Goal: Contribute content: Contribute content

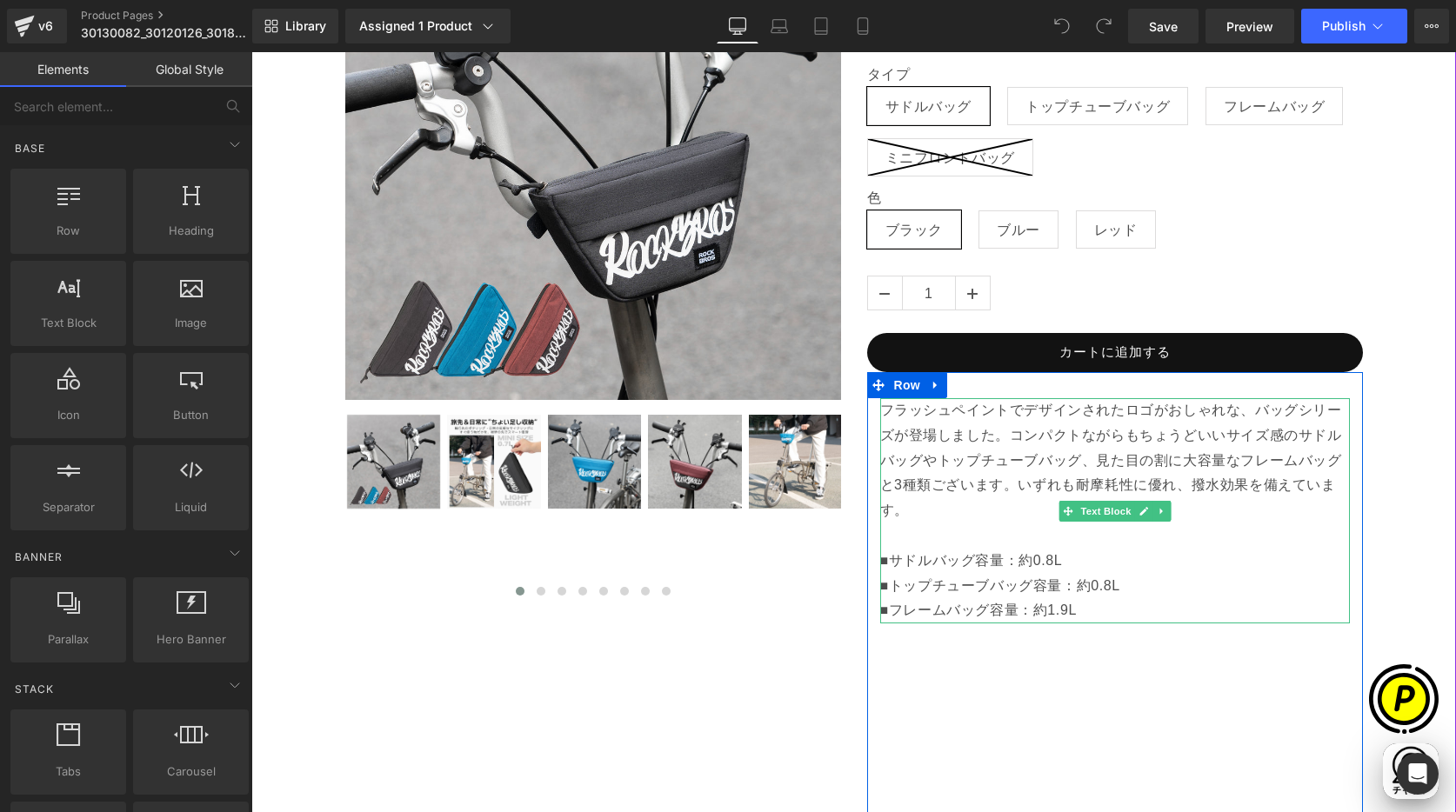
scroll to position [0, 679]
click at [935, 483] on p "フラッシュペイントでデザインされたロゴがおしゃれな、バッグシリーズが登場しました。コンパクトながらもちょうどいいサイズ感のサドルバッグやトップチューブバッグ、…" at bounding box center [1114, 486] width 470 height 175
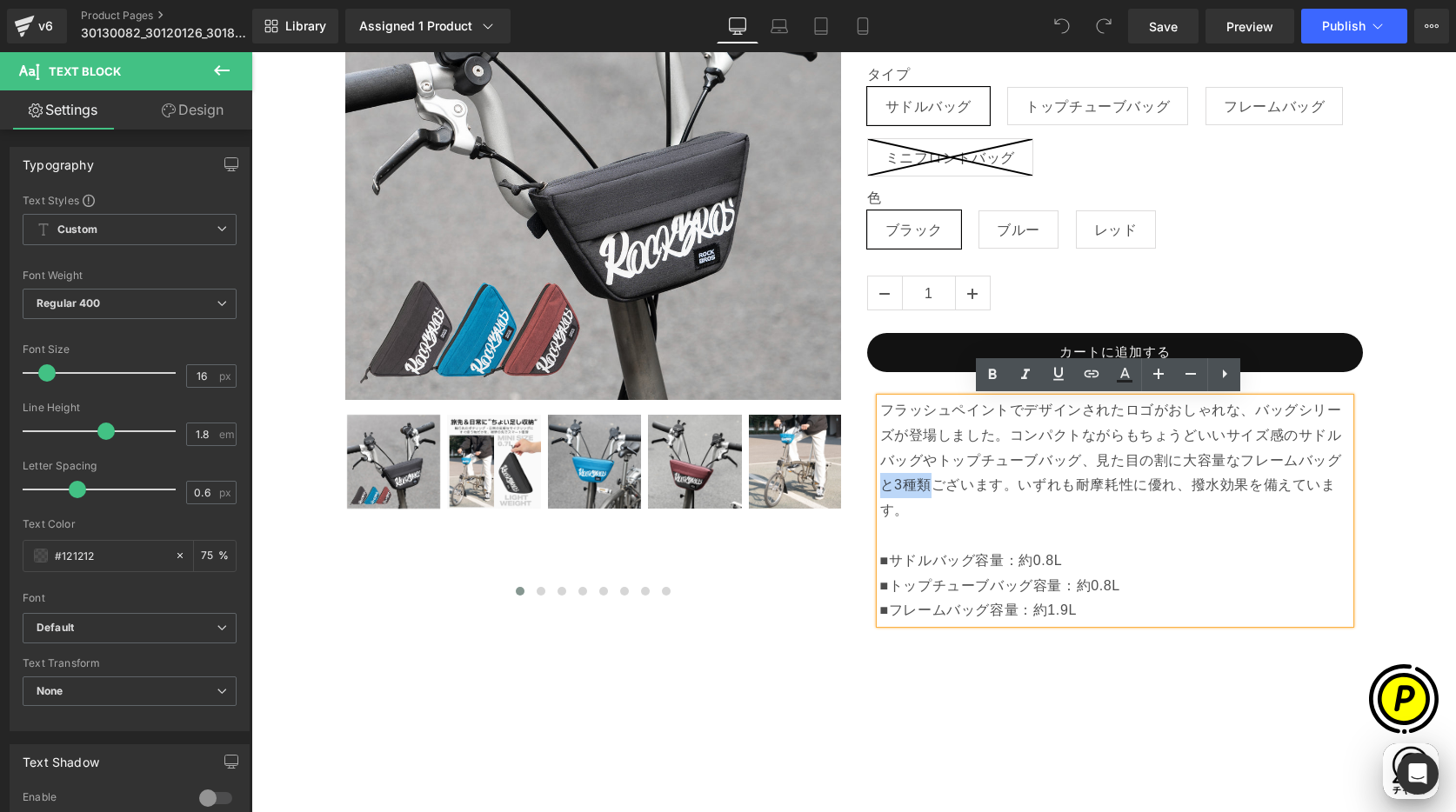
drag, startPoint x: 882, startPoint y: 482, endPoint x: 922, endPoint y: 483, distance: 40.0
click at [922, 483] on p "フラッシュペイントでデザインされたロゴがおしゃれな、バッグシリーズが登場しました。コンパクトながらもちょうどいいサイズ感のサドルバッグやトップチューブバッグ、…" at bounding box center [1114, 486] width 470 height 175
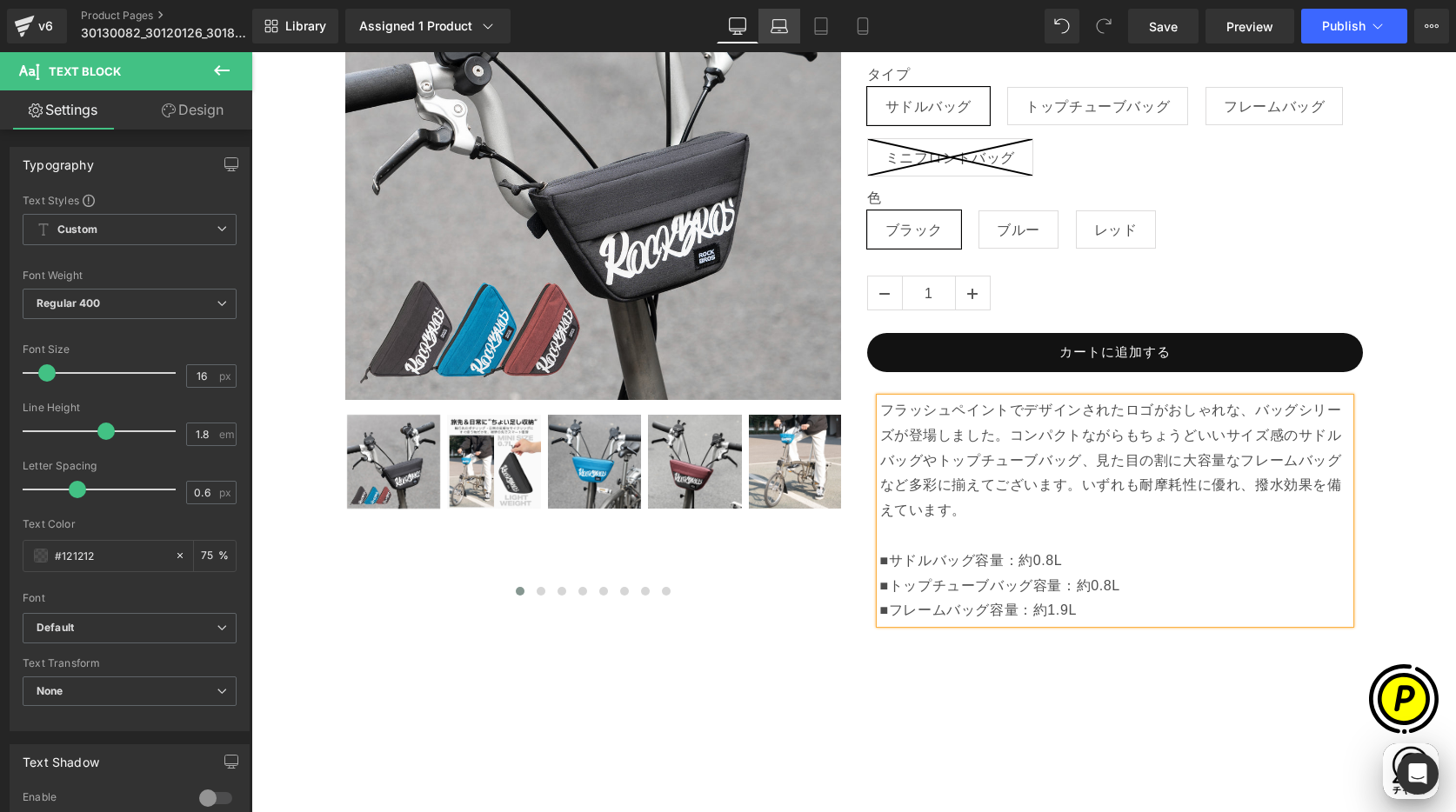
scroll to position [0, 339]
click at [928, 504] on p "フラッシュペイントでデザインされたロゴがおしゃれな、バッグシリーズが登場しました。コンパクトながらもちょうどいいサイズ感のサドルバッグやトップチューブバッグ、…" at bounding box center [1114, 486] width 470 height 175
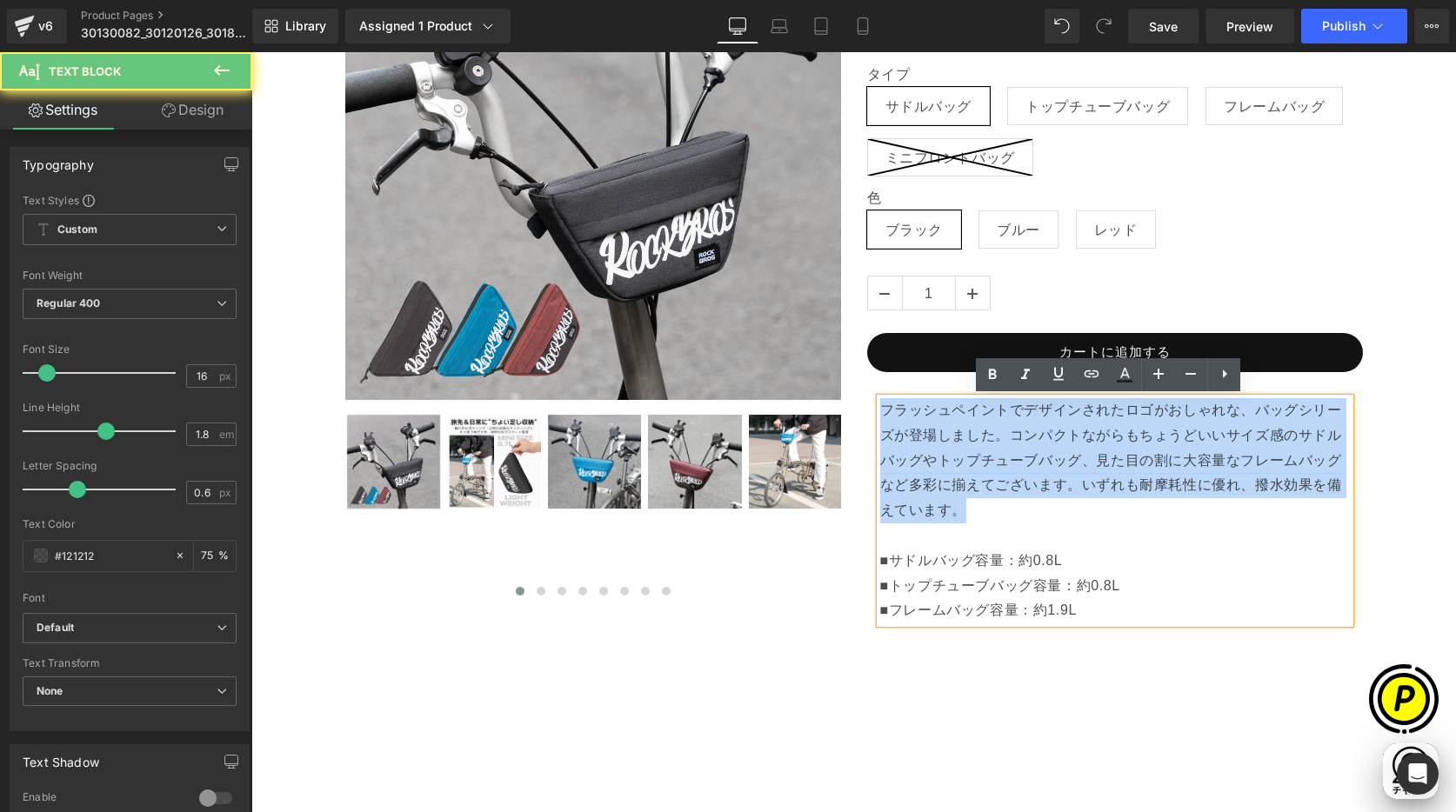
drag, startPoint x: 968, startPoint y: 509, endPoint x: 852, endPoint y: 400, distance: 159.2
click at [854, 400] on div "ROCKBROS バッグ サドル トップチューブ フレーム フラッシュペイントシリーズ (P) Title ¥0 ¥2,380.00 (P) Price Li…" at bounding box center [1115, 753] width 522 height 1698
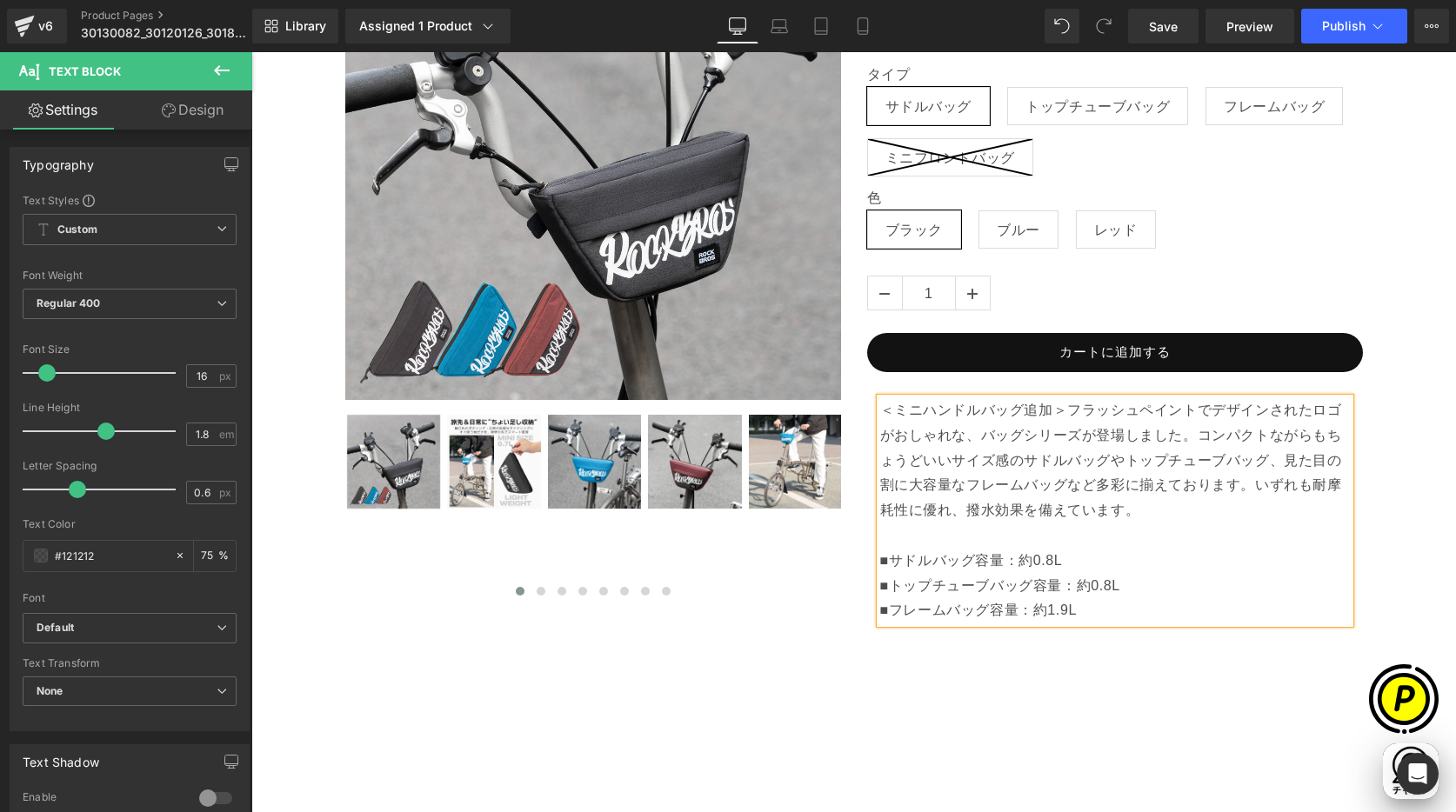
scroll to position [0, 679]
click at [1066, 404] on p "＜ミニハンドルバッグ追加＞フラッシュペイントでデザインされたロゴがおしゃれな、バッグシリーズが登場しました。コンパクトながらもちょうどいいサイズ感のサドルバッ…" at bounding box center [1114, 486] width 470 height 175
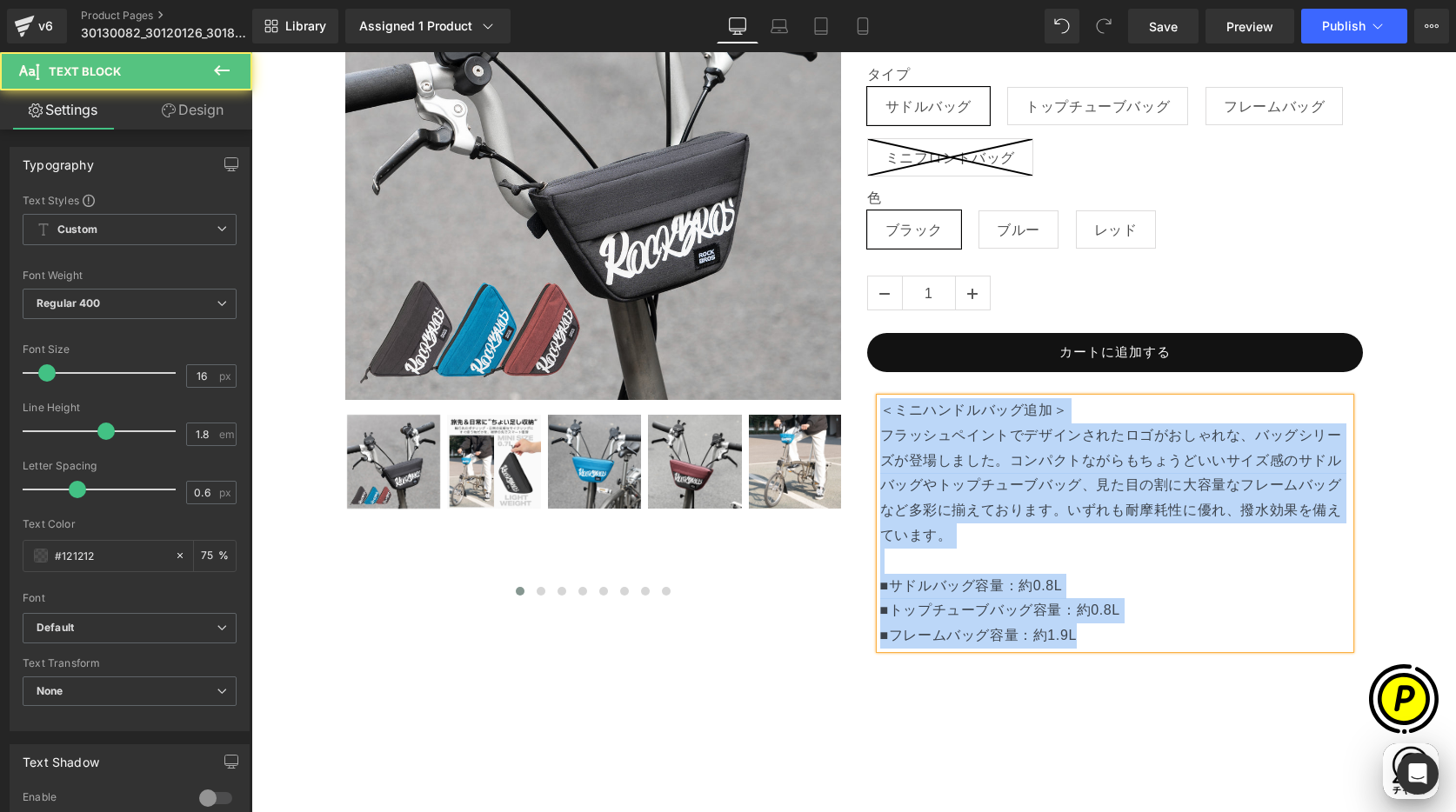
drag, startPoint x: 1063, startPoint y: 408, endPoint x: 871, endPoint y: 402, distance: 192.1
click at [880, 402] on div "＜ミニハンドルバッグ追加＞ フラッシュペイントでデザインされたロゴがおしゃれな、バッグシリーズが登場しました。コンパクトながらもちょうどいいサイズ感のサドルバ…" at bounding box center [1114, 524] width 470 height 250
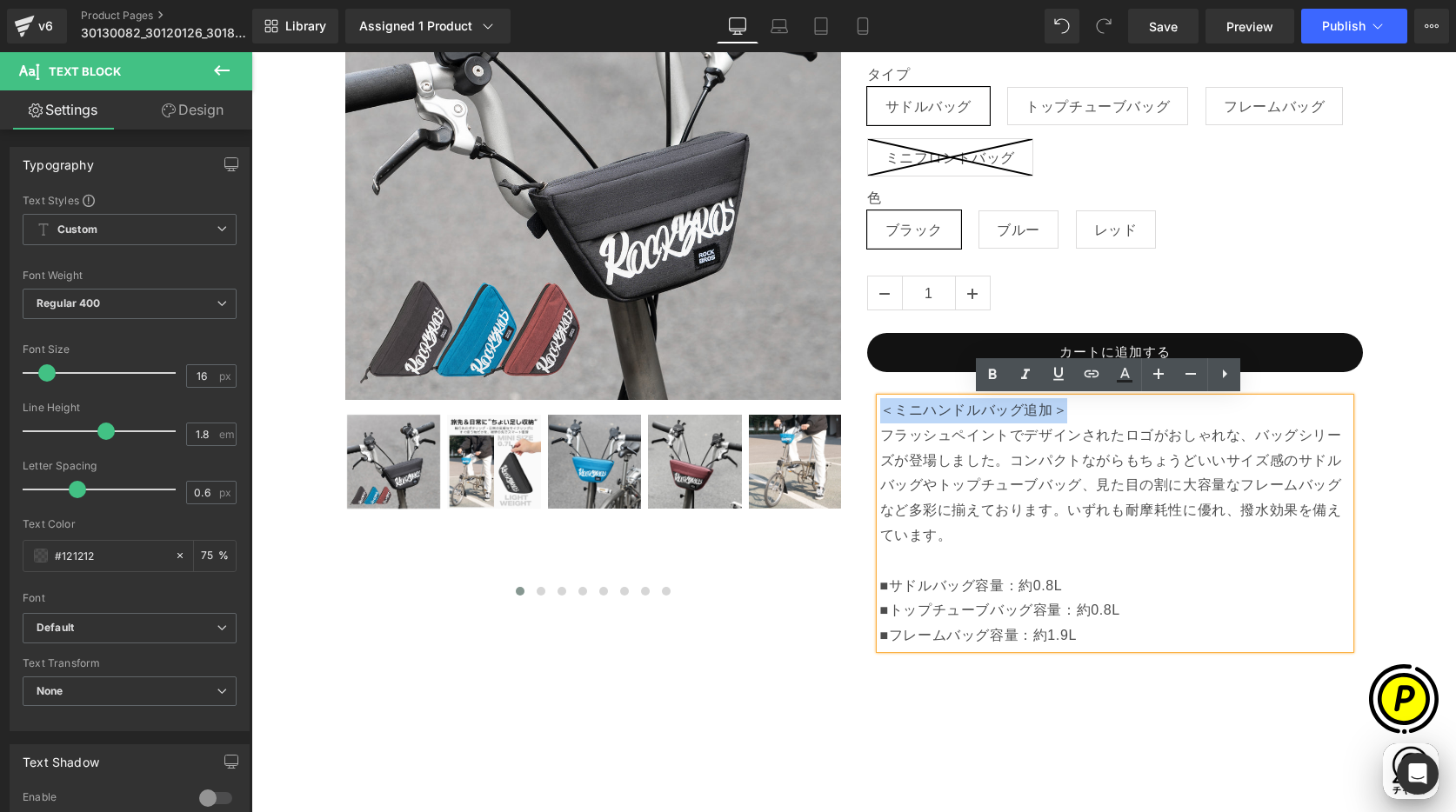
drag, startPoint x: 877, startPoint y: 408, endPoint x: 1043, endPoint y: 391, distance: 166.9
click at [1064, 406] on p "＜ミニハンドルバッグ追加＞ フラッシュペイントでデザインされたロゴがおしゃれな、バッグシリーズが登場しました。コンパクトながらもちょうどいいサイズ感のサドルバ…" at bounding box center [1114, 498] width 470 height 200
click at [992, 369] on icon at bounding box center [993, 374] width 8 height 10
click at [1079, 411] on p "＜ミニハンドルバッグ追加＞ フラッシュペイントでデザインされたロゴがおしゃれな、バッグシリーズが登場しました。コンパクトながらもちょうどいいサイズ感のサドルバ…" at bounding box center [1114, 498] width 470 height 200
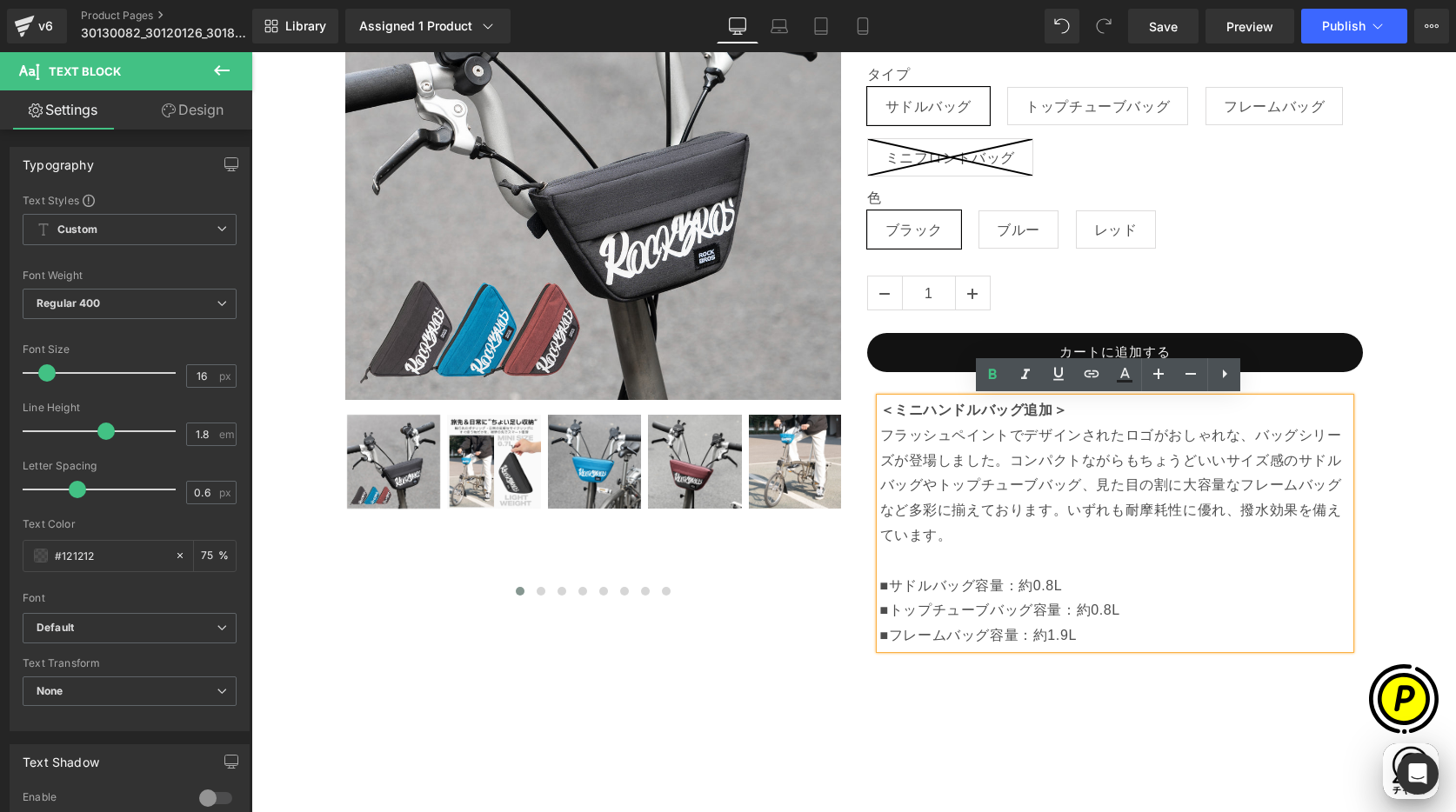
click at [1073, 483] on p "＜ミニハンドルバッグ追加＞ フラッシュペイントでデザインされたロゴがおしゃれな、バッグシリーズが登場しました。コンパクトながらもちょうどいいサイズ感のサドルバ…" at bounding box center [1114, 498] width 470 height 200
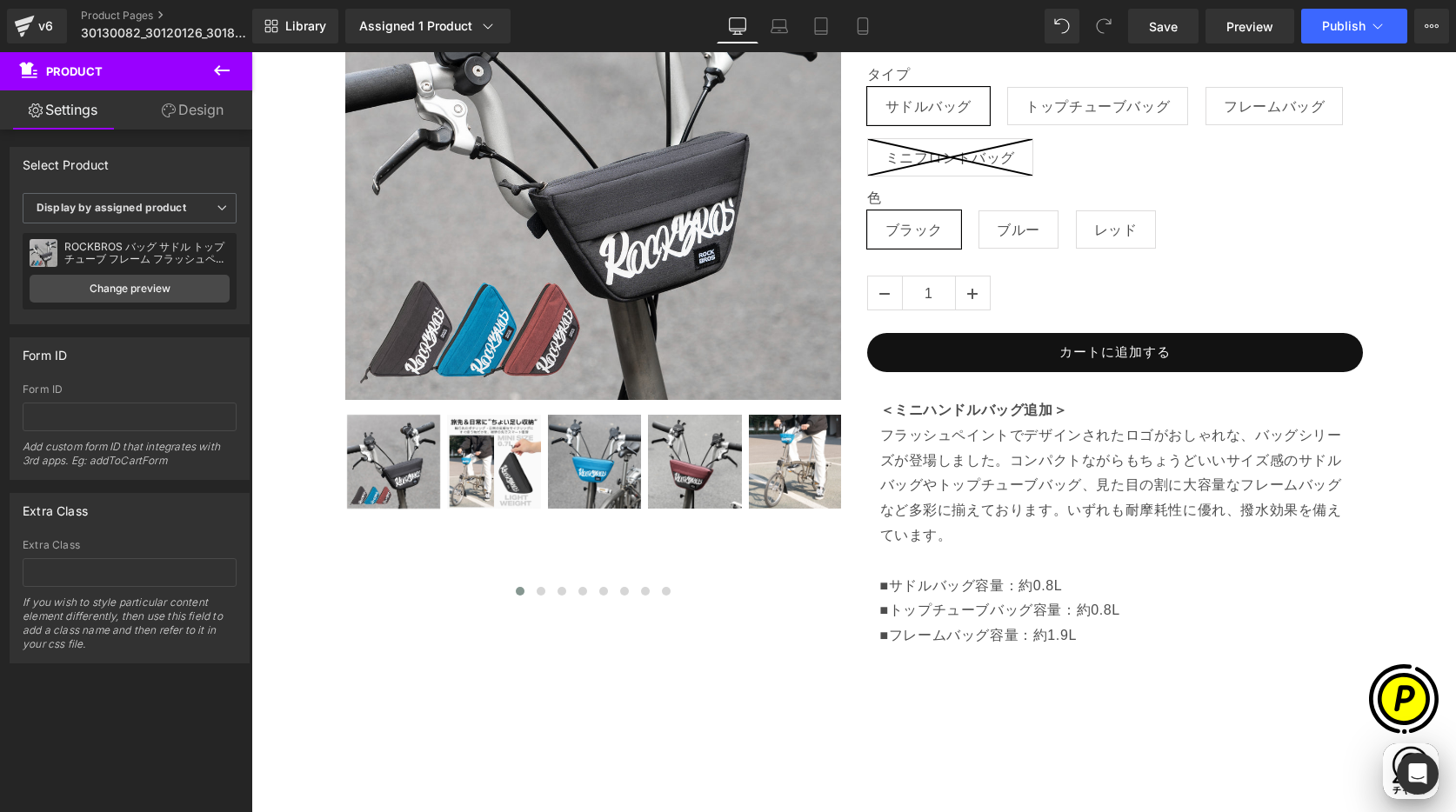
scroll to position [0, 679]
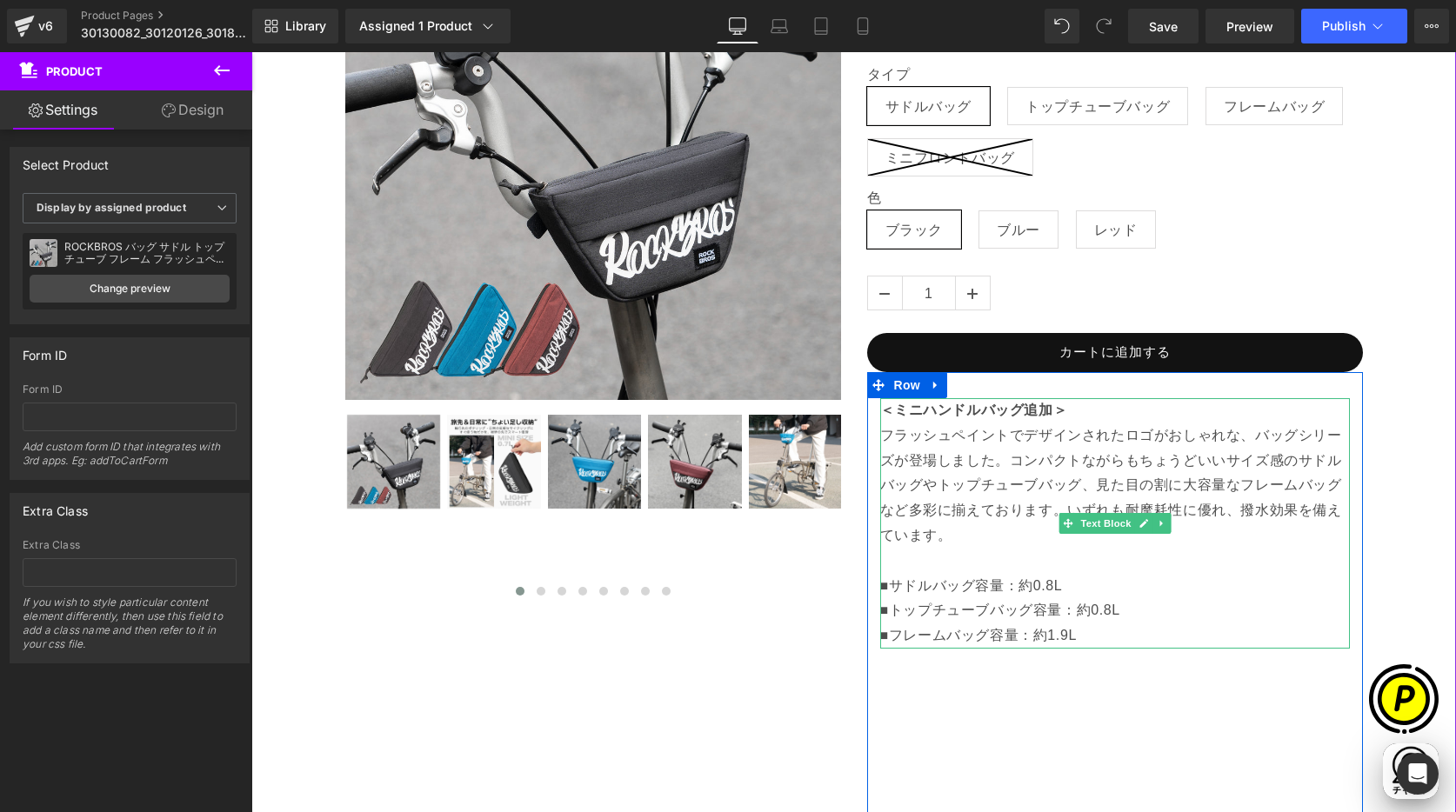
click at [1078, 636] on p "■フレームバッグ 容量：約1.9L" at bounding box center [1114, 636] width 470 height 26
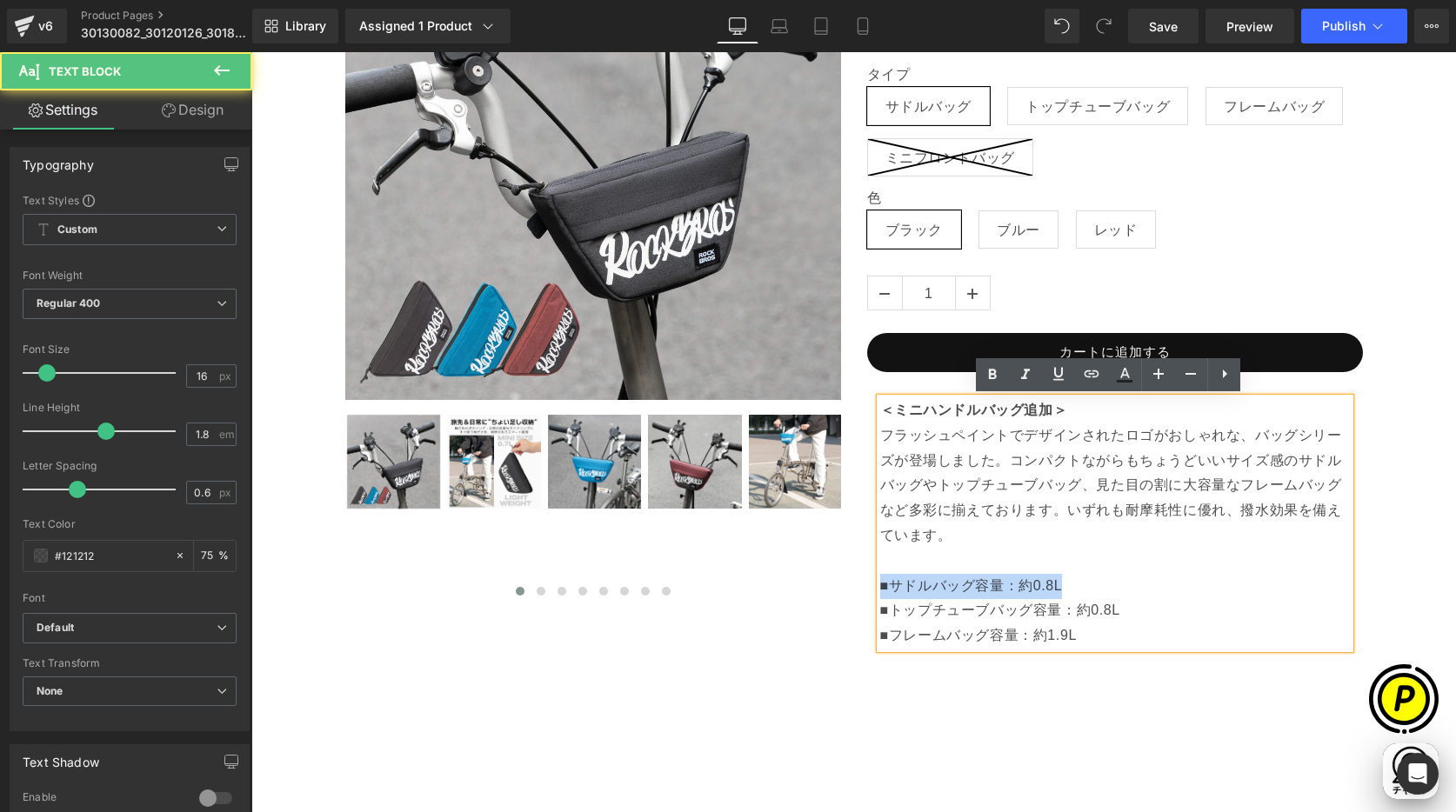
drag, startPoint x: 875, startPoint y: 586, endPoint x: 1055, endPoint y: 574, distance: 180.4
click at [1055, 574] on p "＜ミニハンドルバッグ追加＞ フラッシュペイントでデザインされたロゴがおしゃれな、バッグシリーズが登場しました。コンパクトながらもちょうどいいサイズ感のサドルバ…" at bounding box center [1114, 498] width 470 height 200
copy p "■サドルバッグ 容量：約0.8L"
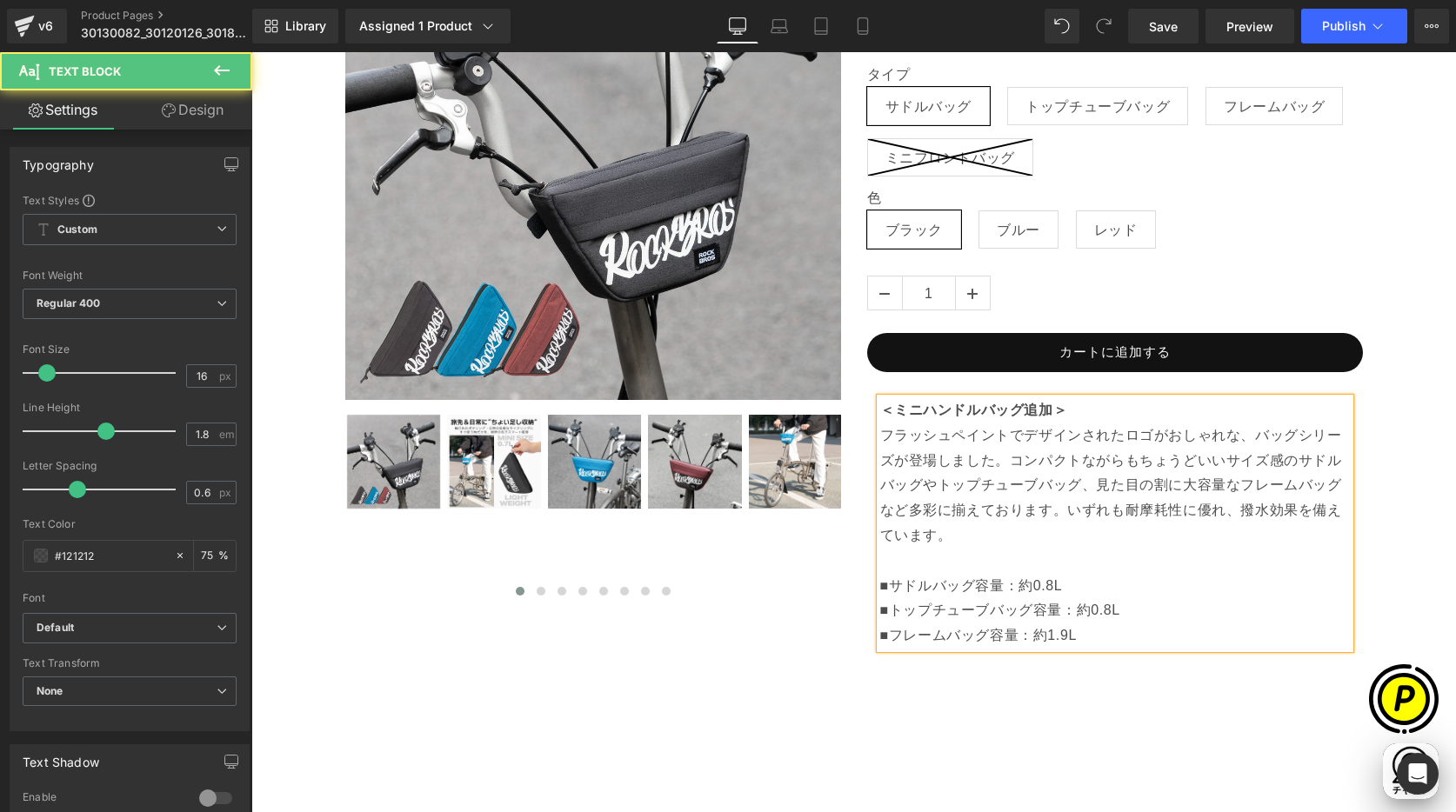
click at [888, 567] on p "＜ミニハンドルバッグ追加＞ フラッシュペイントでデザインされたロゴがおしゃれな、バッグシリーズが登場しました。コンパクトながらもちょうどいいサイズ感のサドルバ…" at bounding box center [1114, 498] width 470 height 200
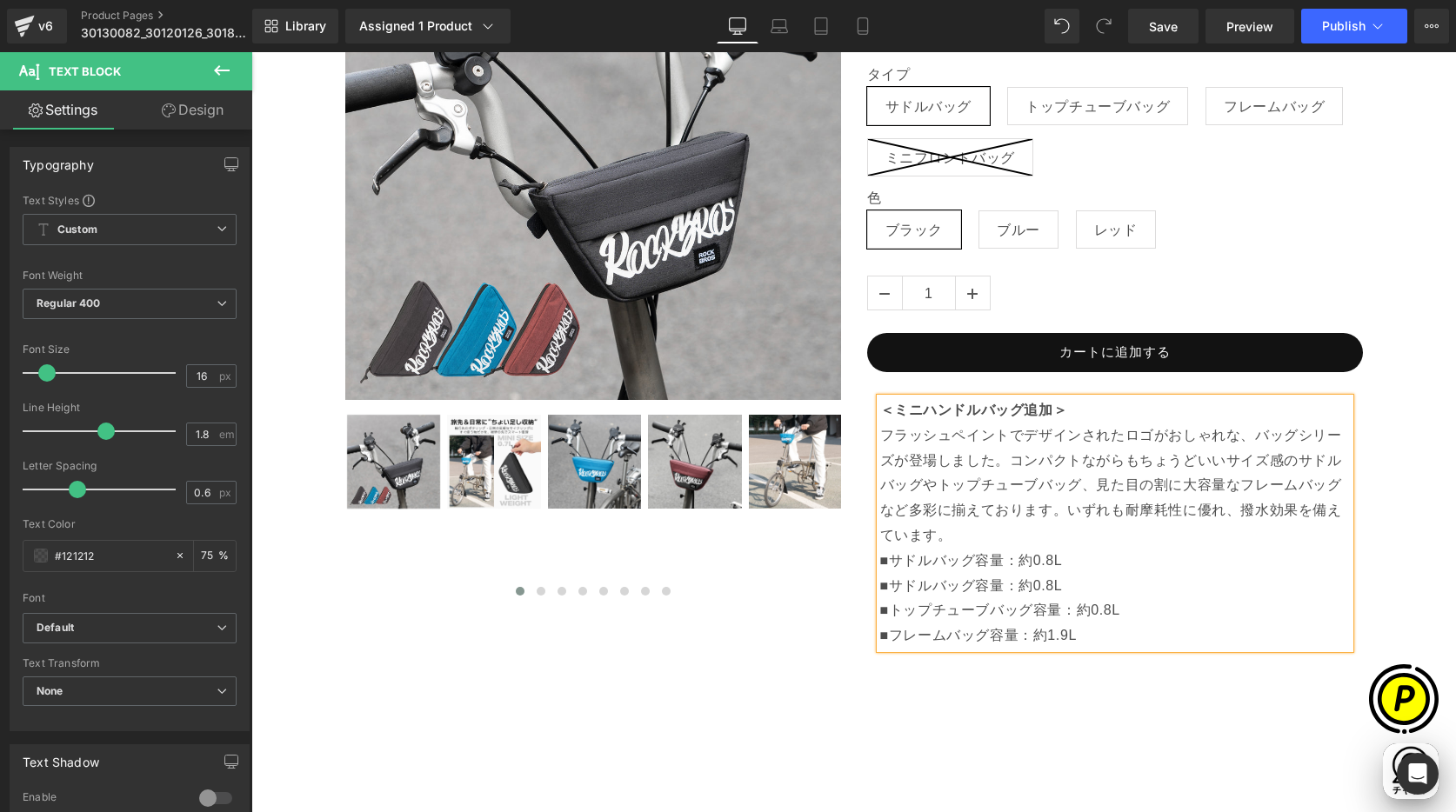
click at [956, 536] on p "＜ミニハンドルバッグ追加＞ フラッシュペイントでデザインされたロゴがおしゃれな、バッグシリーズが登場しました。コンパクトながらもちょうどいいサイズ感のサドルバ…" at bounding box center [1114, 498] width 470 height 200
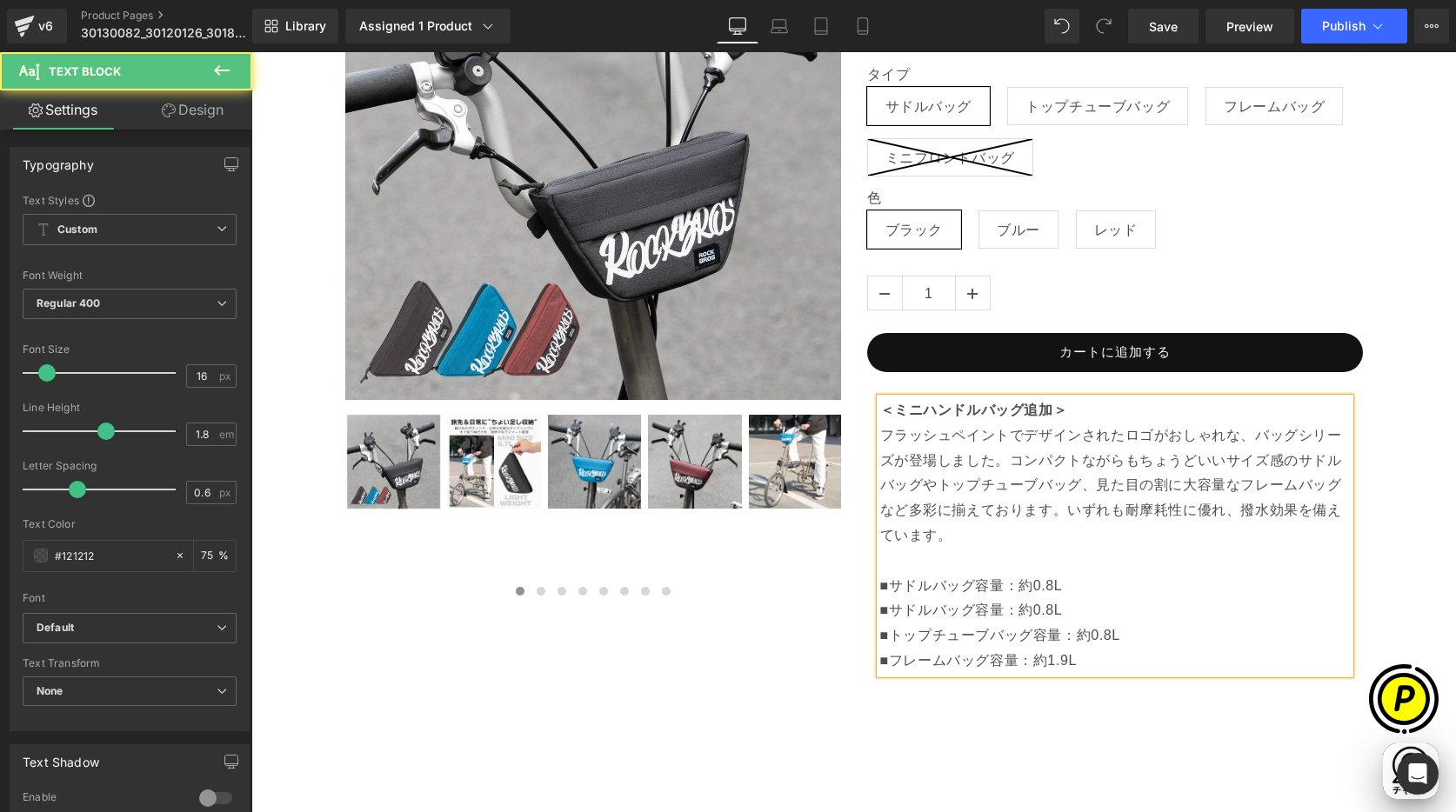
click at [883, 583] on p "＜ミニハンドルバッグ追加＞ フラッシュペイントでデザインされたロゴがおしゃれな、バッグシリーズが登場しました。コンパクトながらもちょうどいいサイズ感のサドルバ…" at bounding box center [1114, 510] width 470 height 225
drag, startPoint x: 930, startPoint y: 584, endPoint x: 968, endPoint y: 587, distance: 38.1
click at [968, 587] on p "＜ミニハンドルバッグ追加＞ フラッシュペイントでデザインされたロゴがおしゃれな、バッグシリーズが登場しました。コンパクトながらもちょうどいいサイズ感のサドルバ…" at bounding box center [1114, 510] width 470 height 225
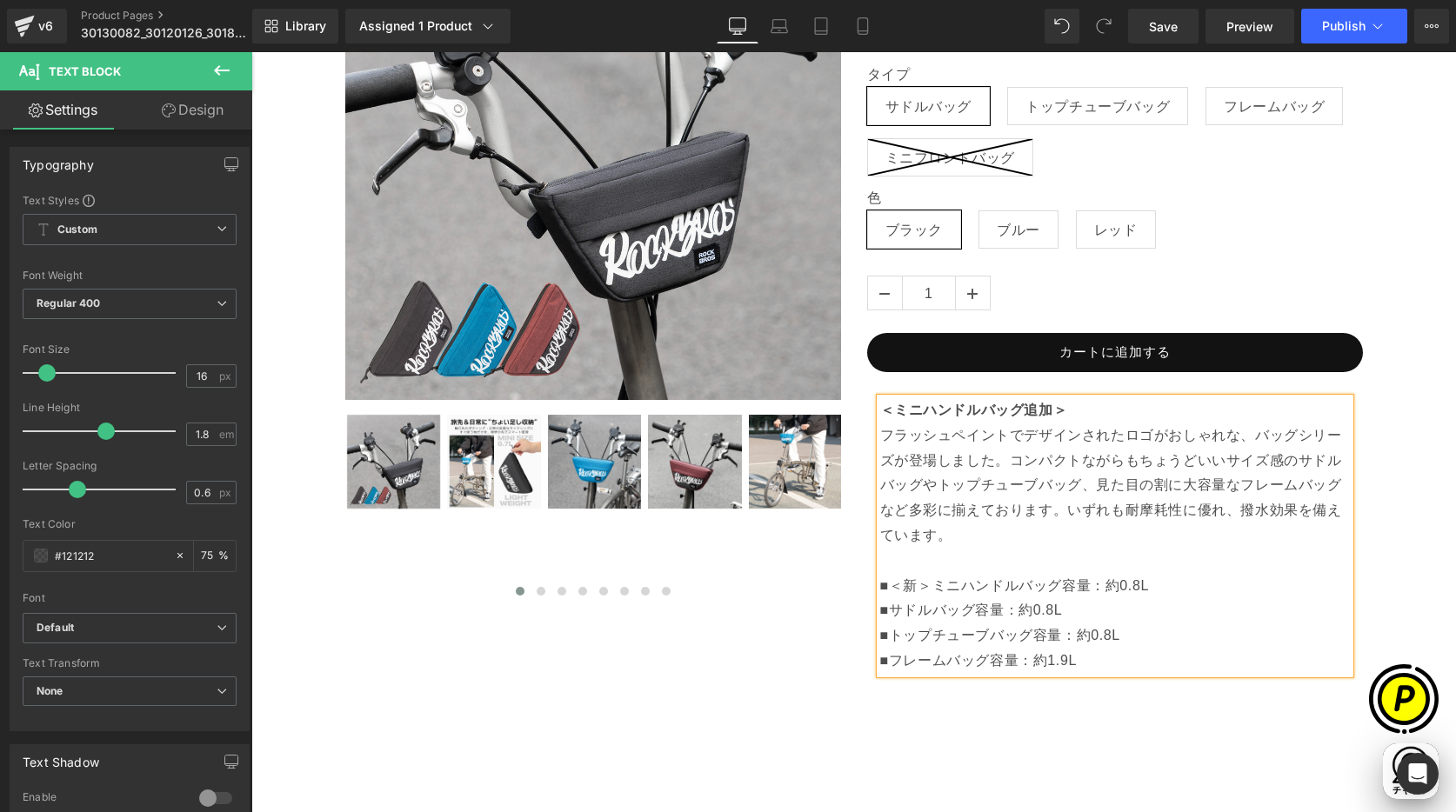
scroll to position [0, 1017]
click at [1126, 582] on p "＜ミニハンドルバッグ追加＞ フラッシュペイントでデザインされたロゴがおしゃれな、バッグシリーズが登場しました。コンパクトながらもちょうどいいサイズ感のサドルバ…" at bounding box center [1114, 510] width 470 height 225
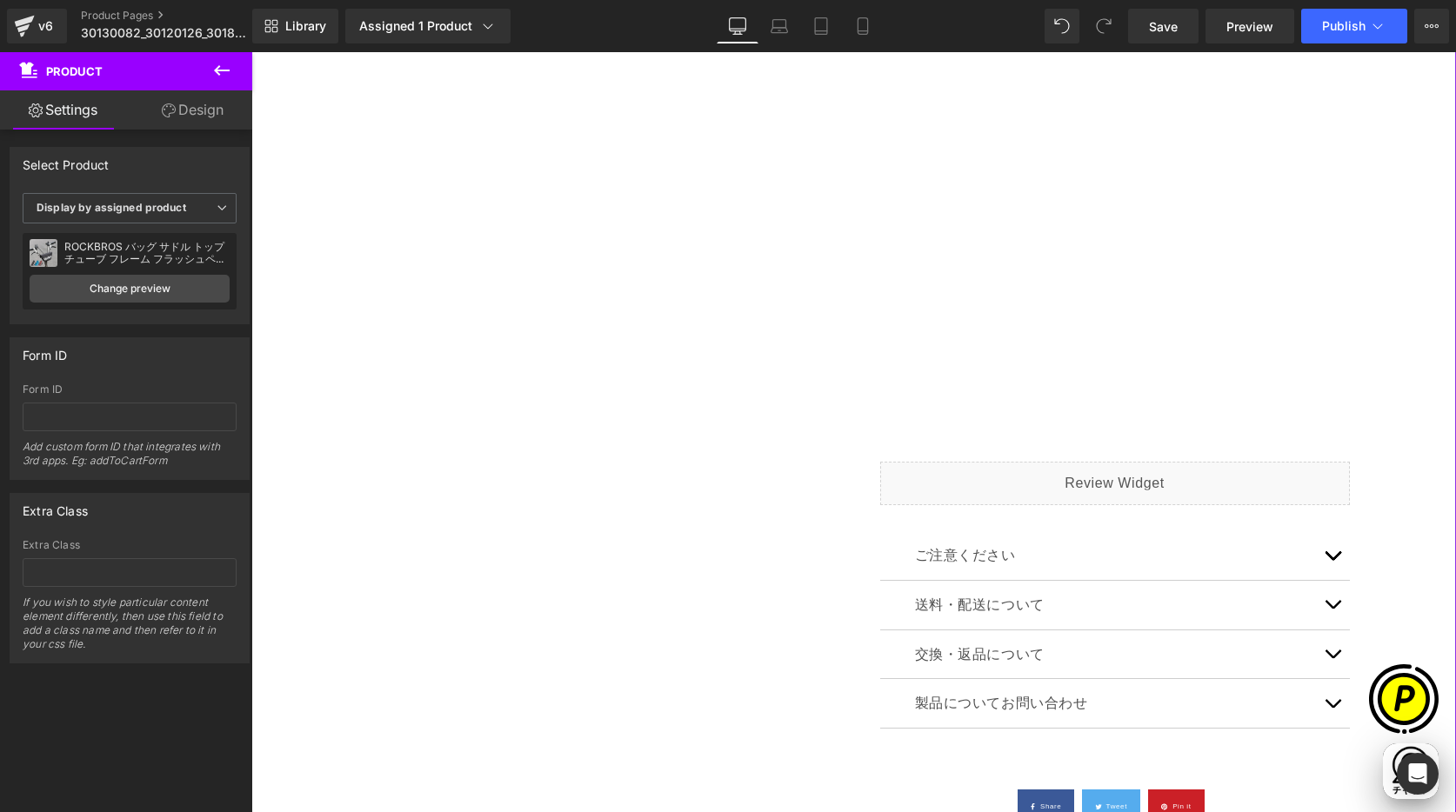
scroll to position [1438, 0]
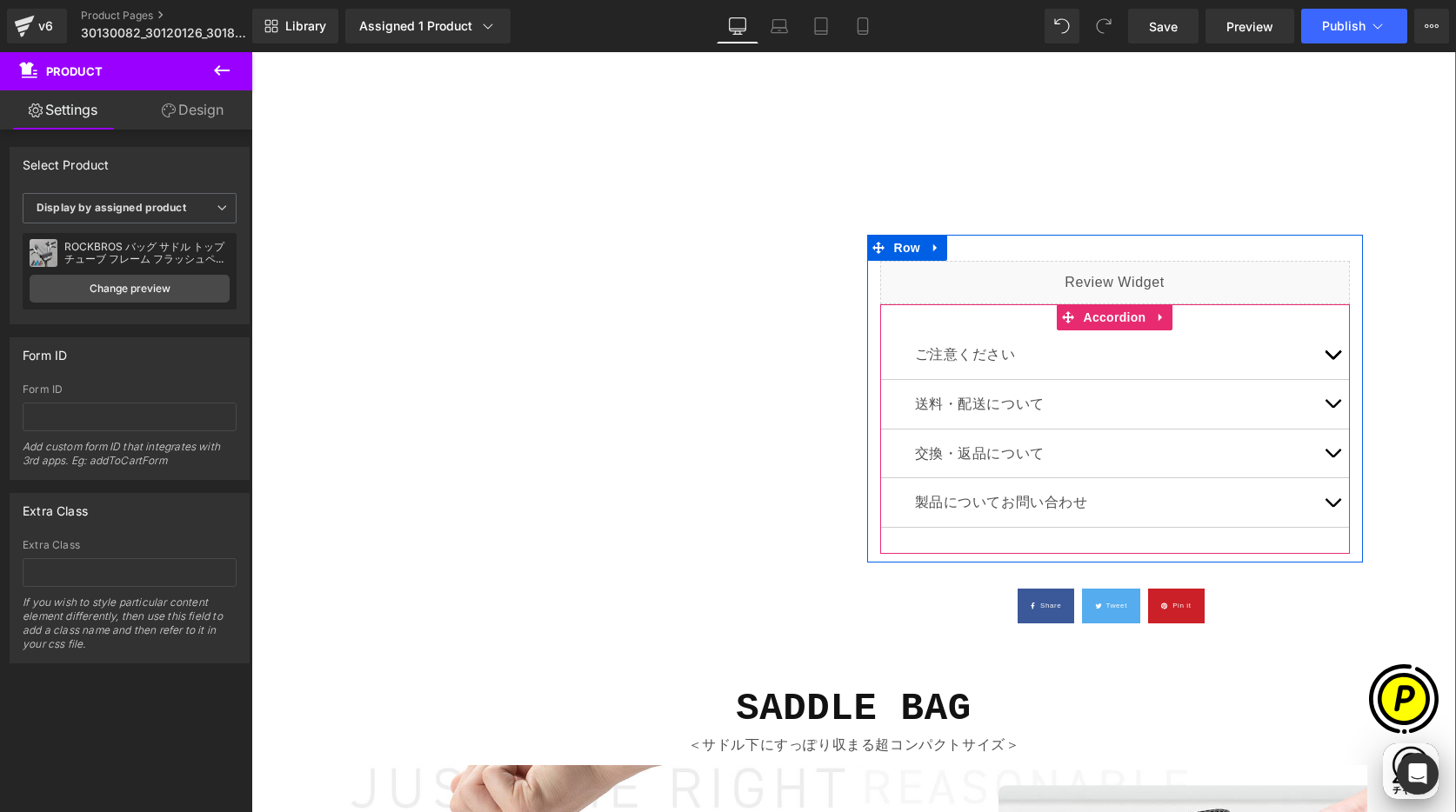
click at [1324, 364] on button "button" at bounding box center [1333, 354] width 35 height 48
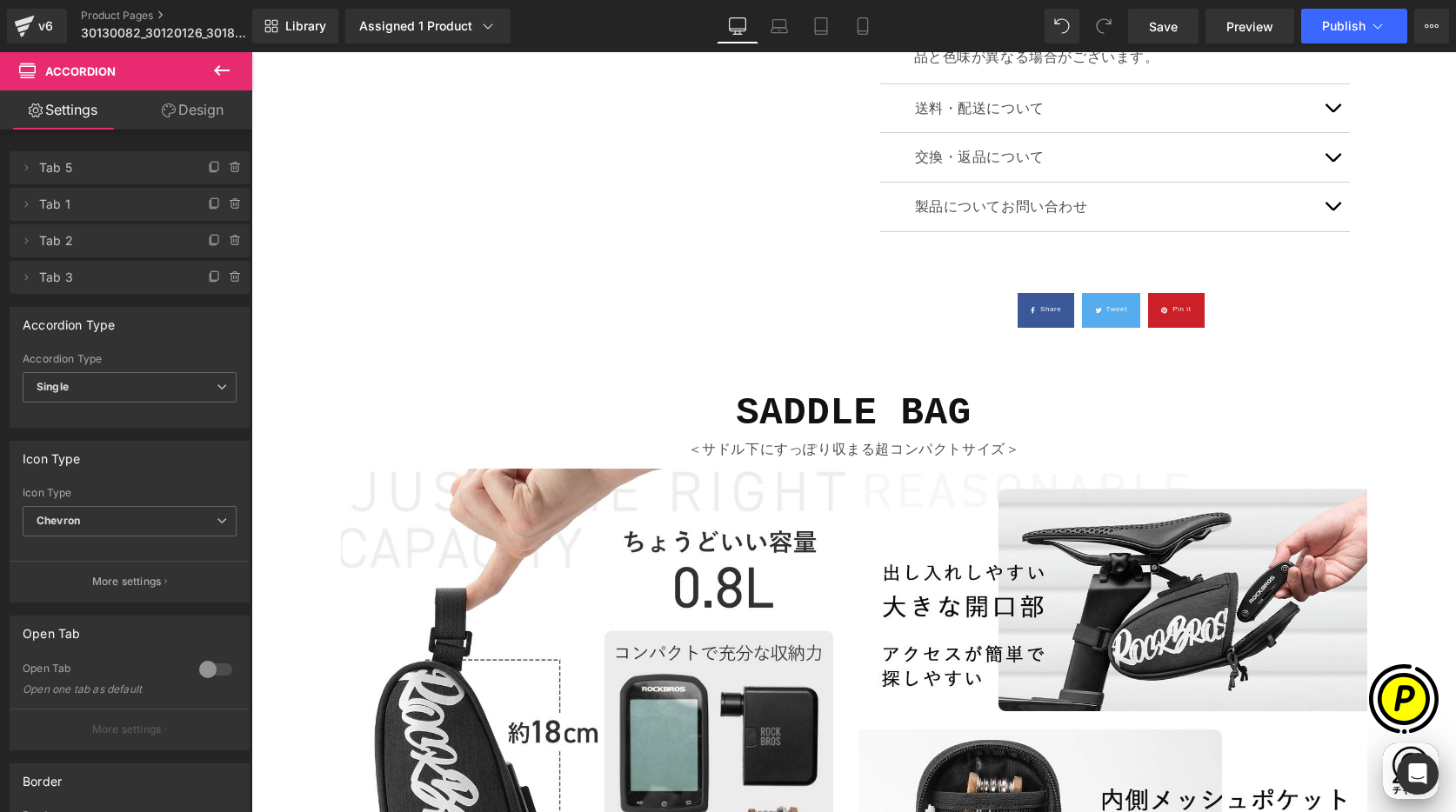
scroll to position [0, 679]
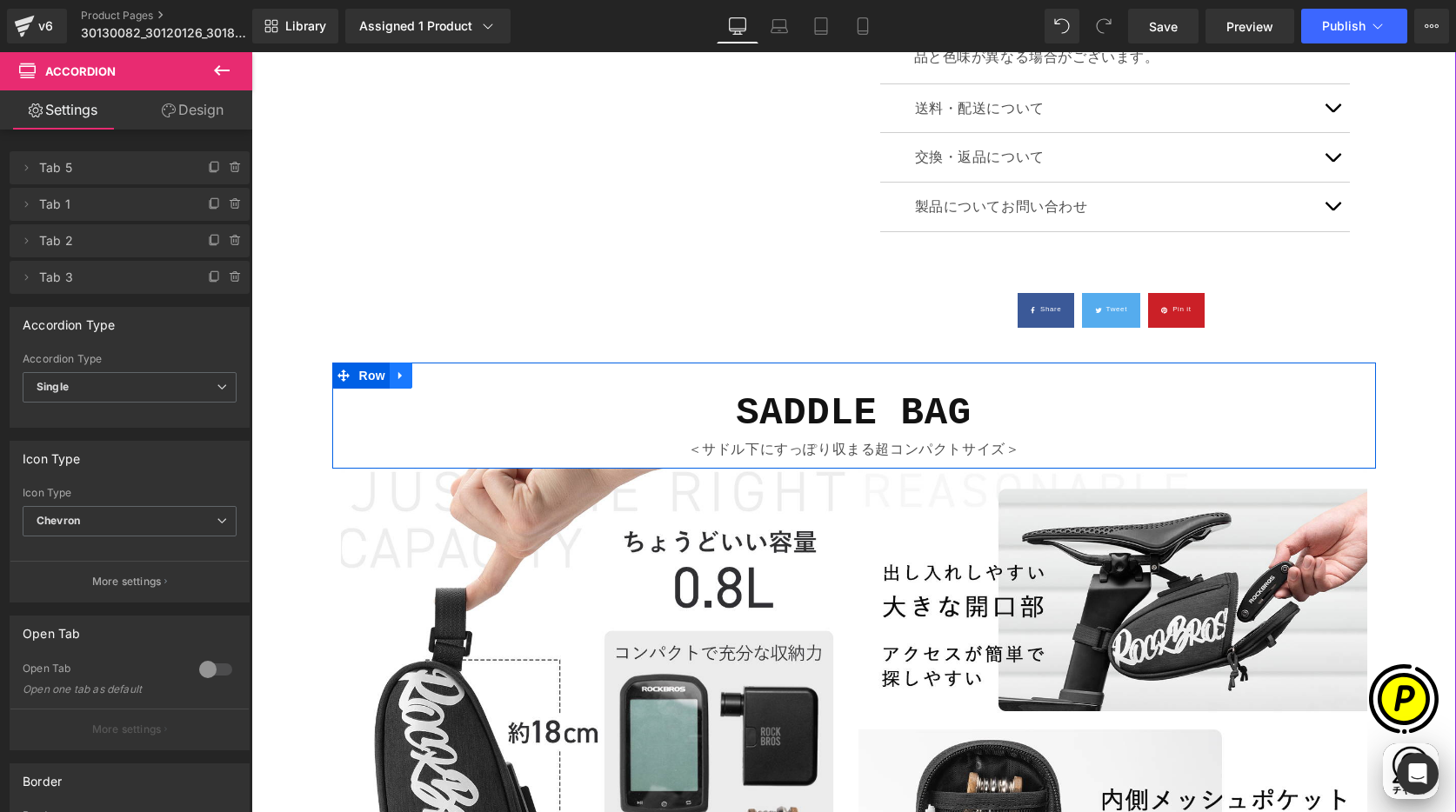
click at [401, 370] on link at bounding box center [401, 375] width 23 height 26
click at [418, 374] on icon at bounding box center [423, 375] width 12 height 12
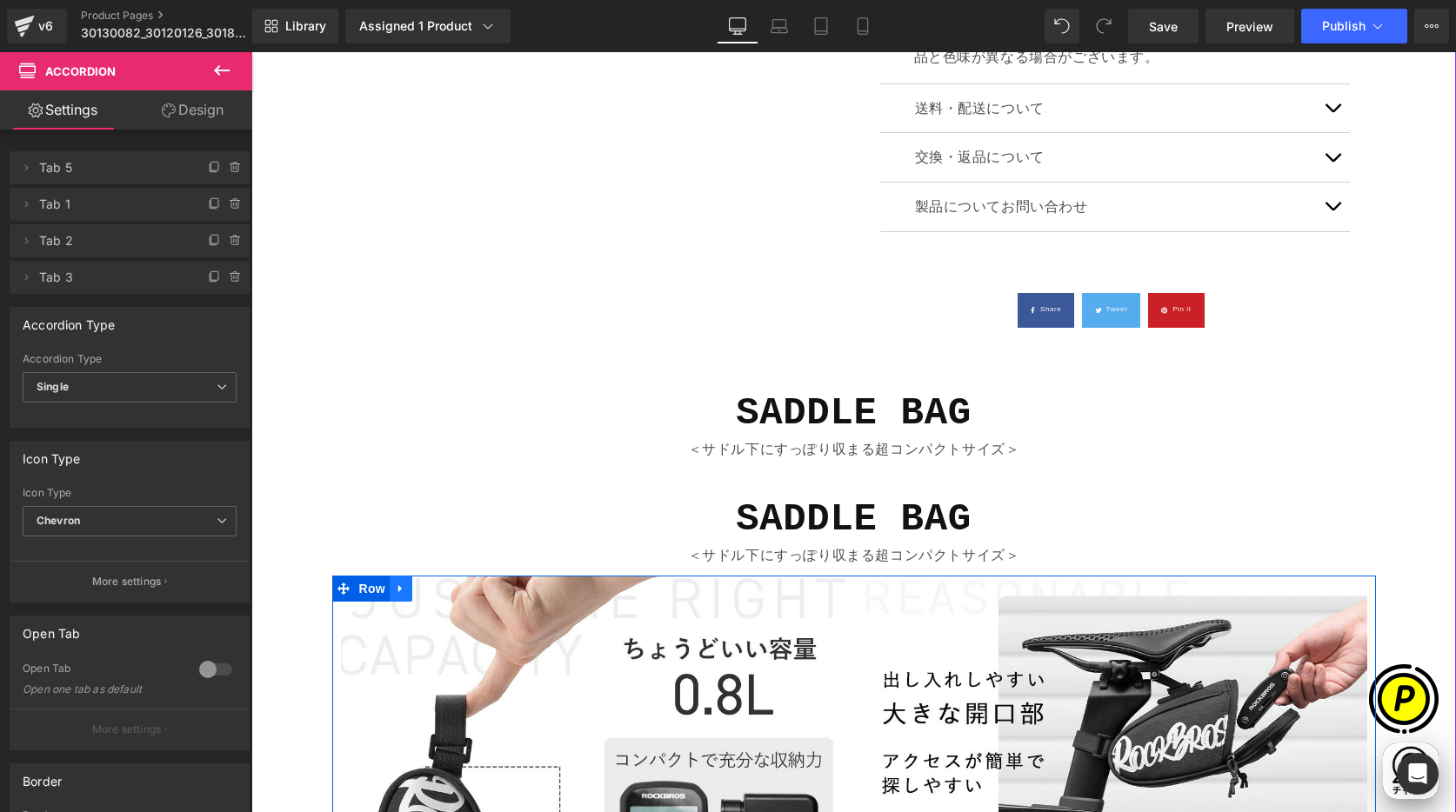
click at [399, 587] on icon at bounding box center [401, 589] width 4 height 8
click at [418, 584] on icon at bounding box center [423, 588] width 12 height 12
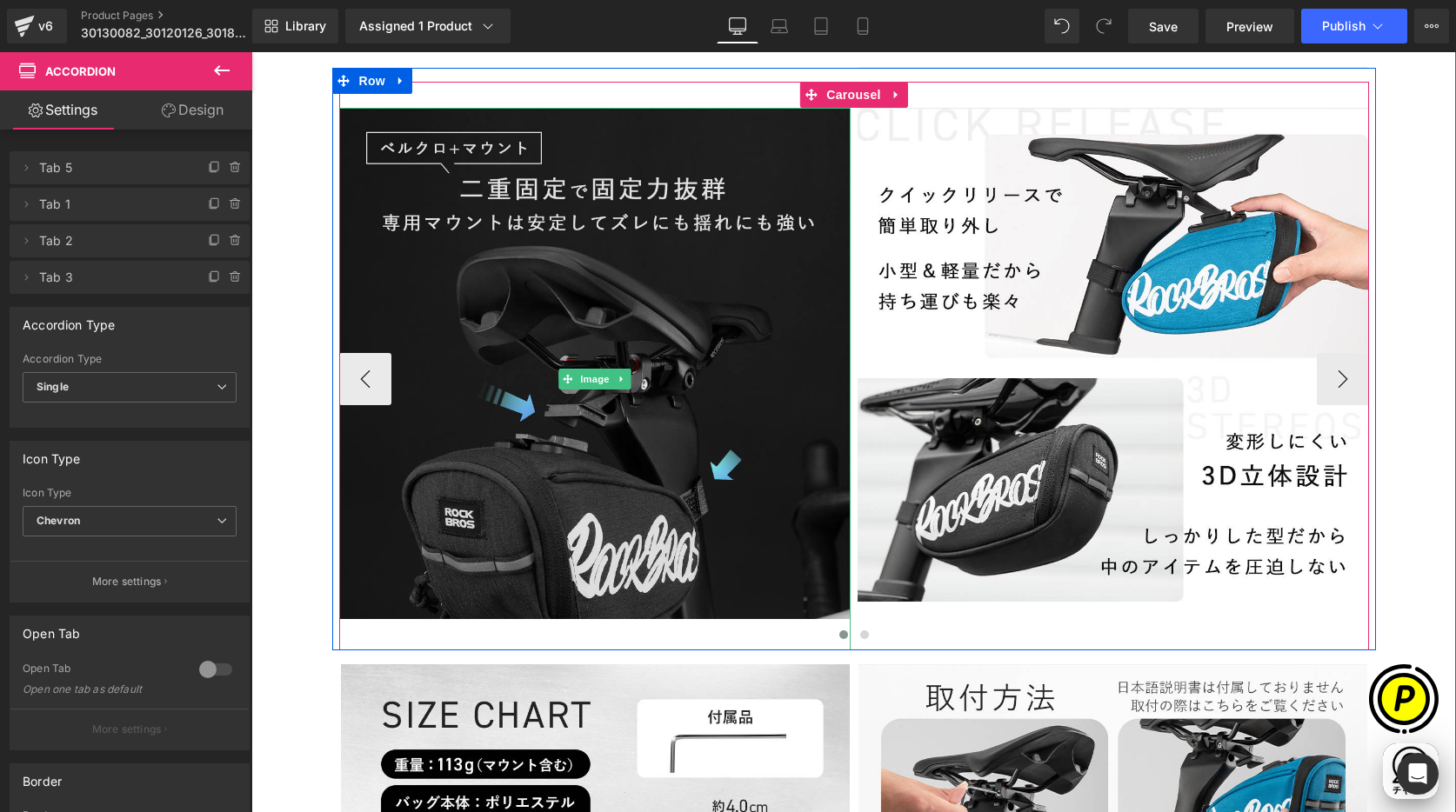
scroll to position [3413, 0]
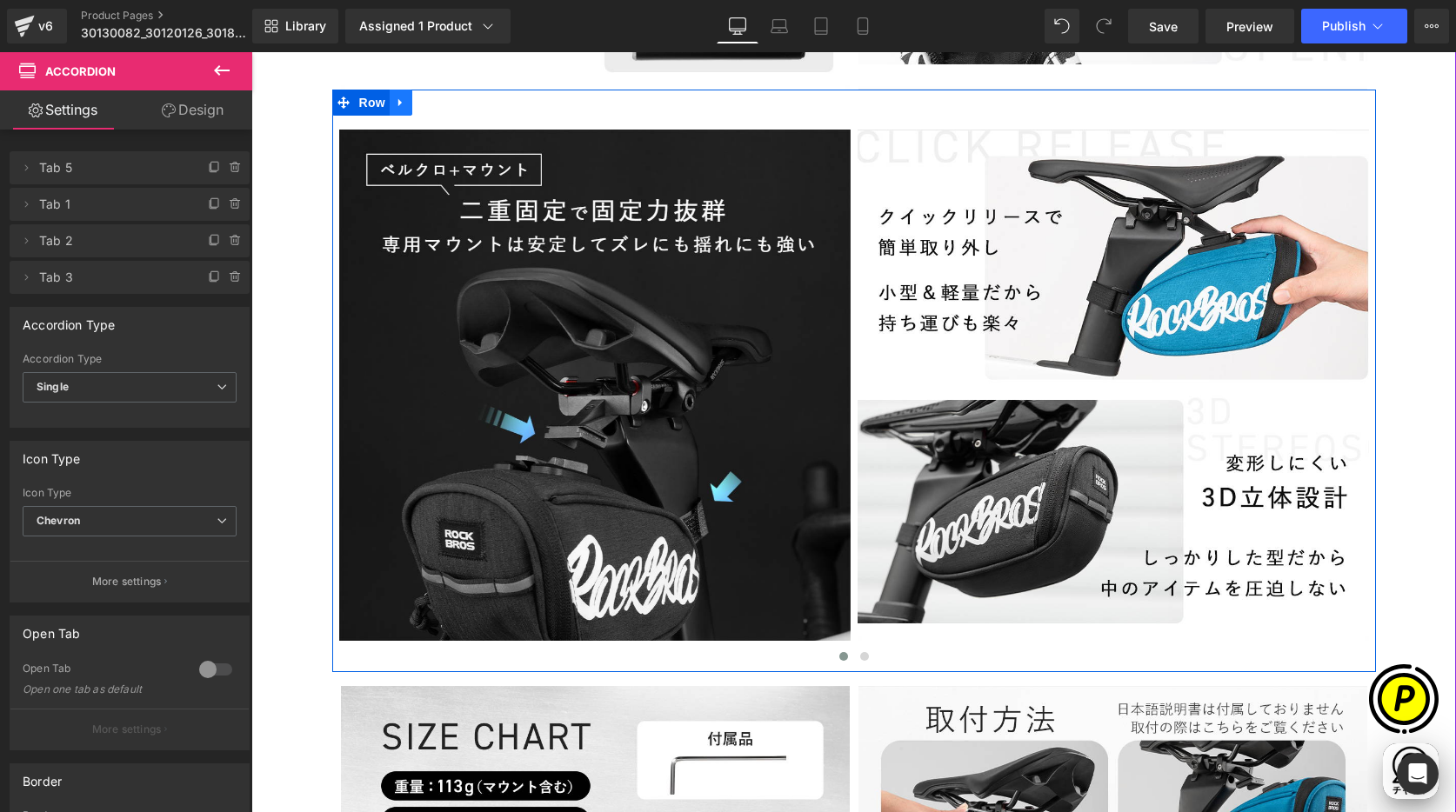
click at [395, 98] on icon at bounding box center [401, 103] width 12 height 13
click at [418, 101] on icon at bounding box center [423, 102] width 12 height 12
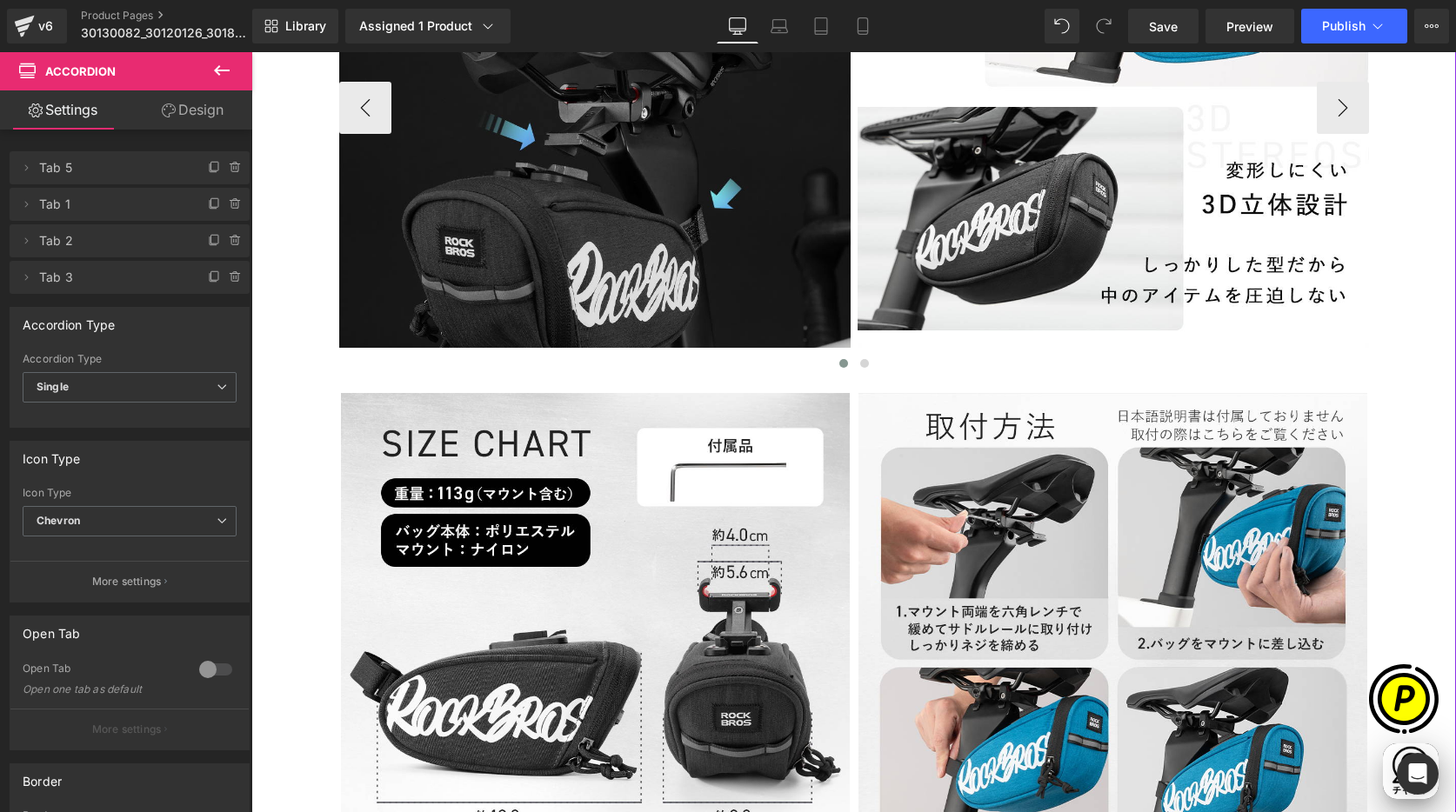
scroll to position [4359, 0]
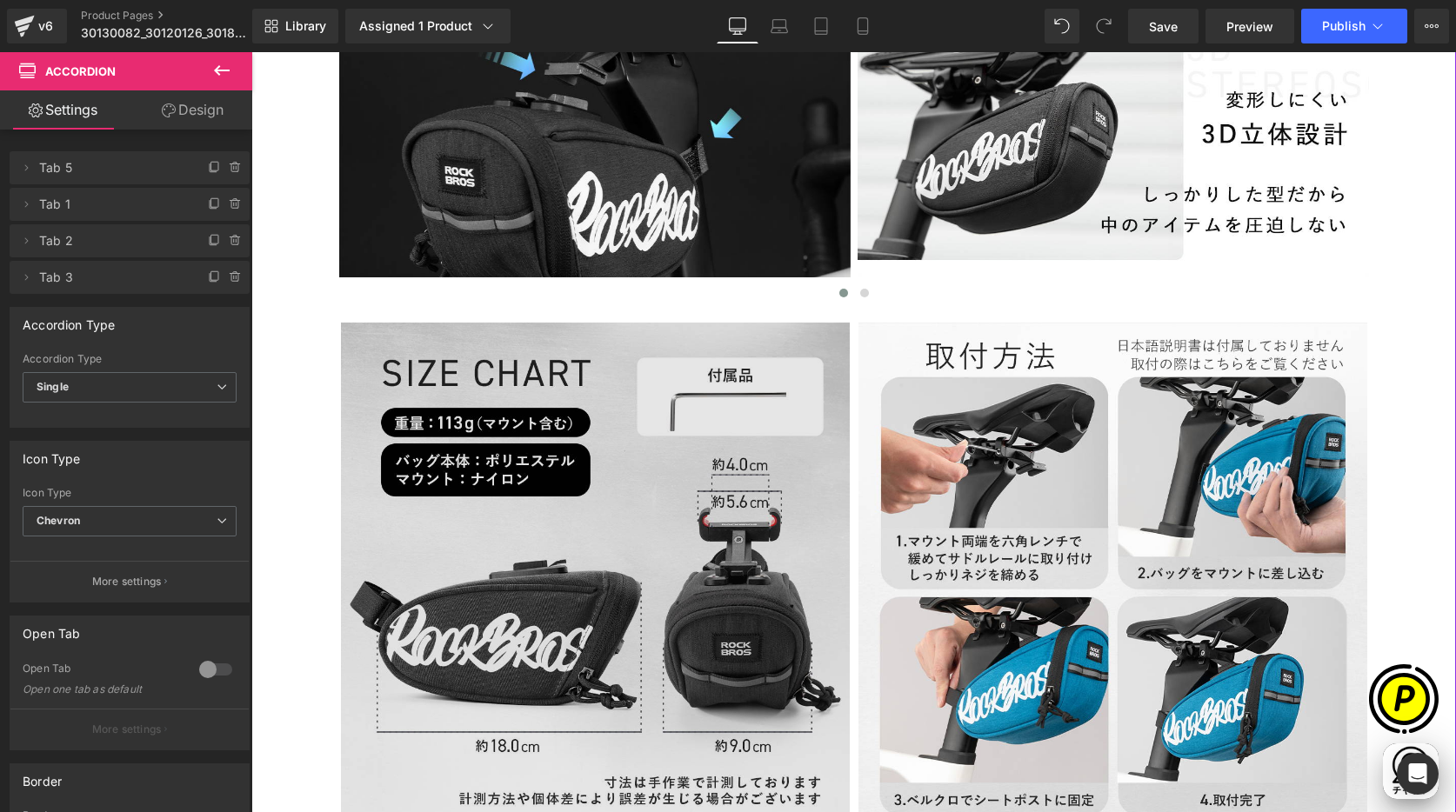
click at [413, 400] on img at bounding box center [595, 577] width 509 height 508
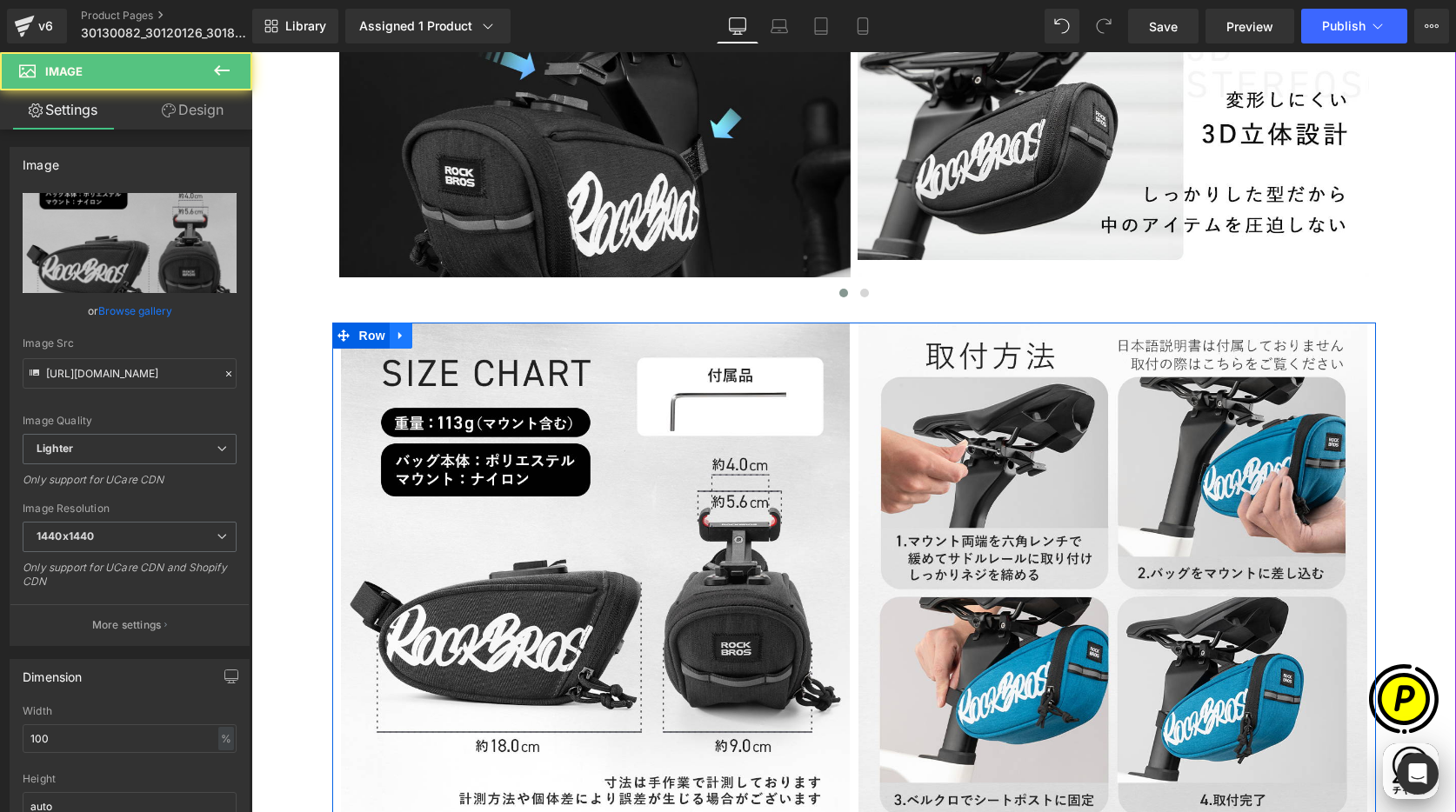
click at [399, 334] on icon at bounding box center [401, 336] width 4 height 8
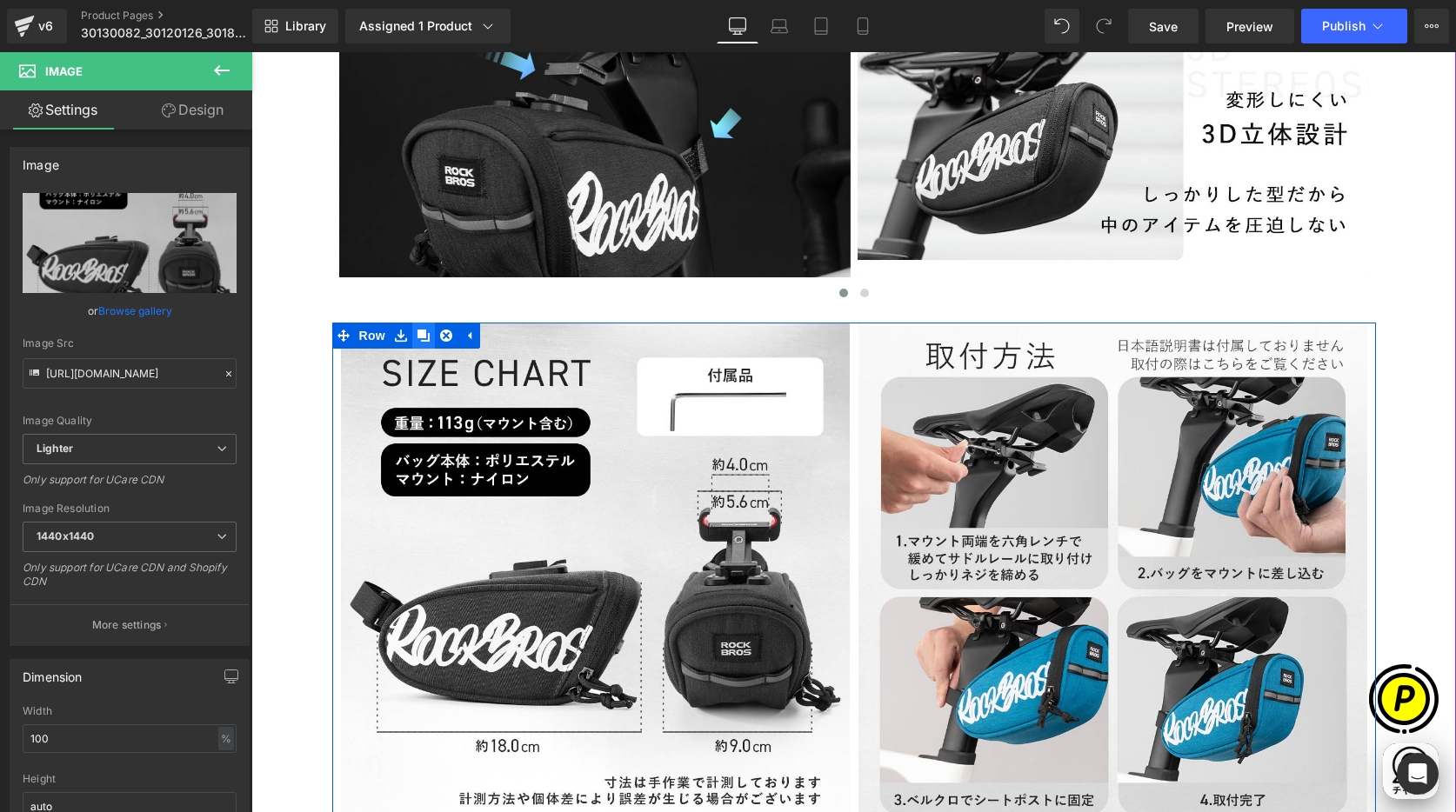
scroll to position [0, 1017]
click at [421, 339] on icon at bounding box center [423, 335] width 12 height 12
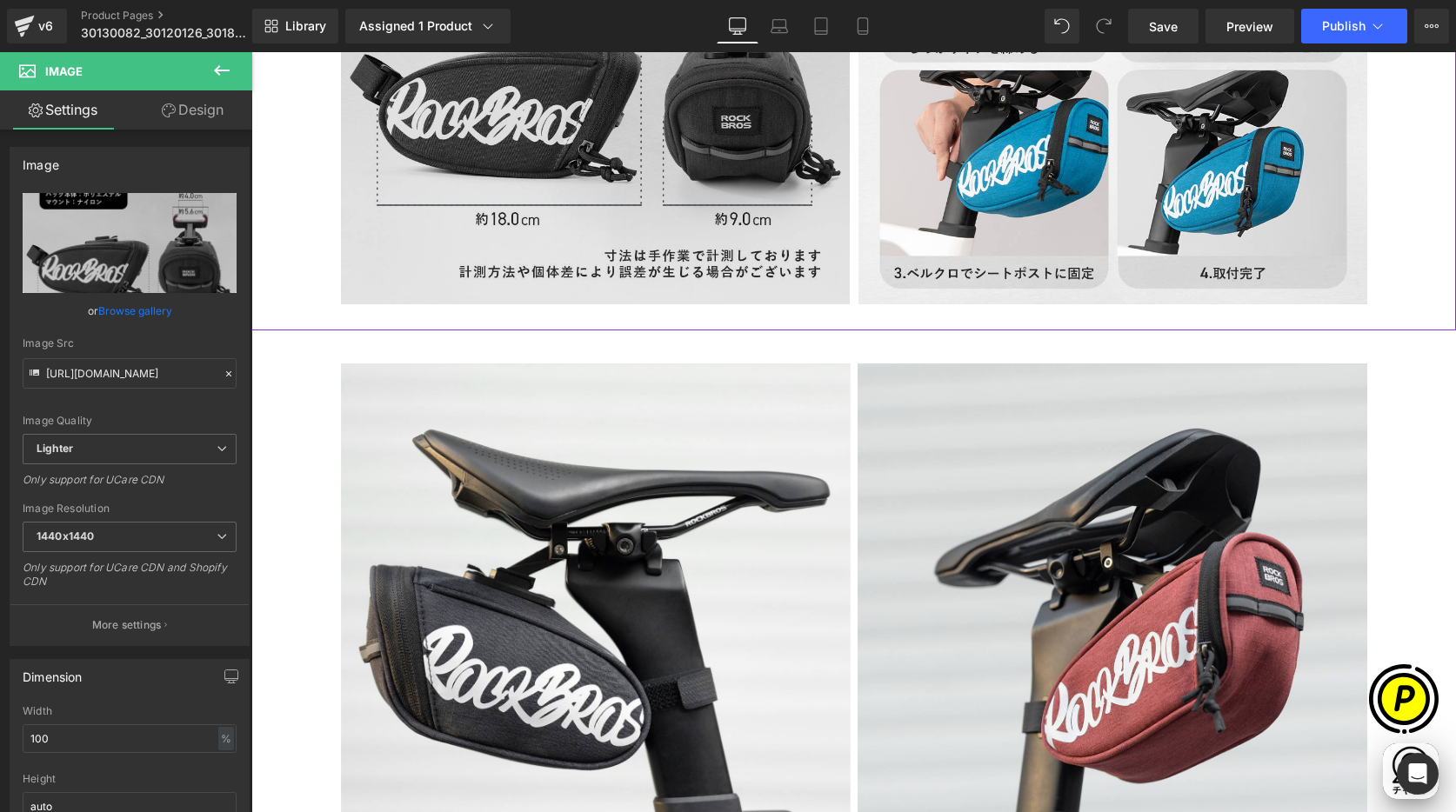
scroll to position [5656, 0]
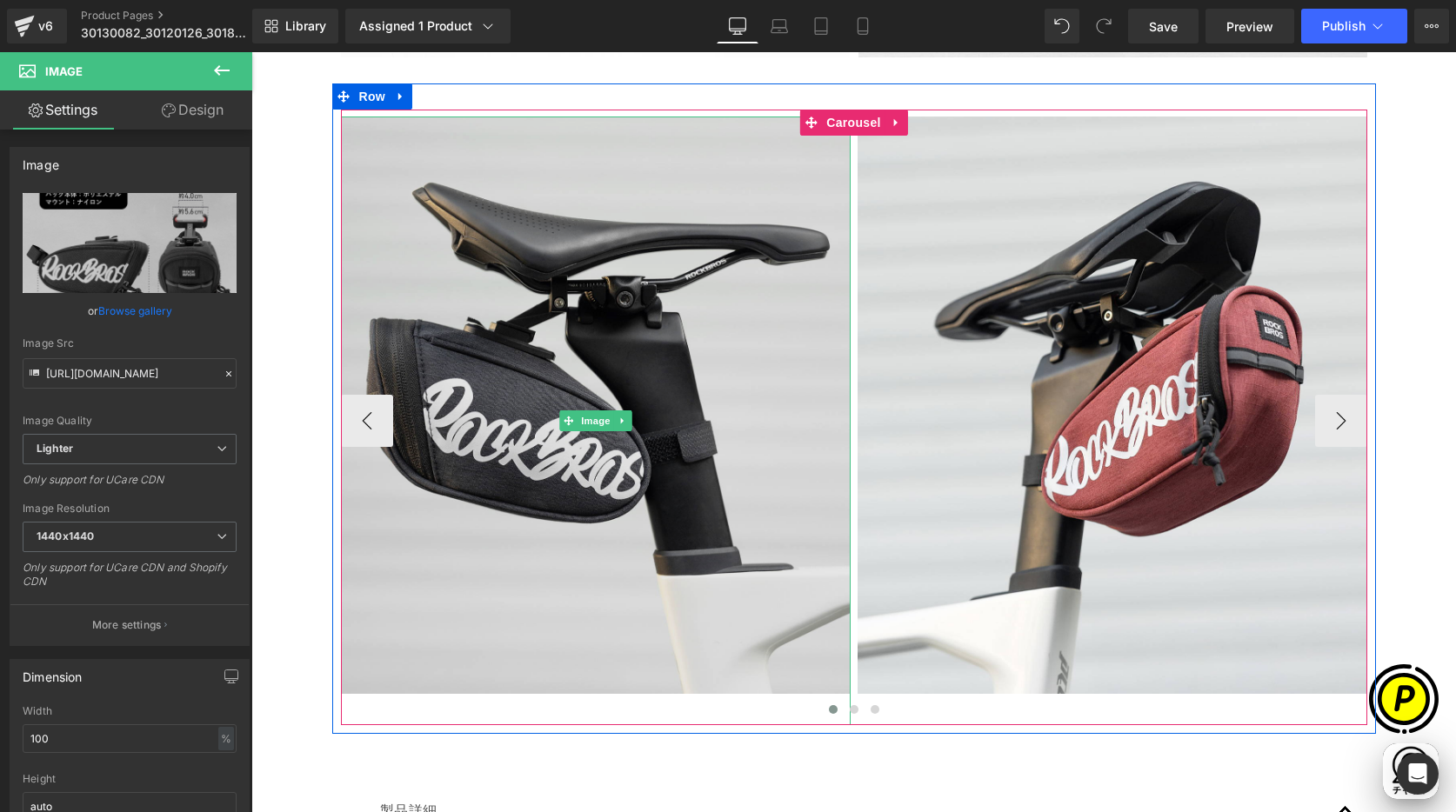
click at [523, 342] on img at bounding box center [595, 420] width 510 height 608
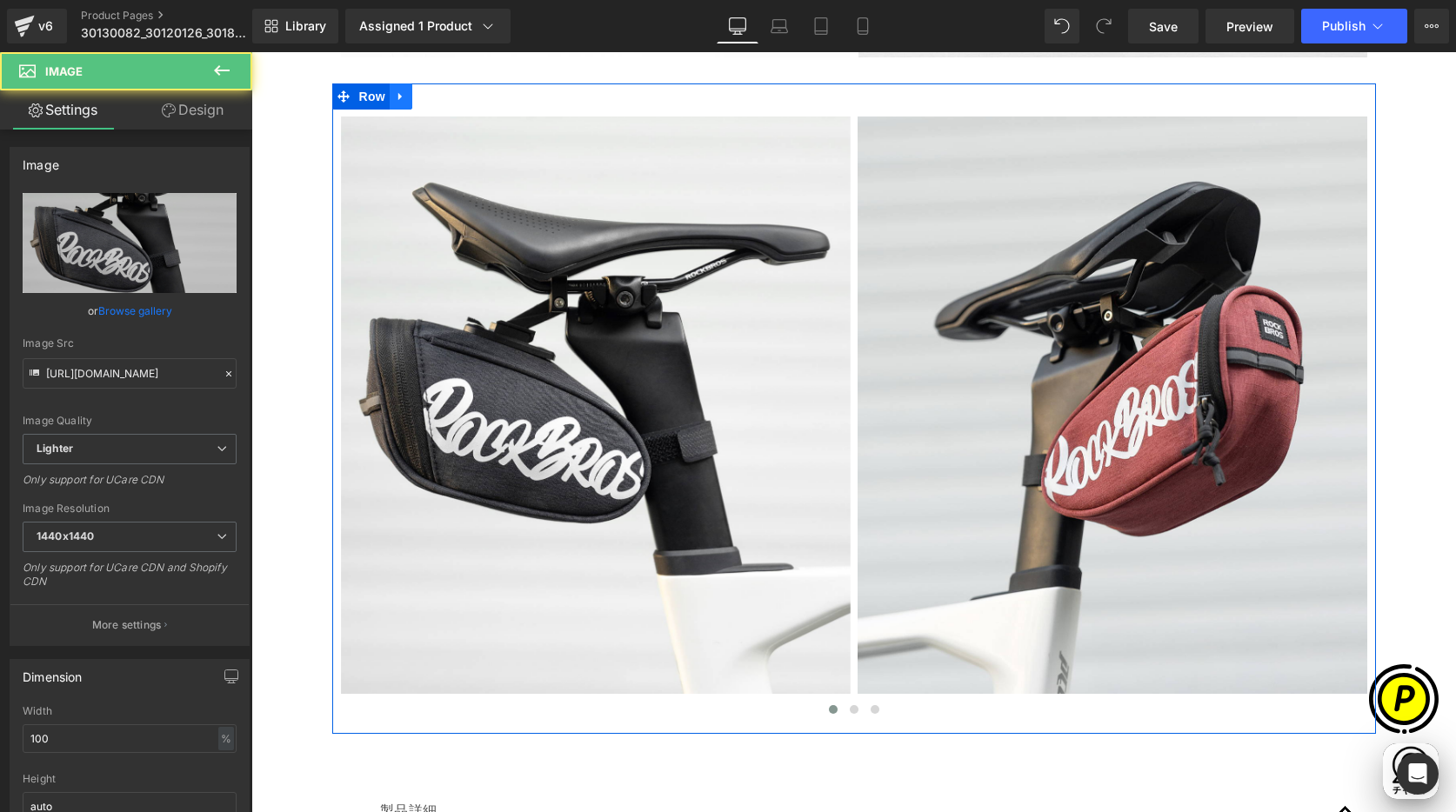
click at [395, 96] on icon at bounding box center [401, 97] width 12 height 13
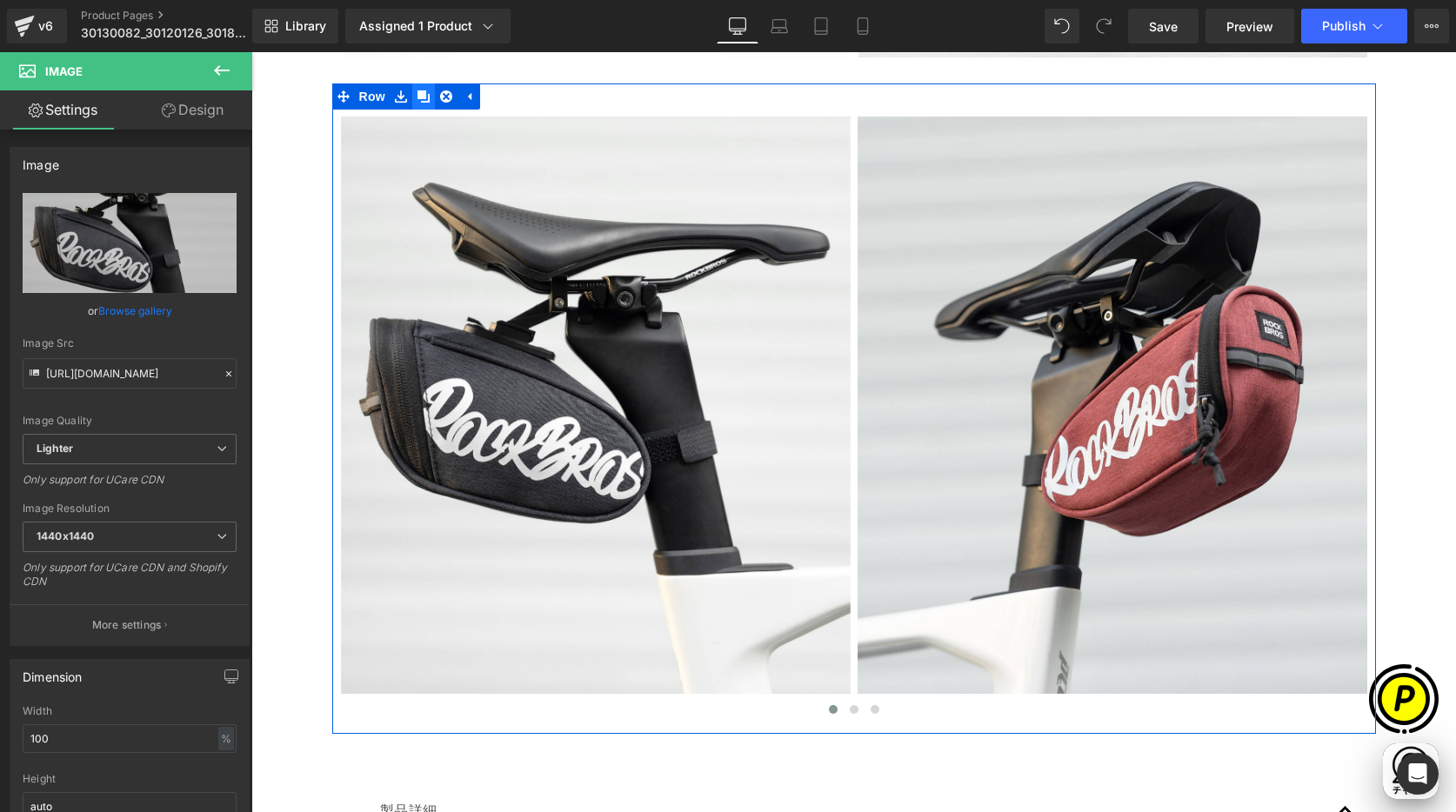
click at [418, 92] on icon at bounding box center [423, 96] width 12 height 12
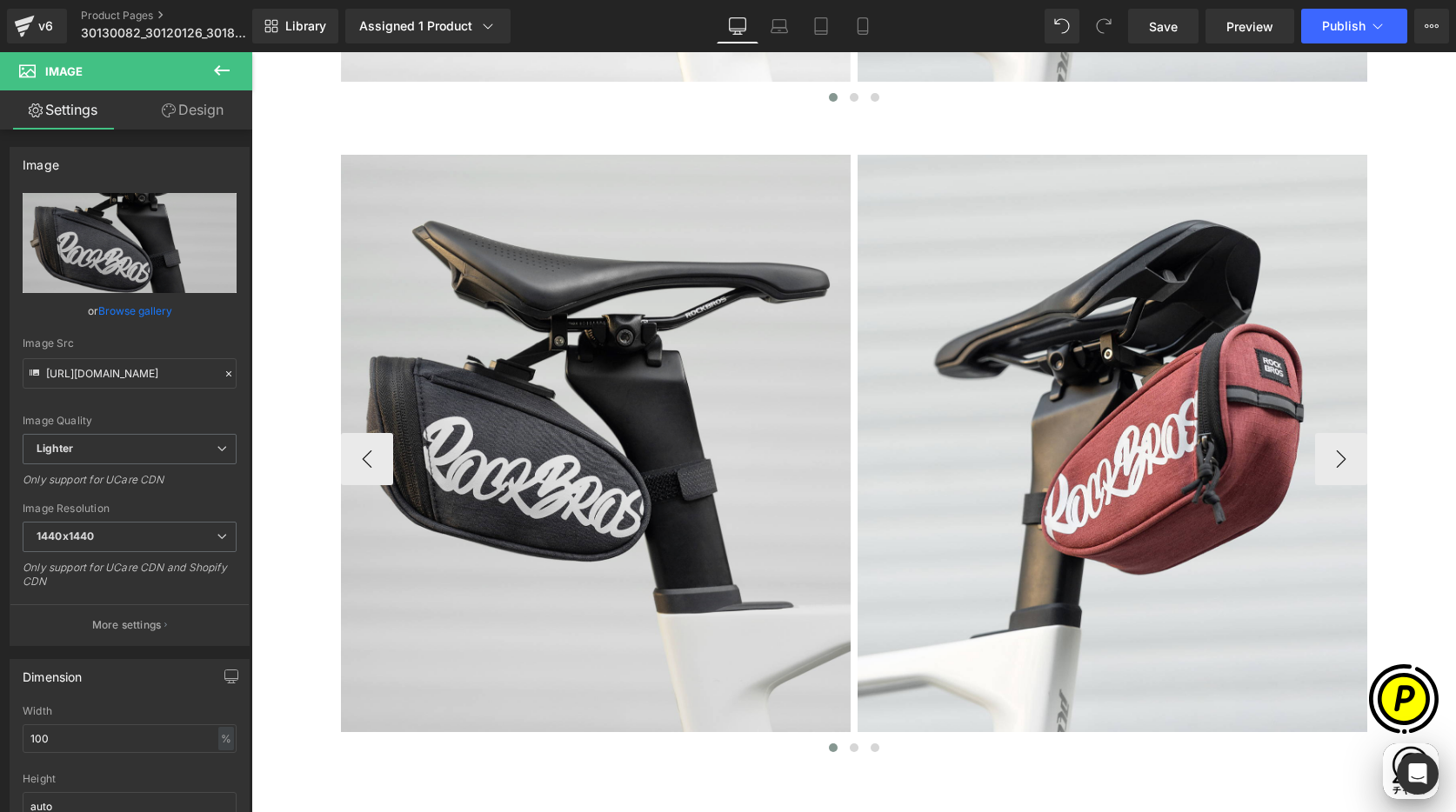
scroll to position [0, 0]
click at [487, 351] on img at bounding box center [595, 458] width 510 height 608
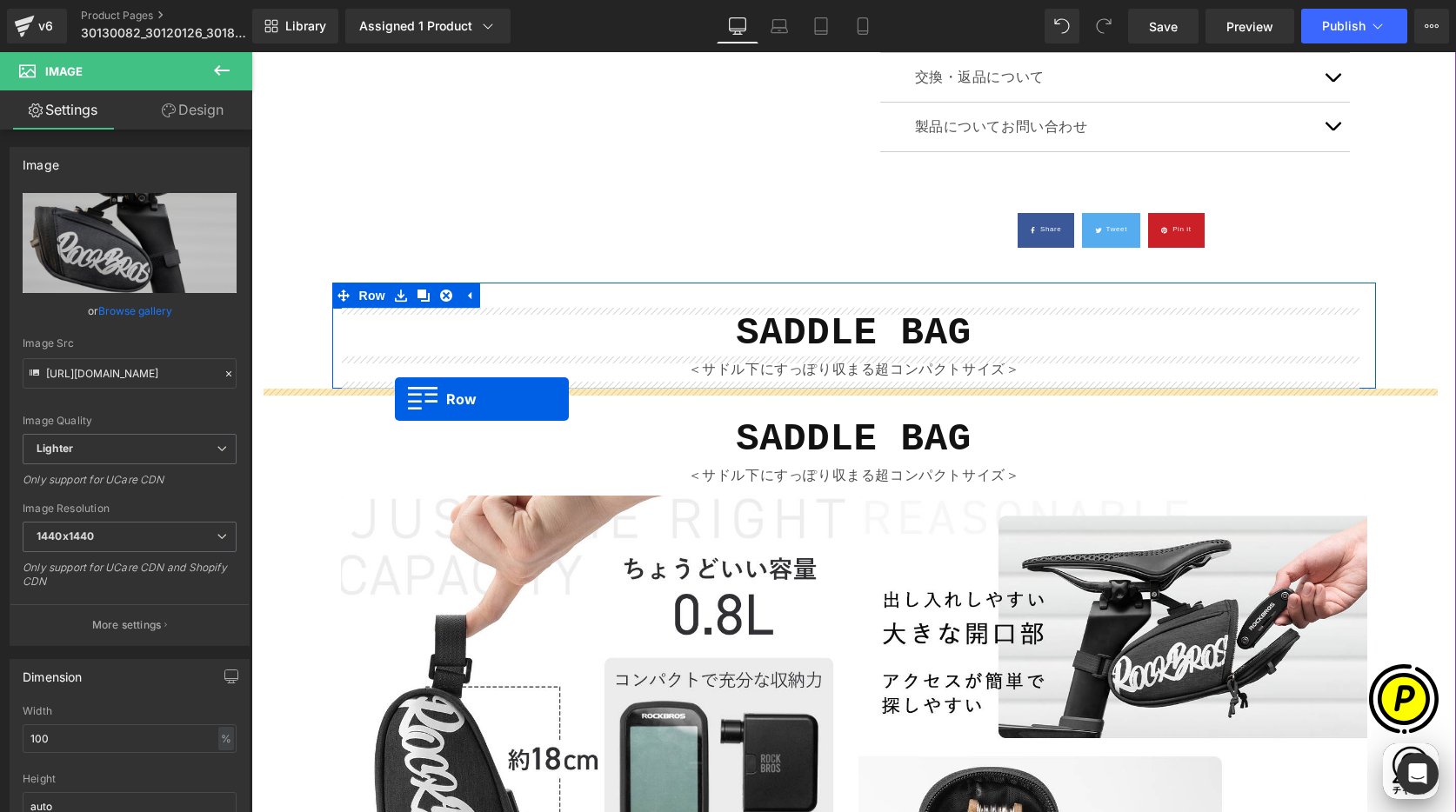
scroll to position [0, 679]
drag, startPoint x: 332, startPoint y: 136, endPoint x: 395, endPoint y: 399, distance: 270.4
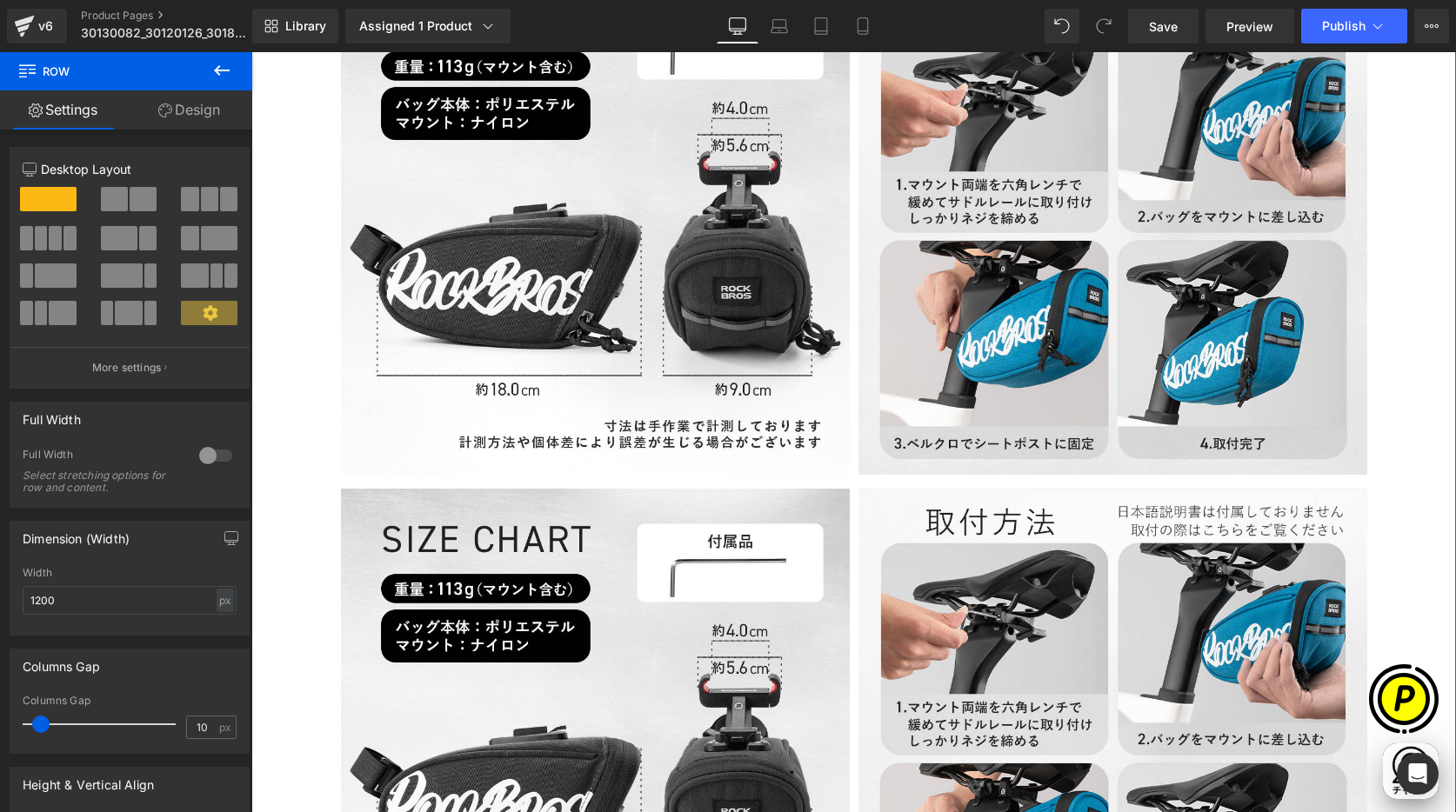
scroll to position [5385, 0]
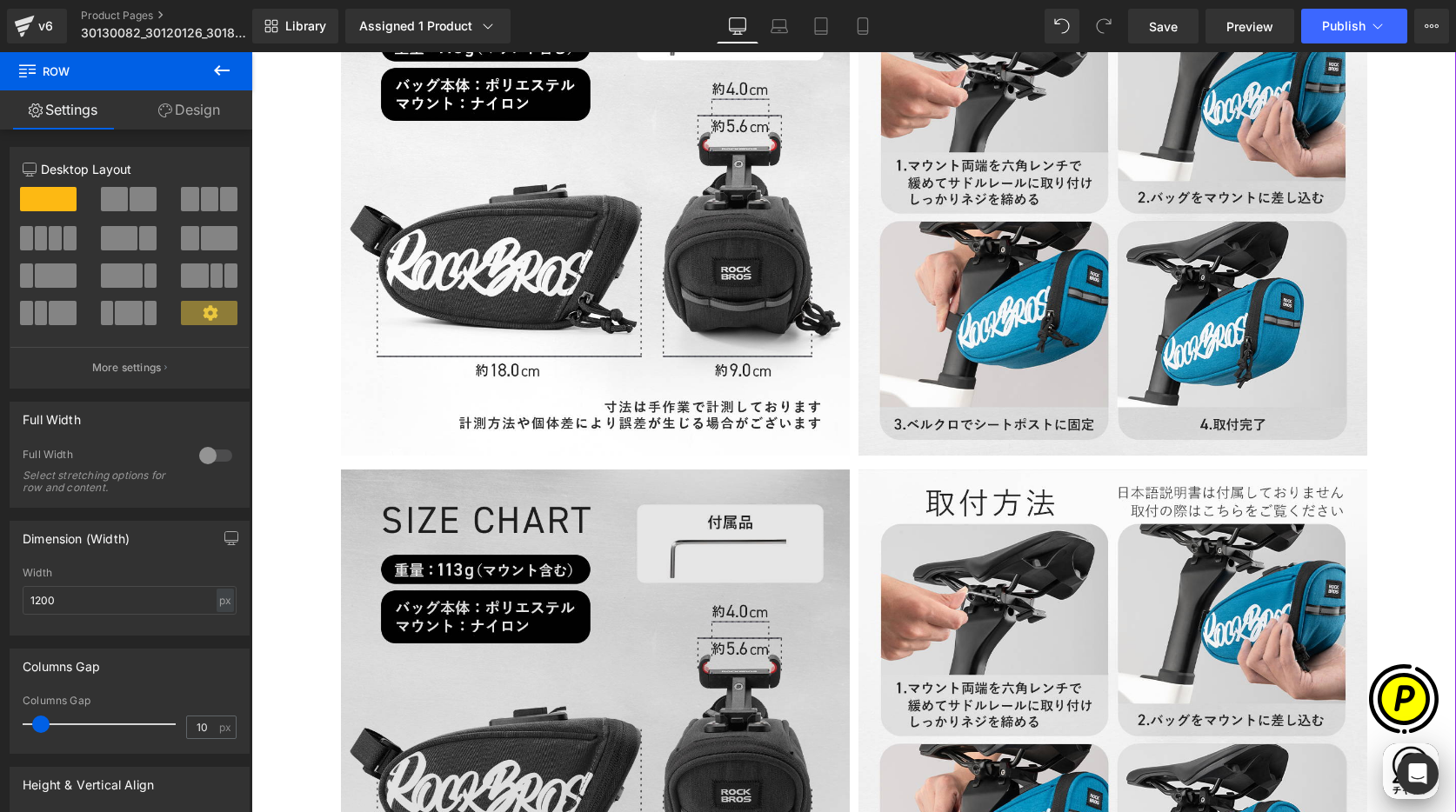
click at [376, 508] on img at bounding box center [595, 724] width 509 height 508
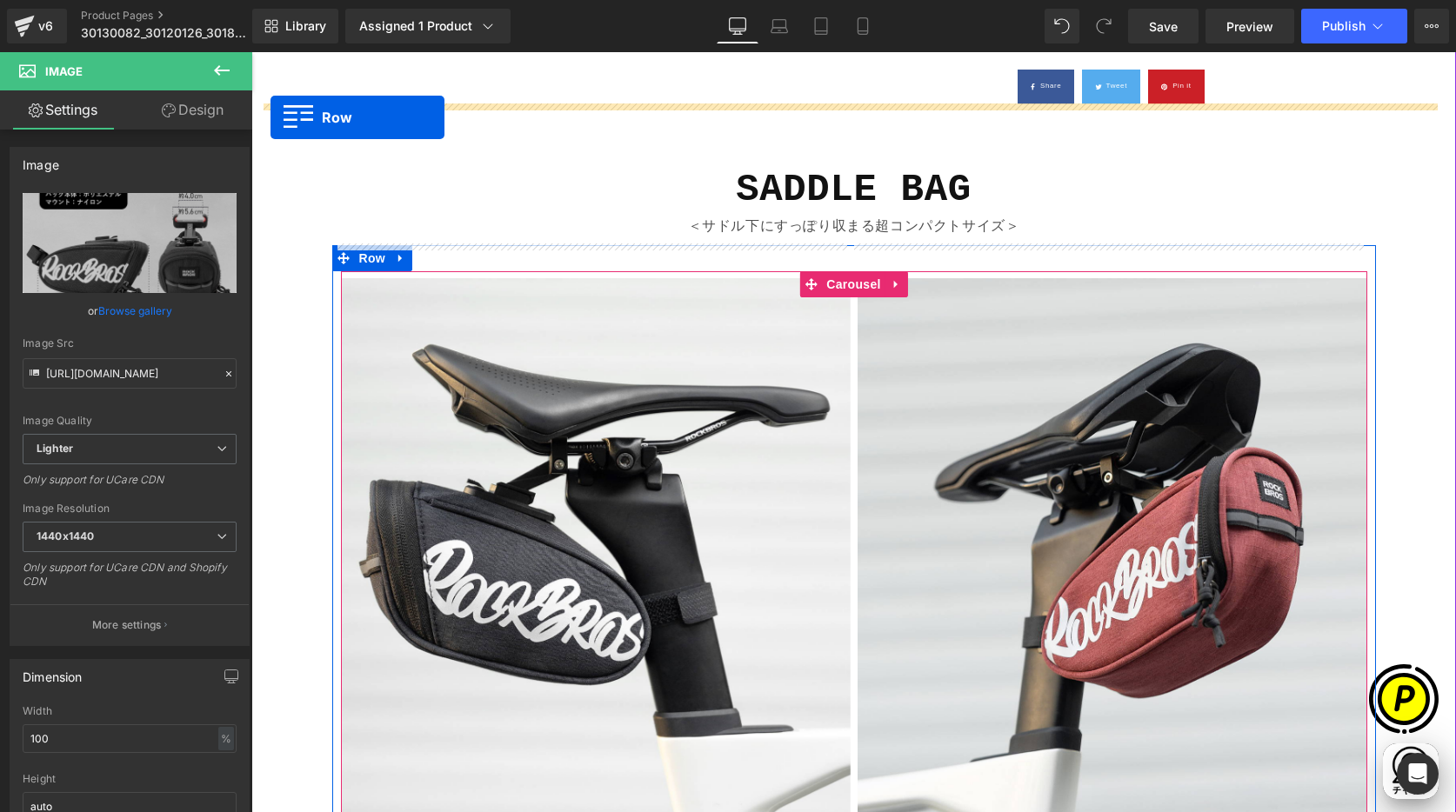
scroll to position [2012, 0]
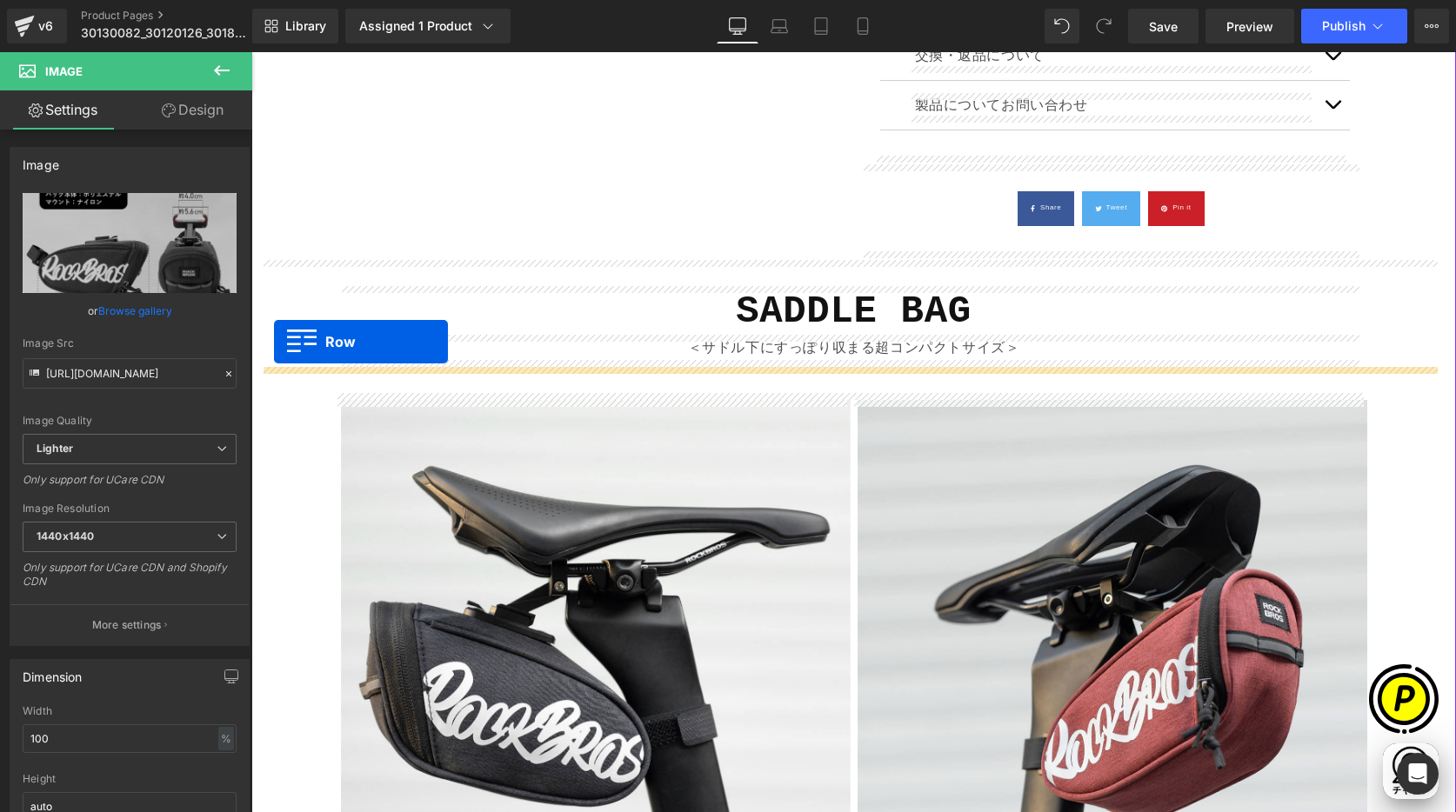
drag, startPoint x: 335, startPoint y: 484, endPoint x: 310, endPoint y: 346, distance: 140.2
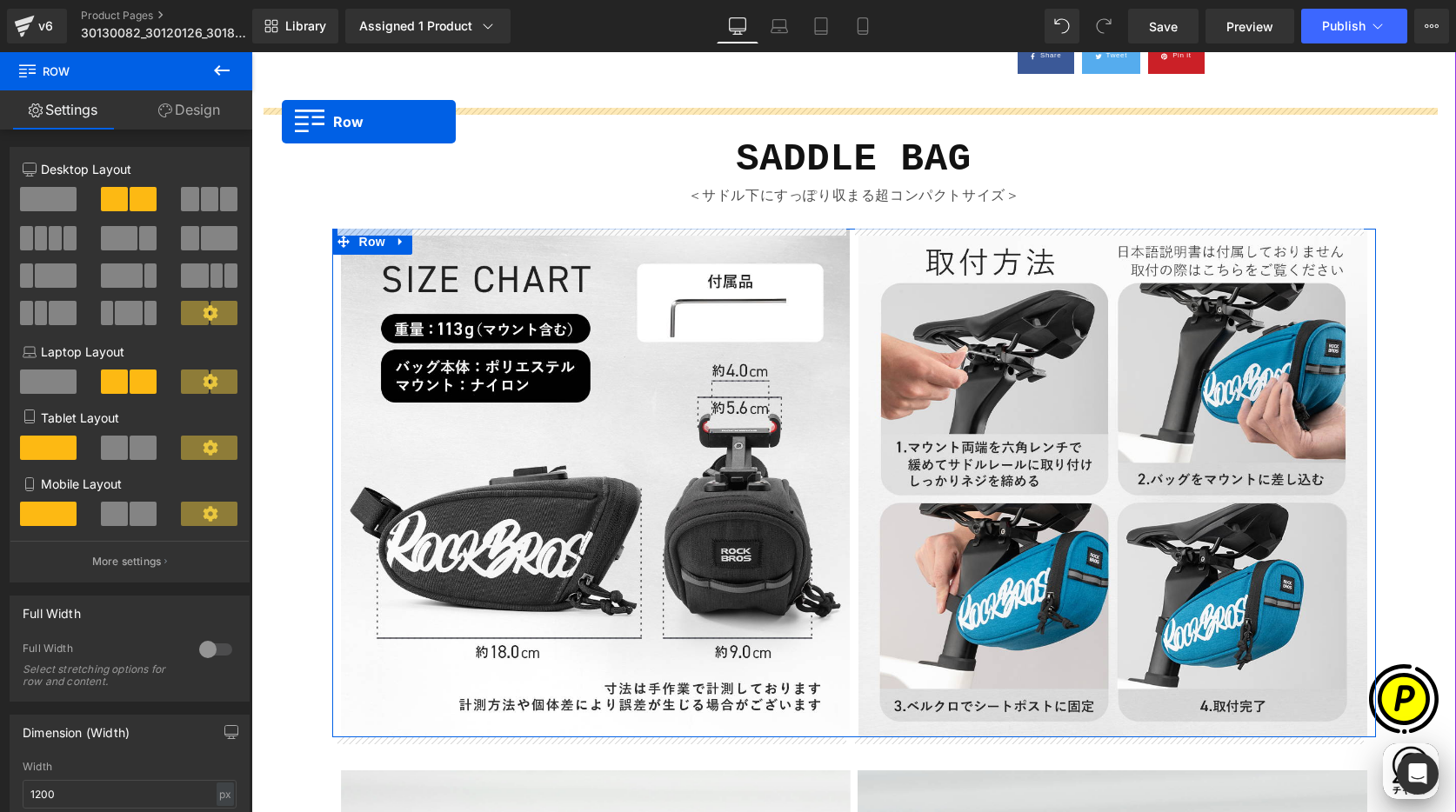
scroll to position [2095, 0]
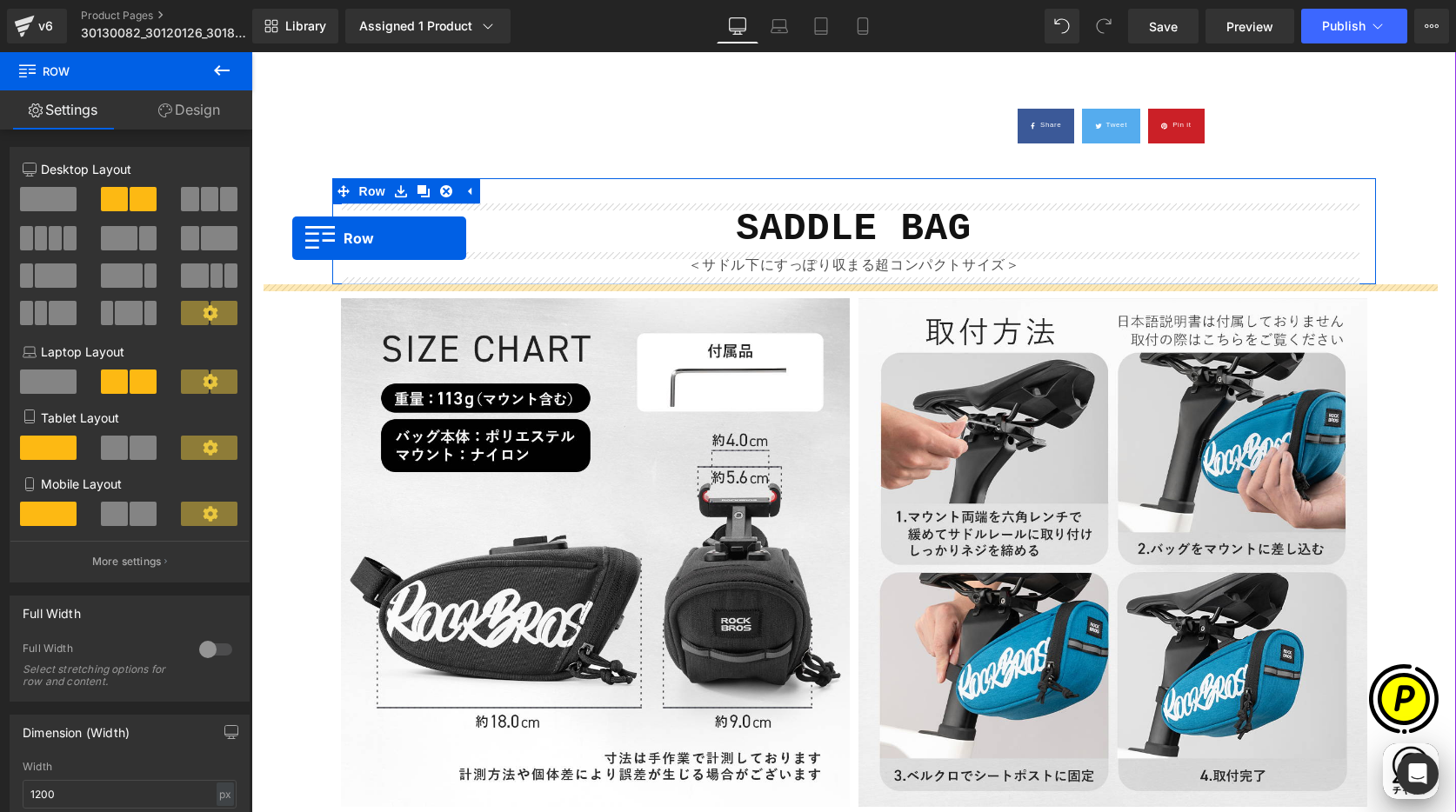
drag, startPoint x: 332, startPoint y: 205, endPoint x: 292, endPoint y: 238, distance: 51.9
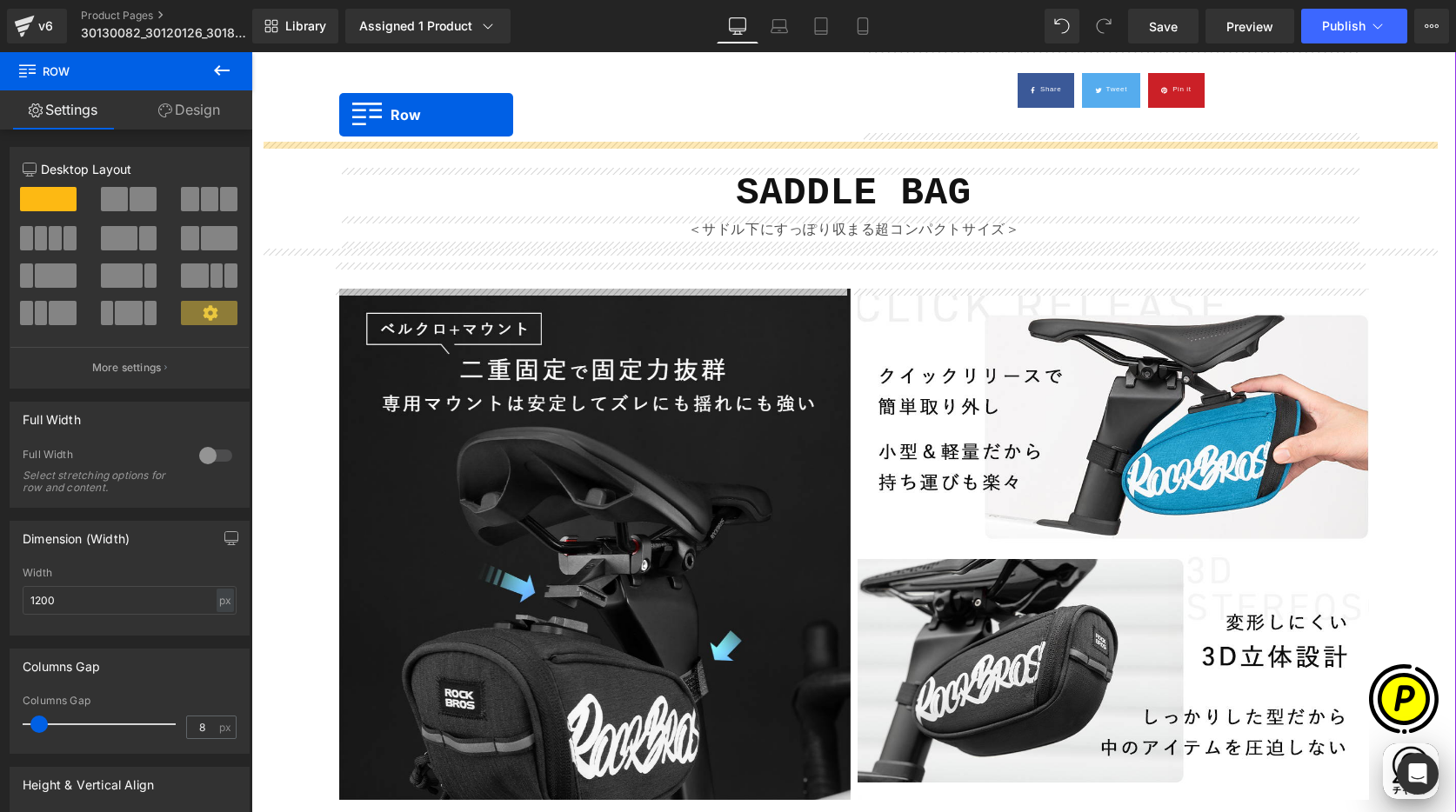
scroll to position [2009, 0]
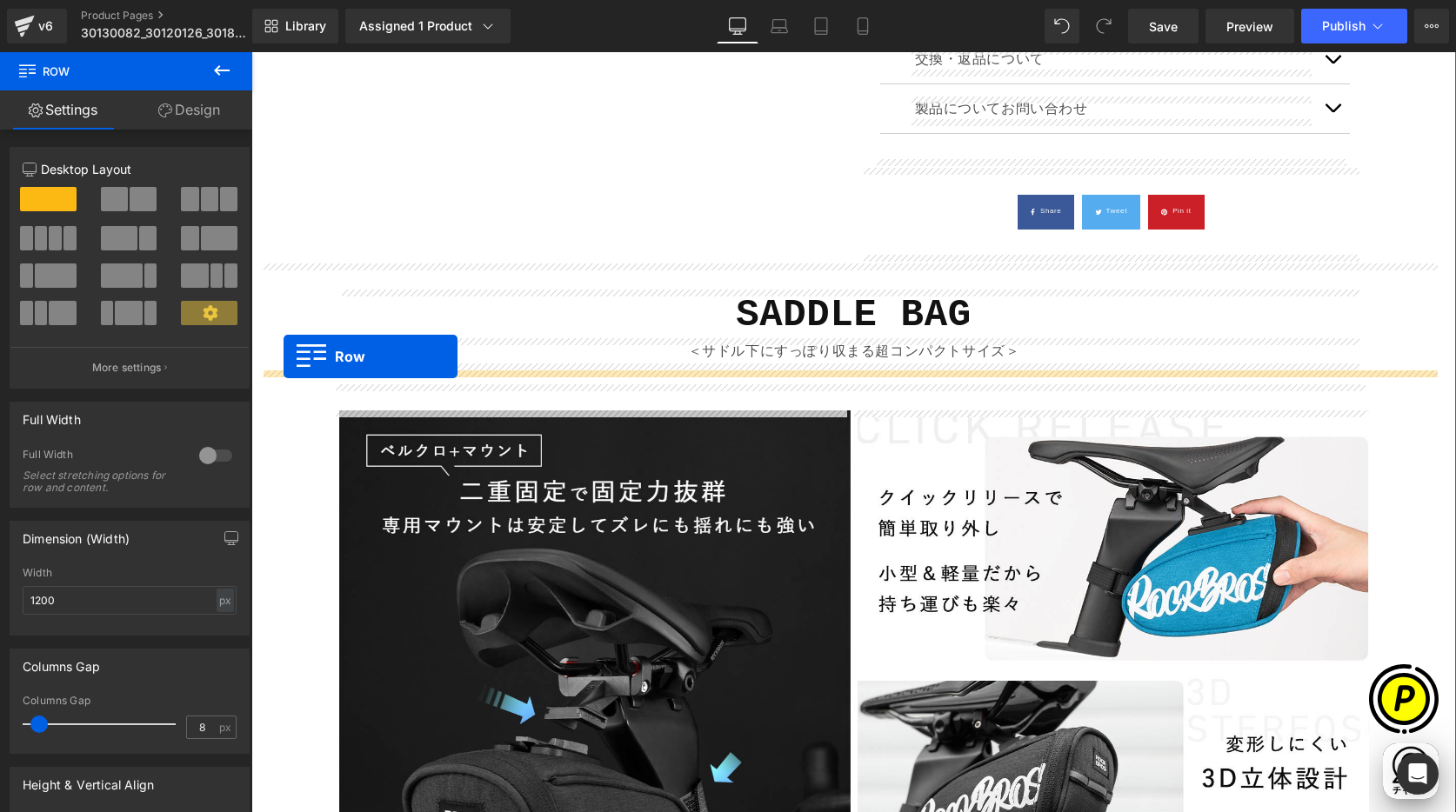
drag, startPoint x: 333, startPoint y: 231, endPoint x: 284, endPoint y: 357, distance: 135.2
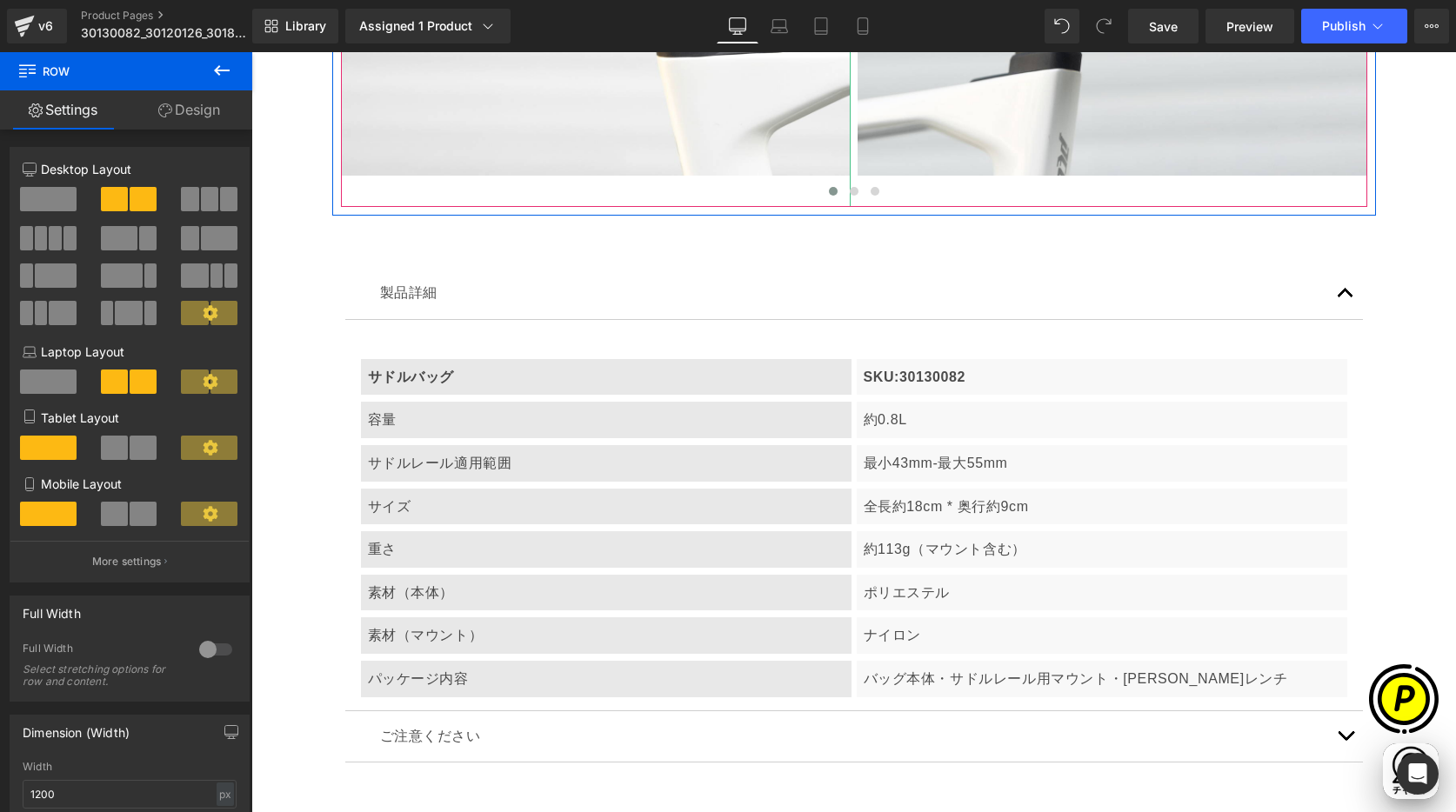
scroll to position [6899, 0]
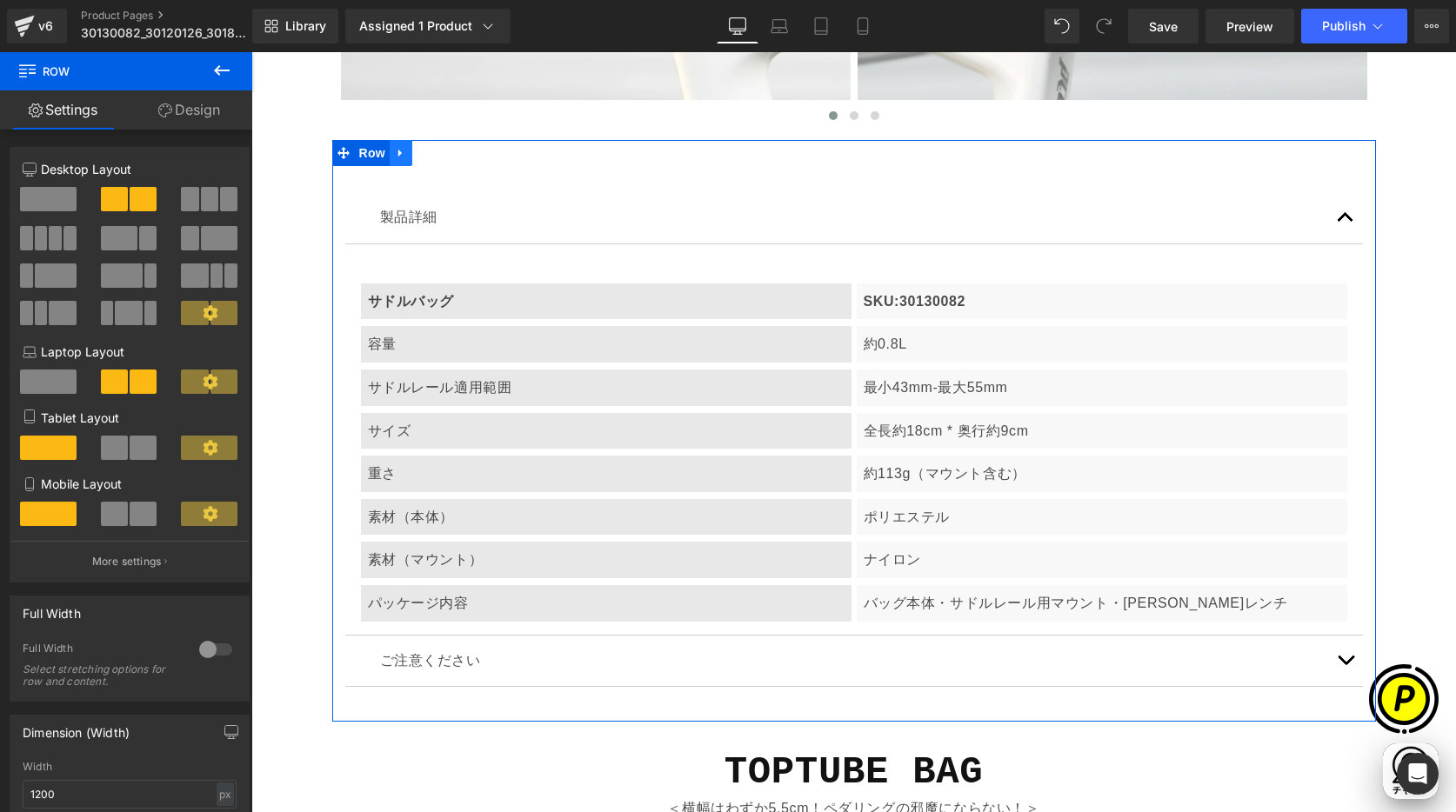
click at [401, 151] on icon at bounding box center [401, 153] width 12 height 13
click at [421, 152] on icon at bounding box center [423, 153] width 12 height 13
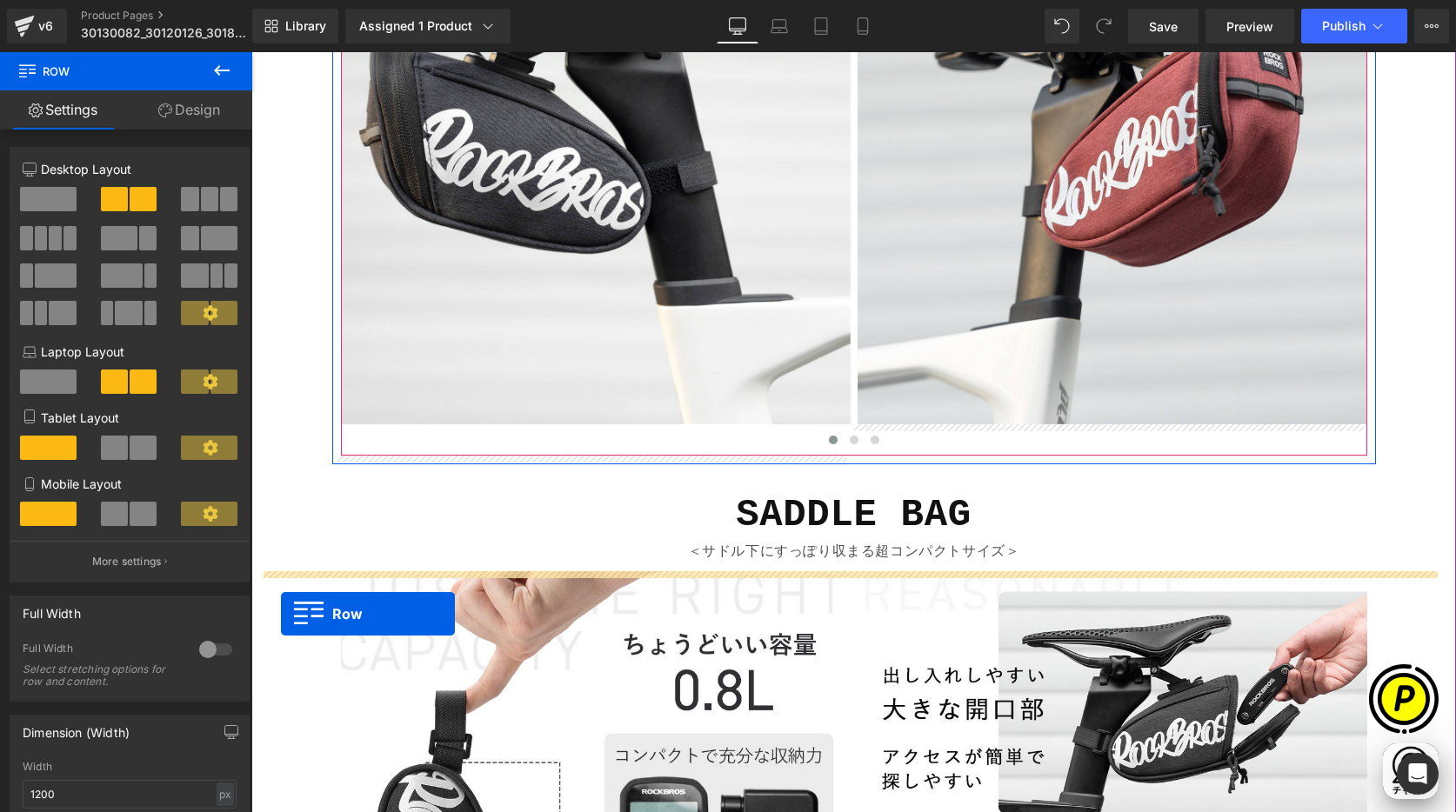
scroll to position [0, 339]
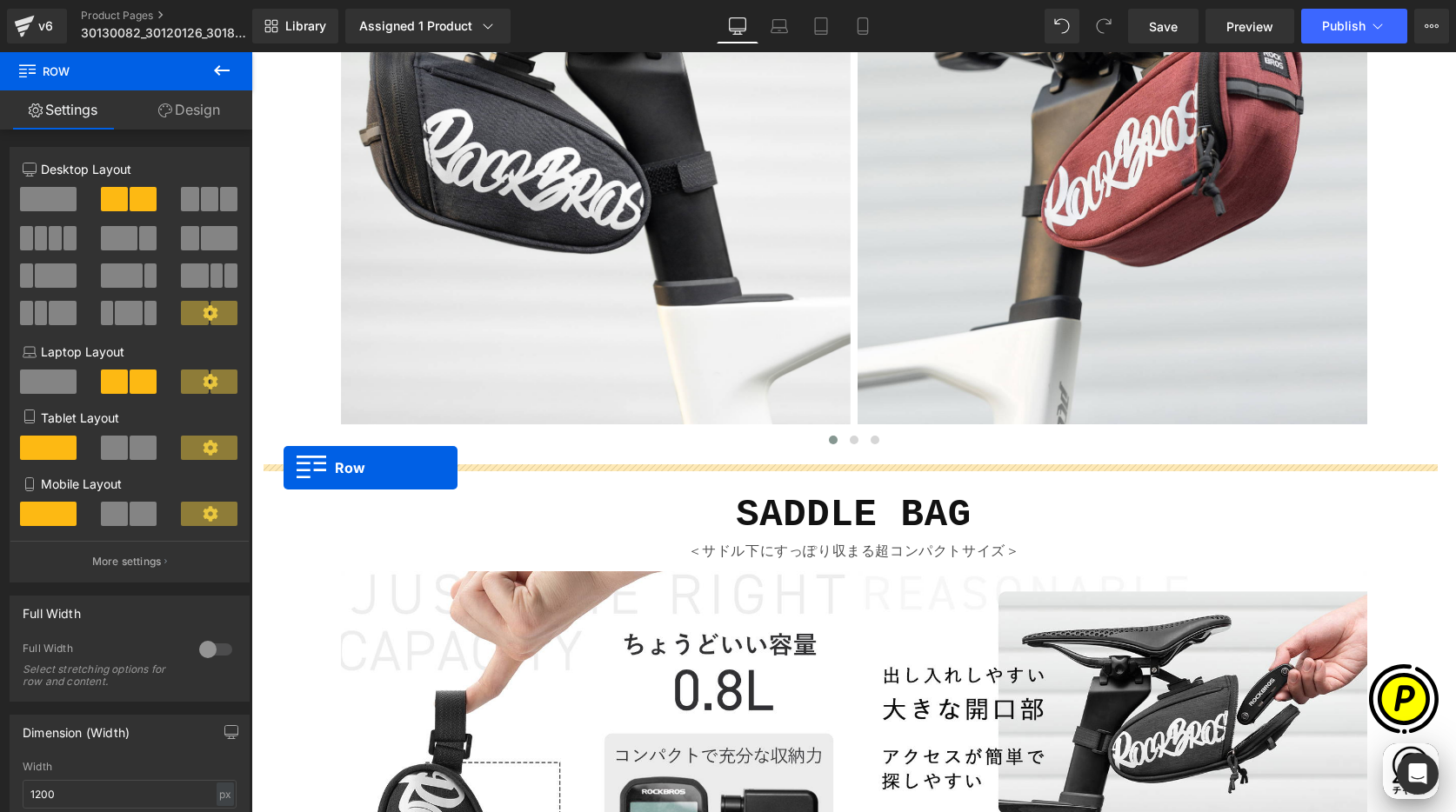
drag, startPoint x: 332, startPoint y: 138, endPoint x: 284, endPoint y: 468, distance: 333.5
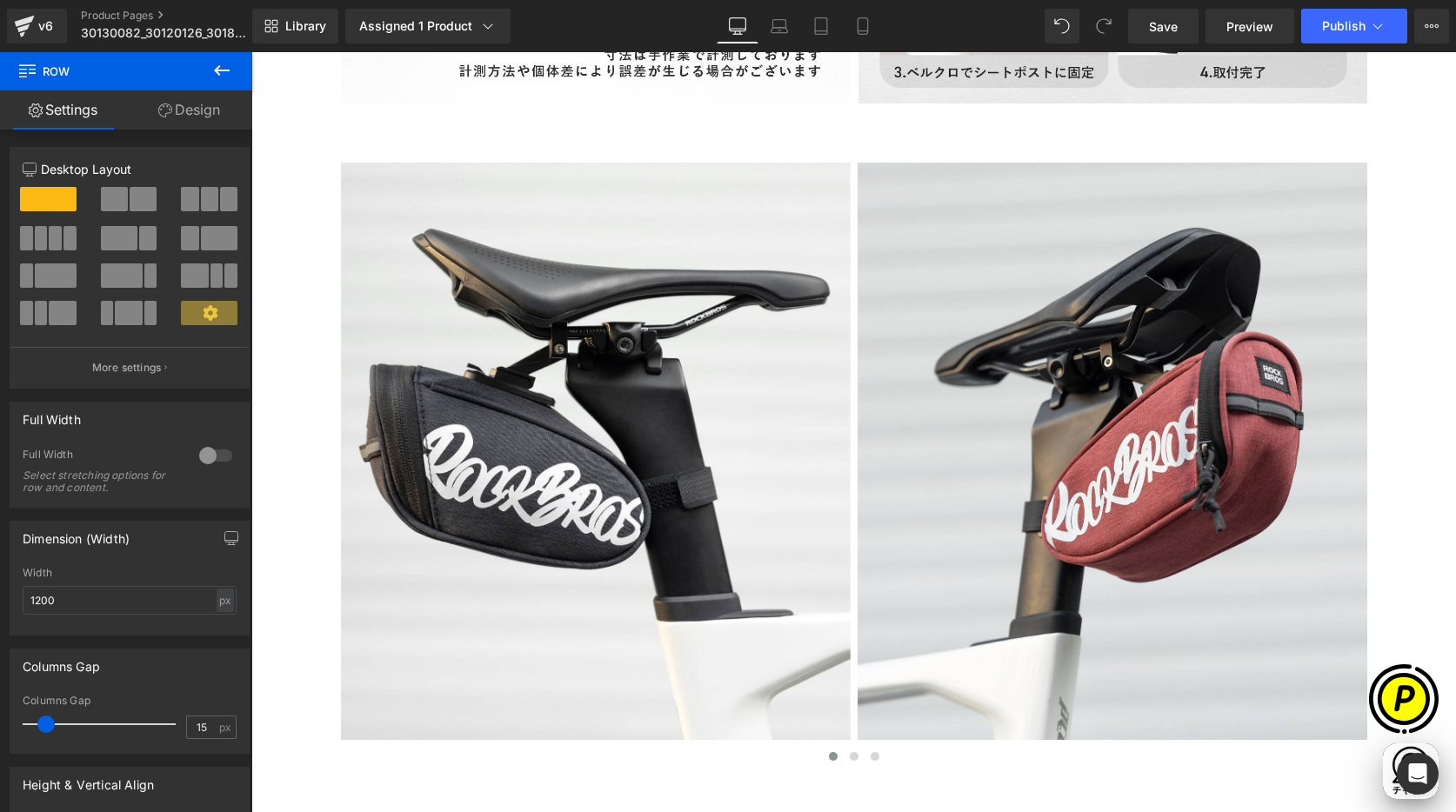
scroll to position [7705, 0]
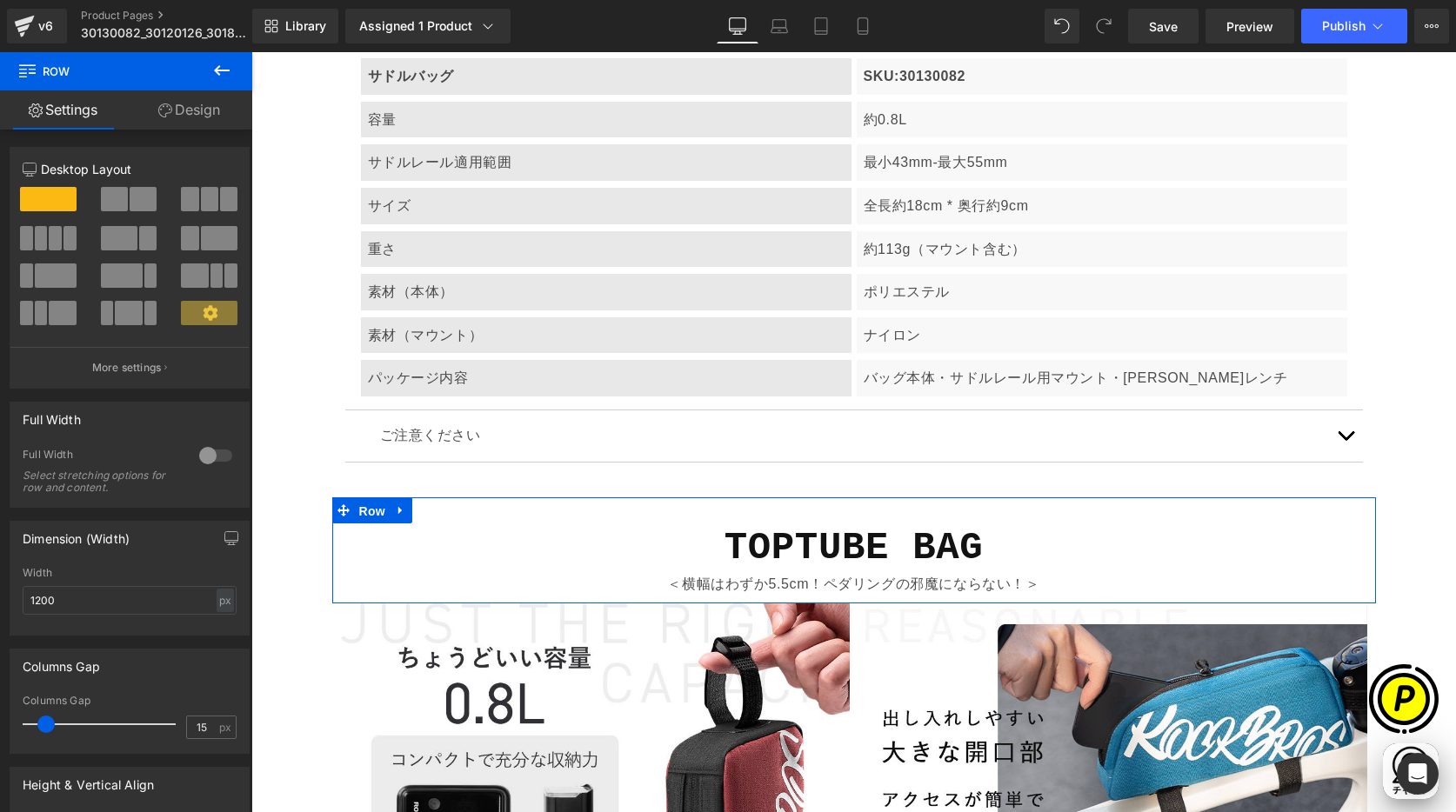
drag, startPoint x: 361, startPoint y: 506, endPoint x: 266, endPoint y: 399, distance: 143.1
click at [360, 507] on span "Row" at bounding box center [372, 510] width 35 height 26
click at [199, 118] on link "Design" at bounding box center [189, 109] width 126 height 39
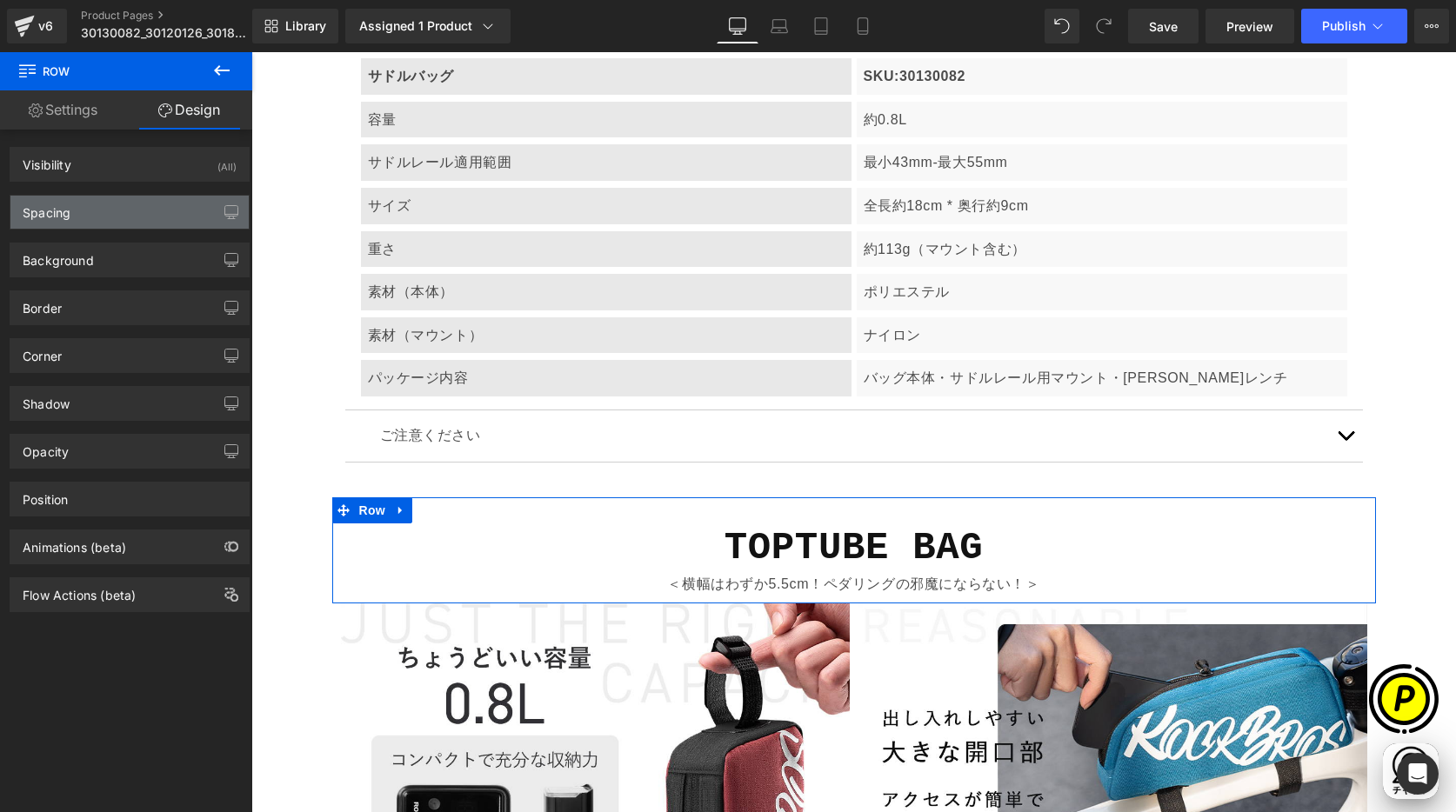
click at [50, 212] on div "Spacing" at bounding box center [47, 208] width 47 height 25
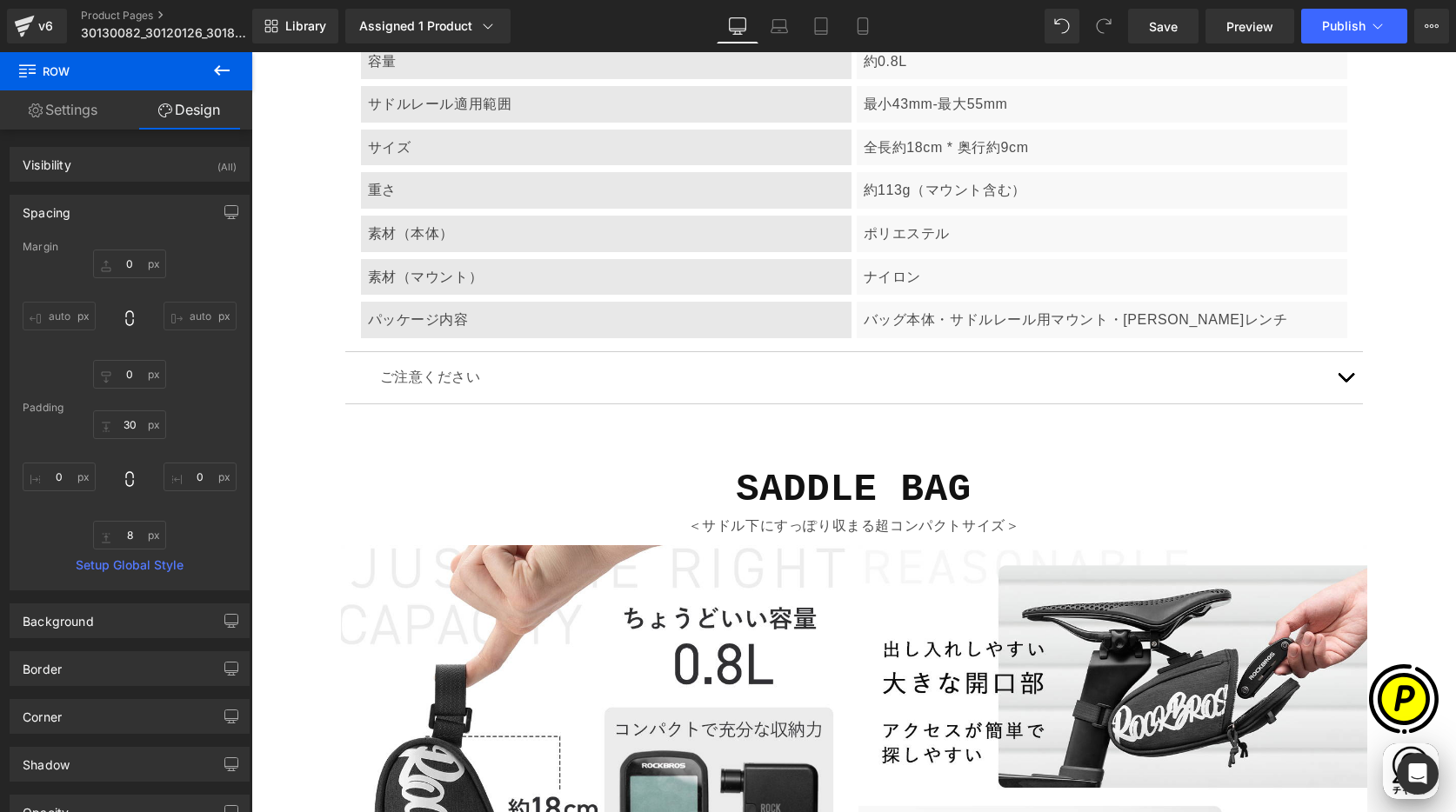
scroll to position [4744, 0]
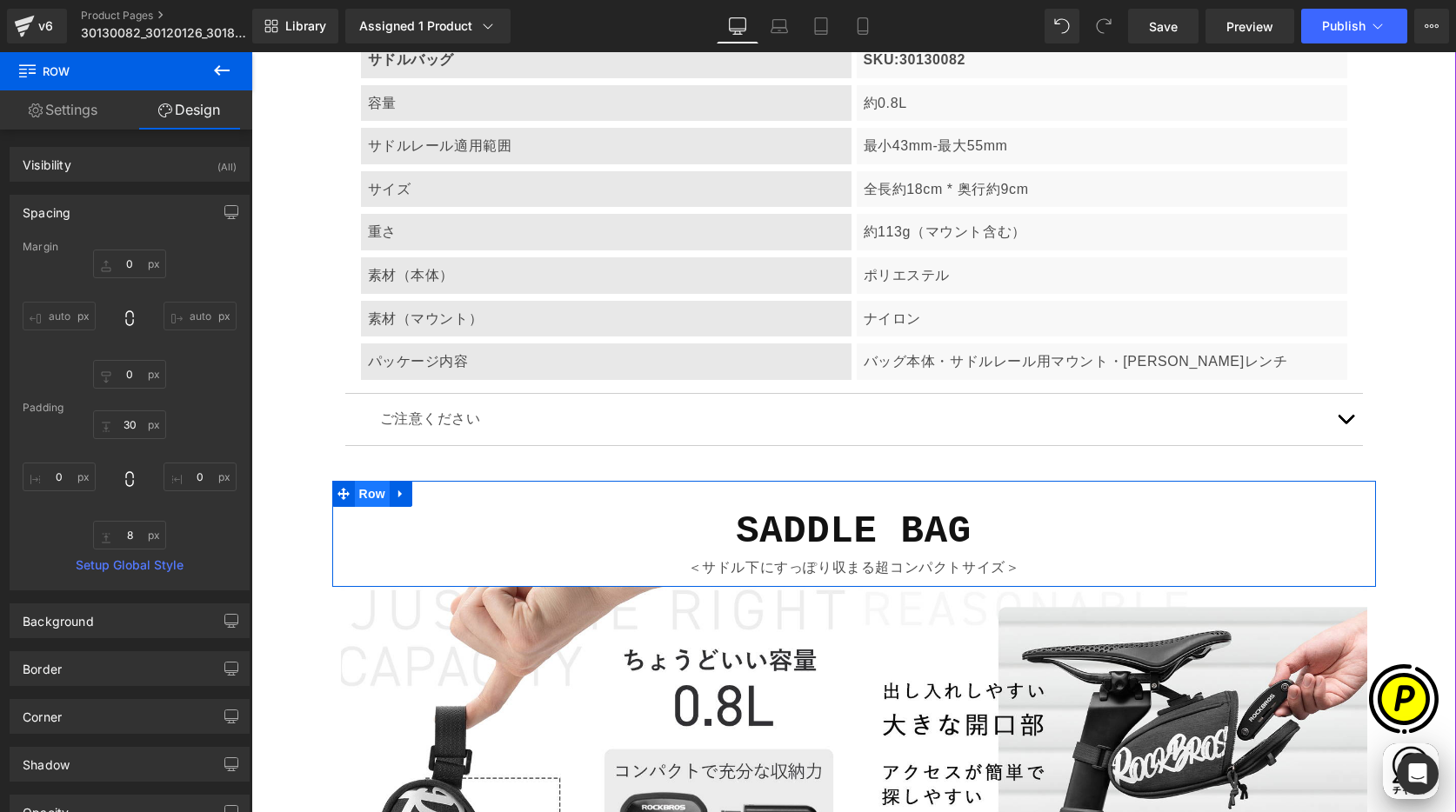
click at [365, 494] on span "Row" at bounding box center [372, 493] width 35 height 26
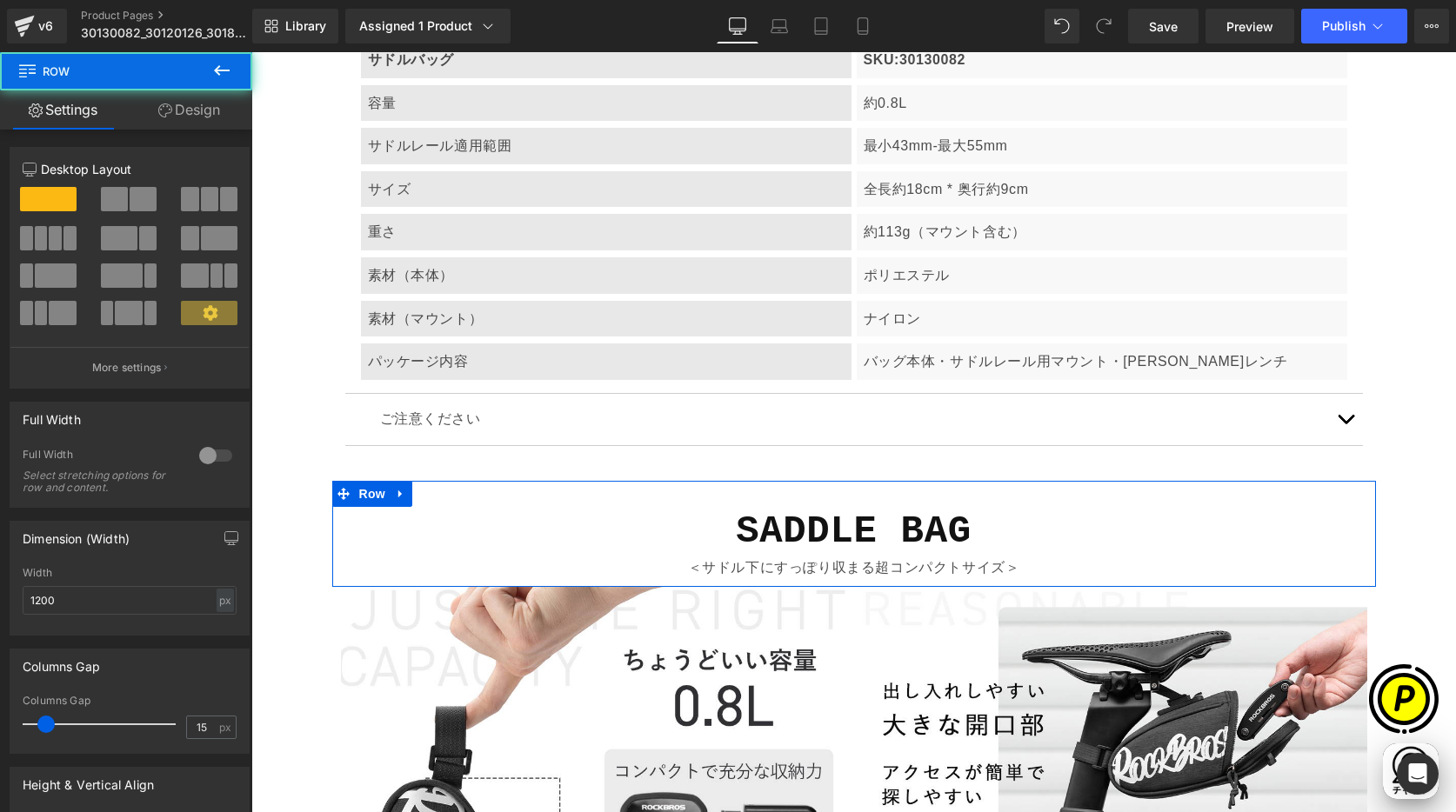
click at [193, 110] on link "Design" at bounding box center [189, 109] width 126 height 39
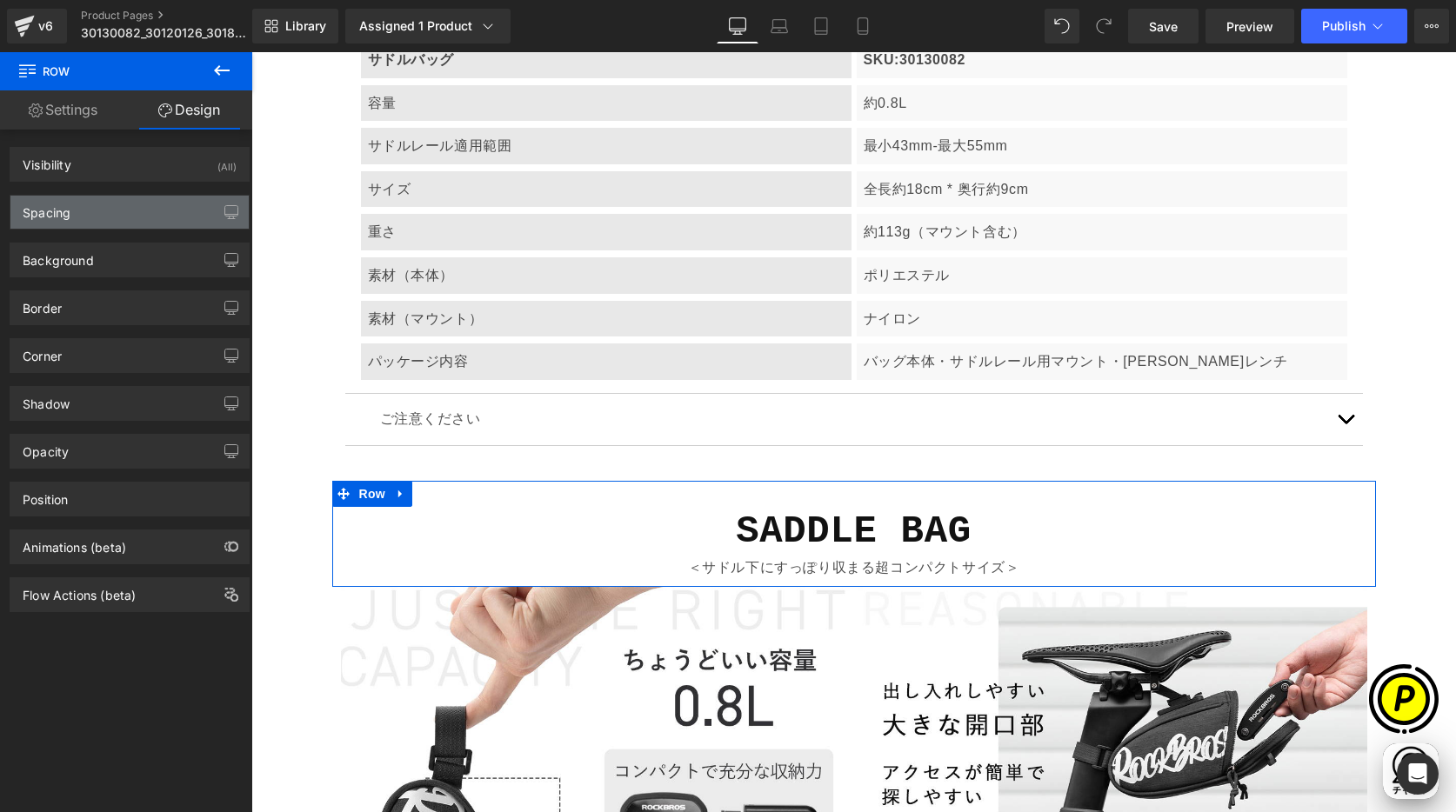
click at [57, 219] on div "Spacing" at bounding box center [47, 208] width 47 height 25
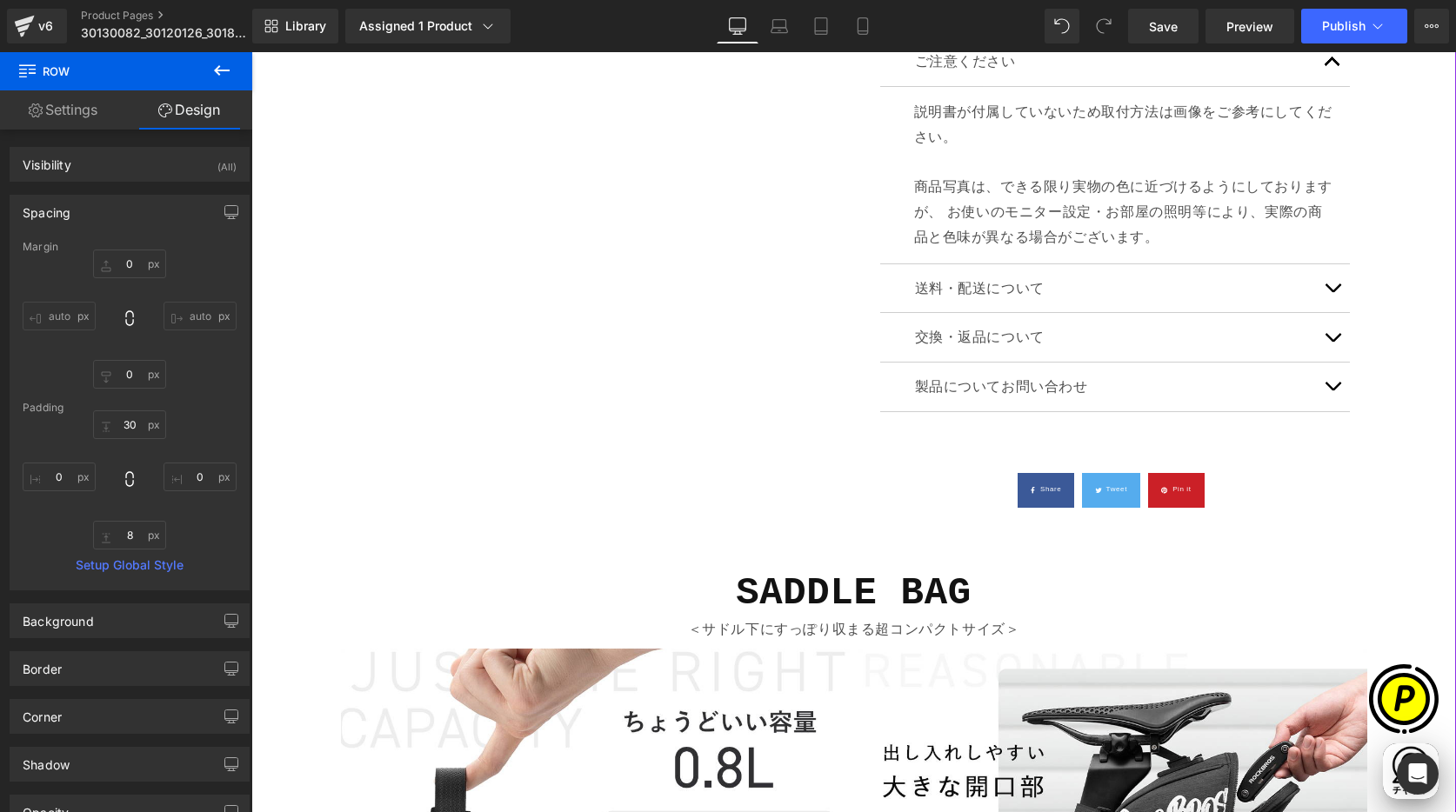
scroll to position [0, 679]
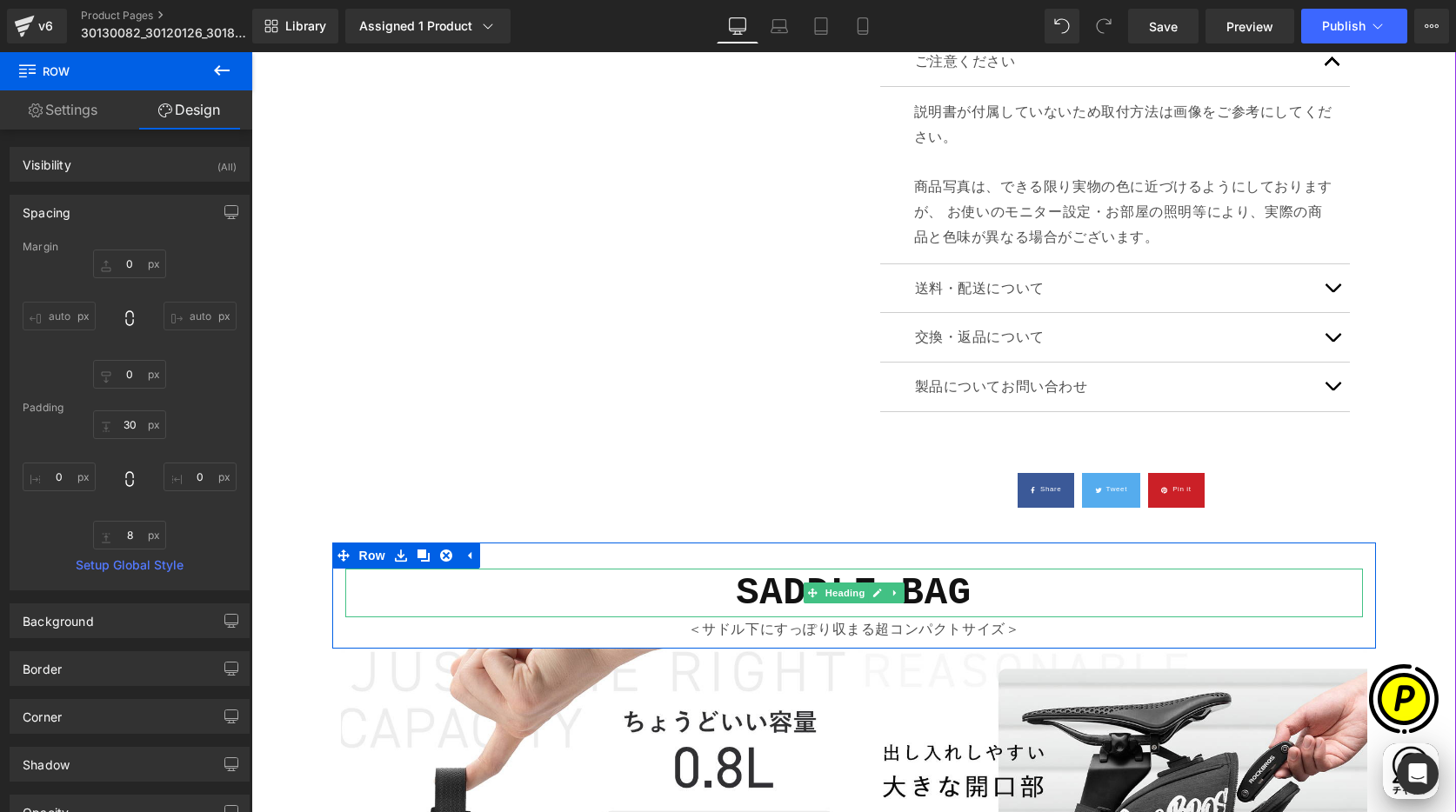
click at [768, 598] on b "SADDLE BAG" at bounding box center [853, 593] width 235 height 44
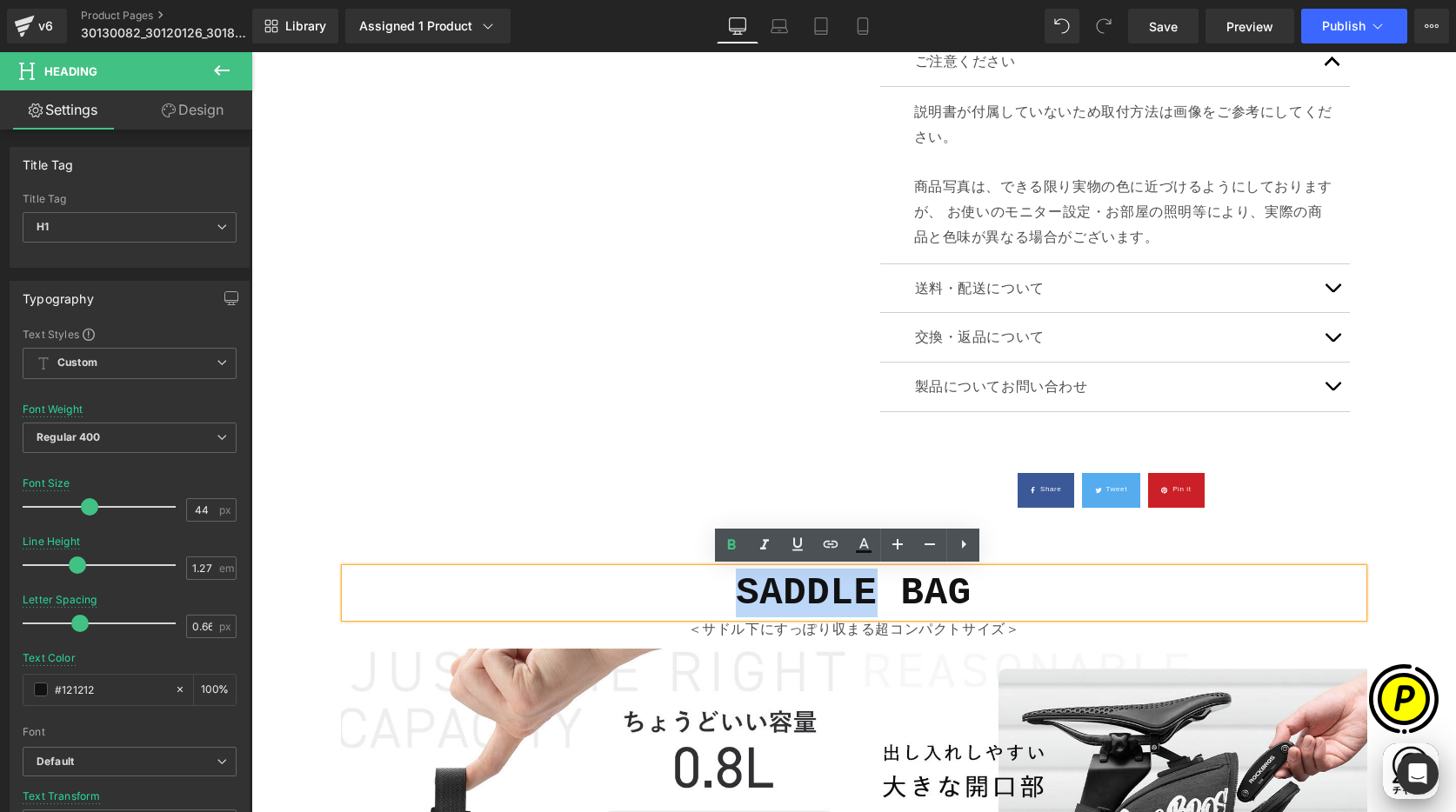
drag, startPoint x: 730, startPoint y: 596, endPoint x: 873, endPoint y: 598, distance: 143.0
click at [873, 598] on b "SADDLE BAG" at bounding box center [853, 593] width 235 height 44
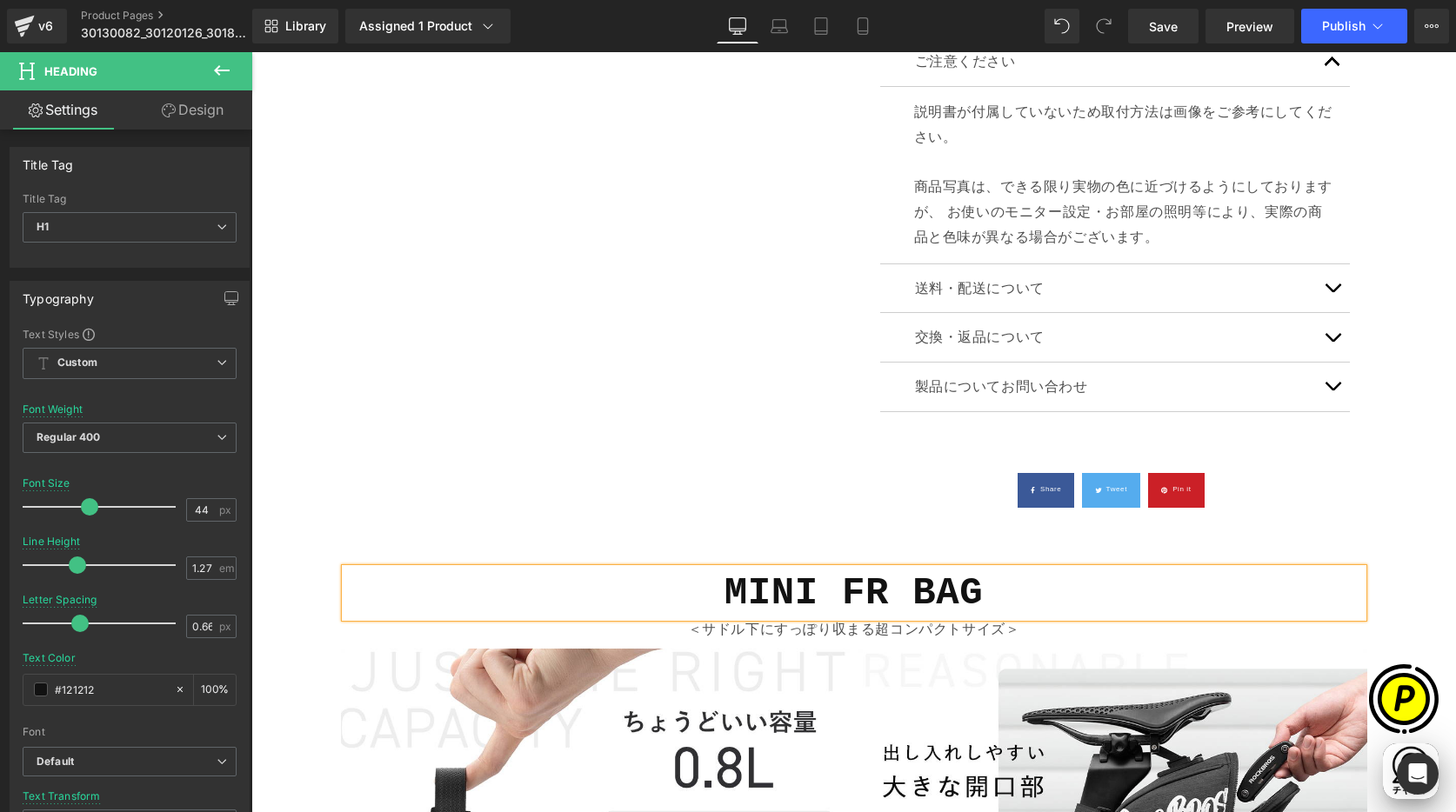
scroll to position [0, 1017]
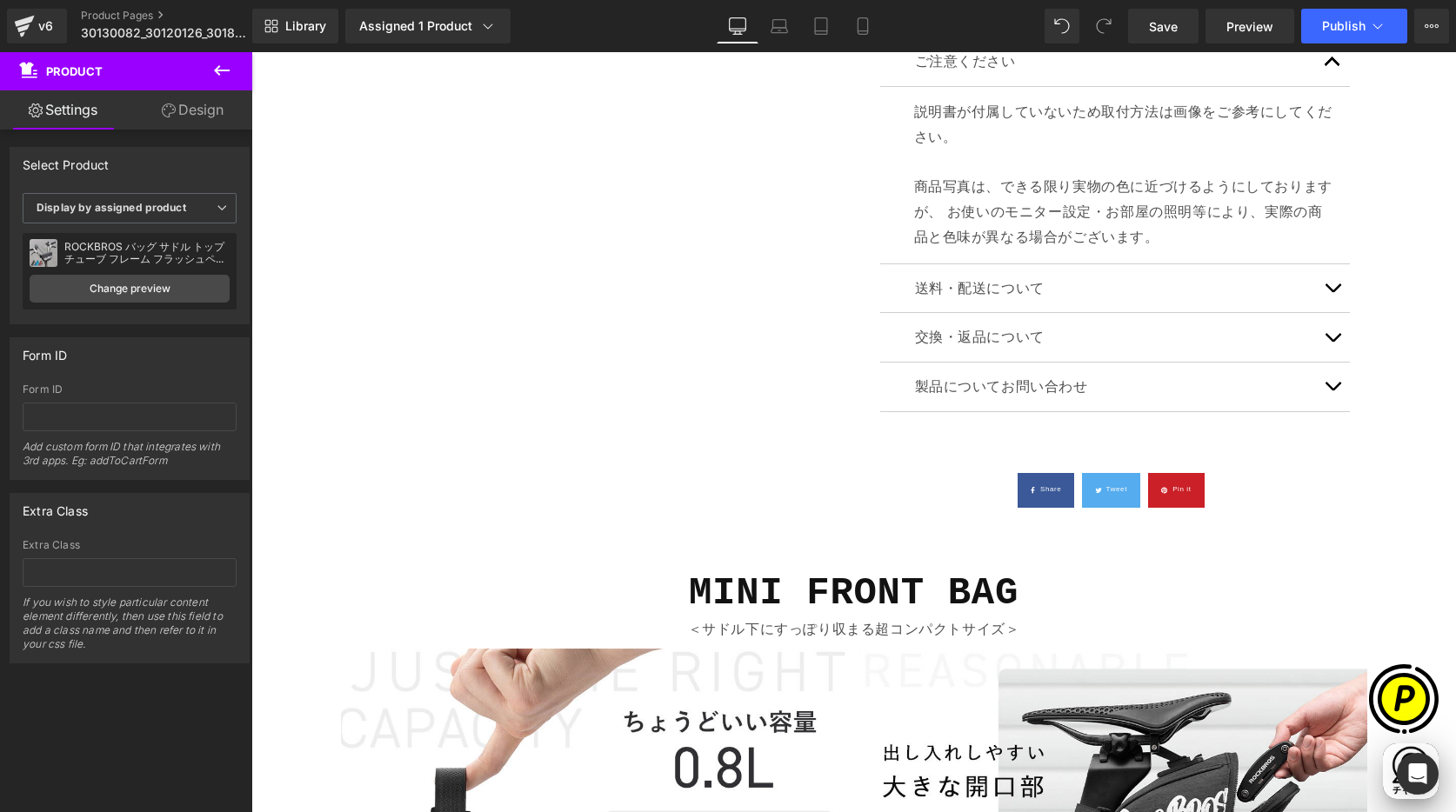
scroll to position [0, 339]
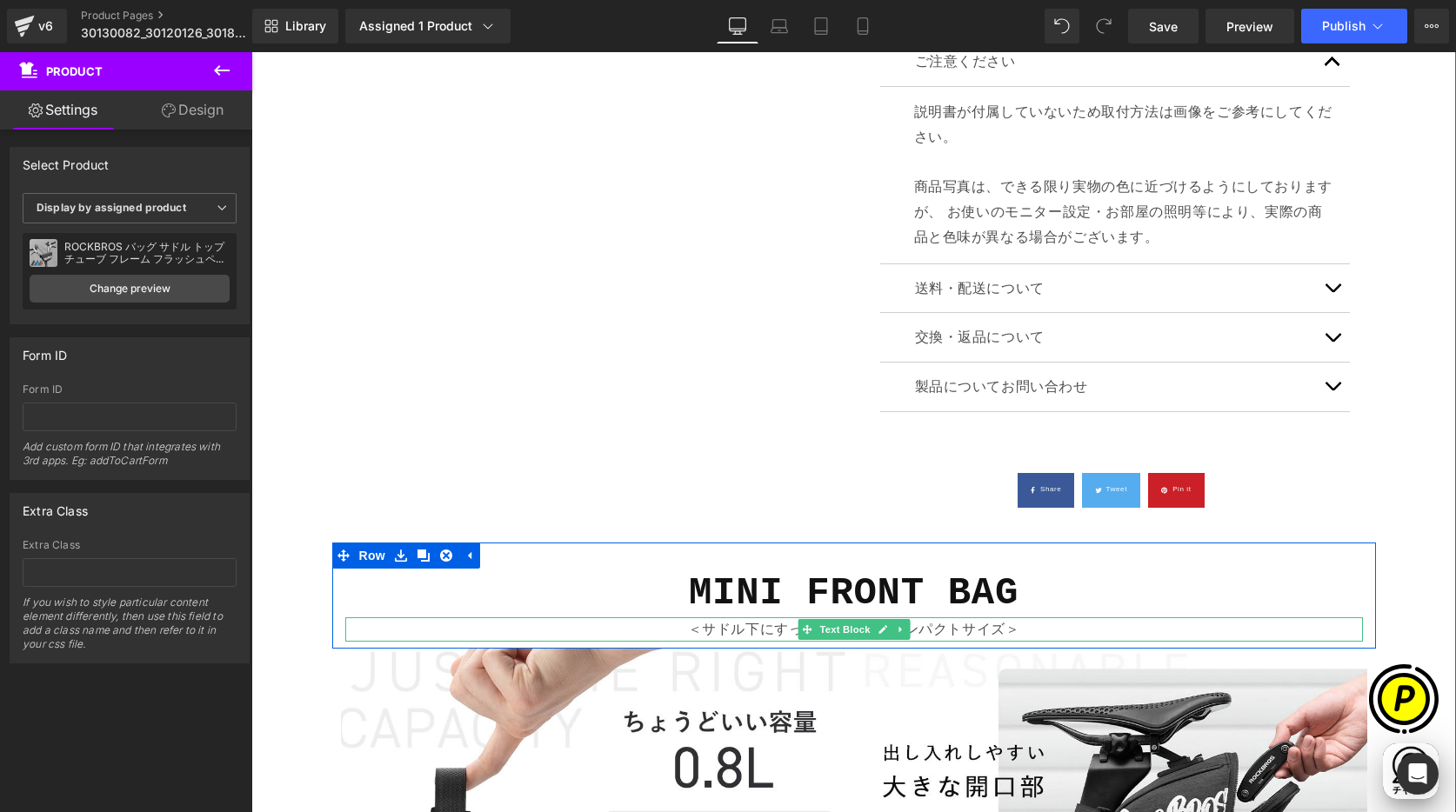
click at [715, 632] on p "＜サドル下にすっぽり収まる超コンパクトサイズ＞" at bounding box center [854, 630] width 1017 height 26
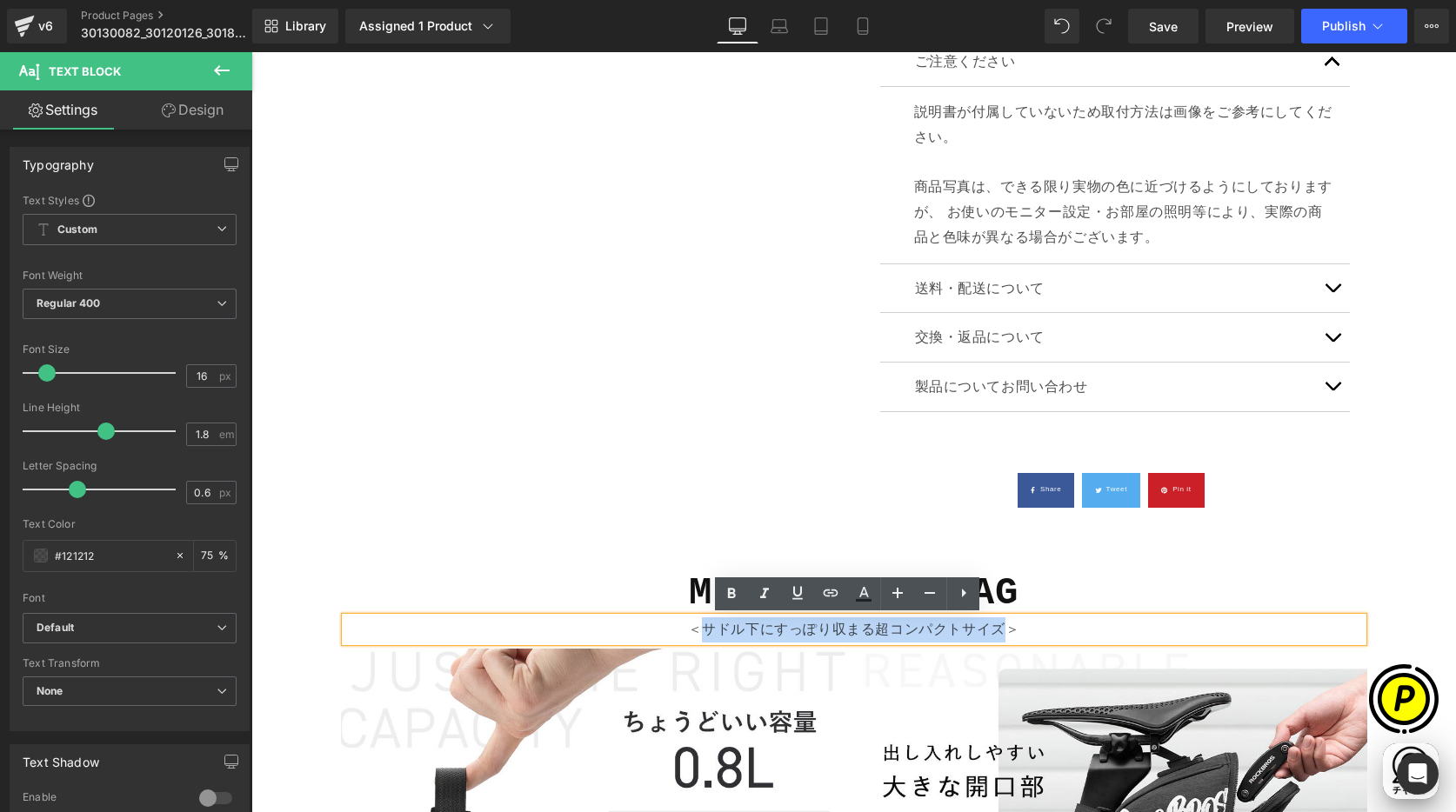
drag, startPoint x: 706, startPoint y: 625, endPoint x: 993, endPoint y: 632, distance: 287.1
click at [993, 632] on p "＜サドル下にすっぽり収まる超コンパクトサイズ＞" at bounding box center [854, 630] width 1017 height 26
paste div
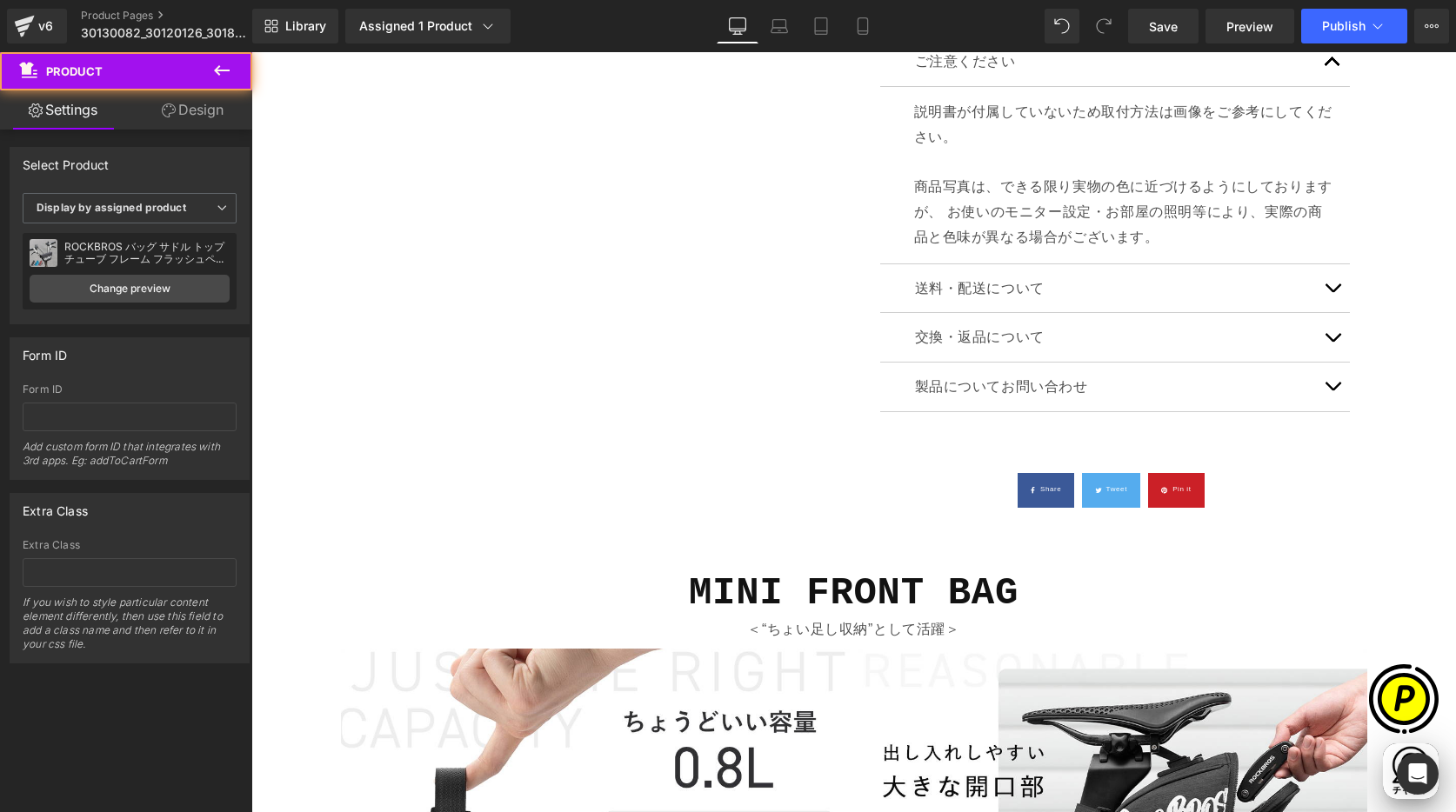
scroll to position [1734, 0]
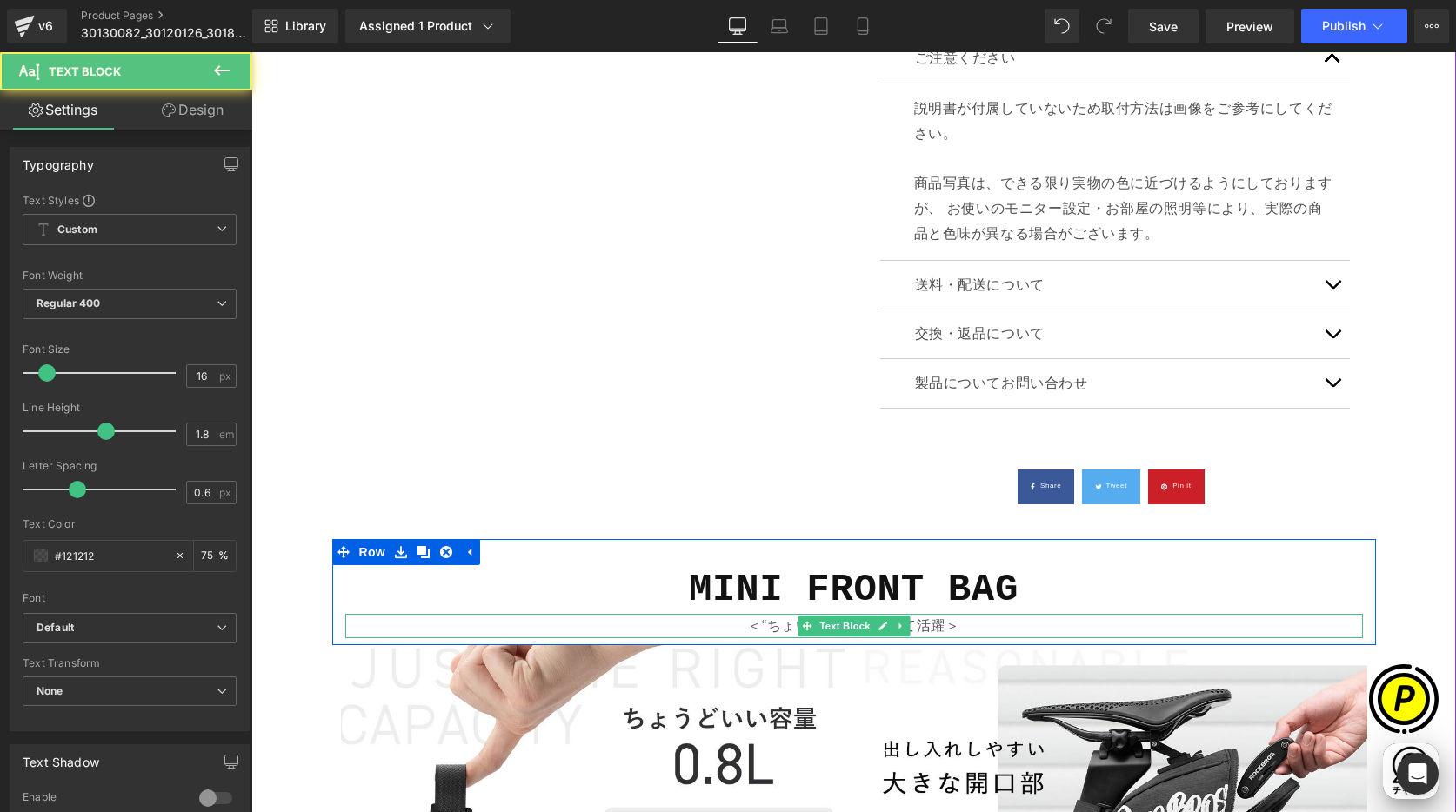
click at [930, 623] on p "＜“ちょい足し収納”として活躍＞" at bounding box center [854, 626] width 1017 height 26
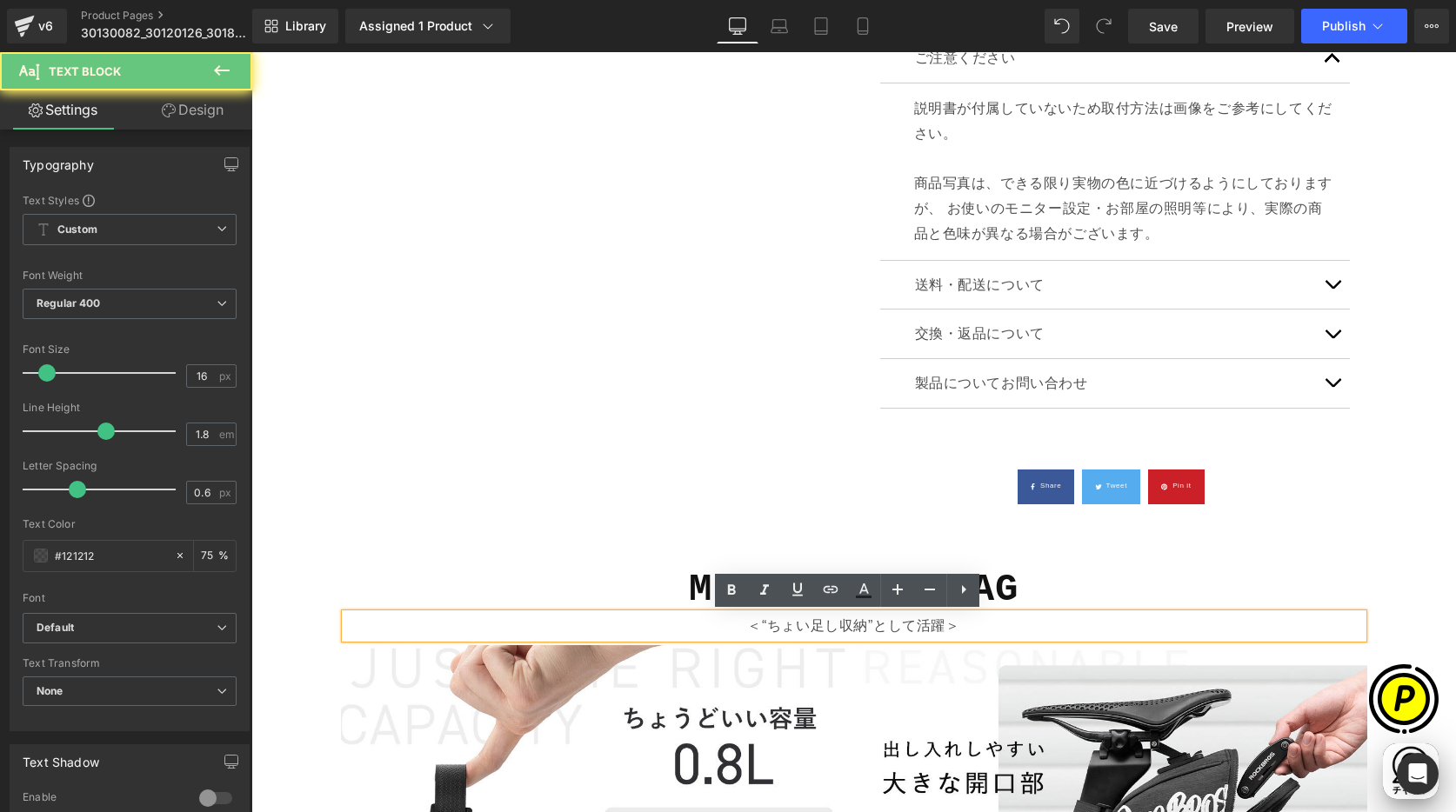
click at [938, 623] on p "＜“ちょい足し収納”として活躍＞" at bounding box center [854, 626] width 1017 height 26
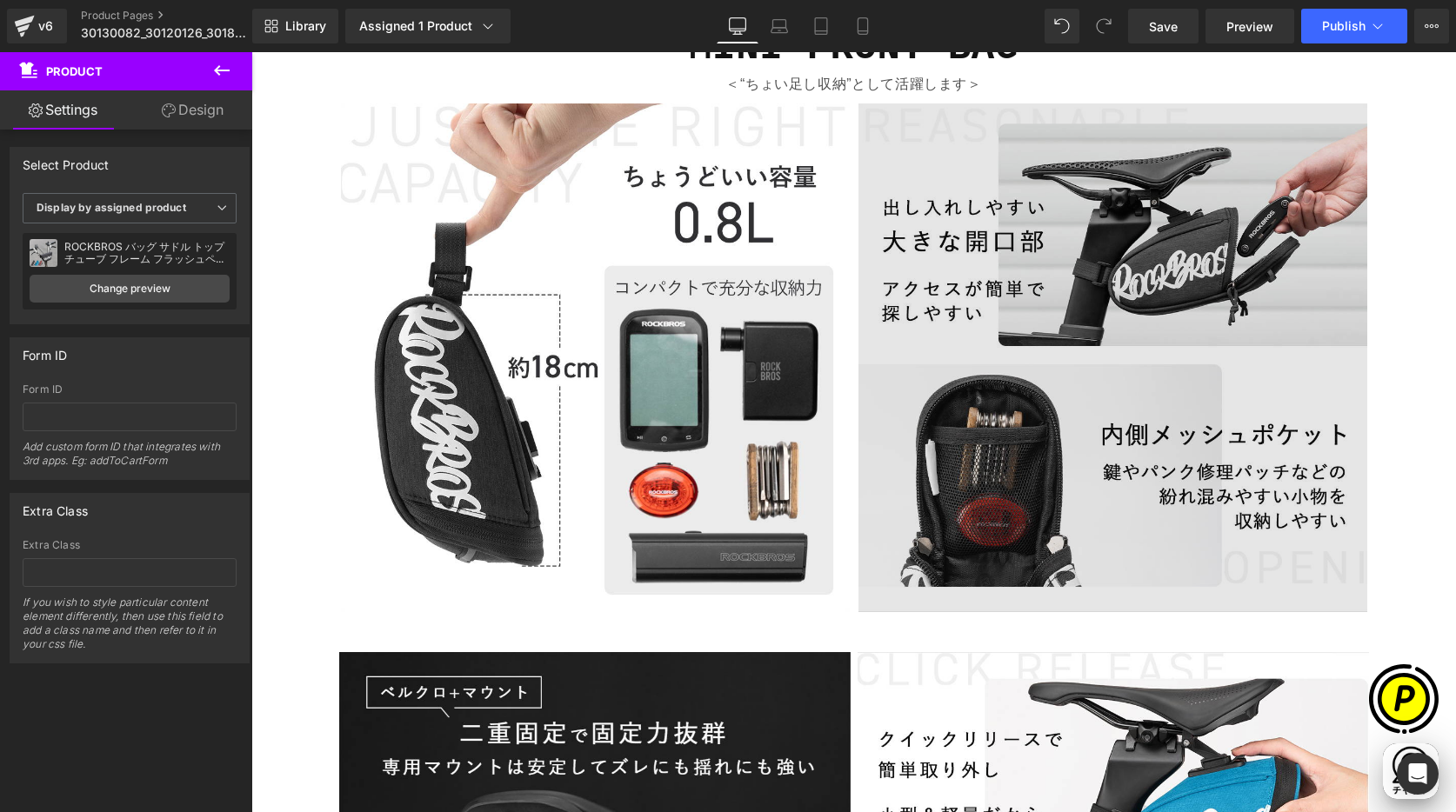
scroll to position [2238, 0]
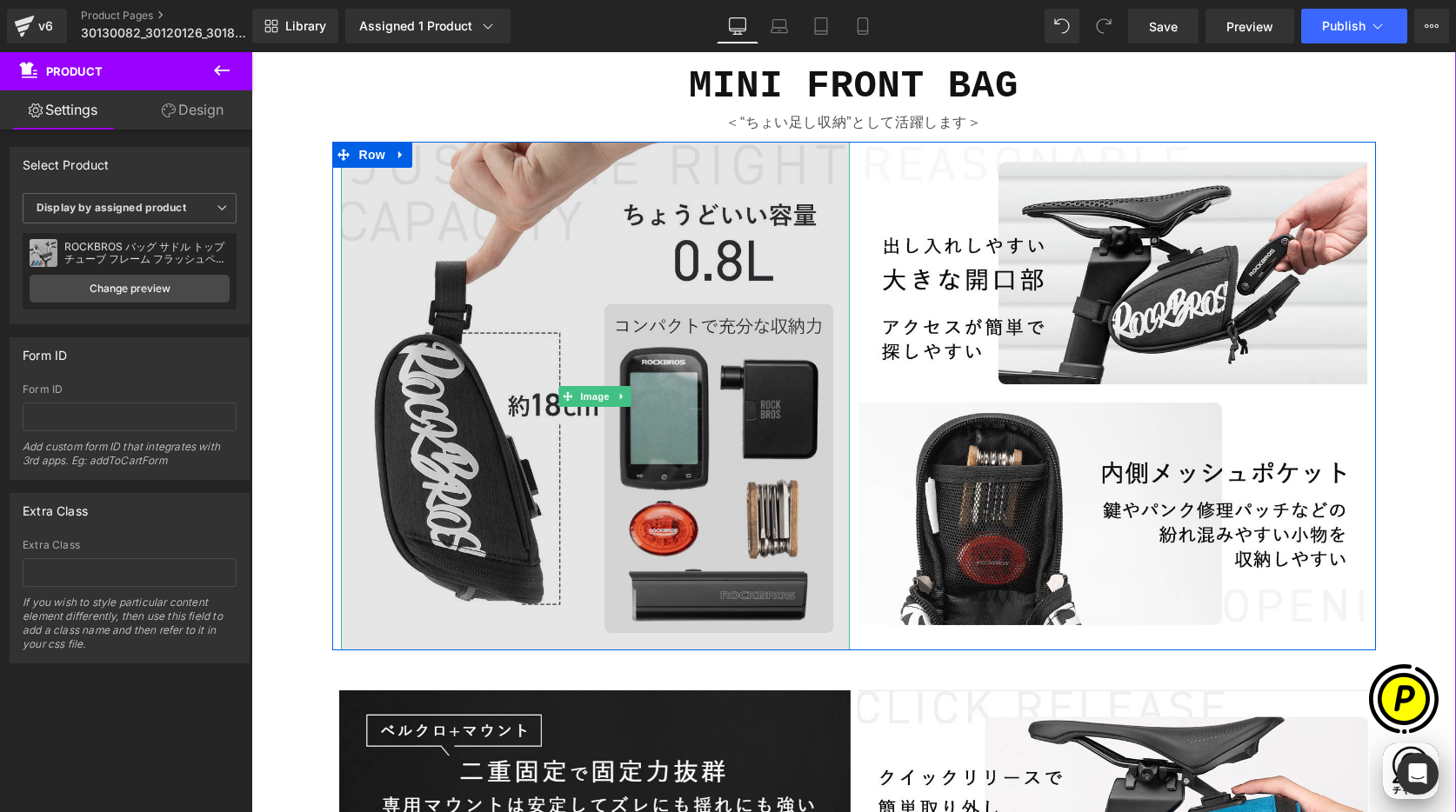
click at [643, 278] on img at bounding box center [595, 396] width 509 height 508
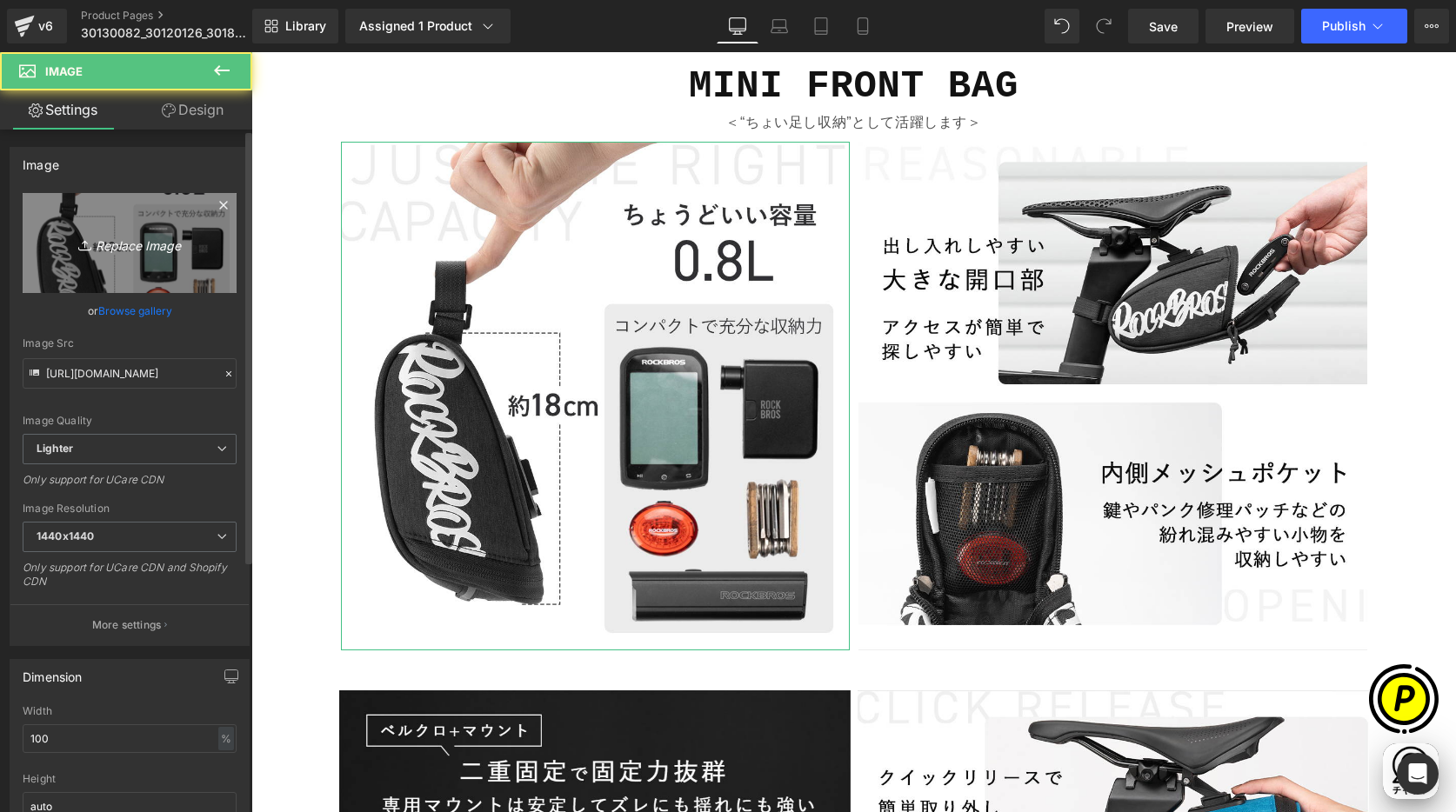
click at [89, 260] on link "Replace Image" at bounding box center [129, 242] width 214 height 100
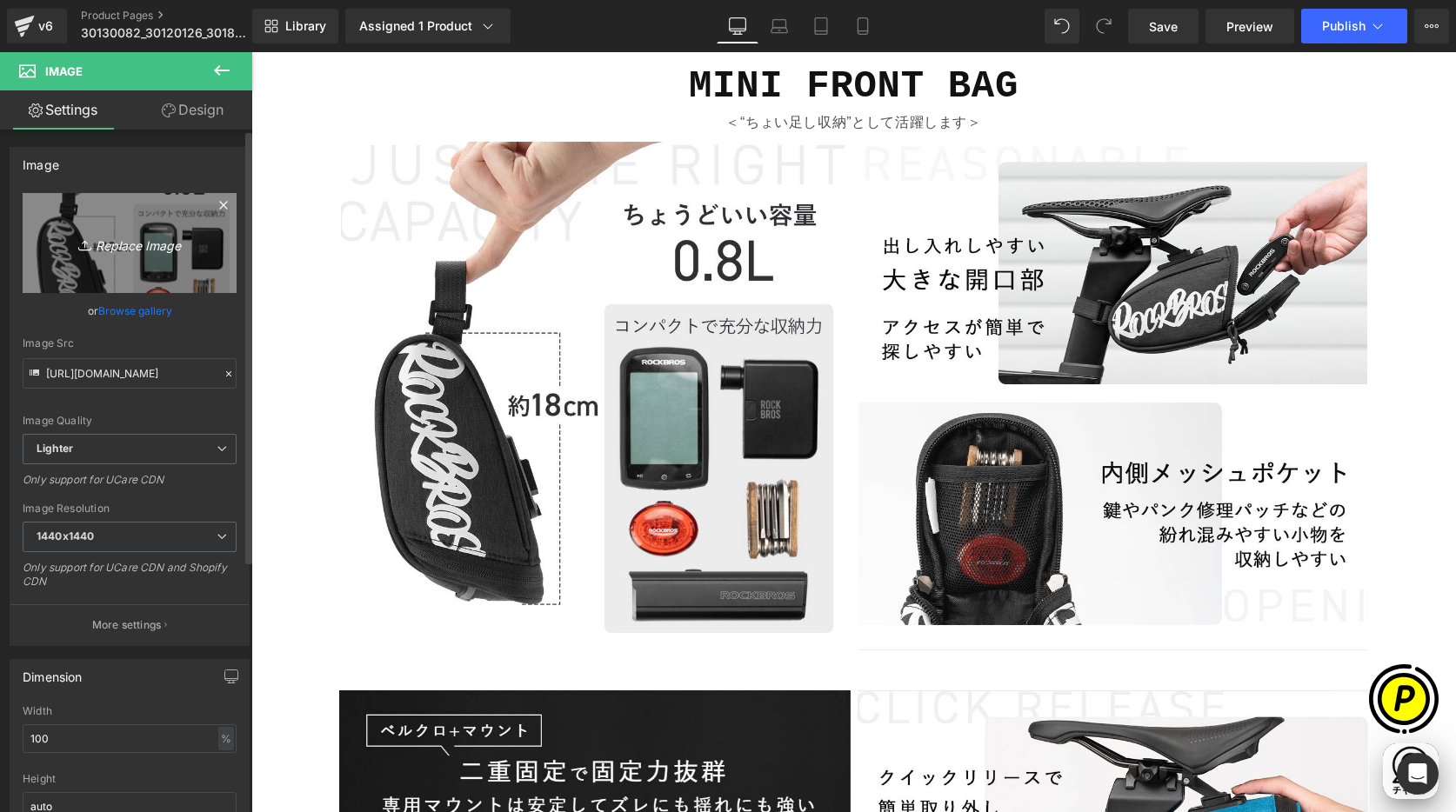
scroll to position [0, 339]
type input "C:\fakepath\30110087-2.jpg"
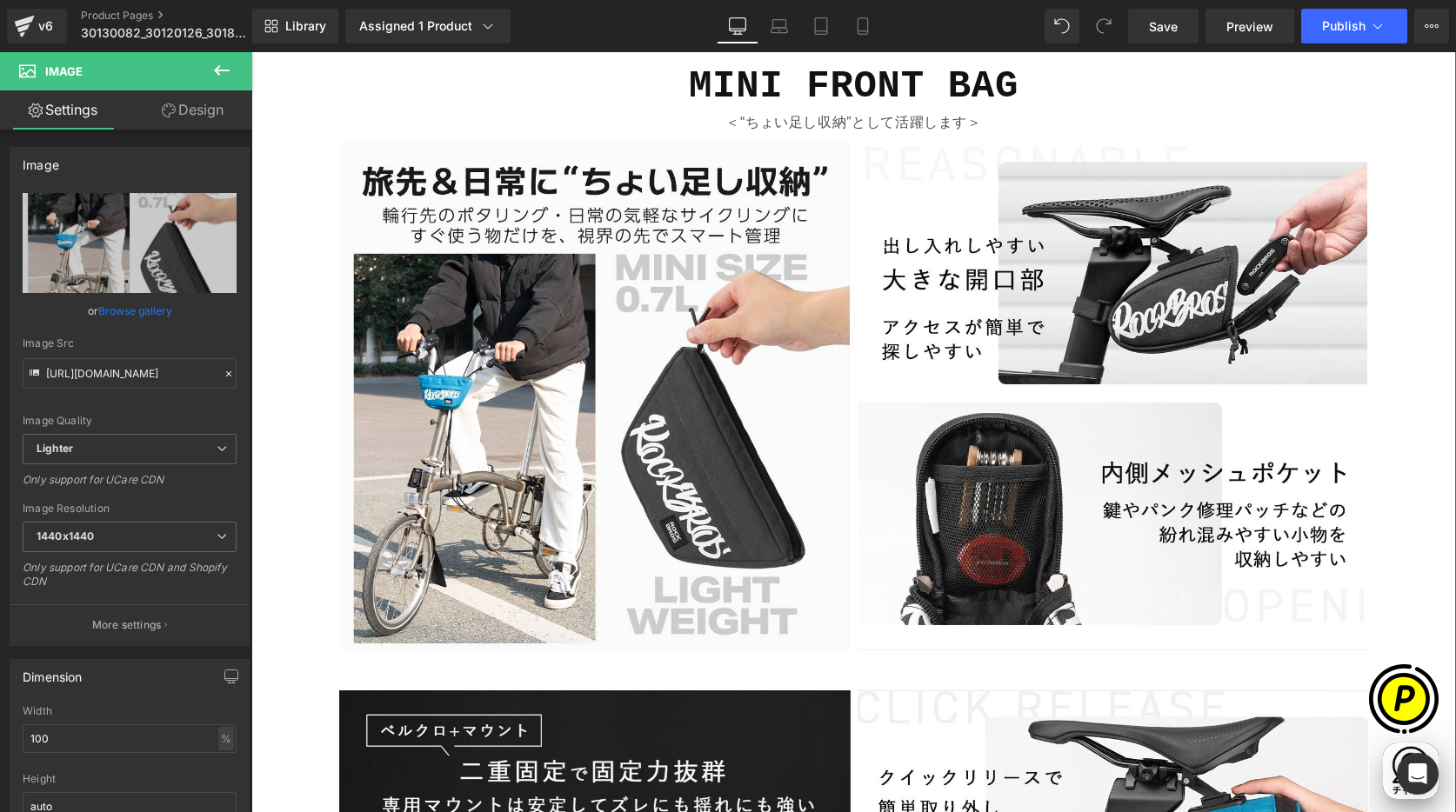
scroll to position [0, 1017]
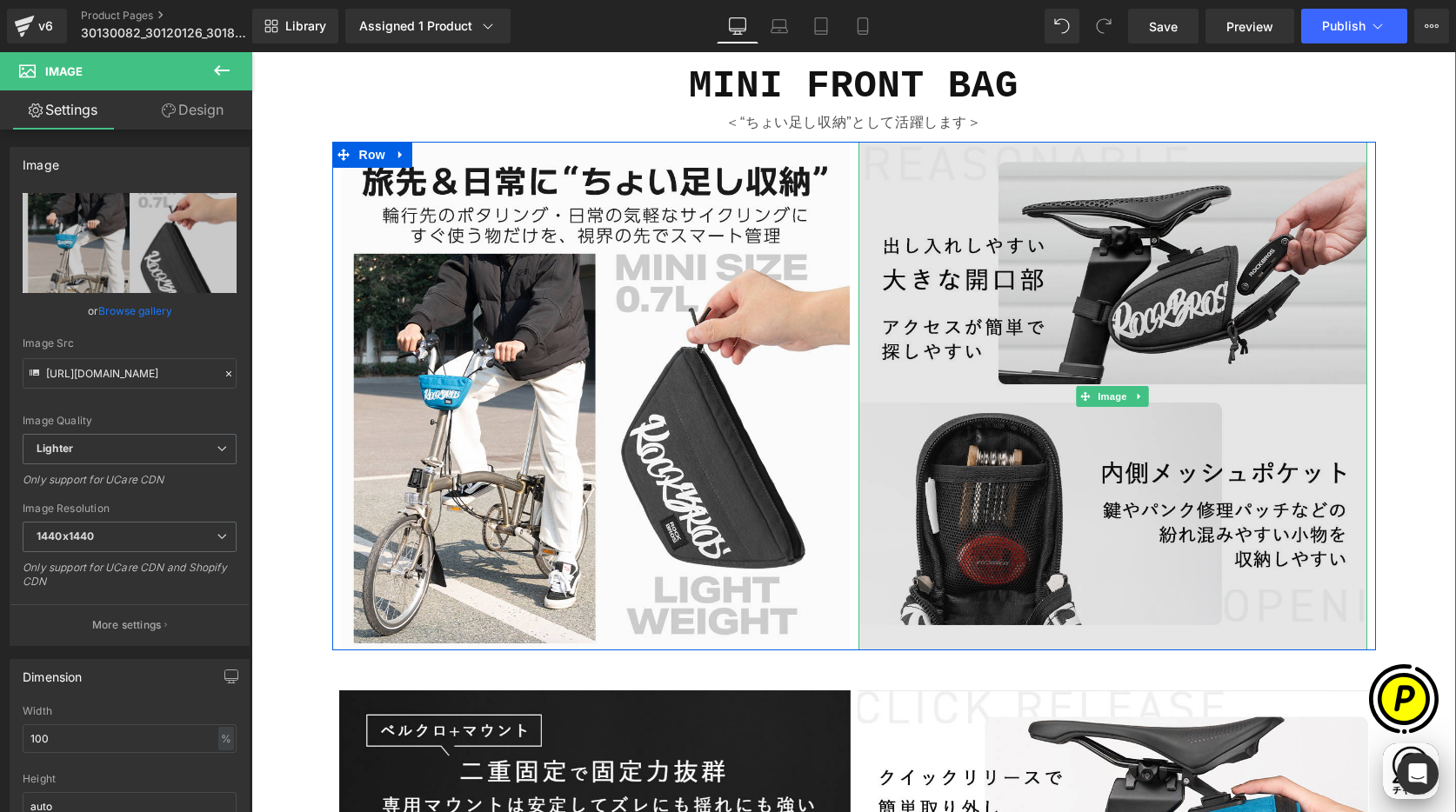
click at [967, 300] on img at bounding box center [1112, 396] width 509 height 508
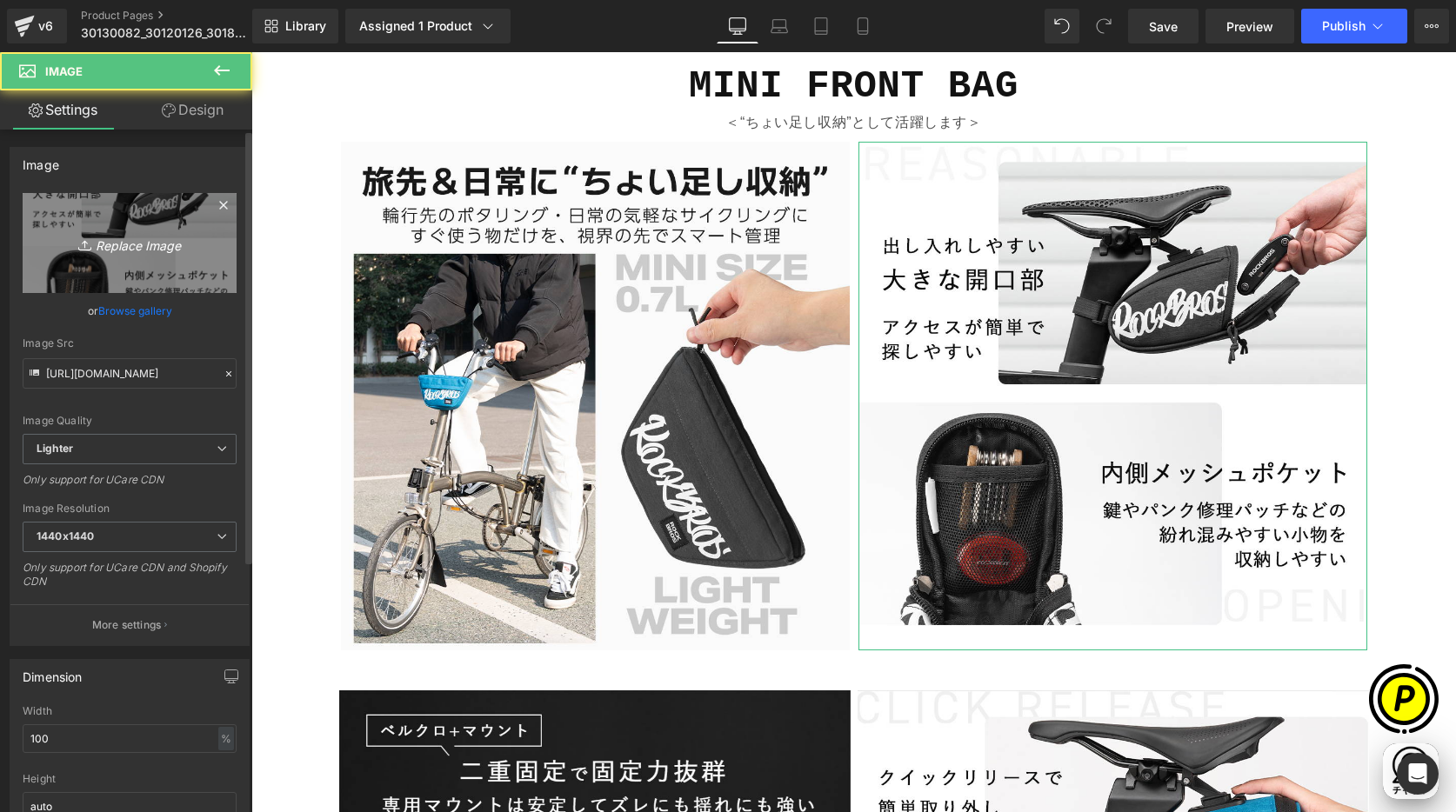
click at [103, 239] on icon "Replace Image" at bounding box center [129, 243] width 140 height 22
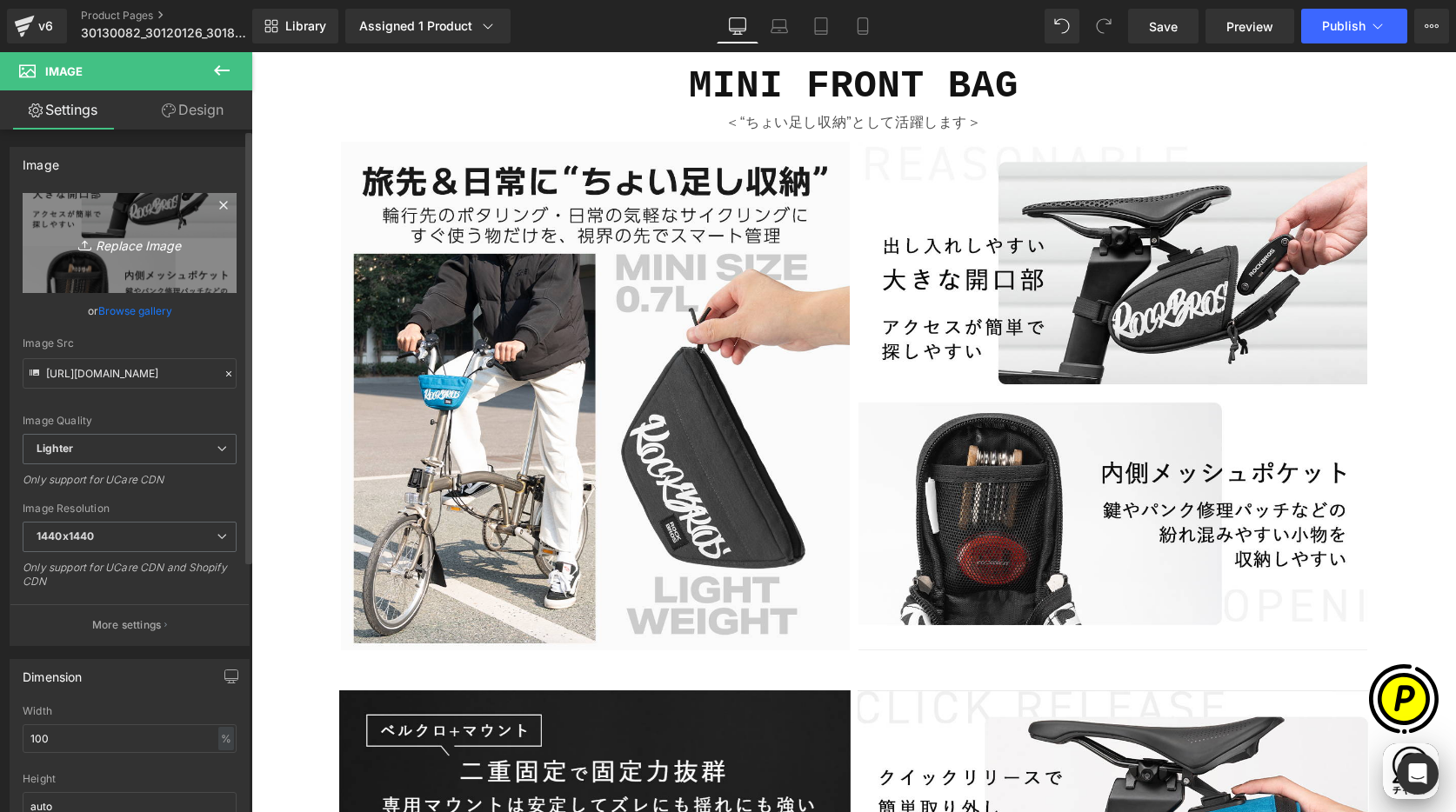
scroll to position [0, 0]
type input "C:\fakepath\30110087-3.jpg"
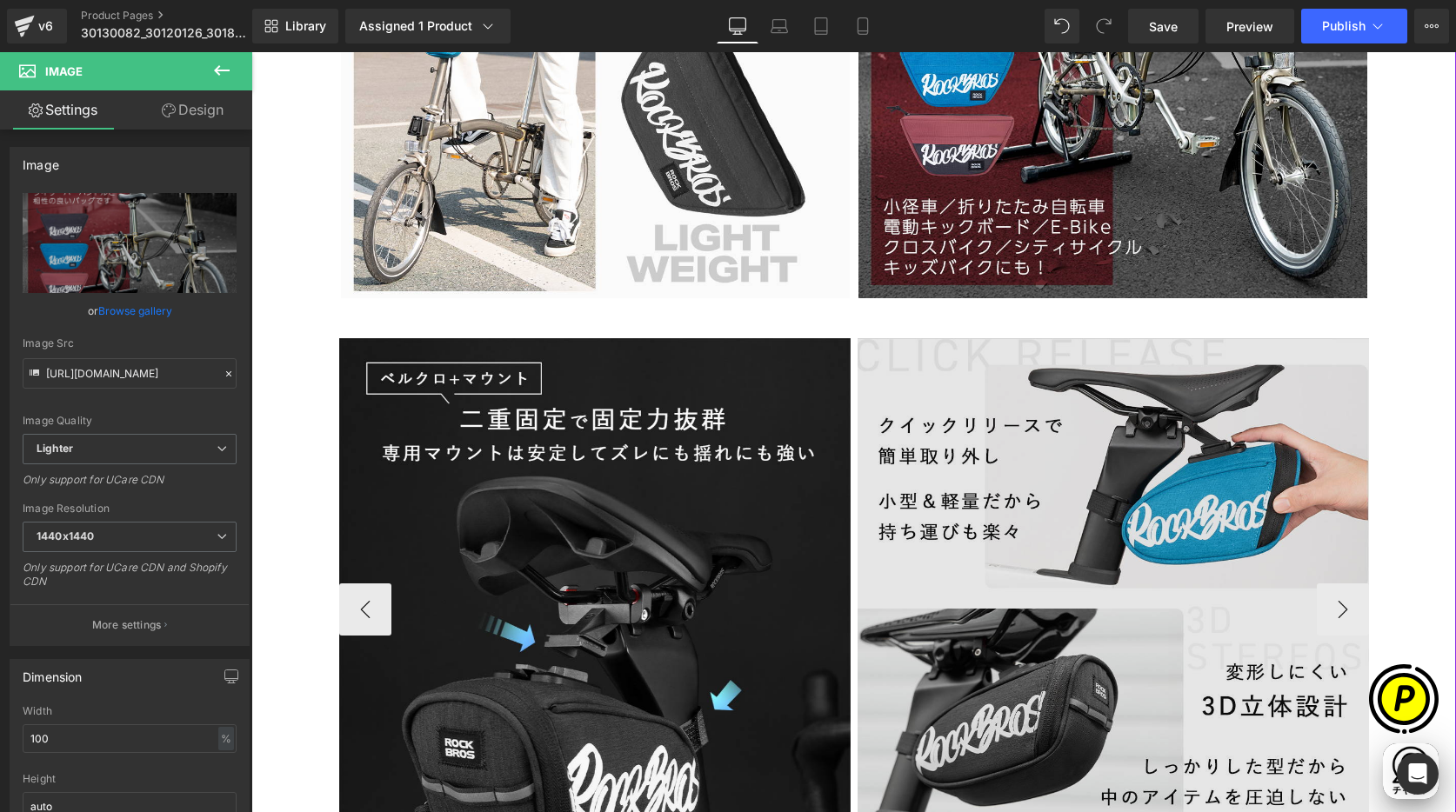
scroll to position [2624, 0]
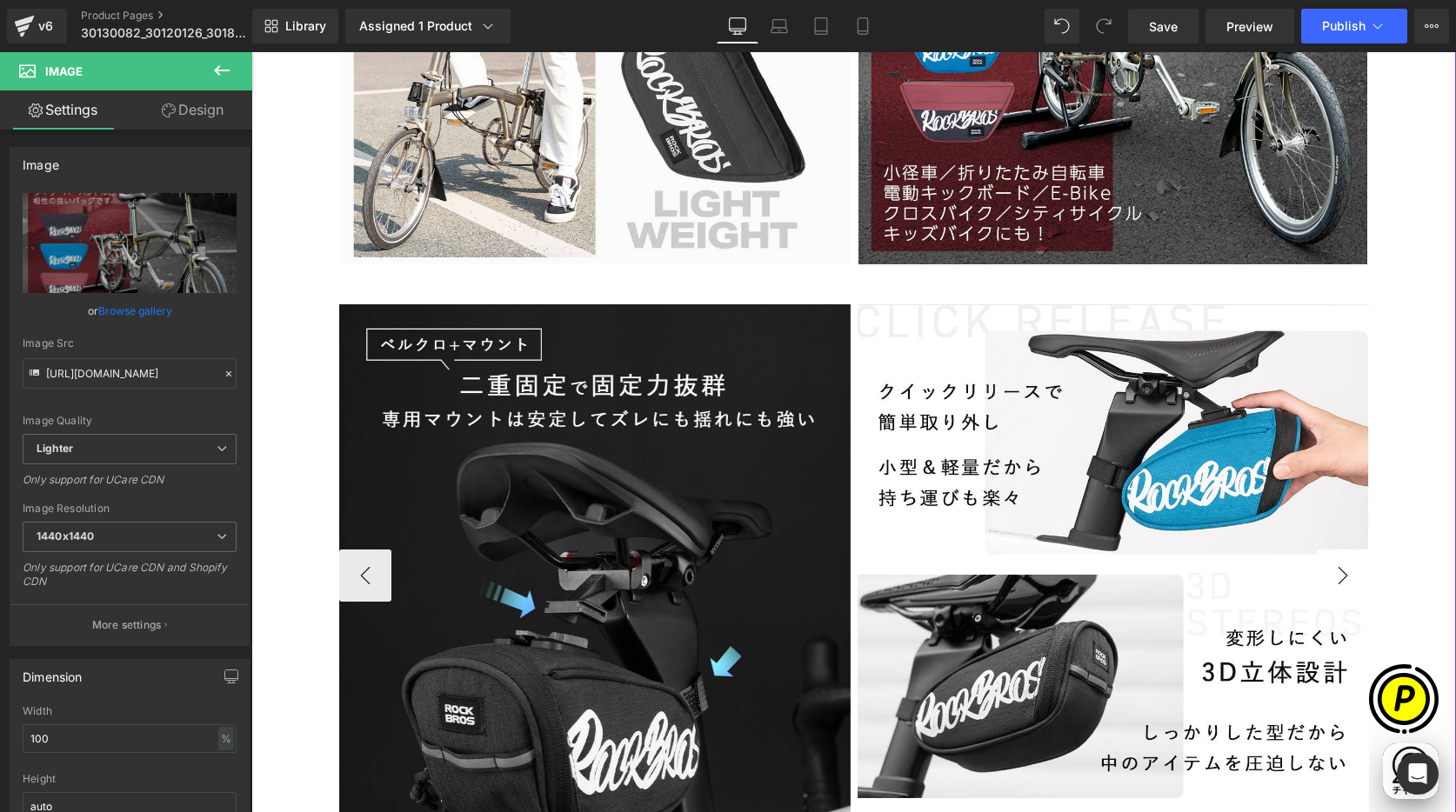
click at [1335, 575] on button "›" at bounding box center [1342, 575] width 52 height 52
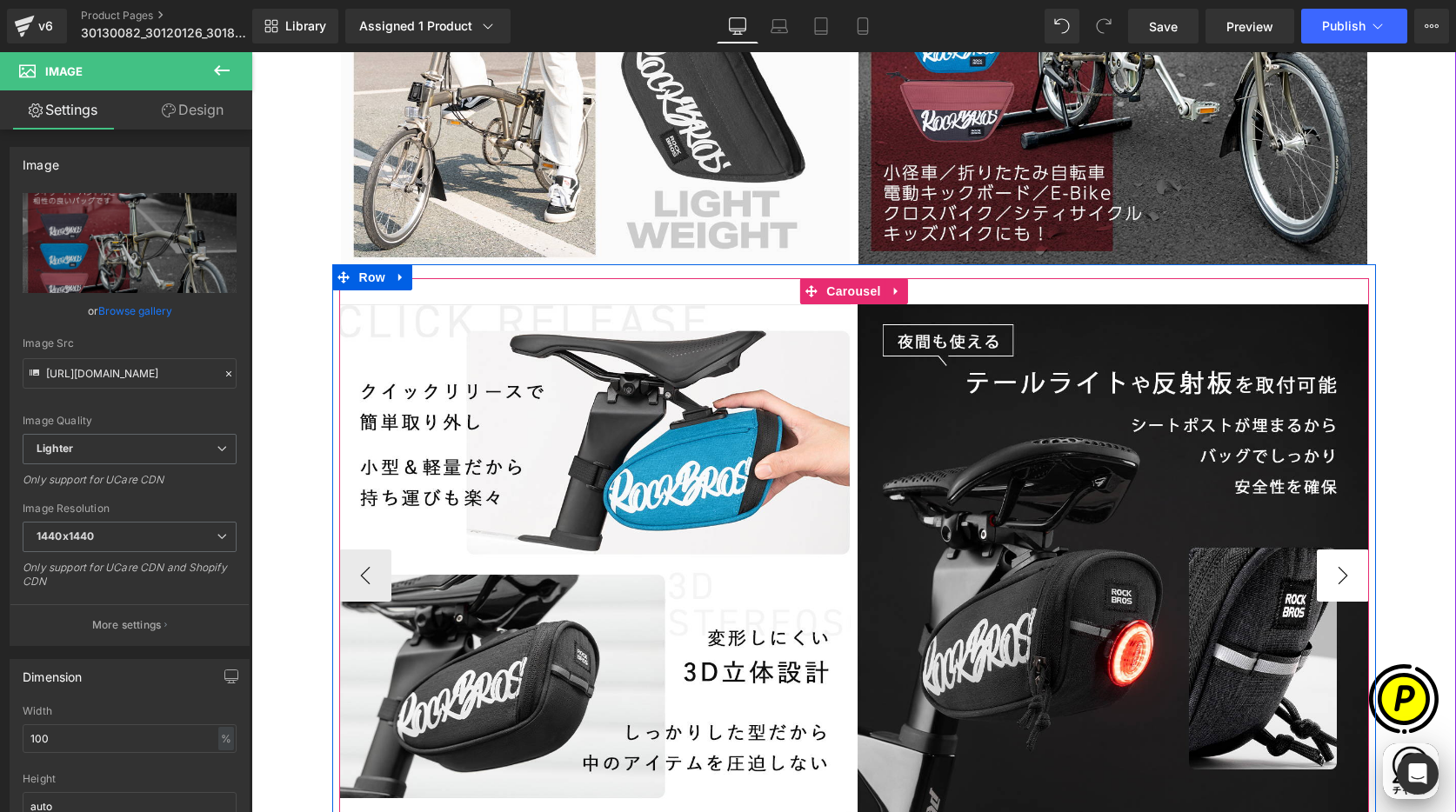
click at [1335, 575] on button "›" at bounding box center [1342, 575] width 52 height 52
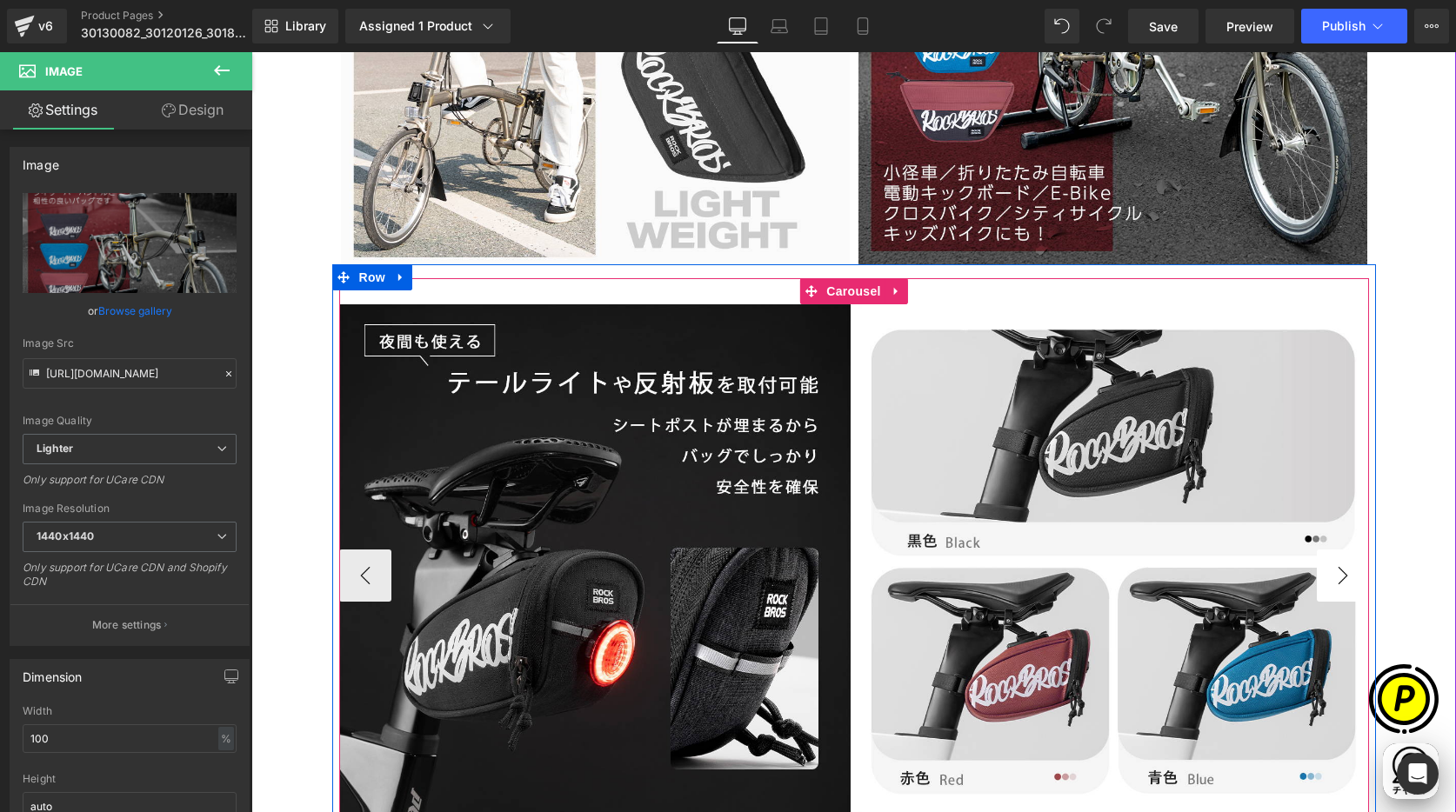
click at [1335, 575] on button "›" at bounding box center [1342, 575] width 52 height 52
click at [367, 567] on button "‹" at bounding box center [364, 575] width 52 height 52
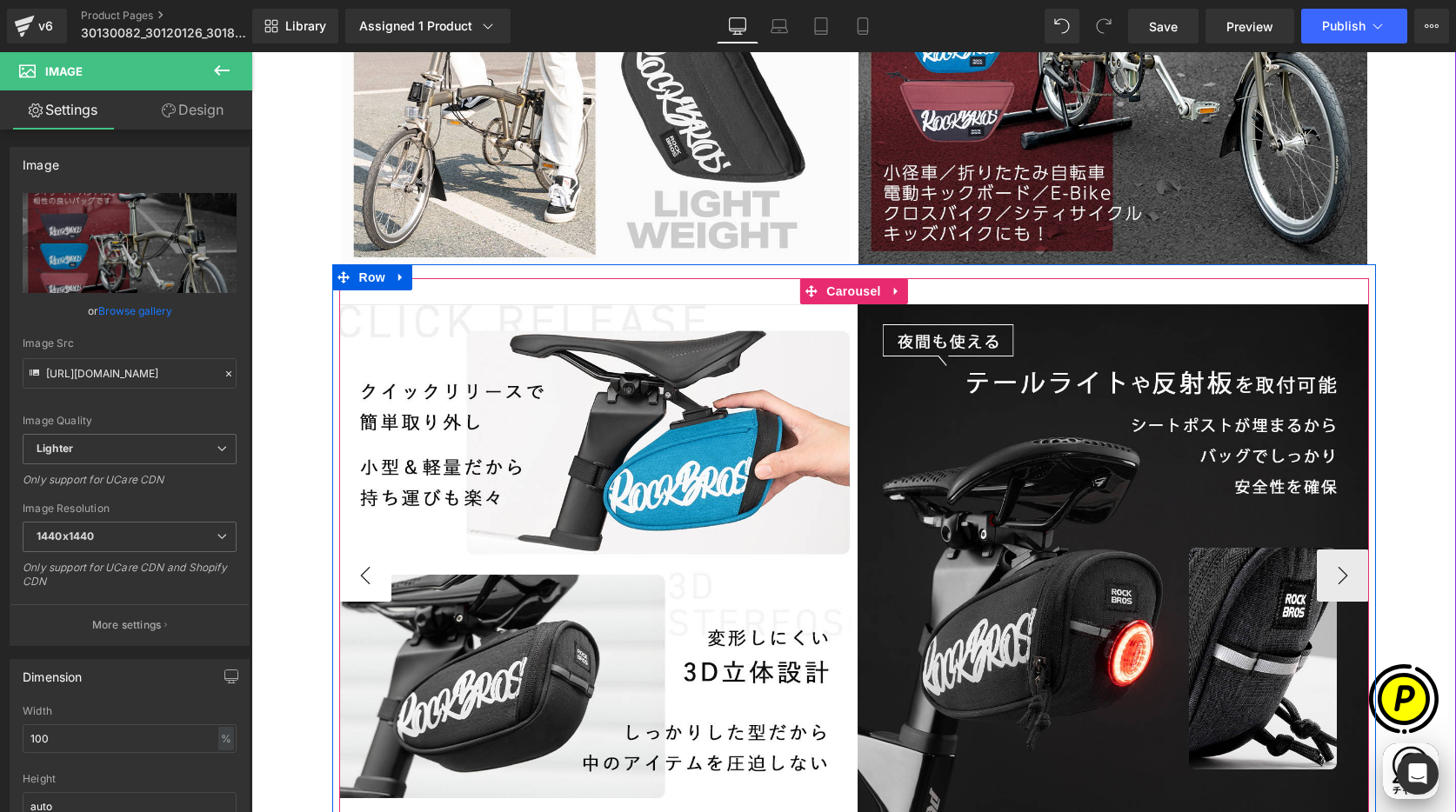
click at [366, 567] on button "‹" at bounding box center [364, 575] width 52 height 52
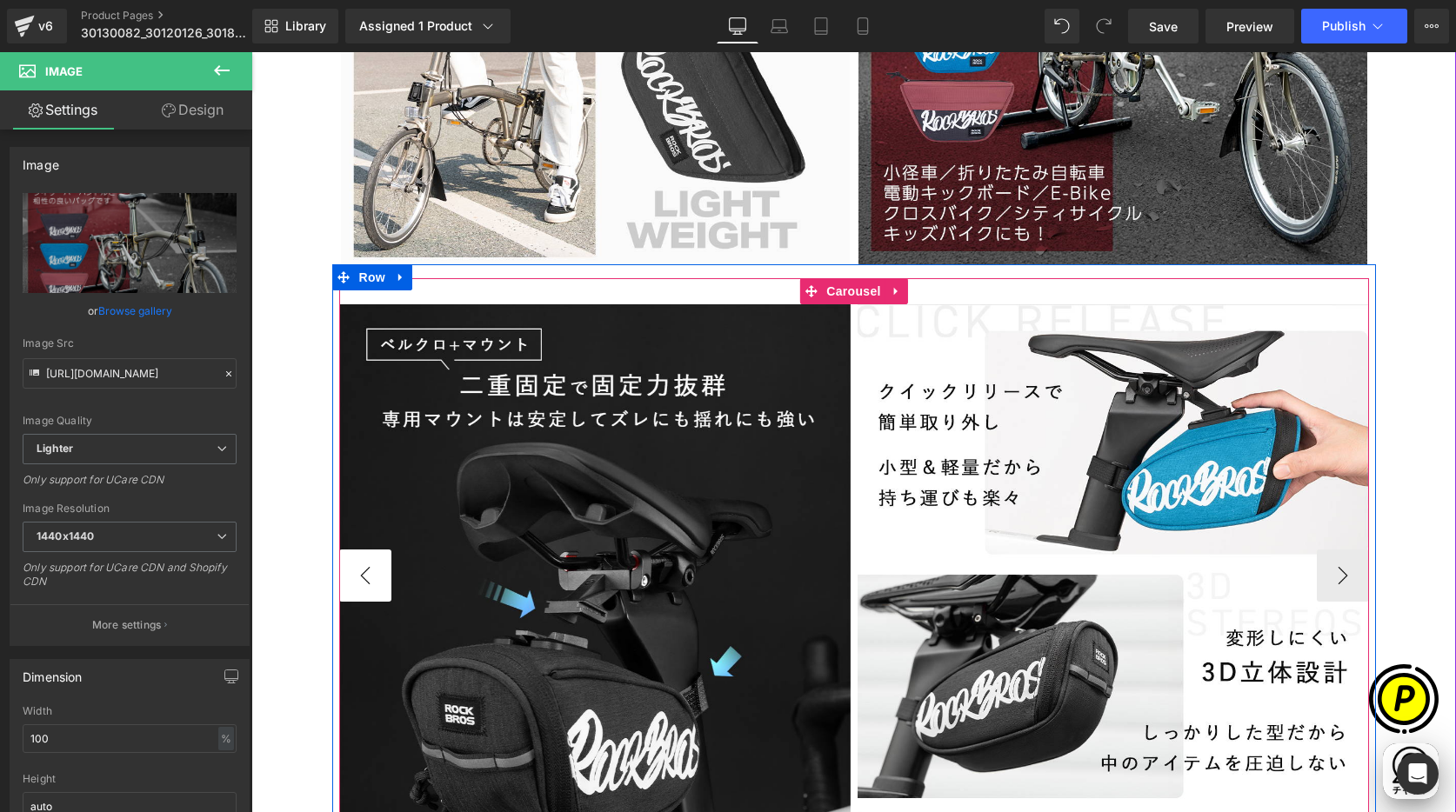
click at [366, 567] on button "‹" at bounding box center [364, 575] width 52 height 52
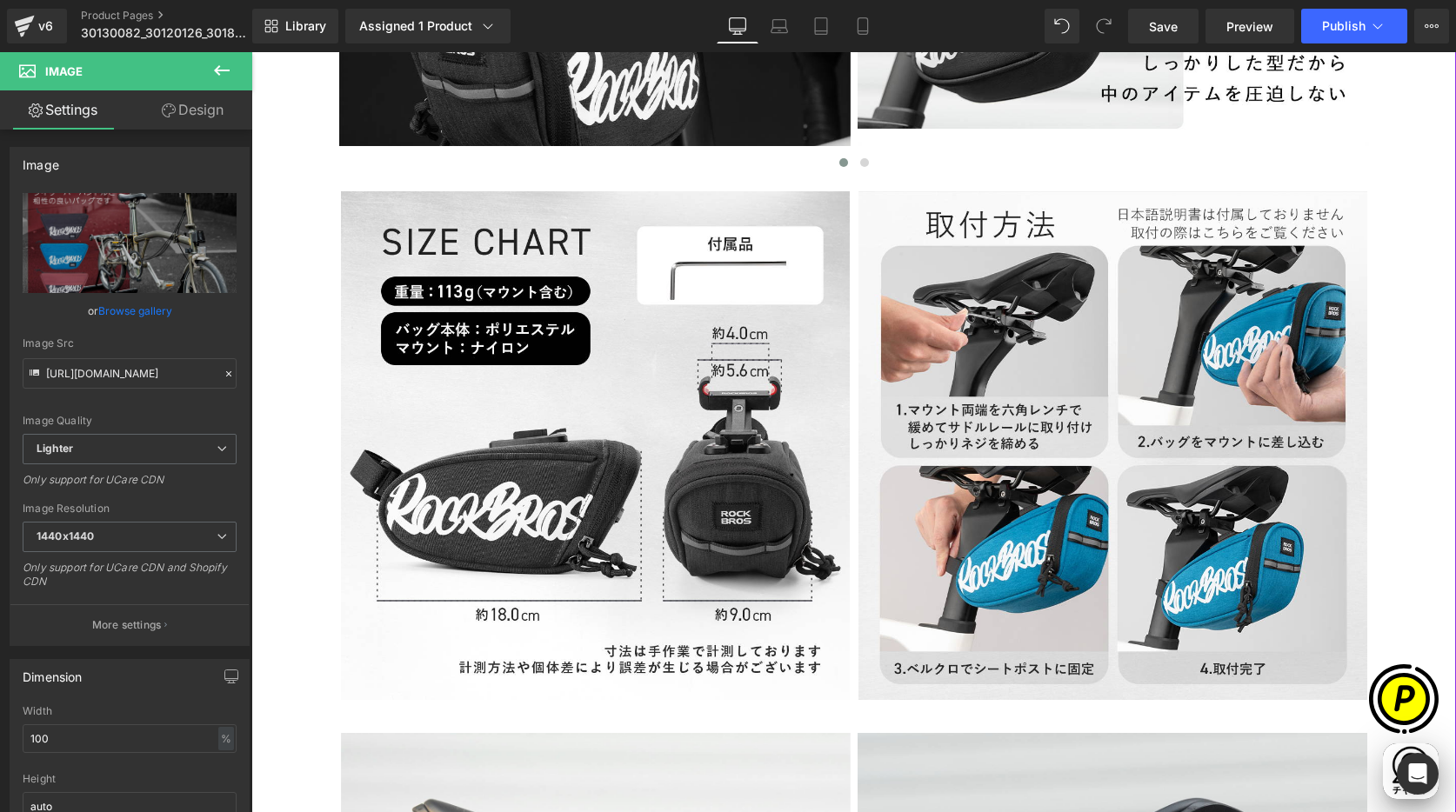
scroll to position [3324, 0]
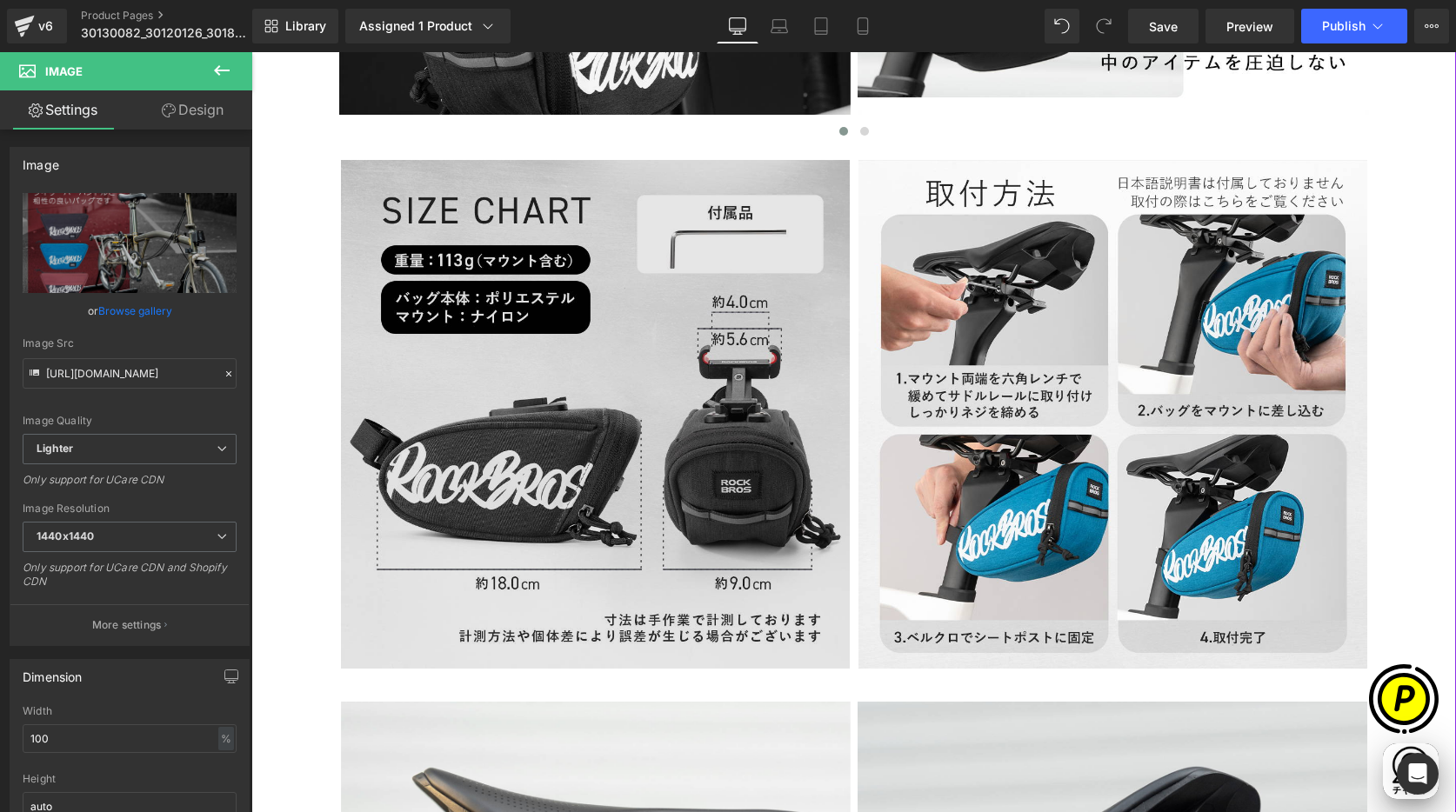
click at [695, 369] on img at bounding box center [595, 415] width 509 height 508
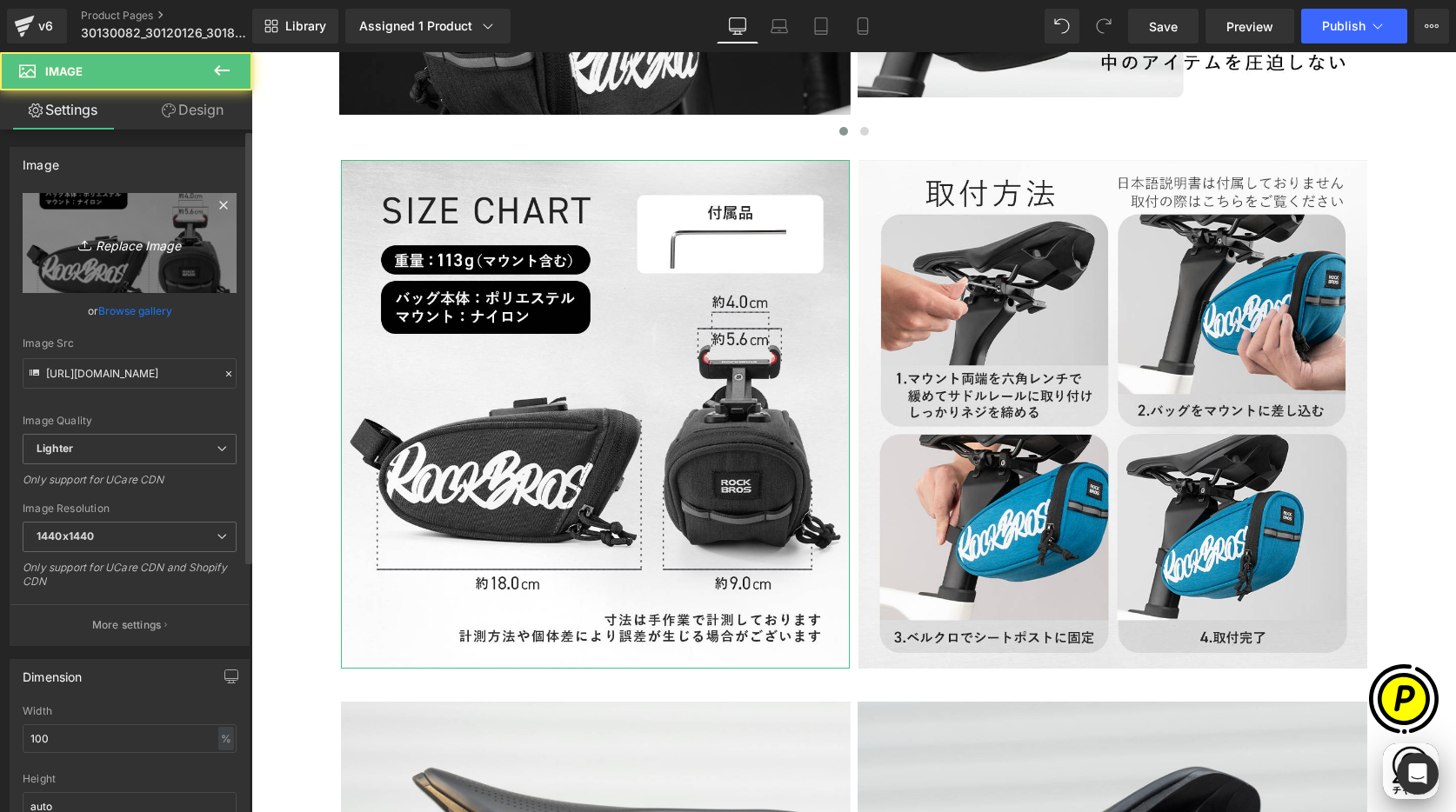
click at [175, 254] on link "Replace Image" at bounding box center [129, 242] width 214 height 100
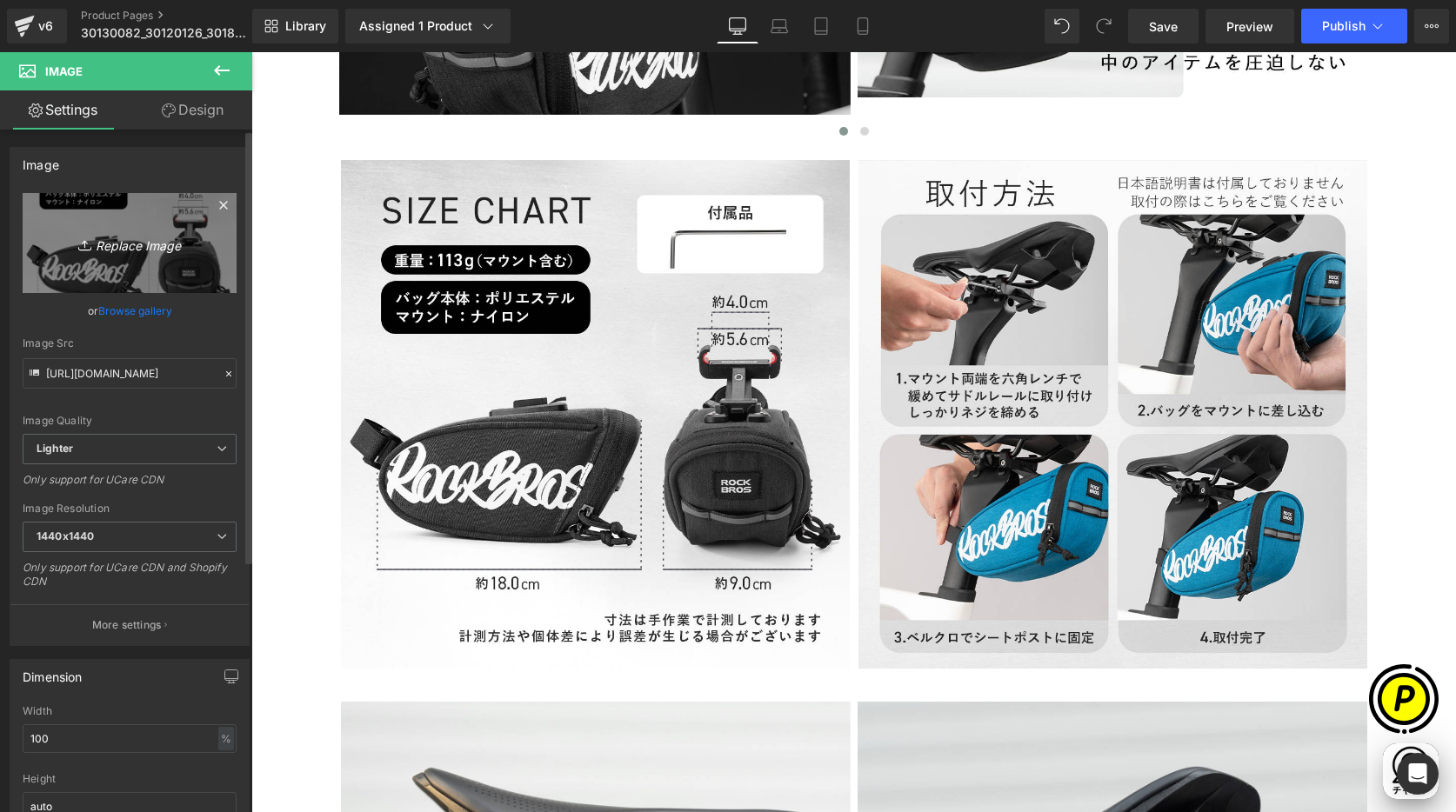
scroll to position [0, 1017]
type input "C:\fakepath\30110087-12.jpg"
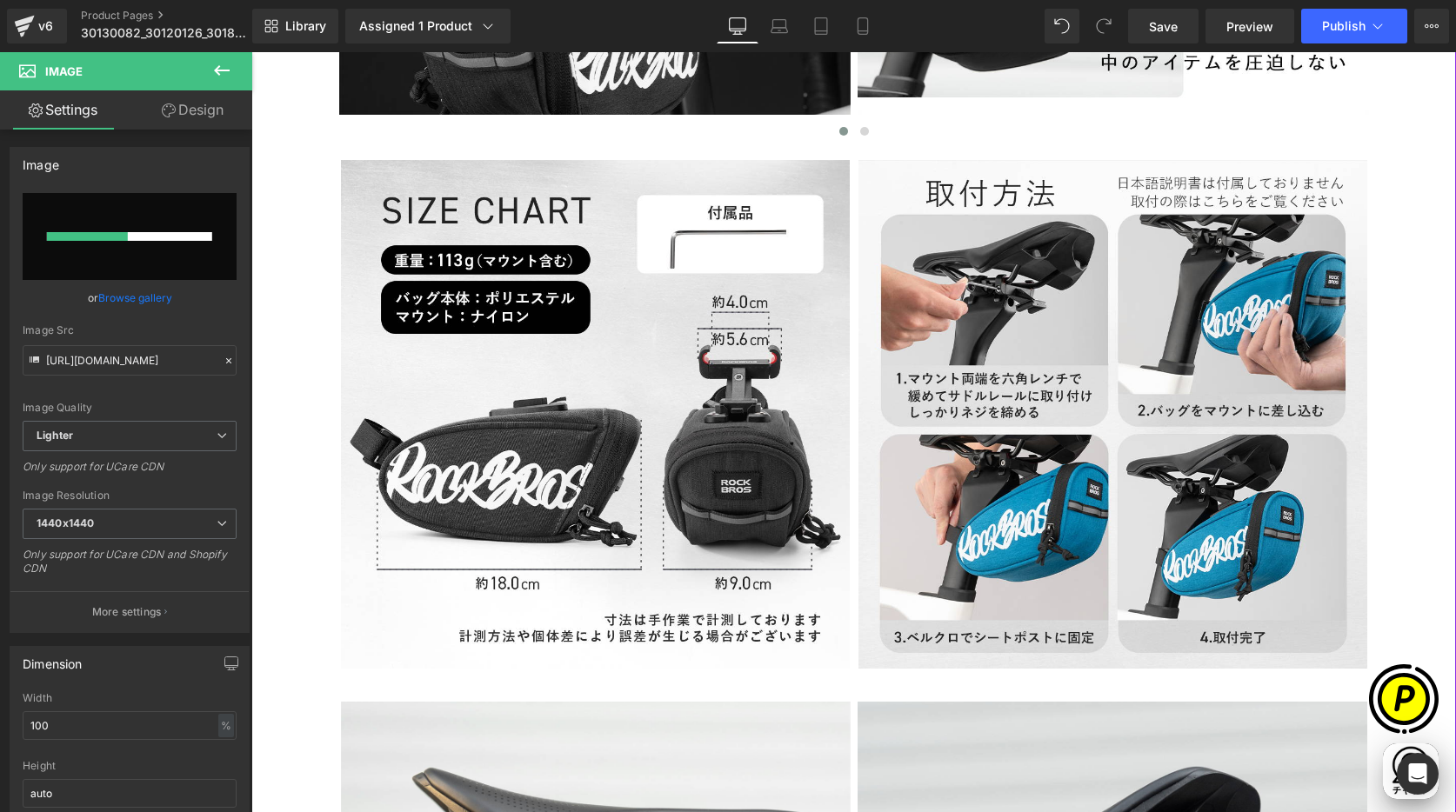
scroll to position [0, 0]
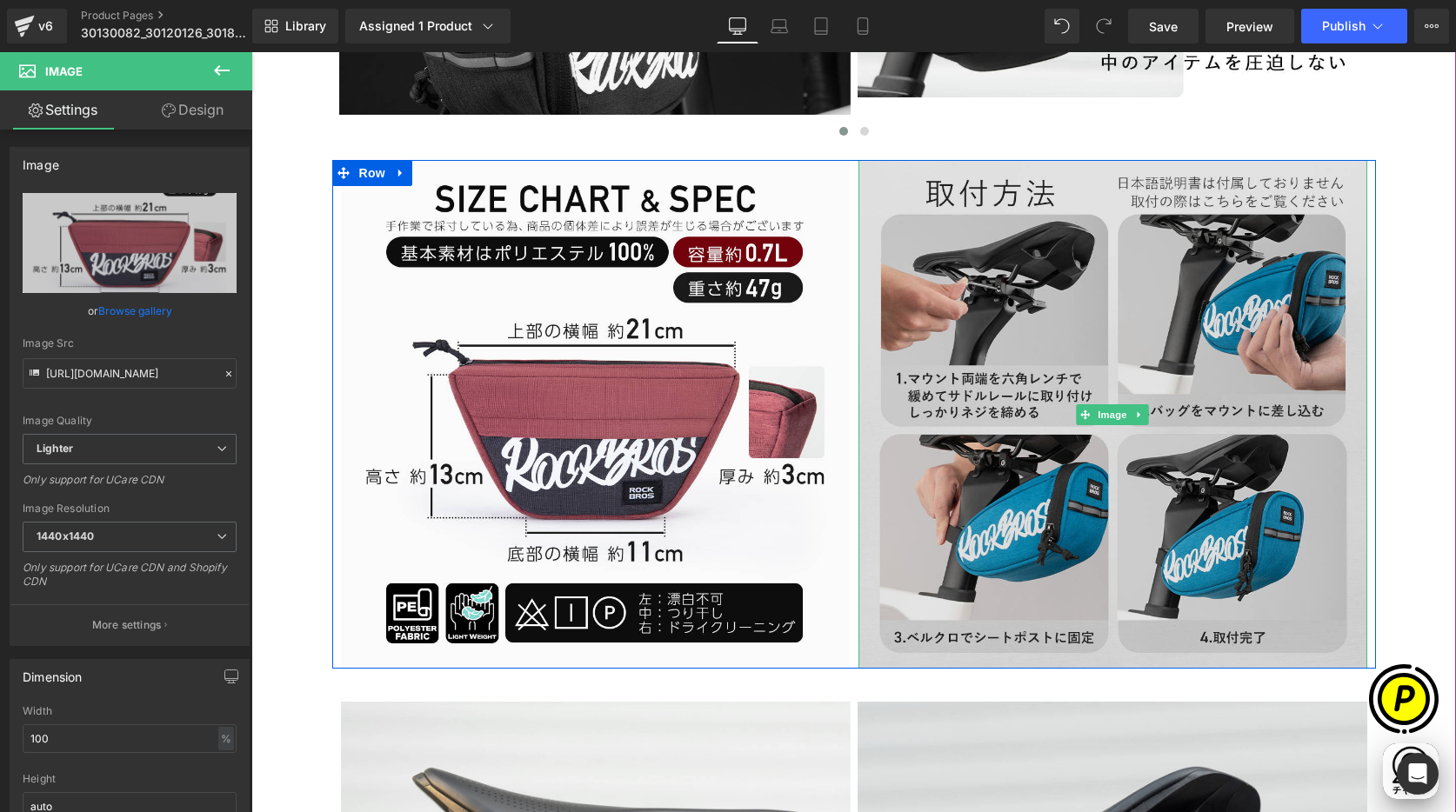
click at [1035, 282] on img at bounding box center [1112, 415] width 509 height 508
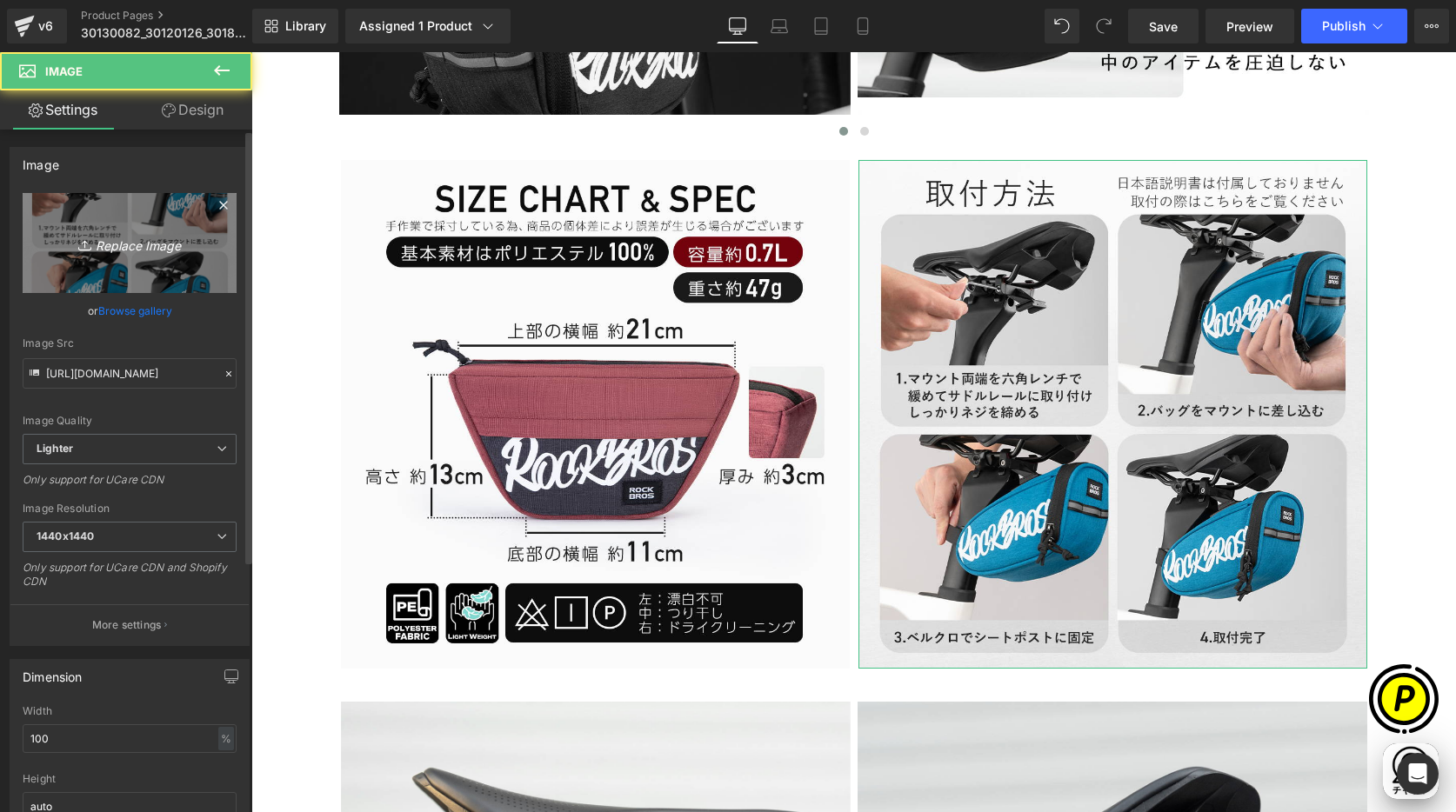
click at [149, 246] on icon "Replace Image" at bounding box center [129, 243] width 140 height 22
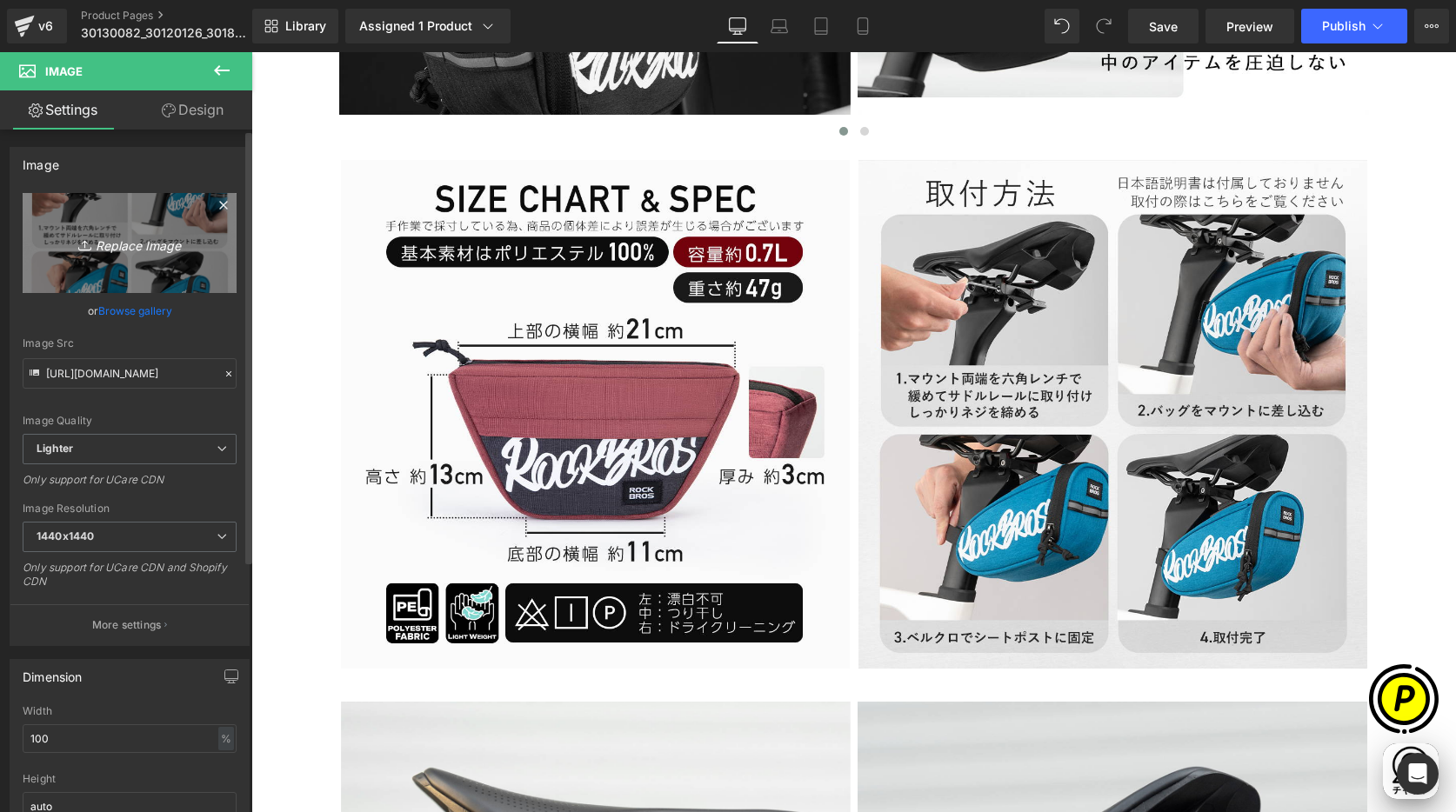
scroll to position [0, 339]
type input "C:\fakepath\30110087-13.jpg"
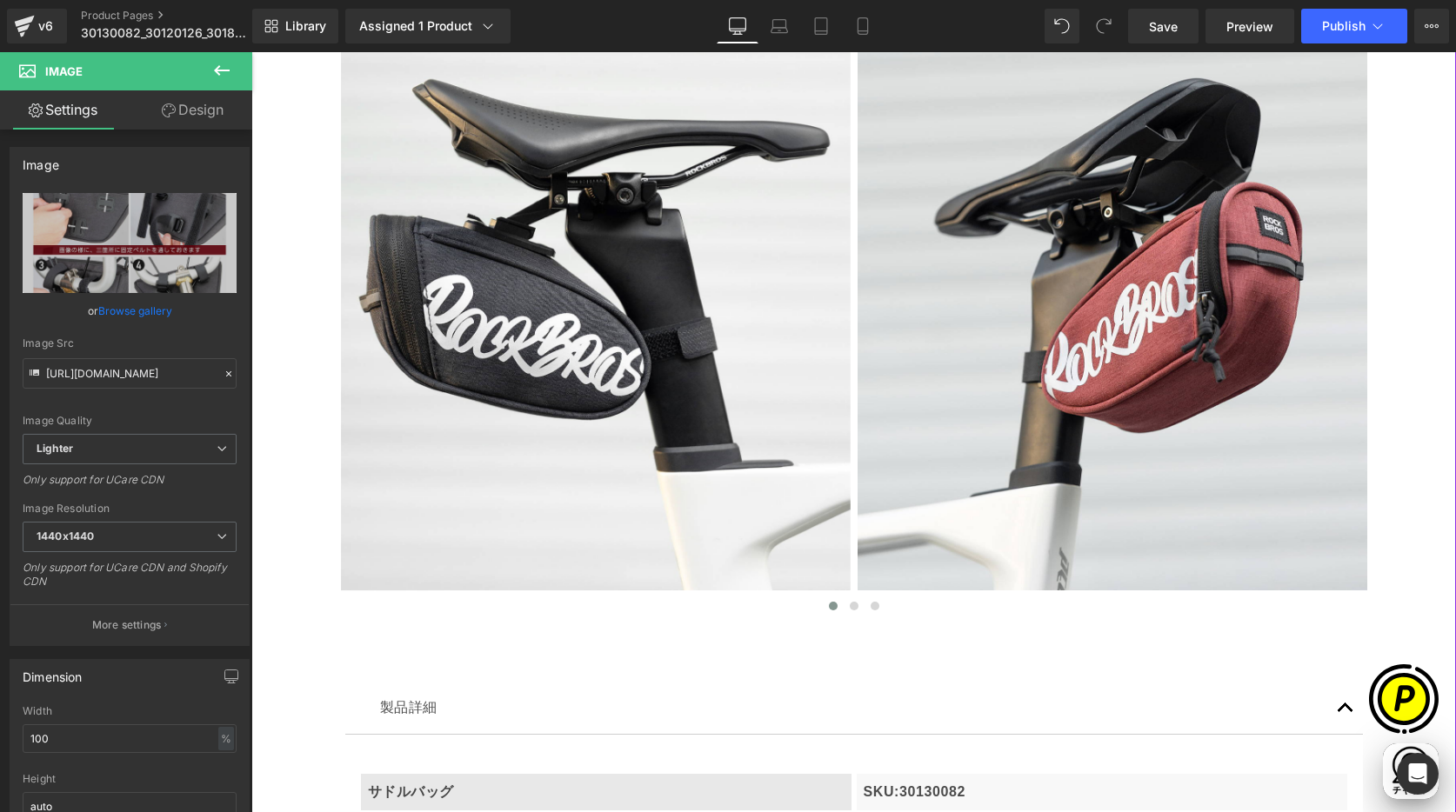
scroll to position [3987, 0]
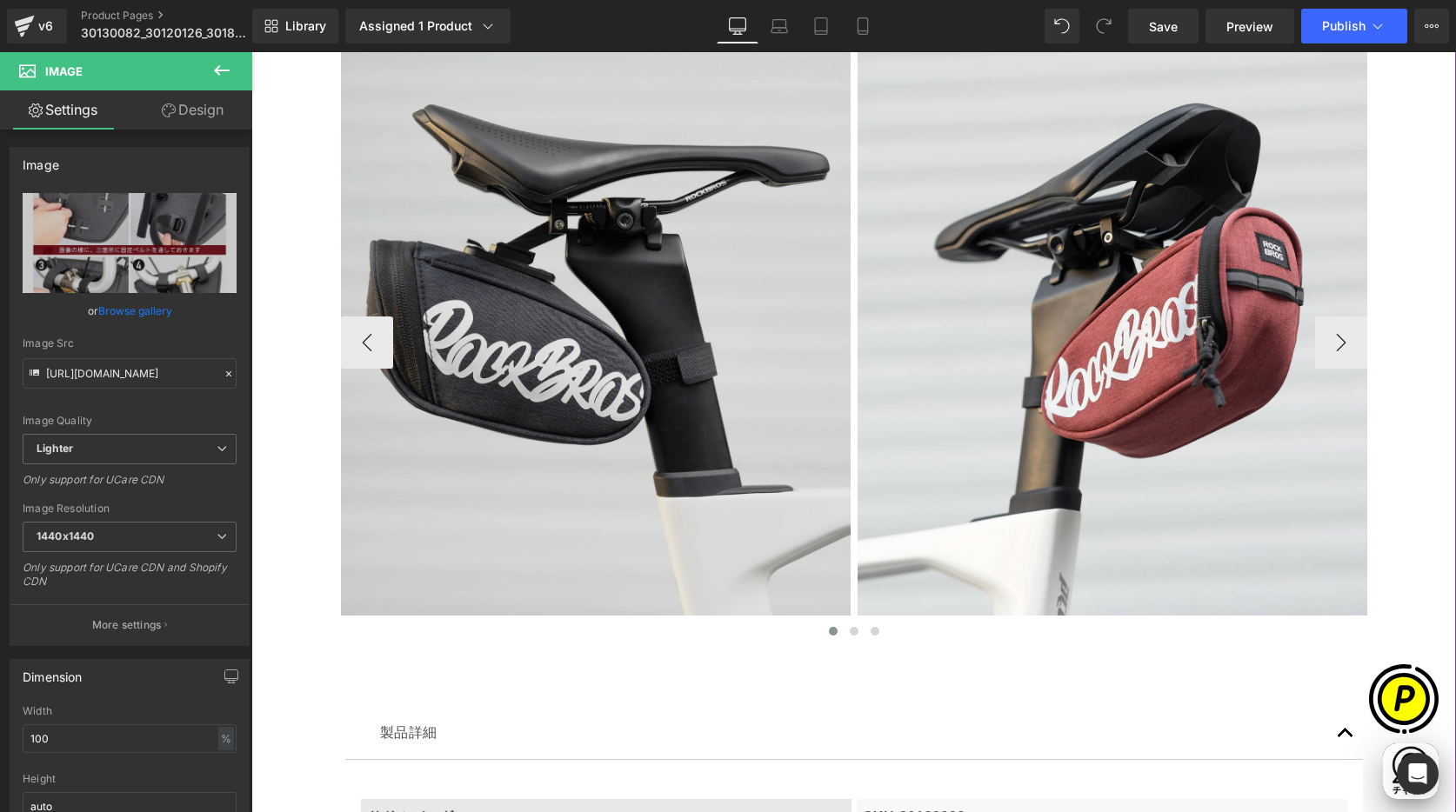
click at [562, 210] on img at bounding box center [595, 341] width 510 height 608
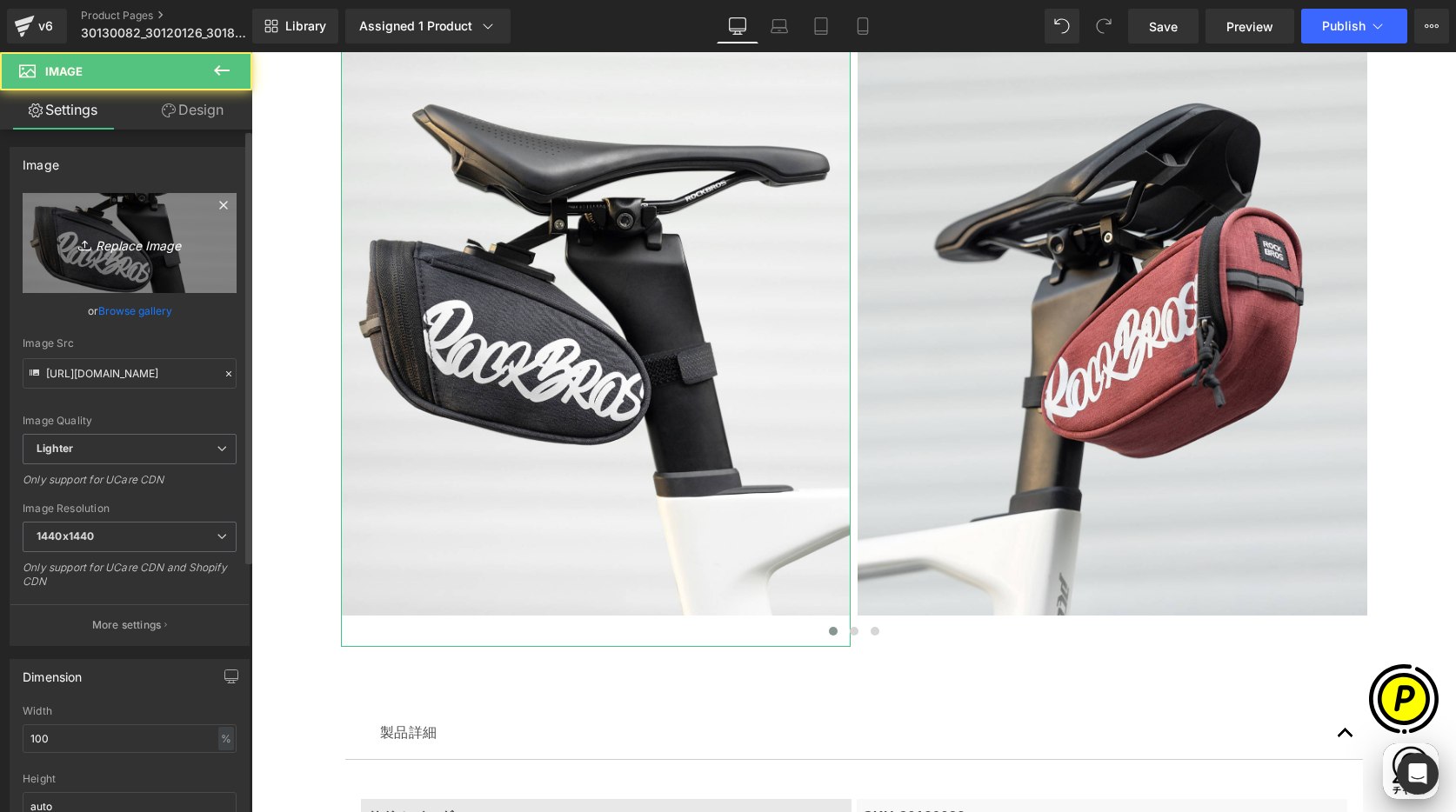
click at [149, 223] on link "Replace Image" at bounding box center [129, 242] width 214 height 100
type input "C:\fakepath\shopyfai-30110087-LP_01.jpg"
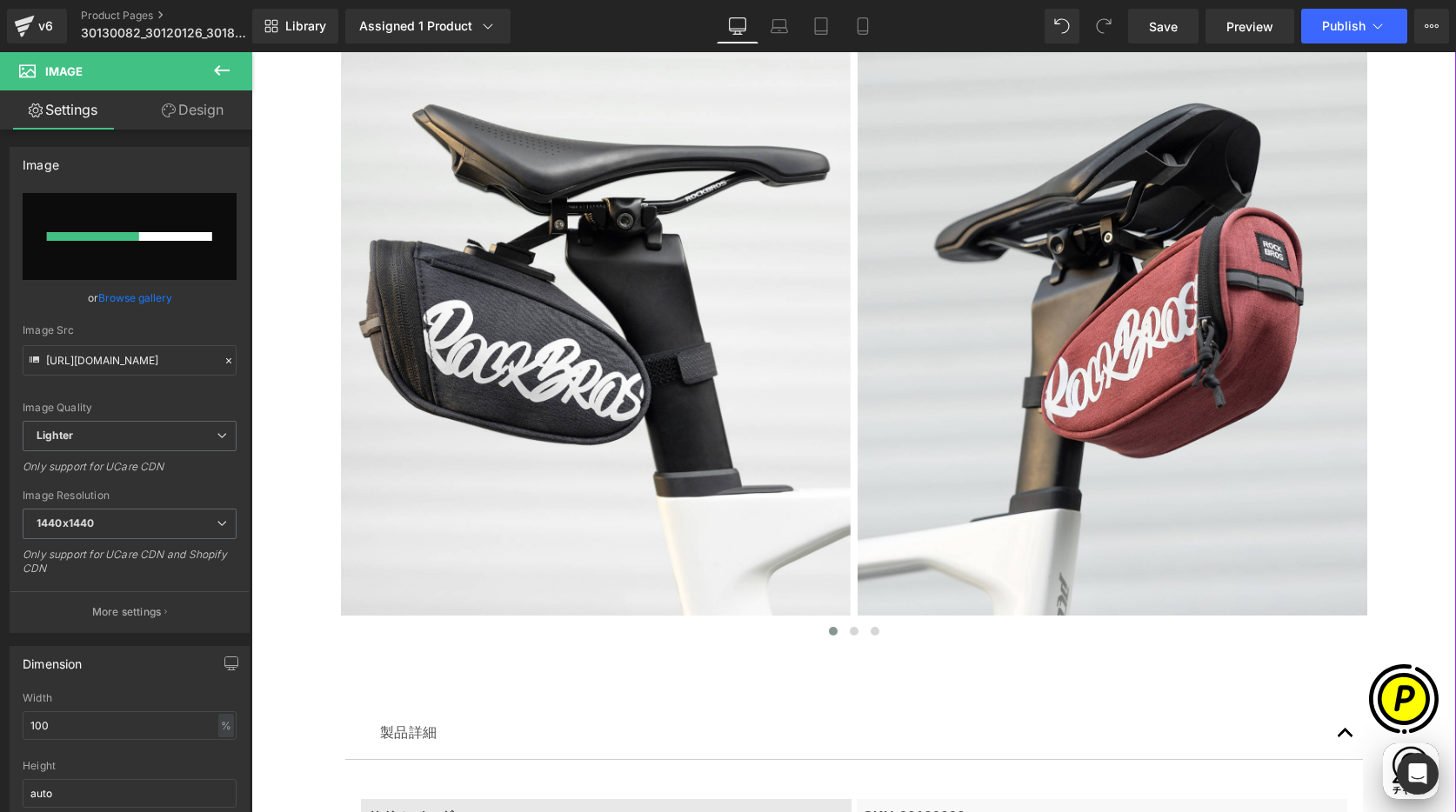
scroll to position [0, 339]
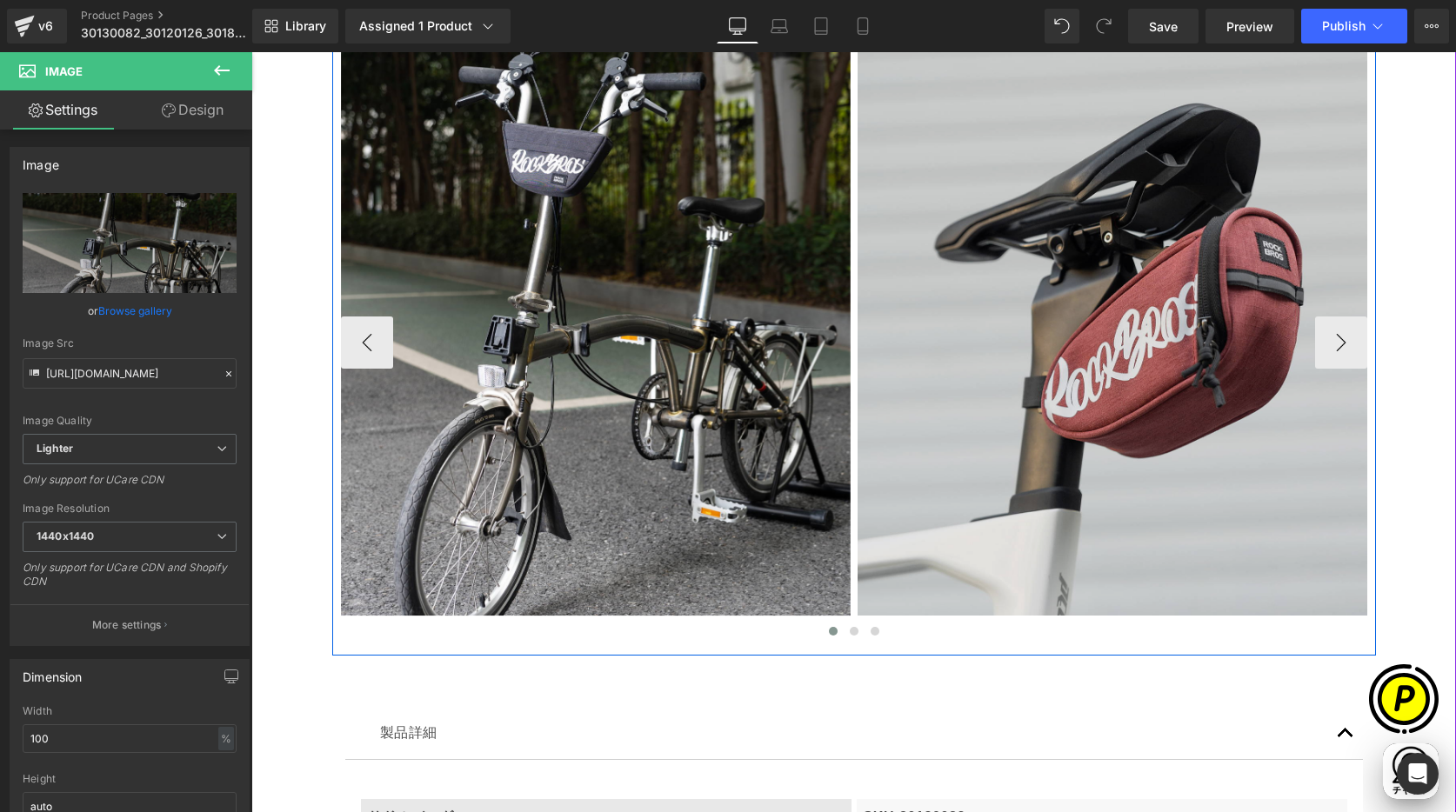
click at [1149, 298] on img at bounding box center [1112, 326] width 510 height 577
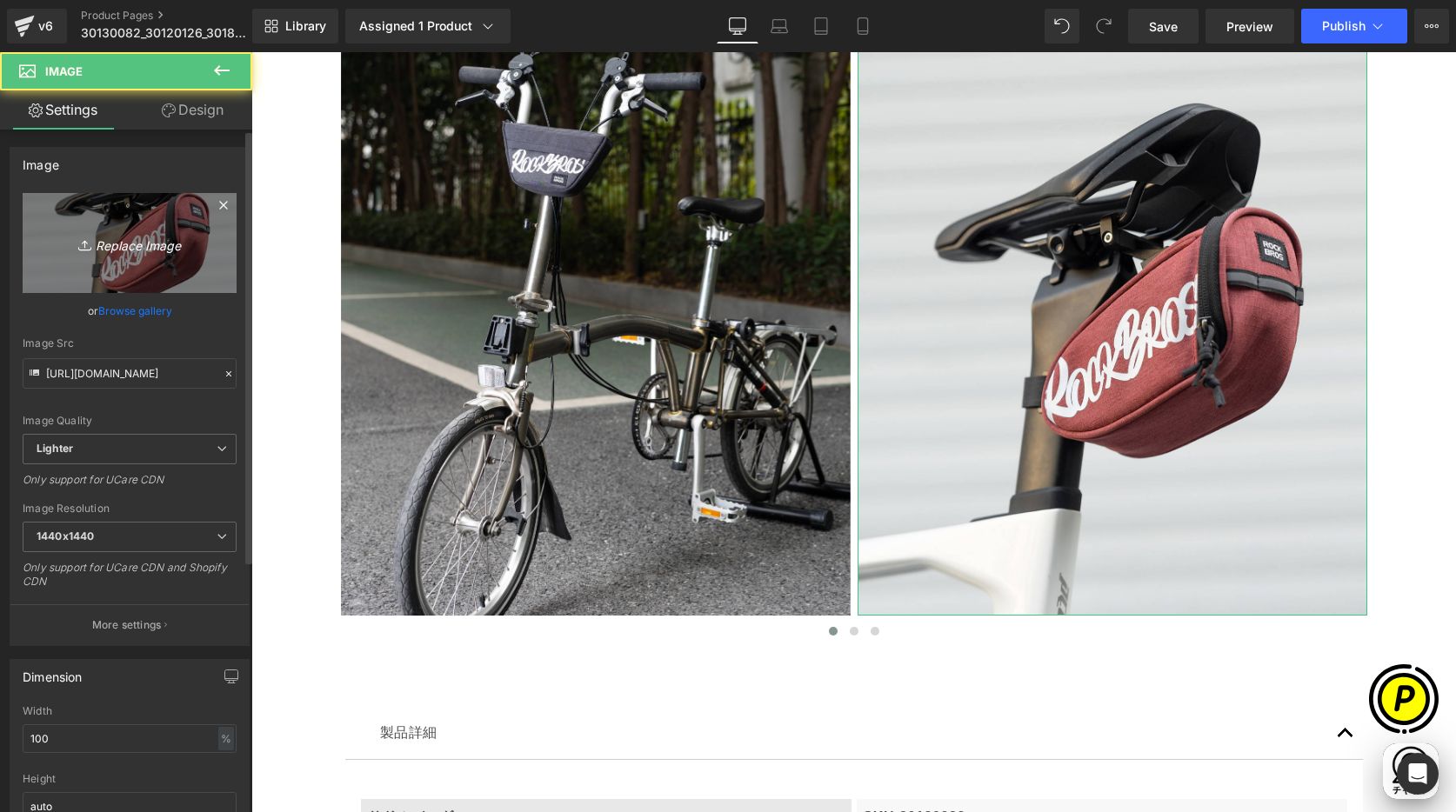
click at [147, 219] on link "Replace Image" at bounding box center [129, 242] width 214 height 100
type input "C:\fakepath\shopyfai-30110087-LP_02.jpg"
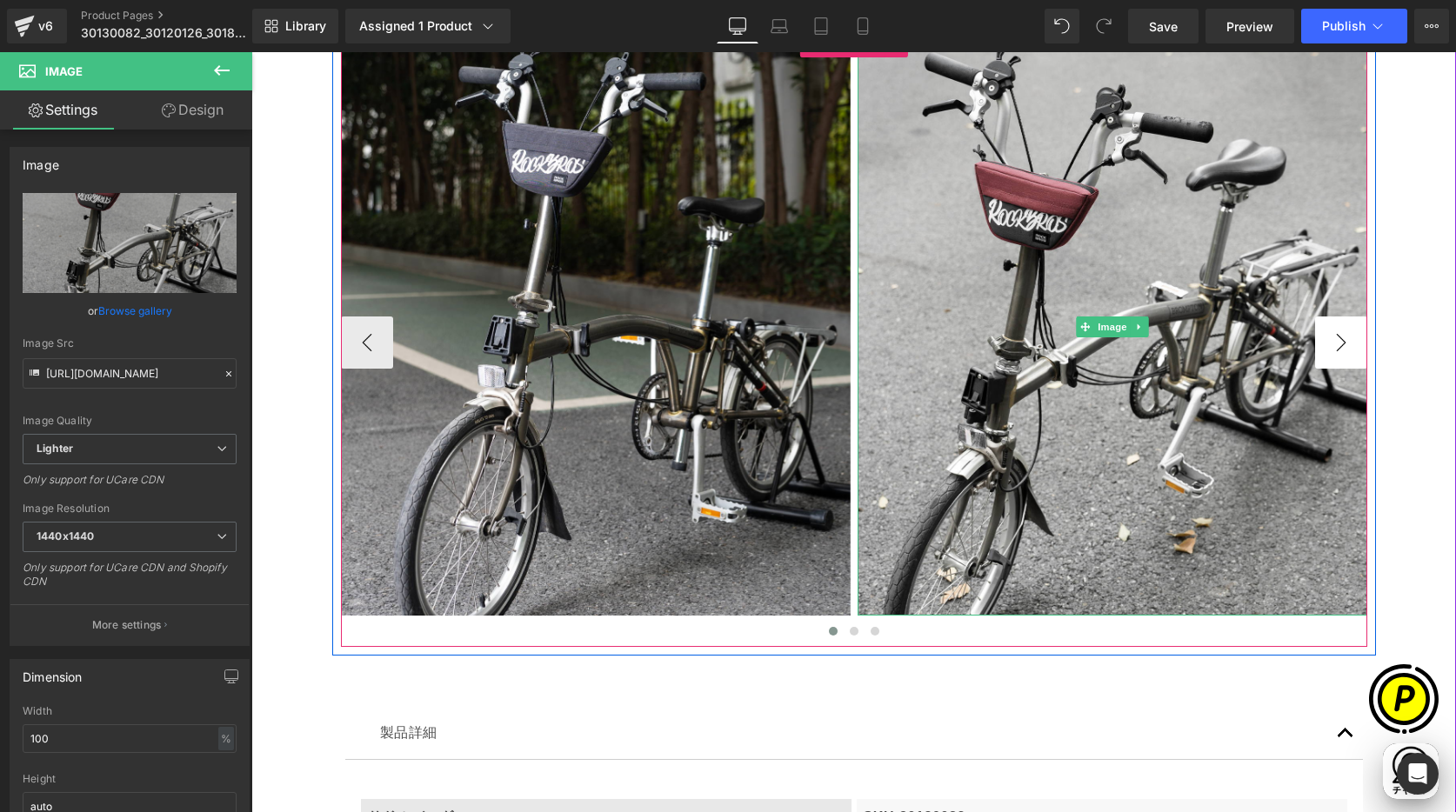
scroll to position [0, 0]
click at [1326, 350] on button "›" at bounding box center [1341, 342] width 52 height 52
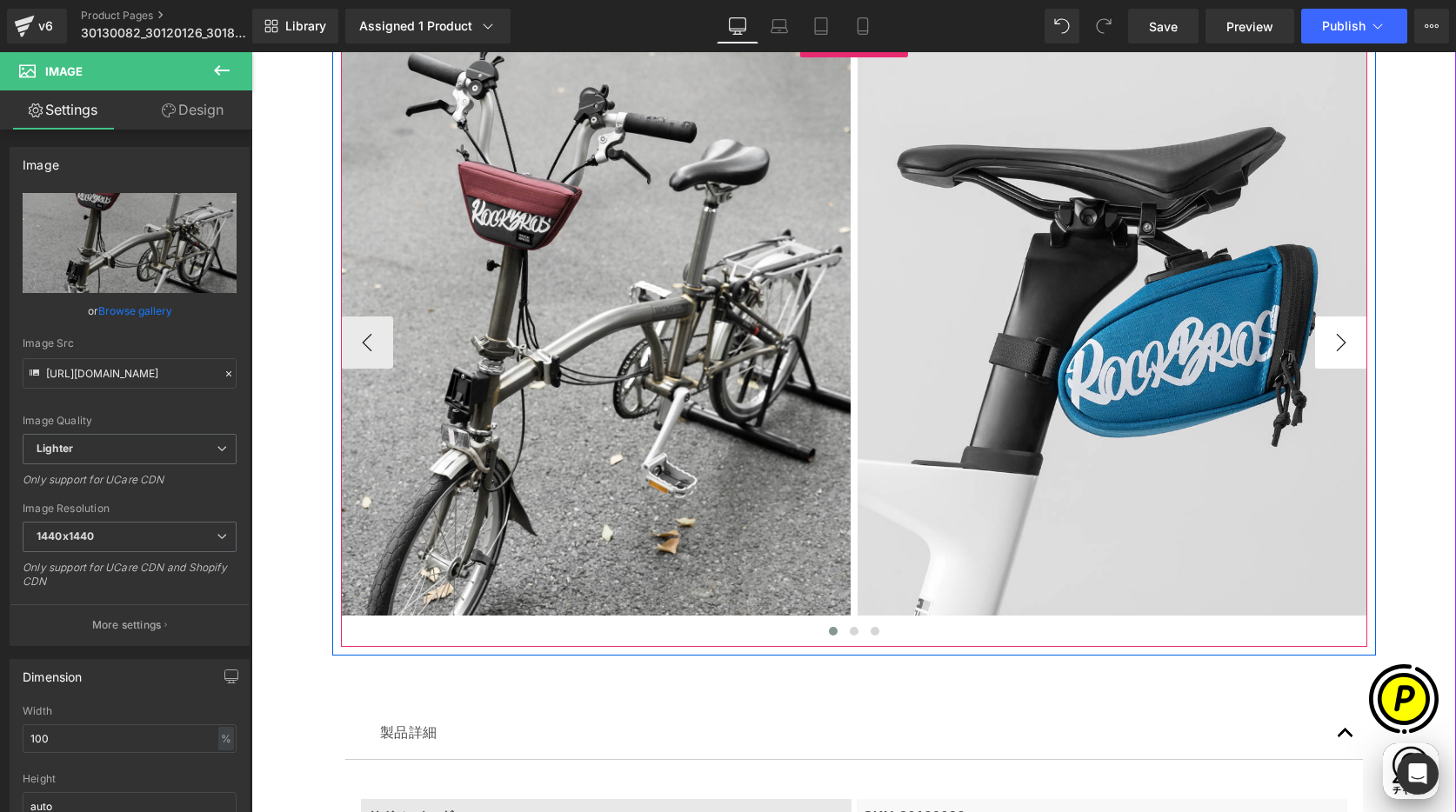
click at [1333, 346] on button "›" at bounding box center [1341, 342] width 52 height 52
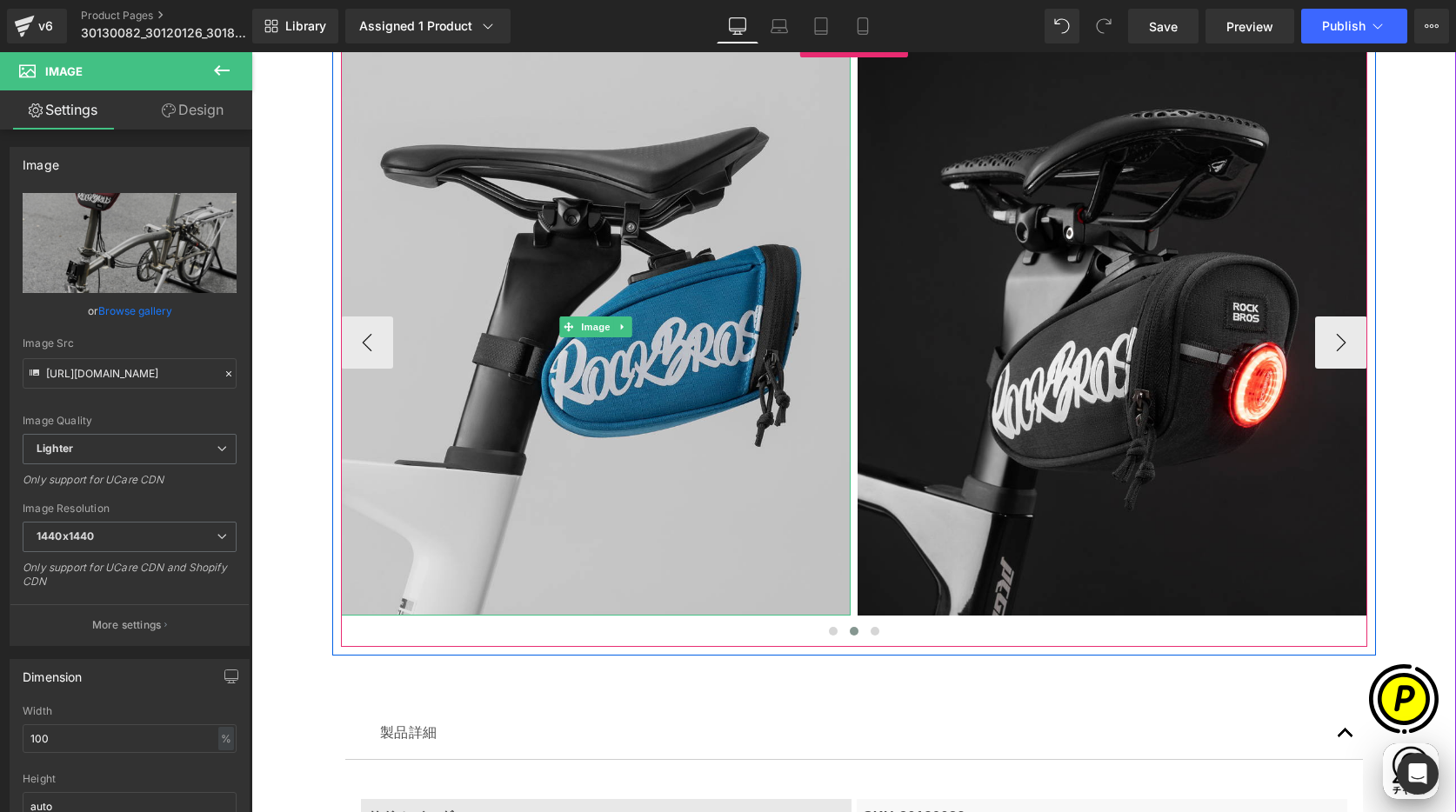
click at [565, 249] on img at bounding box center [595, 326] width 510 height 577
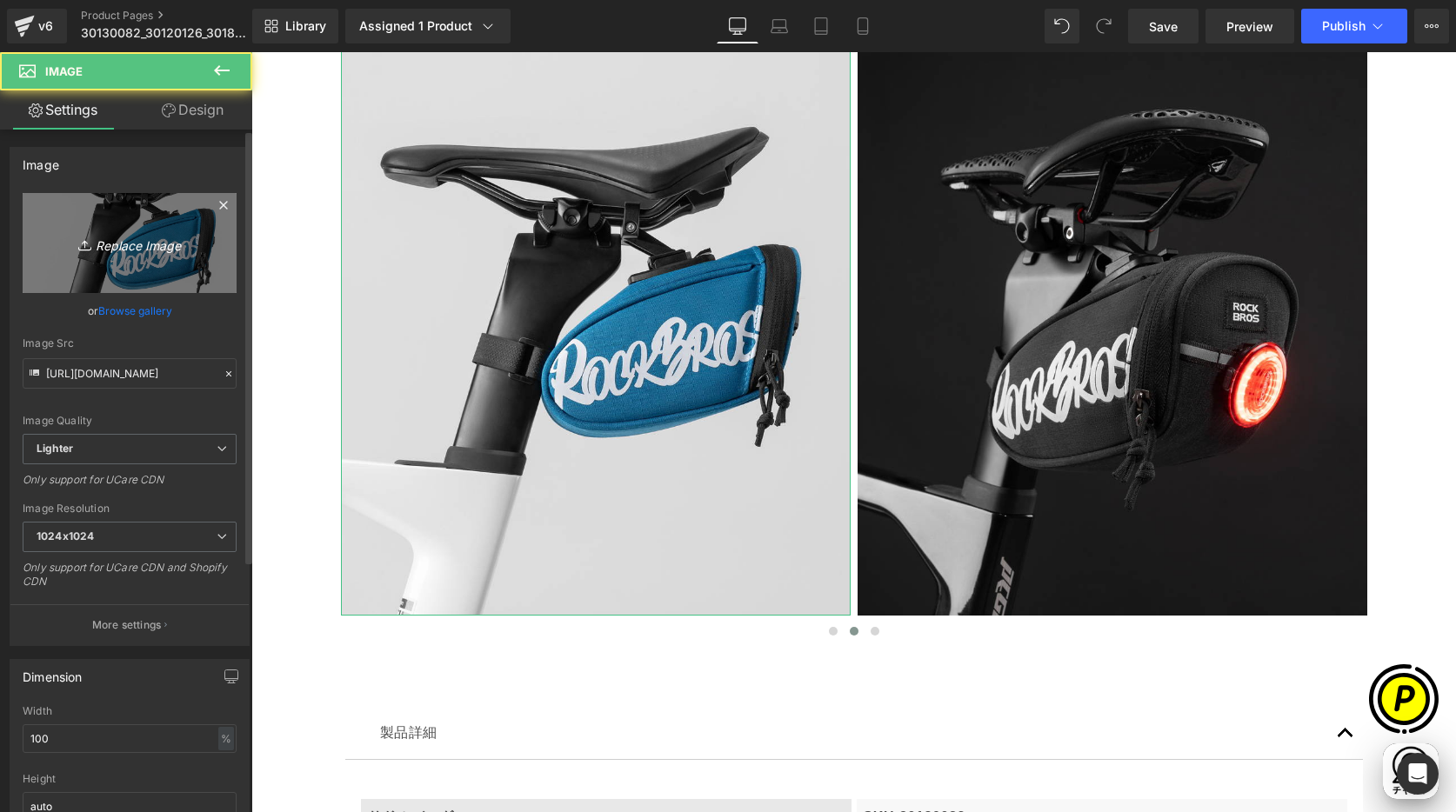
click at [174, 240] on icon "Replace Image" at bounding box center [129, 243] width 140 height 22
type input "C:\fakepath\shopyfai-30110087-LP_03.jpg"
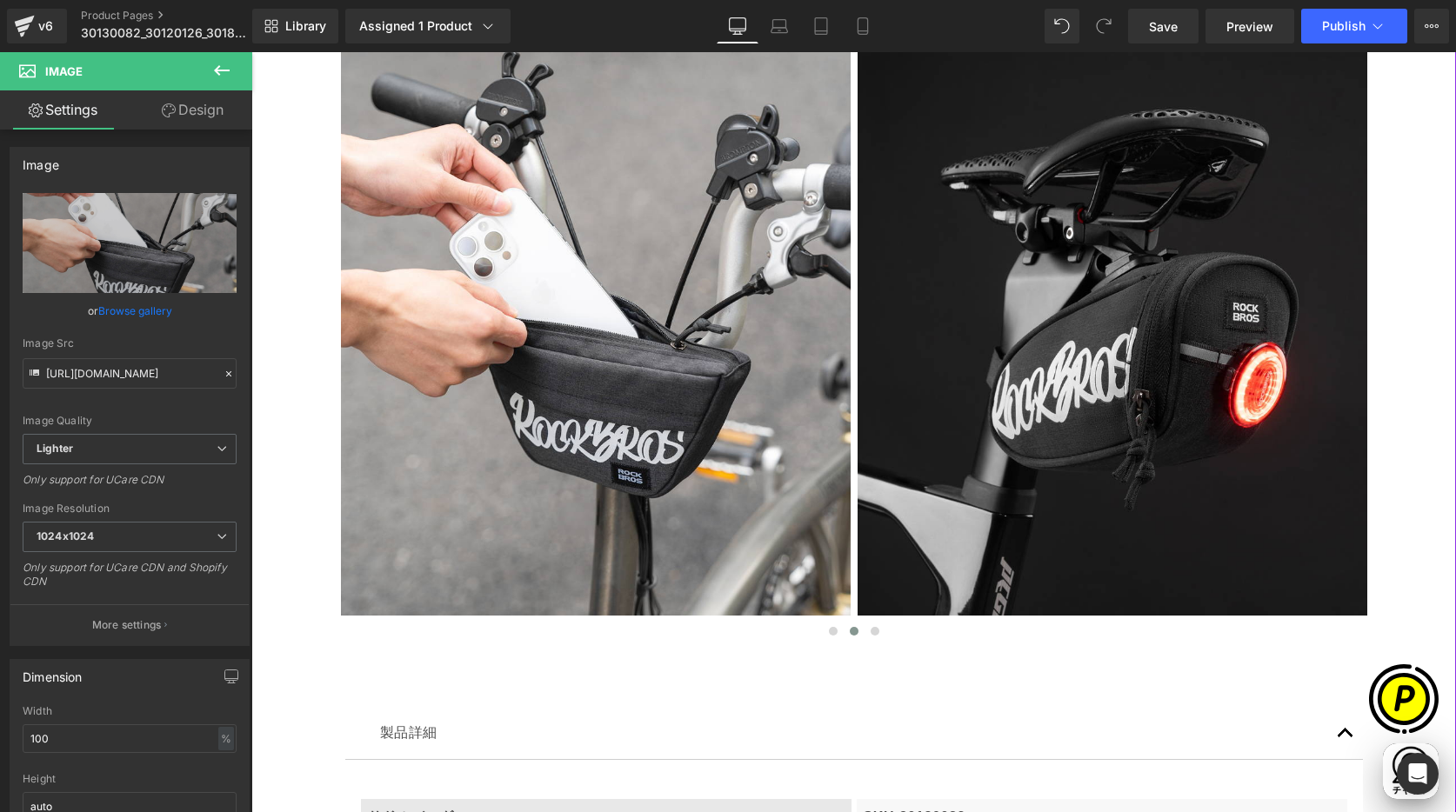
scroll to position [0, 679]
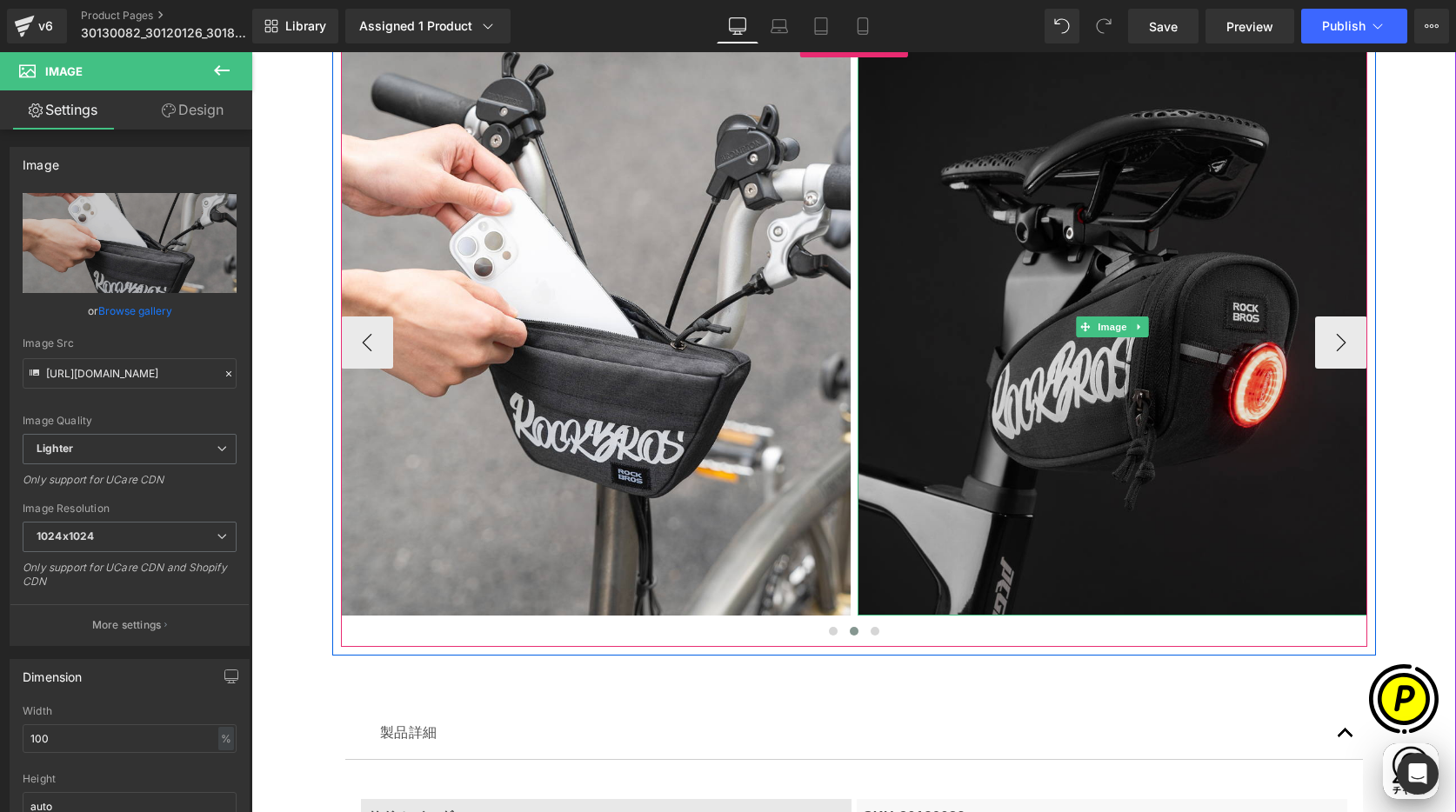
click at [1101, 282] on img at bounding box center [1112, 326] width 510 height 577
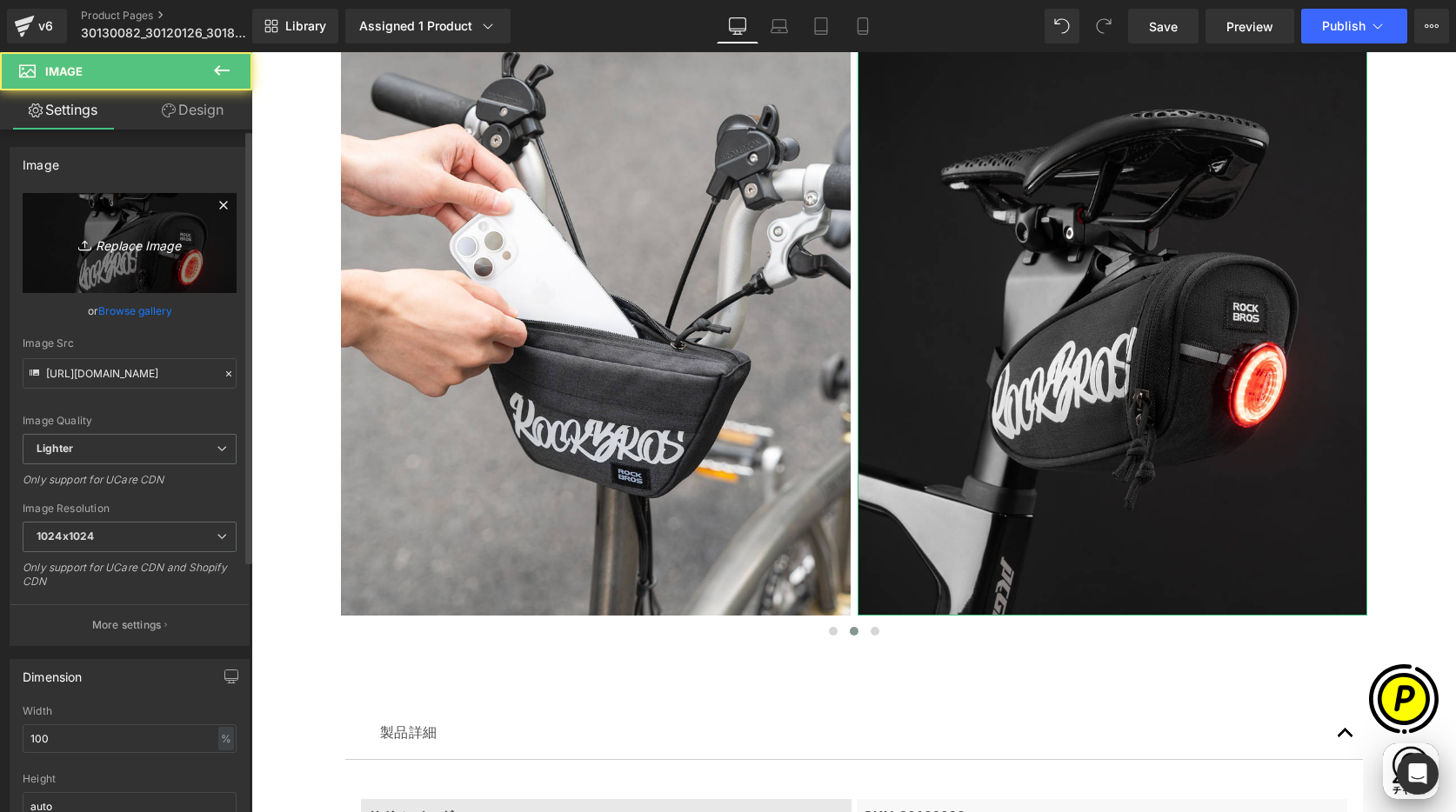
click at [92, 254] on link "Replace Image" at bounding box center [129, 242] width 214 height 100
type input "C:\fakepath\shopyfai-30110087-LP_04.jpg"
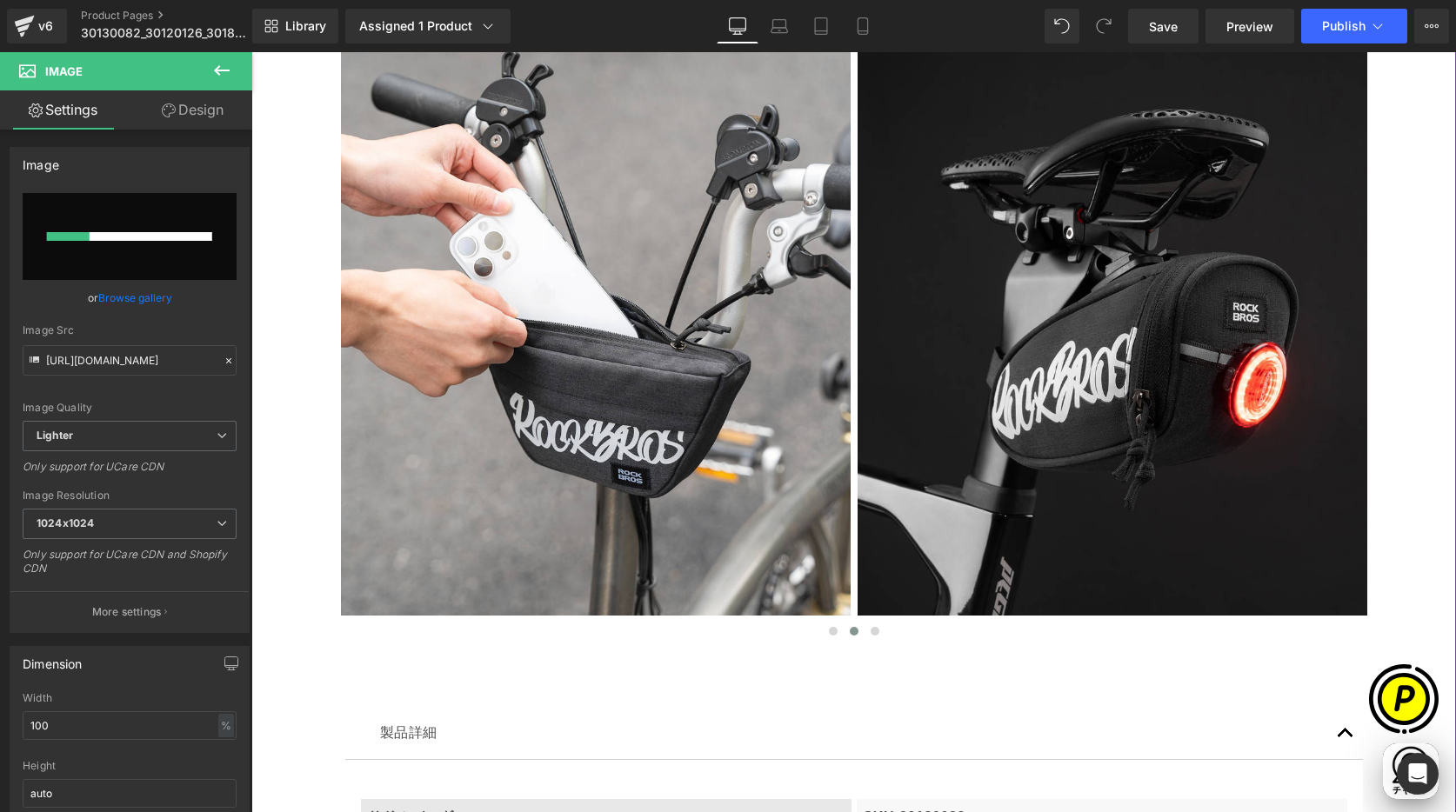
scroll to position [0, 1017]
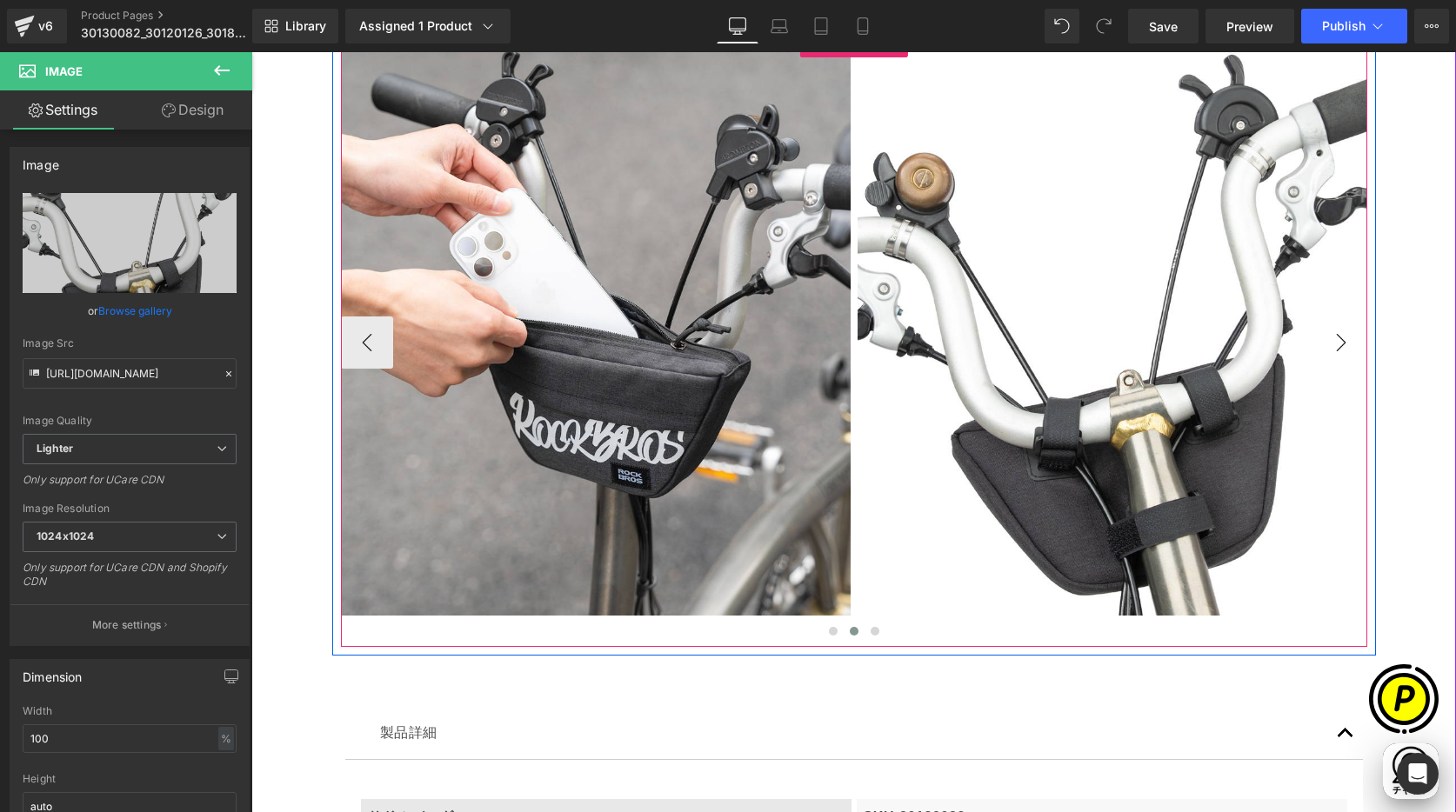
click at [1336, 342] on button "›" at bounding box center [1341, 342] width 52 height 52
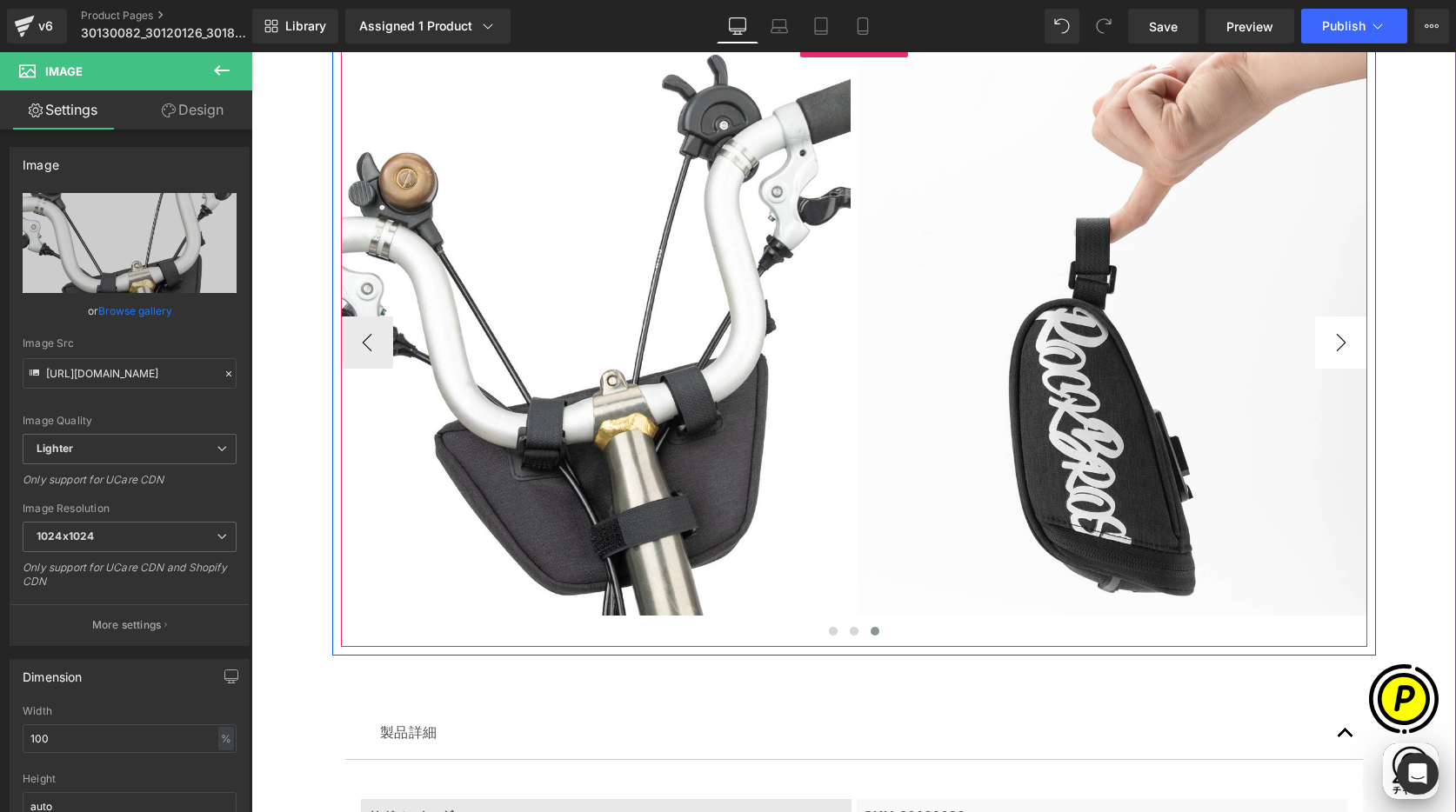
scroll to position [0, 0]
click at [1336, 342] on button "›" at bounding box center [1341, 342] width 52 height 52
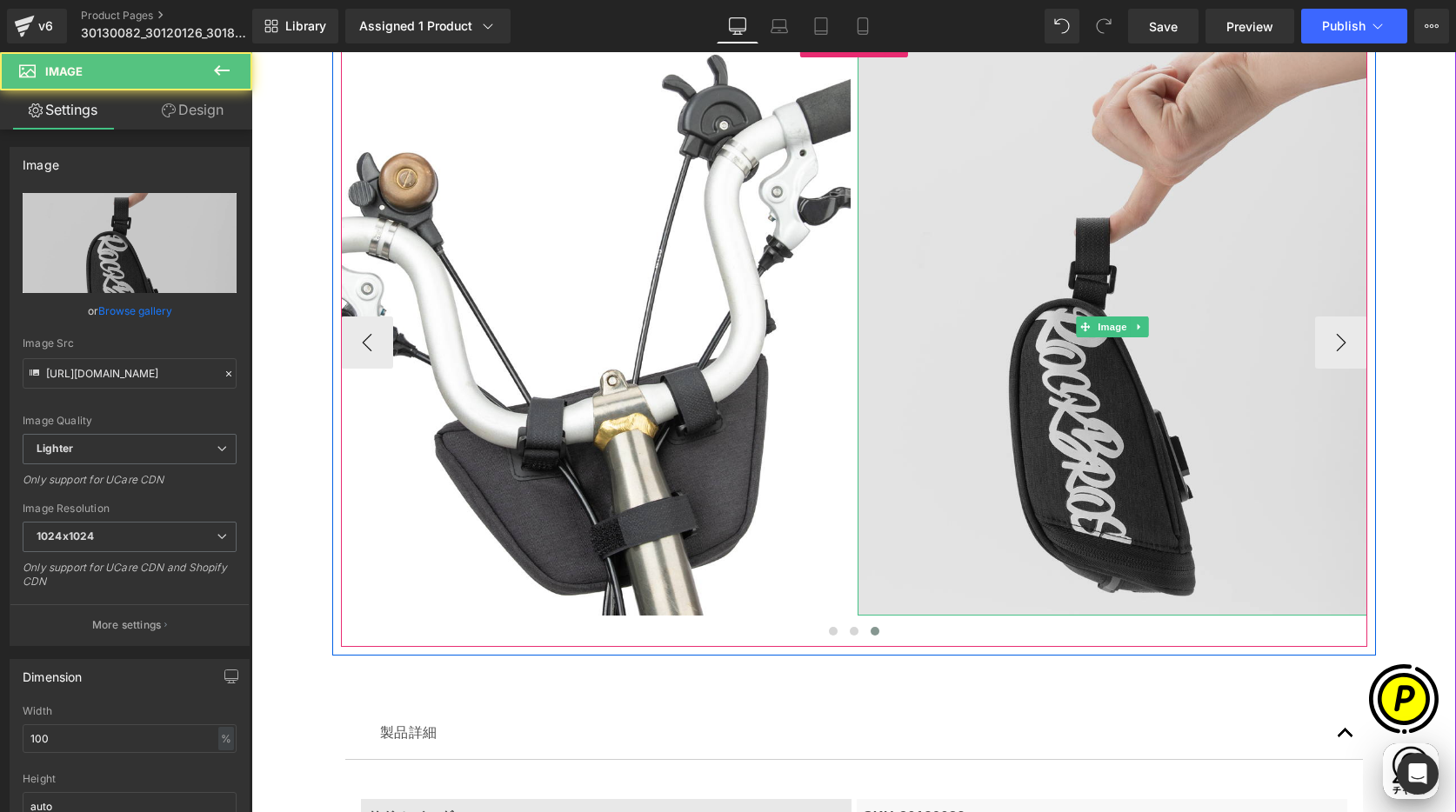
click at [1035, 266] on img at bounding box center [1112, 326] width 510 height 577
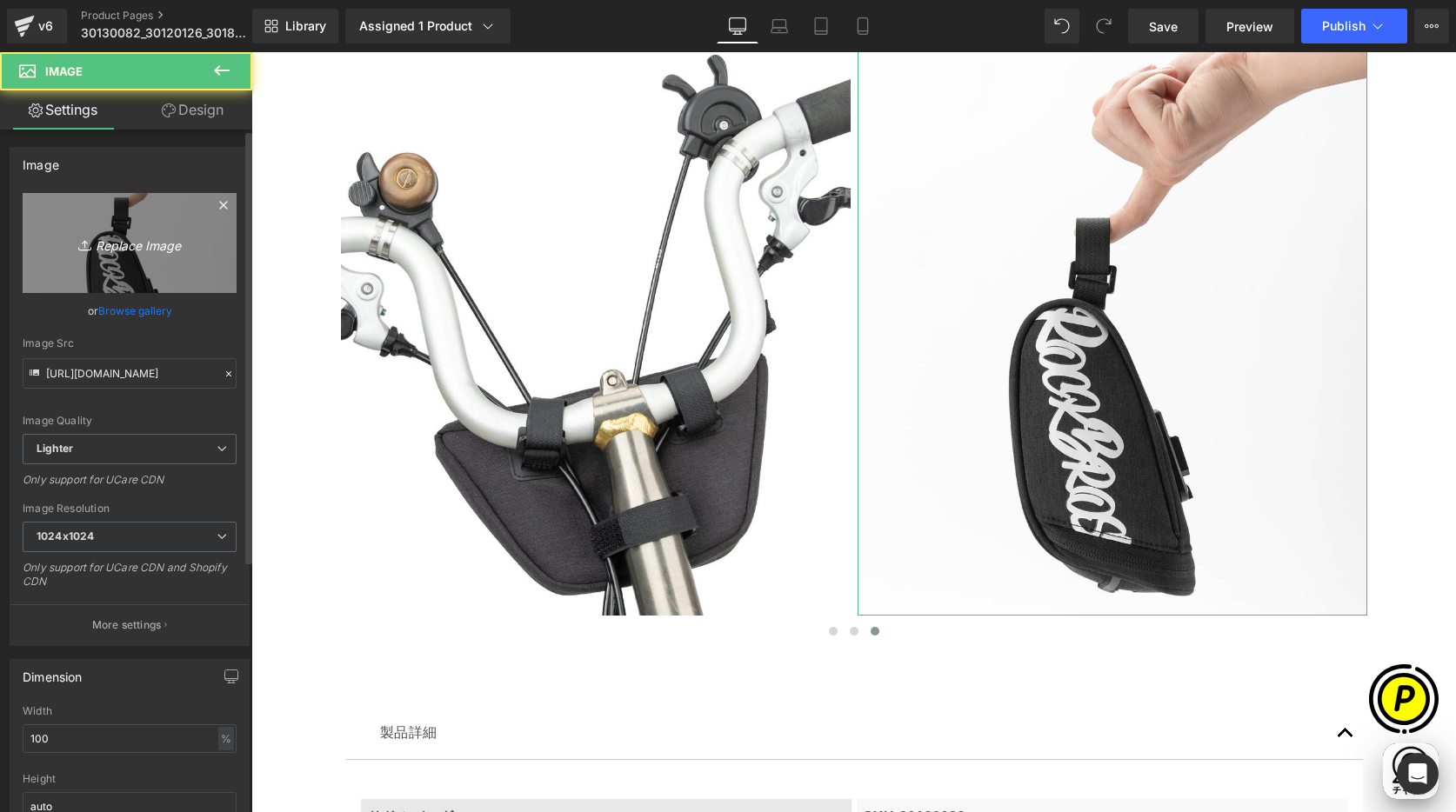
click at [140, 268] on link "Replace Image" at bounding box center [129, 242] width 214 height 100
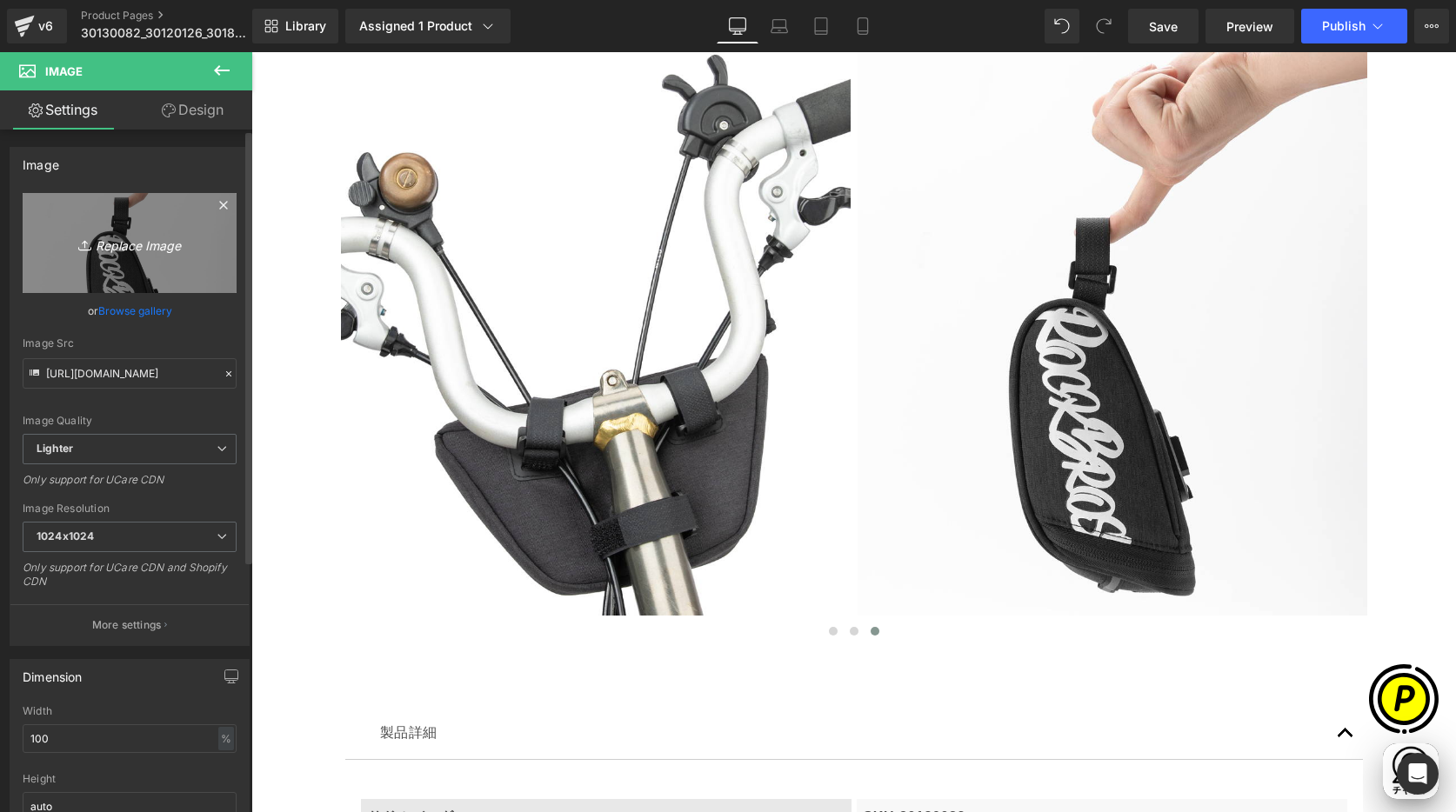
type input "C:\fakepath\shopyfai-30110087-LP_05.jpg"
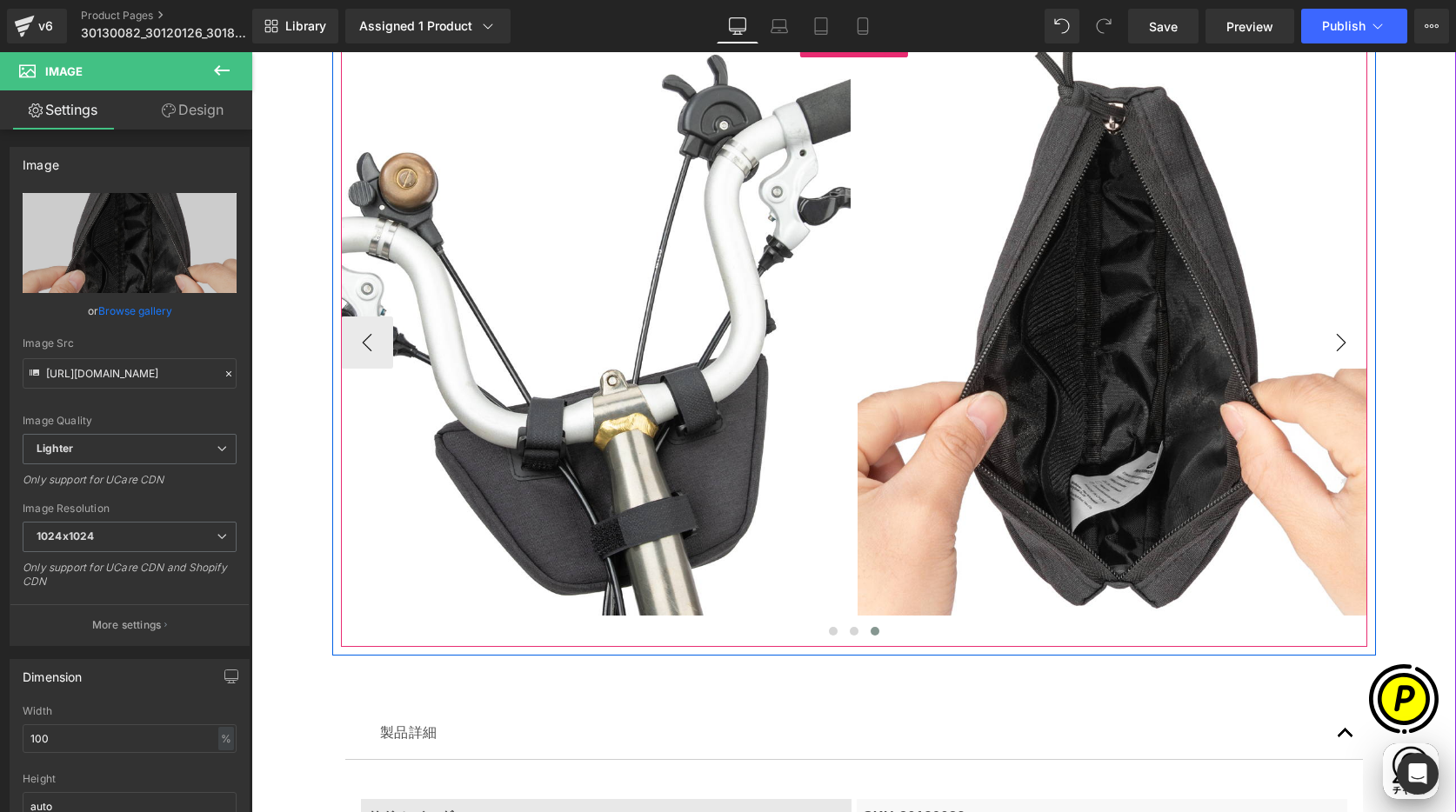
scroll to position [0, 679]
click at [1324, 343] on button "›" at bounding box center [1341, 342] width 52 height 52
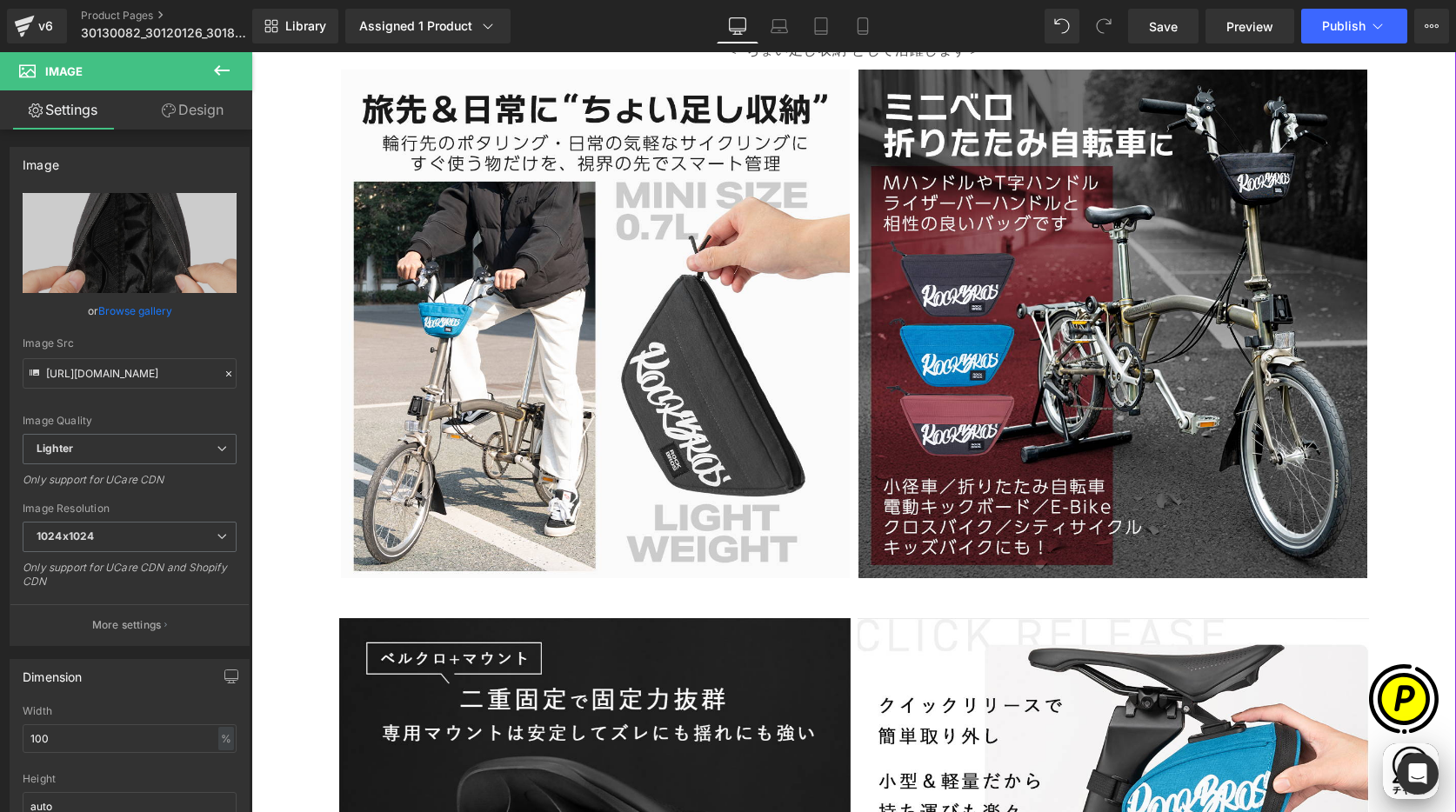
scroll to position [2306, 0]
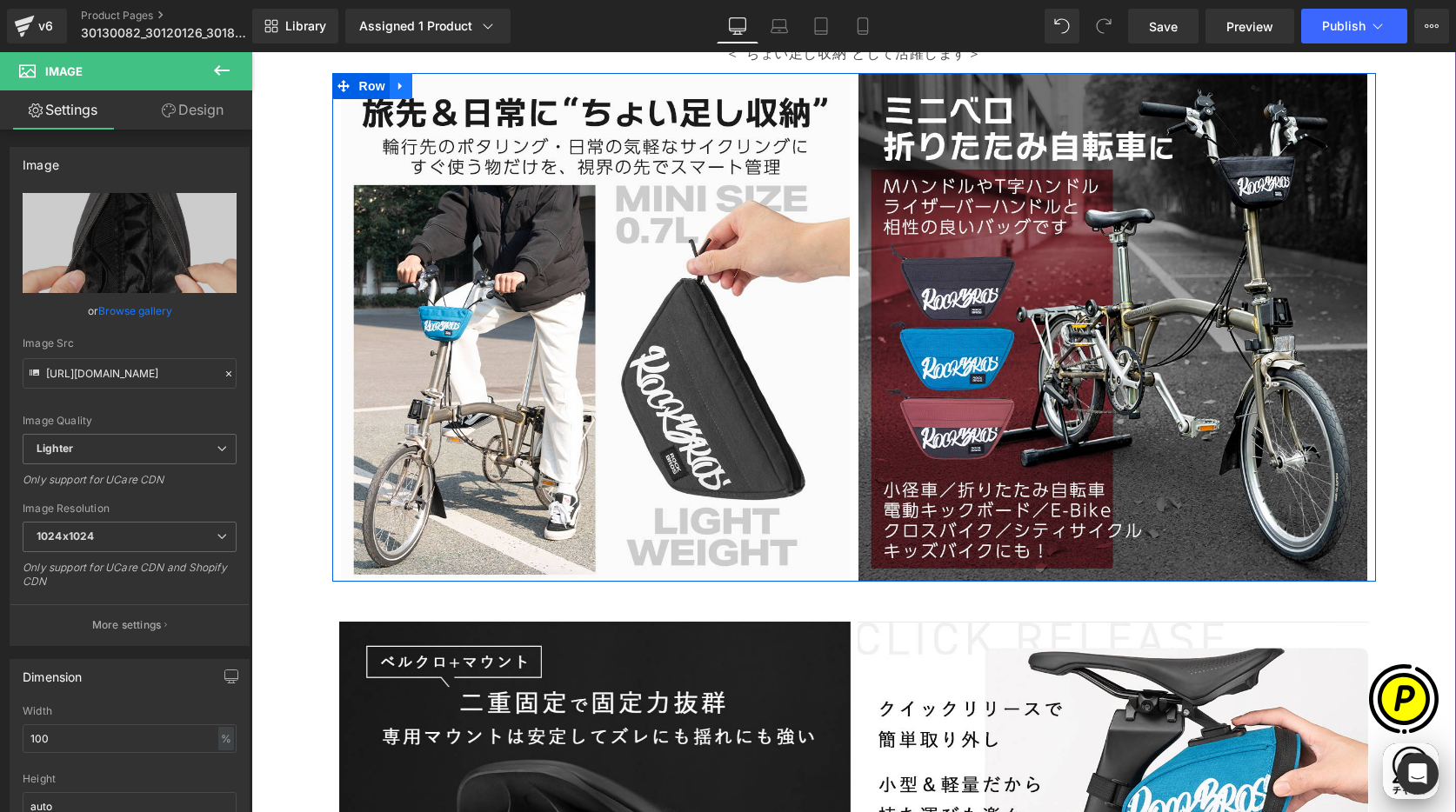
click at [399, 85] on icon at bounding box center [401, 86] width 4 height 8
click at [418, 85] on icon at bounding box center [423, 85] width 12 height 12
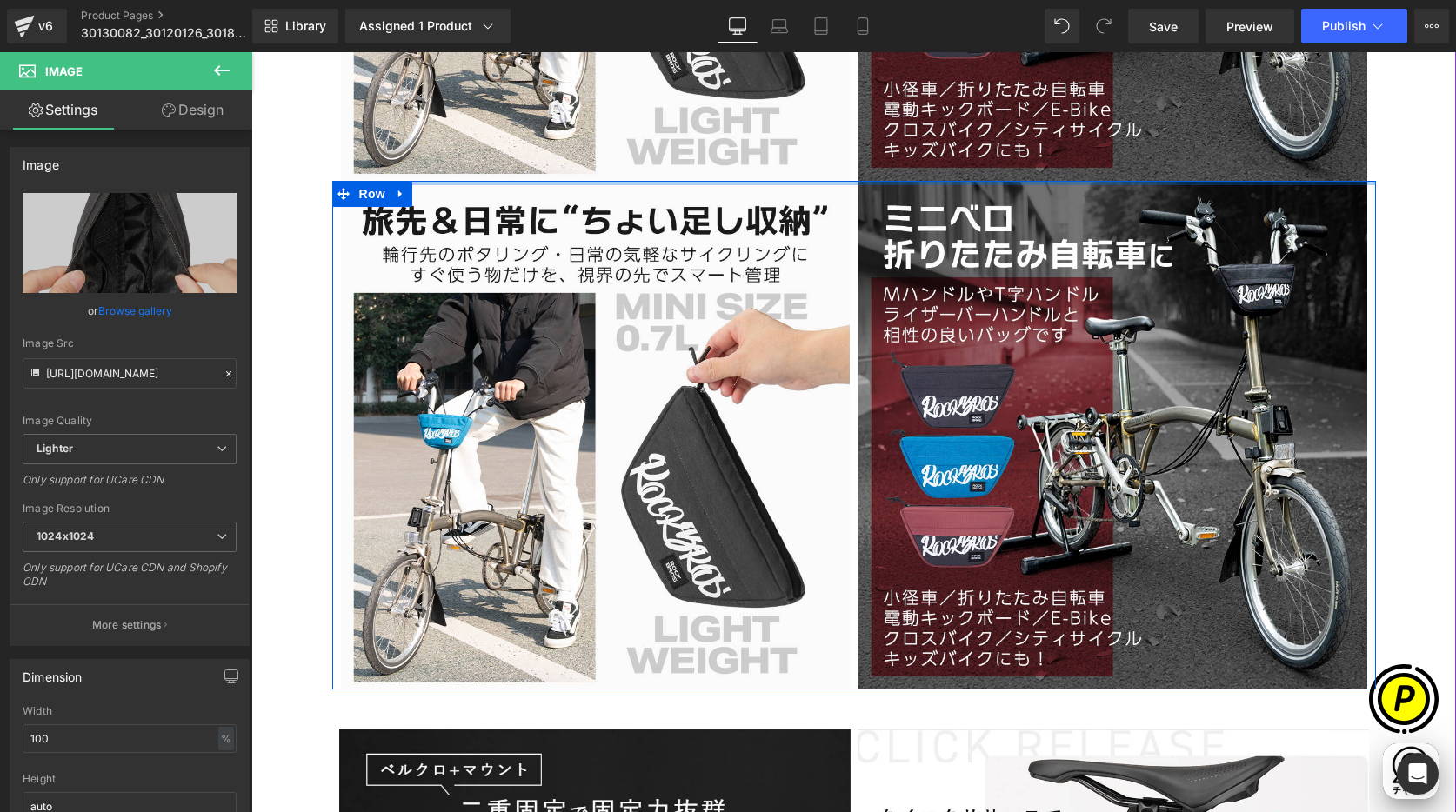
scroll to position [0, 339]
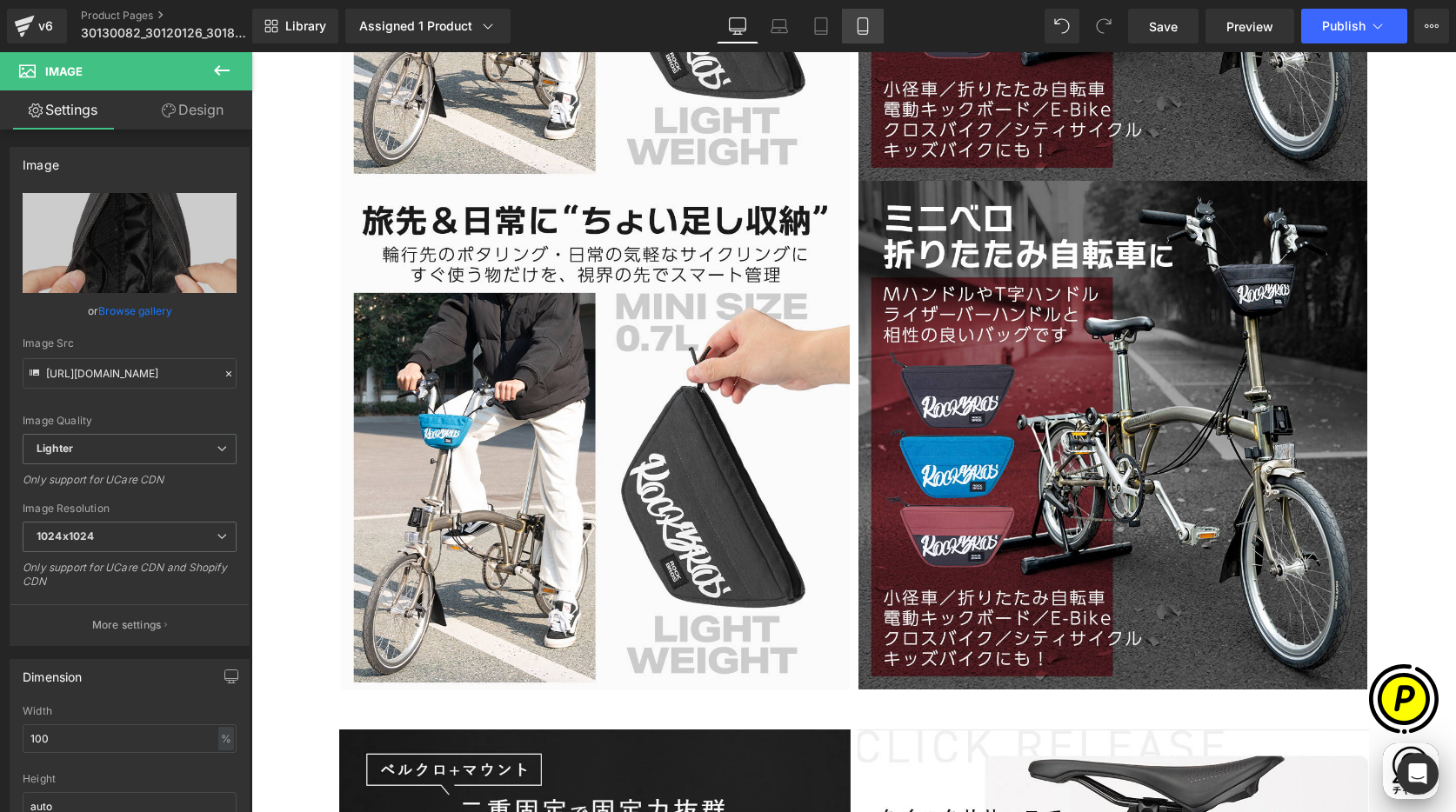
click at [864, 20] on icon at bounding box center [863, 26] width 17 height 17
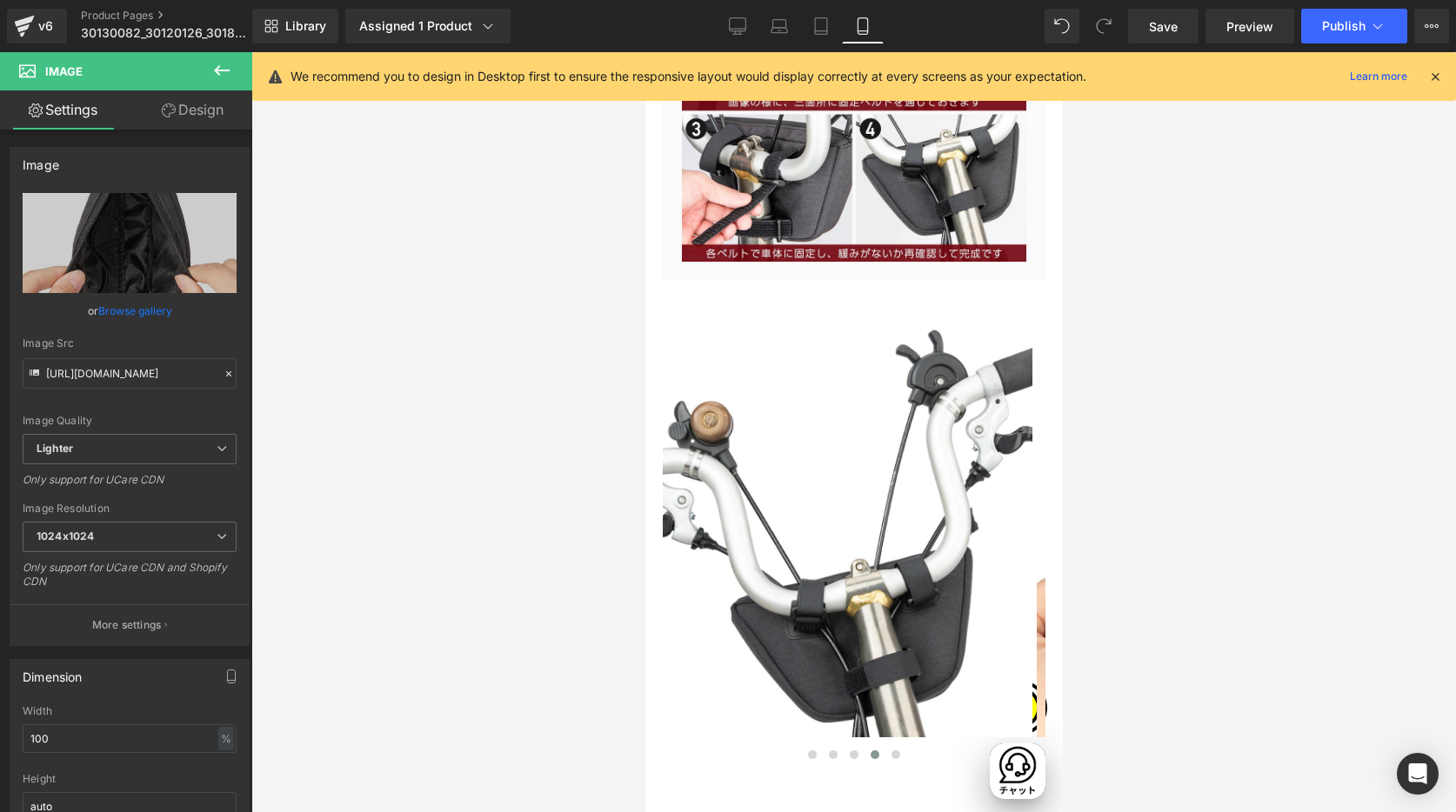
scroll to position [5167, 0]
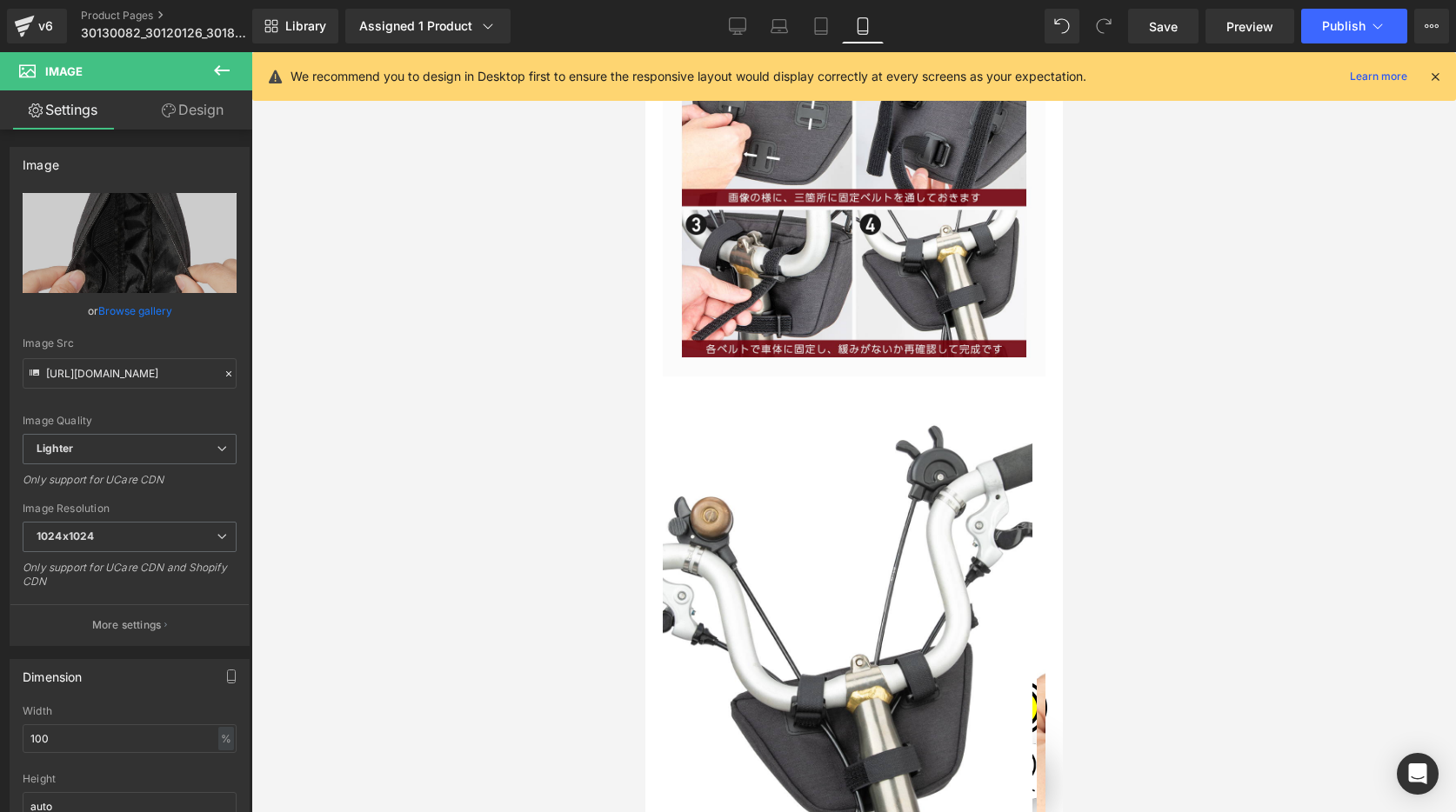
click at [1337, 77] on icon at bounding box center [1435, 76] width 15 height 15
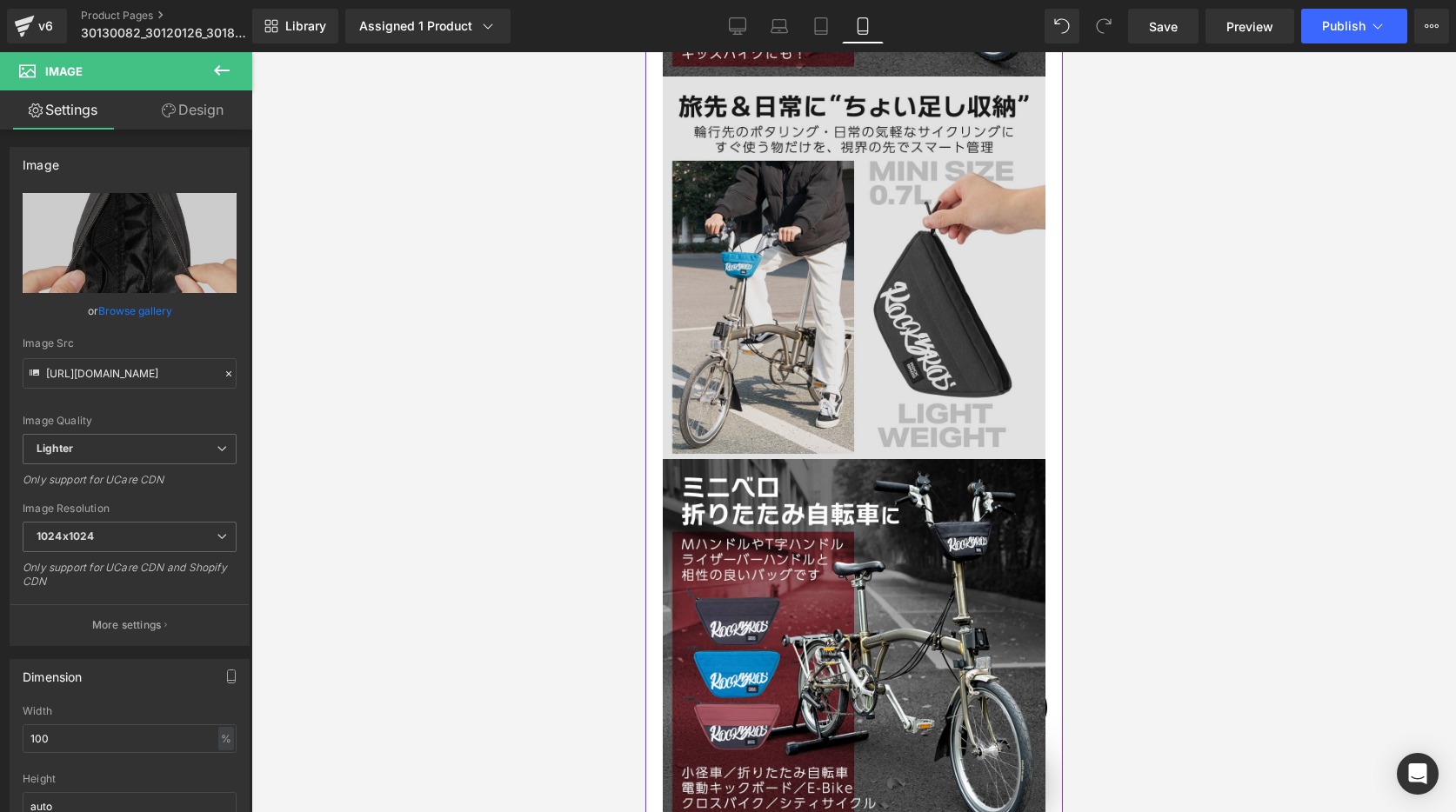
scroll to position [0, 0]
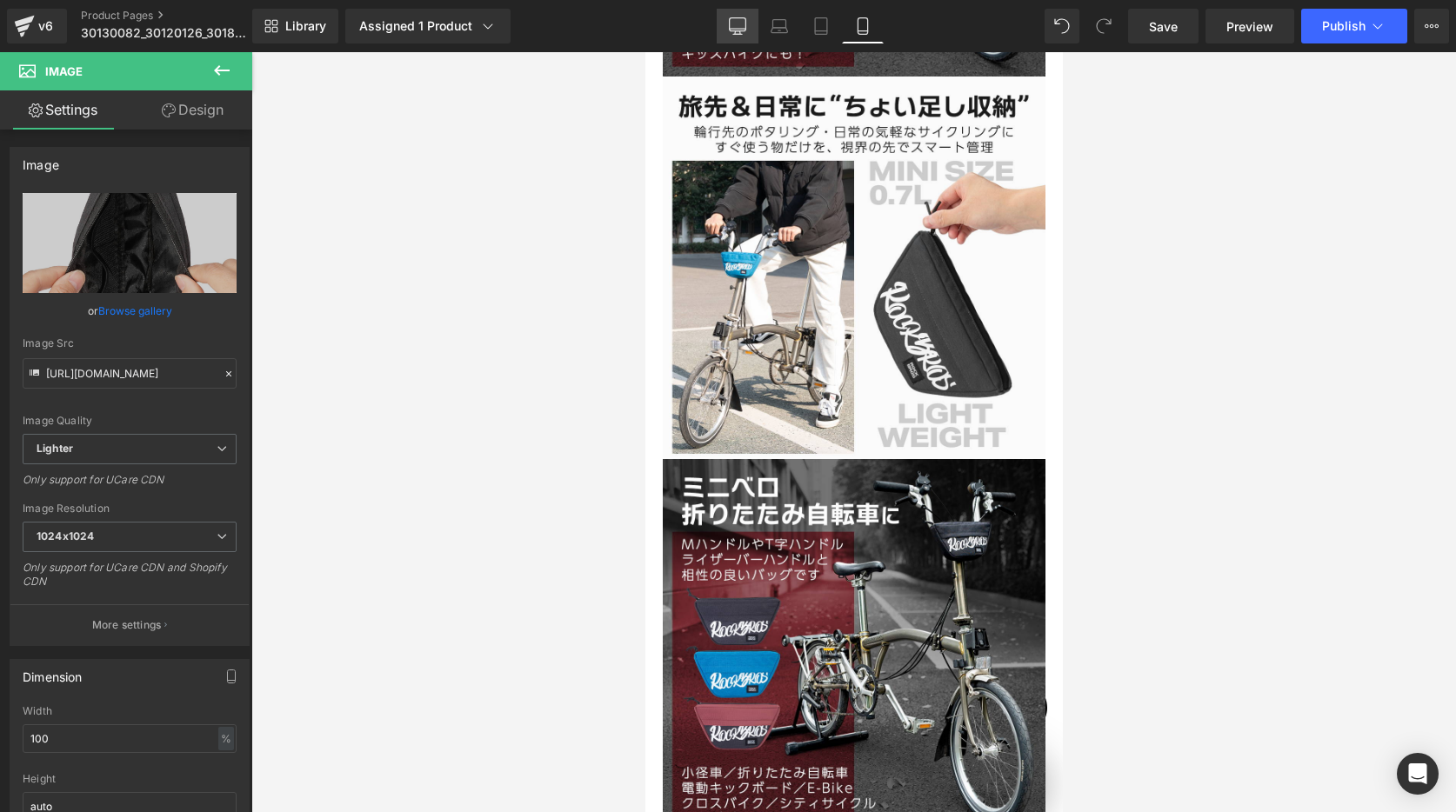
drag, startPoint x: 733, startPoint y: 20, endPoint x: 521, endPoint y: 18, distance: 212.0
click at [733, 20] on icon at bounding box center [737, 26] width 17 height 17
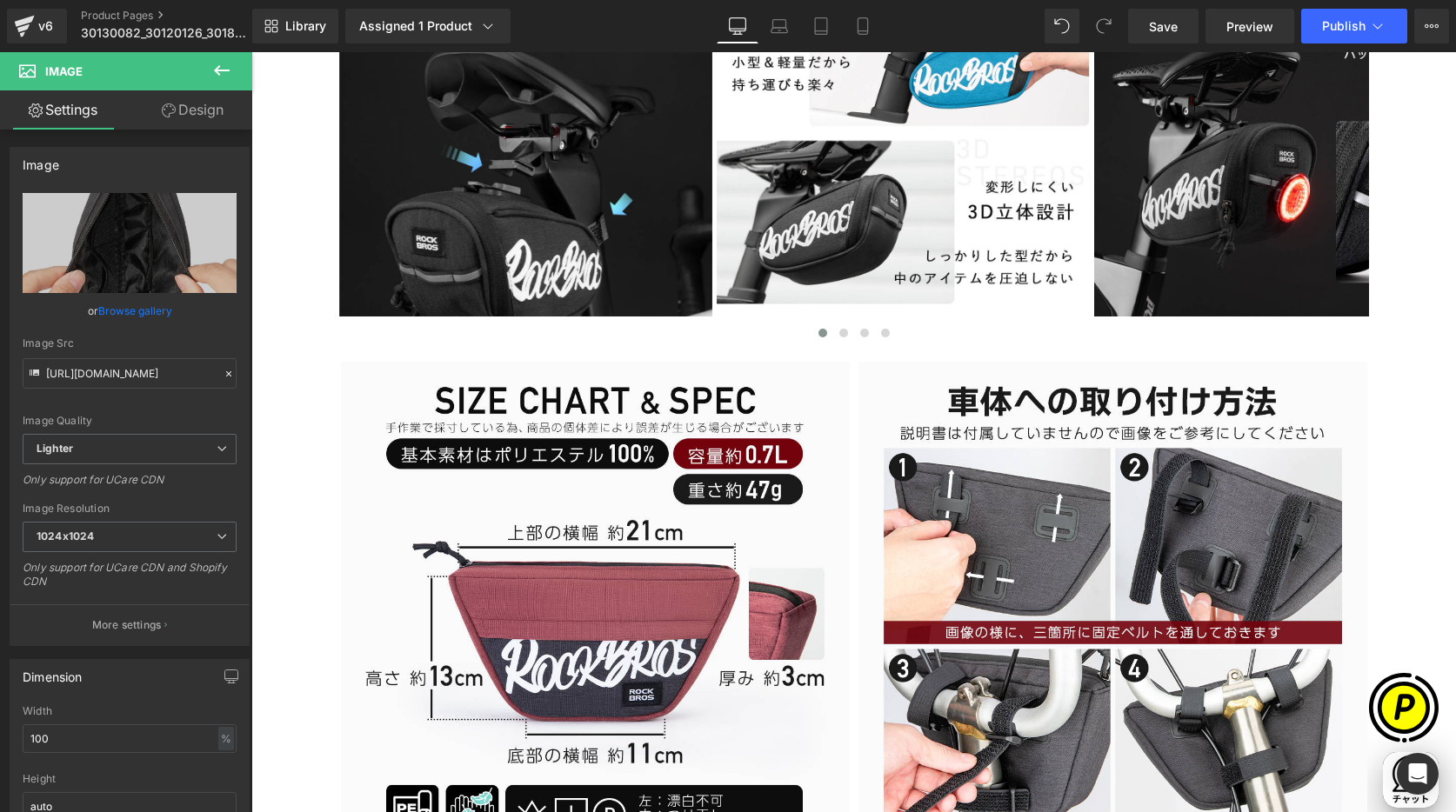
scroll to position [2414, 0]
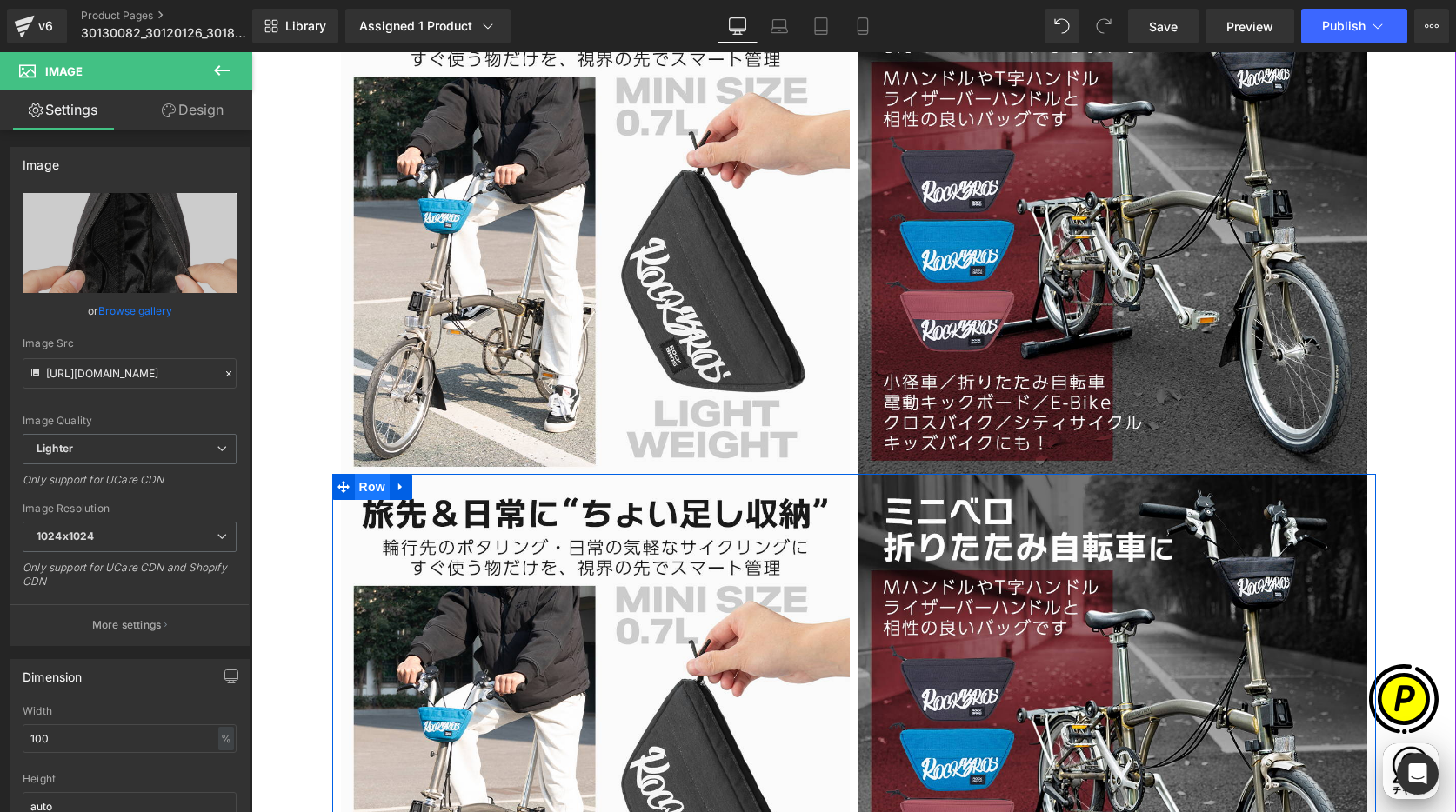
click at [362, 486] on span "Row" at bounding box center [372, 486] width 35 height 26
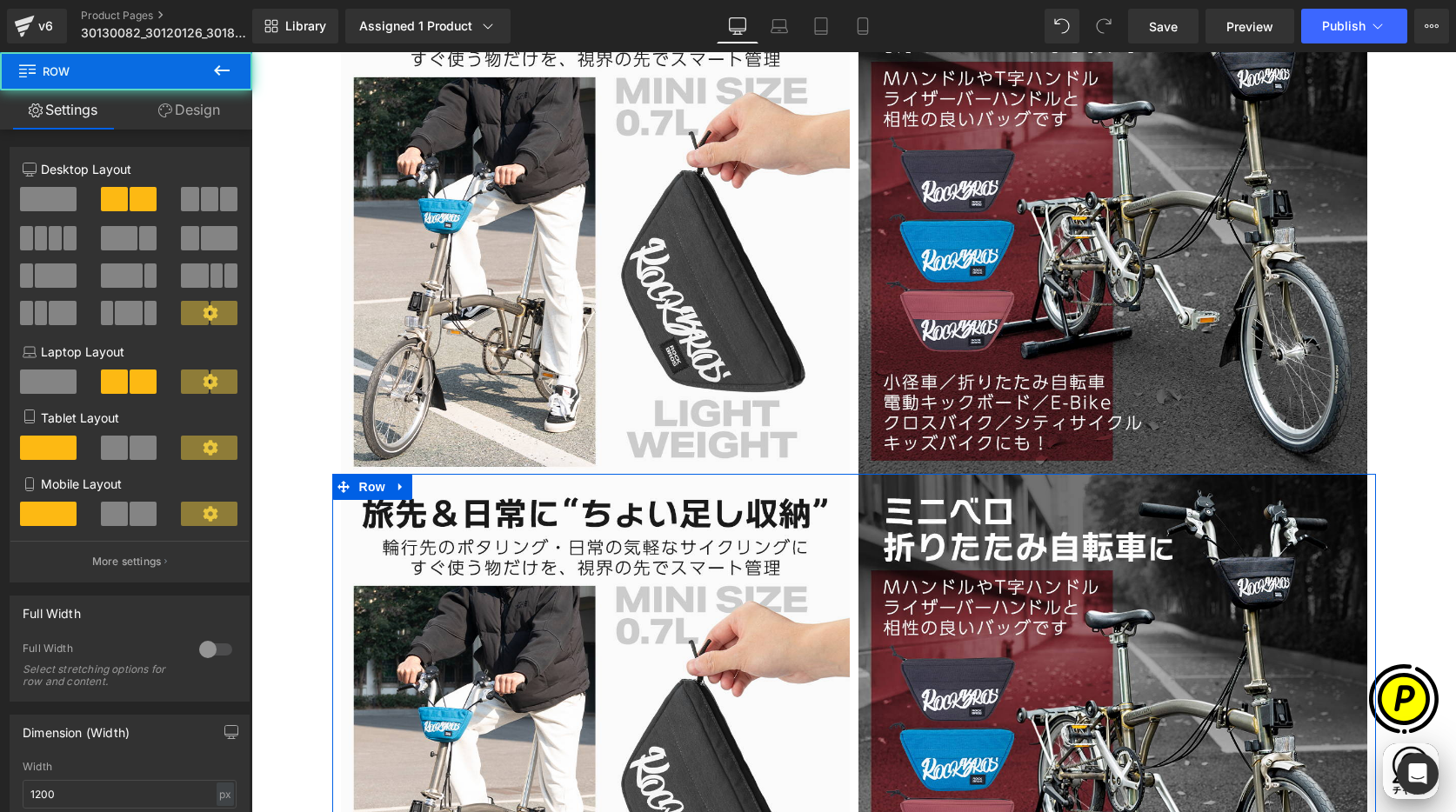
drag, startPoint x: 211, startPoint y: 108, endPoint x: 98, endPoint y: 259, distance: 188.6
click at [211, 108] on link "Design" at bounding box center [189, 109] width 126 height 39
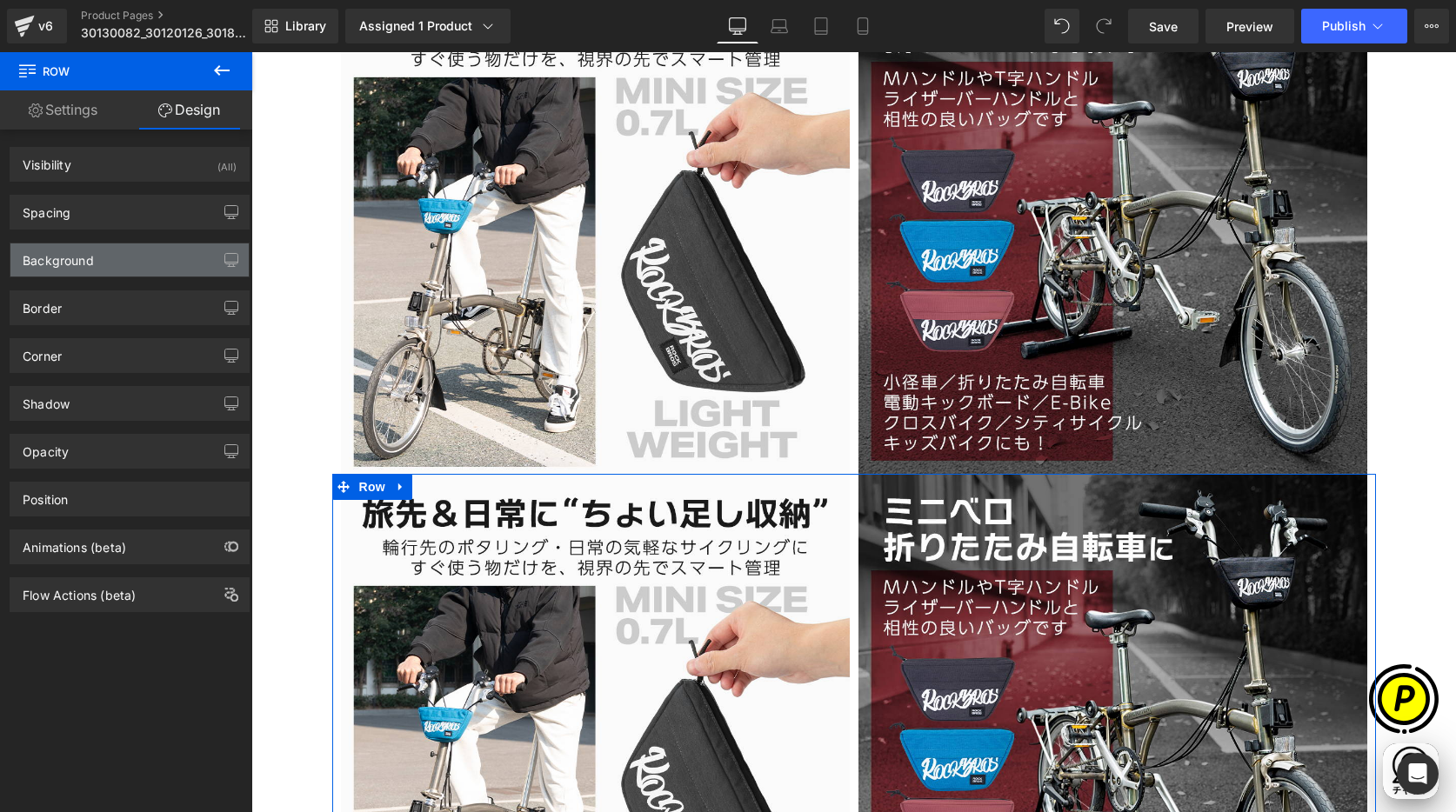
scroll to position [0, 339]
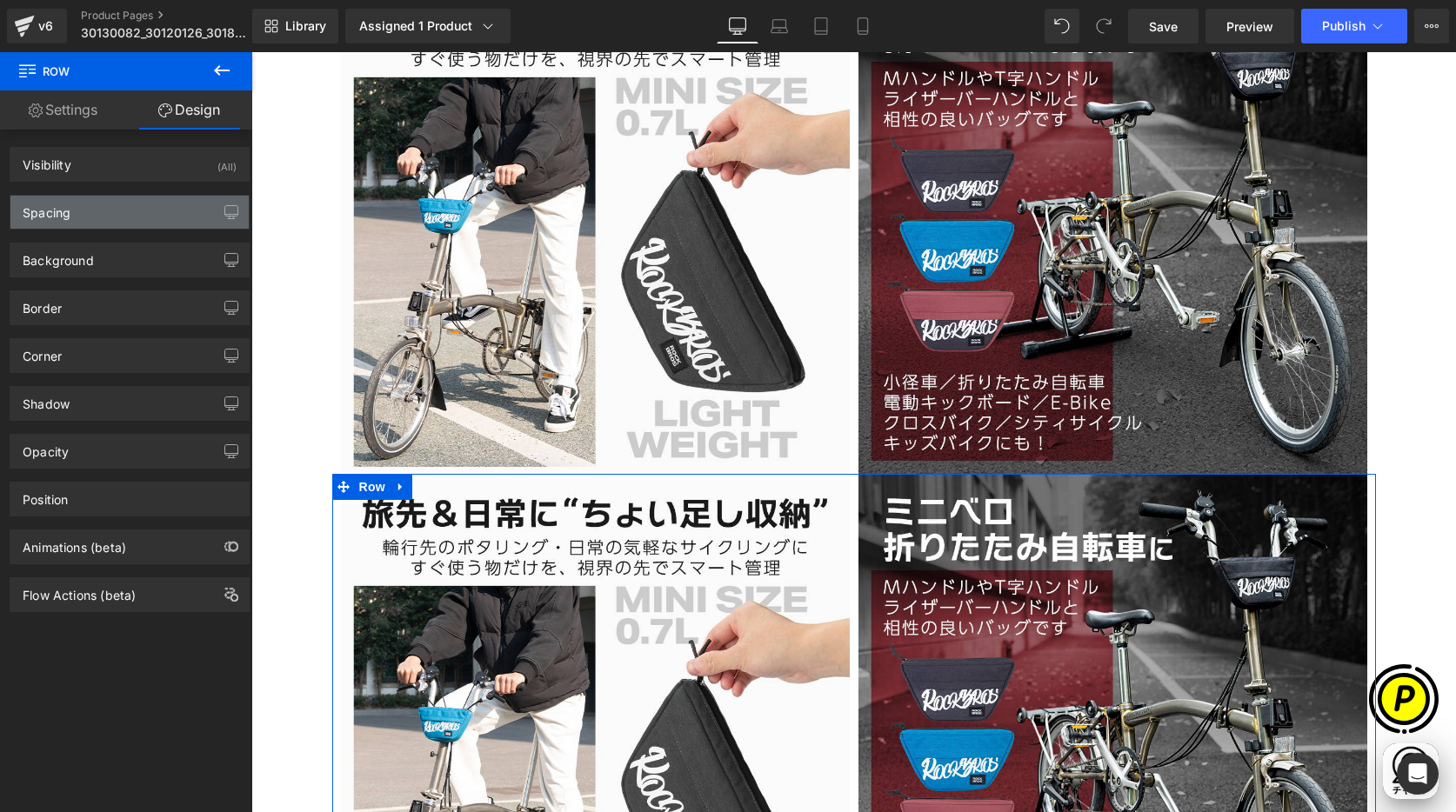
click at [103, 211] on div "Spacing" at bounding box center [129, 212] width 238 height 33
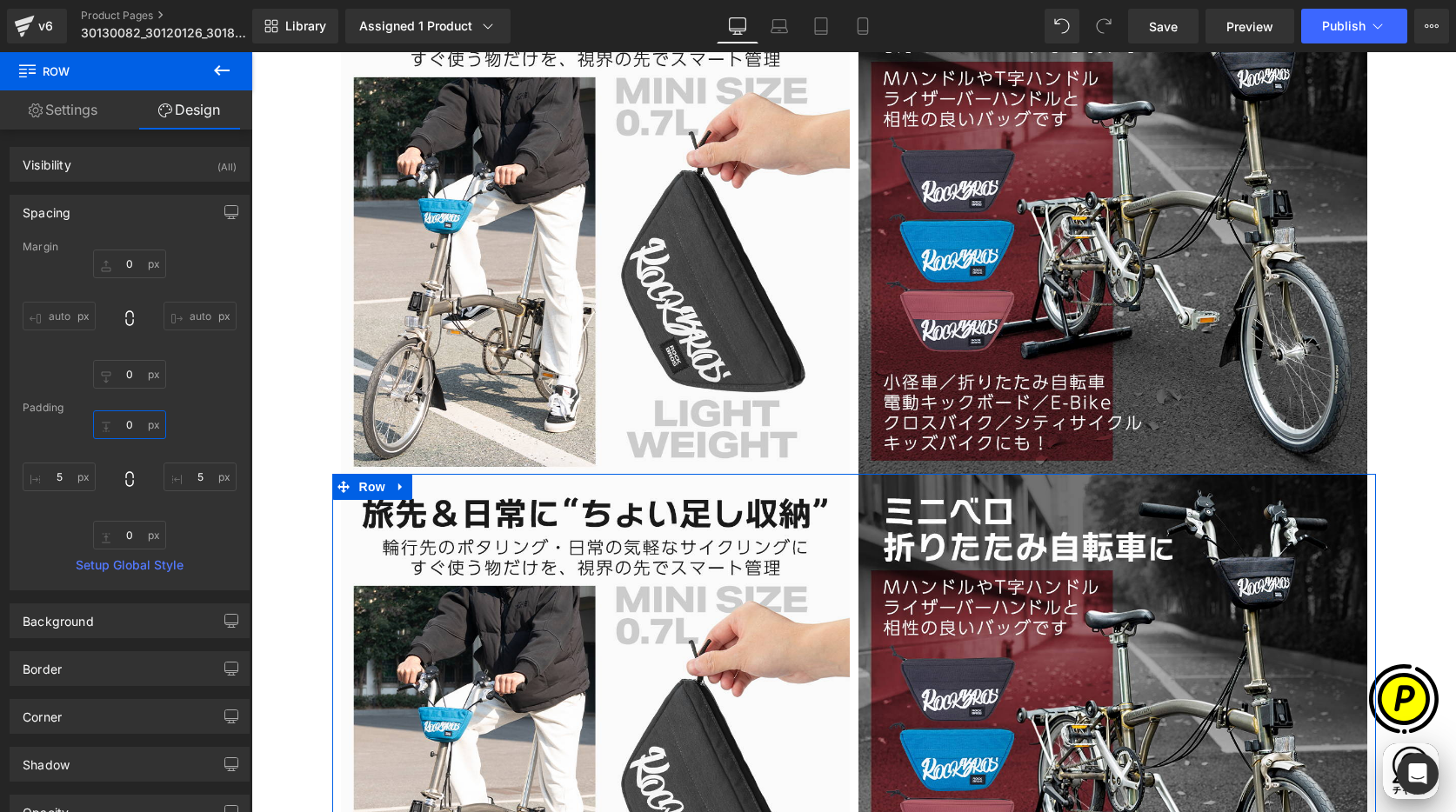
click at [132, 415] on input "0" at bounding box center [129, 425] width 73 height 28
click at [133, 257] on input "0" at bounding box center [129, 264] width 73 height 28
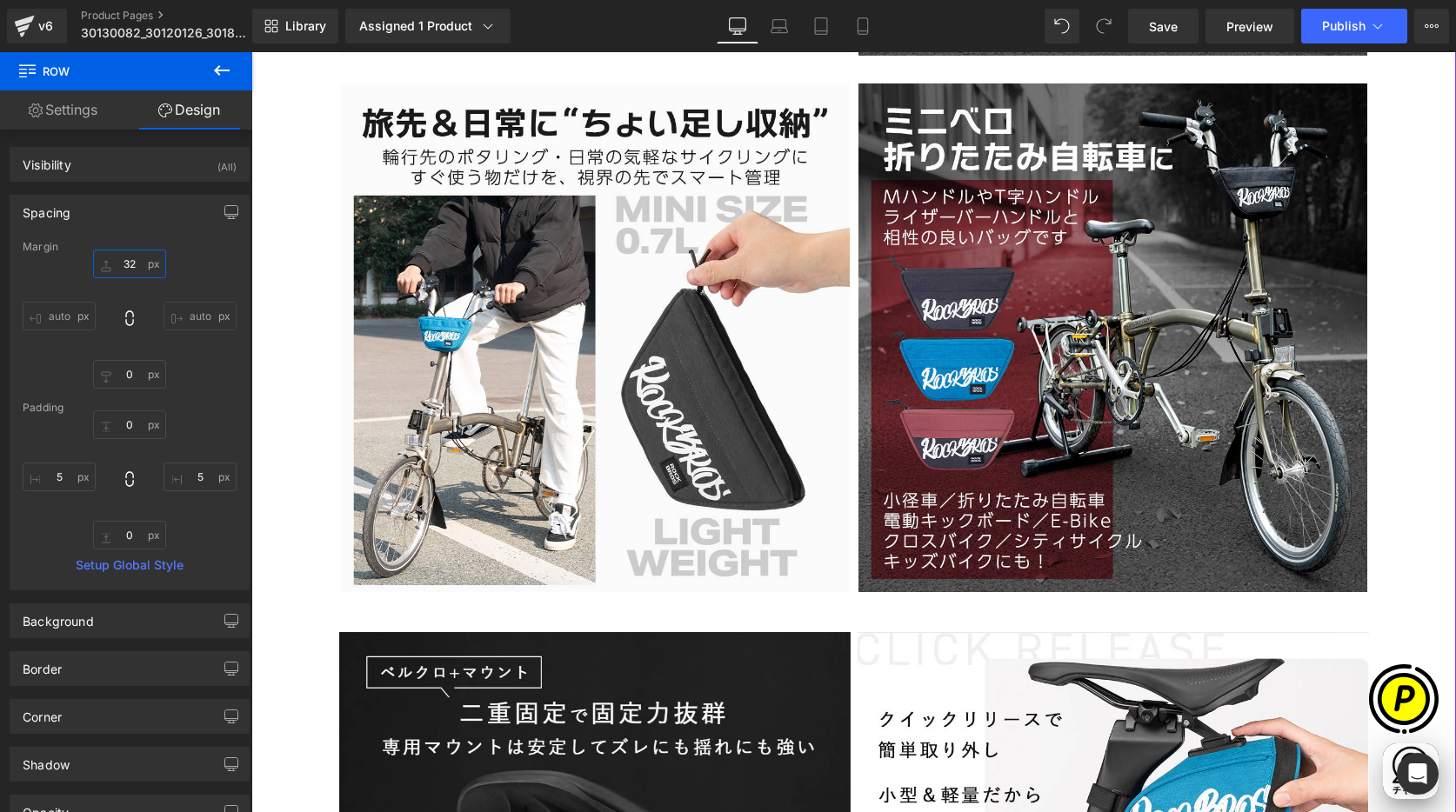
scroll to position [2636, 0]
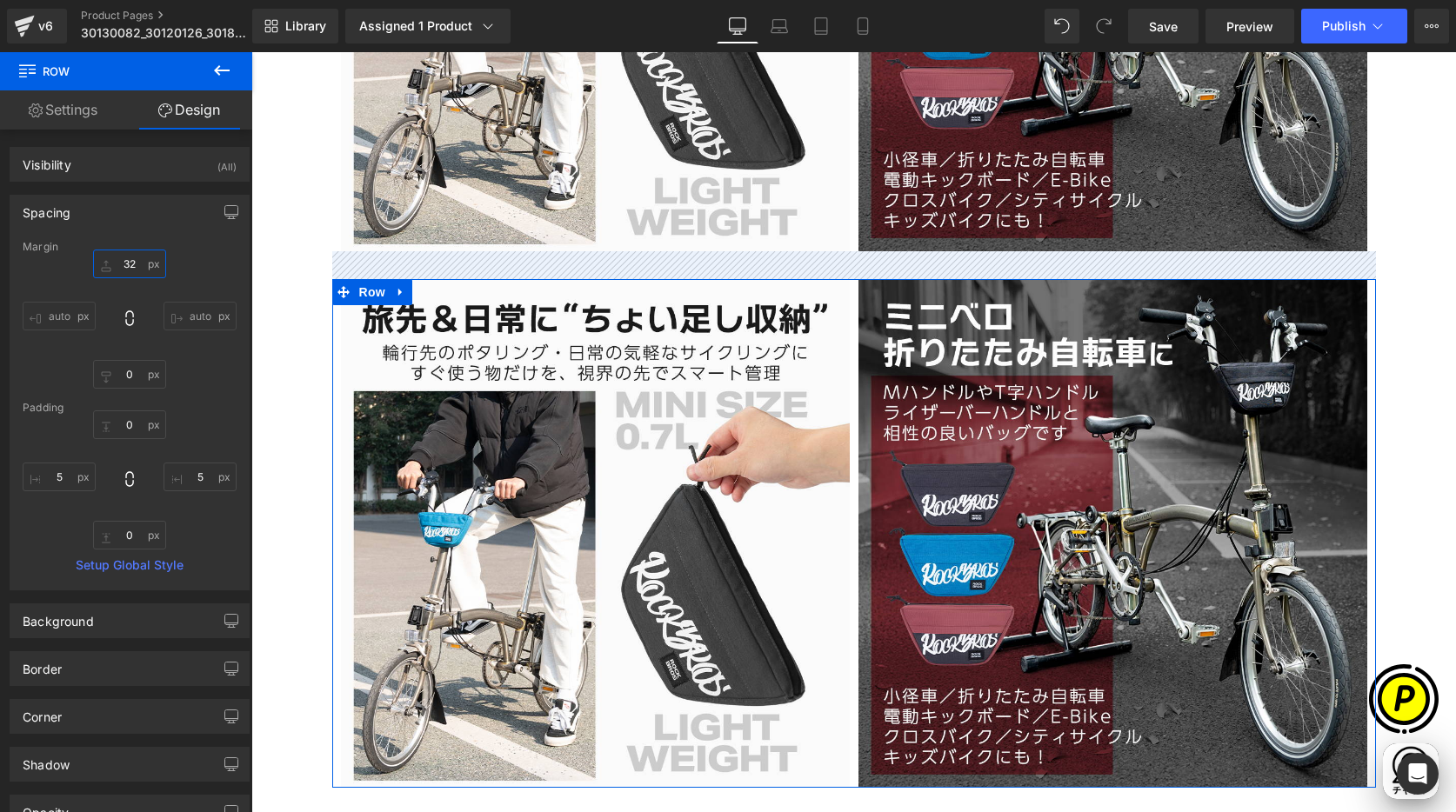
drag, startPoint x: 129, startPoint y: 265, endPoint x: 92, endPoint y: 258, distance: 37.7
click at [93, 258] on input "32" at bounding box center [129, 264] width 73 height 28
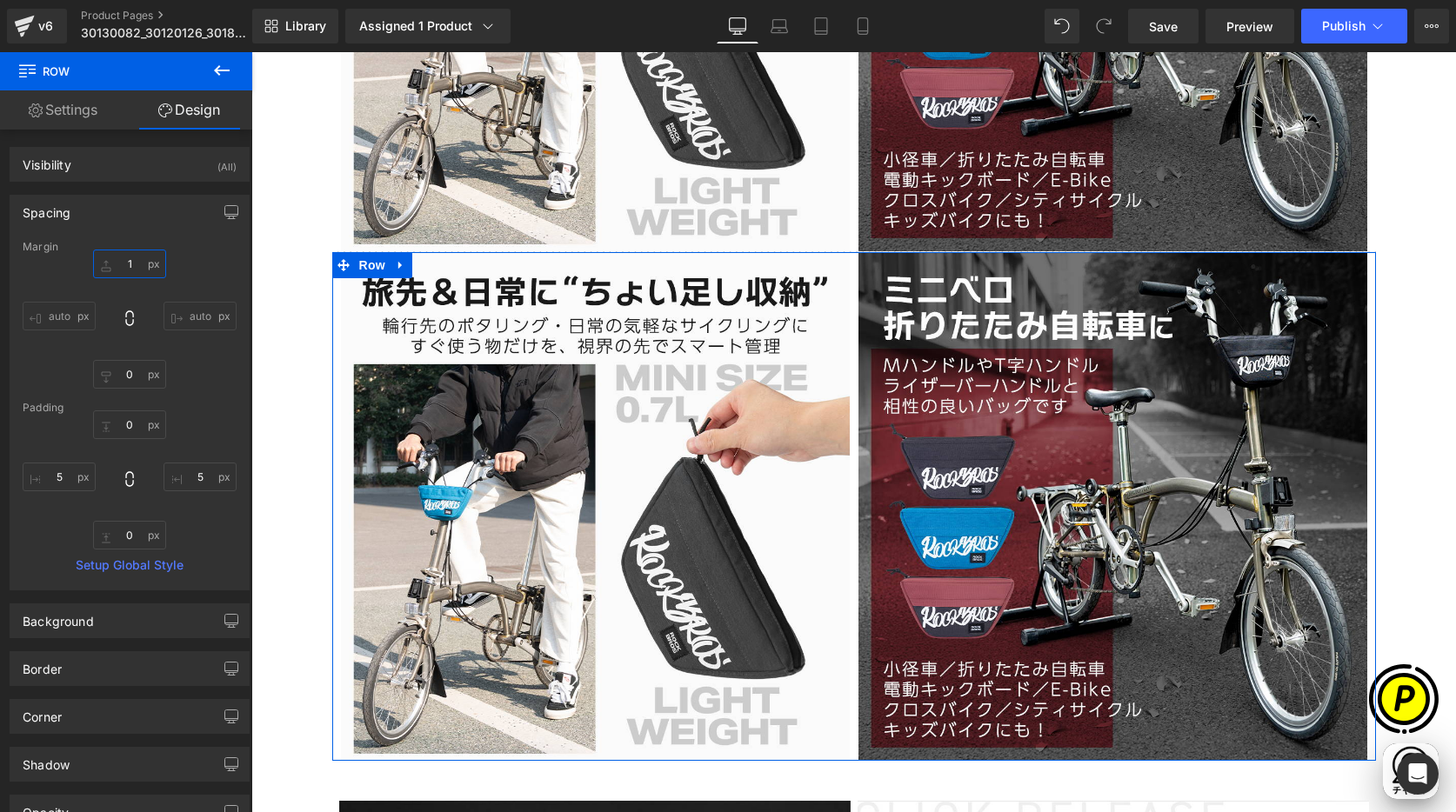
type input "16"
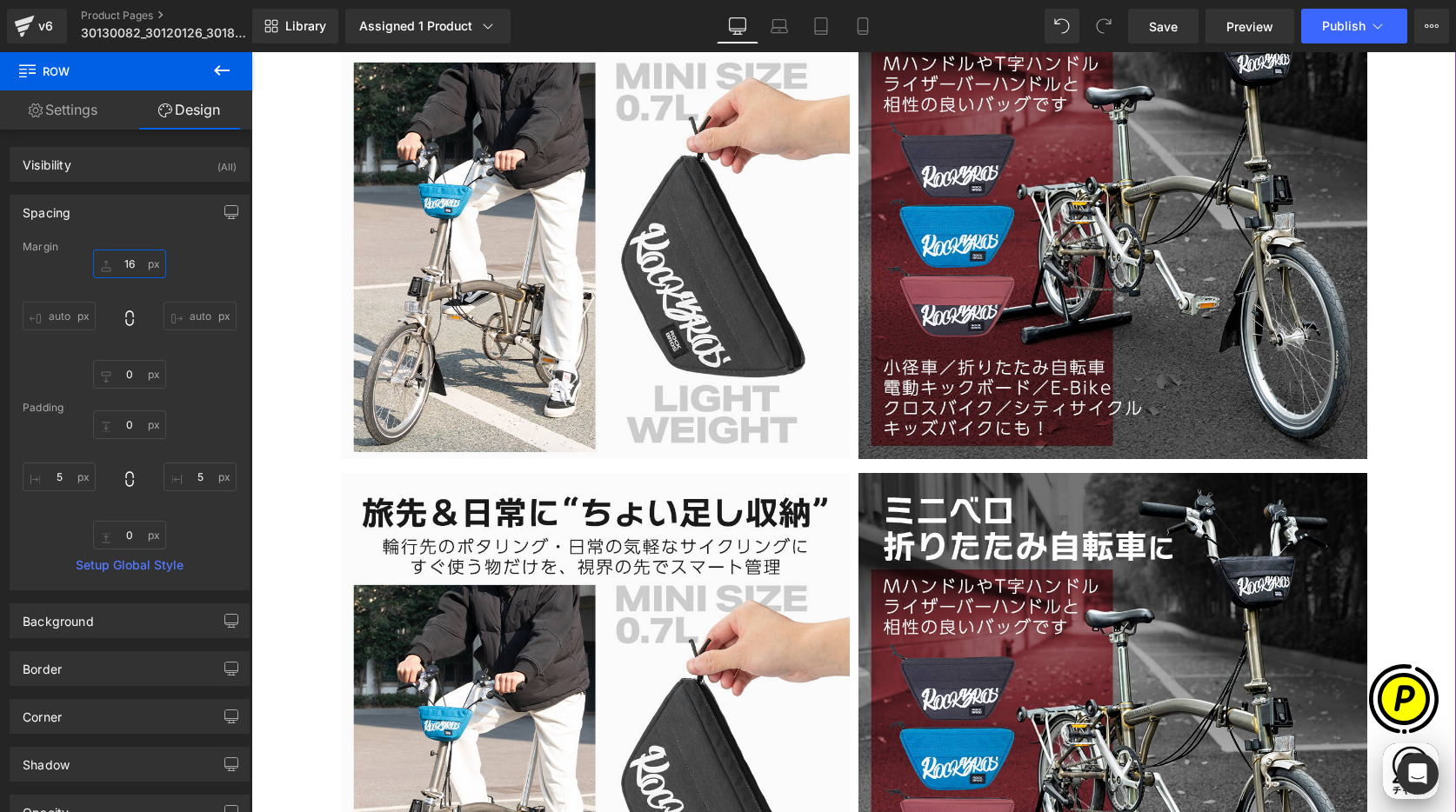
scroll to position [2426, 0]
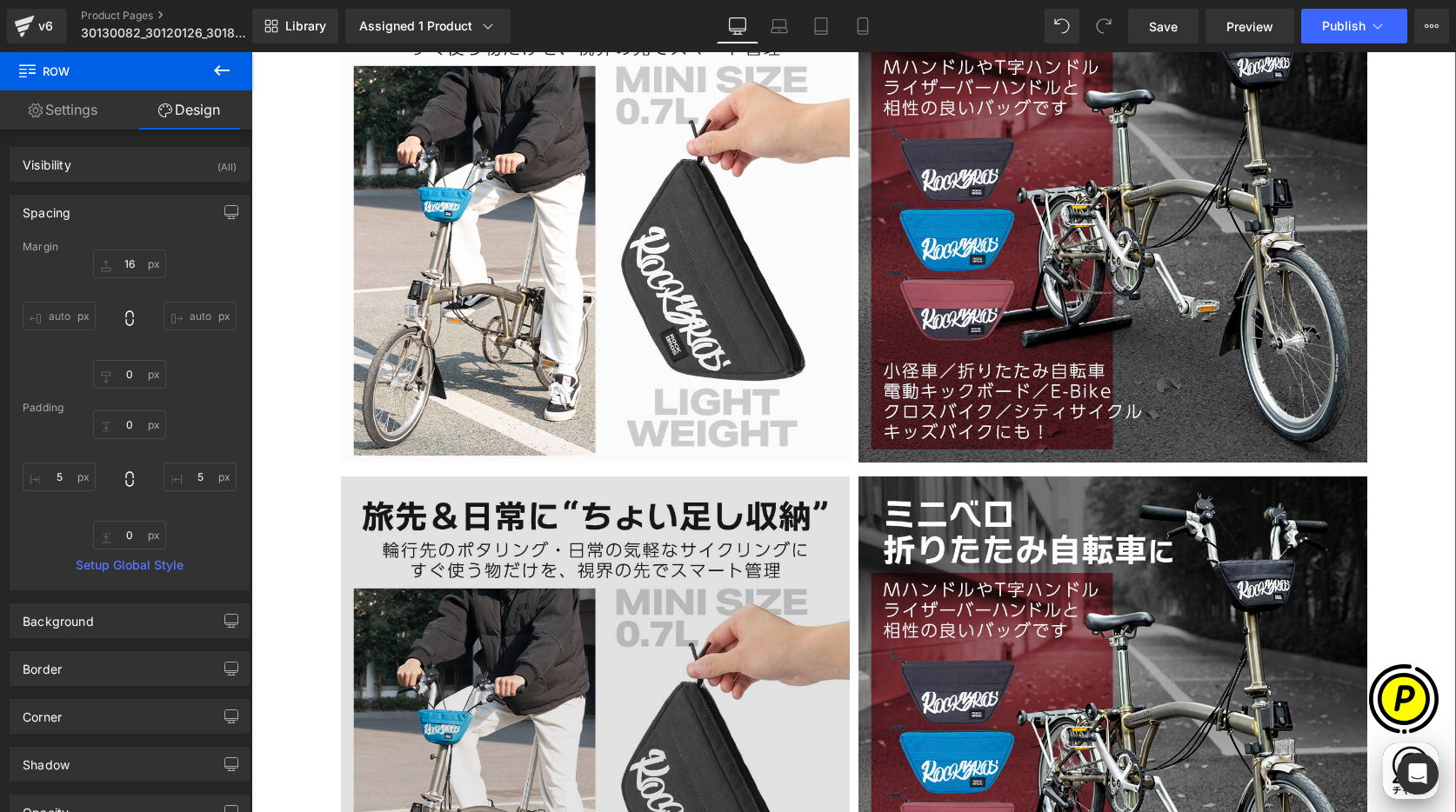
click at [595, 570] on img at bounding box center [595, 730] width 509 height 508
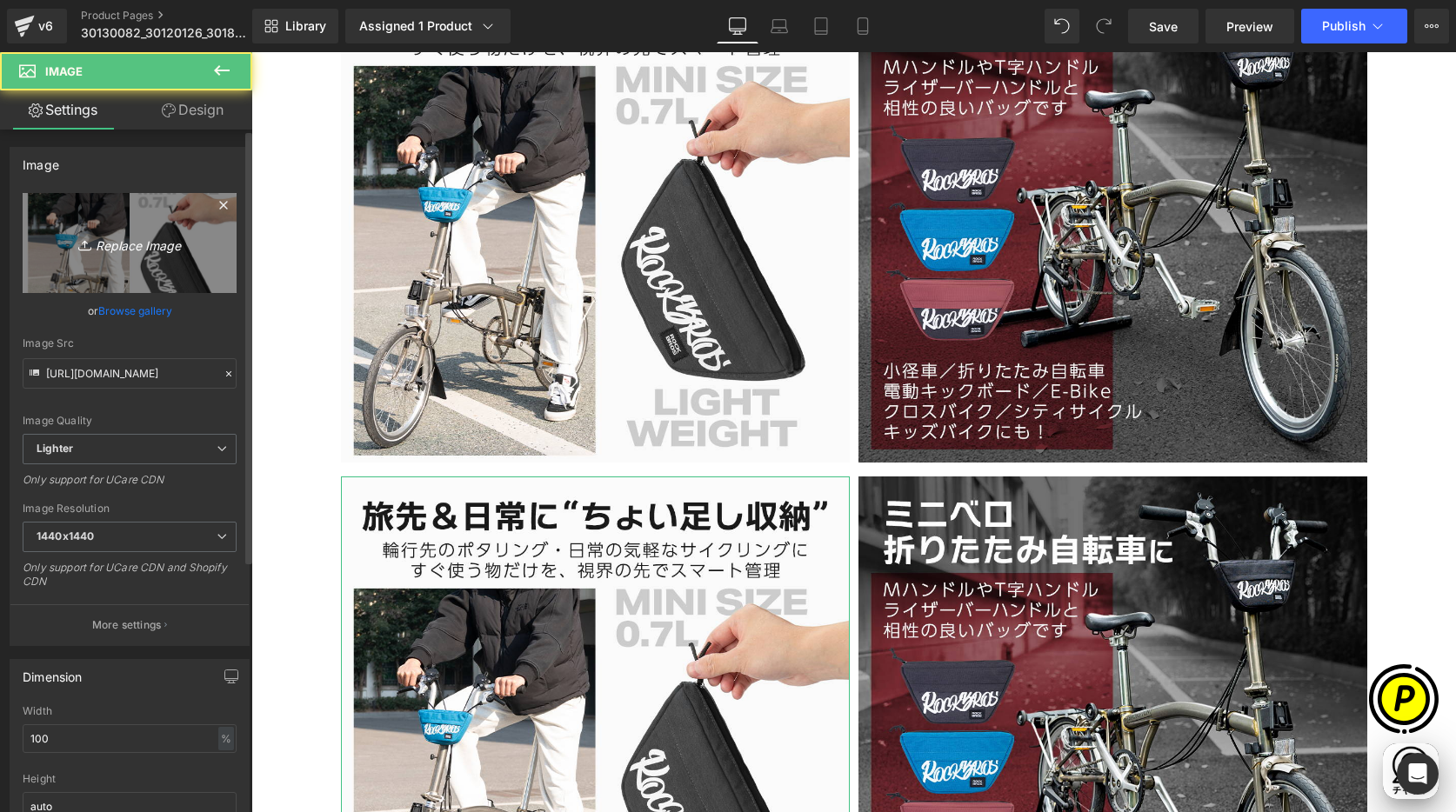
click at [146, 244] on icon "Replace Image" at bounding box center [129, 243] width 140 height 22
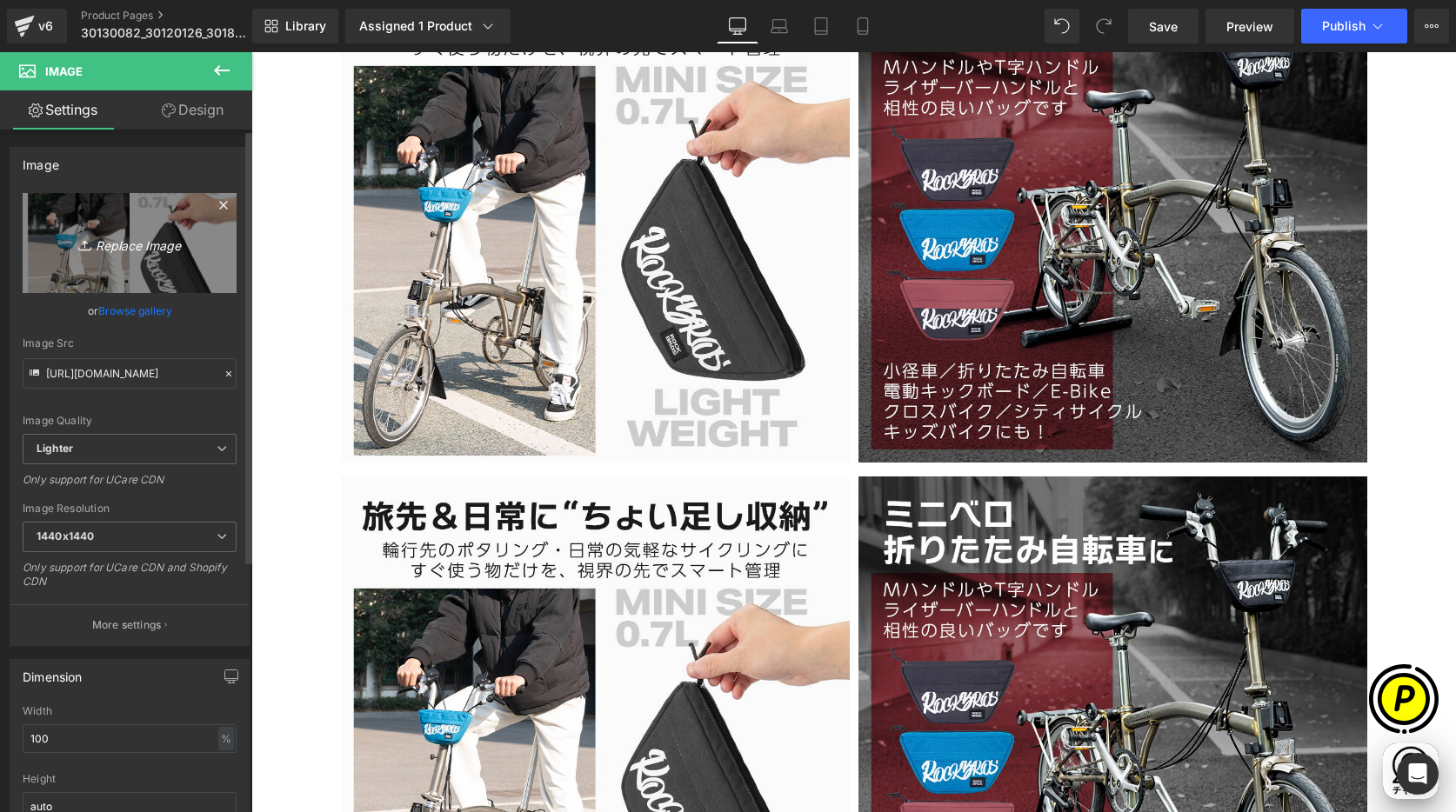
scroll to position [0, 0]
type input "C:\fakepath\30110087-4.jpg"
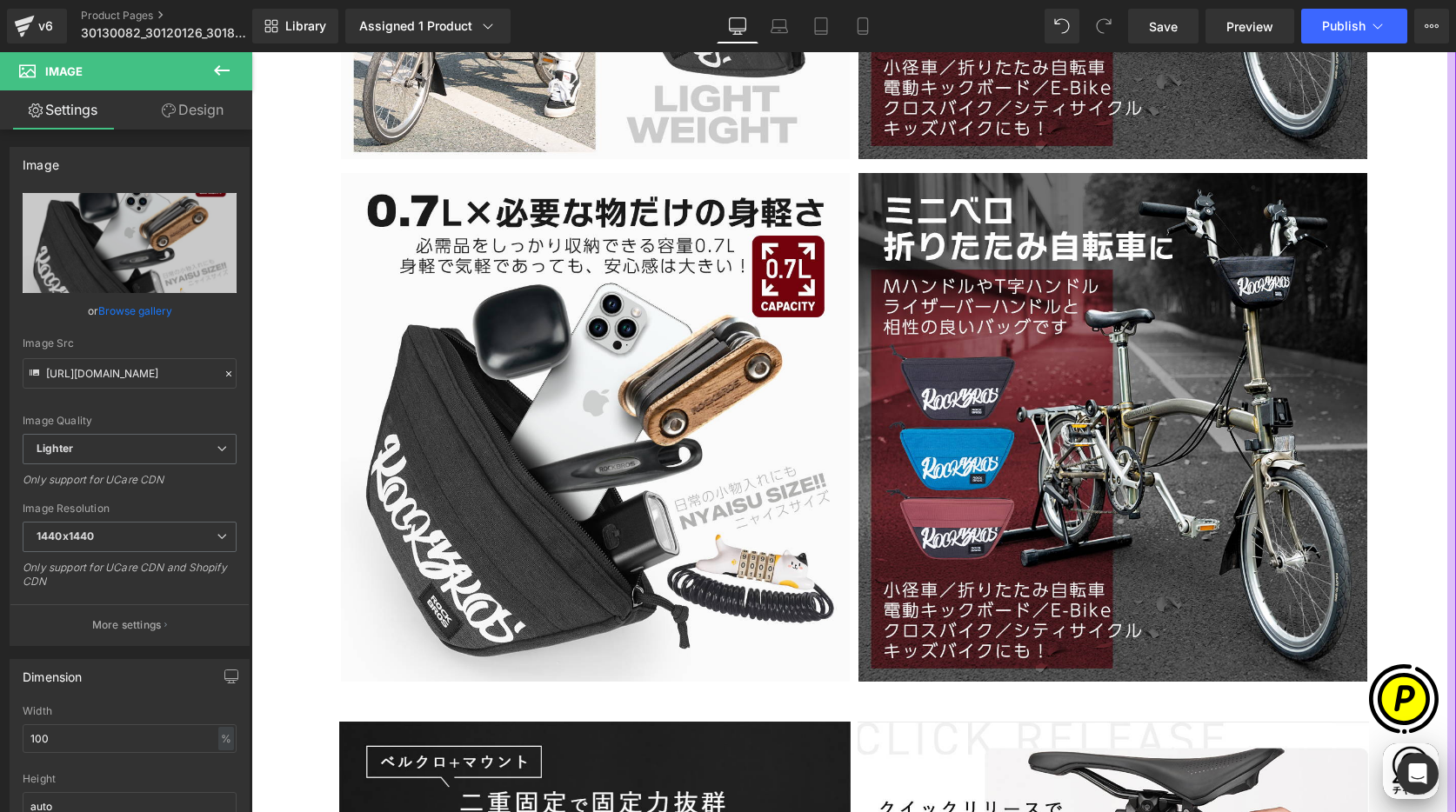
scroll to position [2748, 0]
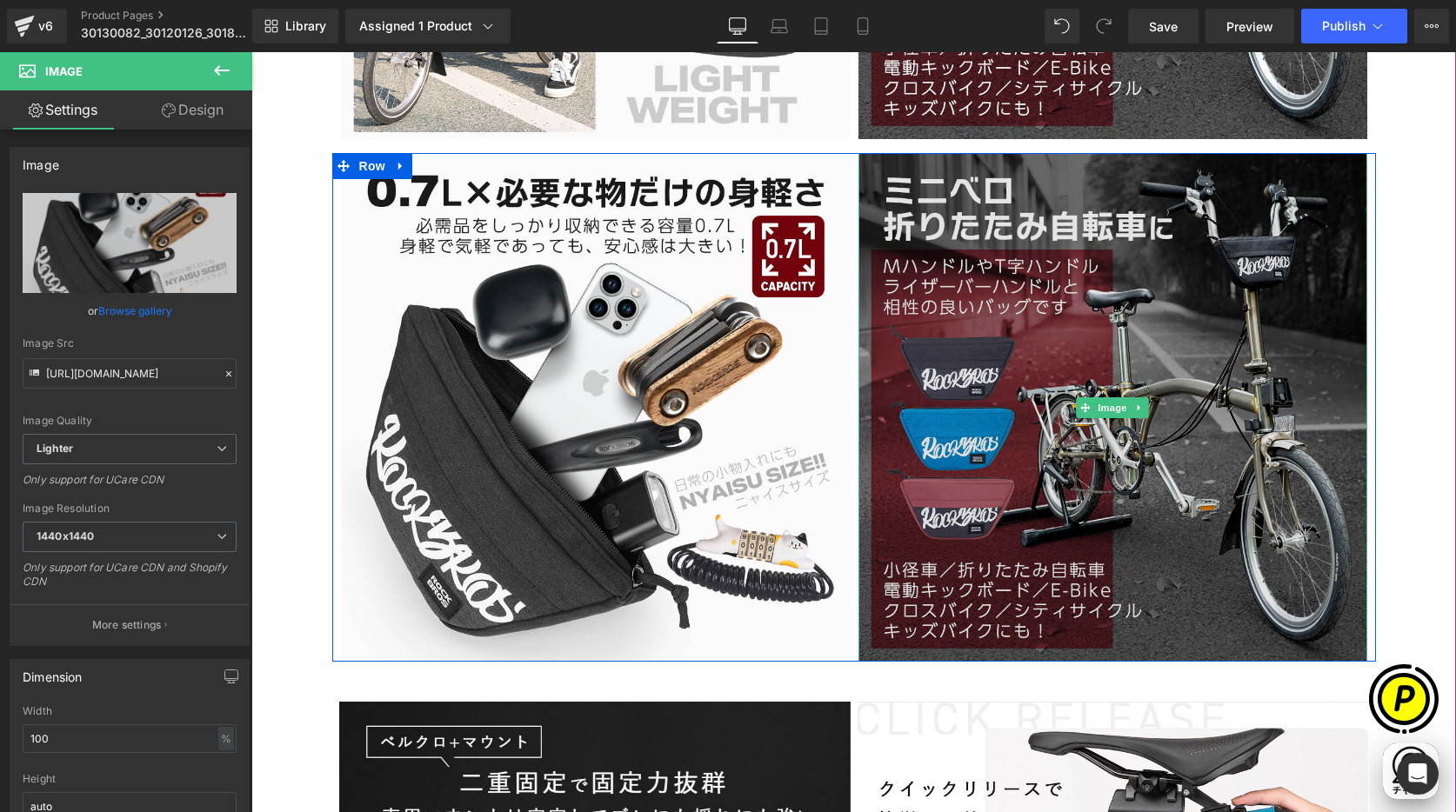
click at [1038, 378] on img at bounding box center [1112, 407] width 509 height 508
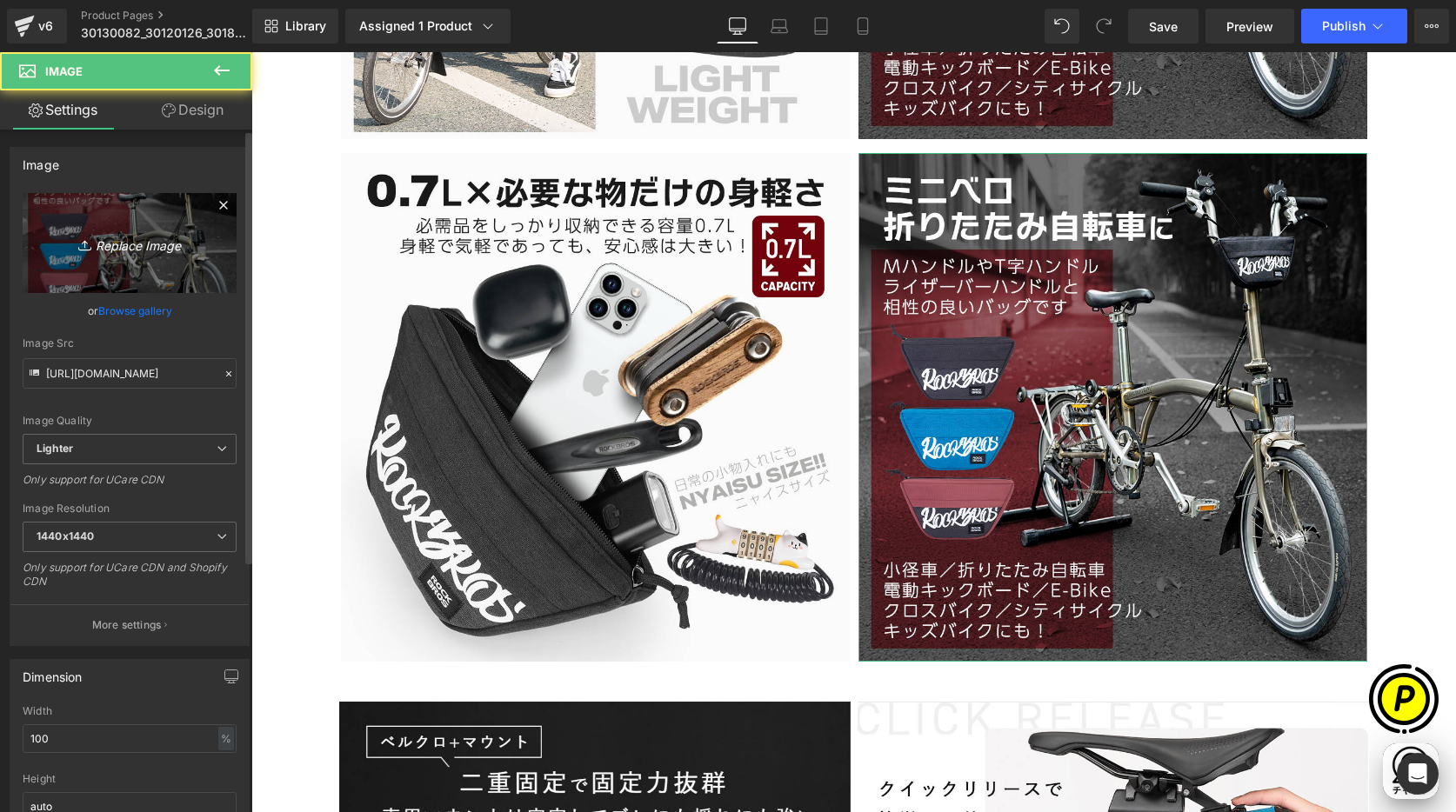
scroll to position [0, 679]
click at [157, 258] on link "Replace Image" at bounding box center [129, 242] width 214 height 100
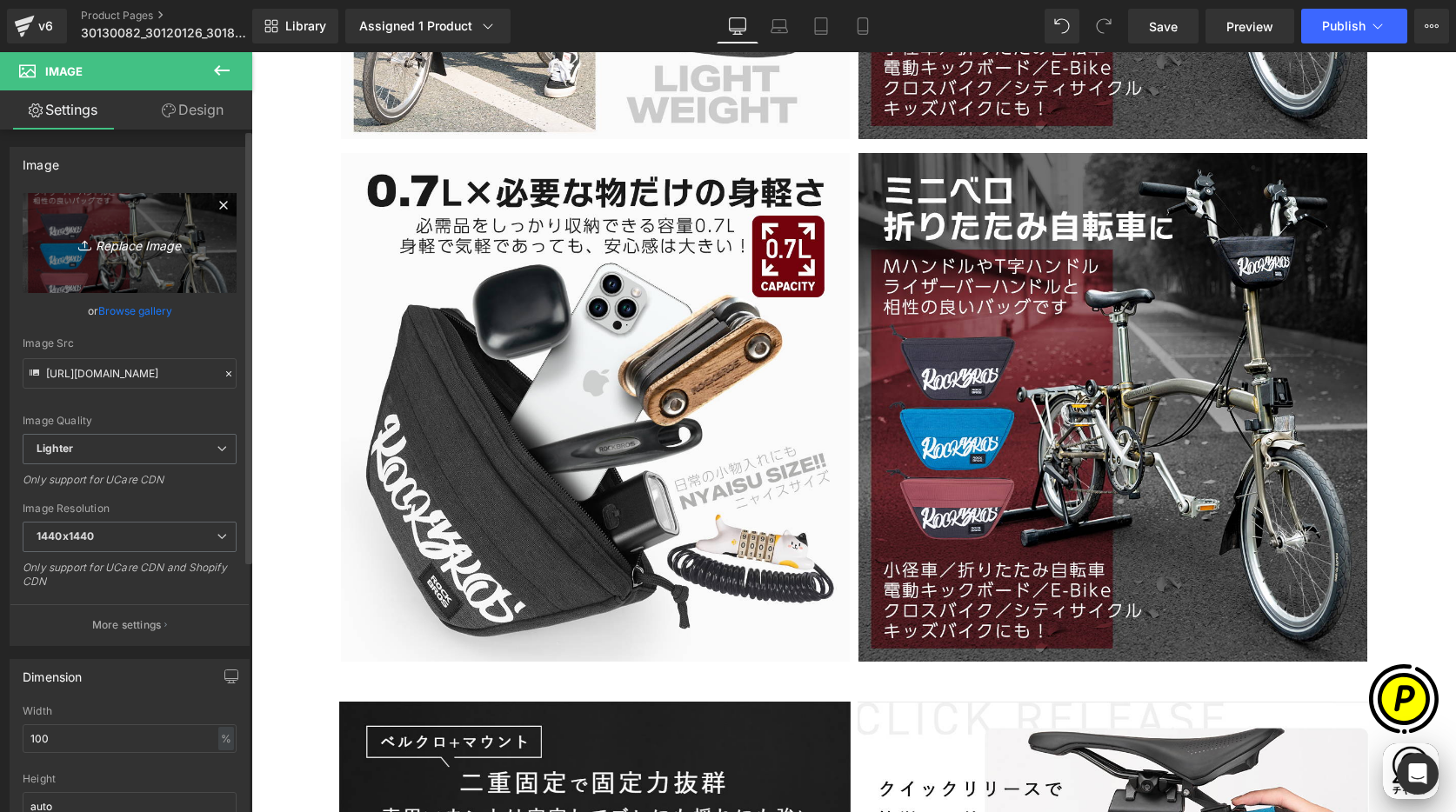
type input "C:\fakepath\30110087-5.jpg"
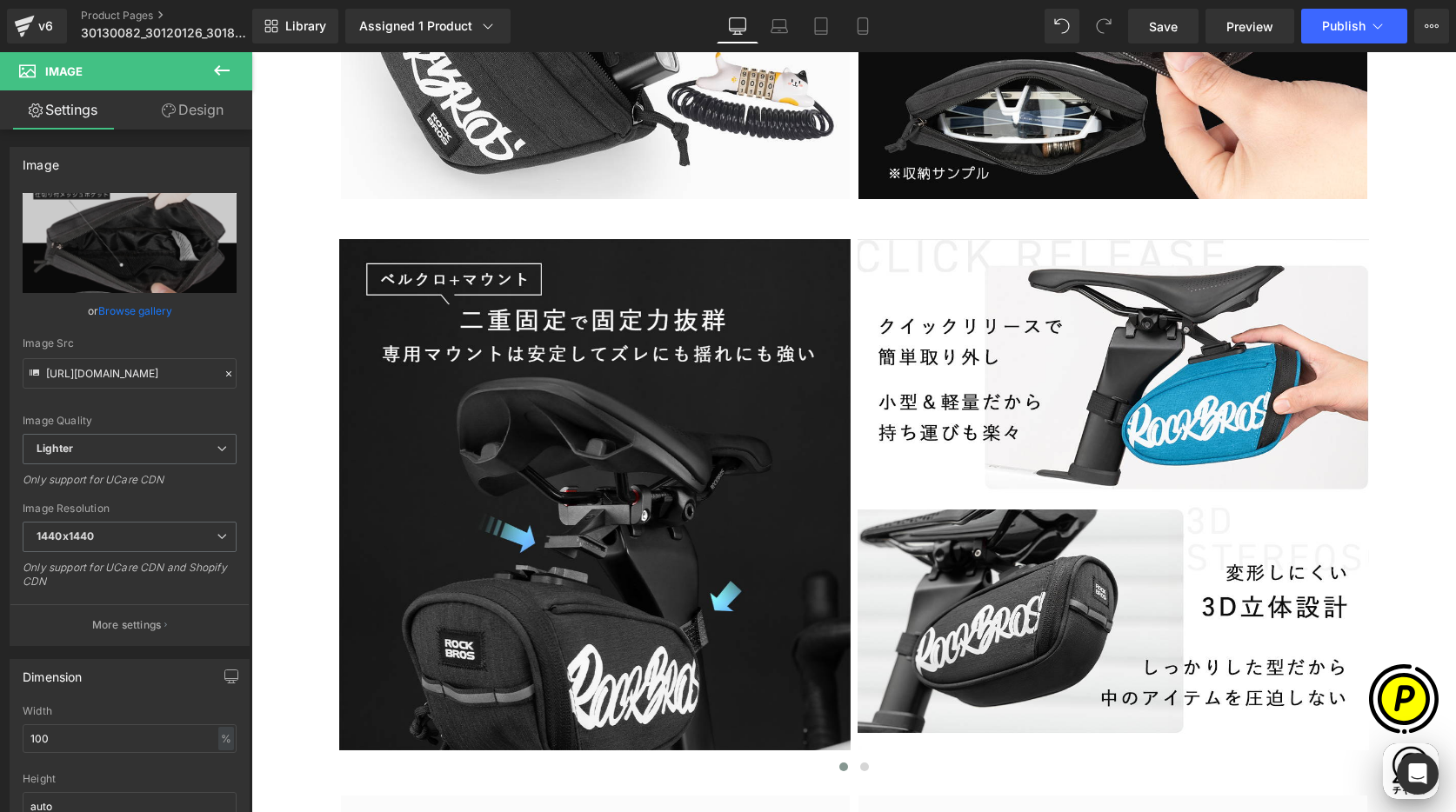
scroll to position [0, 339]
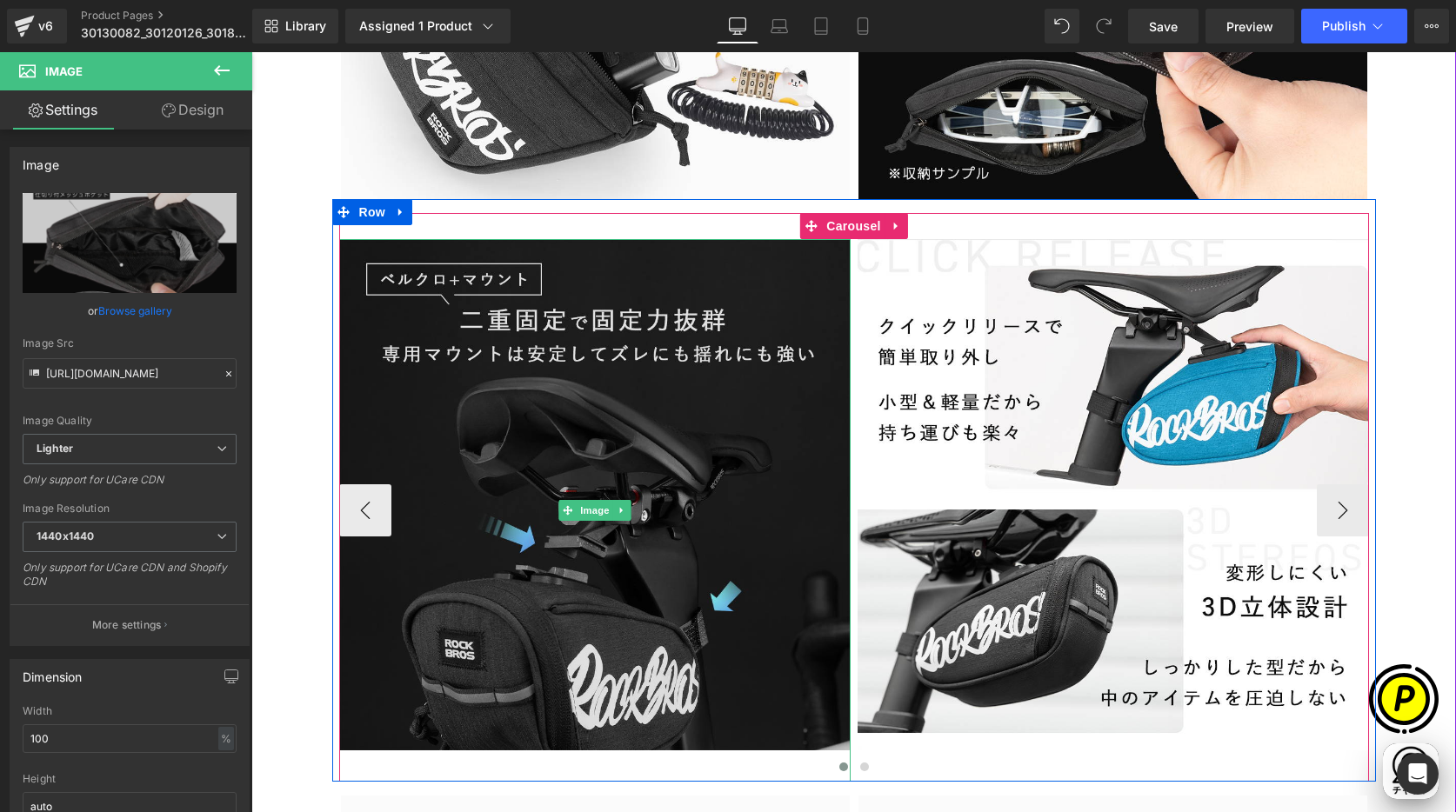
click at [598, 361] on img at bounding box center [594, 510] width 512 height 543
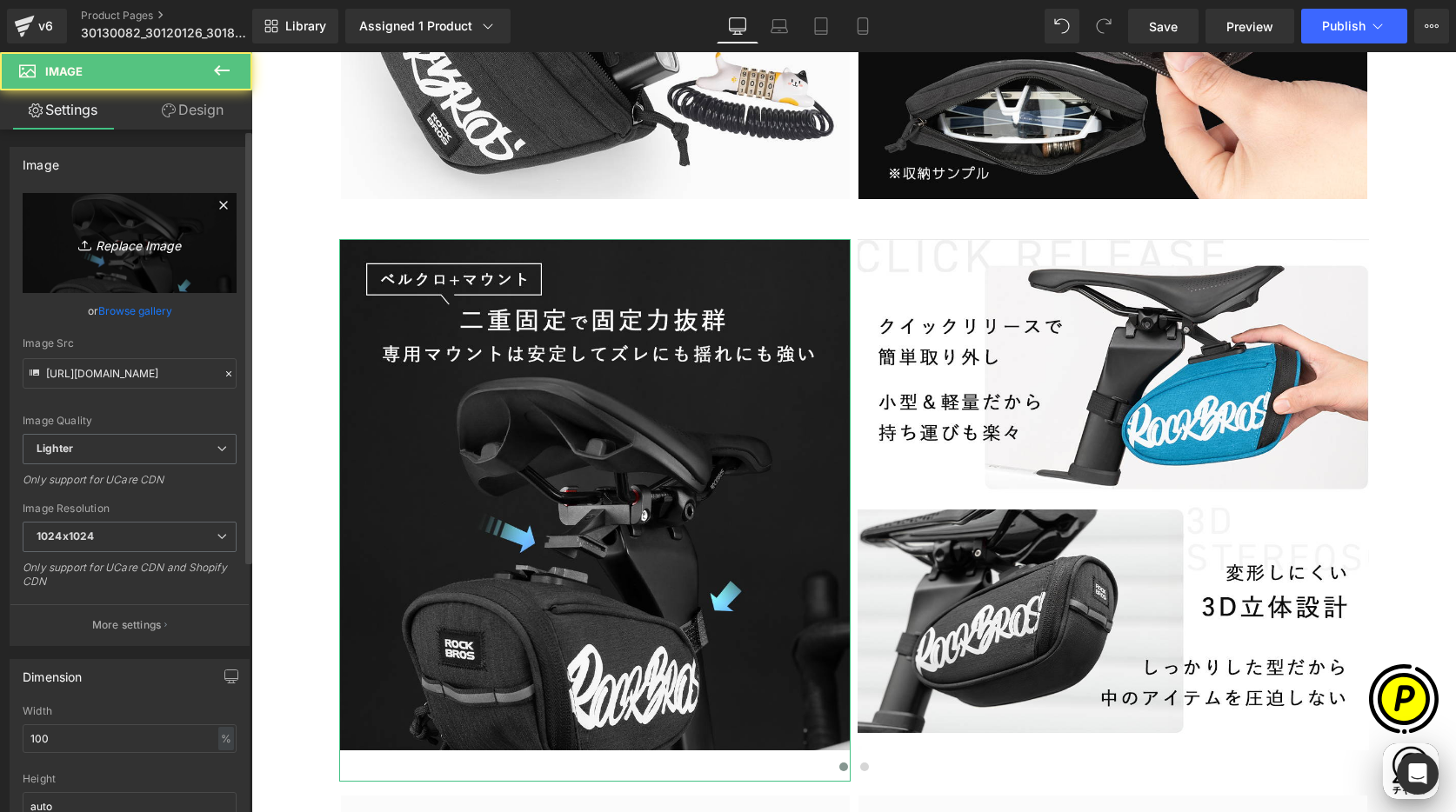
click at [132, 238] on icon "Replace Image" at bounding box center [129, 243] width 140 height 22
type input "C:\fakepath\30110087-6.jpg"
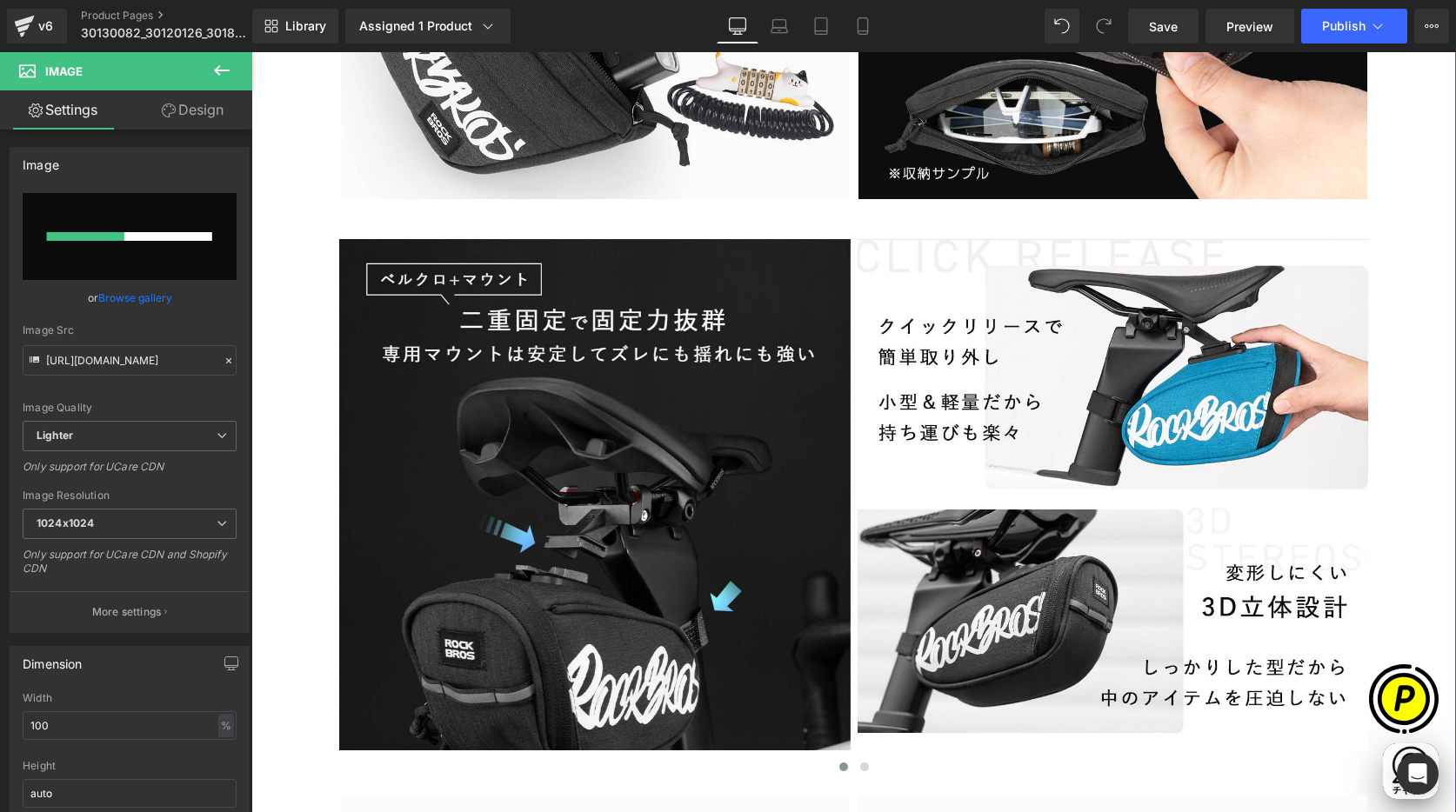
scroll to position [0, 679]
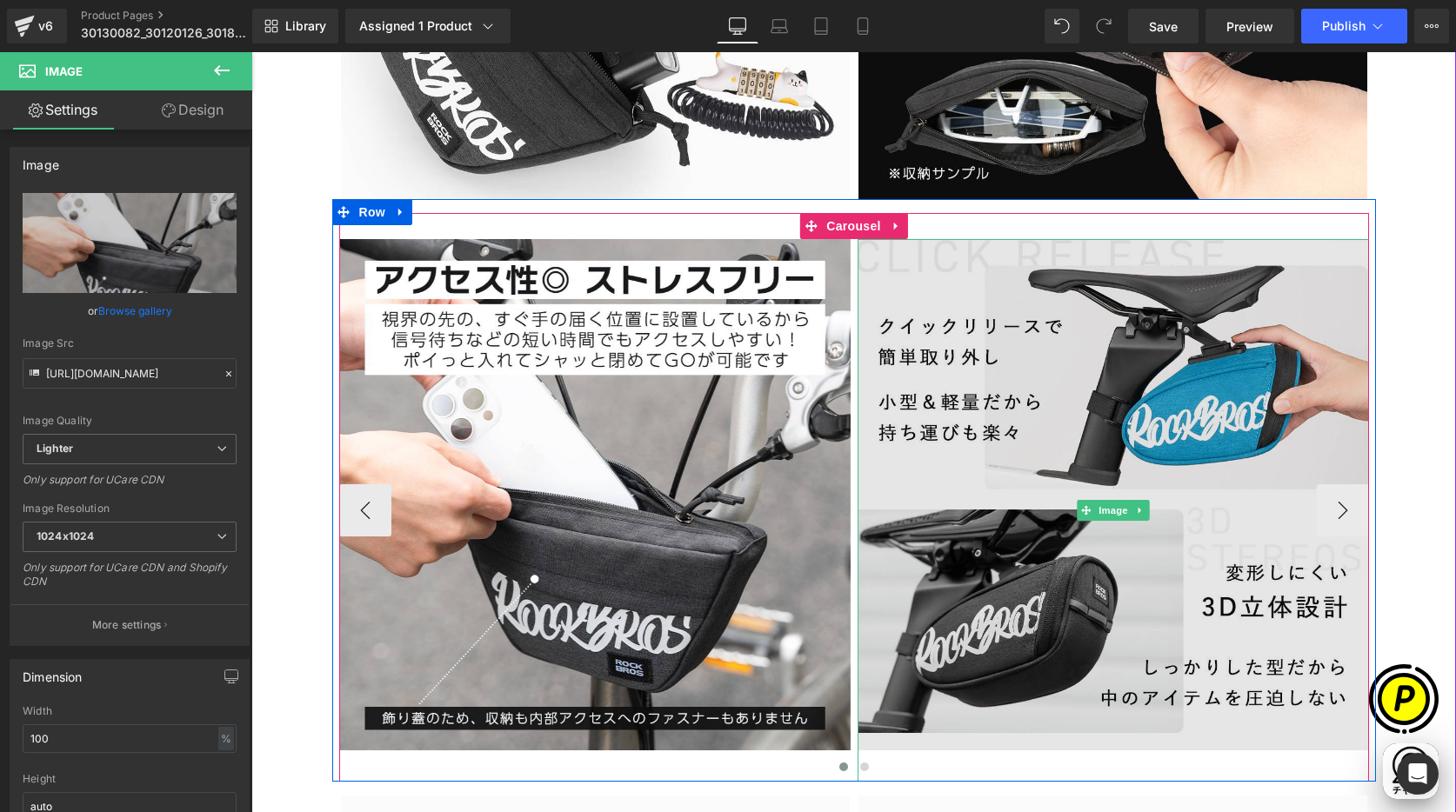
click at [988, 326] on img at bounding box center [1113, 510] width 512 height 543
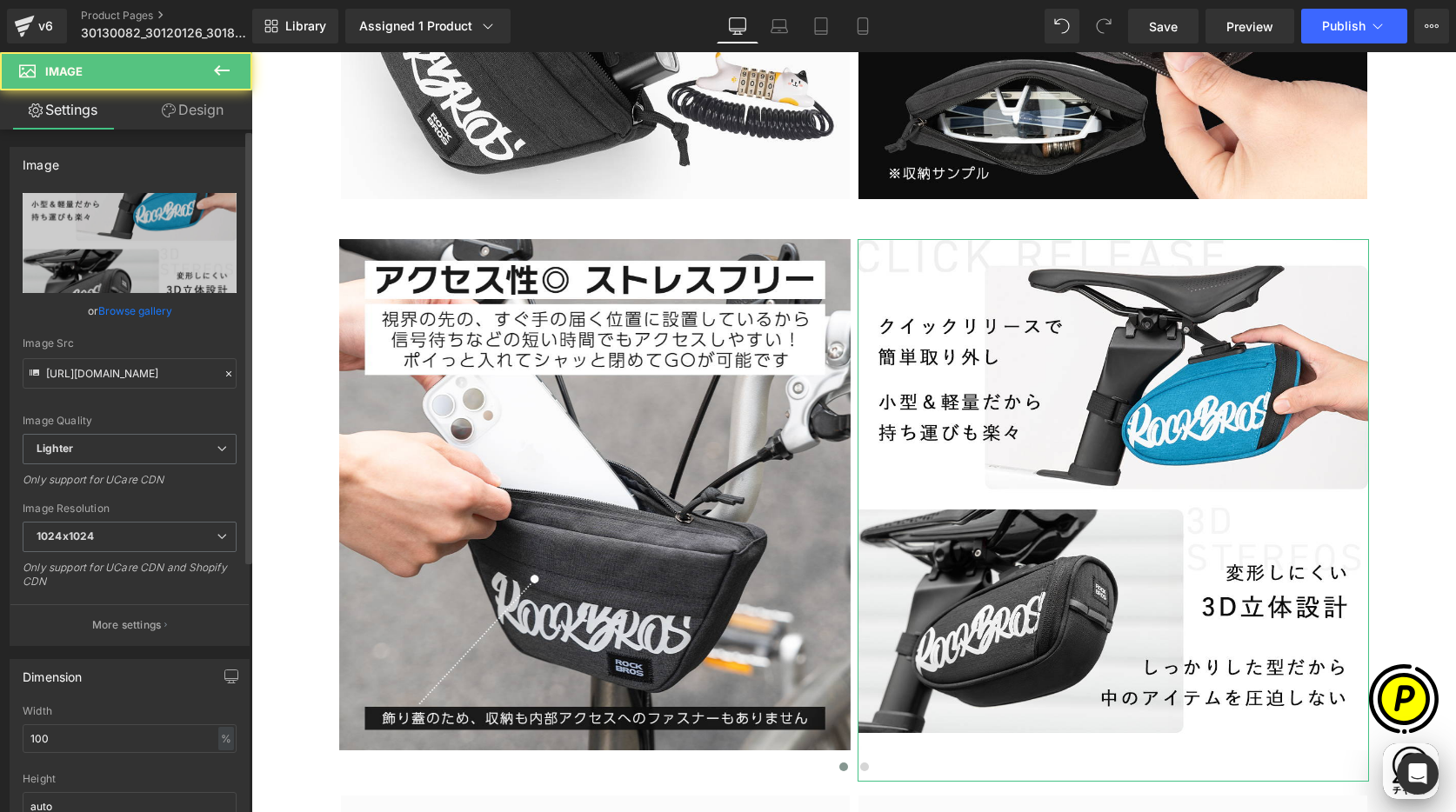
scroll to position [0, 1017]
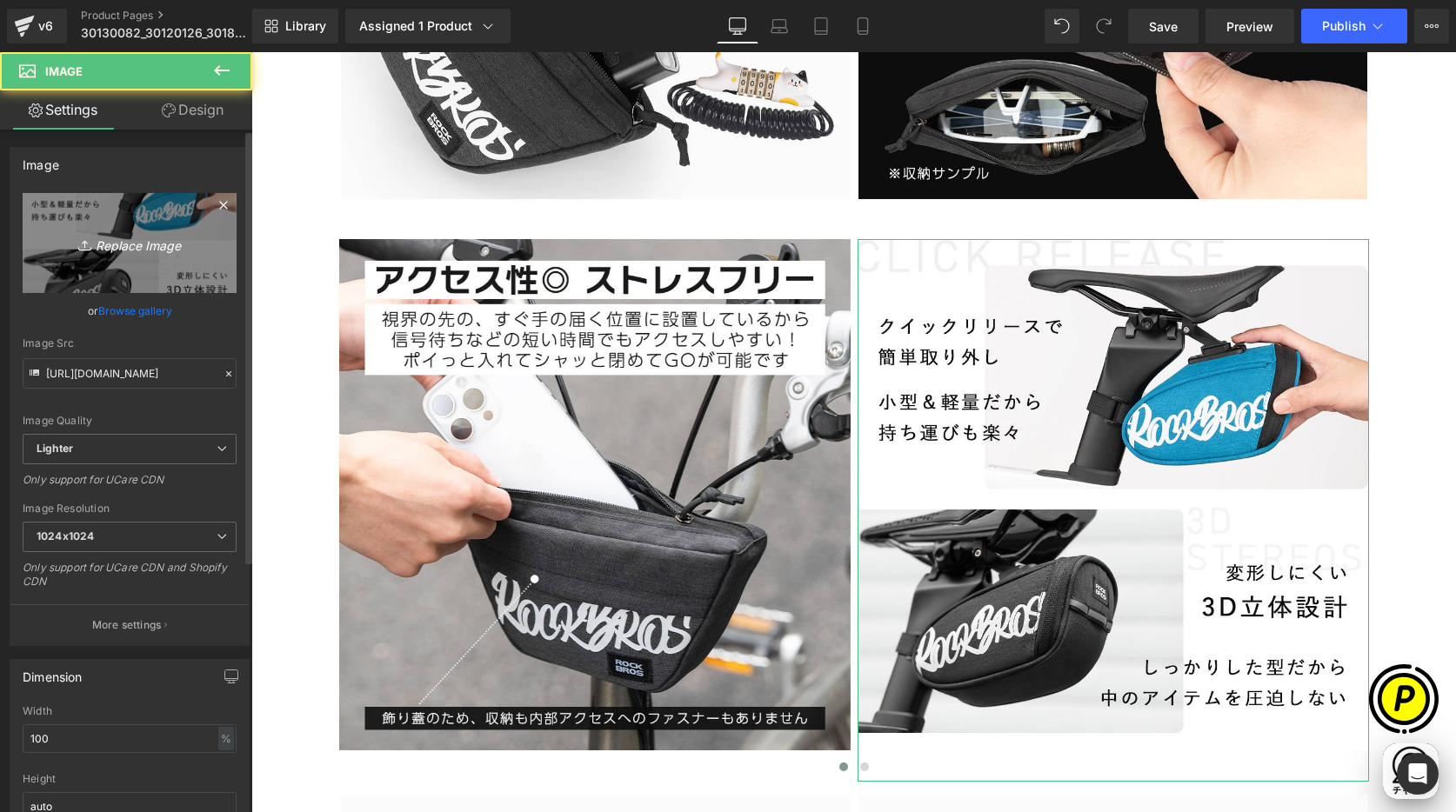
click at [105, 243] on icon "Replace Image" at bounding box center [129, 243] width 140 height 22
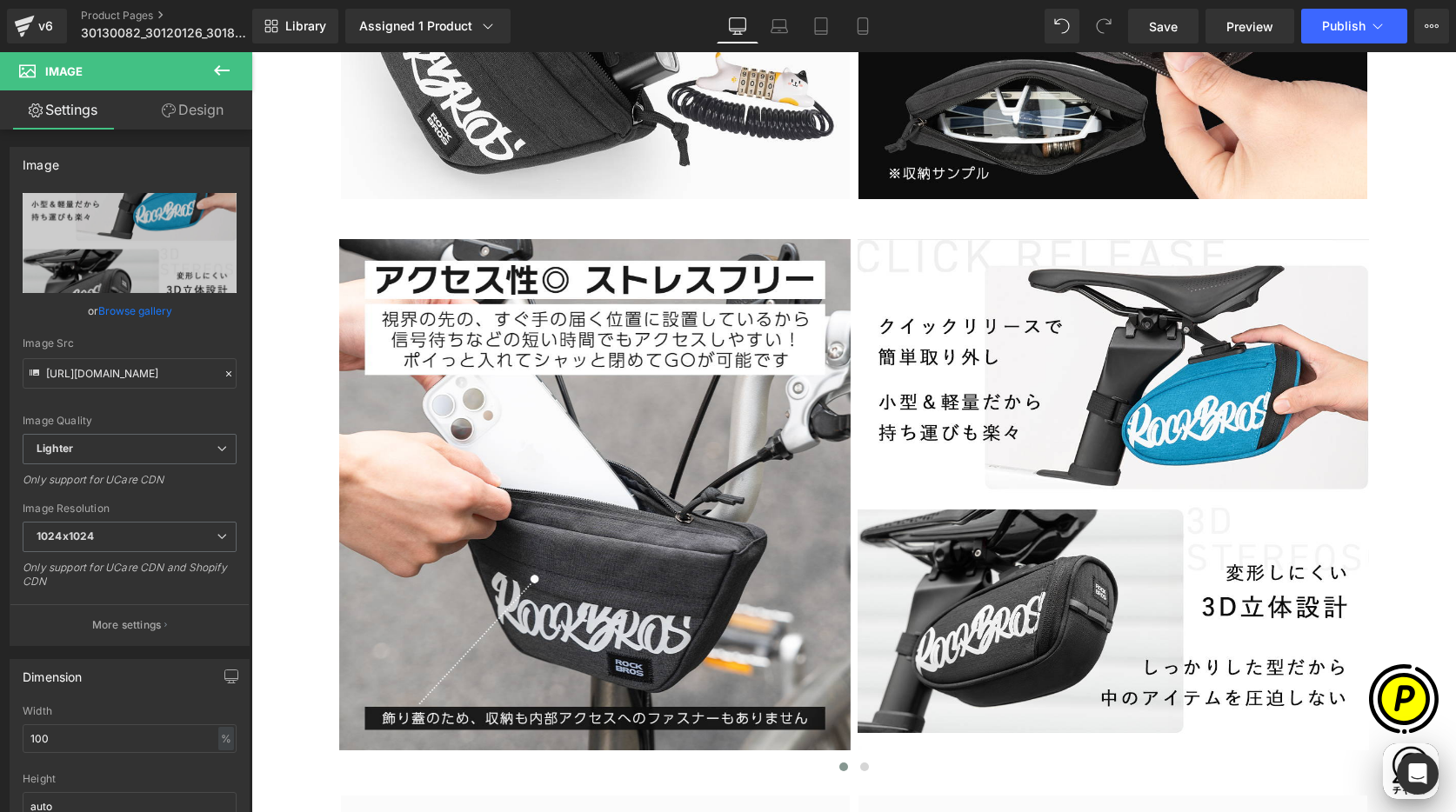
type input "C:\fakepath\30110087-7.jpg"
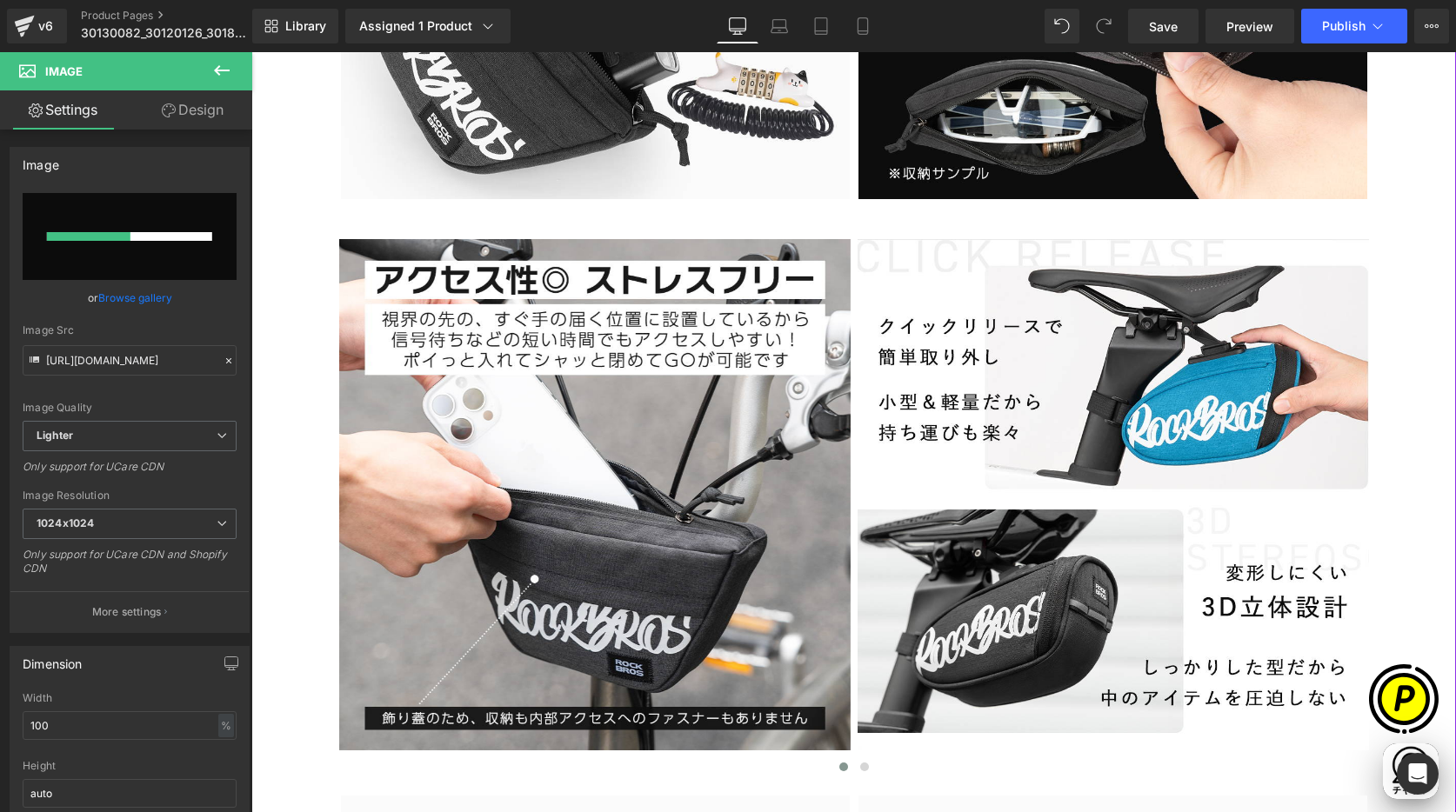
scroll to position [0, 0]
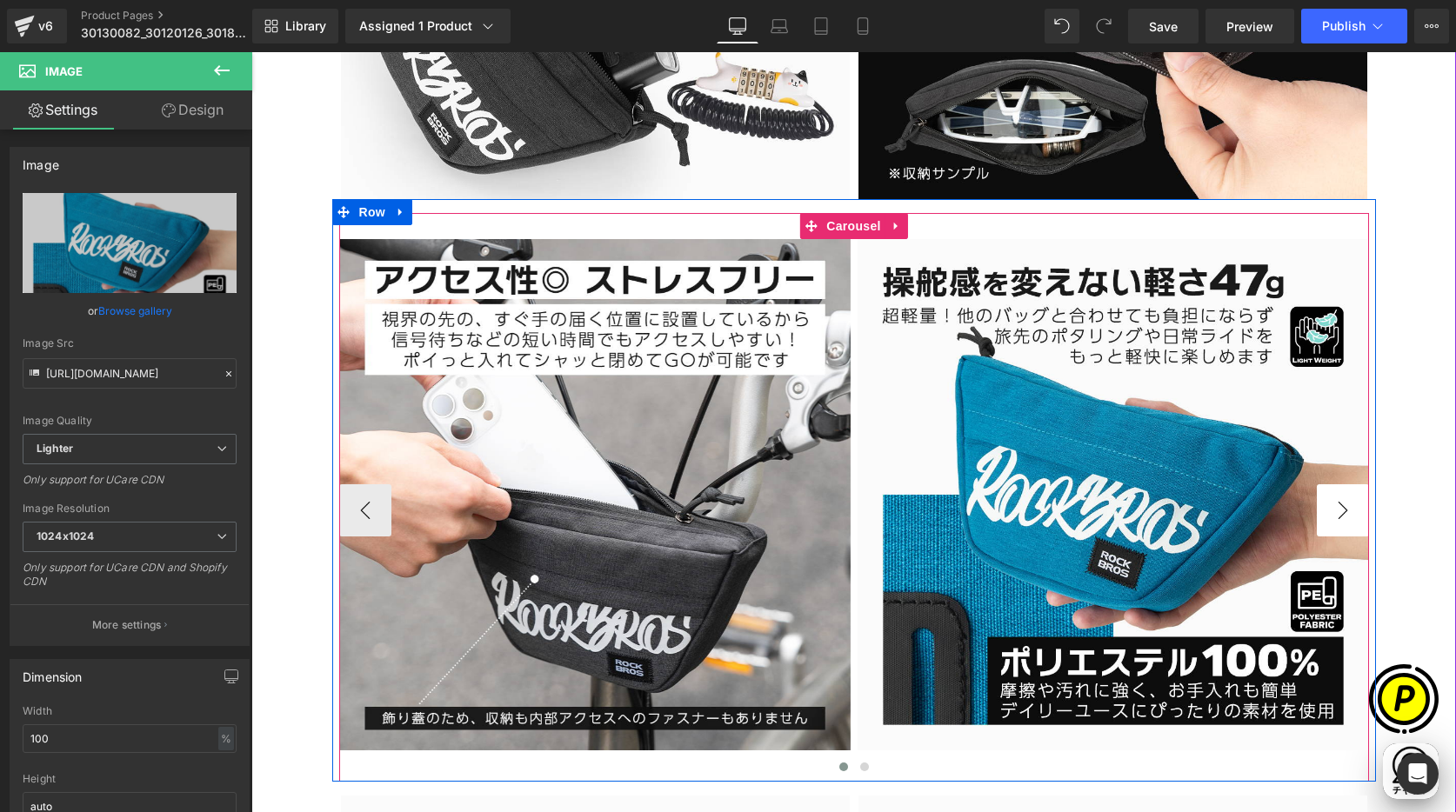
click at [1337, 507] on button "›" at bounding box center [1342, 509] width 52 height 52
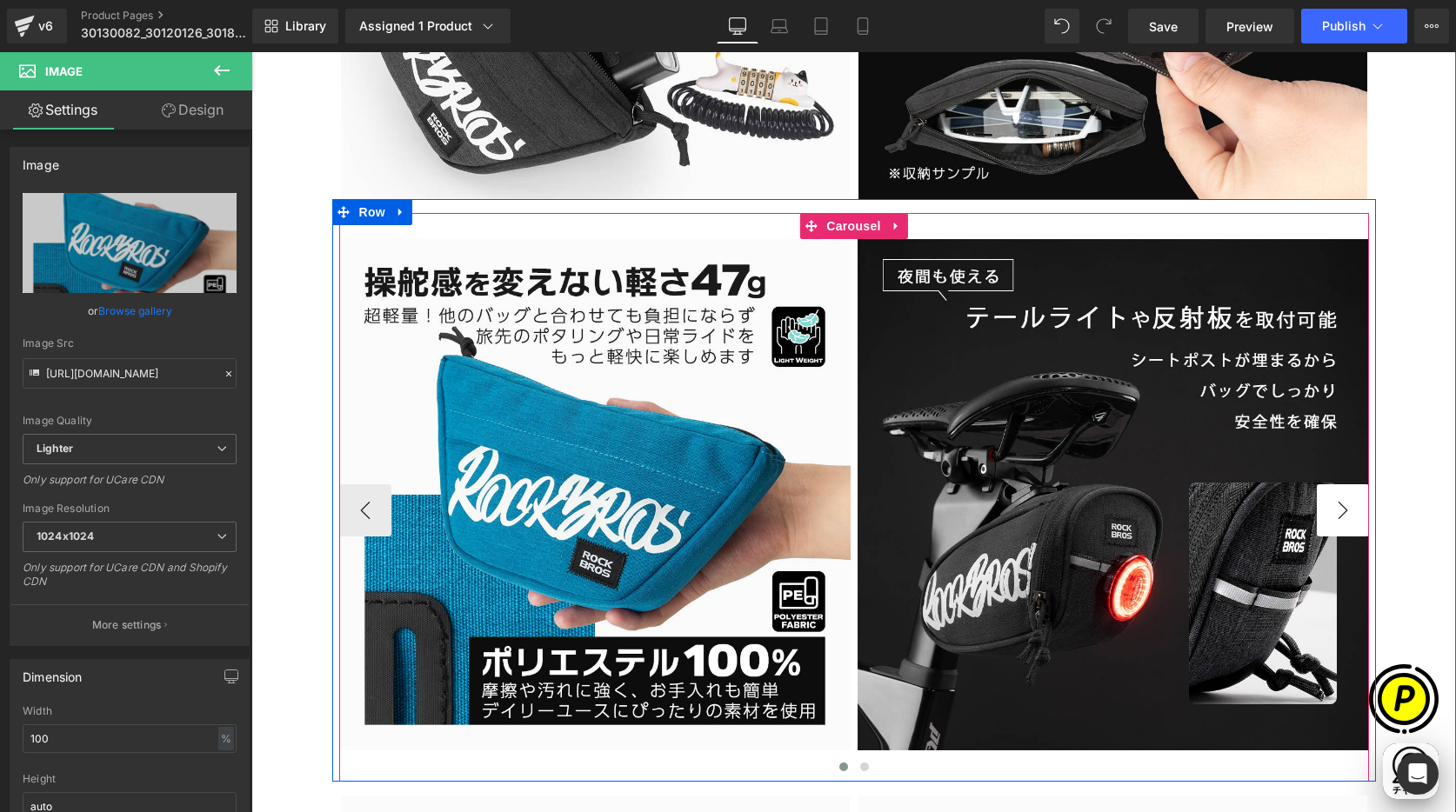
scroll to position [0, 339]
click at [1334, 506] on button "›" at bounding box center [1342, 509] width 52 height 52
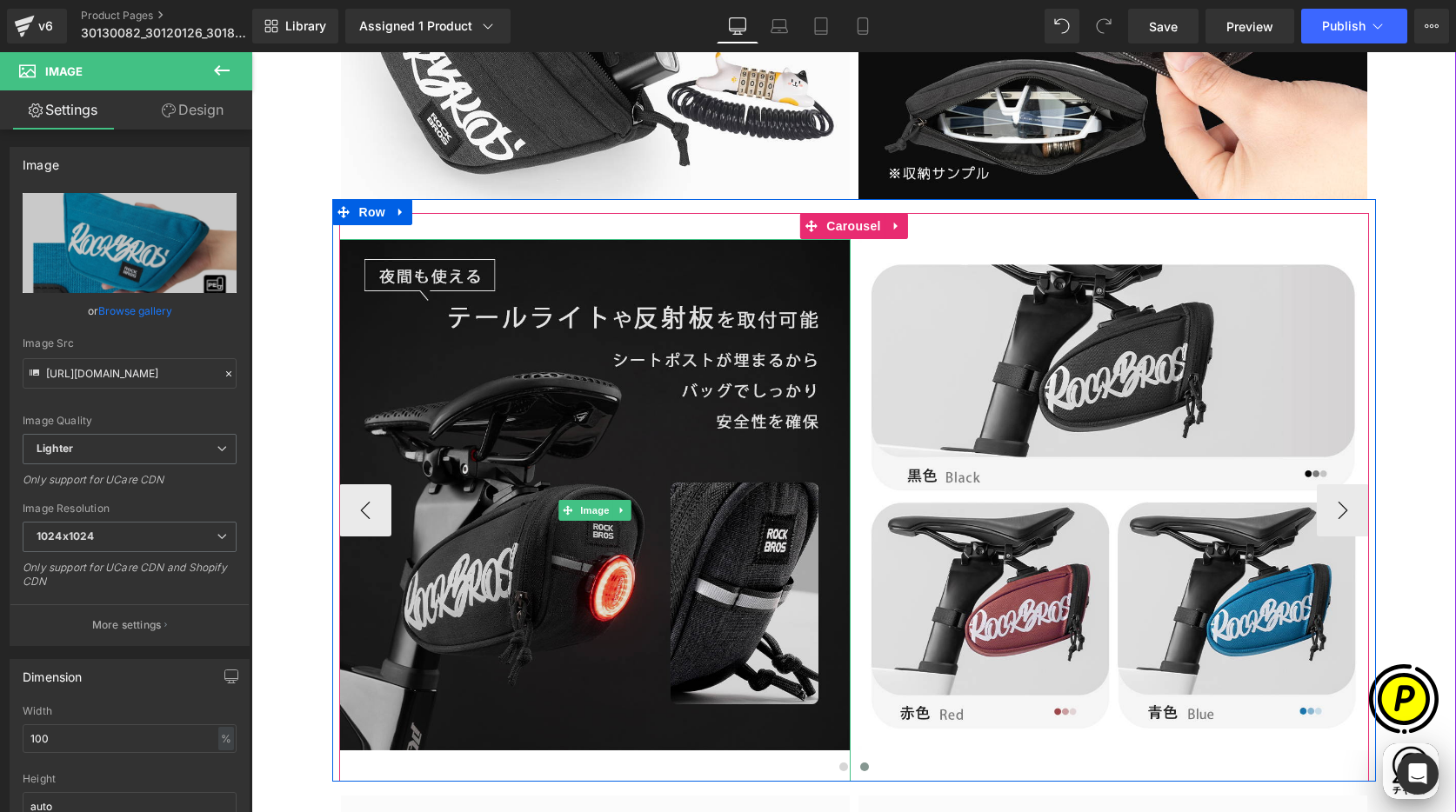
click at [462, 340] on img at bounding box center [594, 510] width 512 height 543
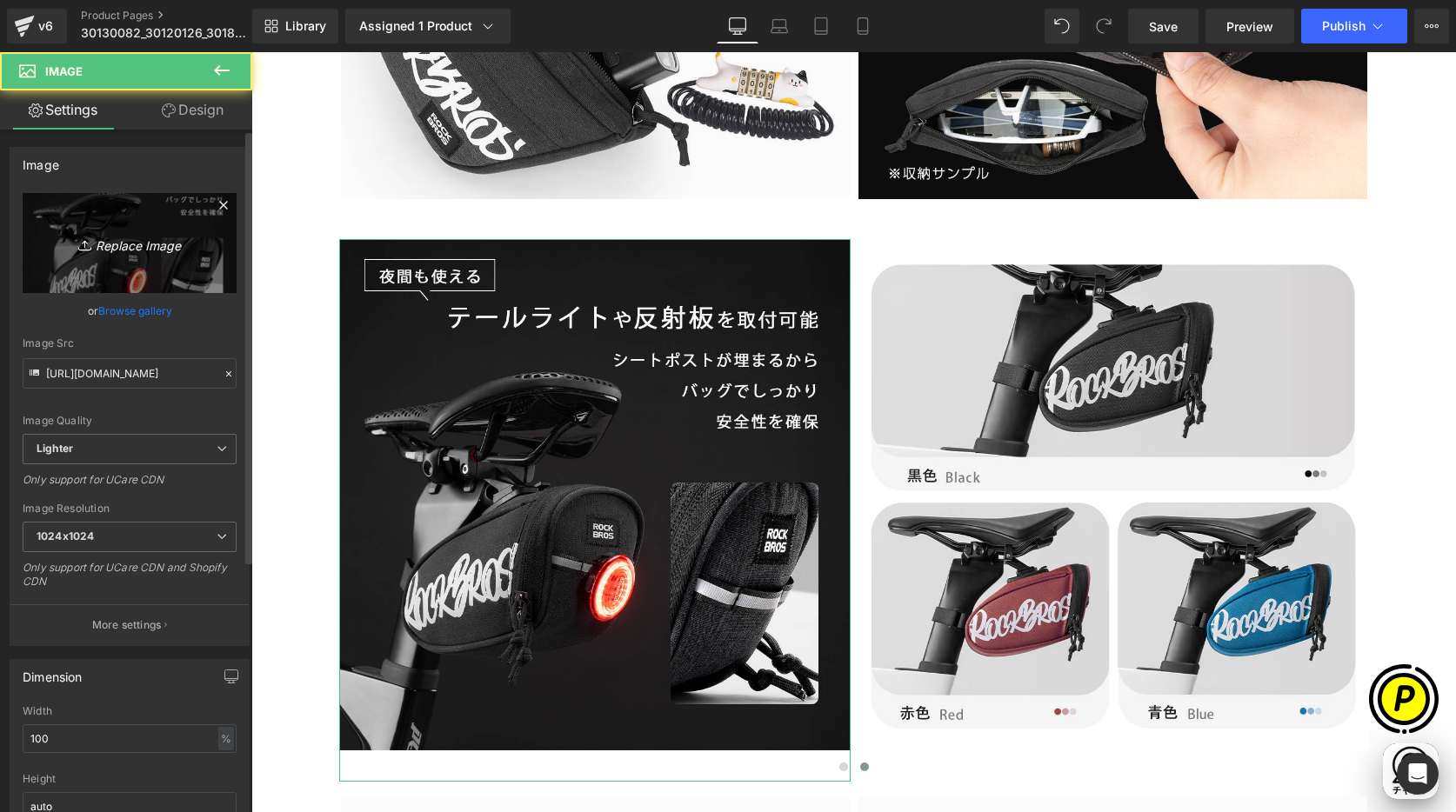
click at [172, 246] on icon "Replace Image" at bounding box center [129, 243] width 140 height 22
type input "C:\fakepath\30110087-8.jpg"
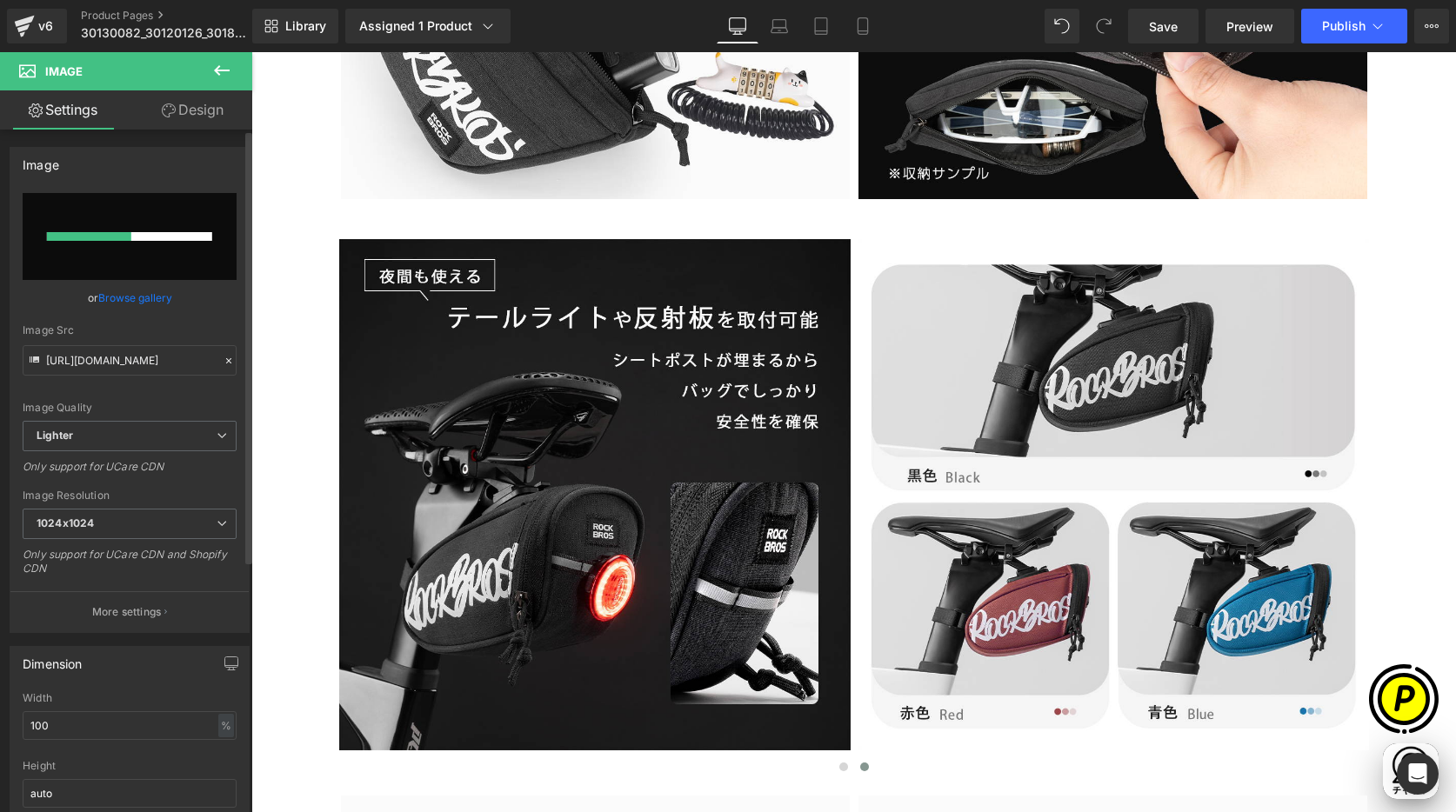
scroll to position [0, 1017]
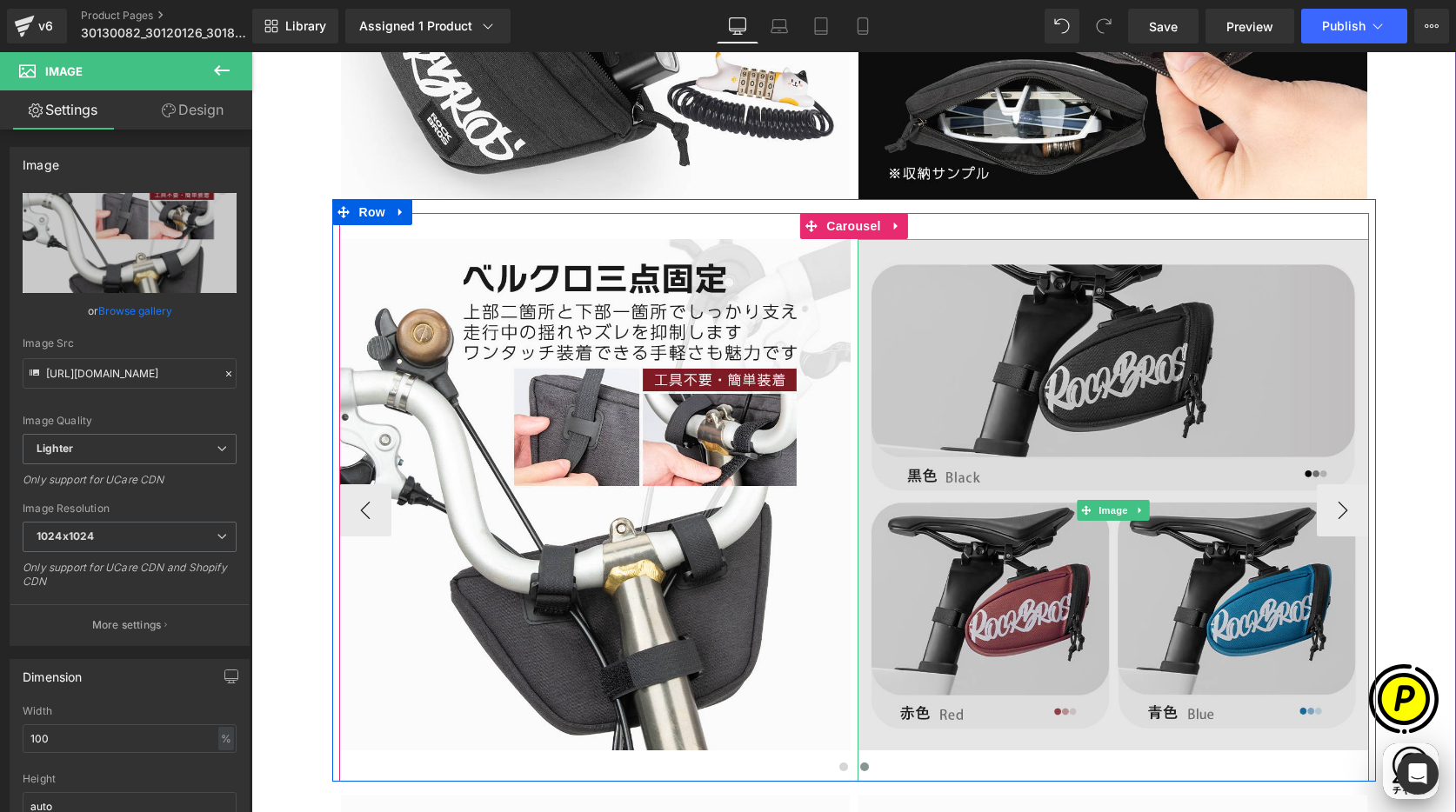
click at [996, 412] on img at bounding box center [1113, 510] width 512 height 543
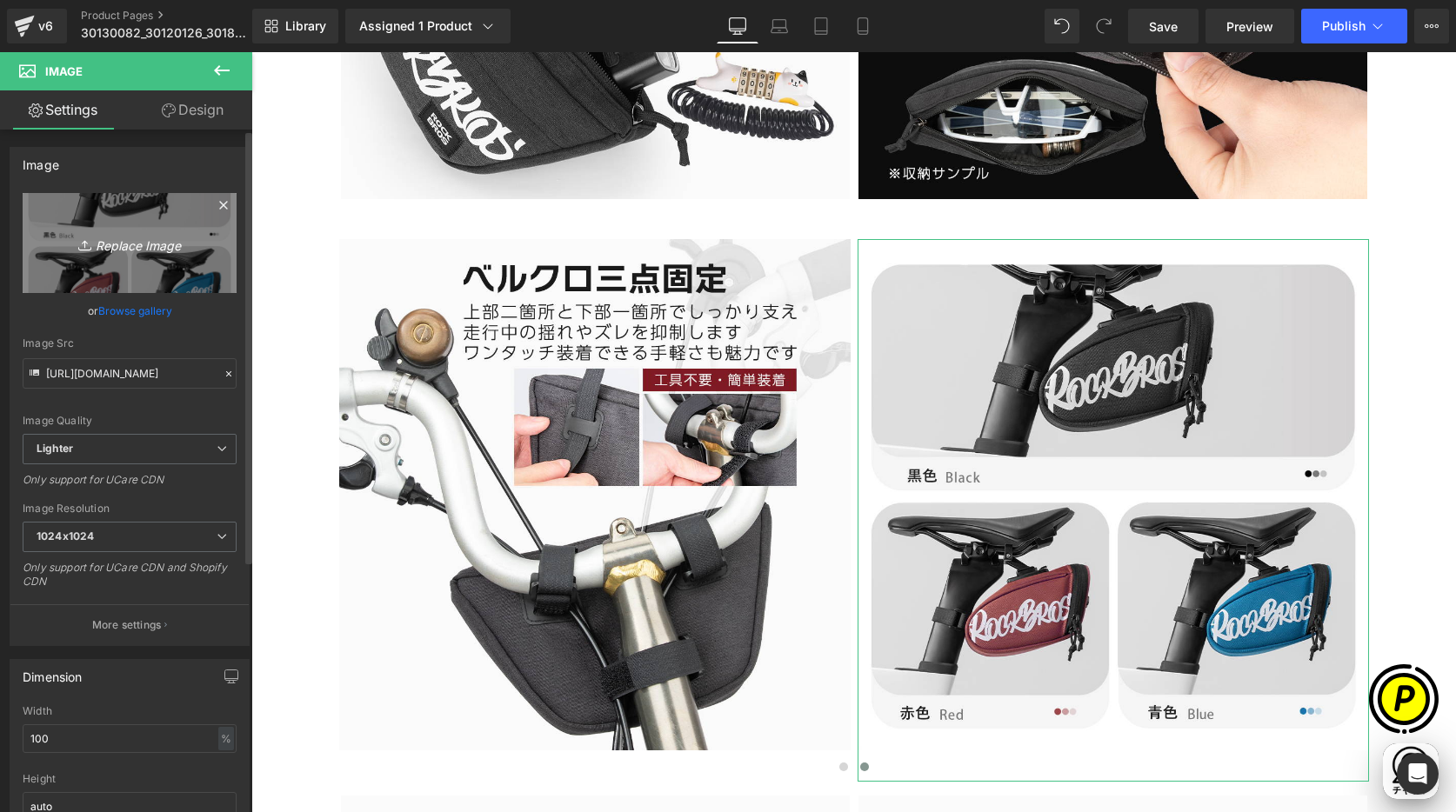
click at [113, 232] on icon "Replace Image" at bounding box center [129, 243] width 140 height 22
type input "C:\fakepath\30110087-9.jpg"
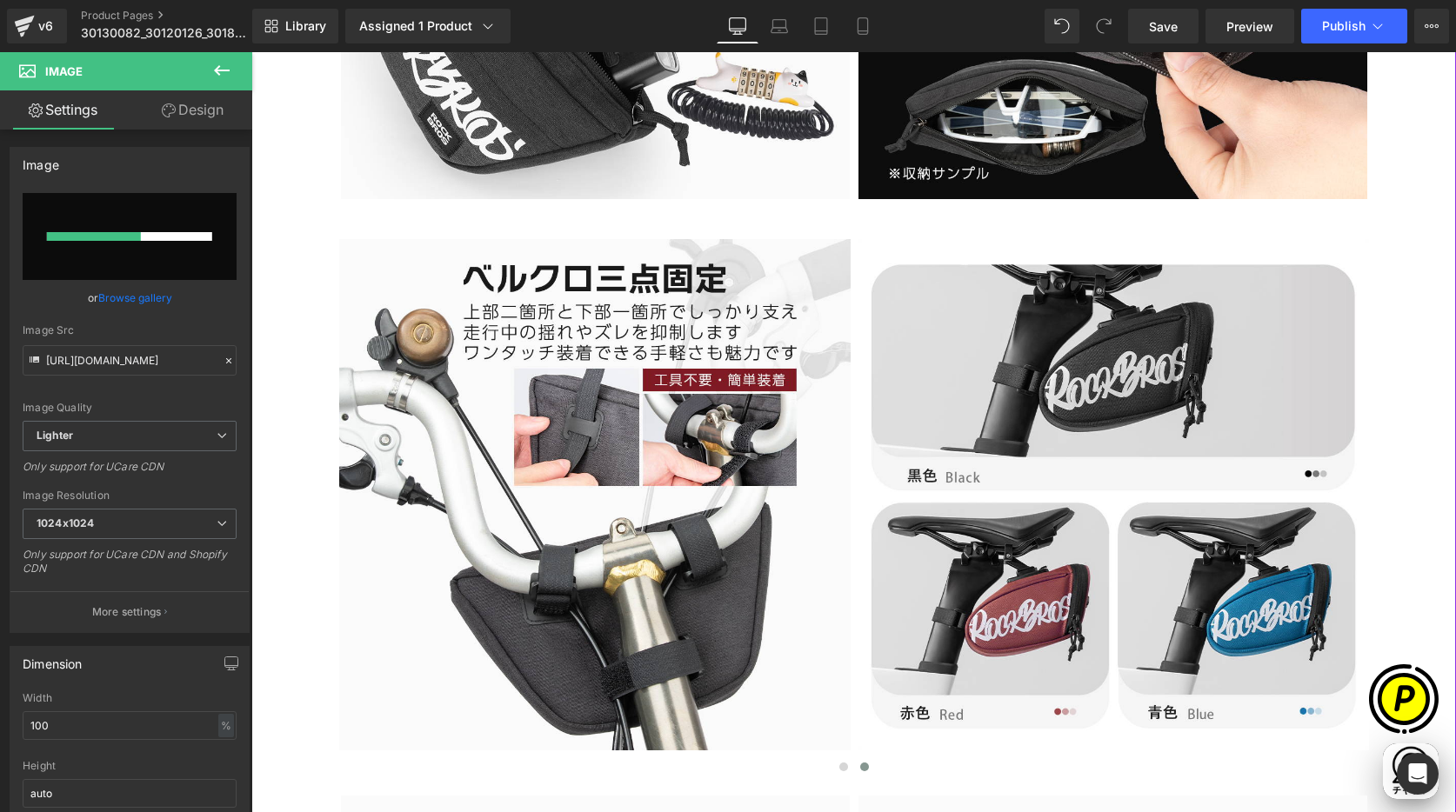
scroll to position [0, 339]
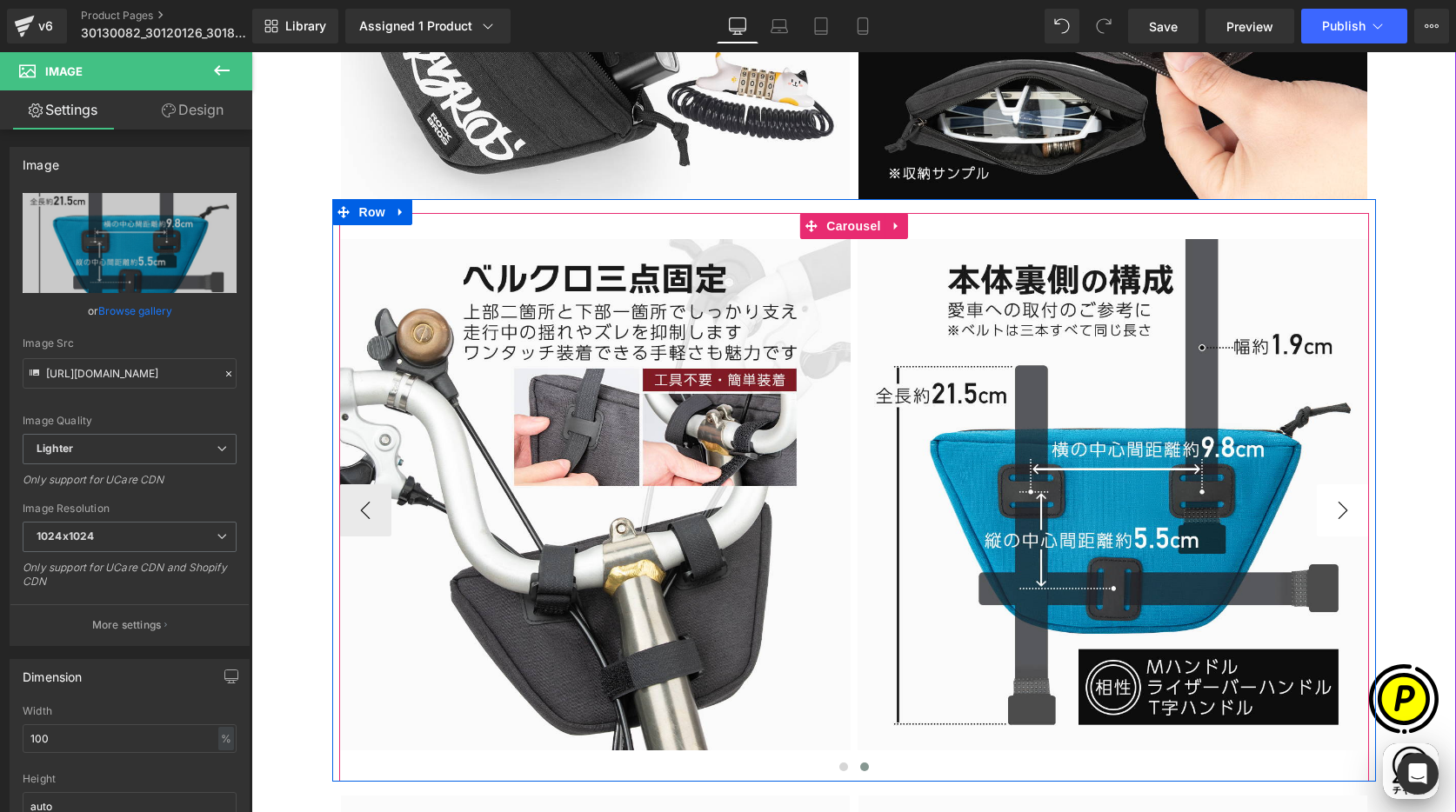
click at [1333, 501] on button "›" at bounding box center [1342, 509] width 52 height 52
click at [339, 510] on button "‹" at bounding box center [364, 509] width 52 height 52
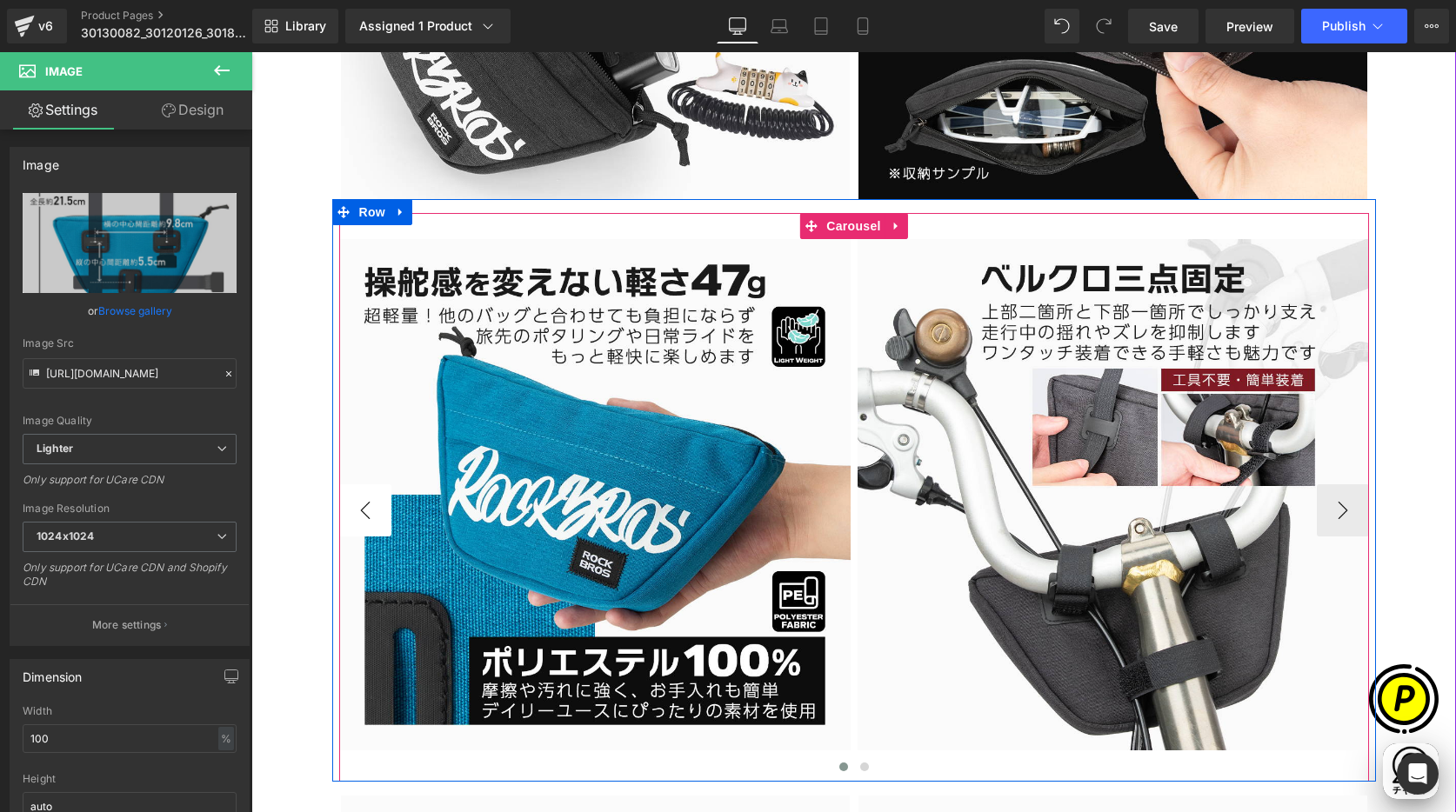
scroll to position [0, 679]
click at [360, 511] on button "‹" at bounding box center [364, 509] width 52 height 52
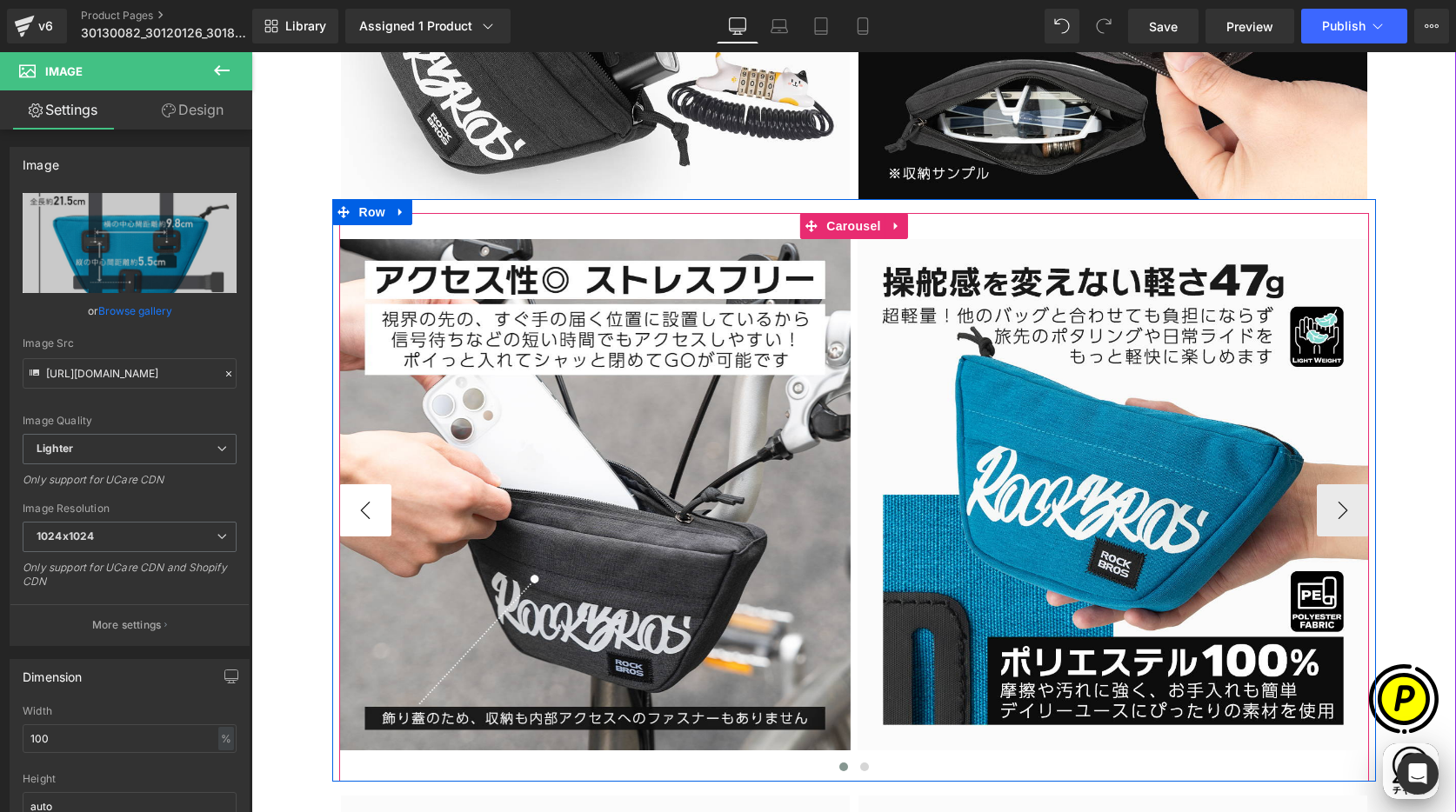
click at [355, 510] on button "‹" at bounding box center [364, 509] width 52 height 52
click at [1336, 506] on button "›" at bounding box center [1342, 509] width 52 height 52
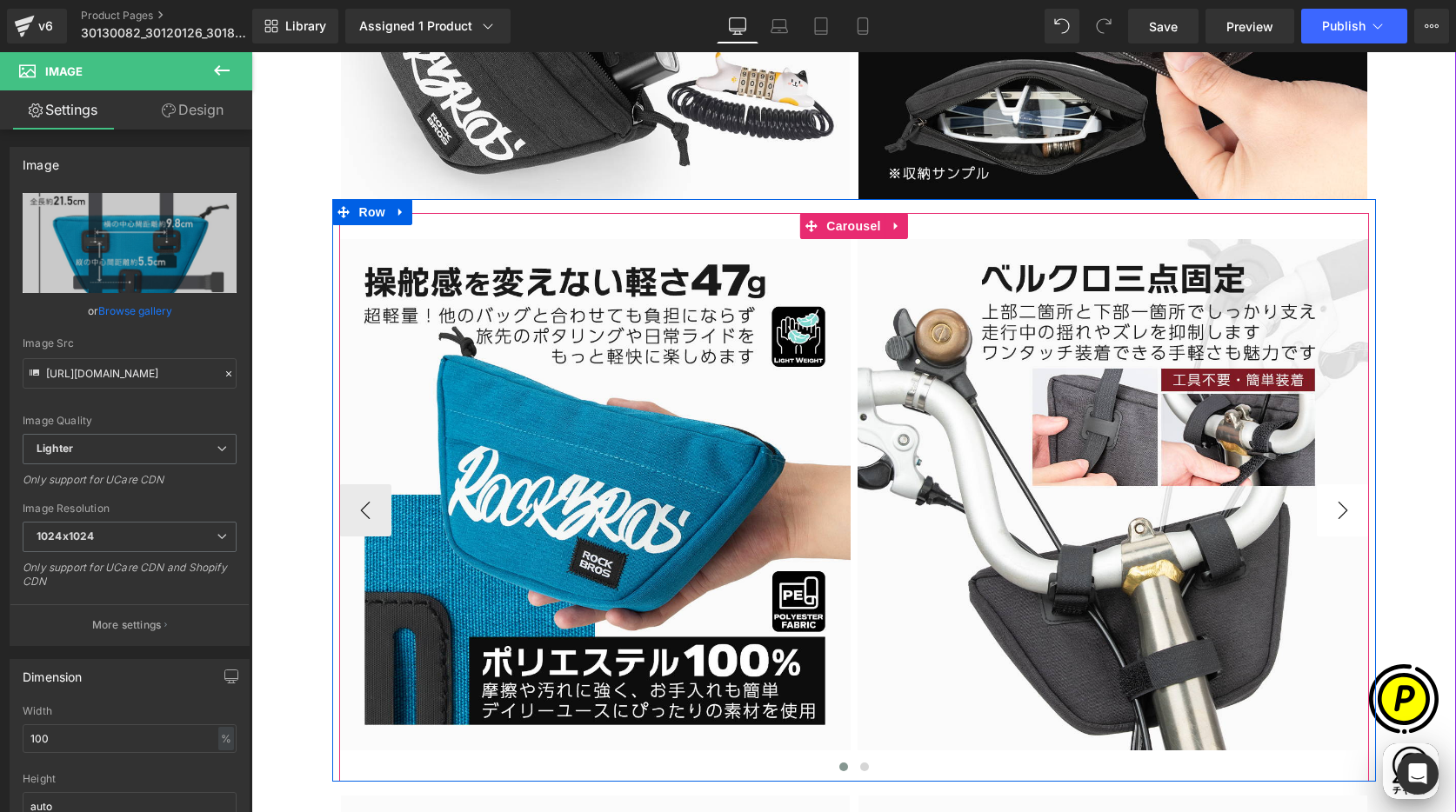
click at [1336, 506] on button "›" at bounding box center [1342, 509] width 52 height 52
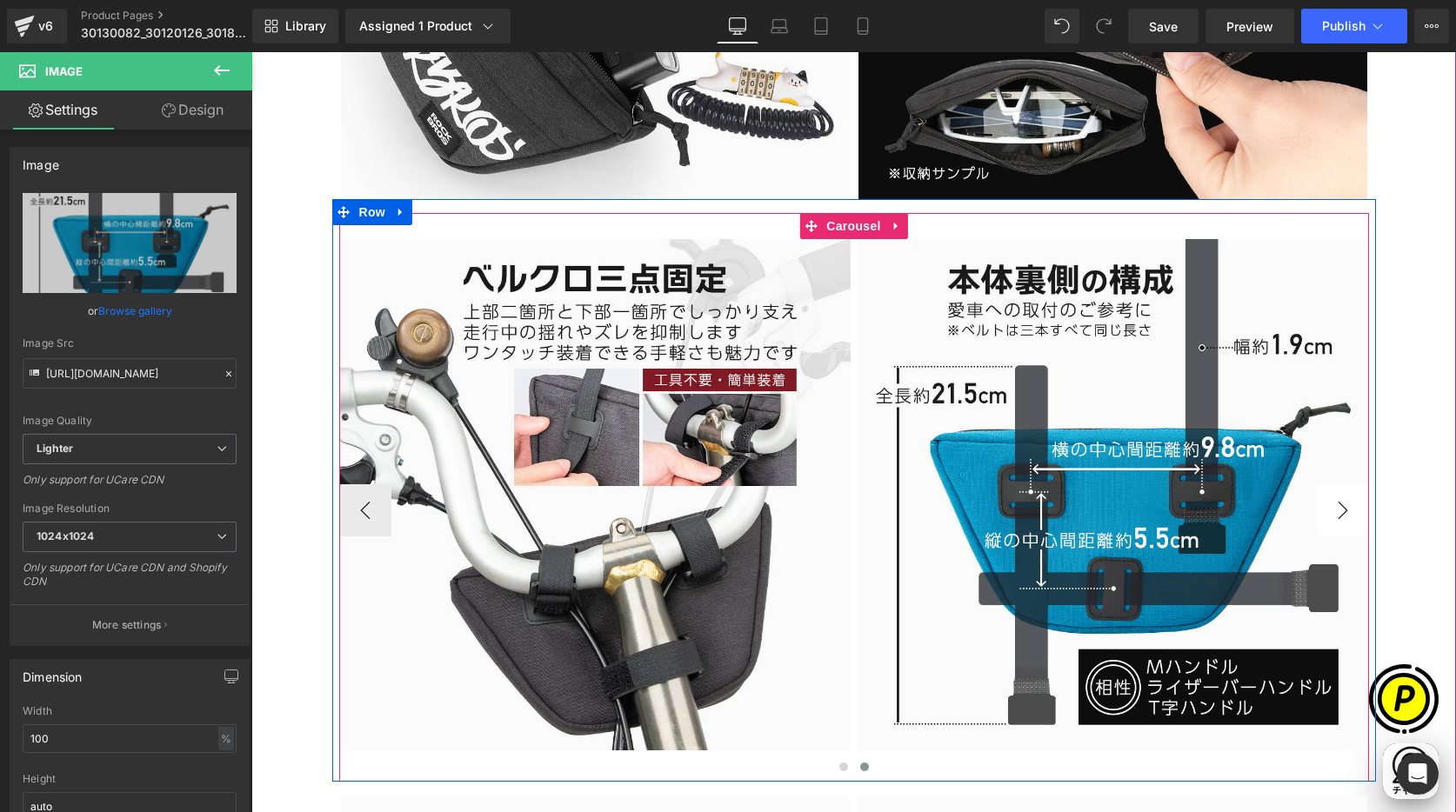
click at [1336, 506] on button "›" at bounding box center [1342, 509] width 52 height 52
click at [841, 218] on span "Carousel" at bounding box center [853, 226] width 63 height 26
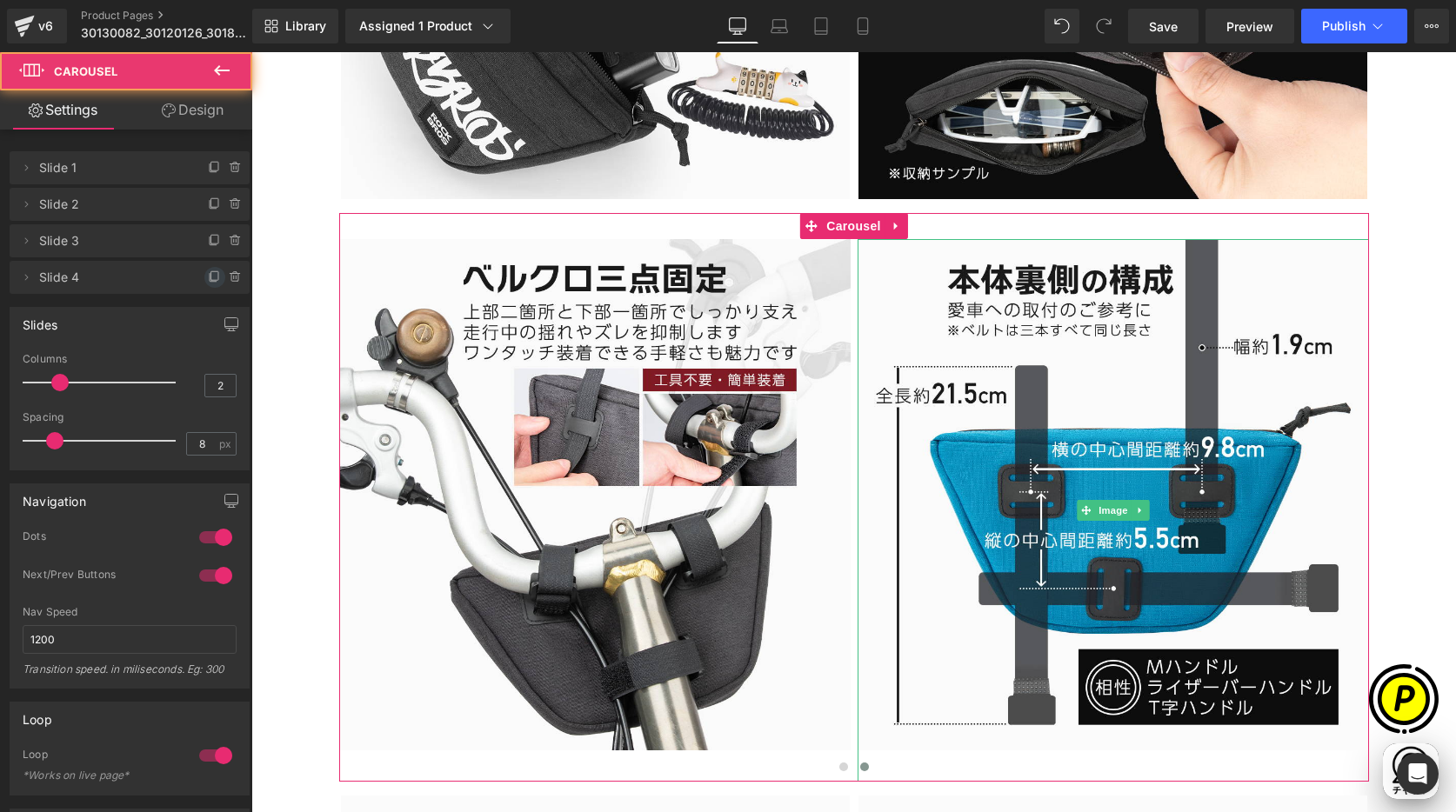
click at [204, 268] on span at bounding box center [215, 277] width 21 height 21
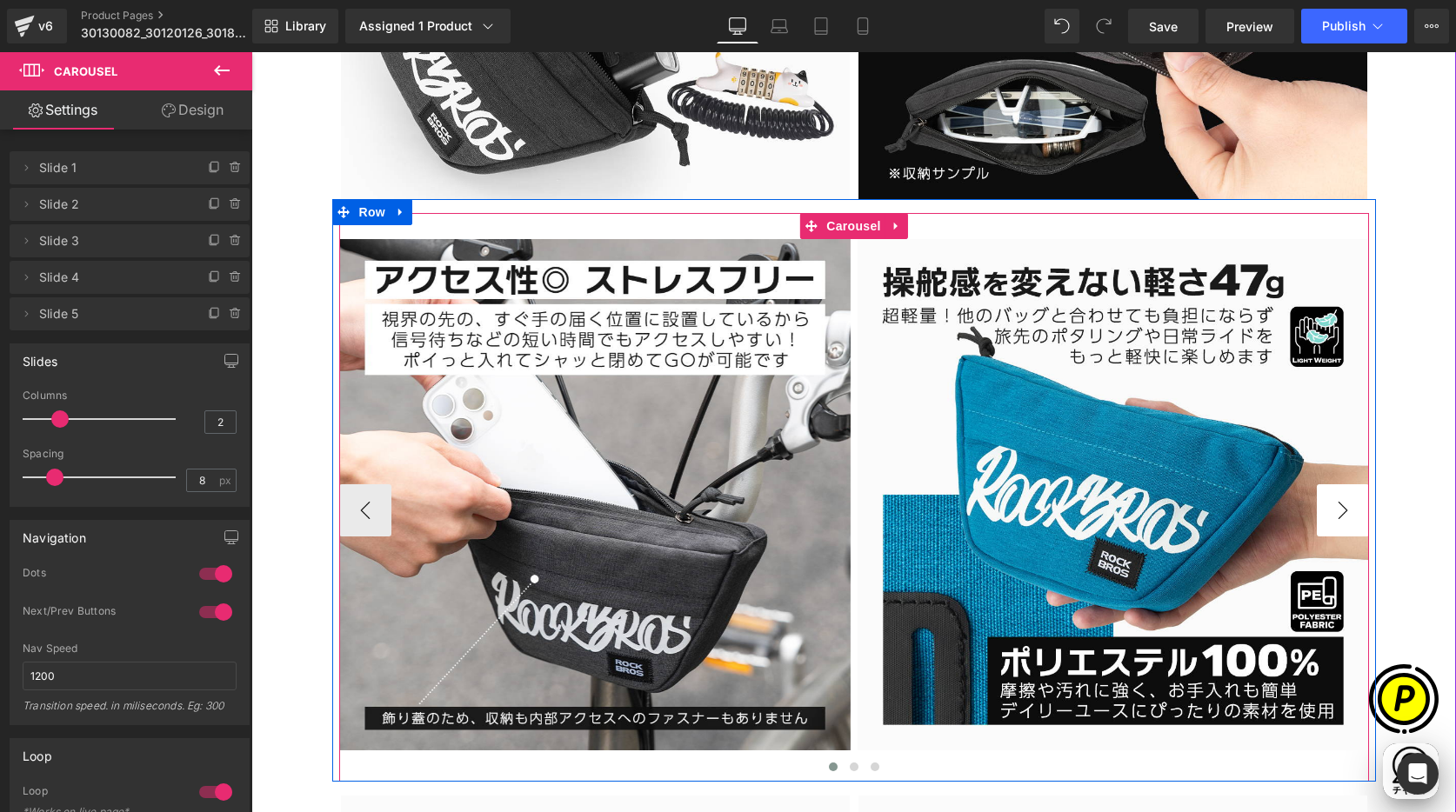
click at [1334, 513] on button "›" at bounding box center [1342, 509] width 52 height 52
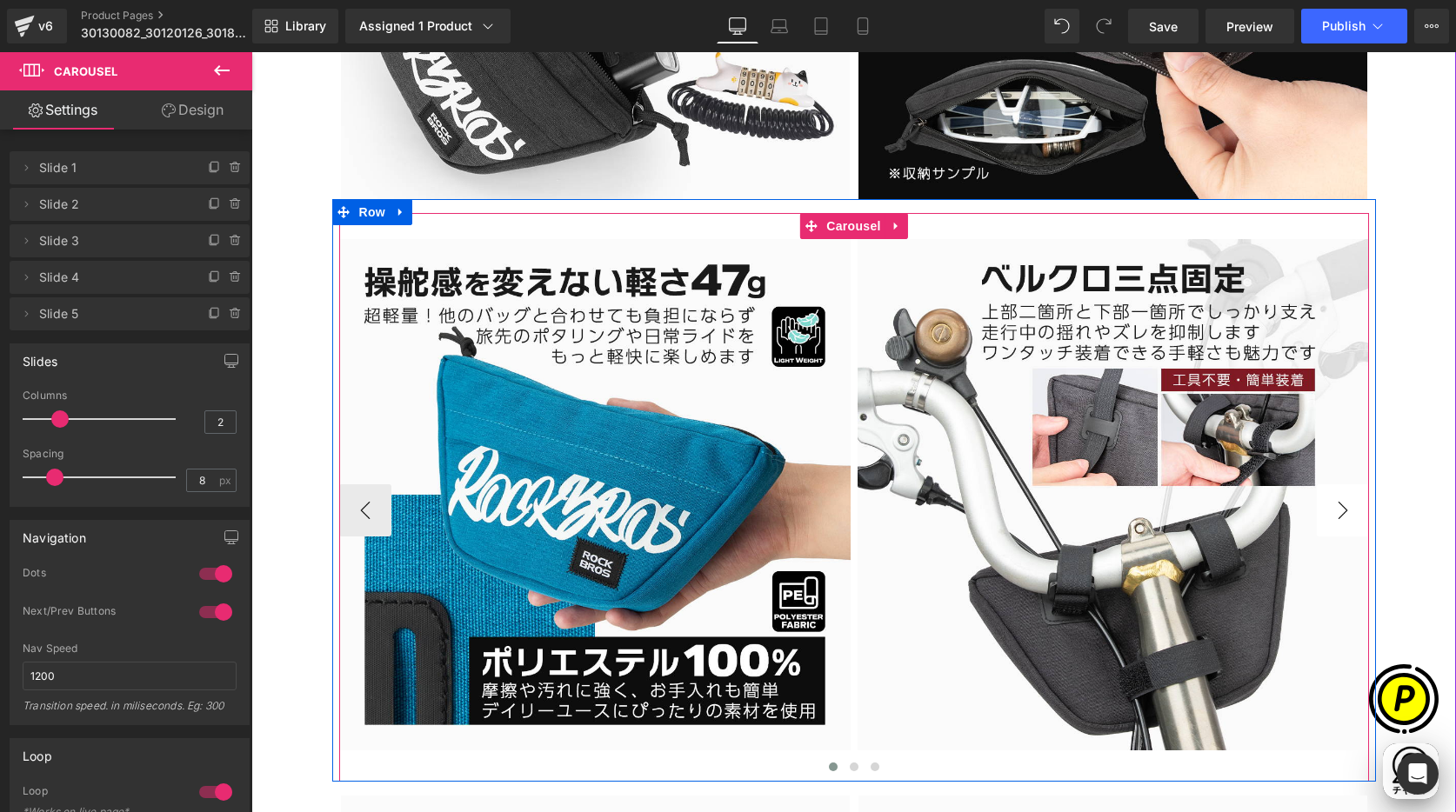
click at [1336, 512] on button "›" at bounding box center [1342, 509] width 52 height 52
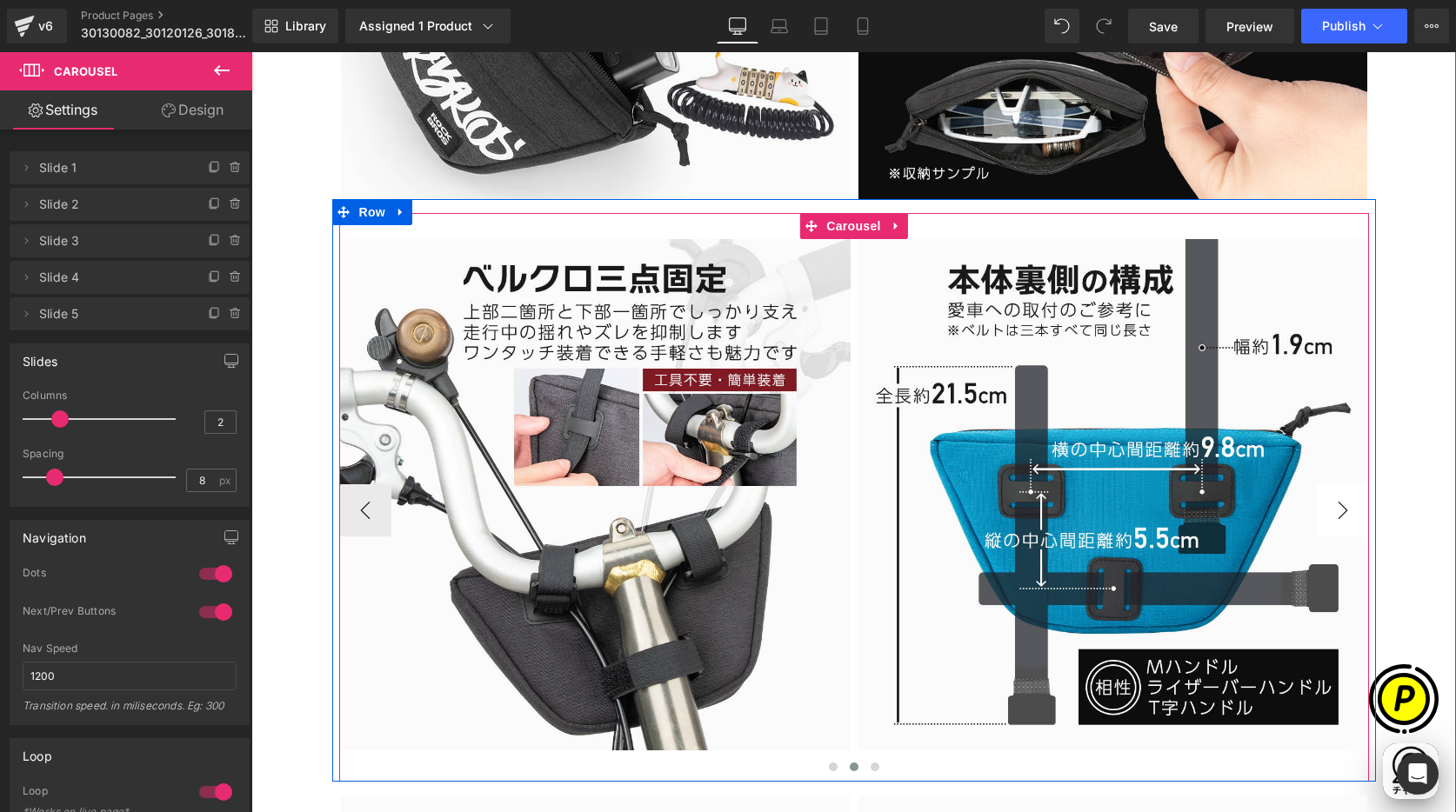
click at [1336, 512] on button "›" at bounding box center [1342, 509] width 52 height 52
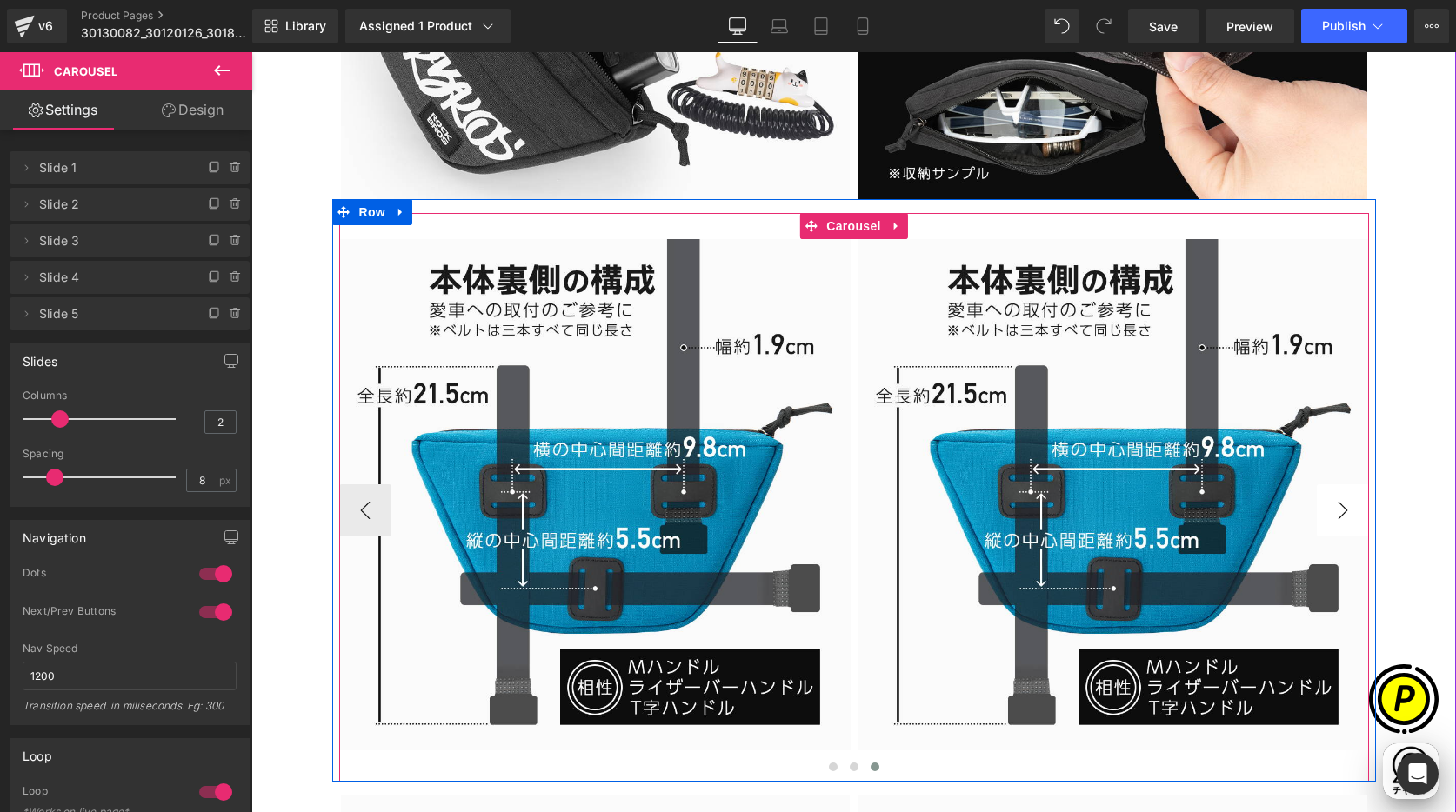
click at [1336, 512] on button "›" at bounding box center [1342, 509] width 52 height 52
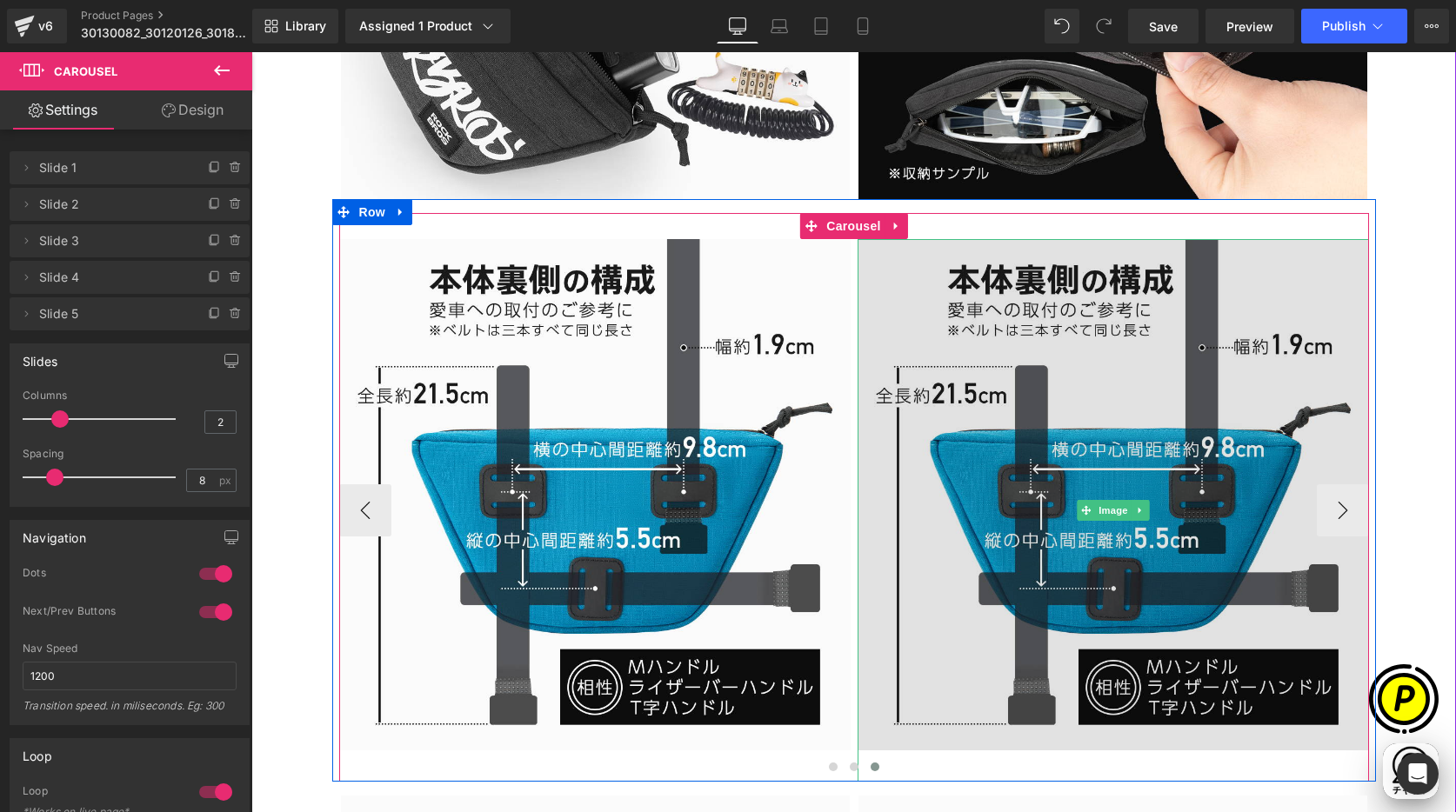
click at [1097, 390] on img at bounding box center [1113, 510] width 512 height 543
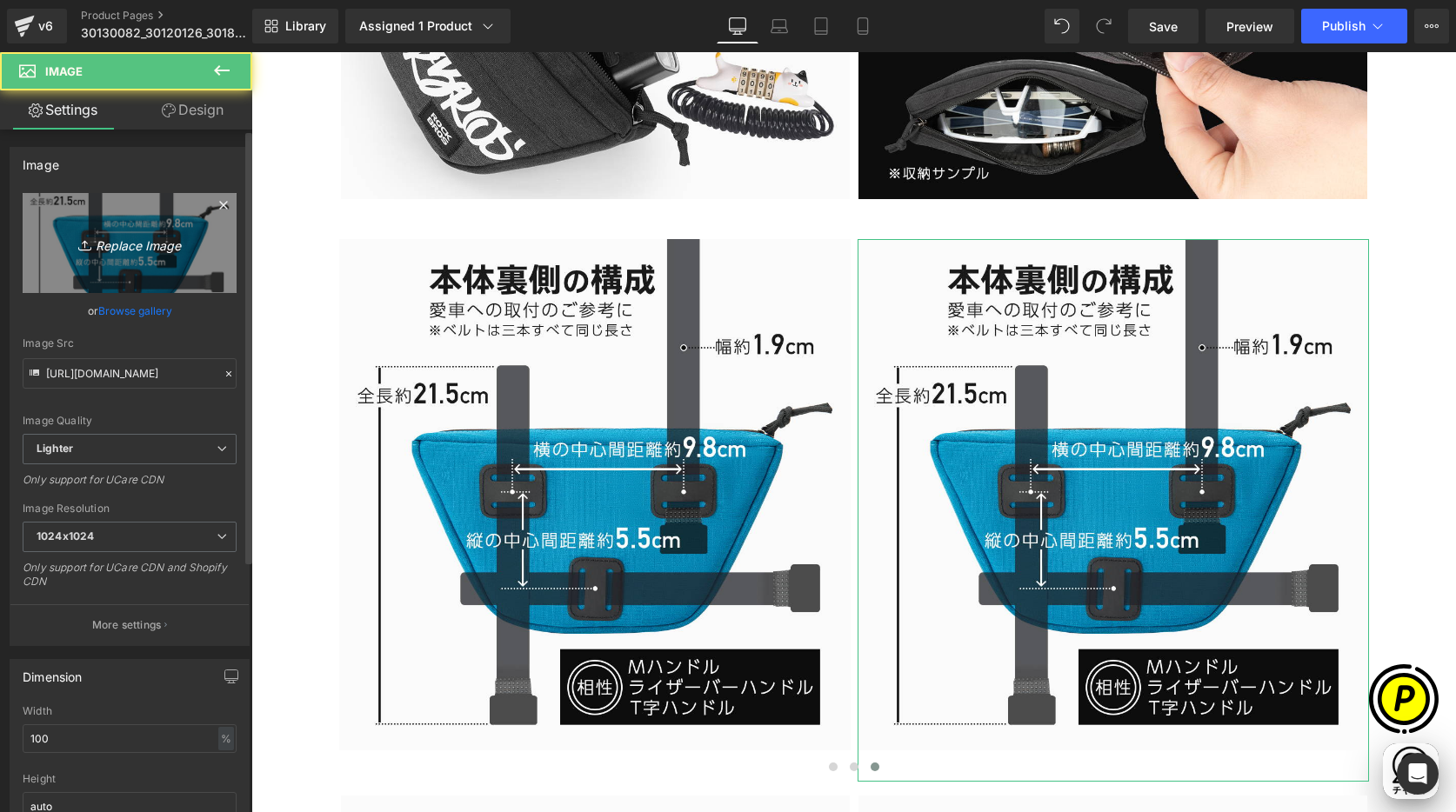
click at [149, 245] on icon "Replace Image" at bounding box center [129, 243] width 140 height 22
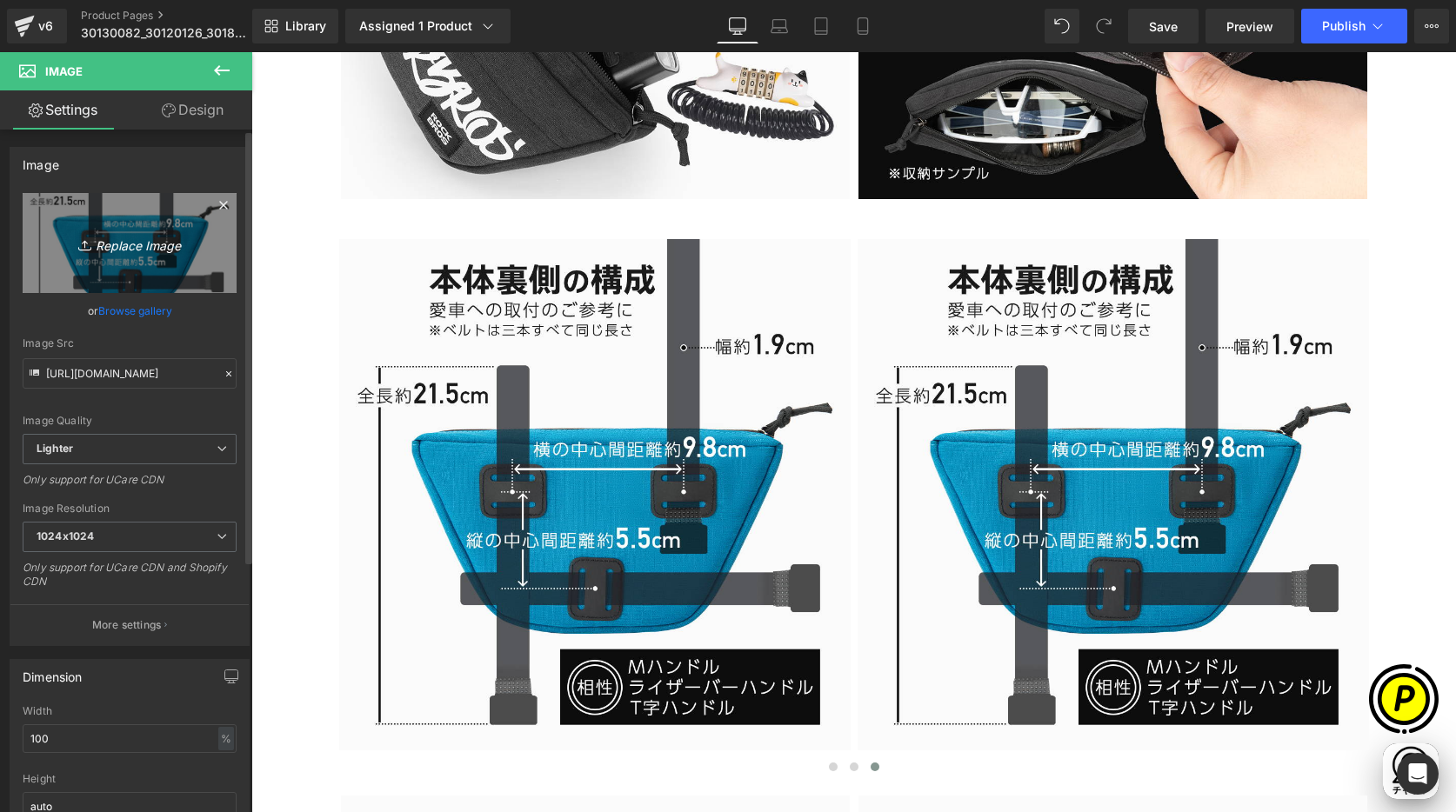
type input "C:\fakepath\30110087-10.jpg"
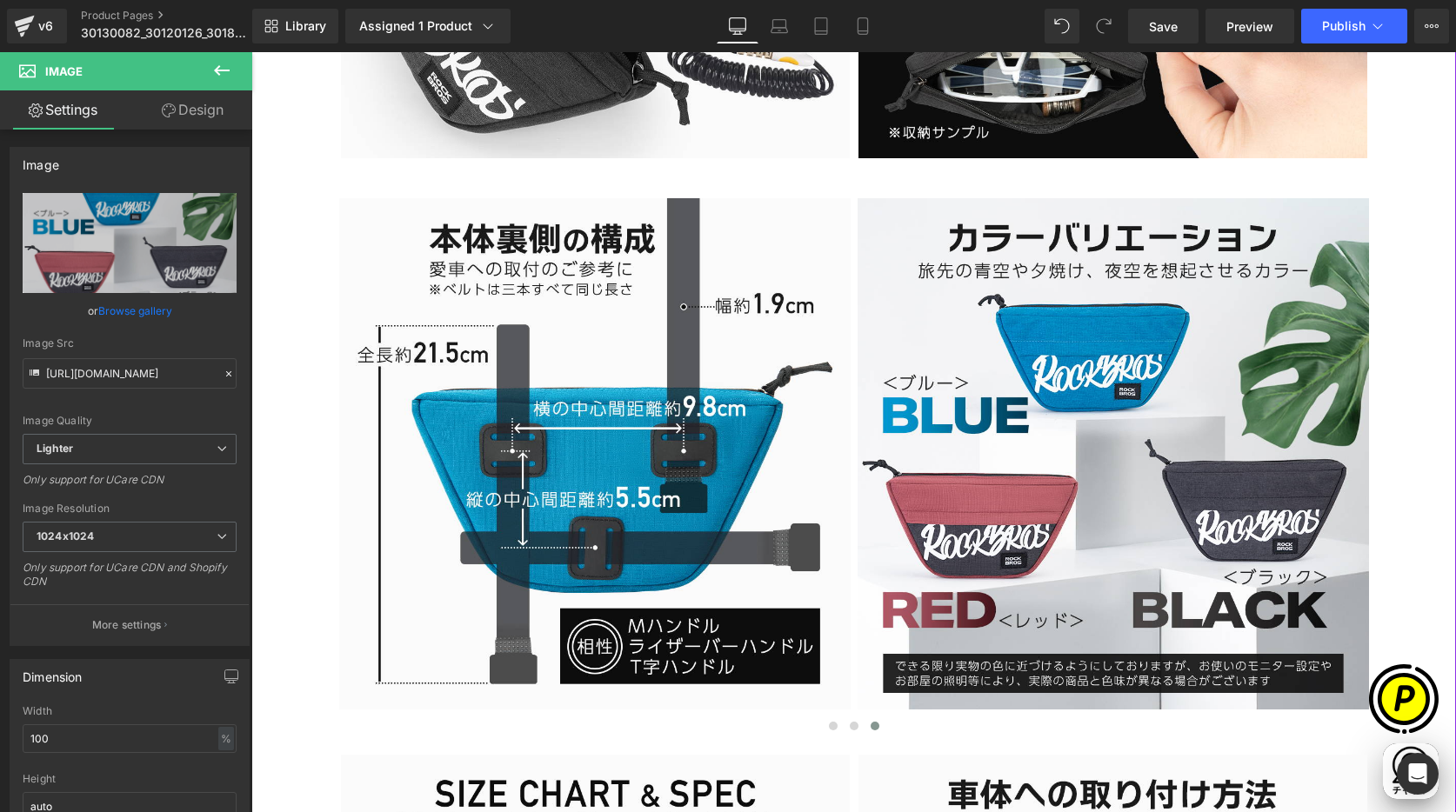
scroll to position [3274, 0]
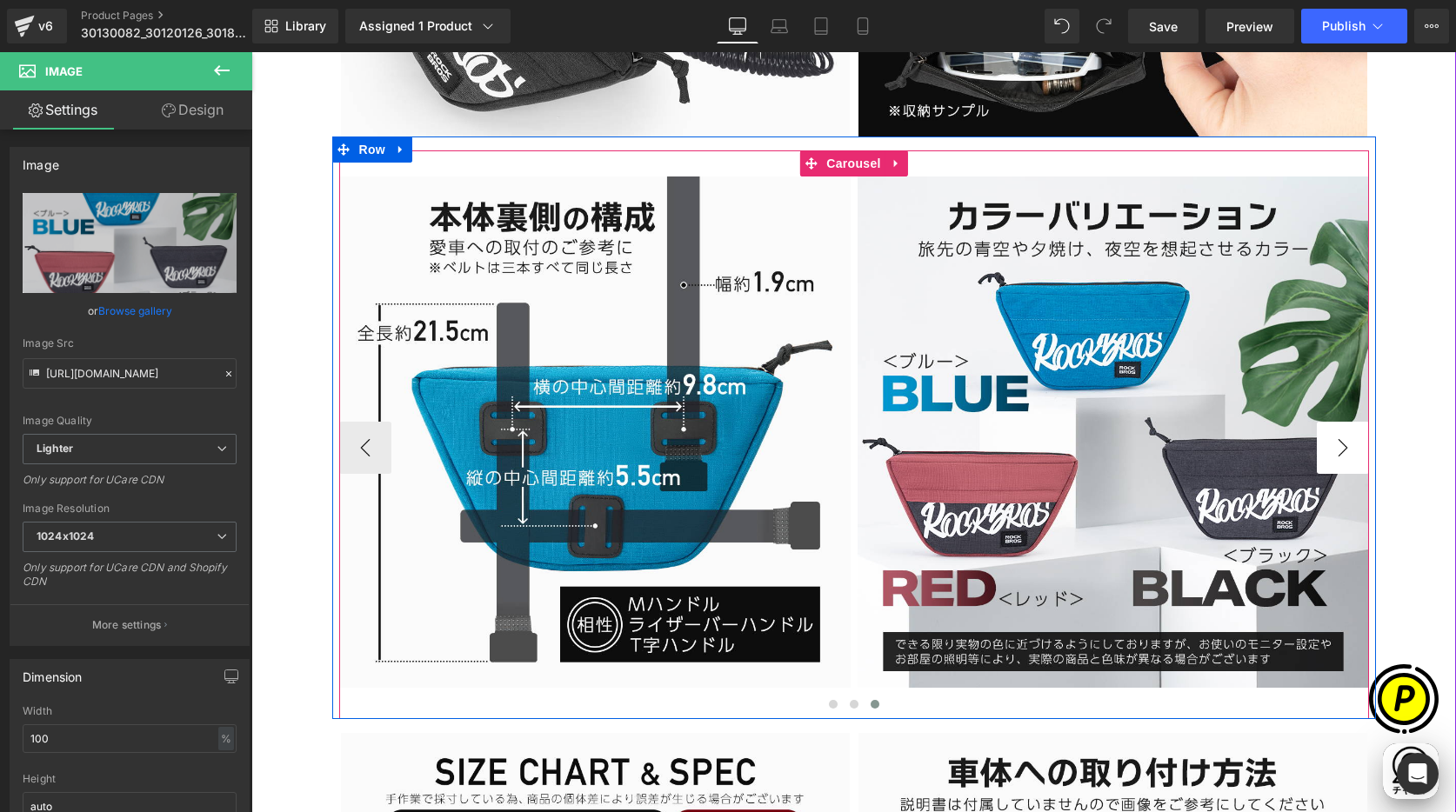
click at [1337, 448] on button "›" at bounding box center [1342, 447] width 52 height 52
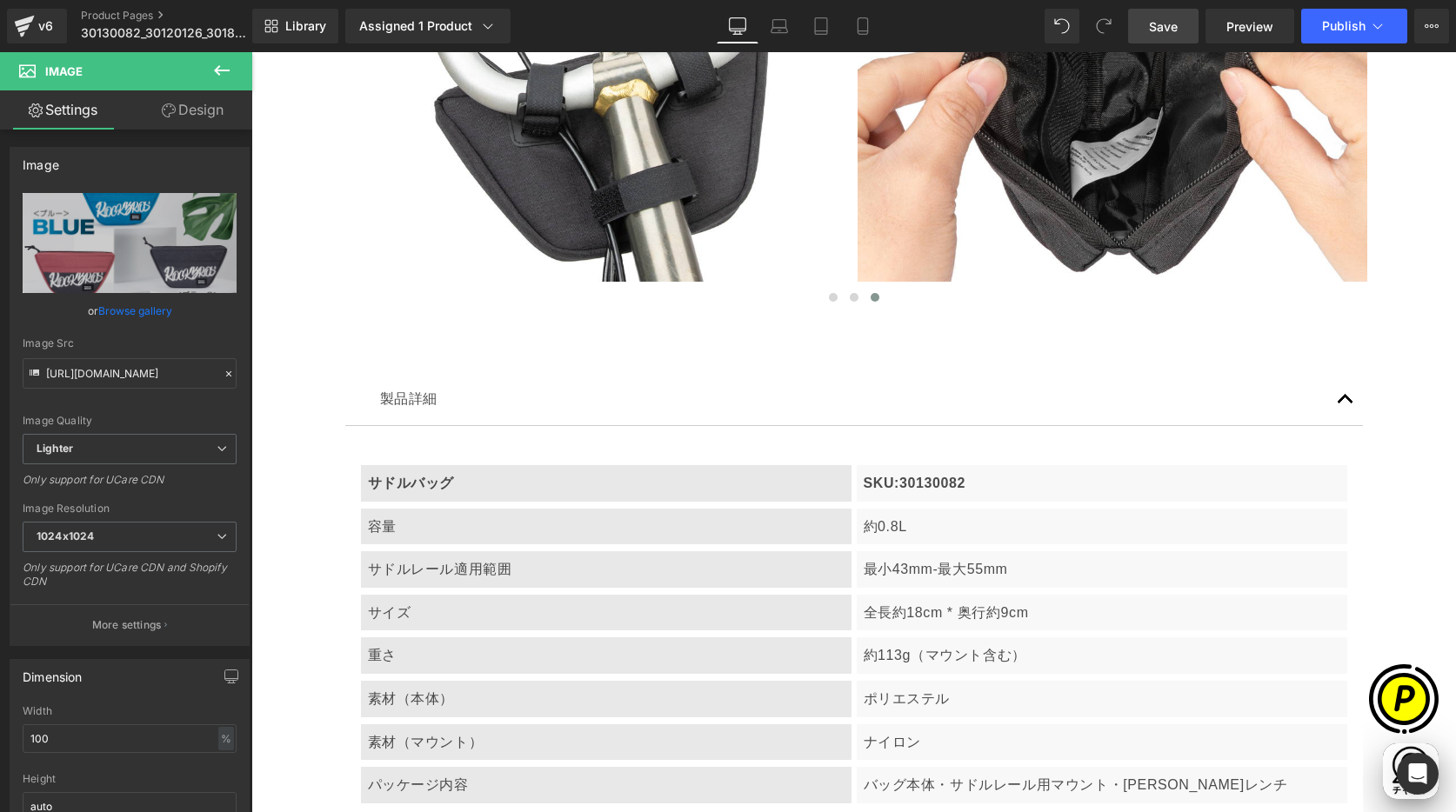
scroll to position [4846, 0]
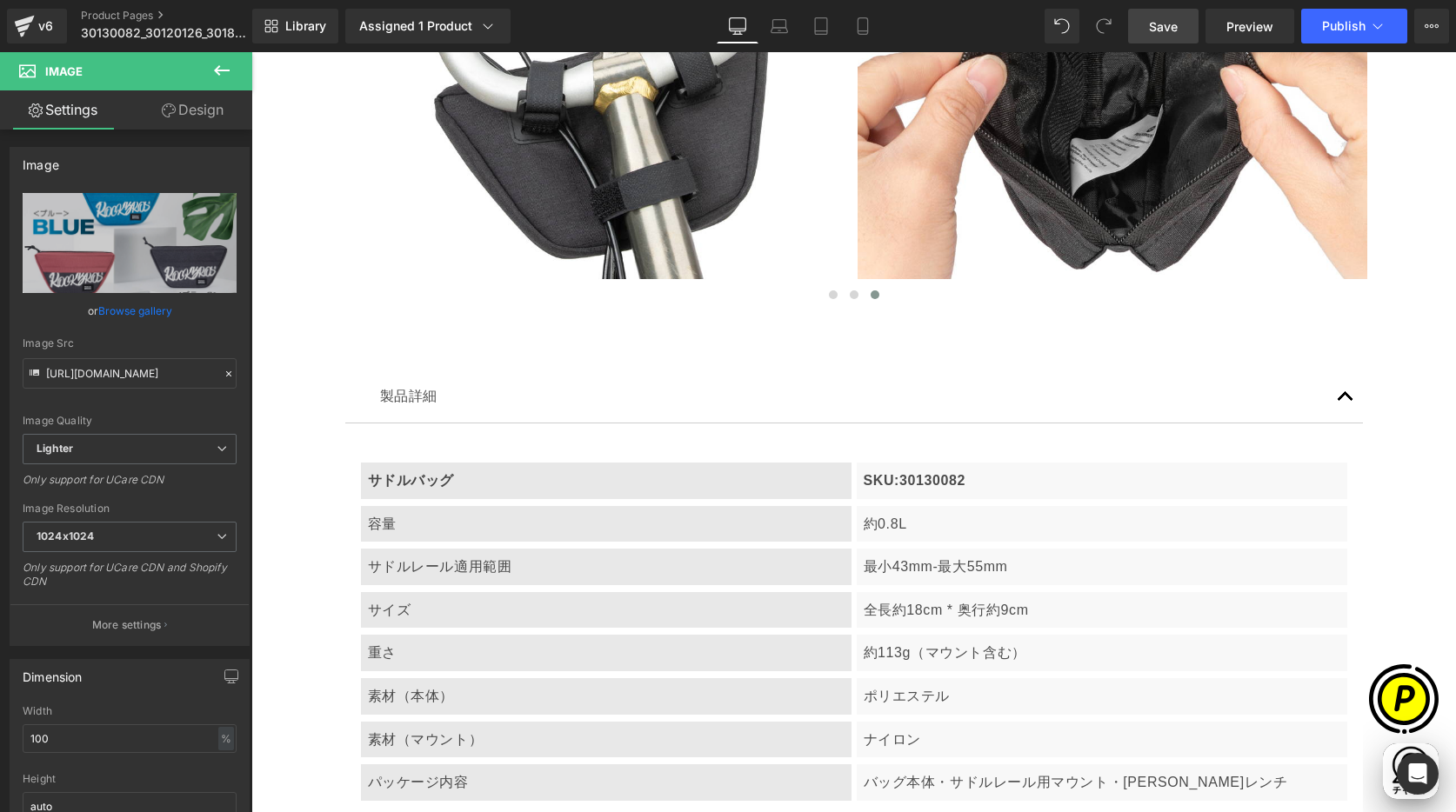
click at [1164, 20] on span "Save" at bounding box center [1163, 26] width 28 height 18
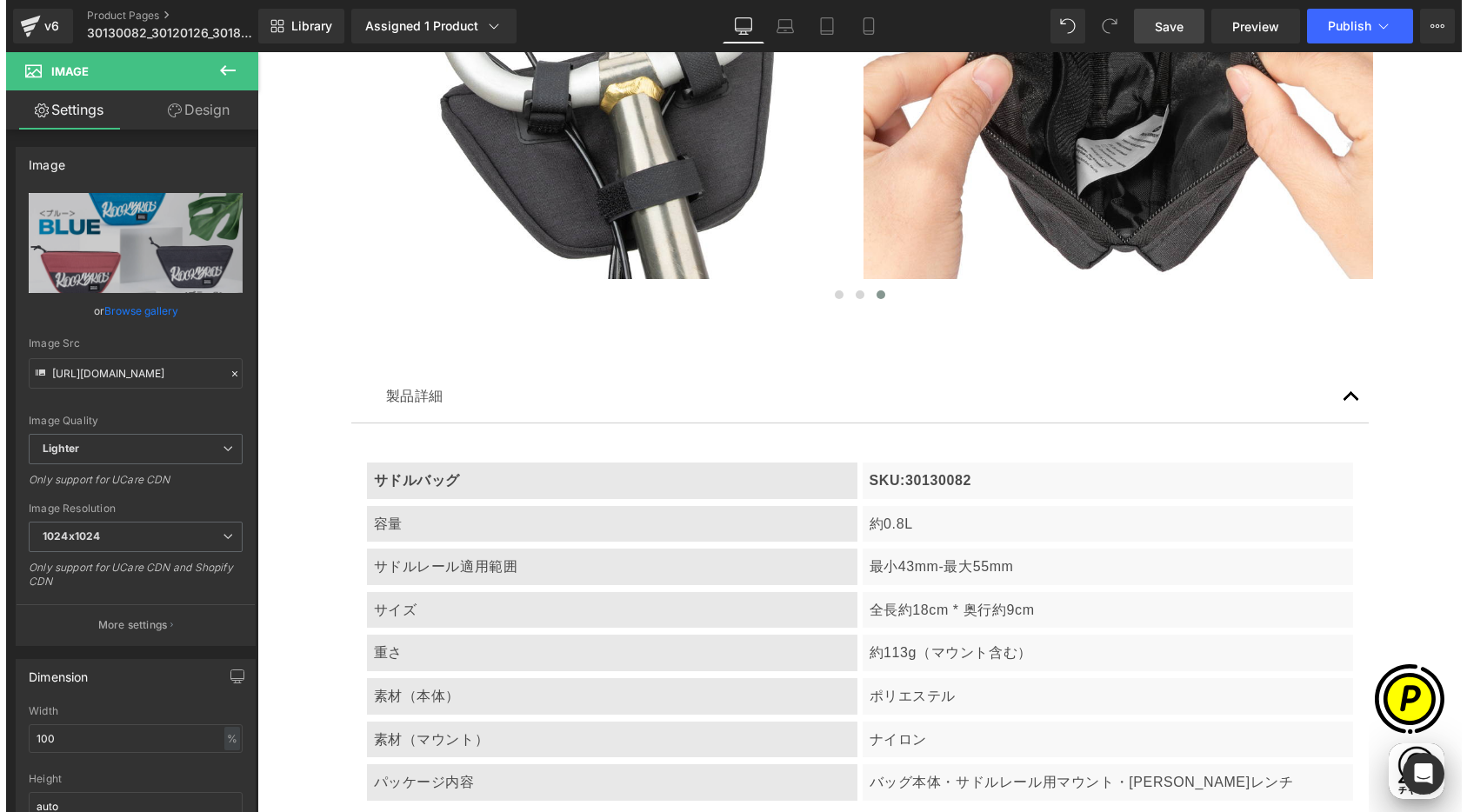
scroll to position [0, 1017]
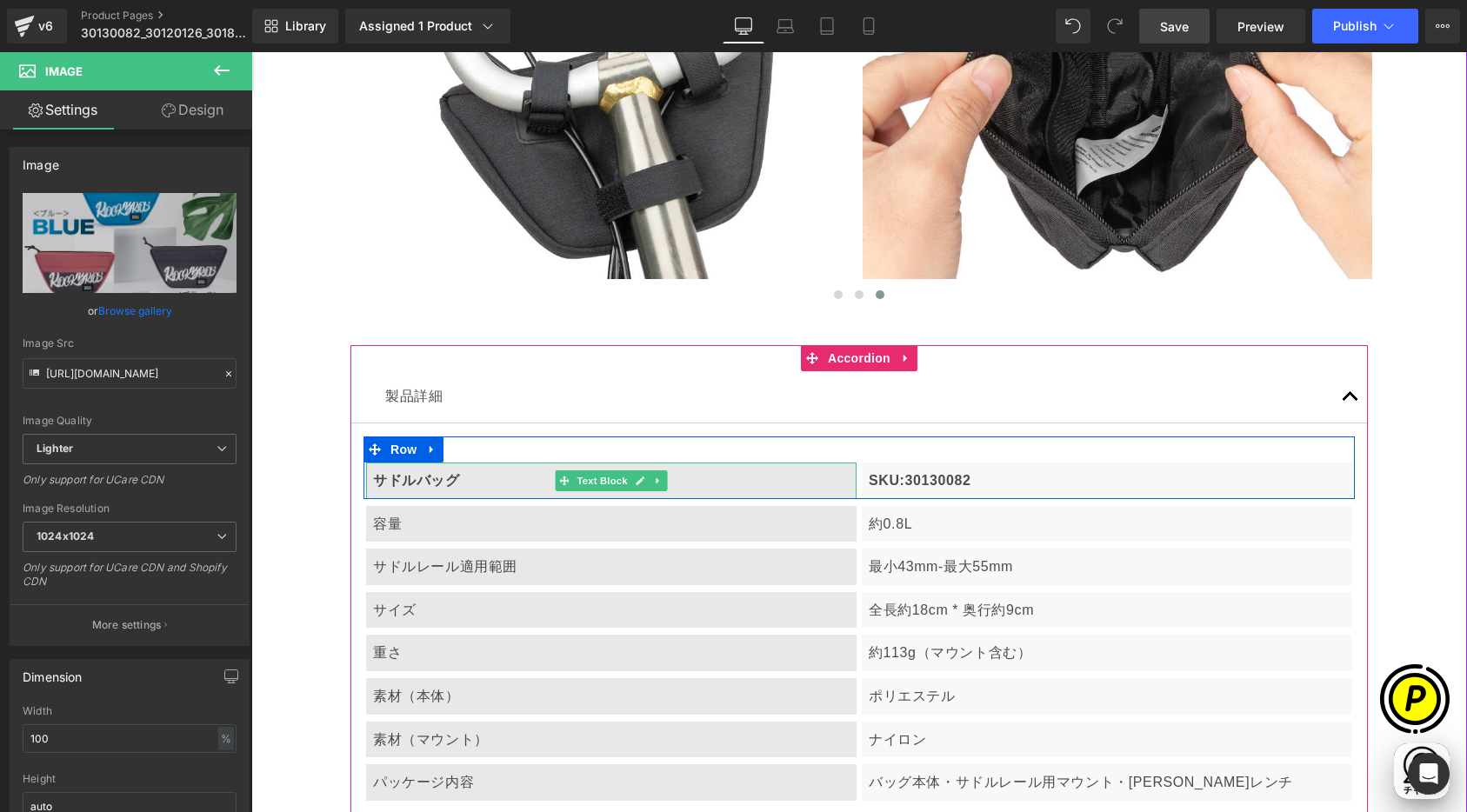
click at [441, 483] on b "サドルバッグ" at bounding box center [417, 480] width 87 height 15
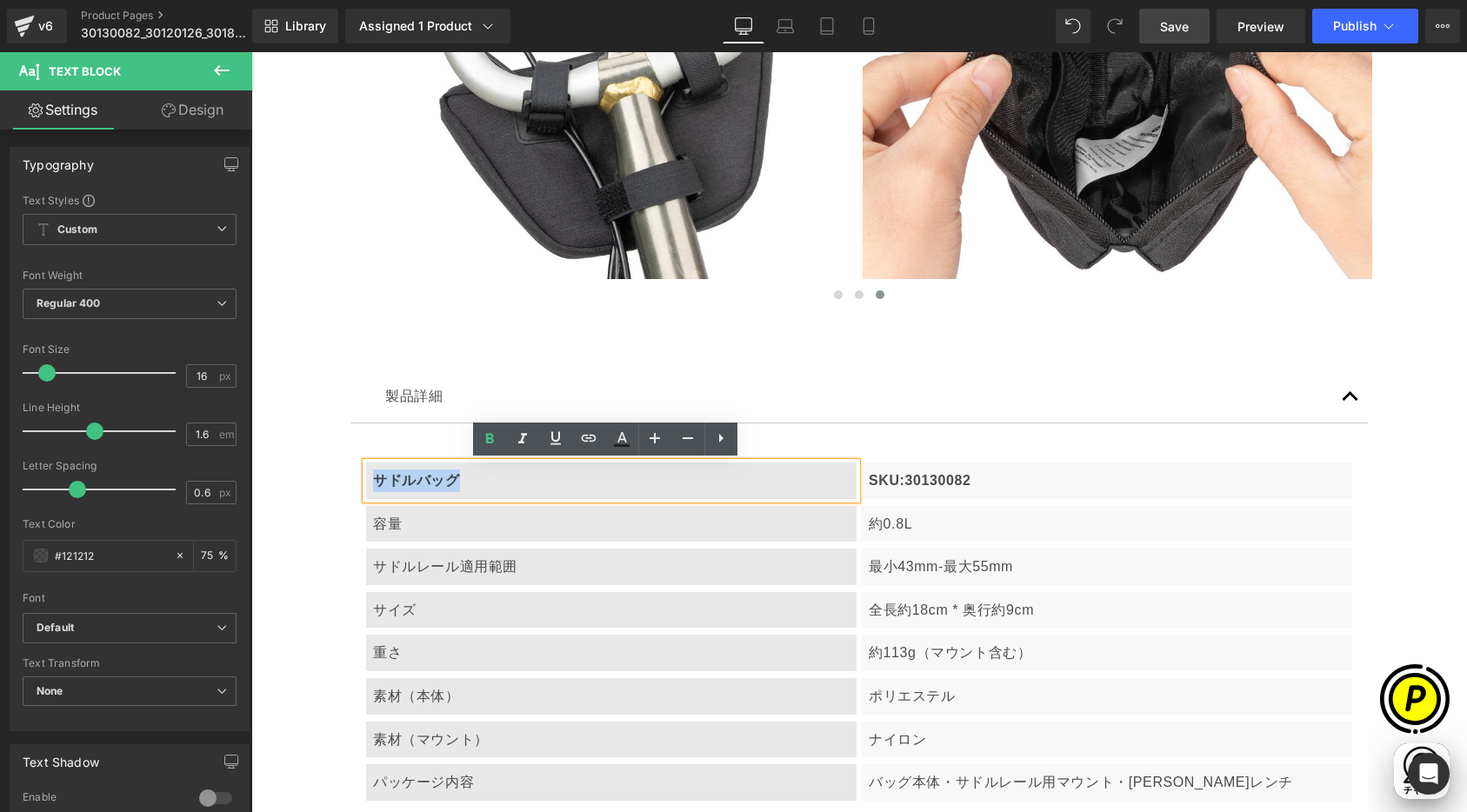
drag, startPoint x: 369, startPoint y: 479, endPoint x: 460, endPoint y: 482, distance: 91.0
click at [460, 482] on p "サドルバッグ" at bounding box center [611, 481] width 476 height 23
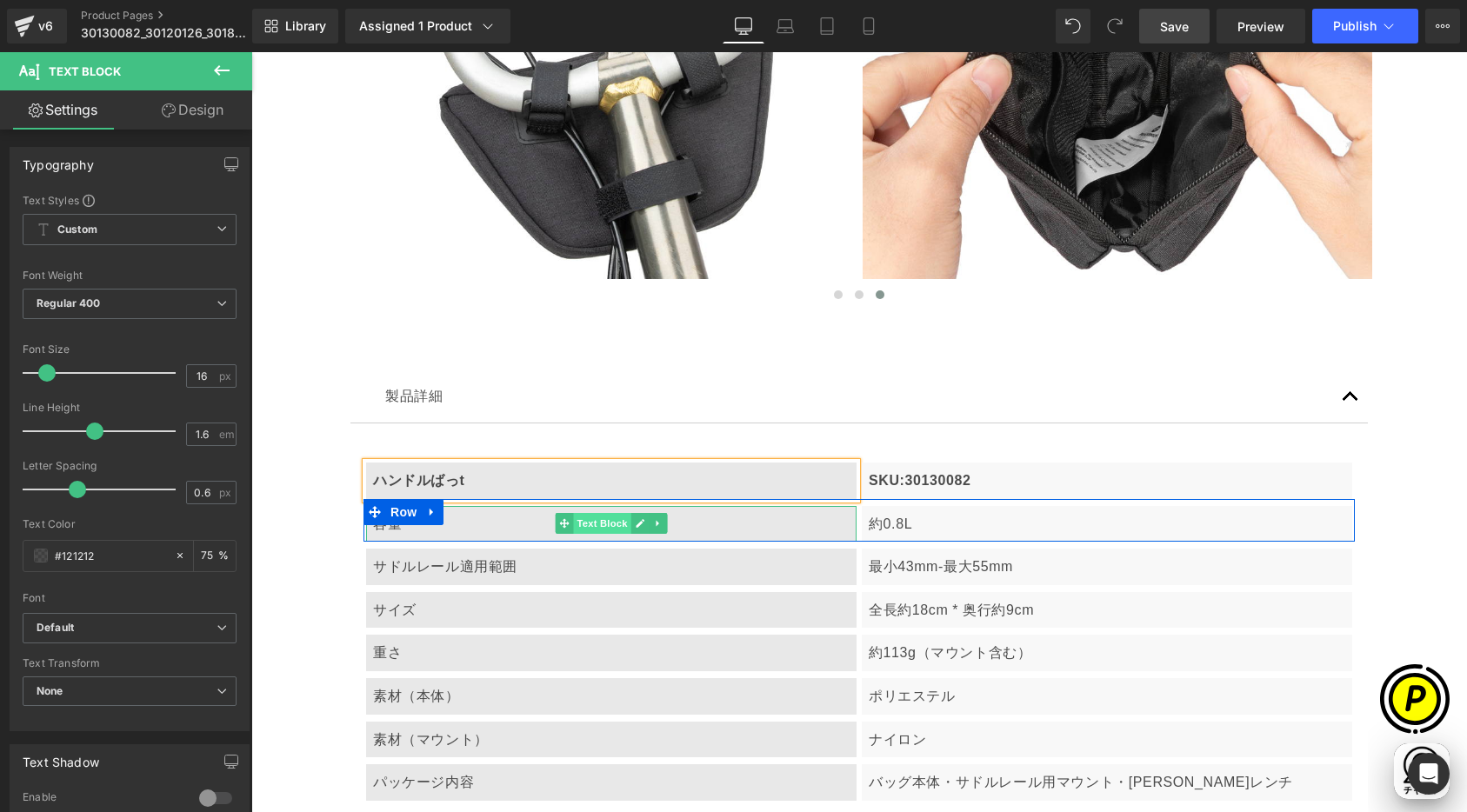
scroll to position [0, 339]
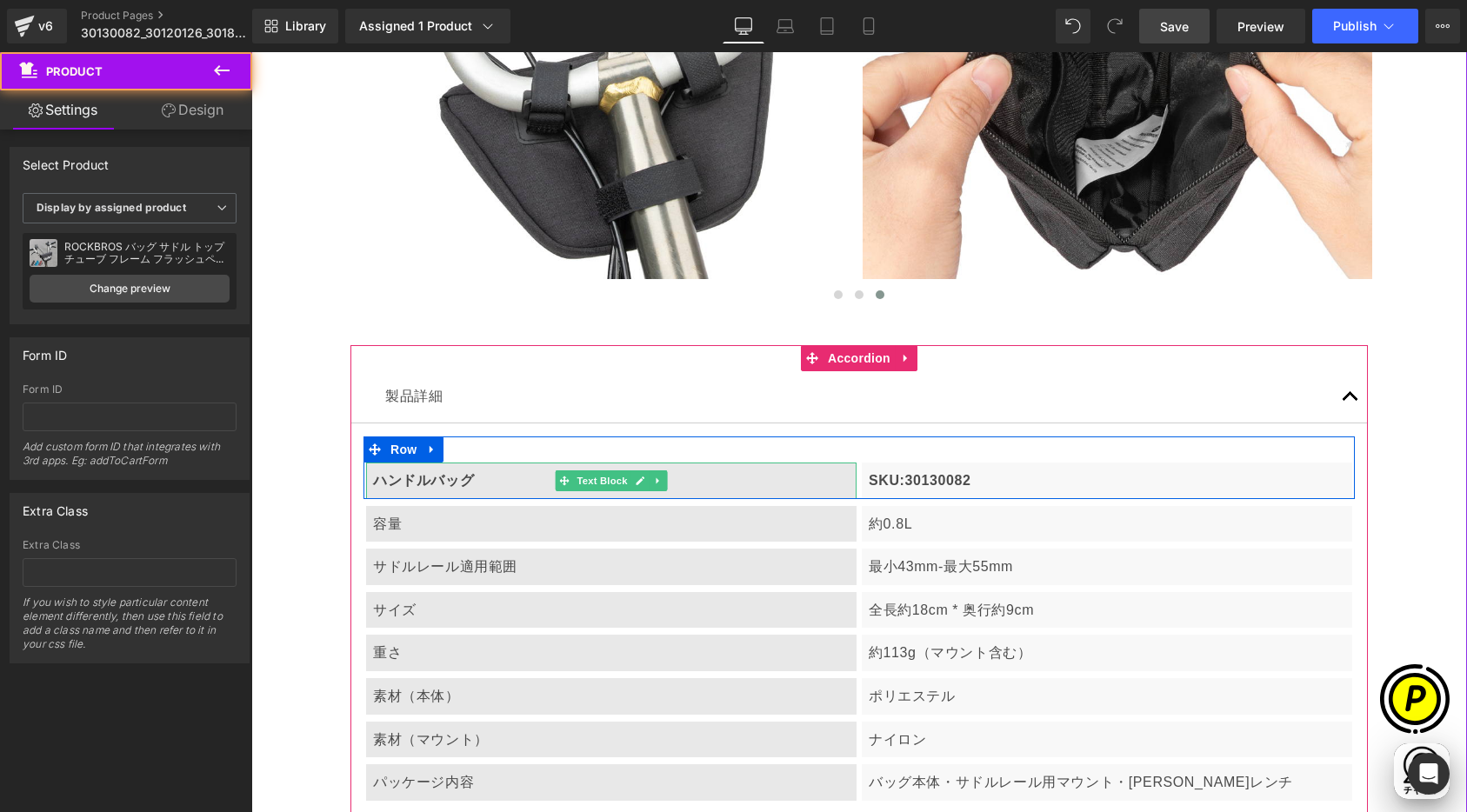
click at [483, 483] on p "ハンドルバッグ" at bounding box center [611, 481] width 476 height 23
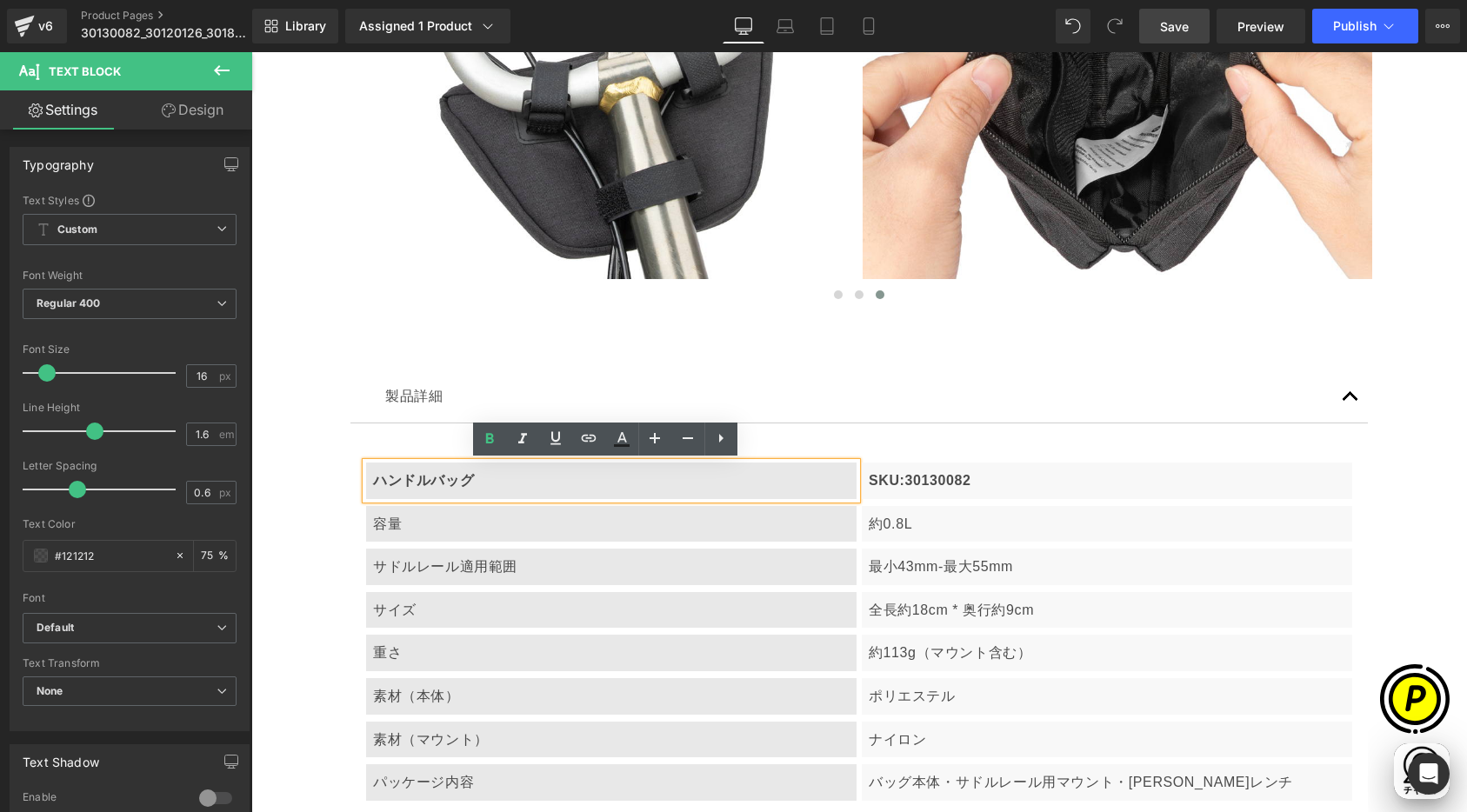
click at [373, 481] on b "ハンドルバッグ" at bounding box center [423, 480] width 101 height 15
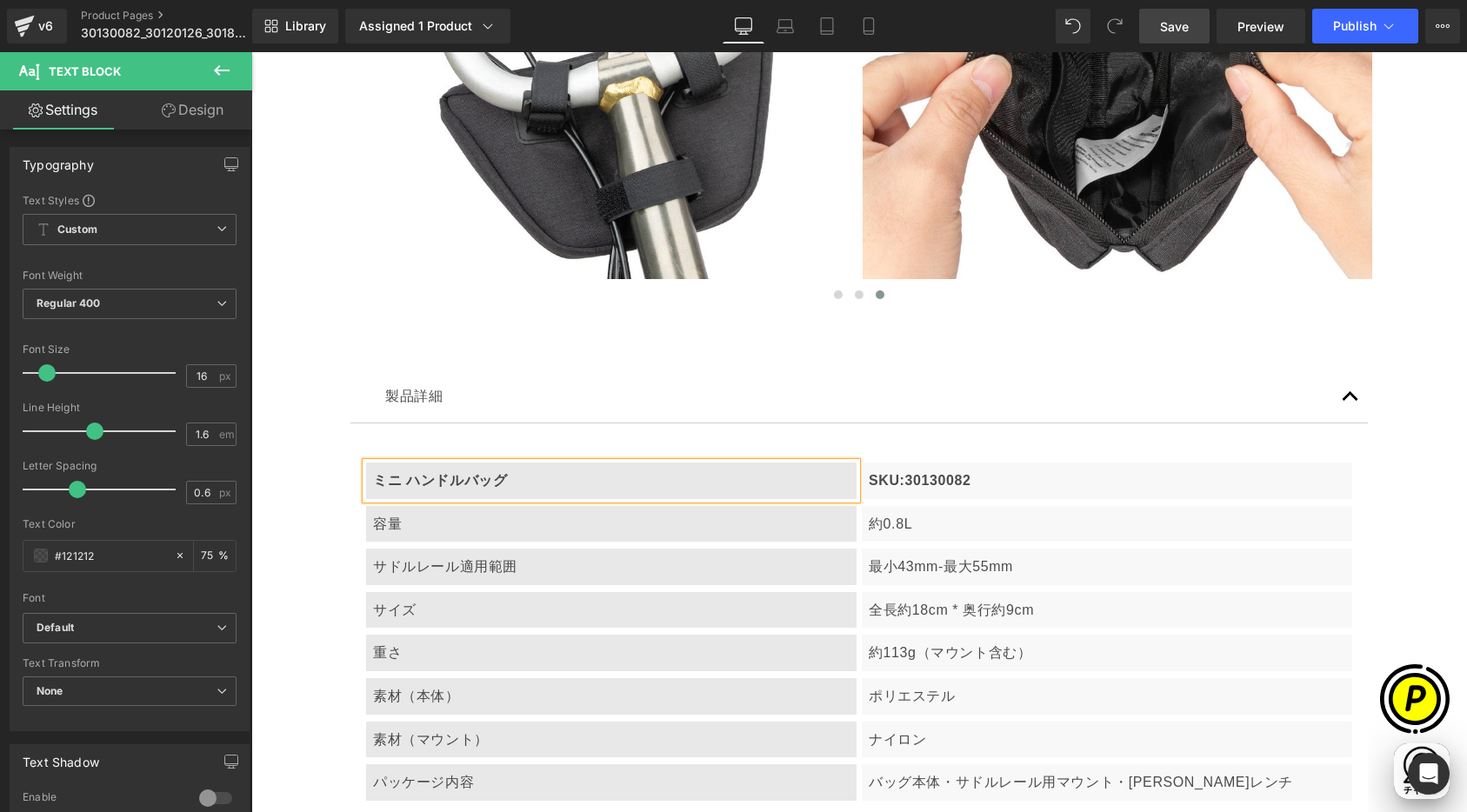
scroll to position [0, 1017]
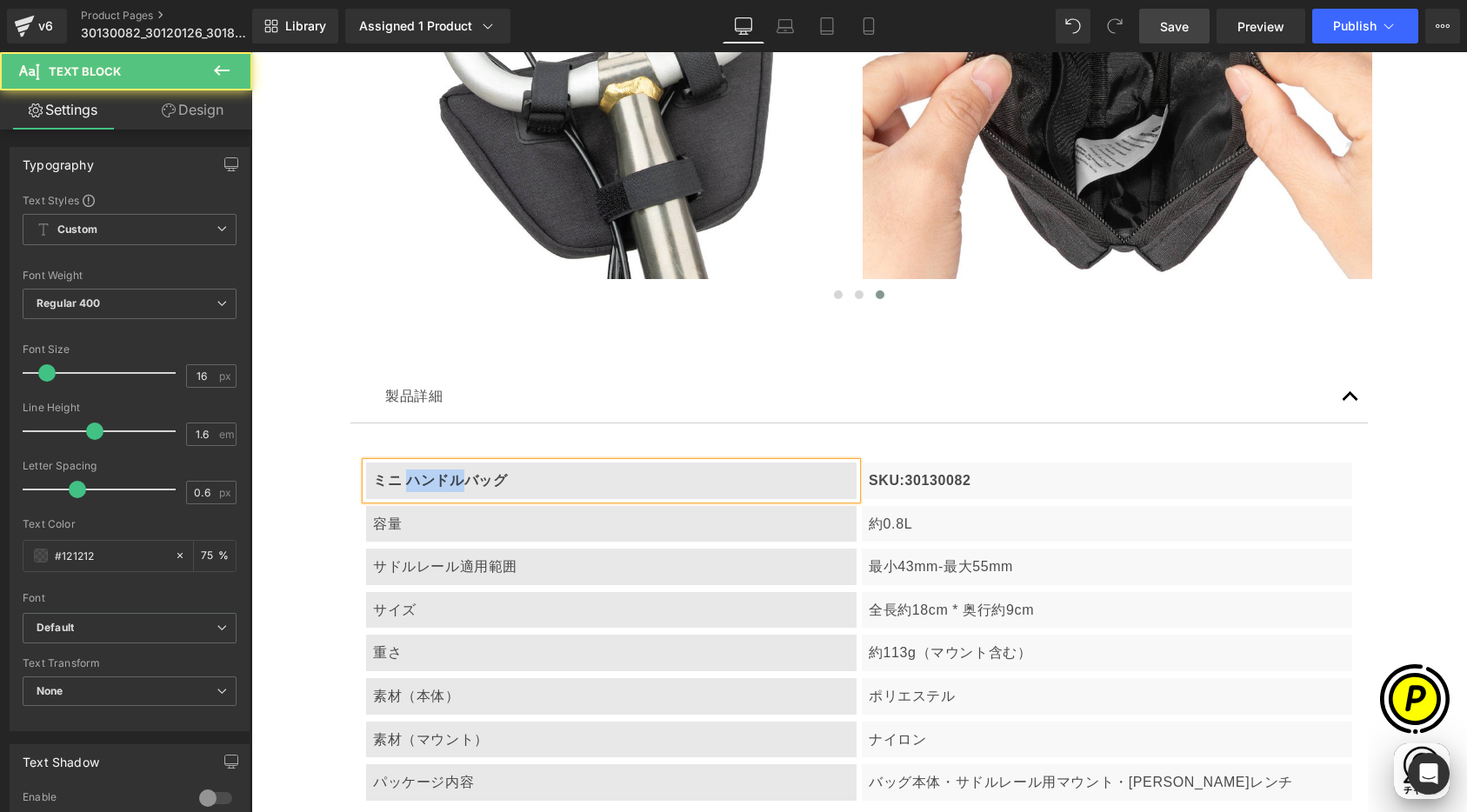
drag, startPoint x: 401, startPoint y: 480, endPoint x: 453, endPoint y: 480, distance: 52.0
click at [453, 480] on b "ミニ ハンドルバッグ" at bounding box center [439, 480] width 134 height 15
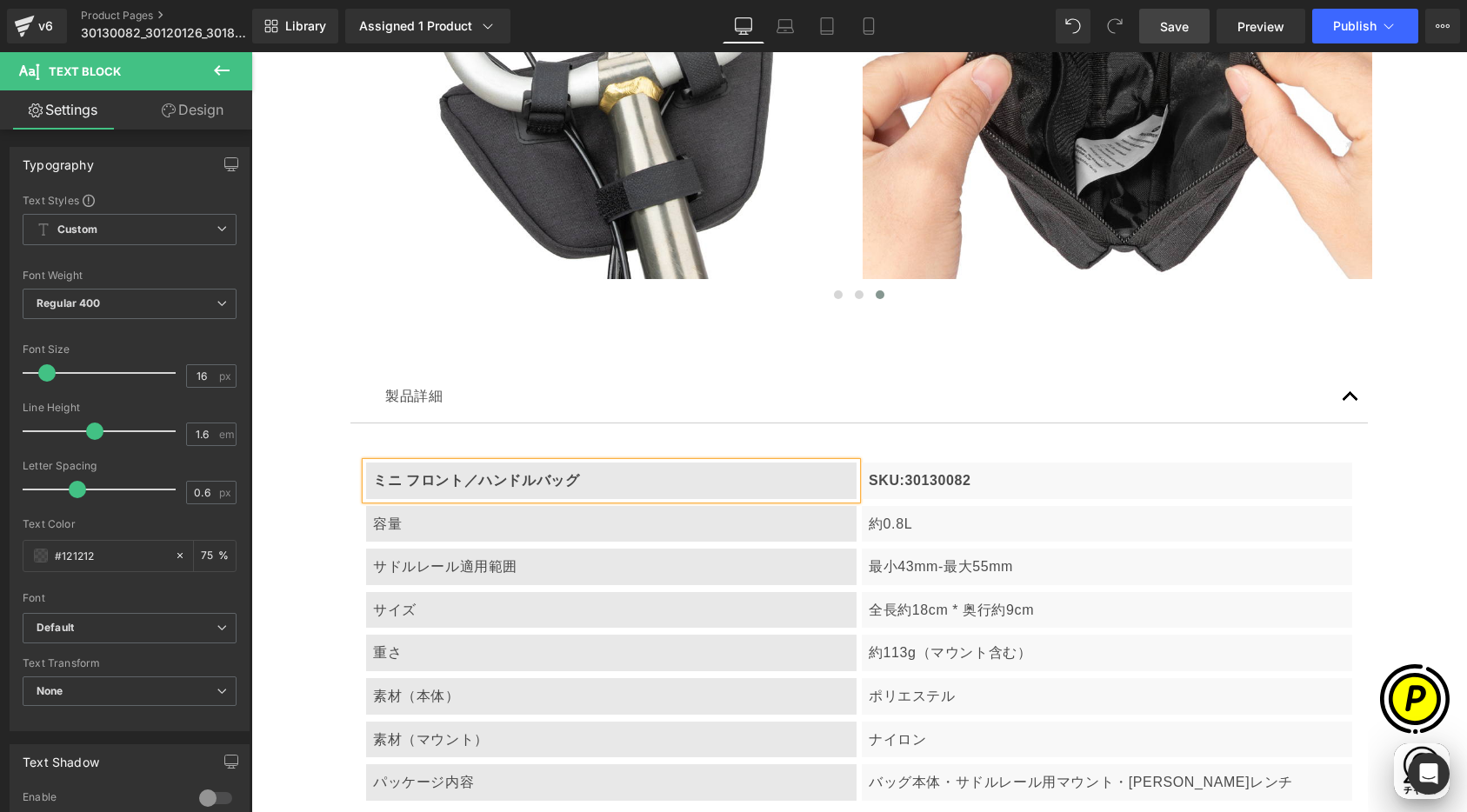
scroll to position [0, 678]
click at [918, 488] on p "SKU:30130082" at bounding box center [1106, 481] width 476 height 23
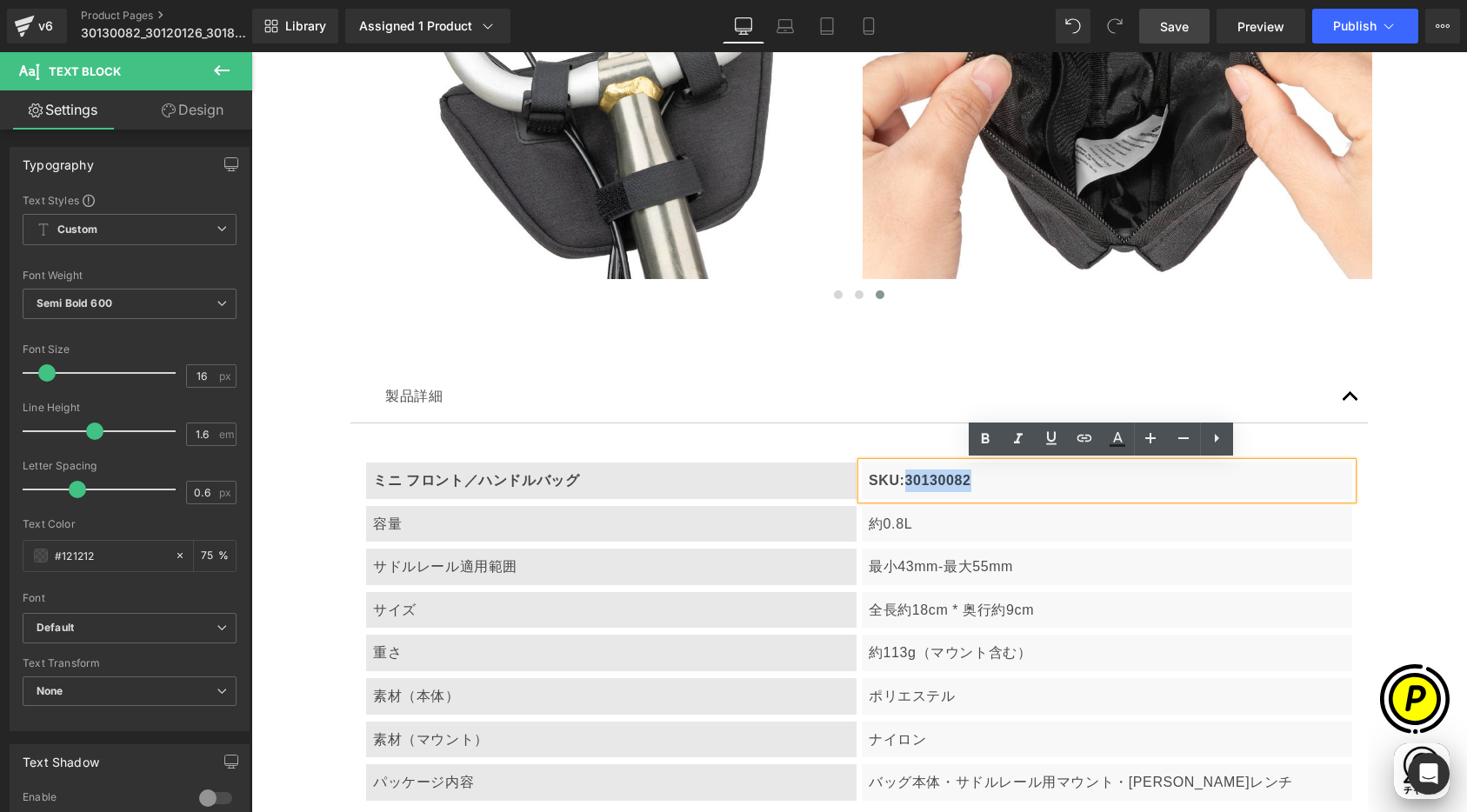
drag, startPoint x: 899, startPoint y: 478, endPoint x: 1038, endPoint y: 489, distance: 139.4
click at [1060, 492] on div "SKU:30130082" at bounding box center [1106, 480] width 491 height 36
paste div
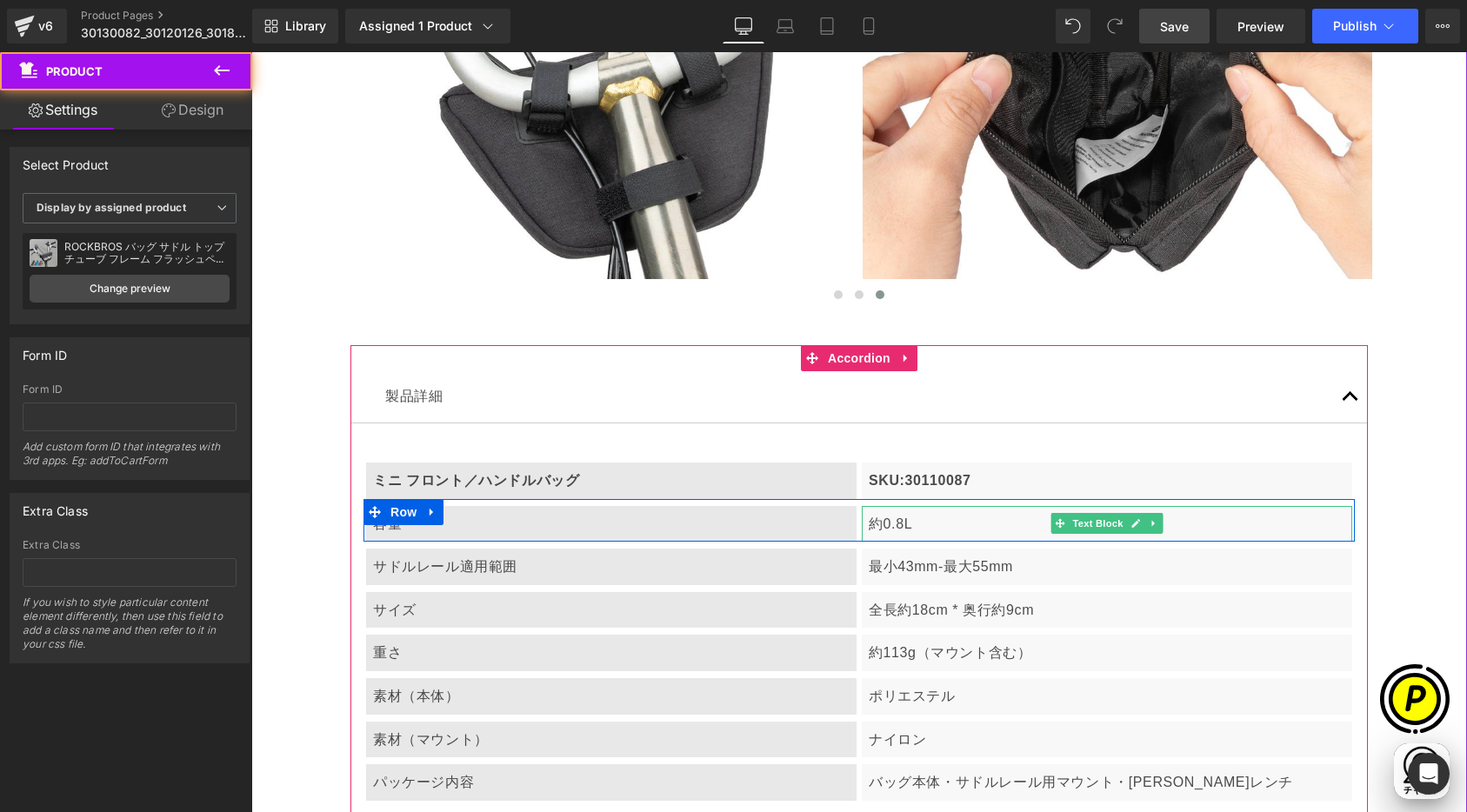
click at [904, 521] on p "約0.8L" at bounding box center [1106, 525] width 476 height 23
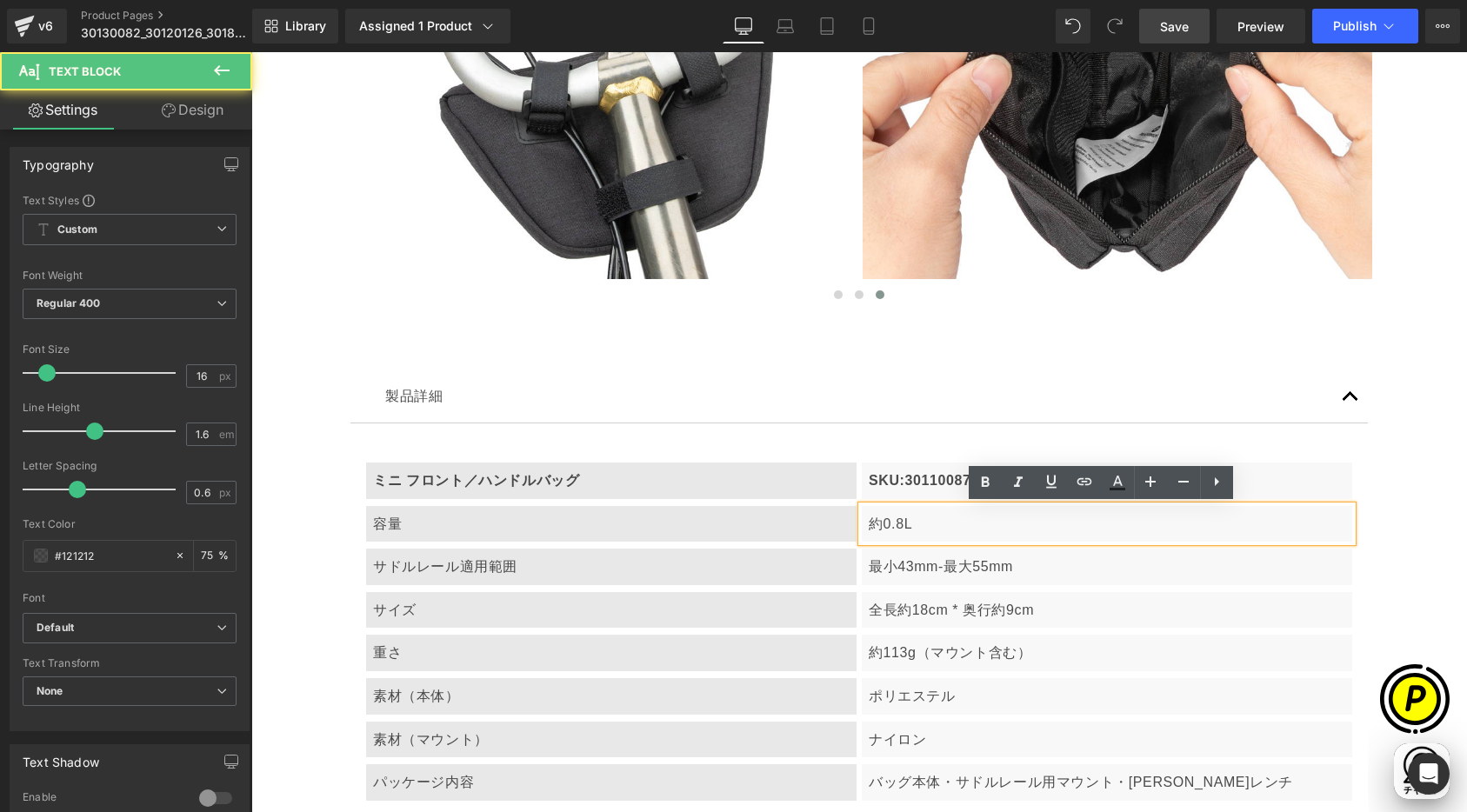
scroll to position [0, 1017]
click at [890, 519] on p "約0.8L" at bounding box center [1106, 525] width 476 height 23
click at [876, 521] on p "約0.7L" at bounding box center [1106, 525] width 476 height 23
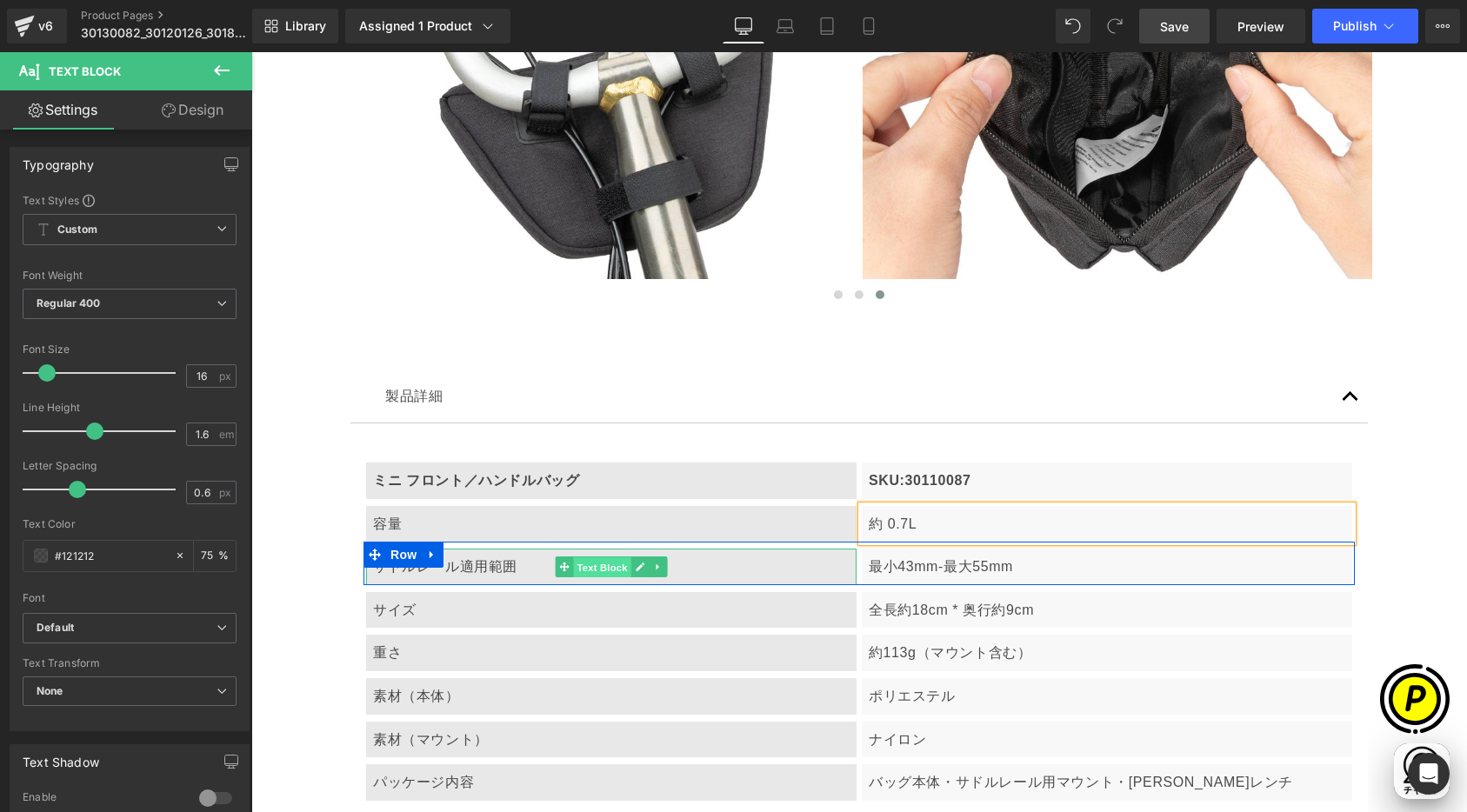
scroll to position [0, 0]
click at [577, 570] on span "Text Block" at bounding box center [602, 567] width 57 height 21
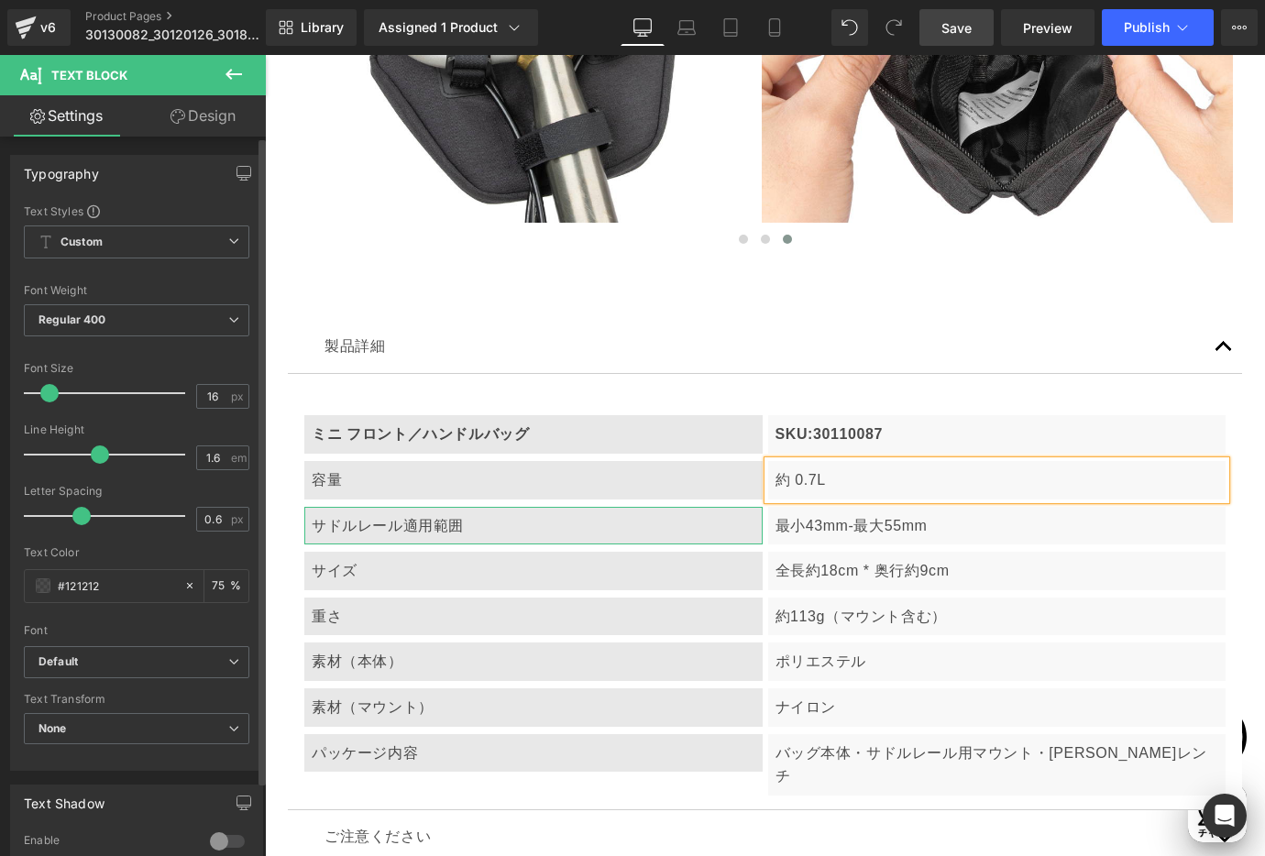
scroll to position [4797, 0]
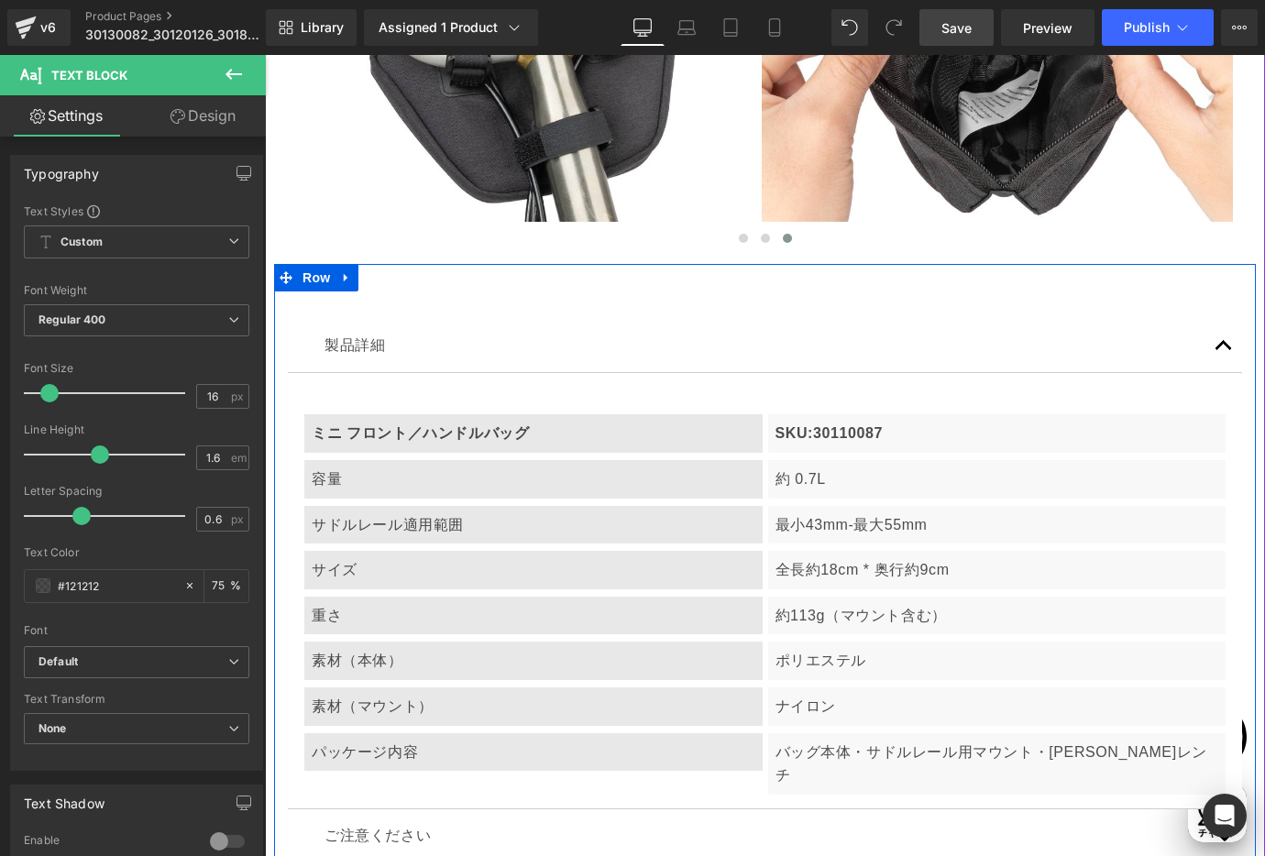
click at [265, 55] on div at bounding box center [265, 55] width 0 height 0
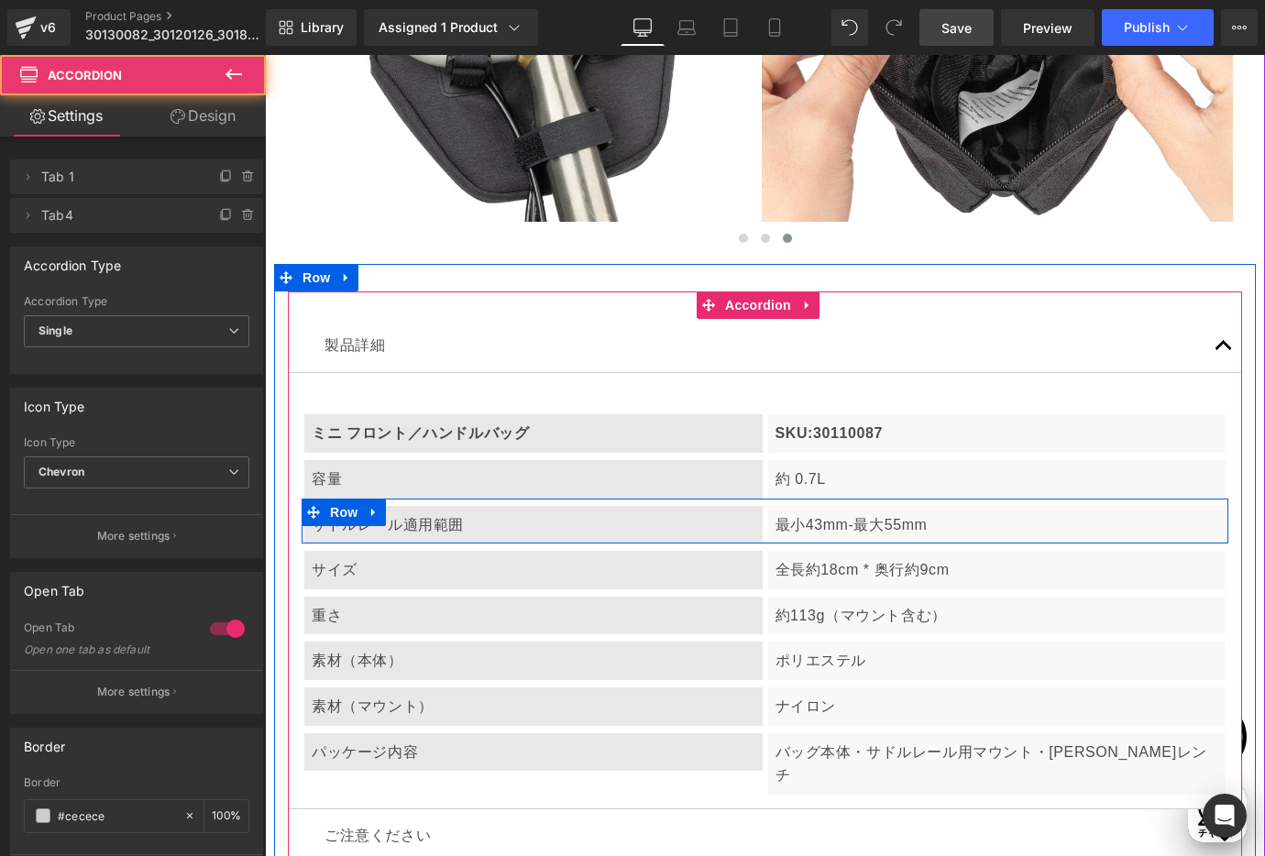
click at [375, 508] on icon at bounding box center [373, 512] width 4 height 8
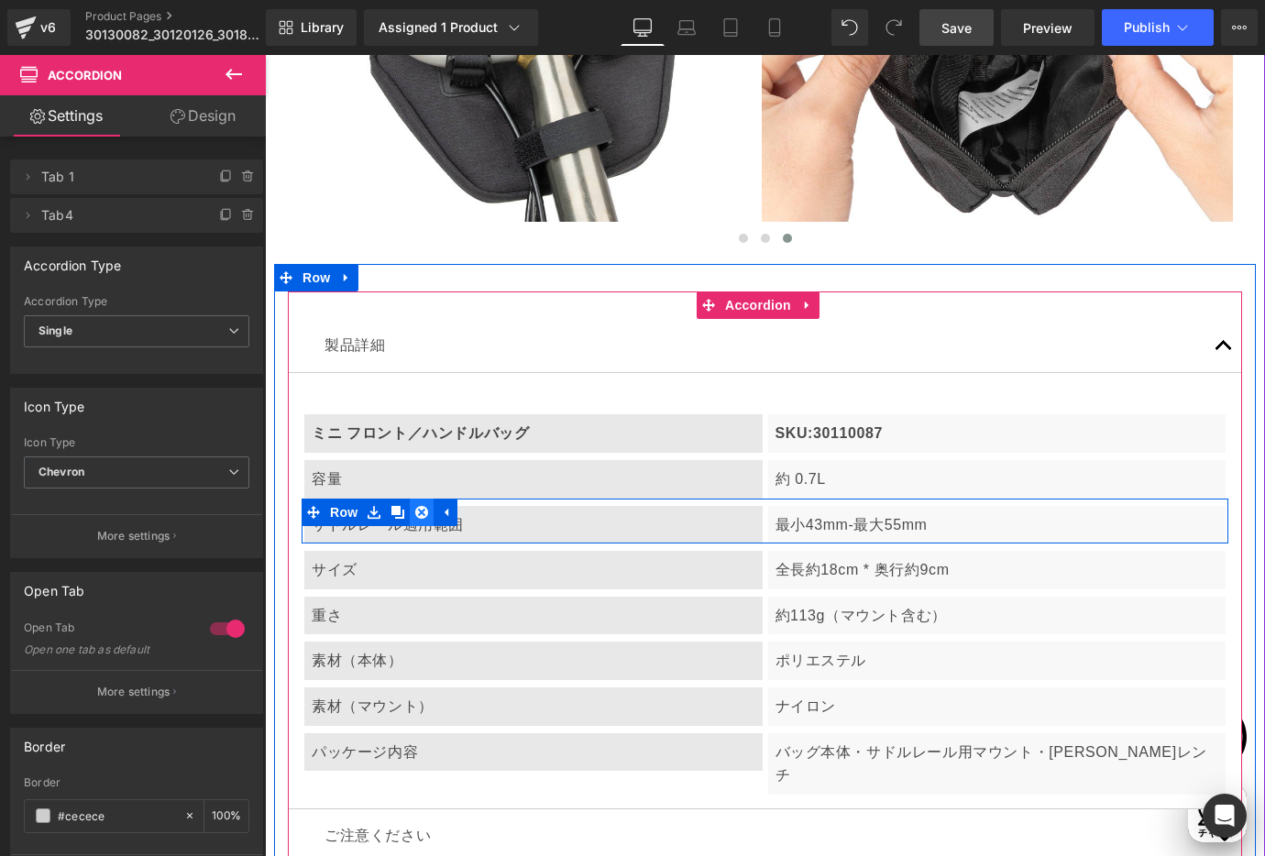
click at [419, 506] on icon at bounding box center [421, 512] width 13 height 13
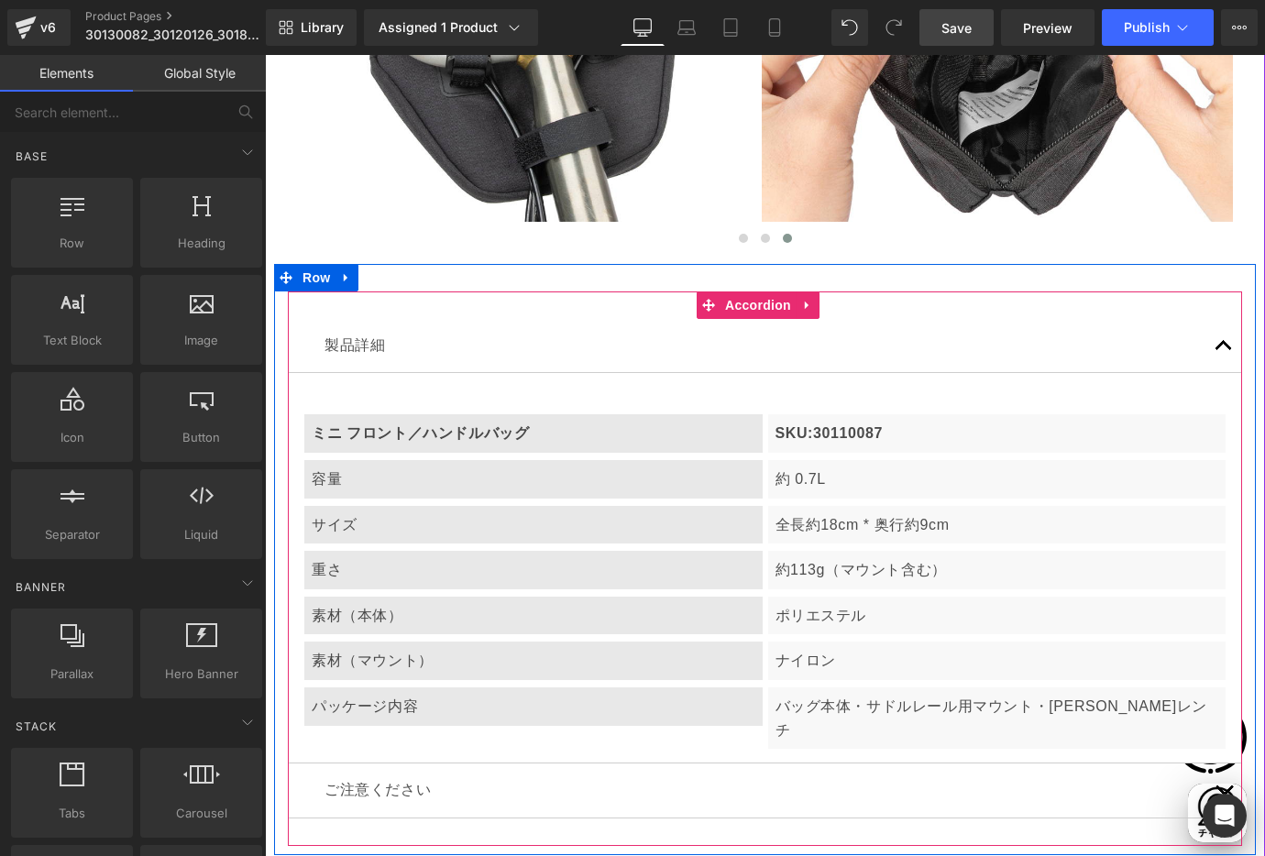
scroll to position [0, 0]
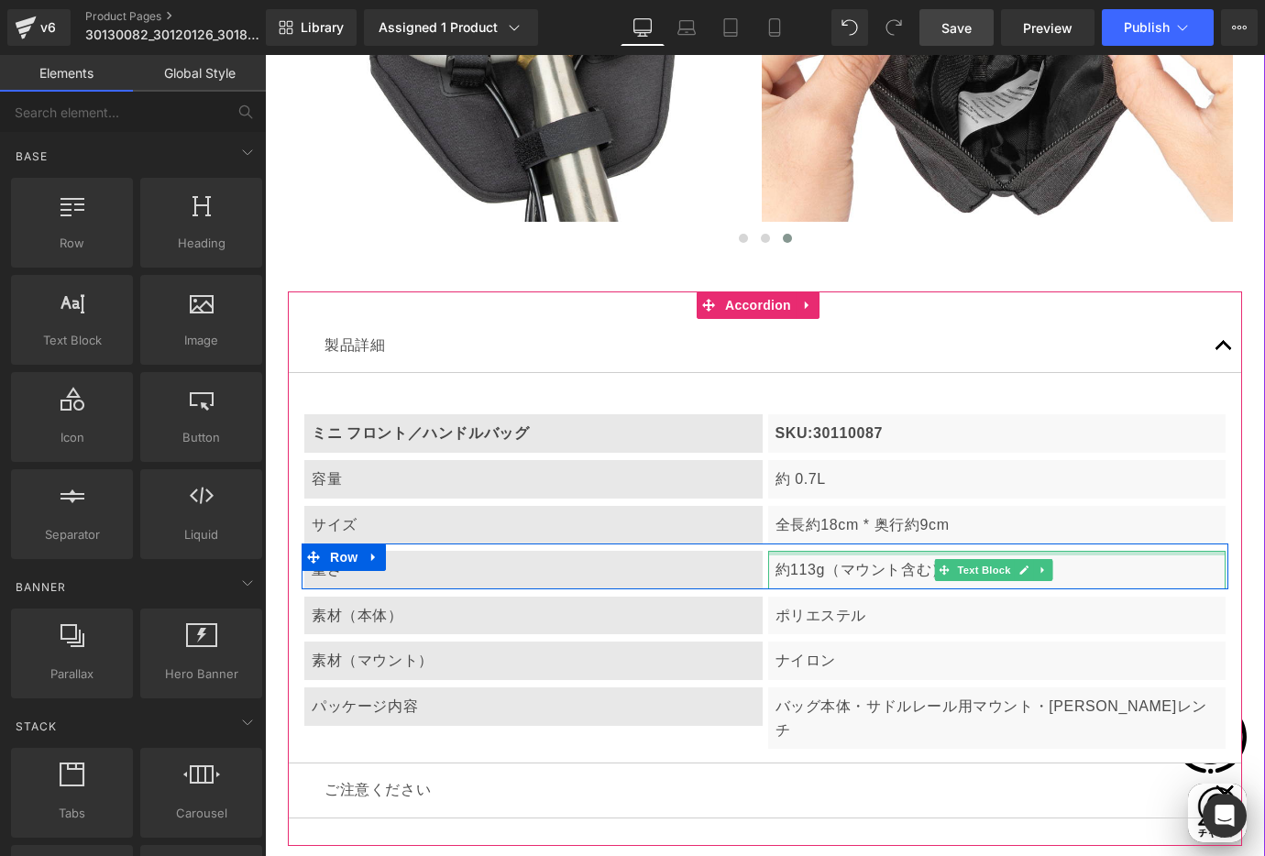
click at [811, 513] on p "全長約18cm * 奥行約9cm" at bounding box center [997, 525] width 444 height 24
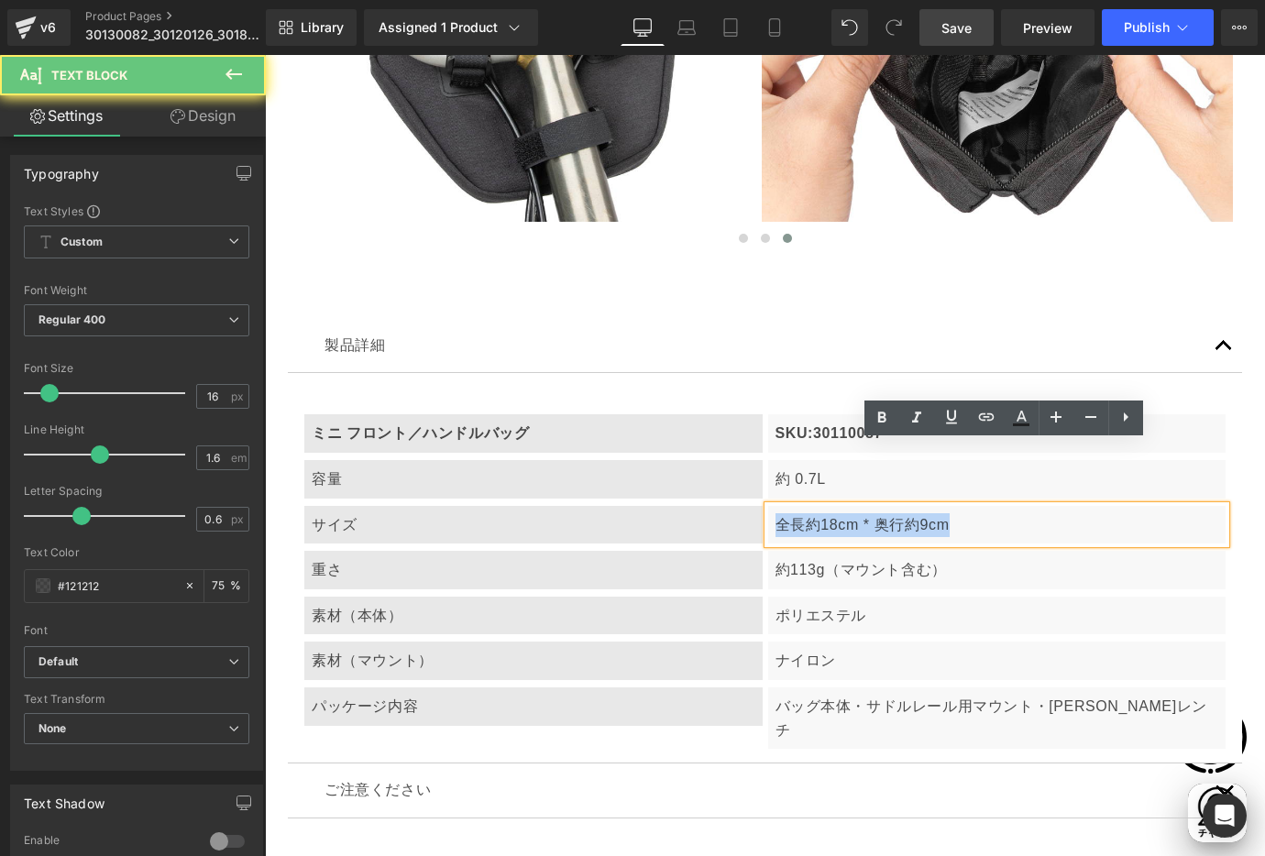
drag, startPoint x: 768, startPoint y: 493, endPoint x: 991, endPoint y: 494, distance: 222.7
click at [991, 513] on p "全長約18cm * 奥行約9cm" at bounding box center [997, 525] width 444 height 24
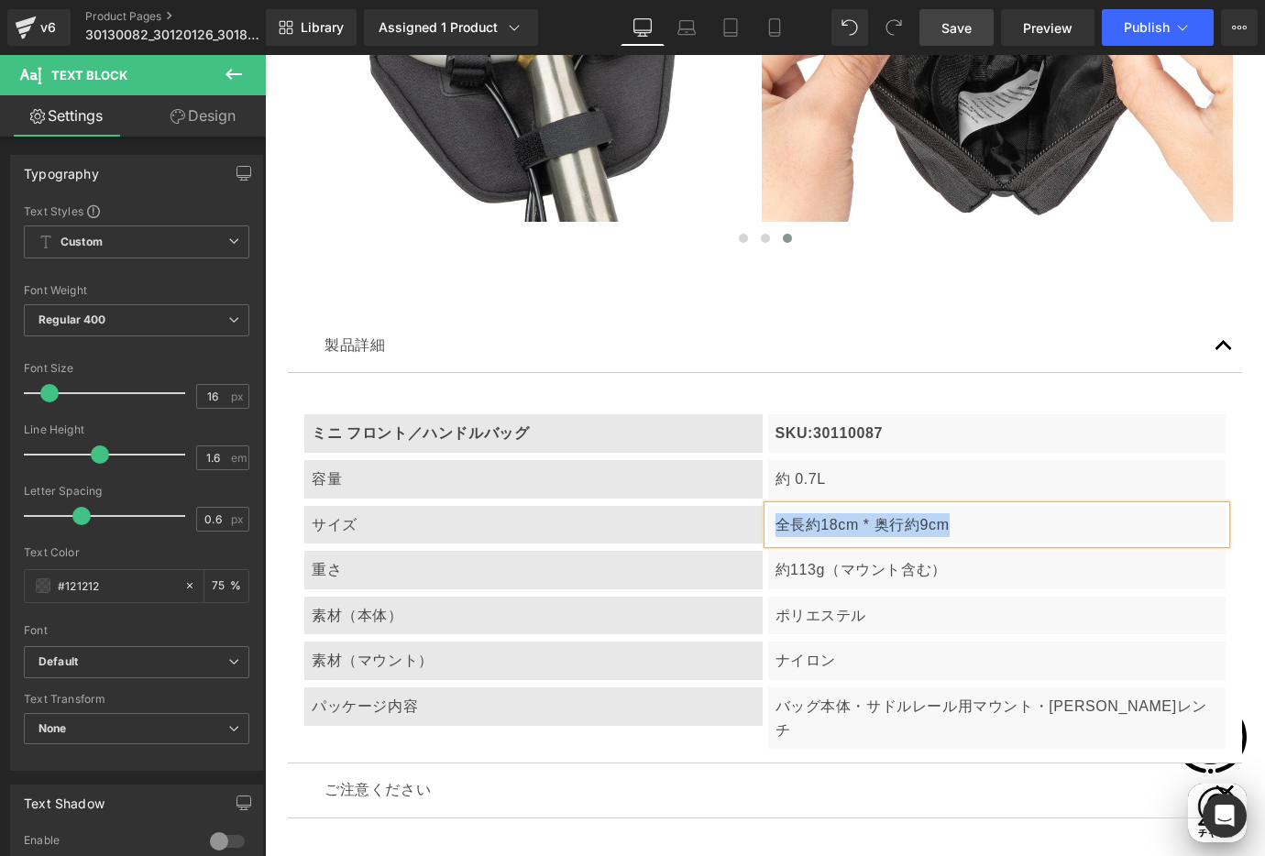
paste div
click at [822, 558] on p "約113g（マウント含む）" at bounding box center [997, 570] width 444 height 24
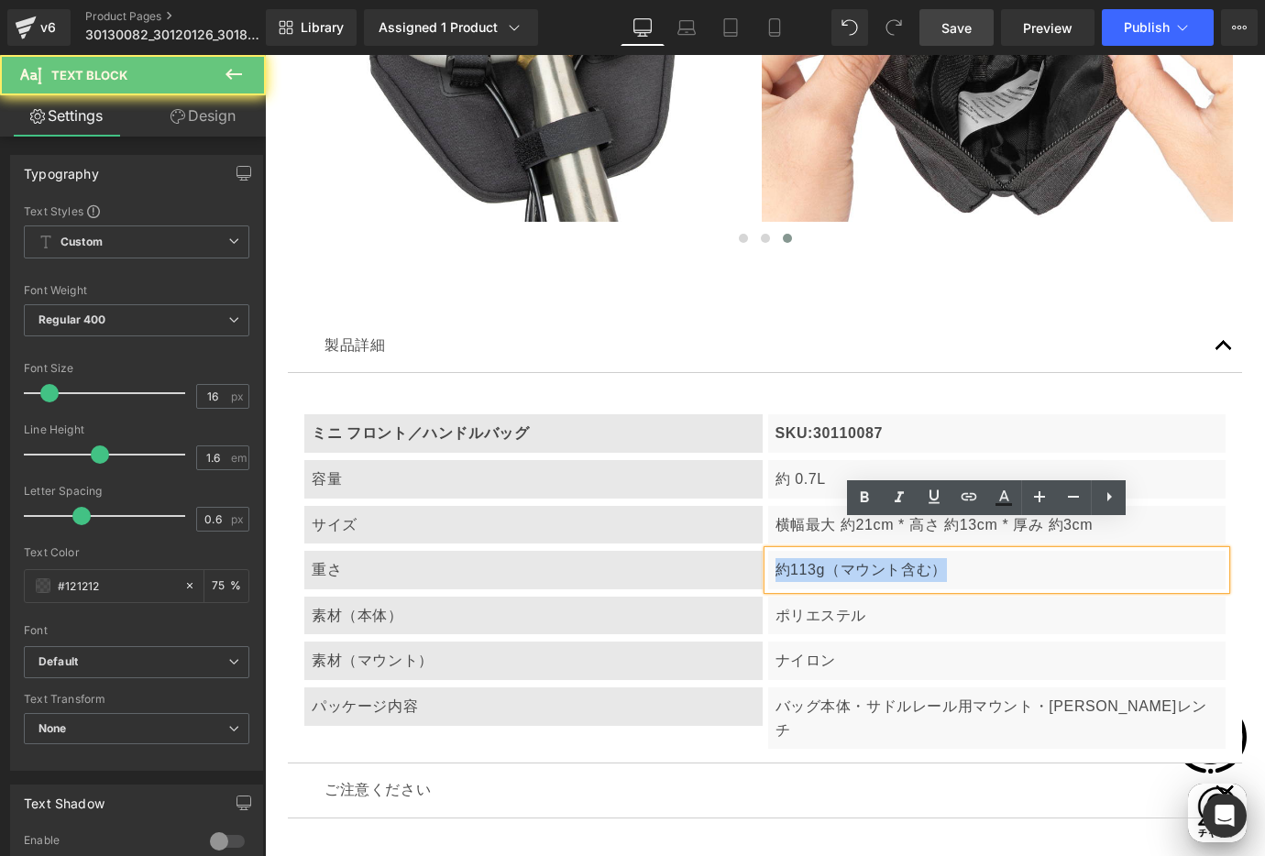
drag, startPoint x: 772, startPoint y: 541, endPoint x: 979, endPoint y: 541, distance: 206.2
click at [979, 558] on p "約113g（マウント含む）" at bounding box center [997, 570] width 444 height 24
paste div
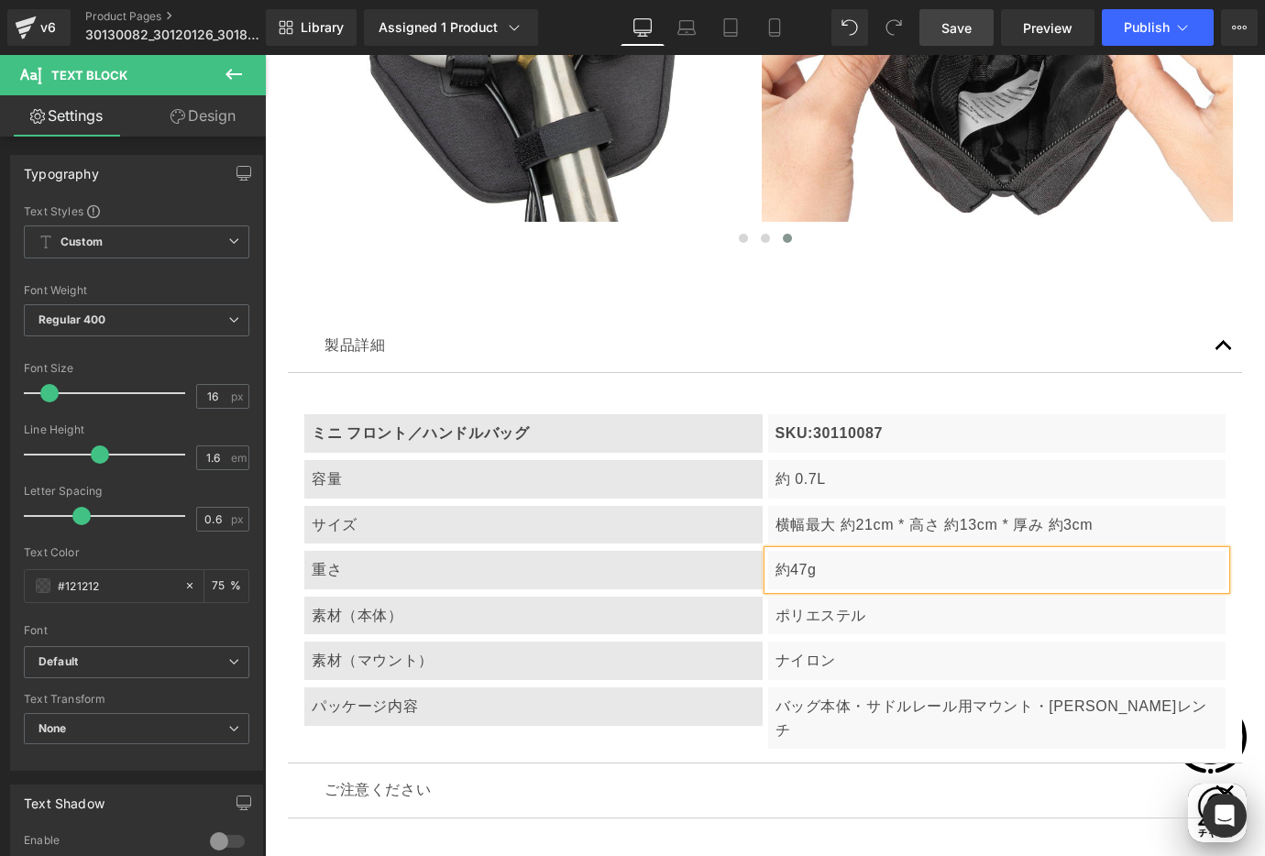
scroll to position [0, 624]
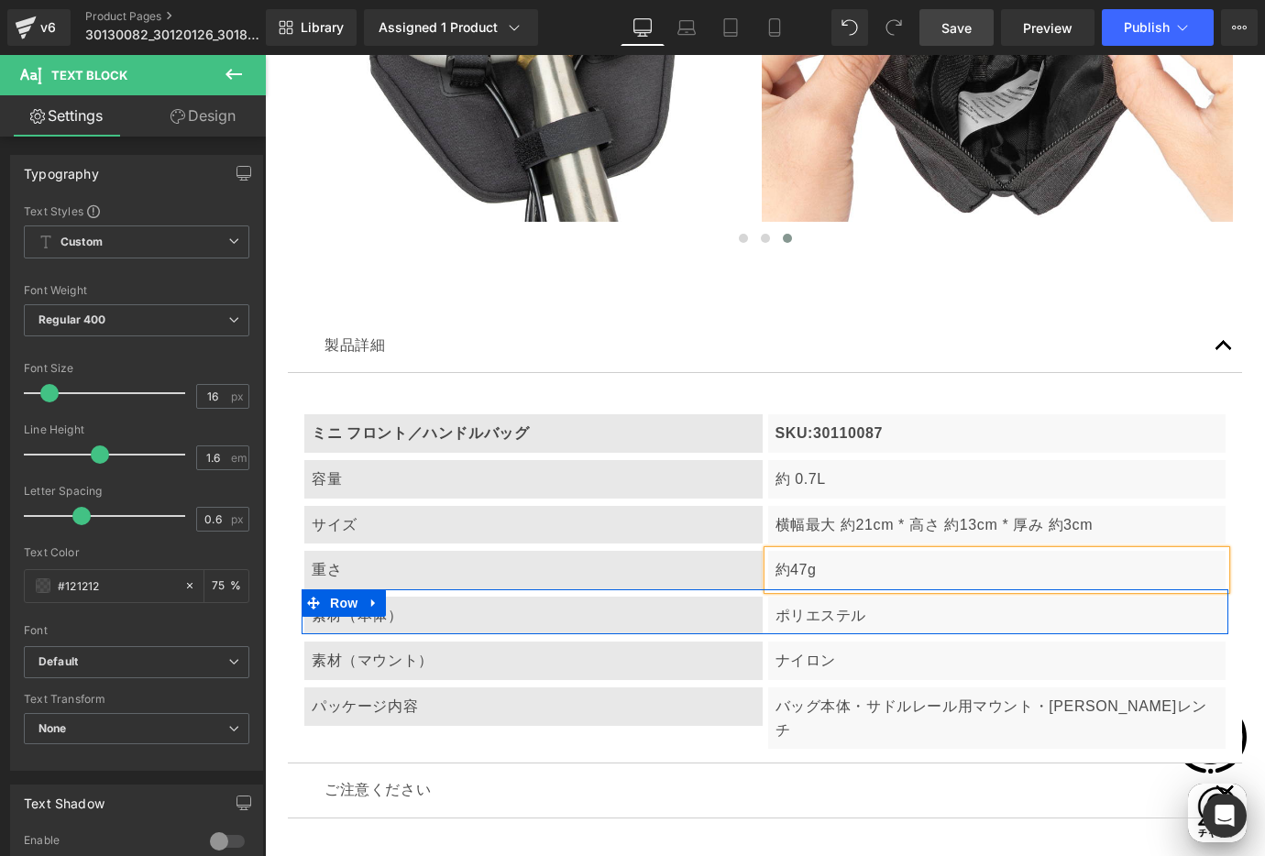
click at [401, 604] on p "素材（本体）" at bounding box center [534, 616] width 444 height 24
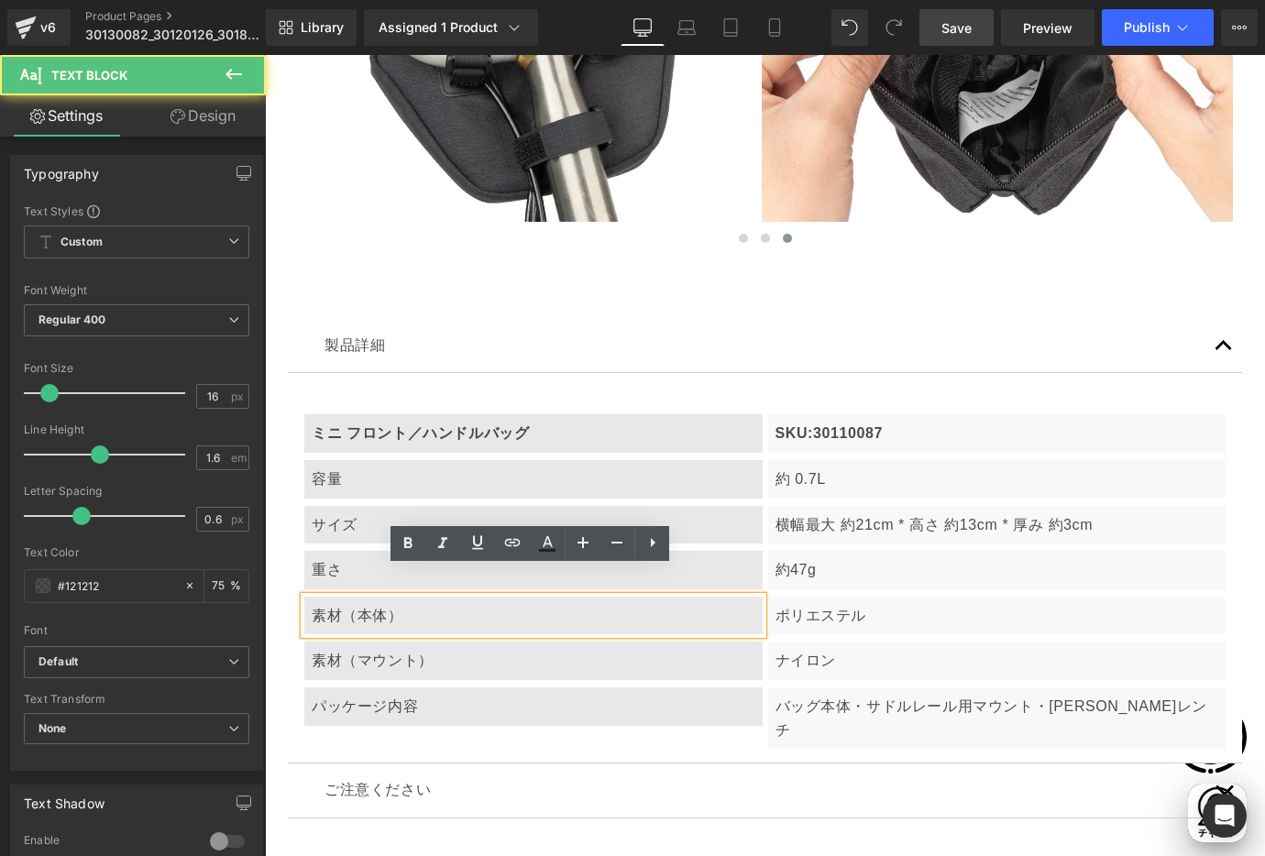
scroll to position [0, 936]
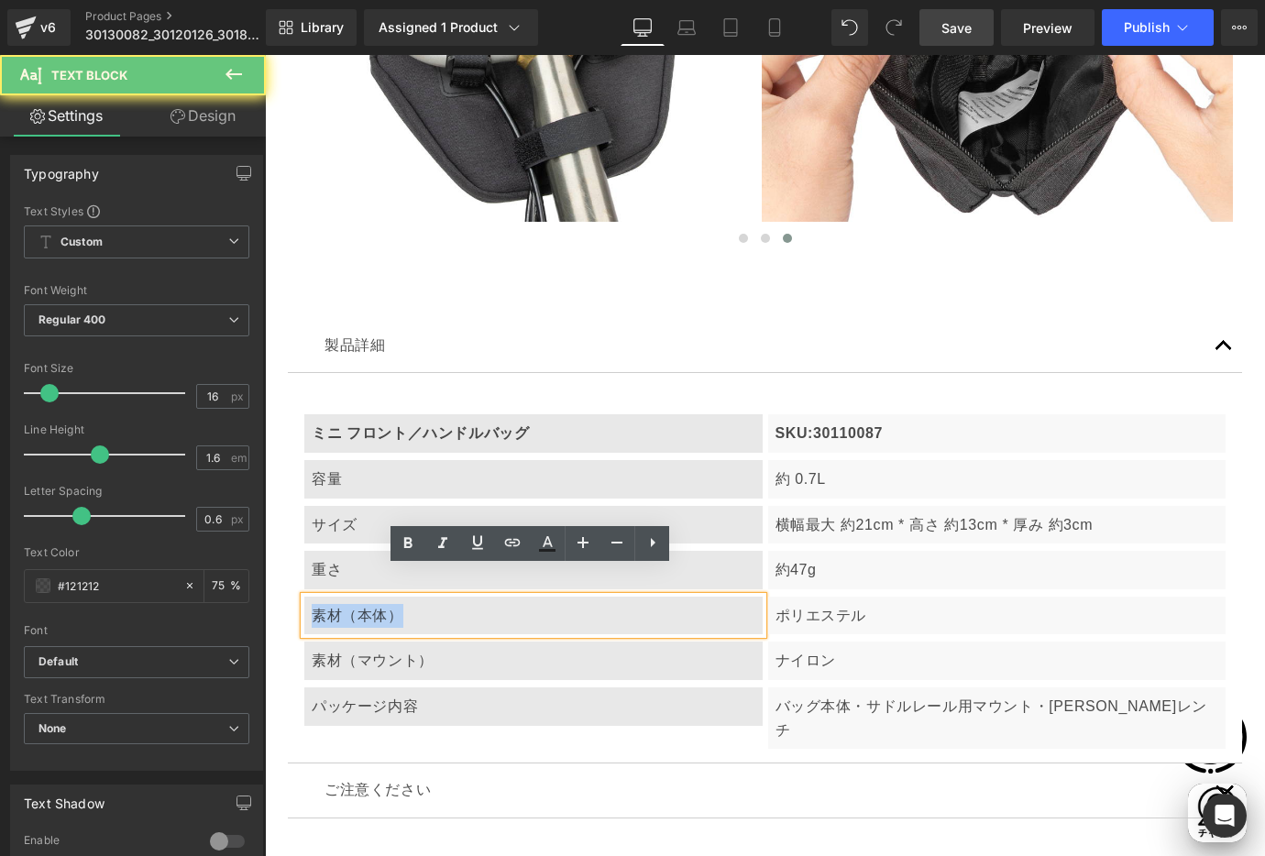
drag, startPoint x: 312, startPoint y: 583, endPoint x: 422, endPoint y: 586, distance: 110.0
click at [422, 597] on div "素材（本体）" at bounding box center [533, 616] width 458 height 38
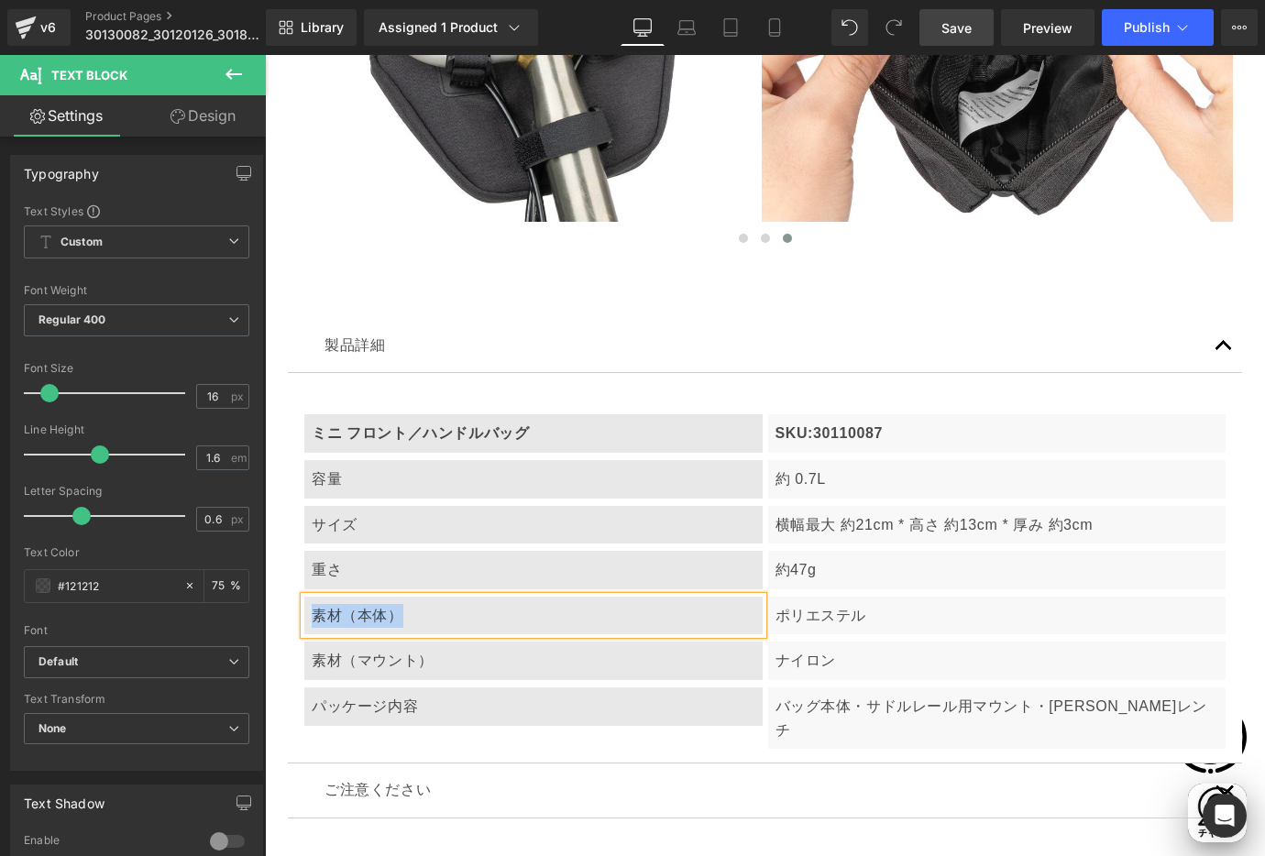
paste div
click at [845, 604] on p "ポリエステル" at bounding box center [997, 616] width 444 height 24
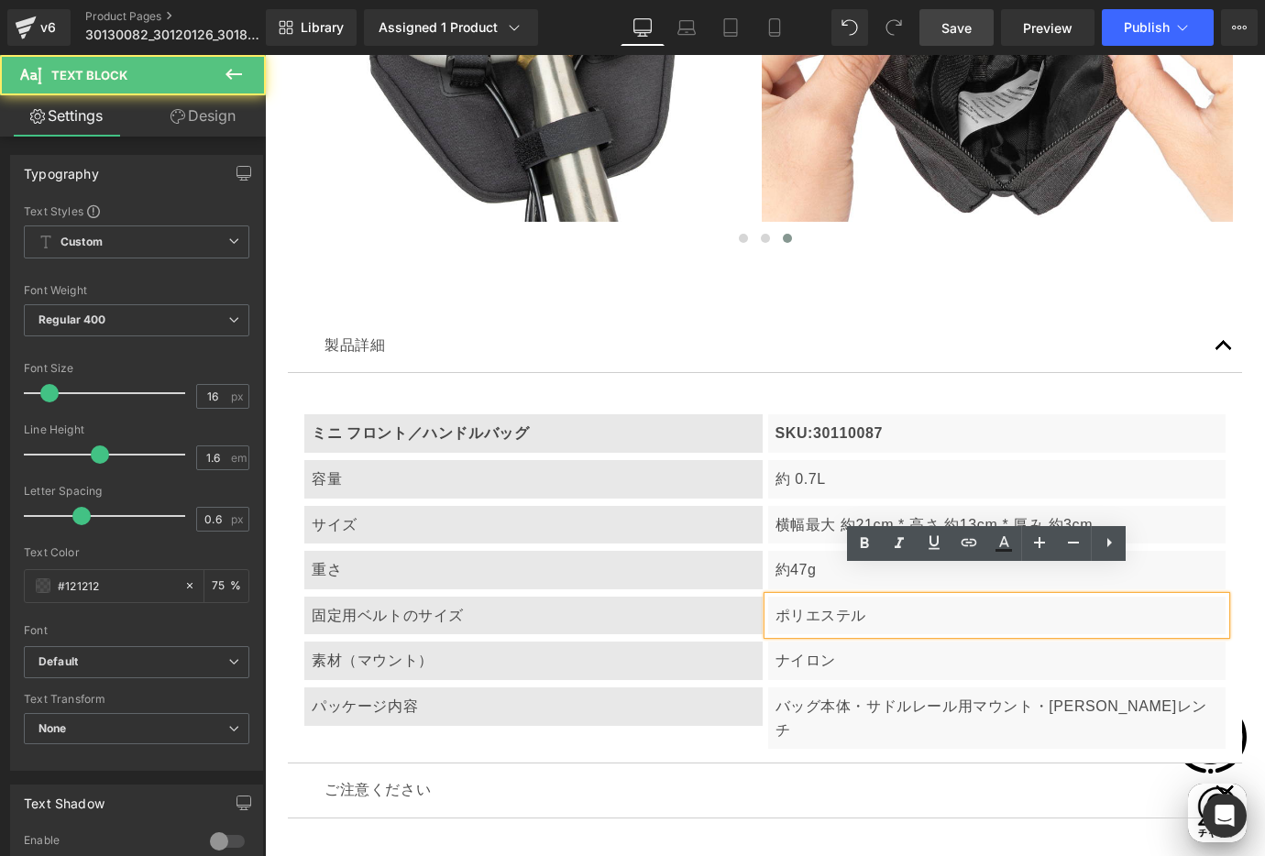
scroll to position [0, 0]
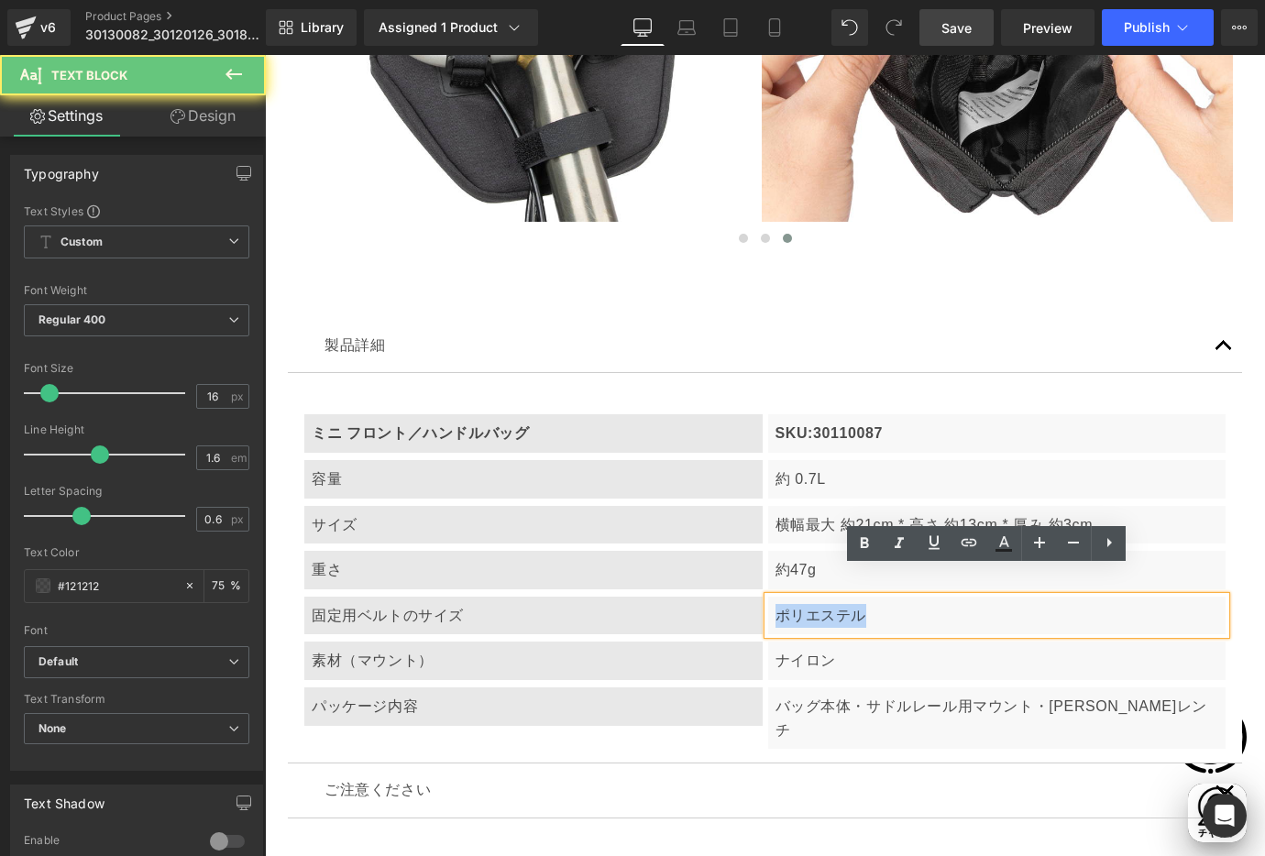
drag, startPoint x: 768, startPoint y: 583, endPoint x: 875, endPoint y: 592, distance: 107.6
click at [875, 604] on p "ポリエステル" at bounding box center [997, 616] width 444 height 24
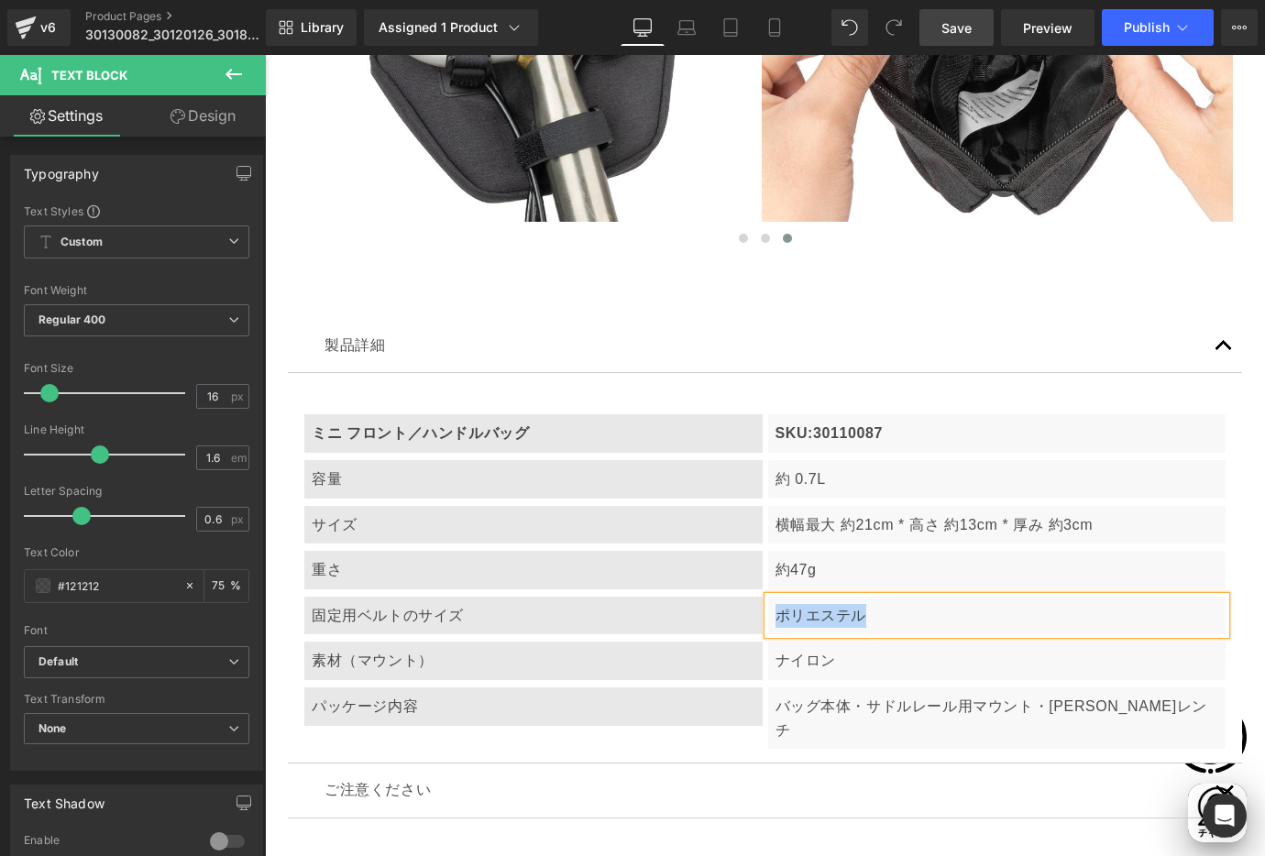
paste div
click at [827, 695] on p "バッグ本体・サドルレール用マウント・[PERSON_NAME]レンチ" at bounding box center [997, 718] width 444 height 47
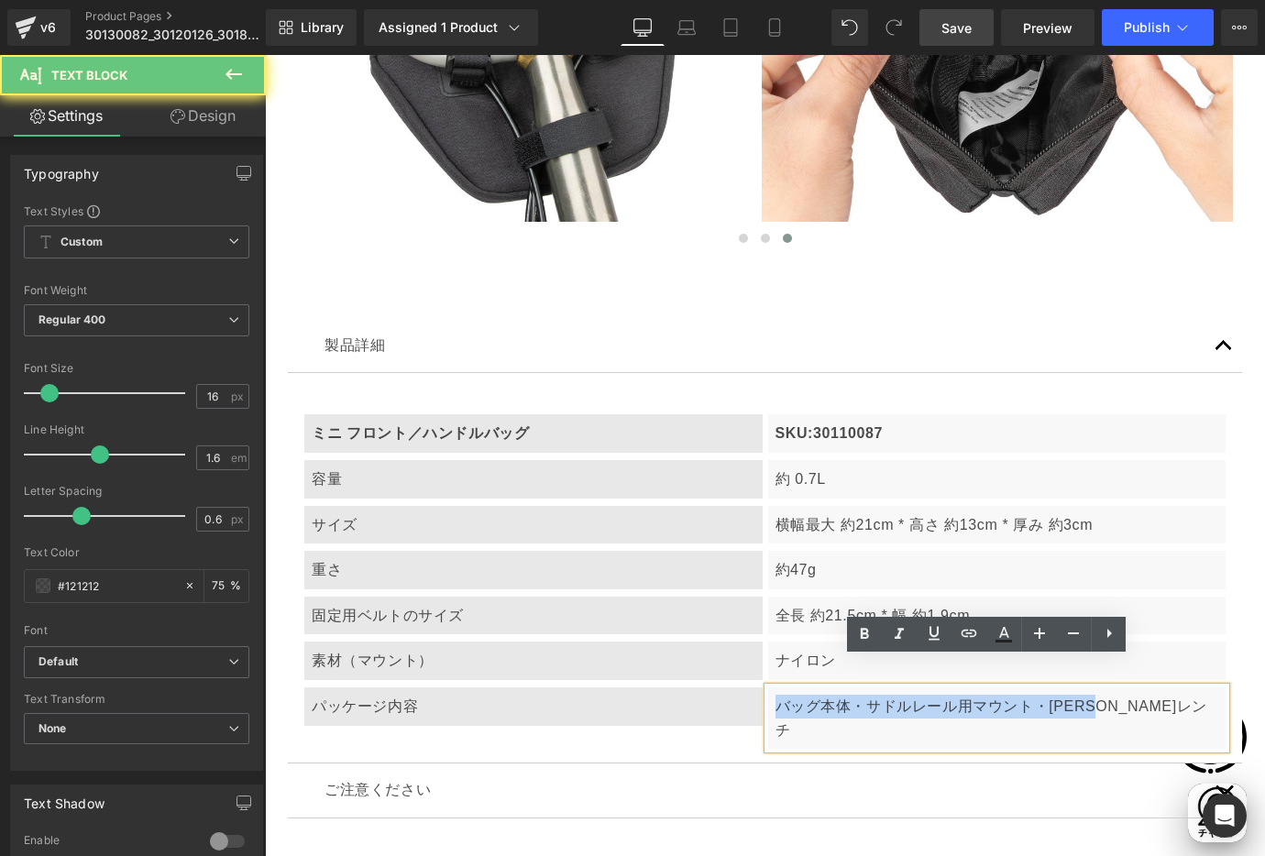
drag, startPoint x: 772, startPoint y: 676, endPoint x: 1147, endPoint y: 669, distance: 375.8
click at [1147, 695] on p "バッグ本体・サドルレール用マウント・[PERSON_NAME]レンチ" at bounding box center [997, 718] width 444 height 47
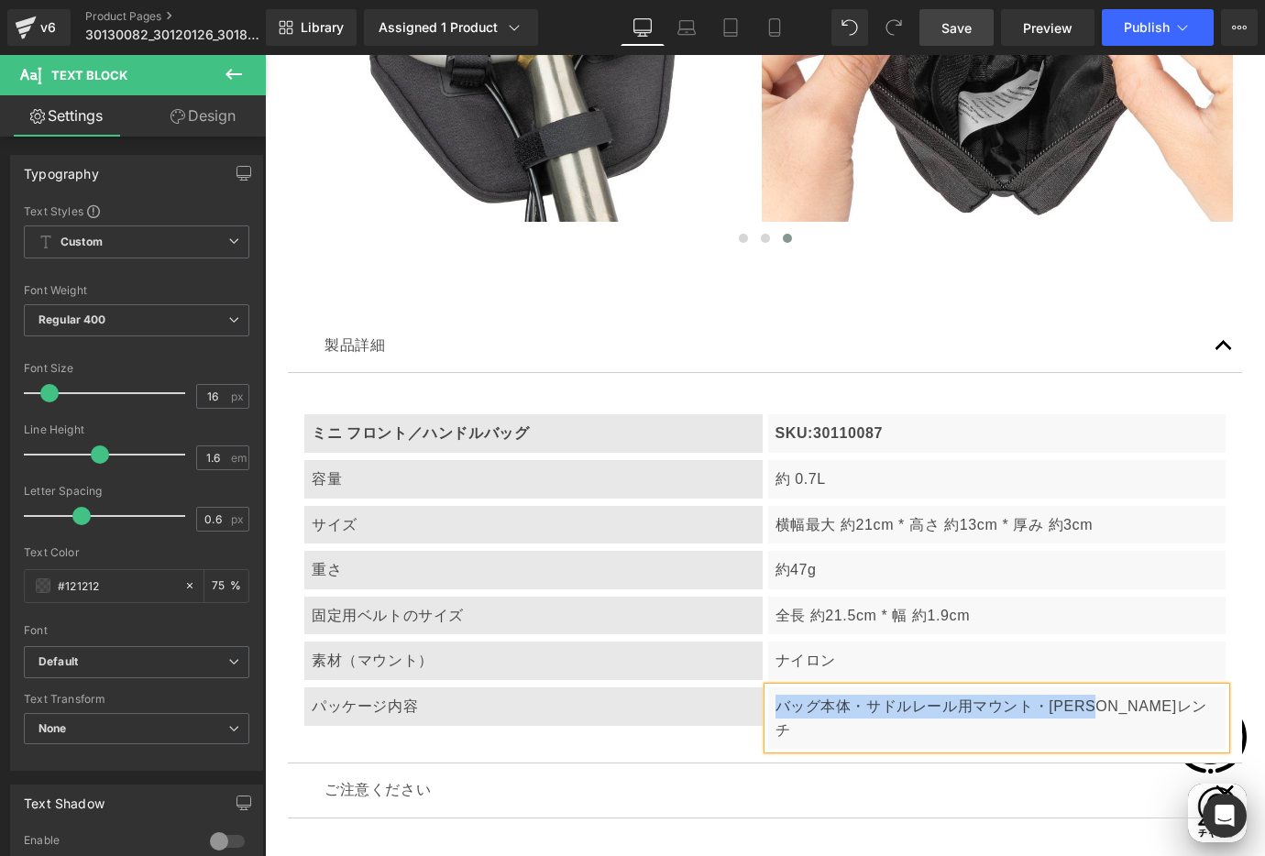
paste div
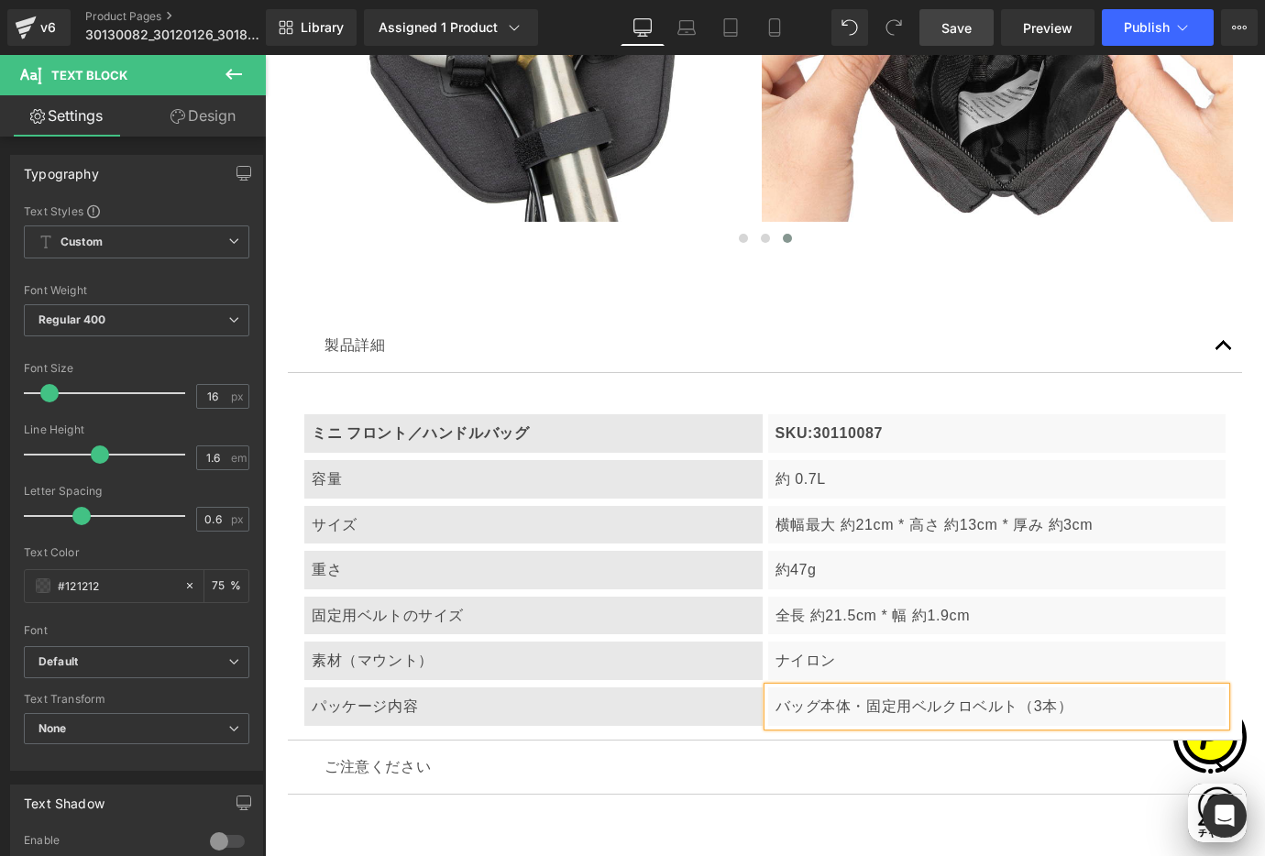
click at [367, 649] on p "素材（マウント）" at bounding box center [534, 661] width 444 height 24
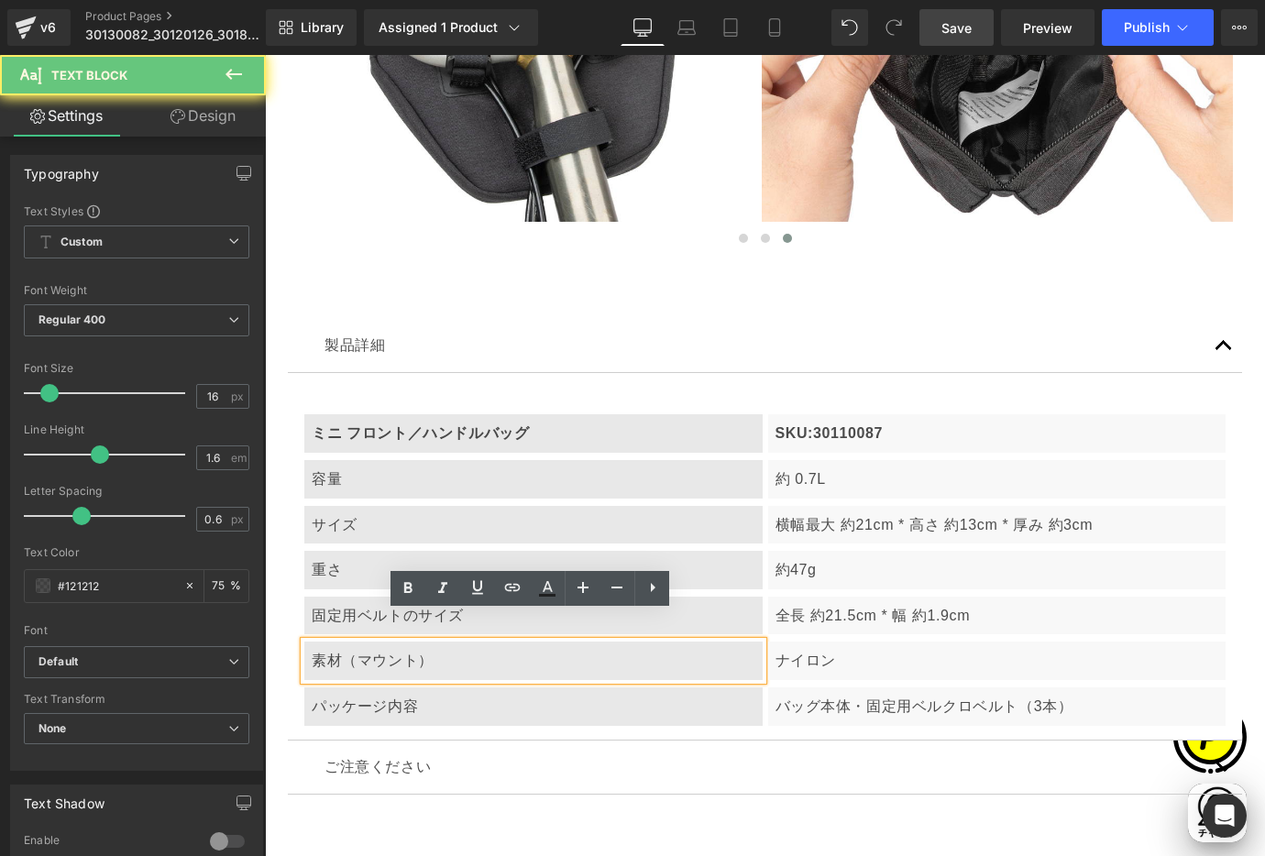
click at [397, 649] on p "素材（マウント）" at bounding box center [534, 661] width 444 height 24
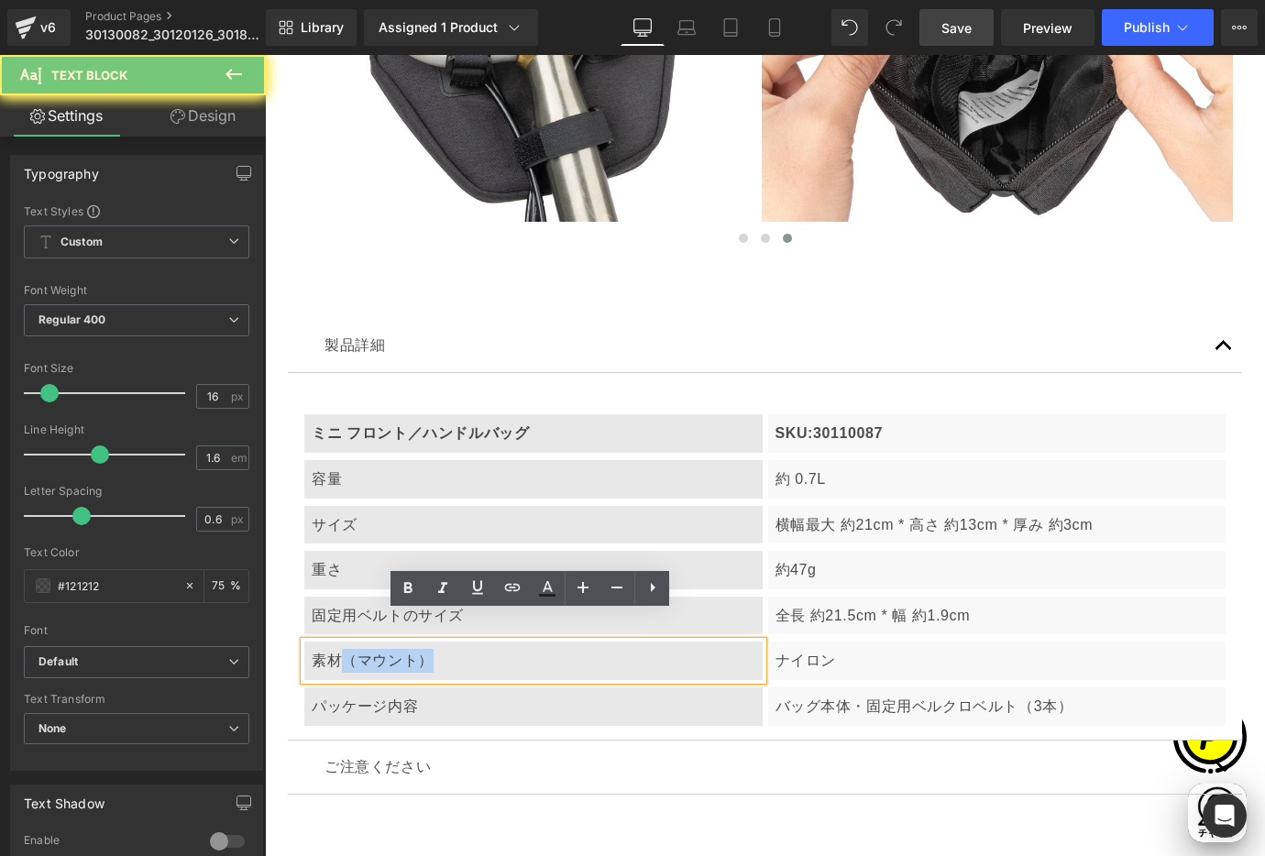
scroll to position [0, 936]
drag, startPoint x: 340, startPoint y: 630, endPoint x: 485, endPoint y: 632, distance: 144.8
click at [485, 649] on p "素材（マウント）" at bounding box center [534, 661] width 444 height 24
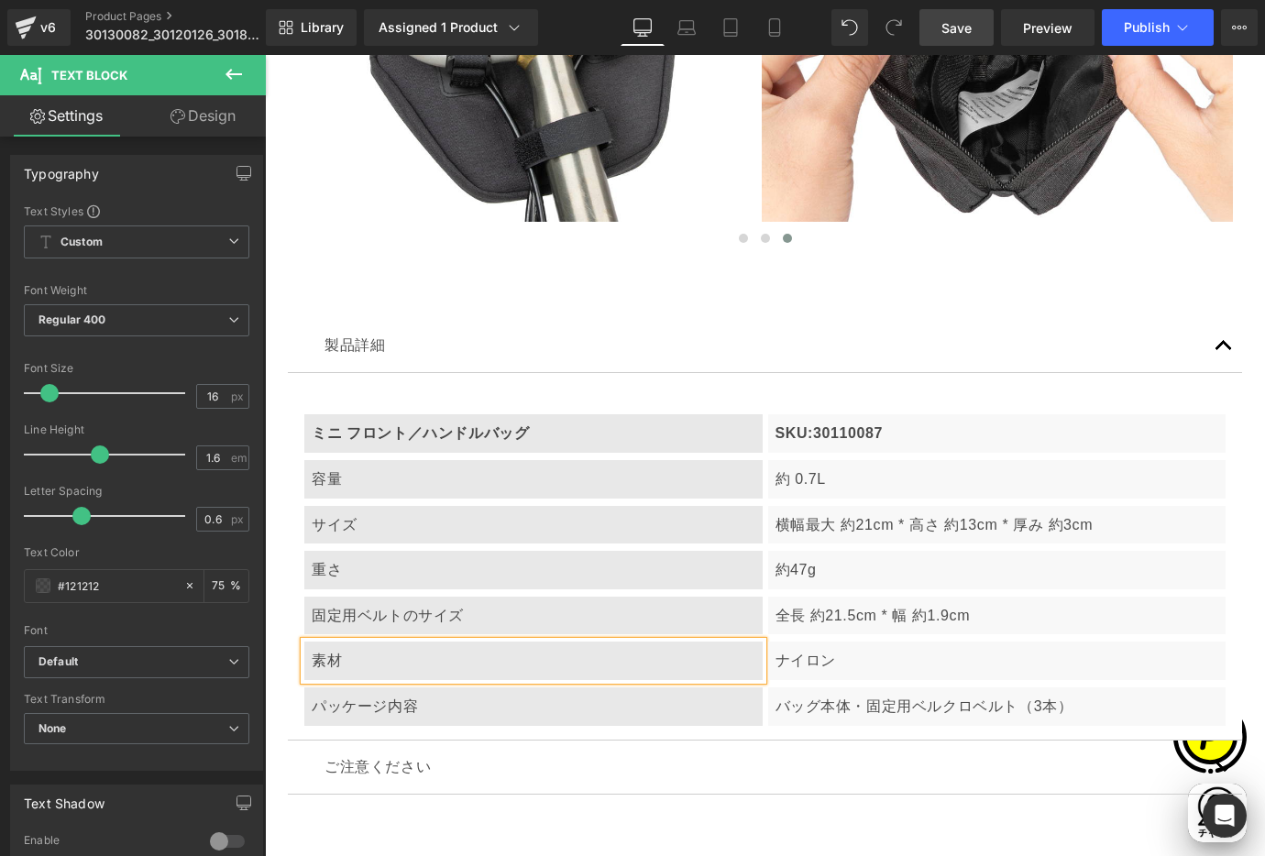
scroll to position [0, 0]
click at [877, 649] on p "ナイロン" at bounding box center [997, 661] width 444 height 24
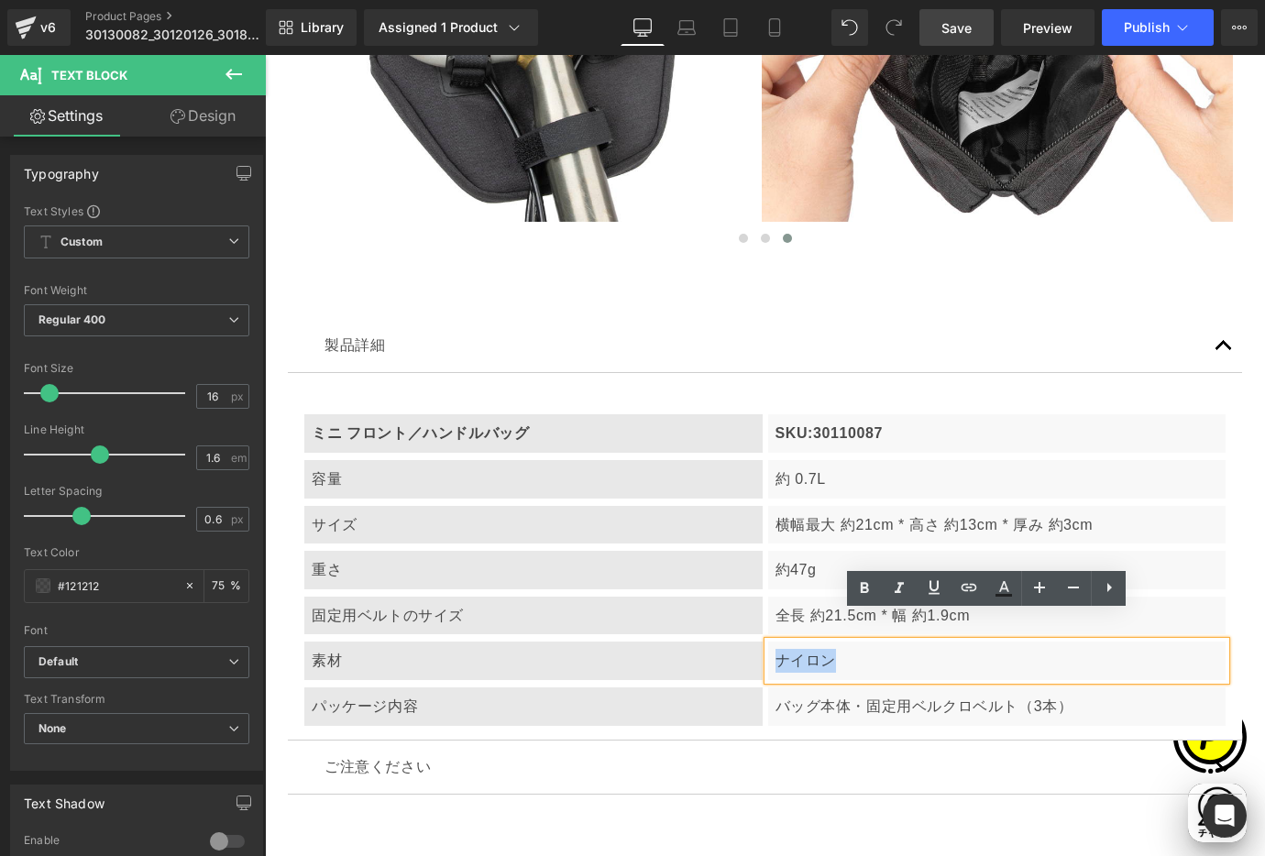
drag, startPoint x: 767, startPoint y: 630, endPoint x: 836, endPoint y: 630, distance: 68.7
click at [836, 649] on p "ナイロン" at bounding box center [997, 661] width 444 height 24
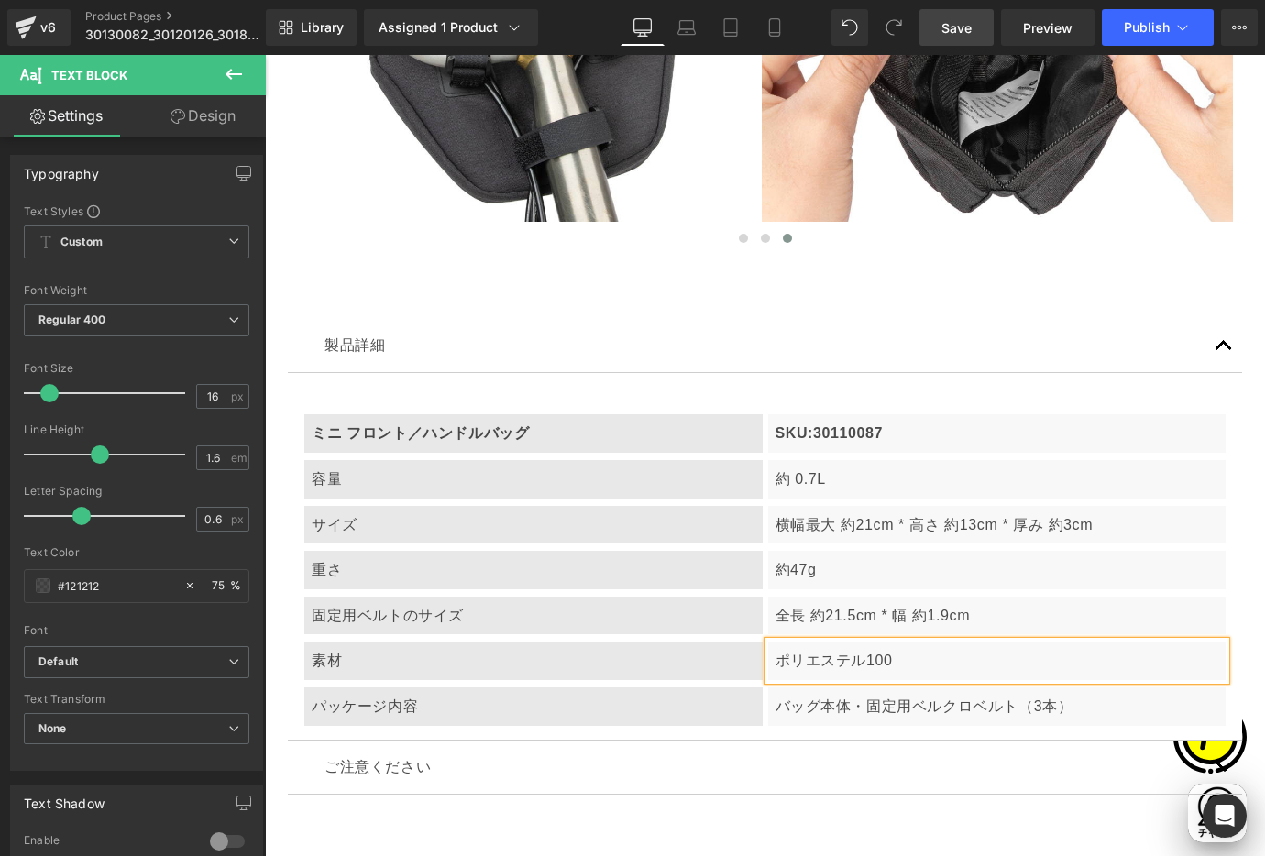
scroll to position [0, 624]
click at [394, 649] on p "素材" at bounding box center [534, 661] width 444 height 24
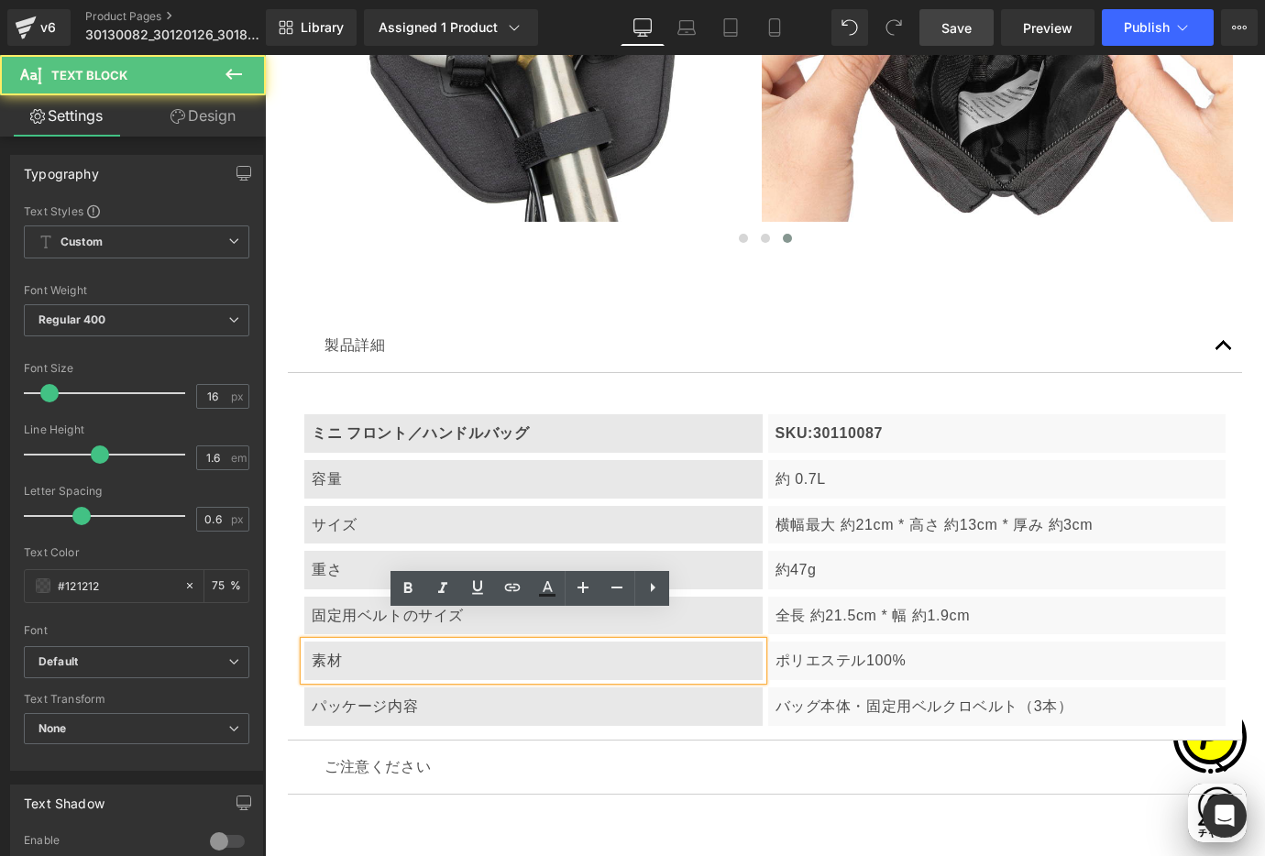
click at [317, 649] on p "素材" at bounding box center [534, 661] width 444 height 24
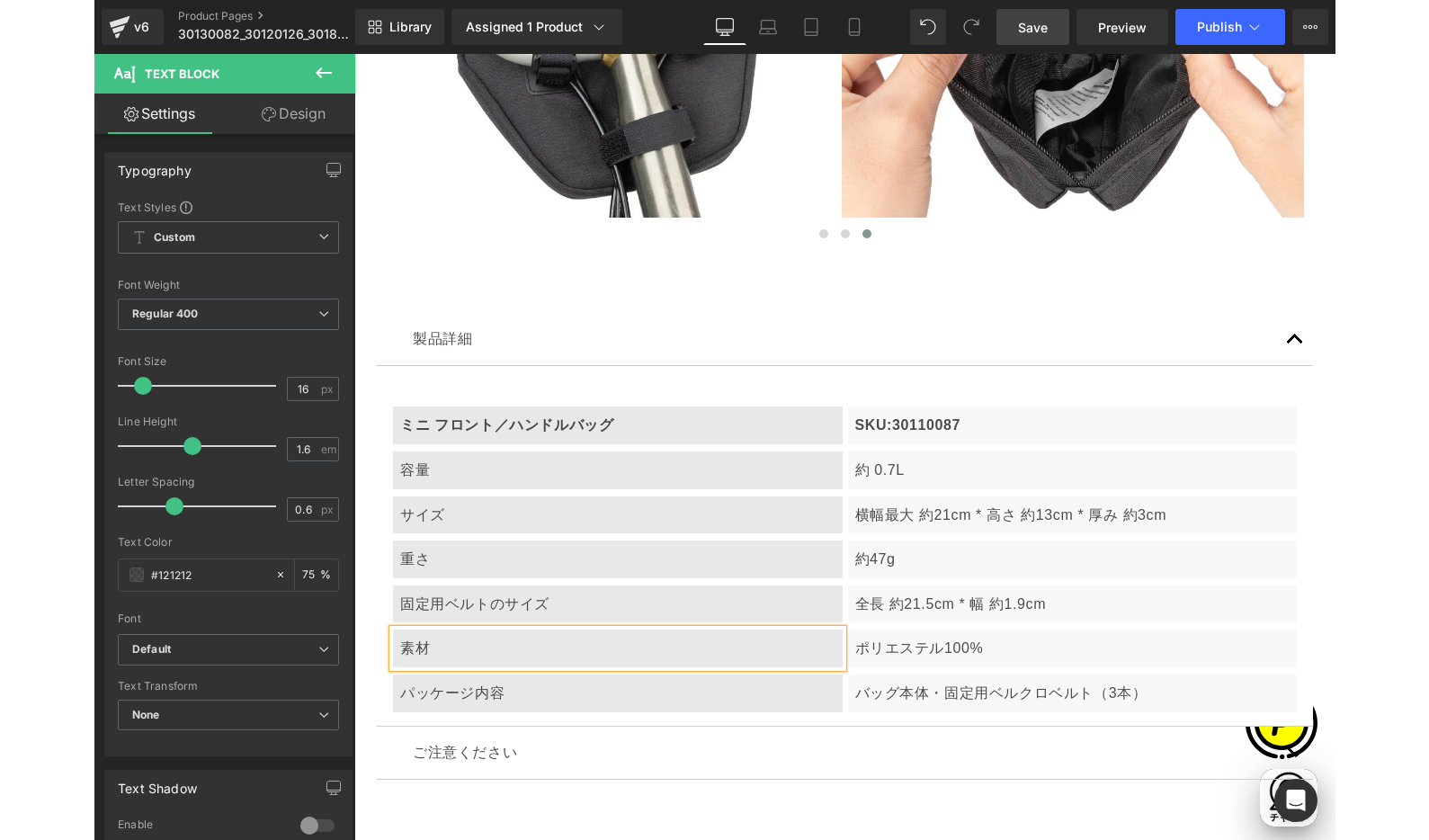
scroll to position [0, 919]
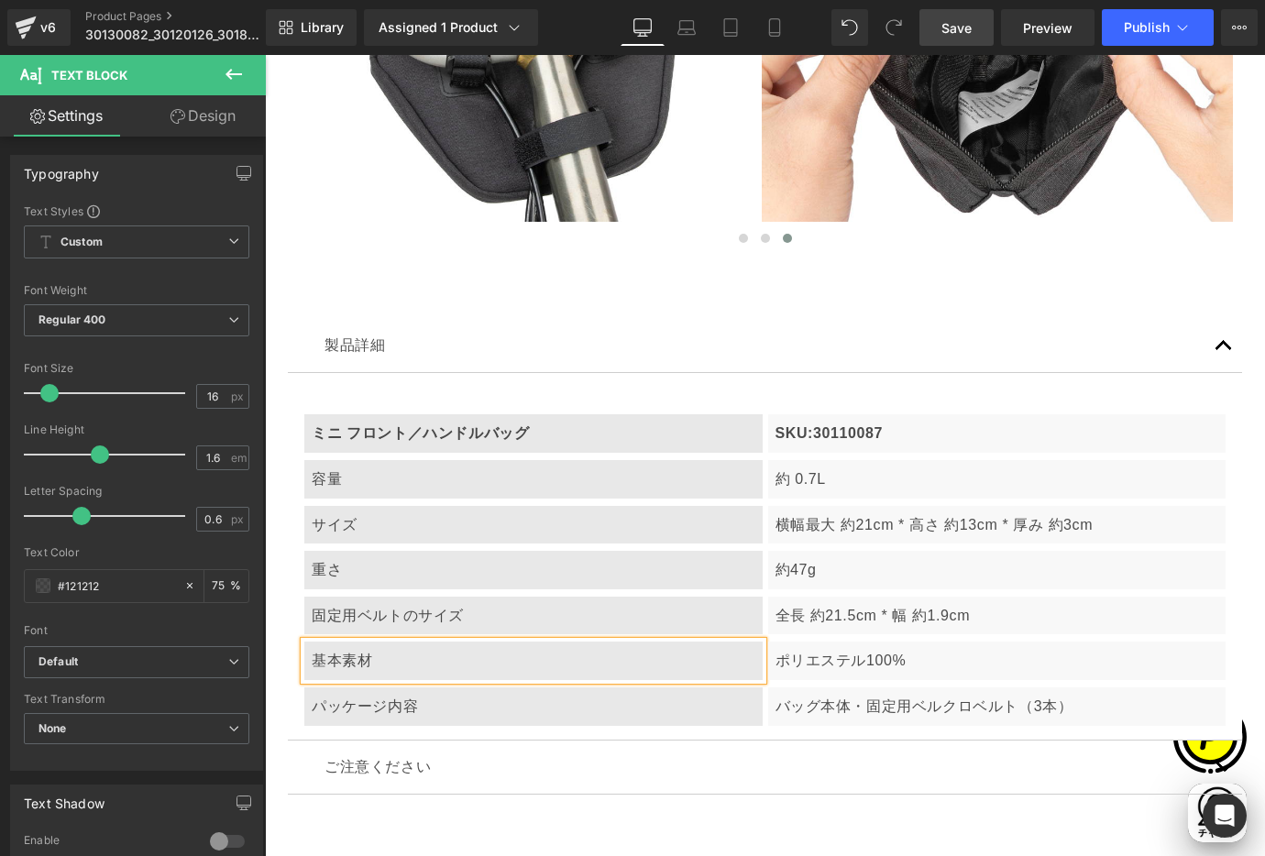
click at [1234, 399] on div "製品詳細 Text Block ミニ フロント／ハンドルバッグ Text Block SKU:30110087 Text Block Row 容量 Text …" at bounding box center [764, 556] width 981 height 531
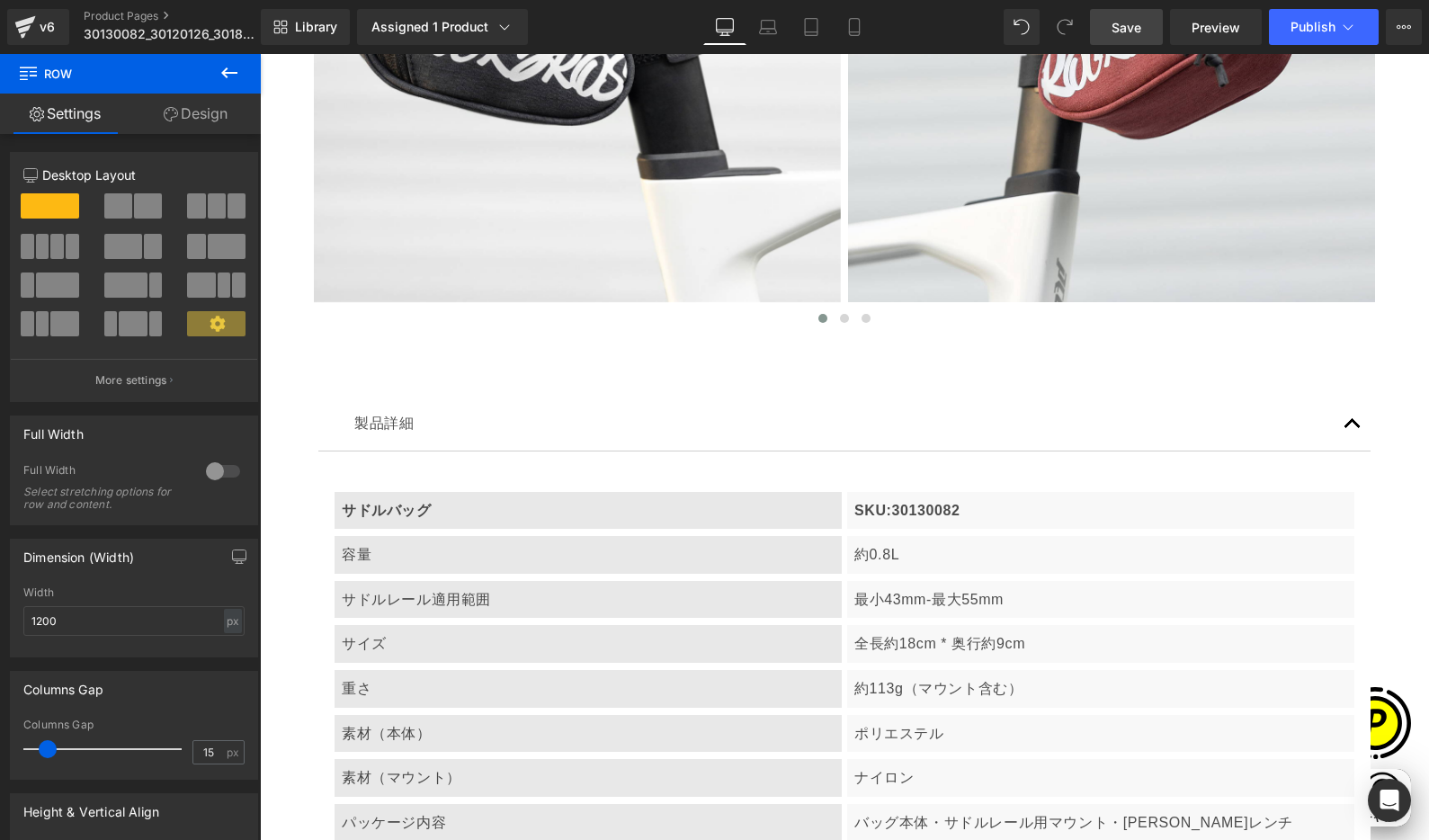
scroll to position [8068, 0]
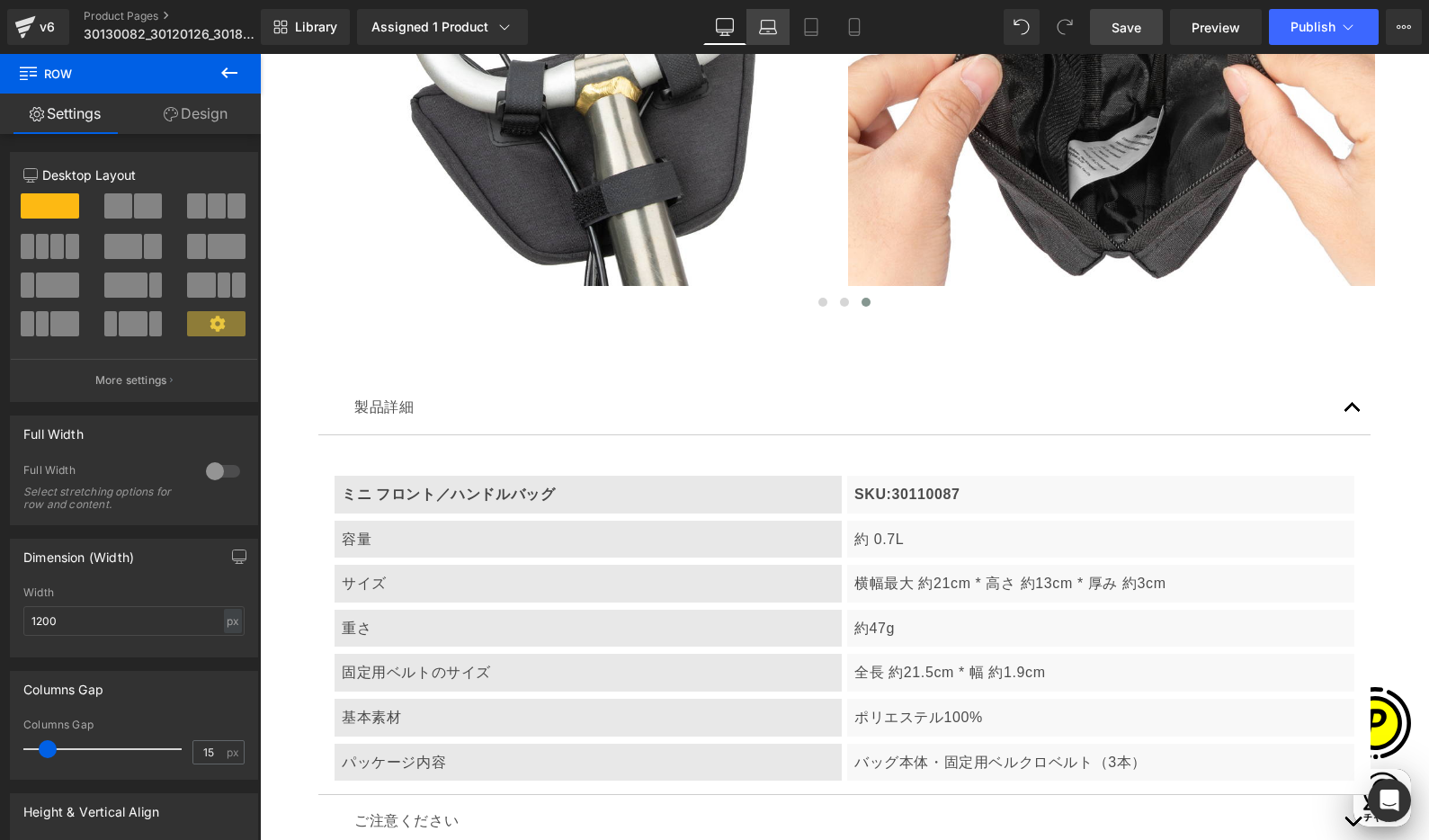
click at [774, 26] on icon at bounding box center [767, 25] width 14 height 8
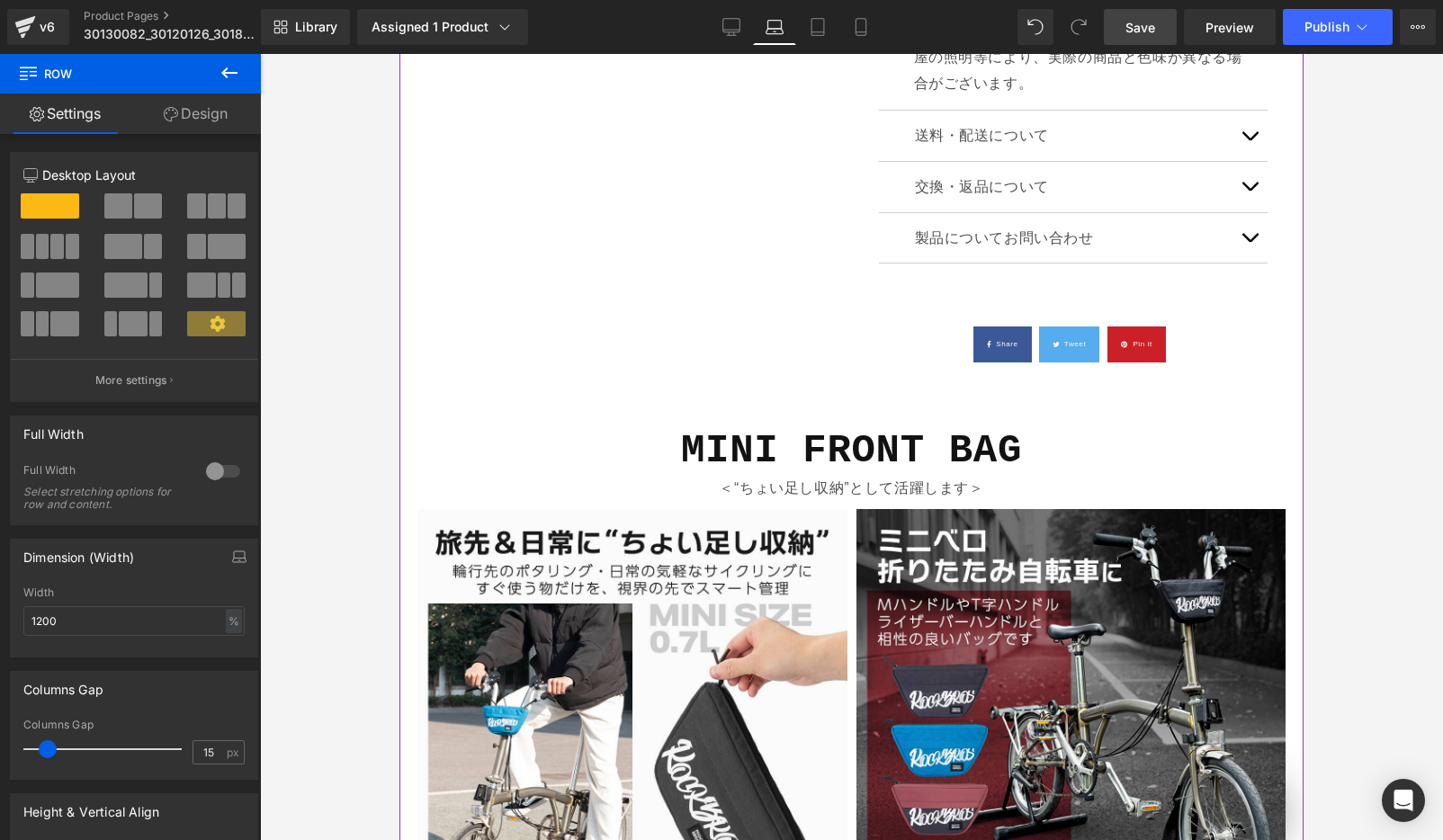
scroll to position [1921, 0]
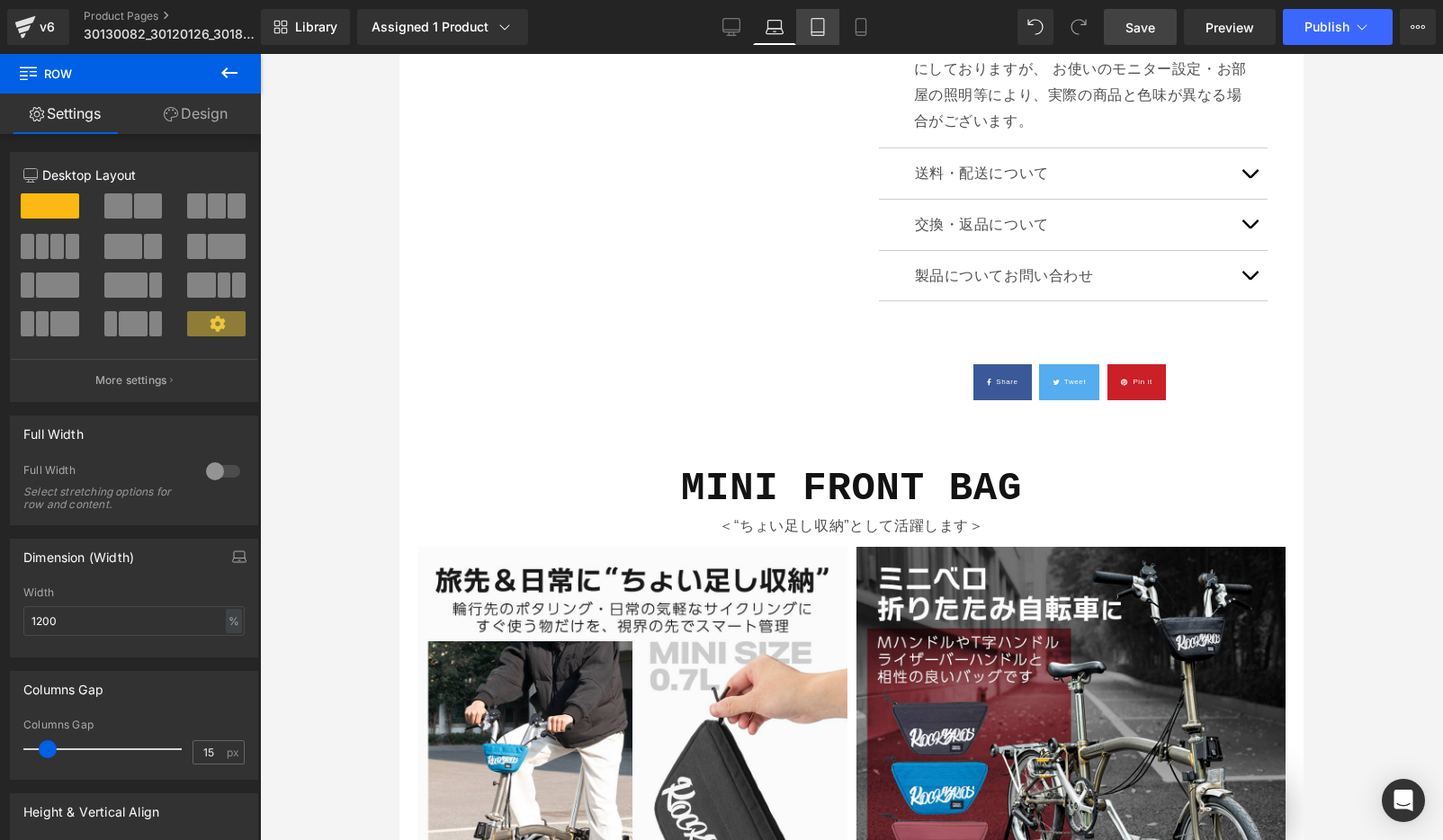
click at [816, 22] on icon at bounding box center [818, 26] width 18 height 18
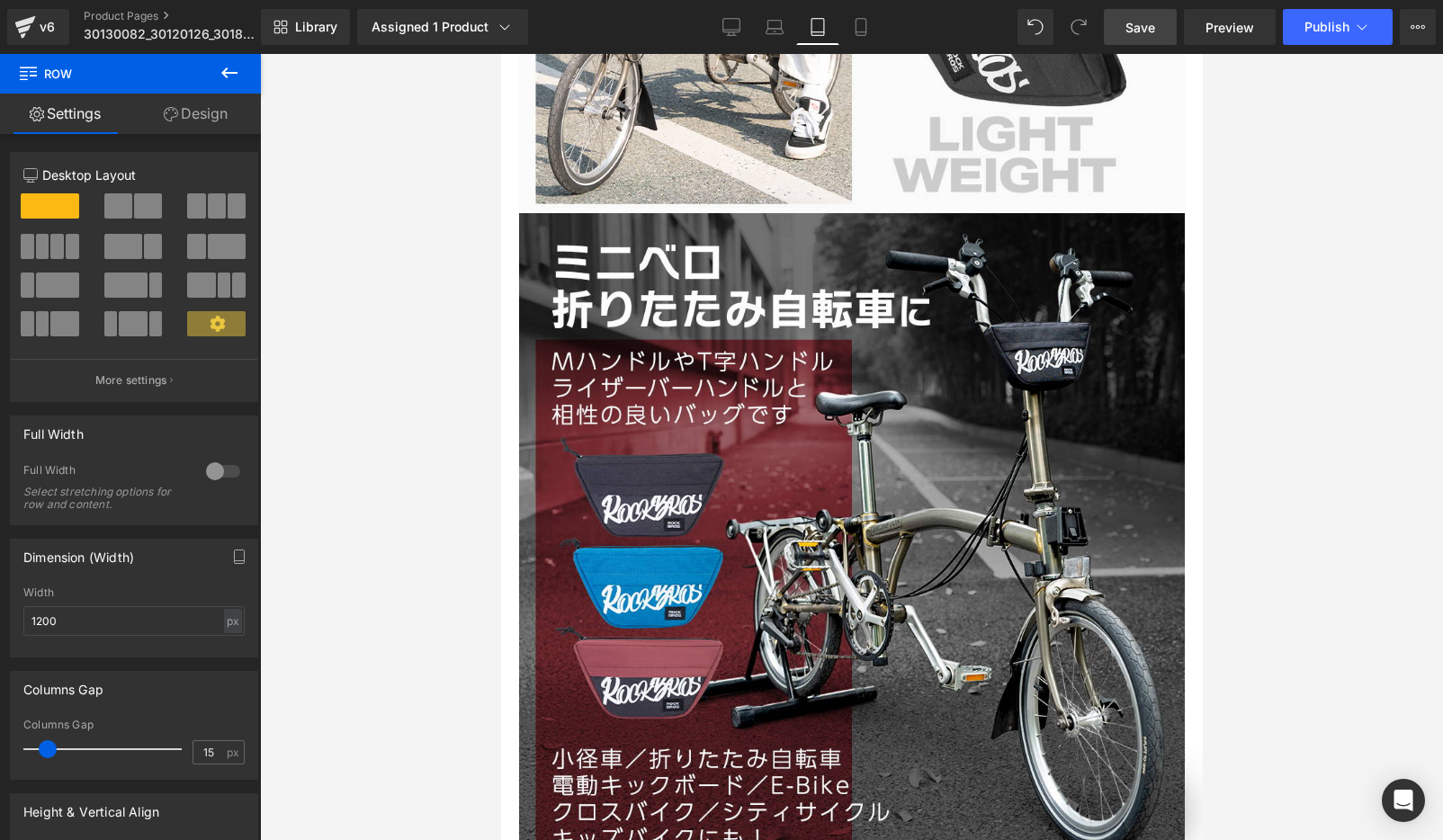
scroll to position [0, 0]
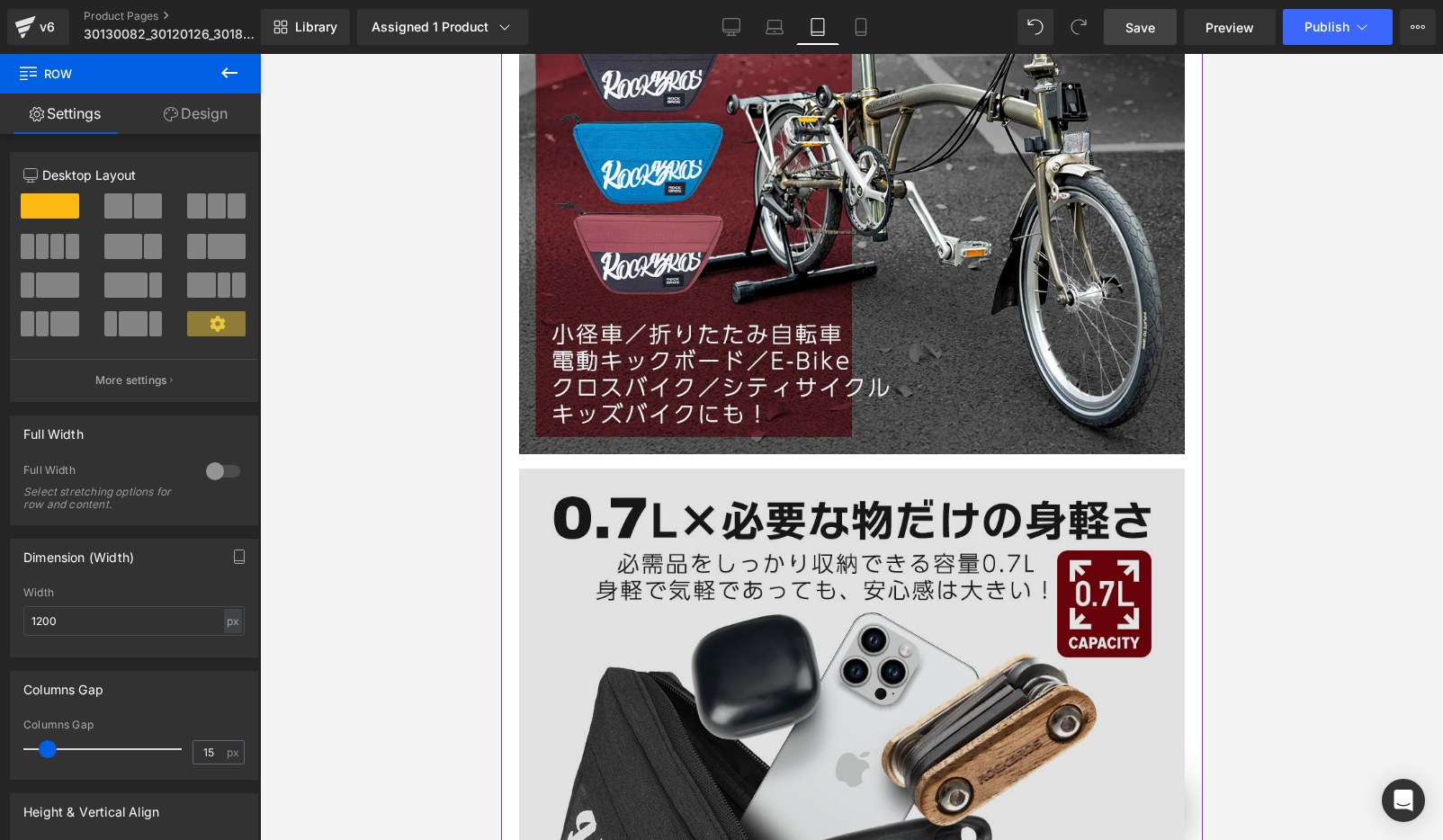
click at [721, 475] on img at bounding box center [851, 801] width 666 height 665
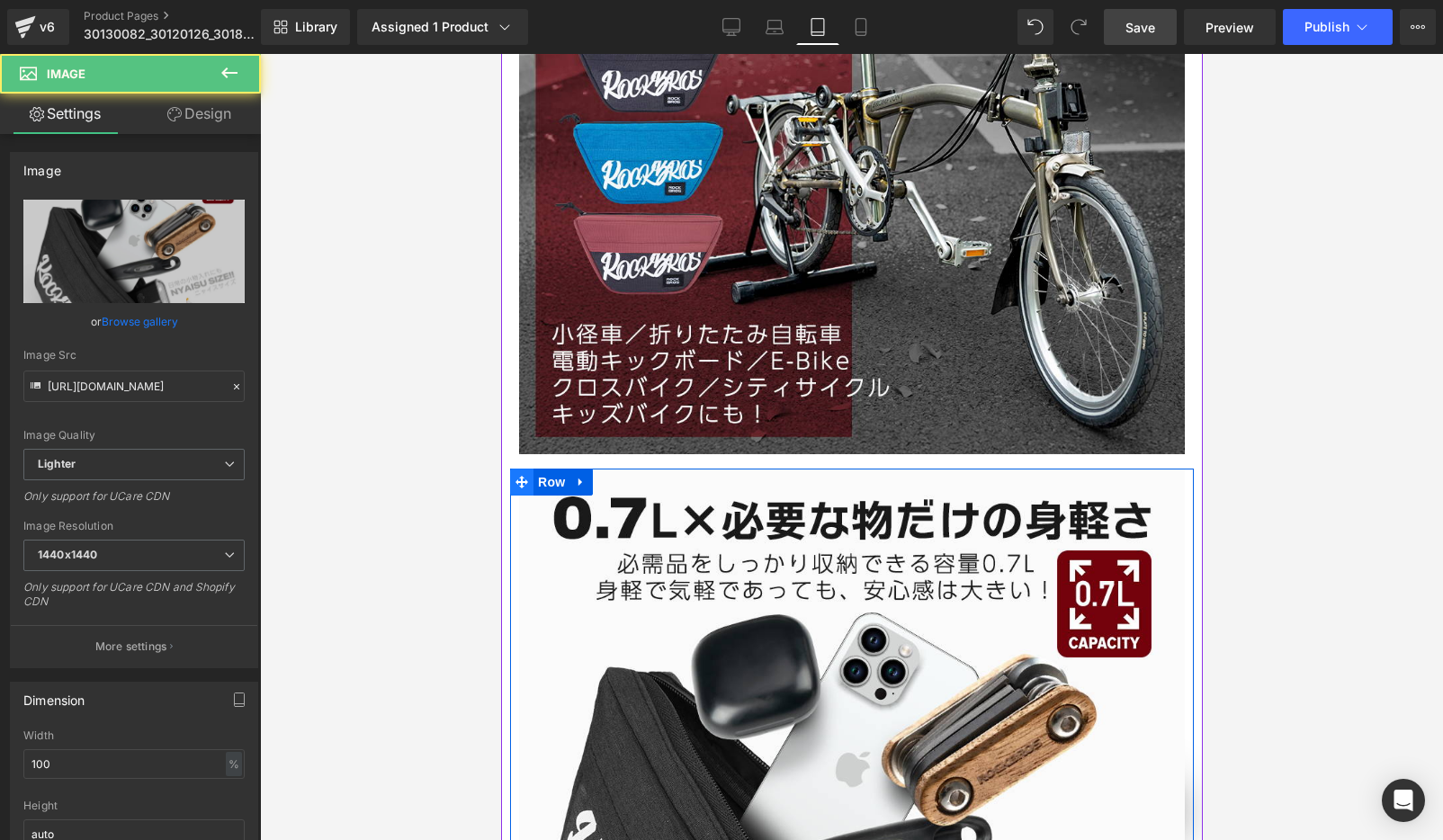
drag, startPoint x: 544, startPoint y: 420, endPoint x: 518, endPoint y: 414, distance: 26.7
click at [545, 468] on span "Row" at bounding box center [550, 481] width 36 height 26
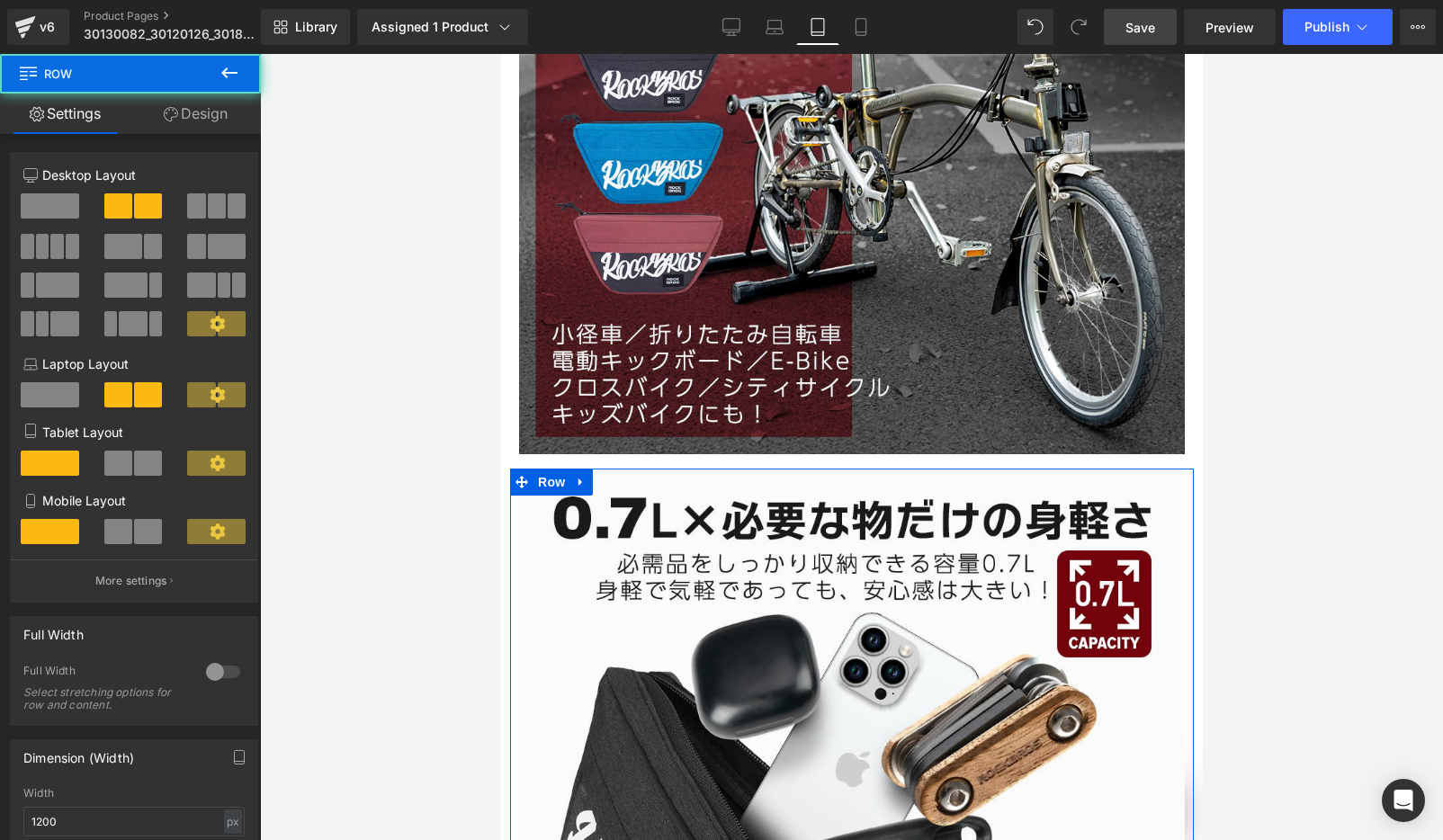
click at [193, 113] on link "Design" at bounding box center [195, 113] width 131 height 40
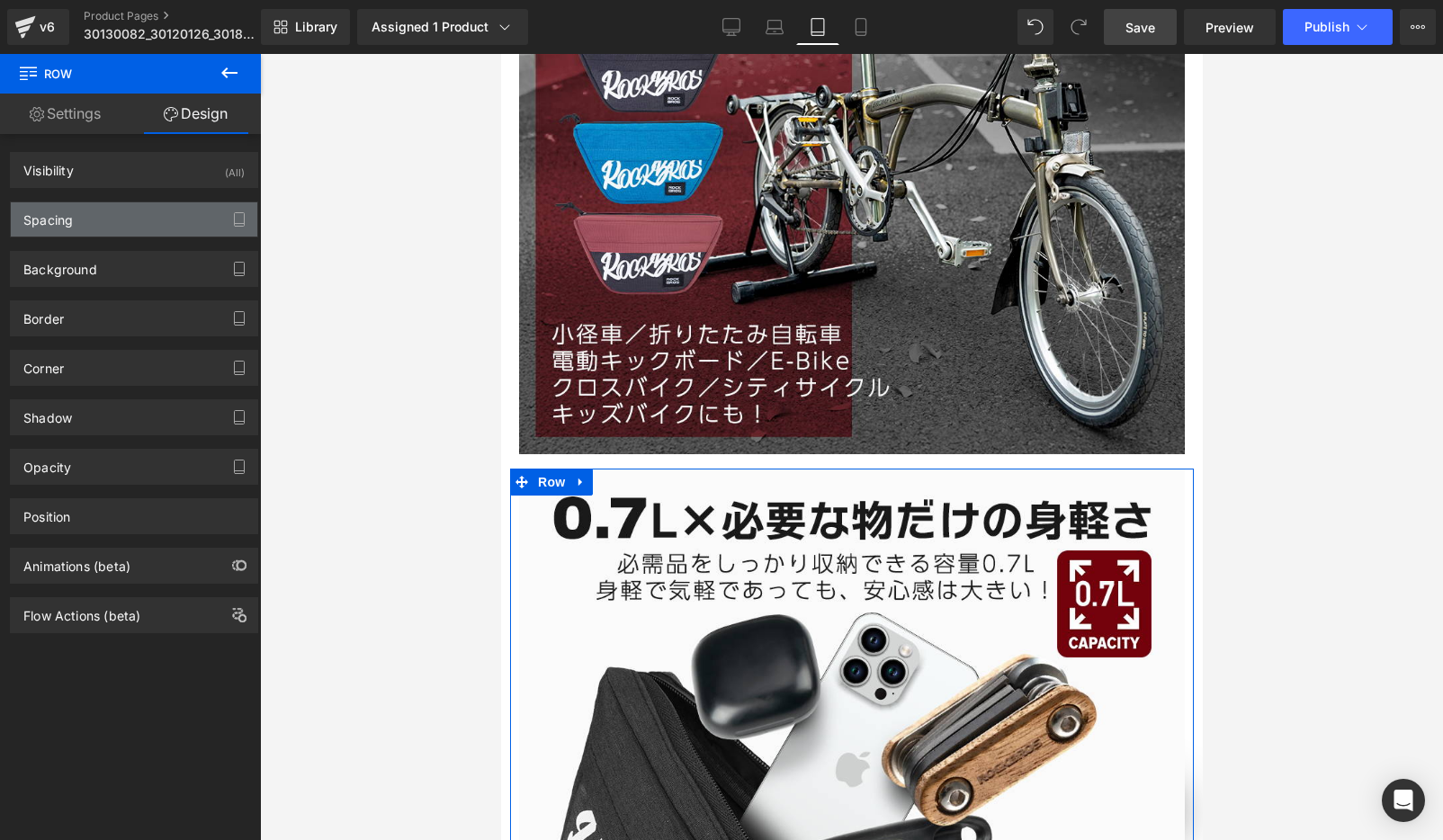
click at [81, 220] on div "Spacing" at bounding box center [134, 219] width 246 height 34
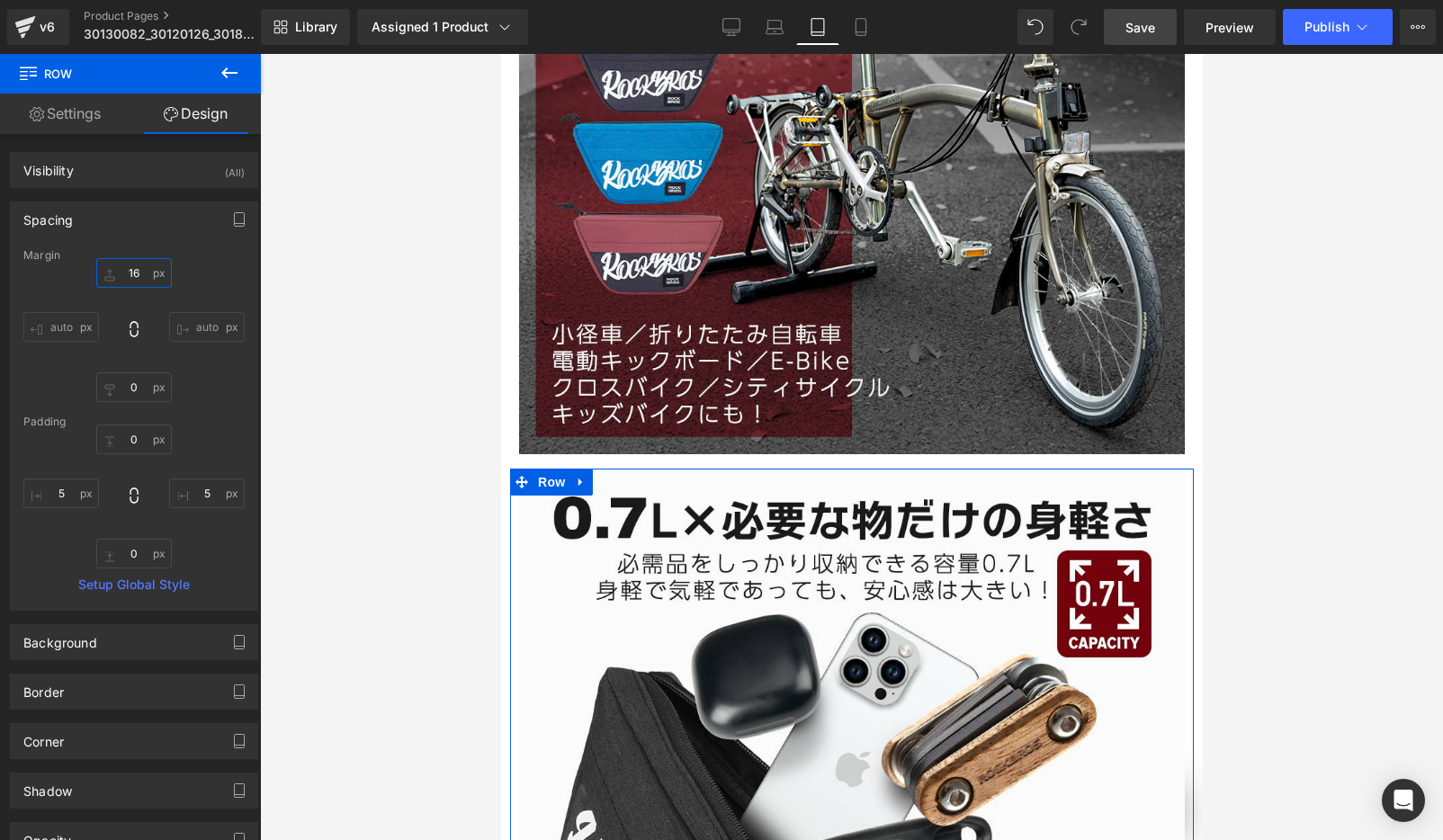
drag, startPoint x: 142, startPoint y: 270, endPoint x: 184, endPoint y: 286, distance: 44.9
click at [146, 272] on input "16" at bounding box center [134, 273] width 76 height 29
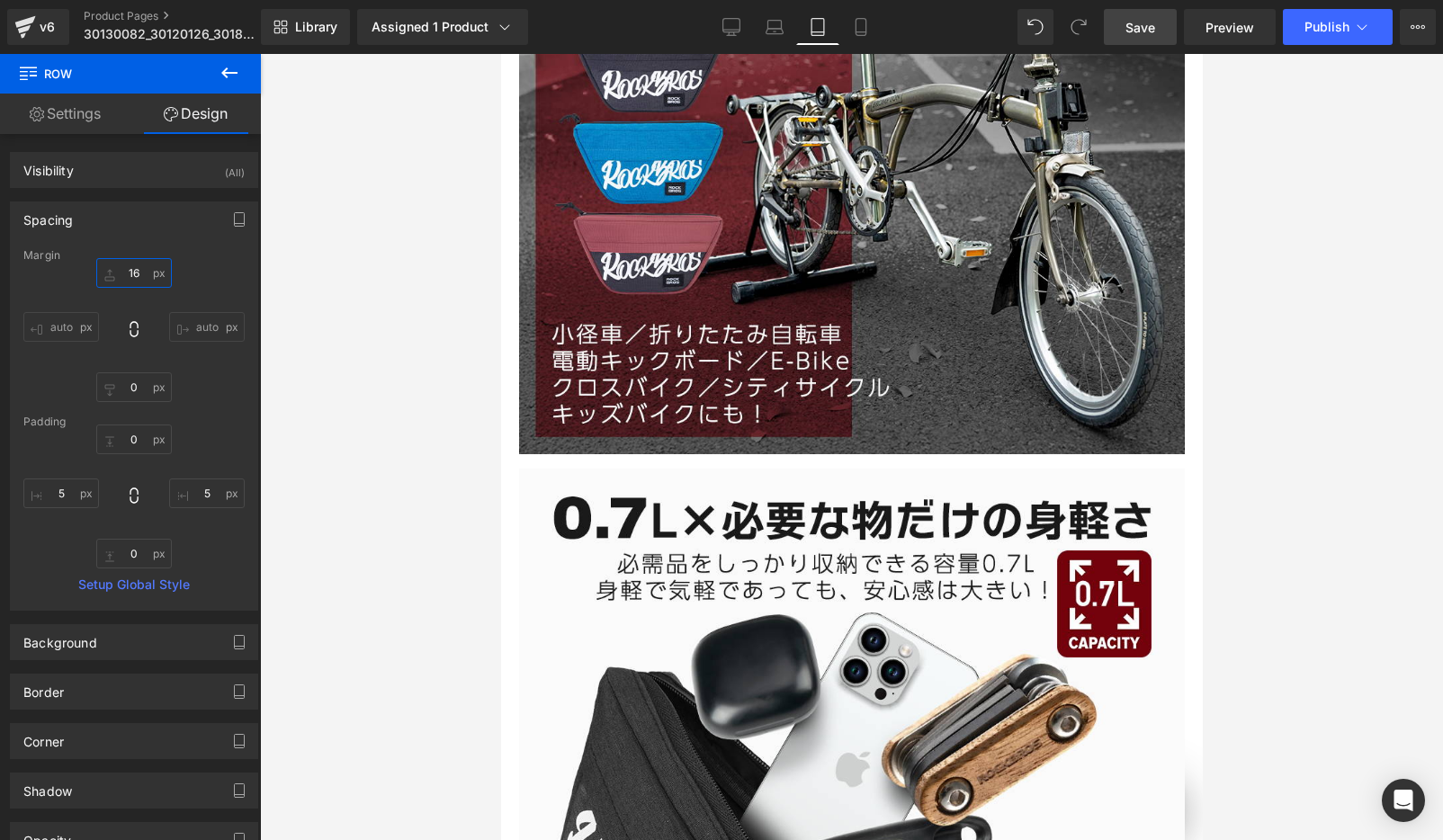
type input "0"
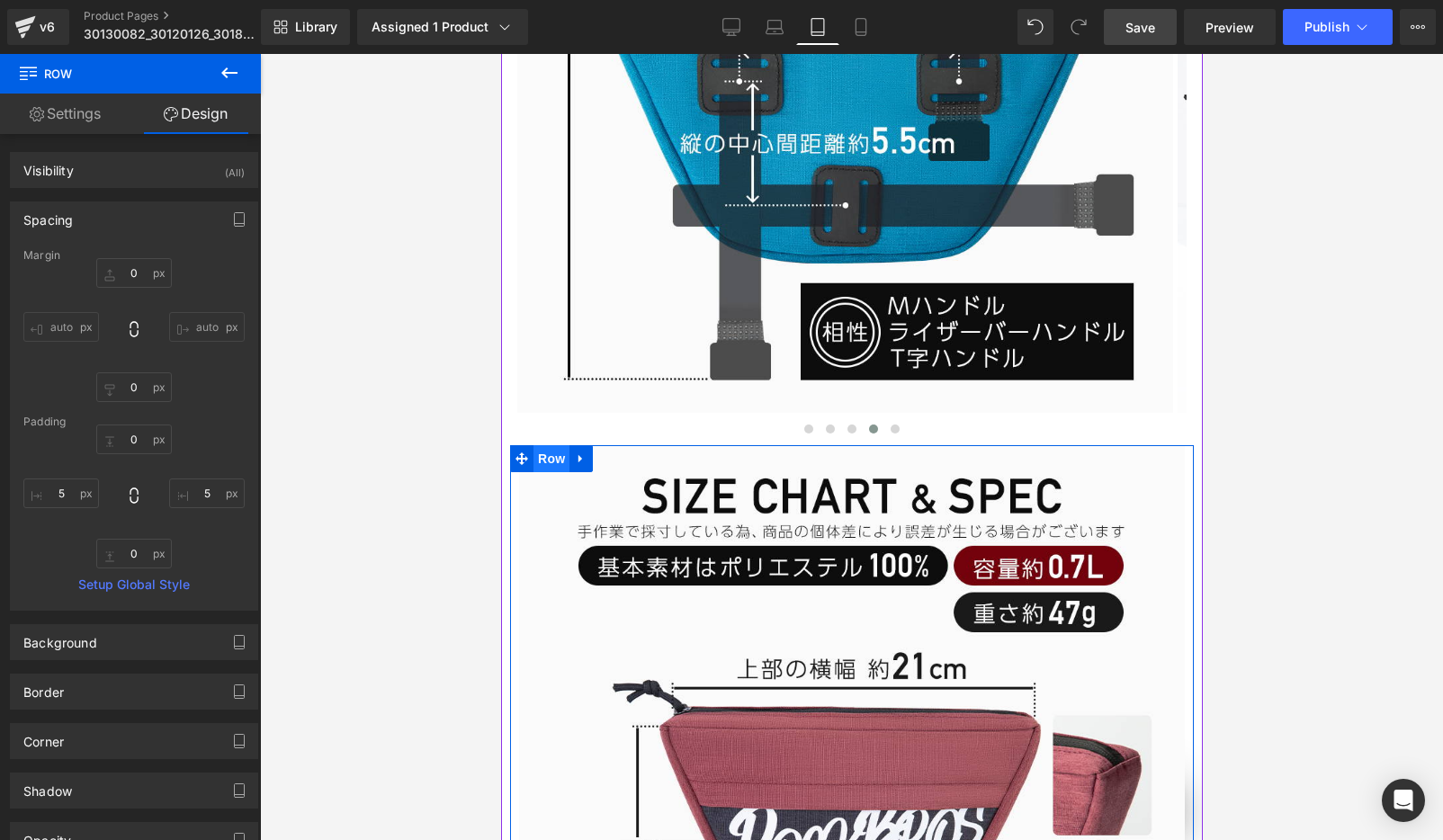
click at [543, 446] on span "Row" at bounding box center [550, 458] width 36 height 26
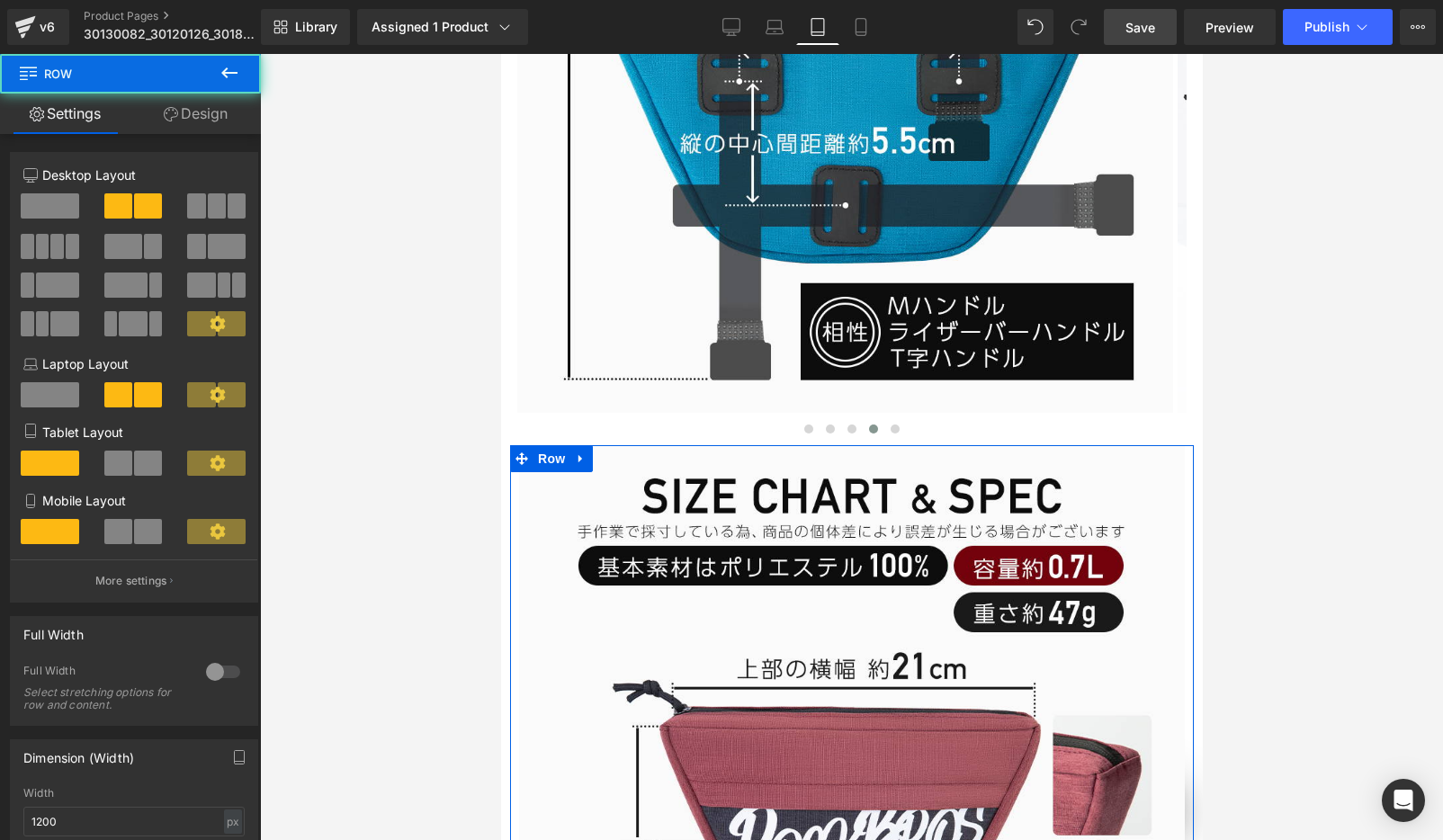
click at [191, 114] on link "Design" at bounding box center [195, 113] width 131 height 40
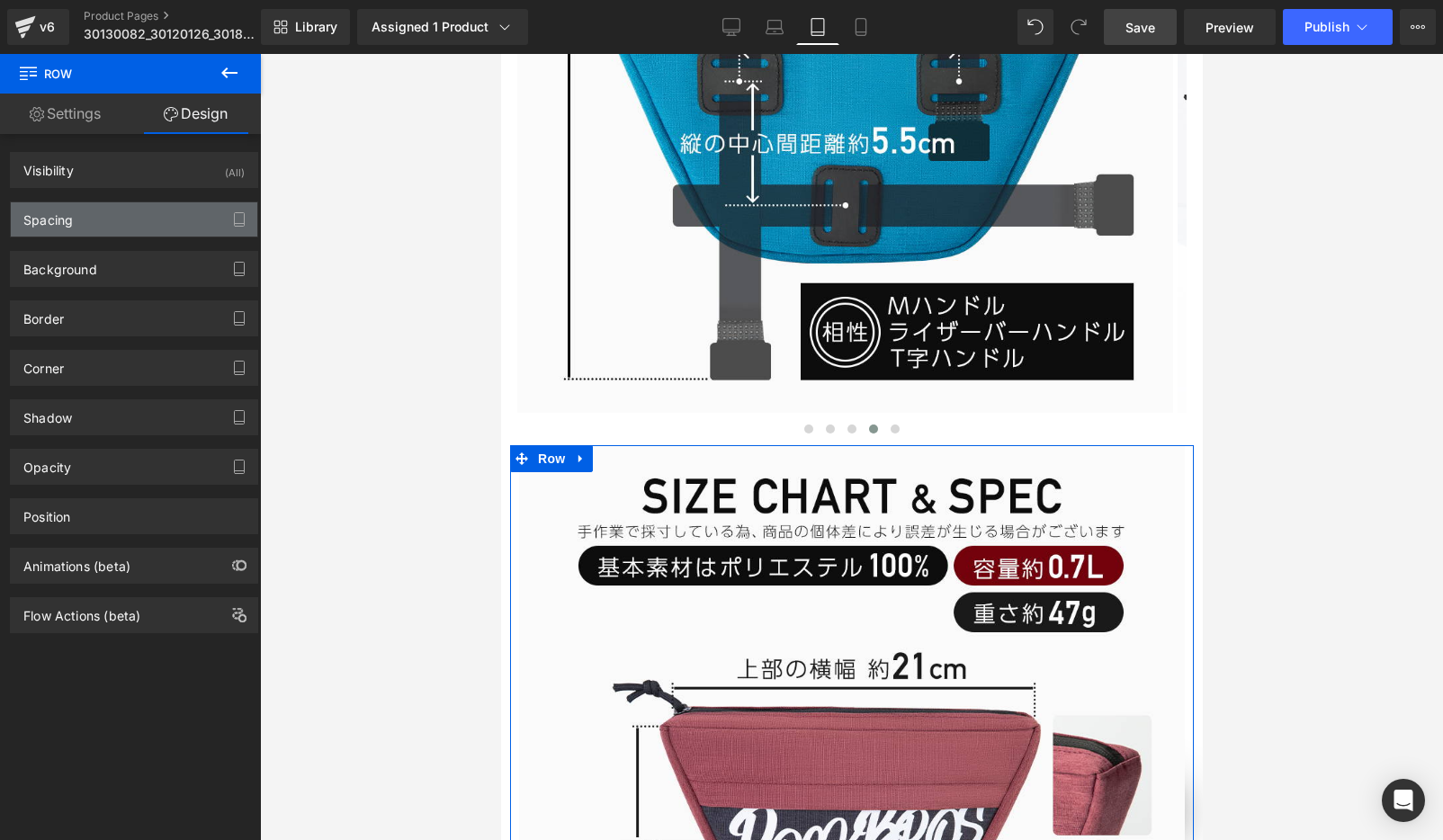
click at [67, 222] on div "Spacing" at bounding box center [48, 215] width 49 height 26
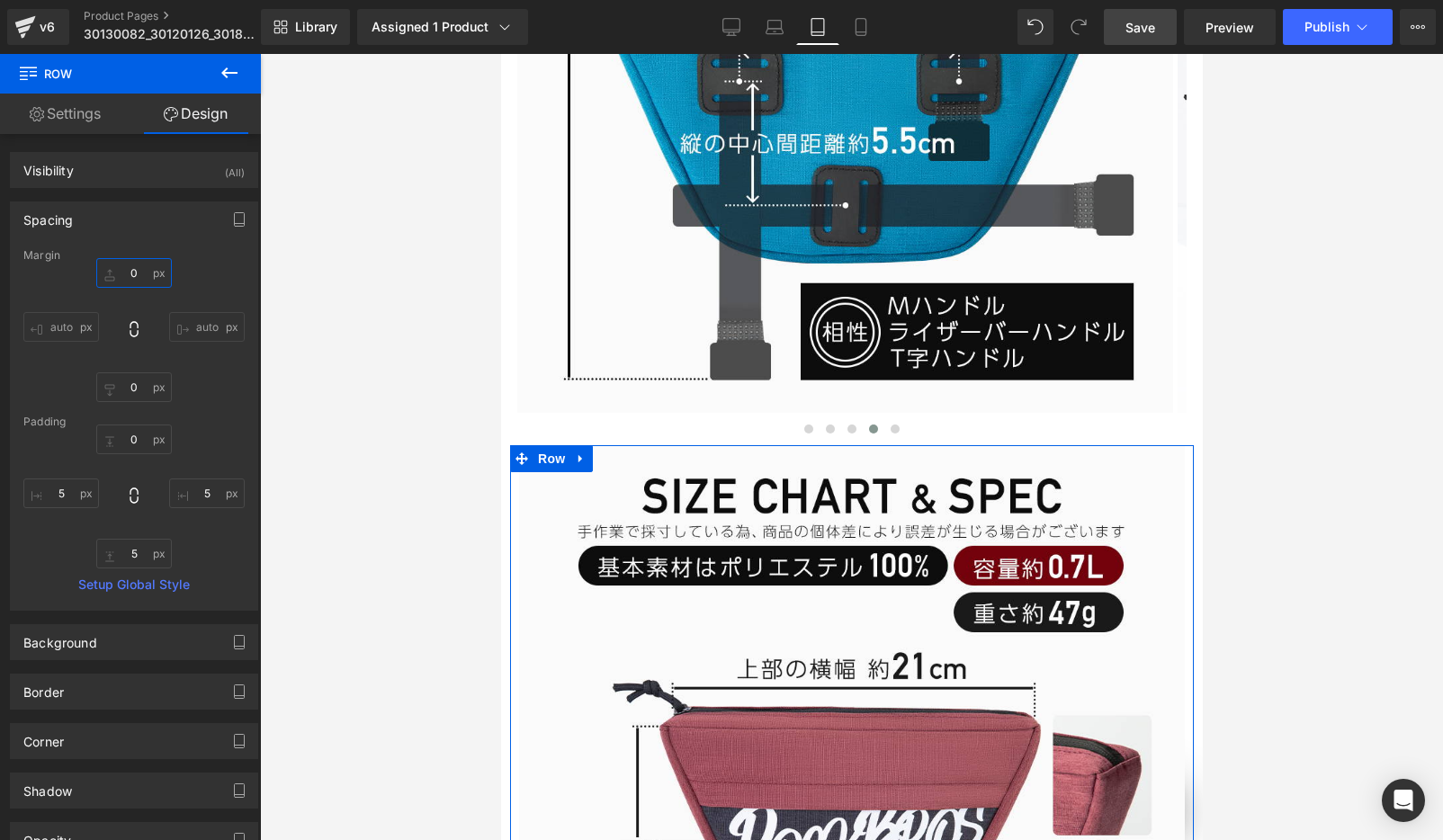
click at [137, 274] on input "0" at bounding box center [134, 273] width 76 height 29
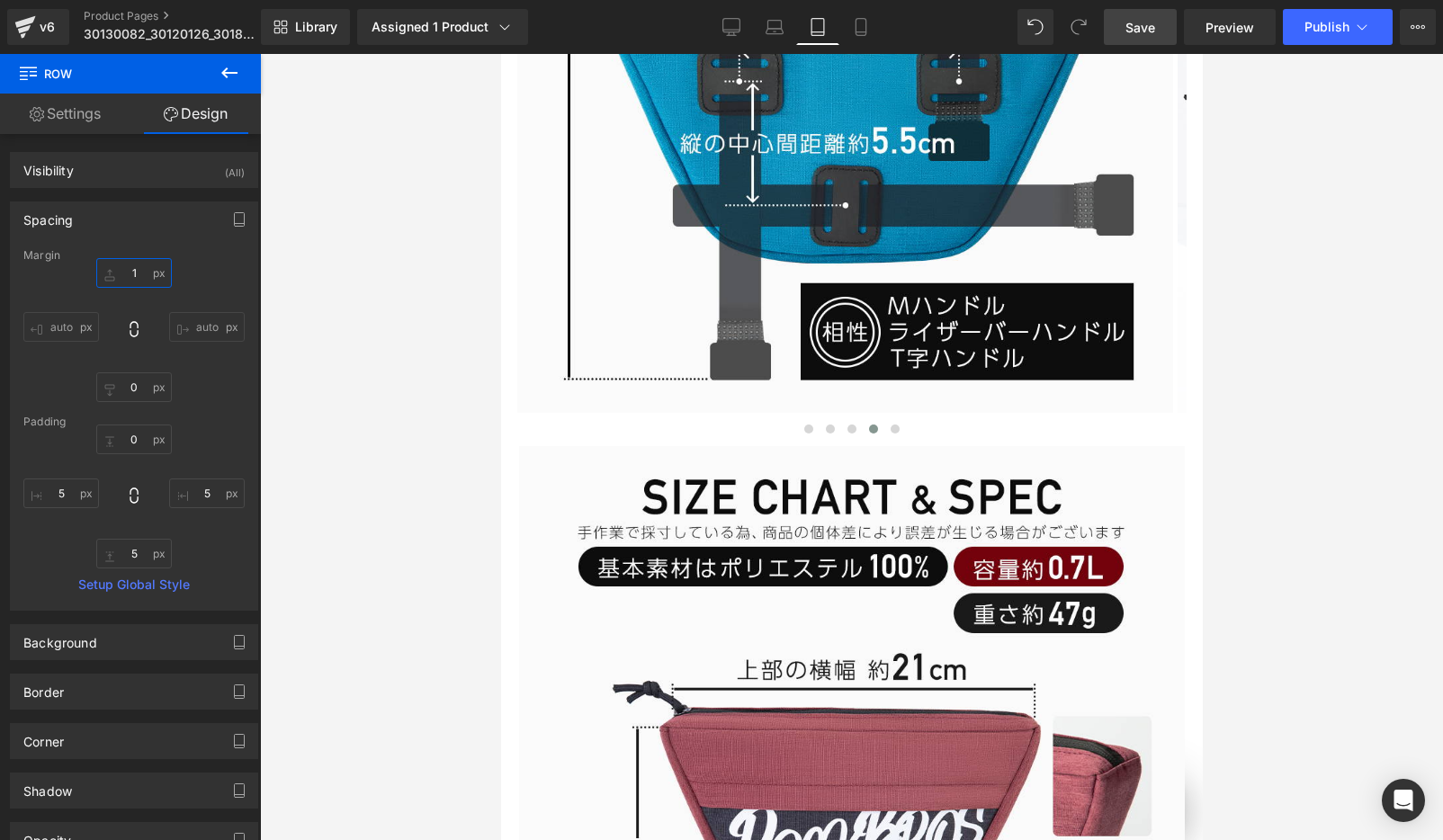
type input "16"
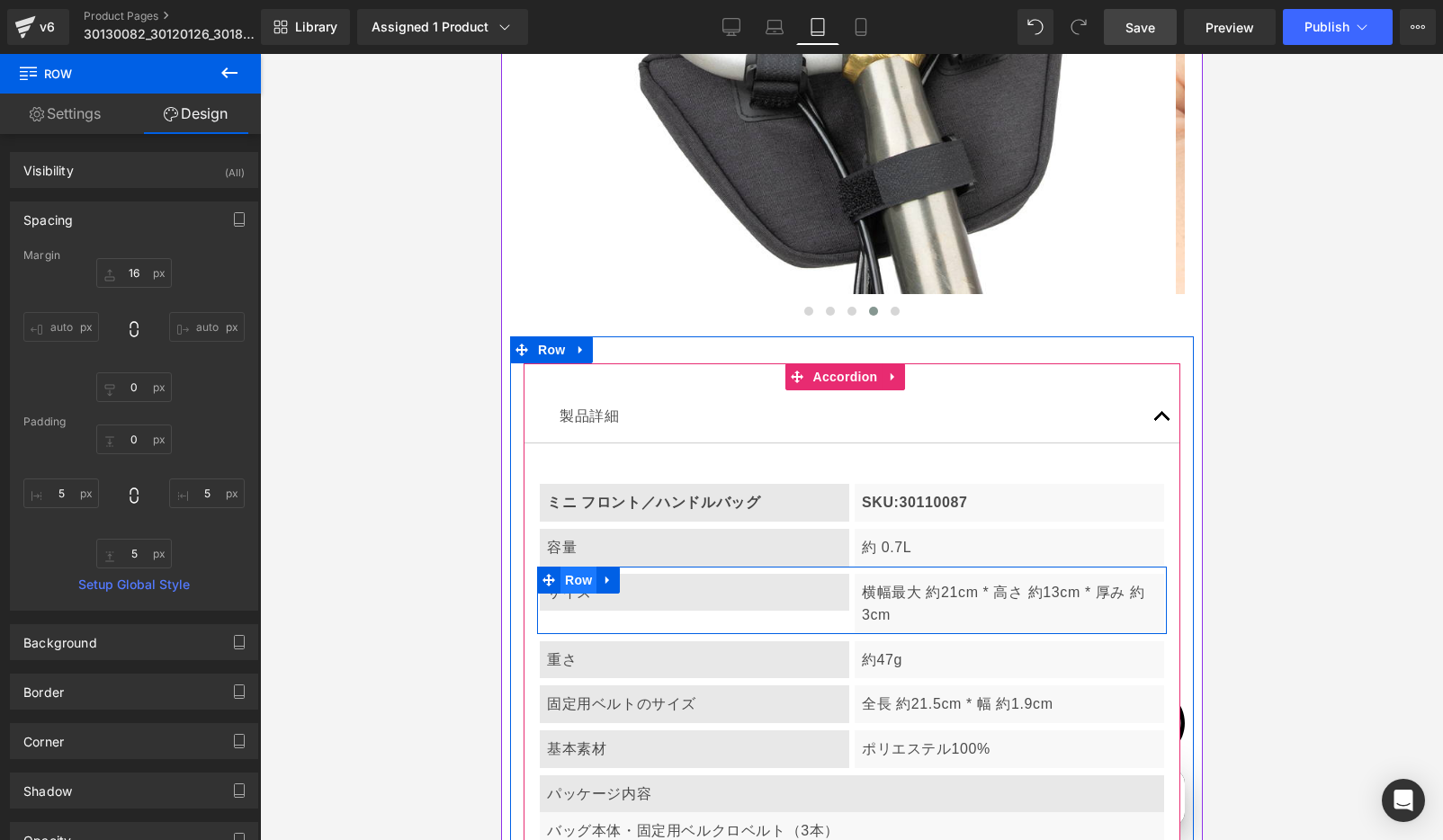
click at [576, 566] on span "Row" at bounding box center [577, 579] width 36 height 26
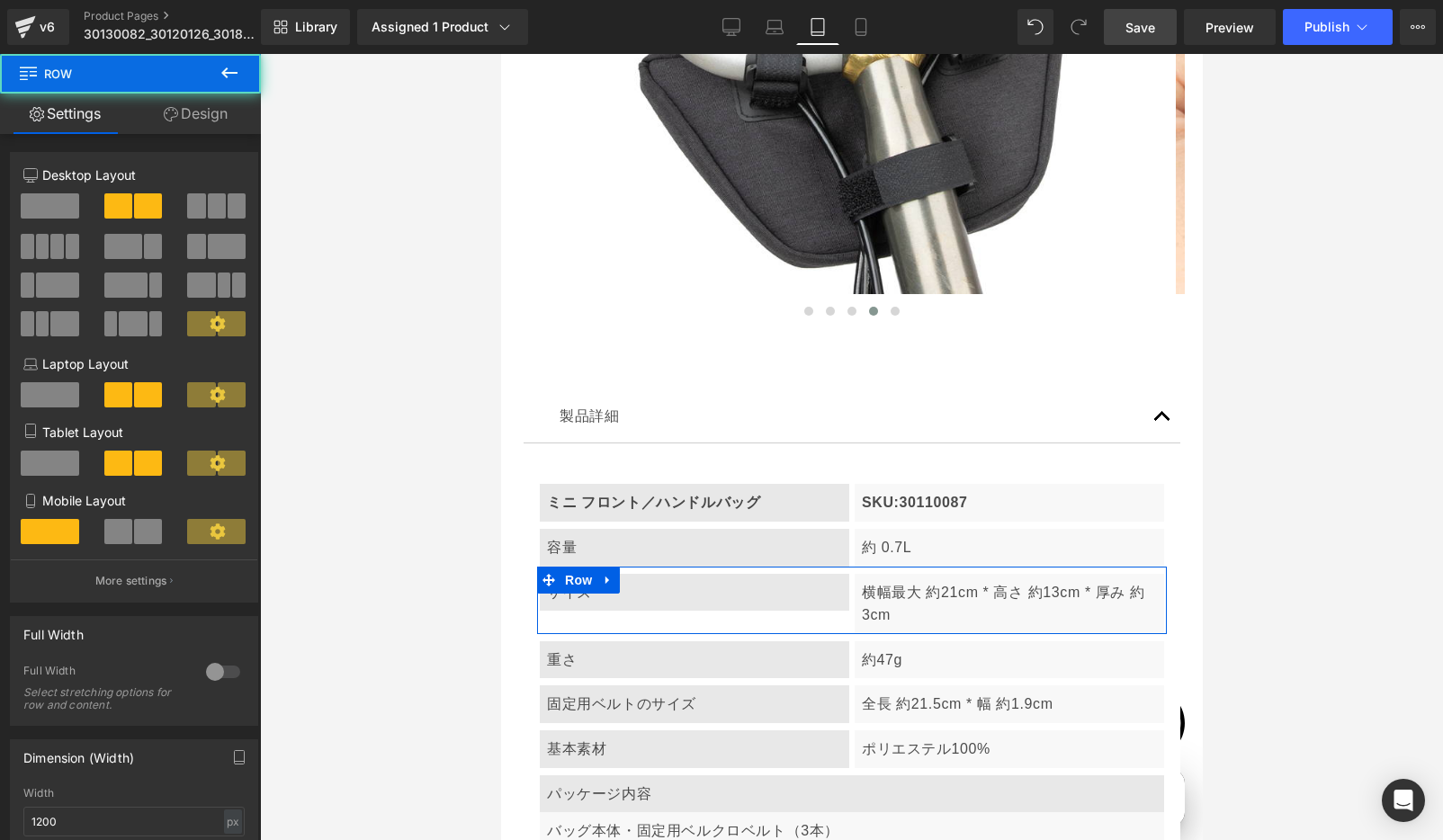
click at [108, 528] on span at bounding box center [118, 532] width 27 height 26
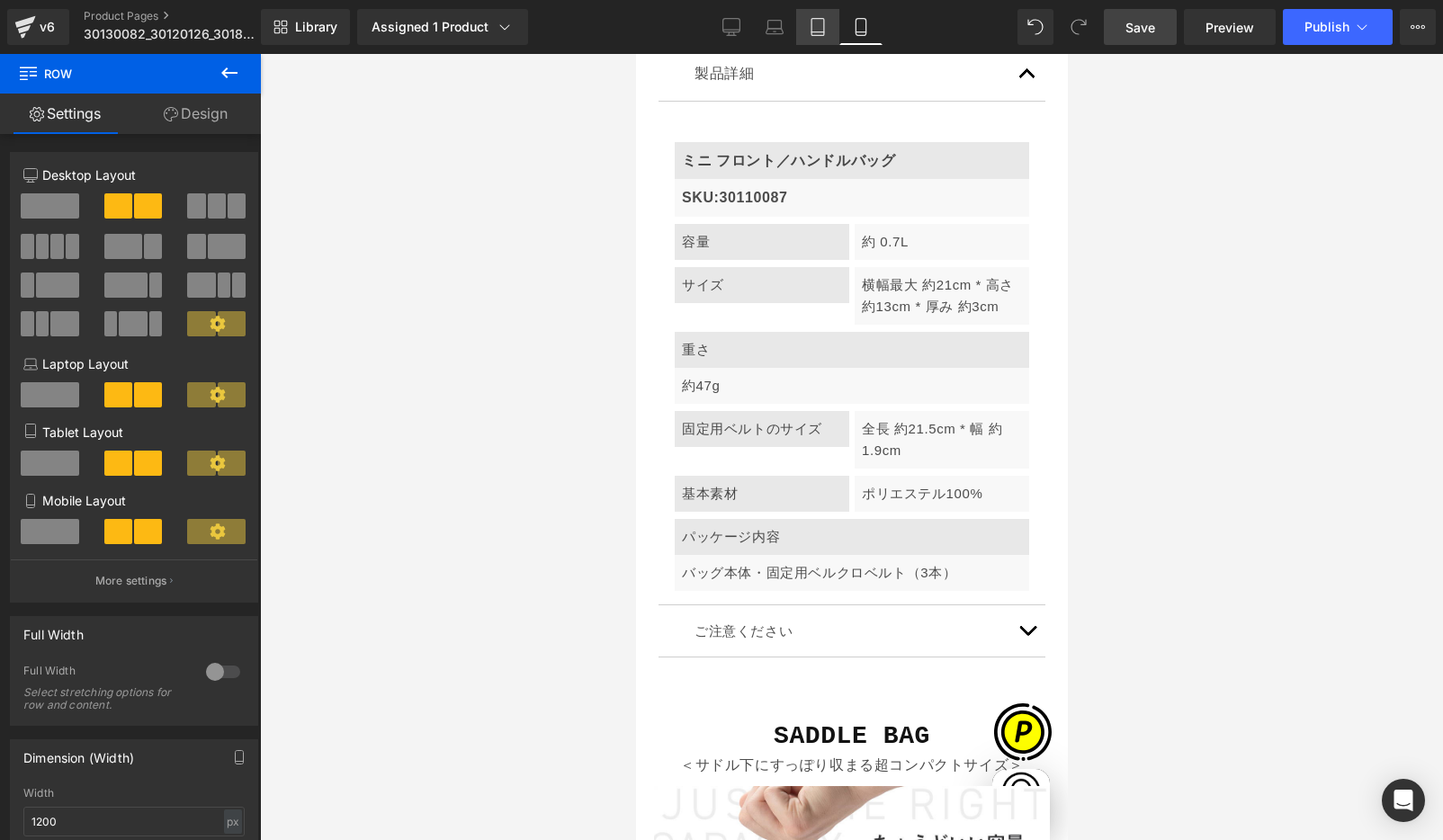
click at [820, 27] on icon at bounding box center [818, 26] width 18 height 18
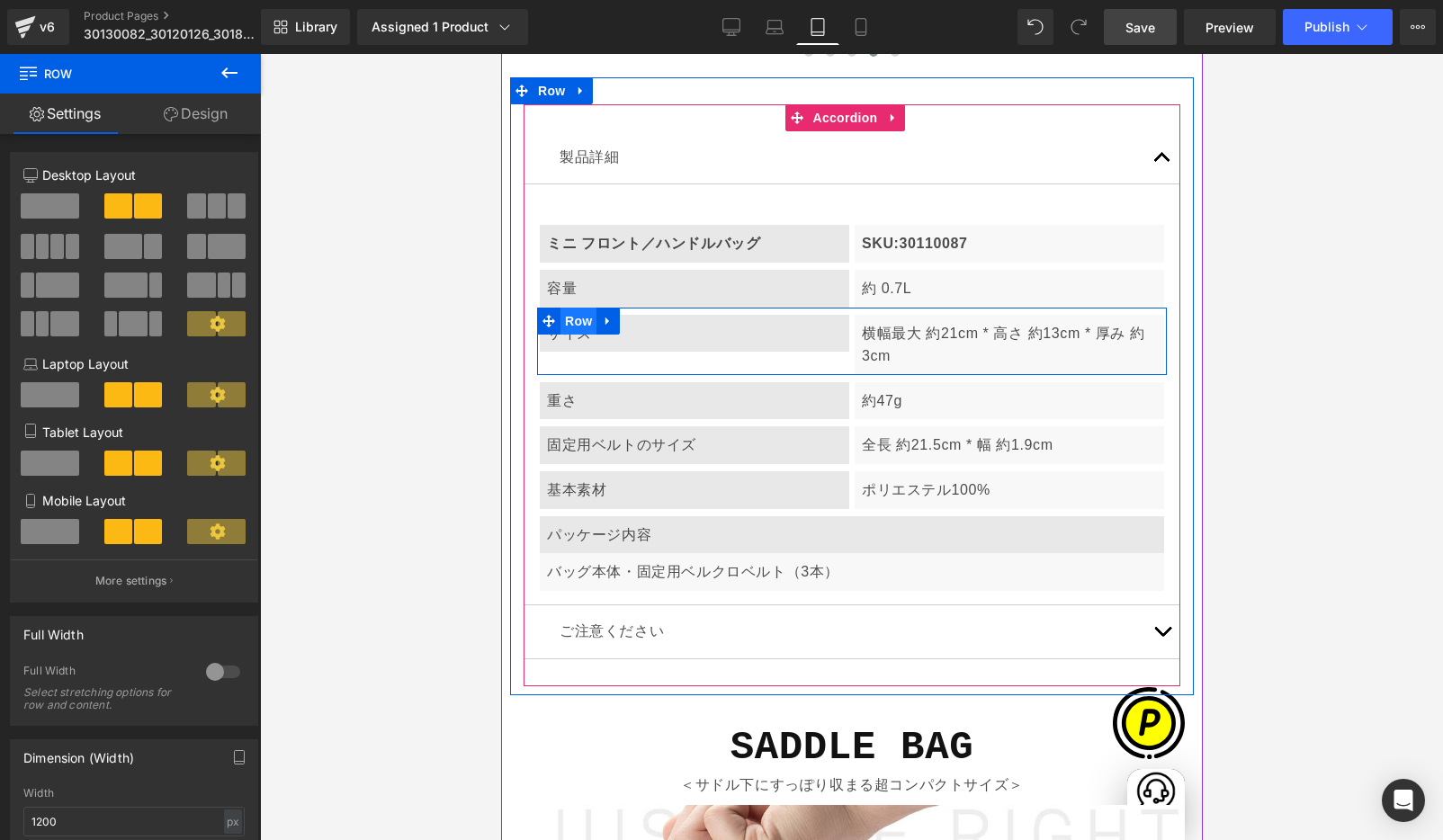
click at [579, 307] on span "Row" at bounding box center [577, 320] width 36 height 26
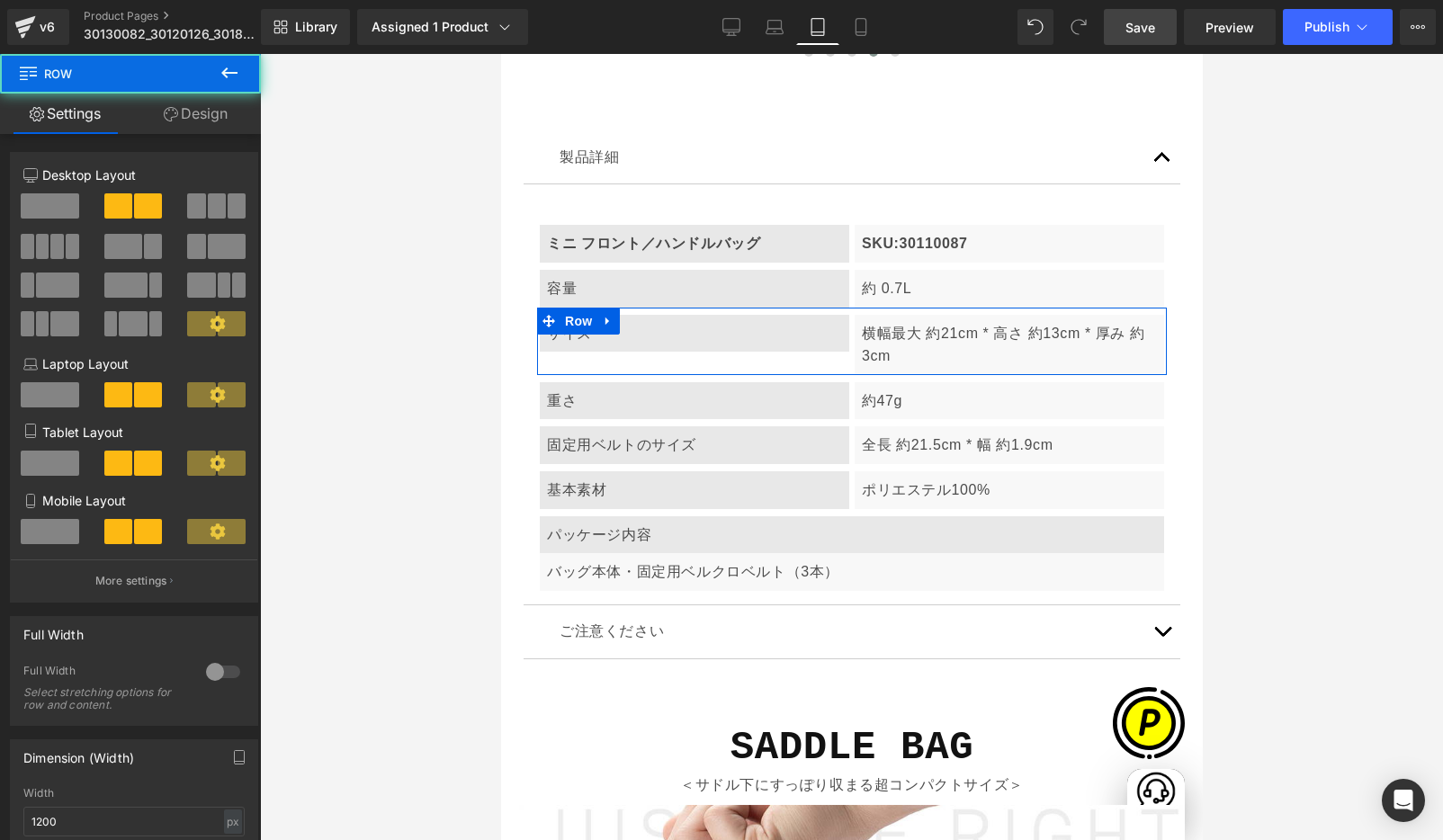
click at [47, 451] on span at bounding box center [50, 463] width 59 height 26
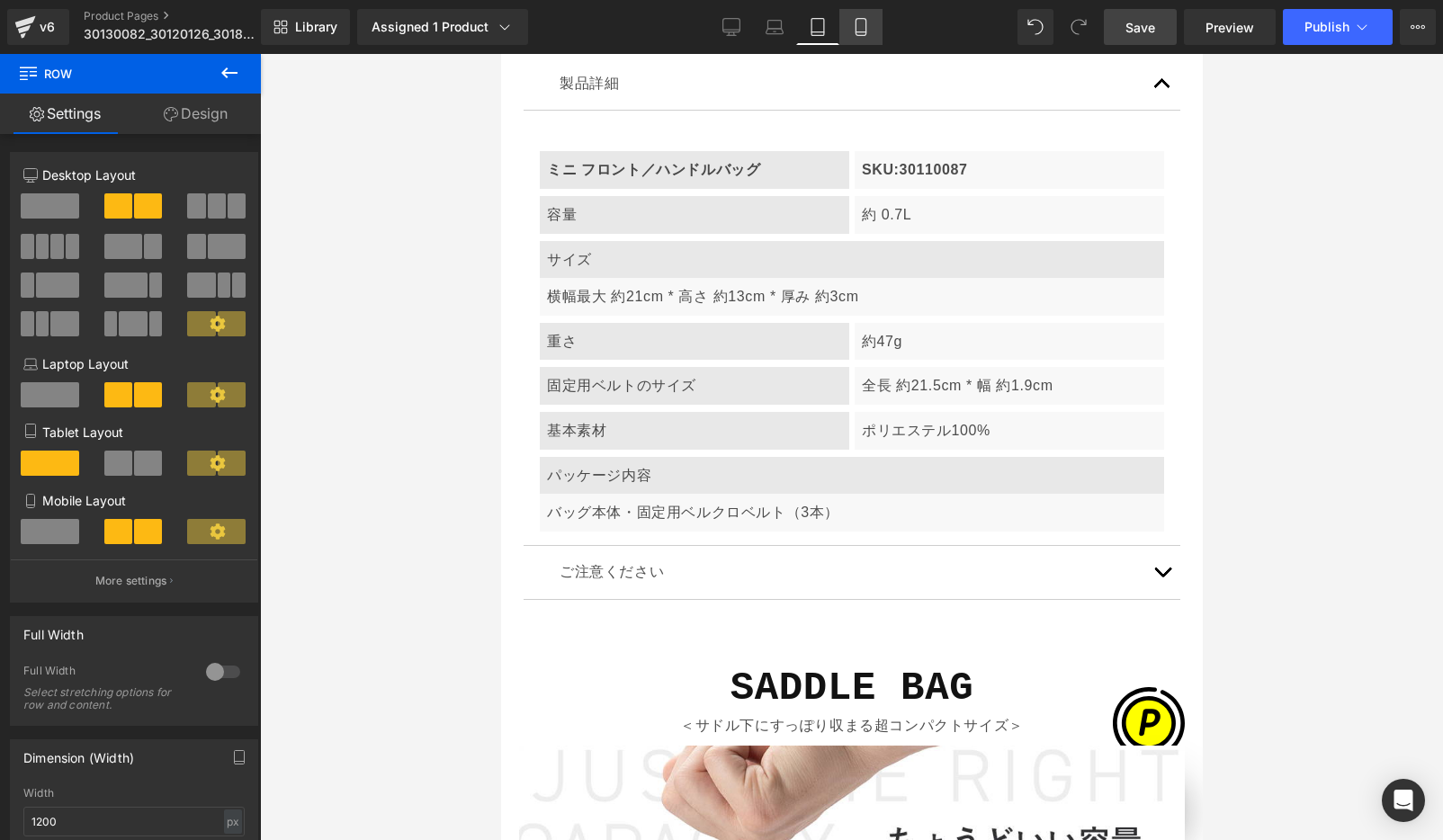
click at [859, 26] on icon at bounding box center [861, 26] width 18 height 18
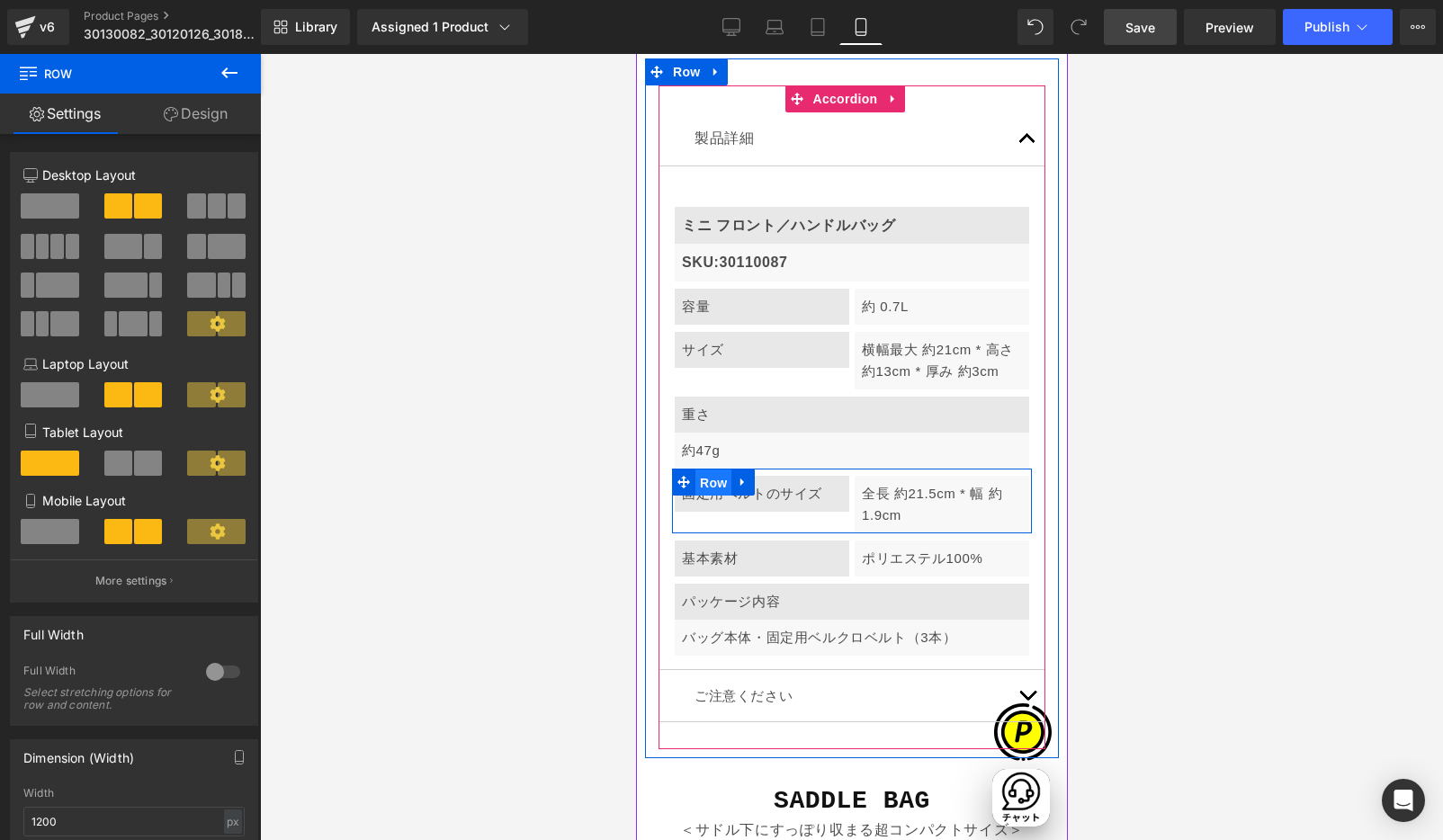
drag, startPoint x: 710, startPoint y: 365, endPoint x: 1238, endPoint y: 445, distance: 534.0
click at [710, 469] on span "Row" at bounding box center [712, 482] width 36 height 26
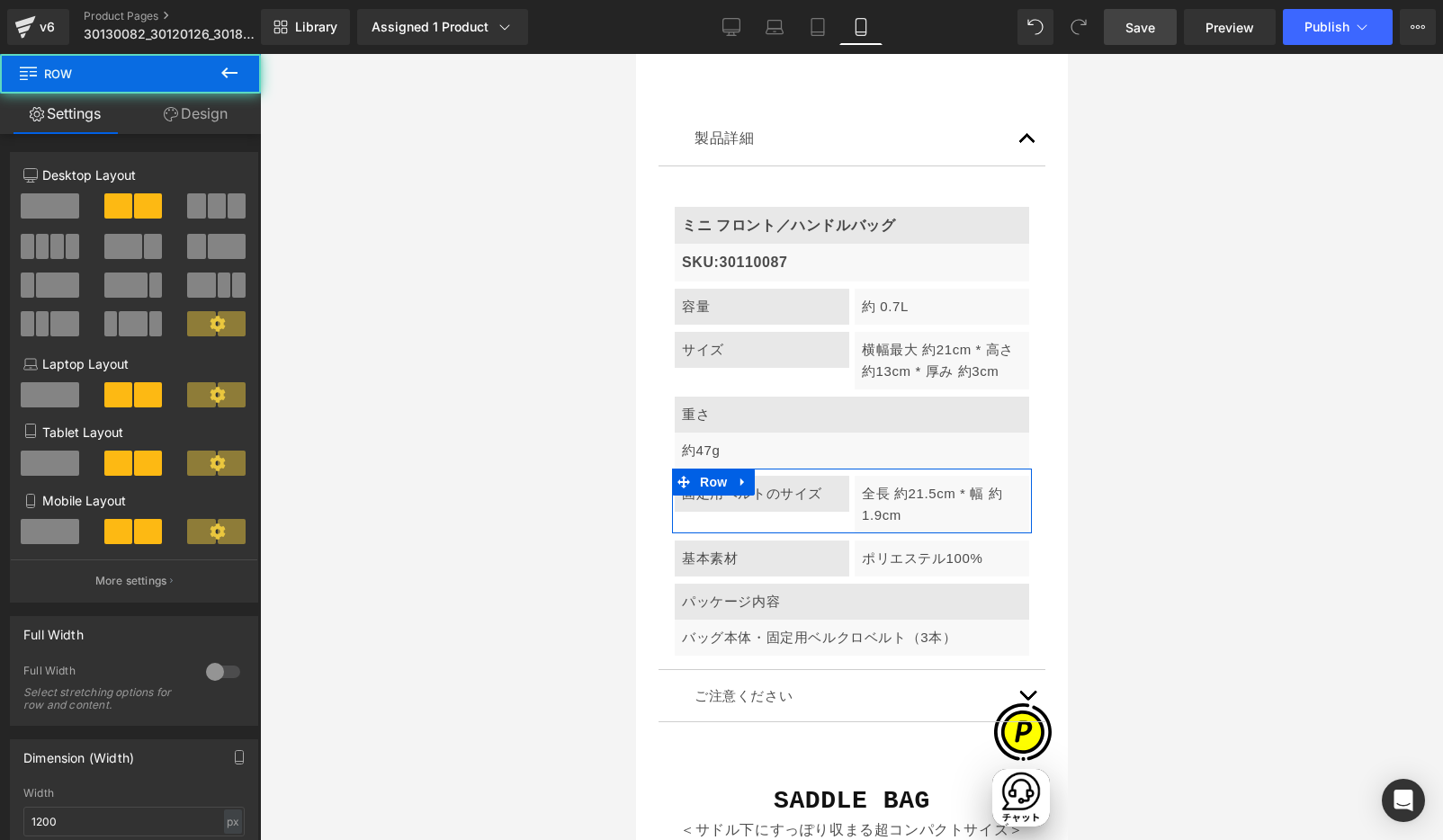
click at [66, 519] on span at bounding box center [50, 532] width 59 height 26
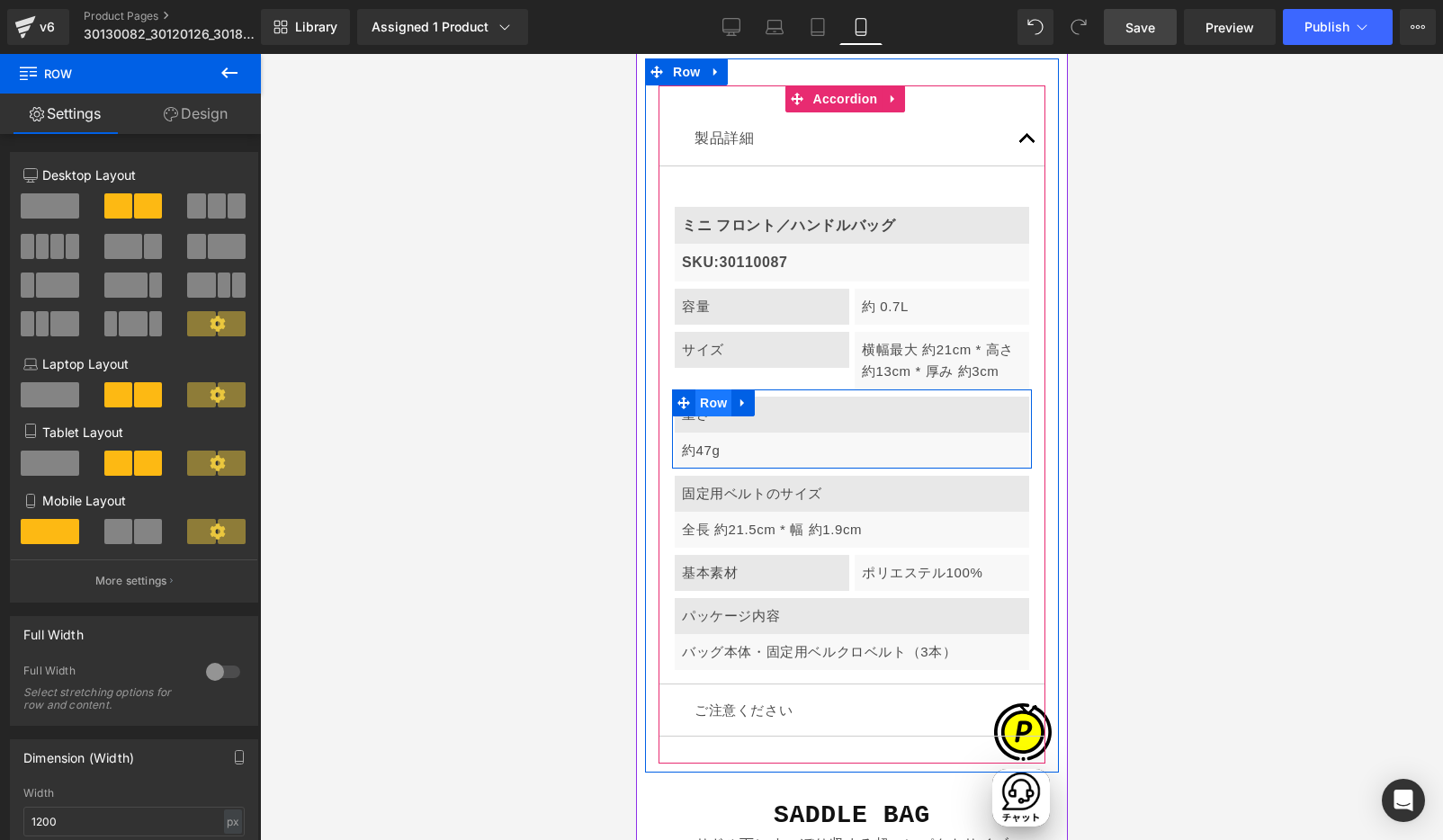
click at [716, 390] on span "Row" at bounding box center [712, 402] width 36 height 26
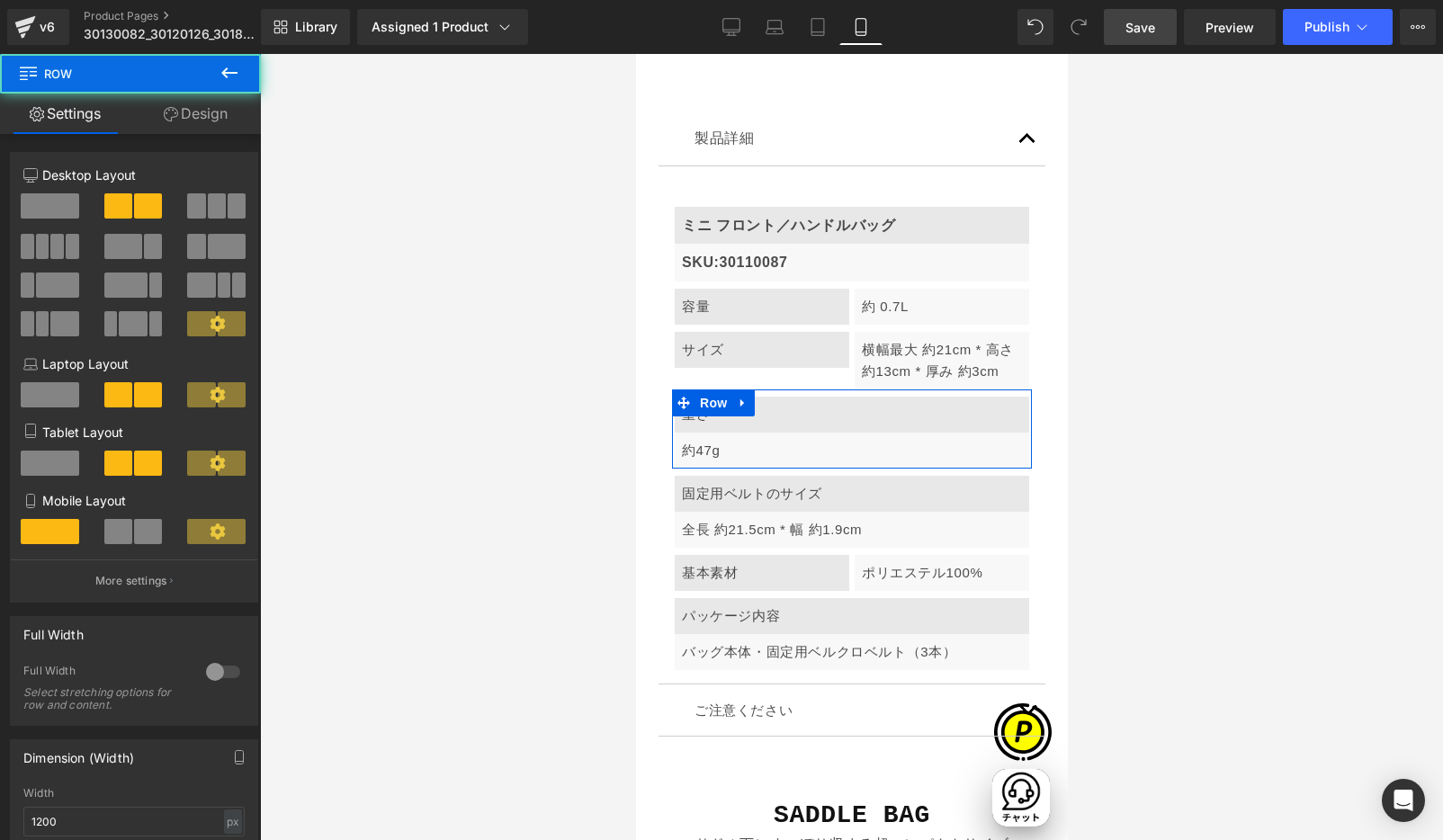
click at [113, 520] on span at bounding box center [118, 532] width 27 height 26
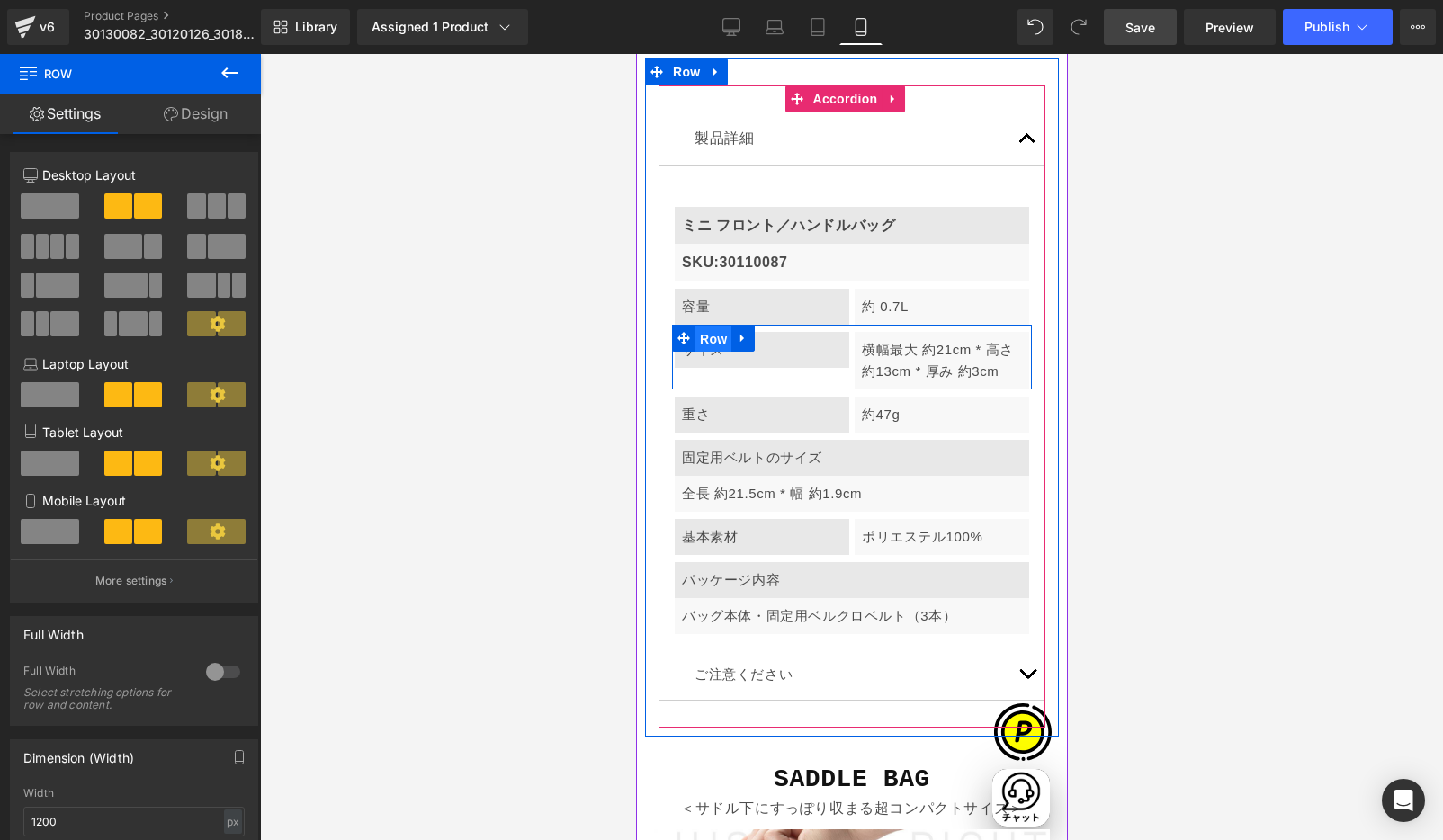
click at [712, 326] on span "Row" at bounding box center [712, 339] width 36 height 26
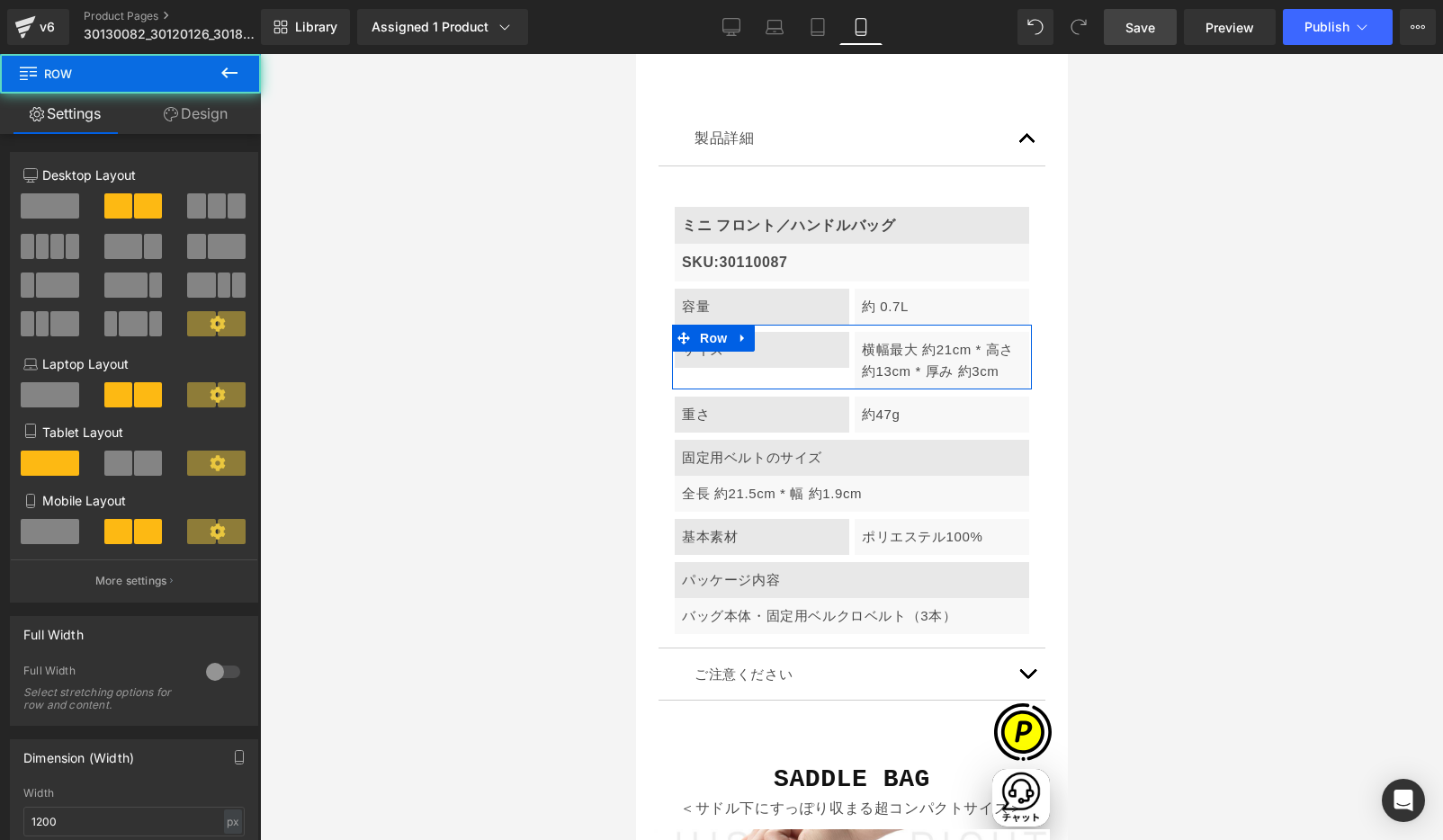
click at [68, 528] on span at bounding box center [50, 532] width 59 height 26
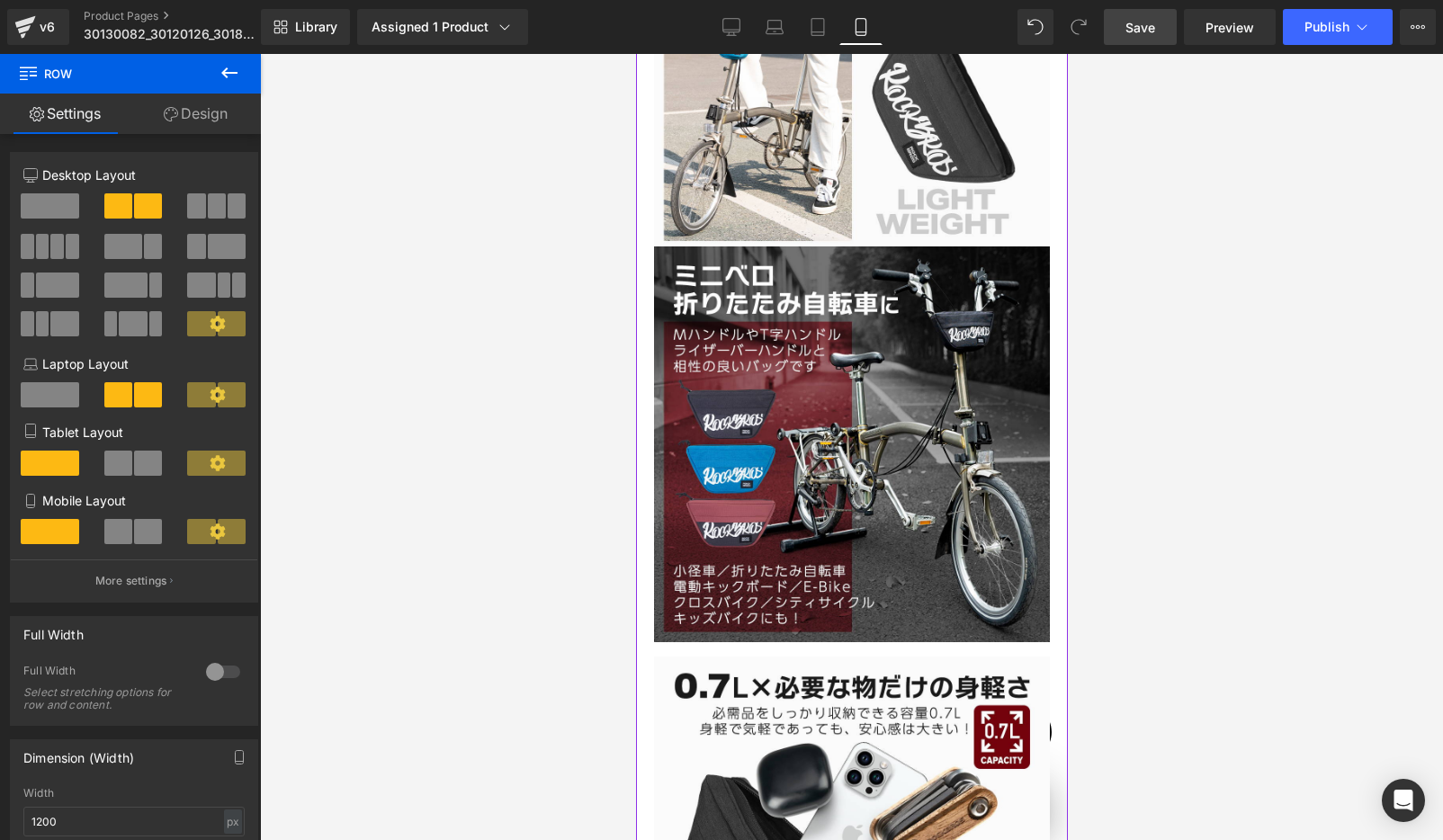
scroll to position [3054, 0]
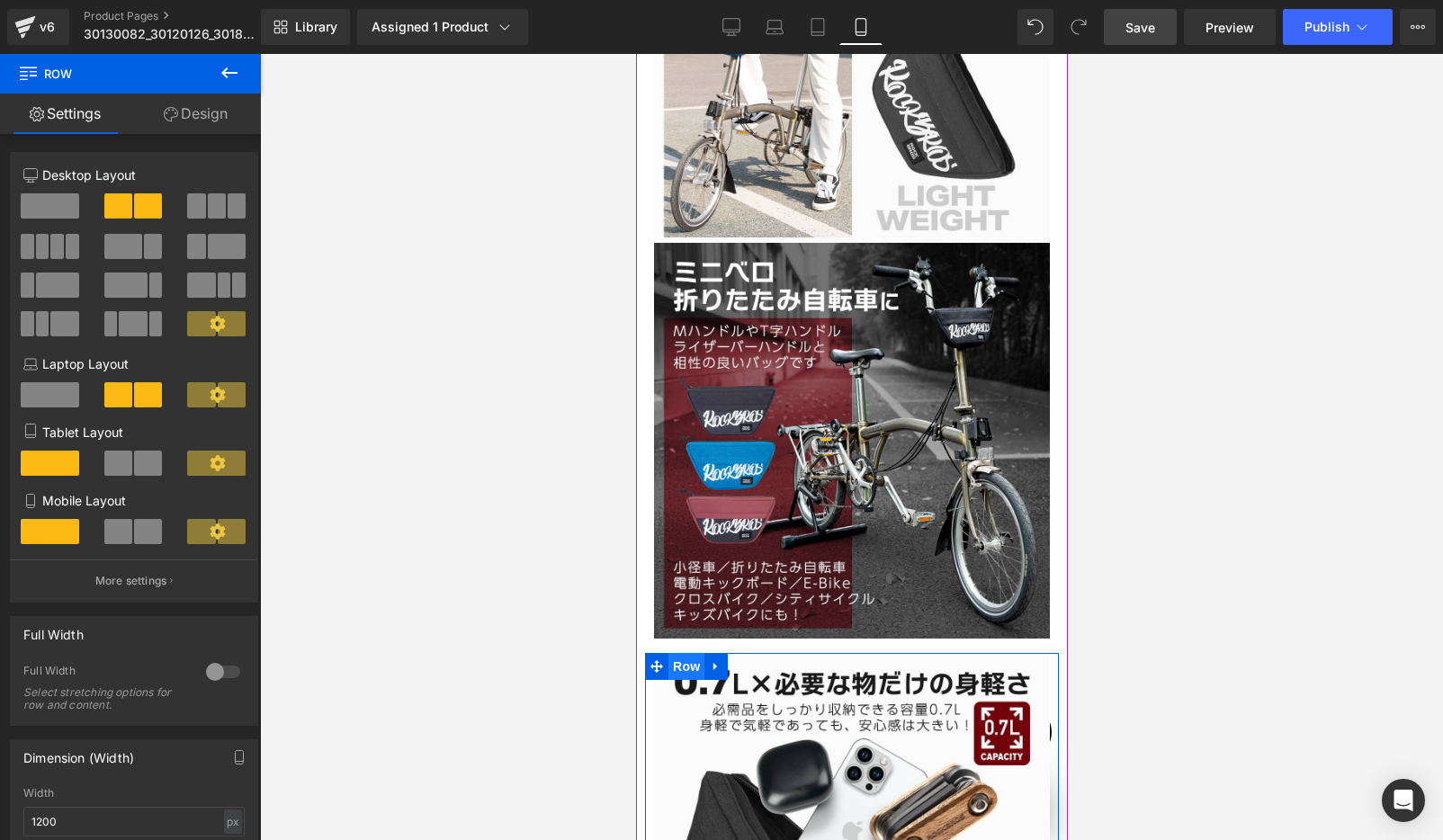
click at [681, 653] on span "Row" at bounding box center [685, 665] width 36 height 26
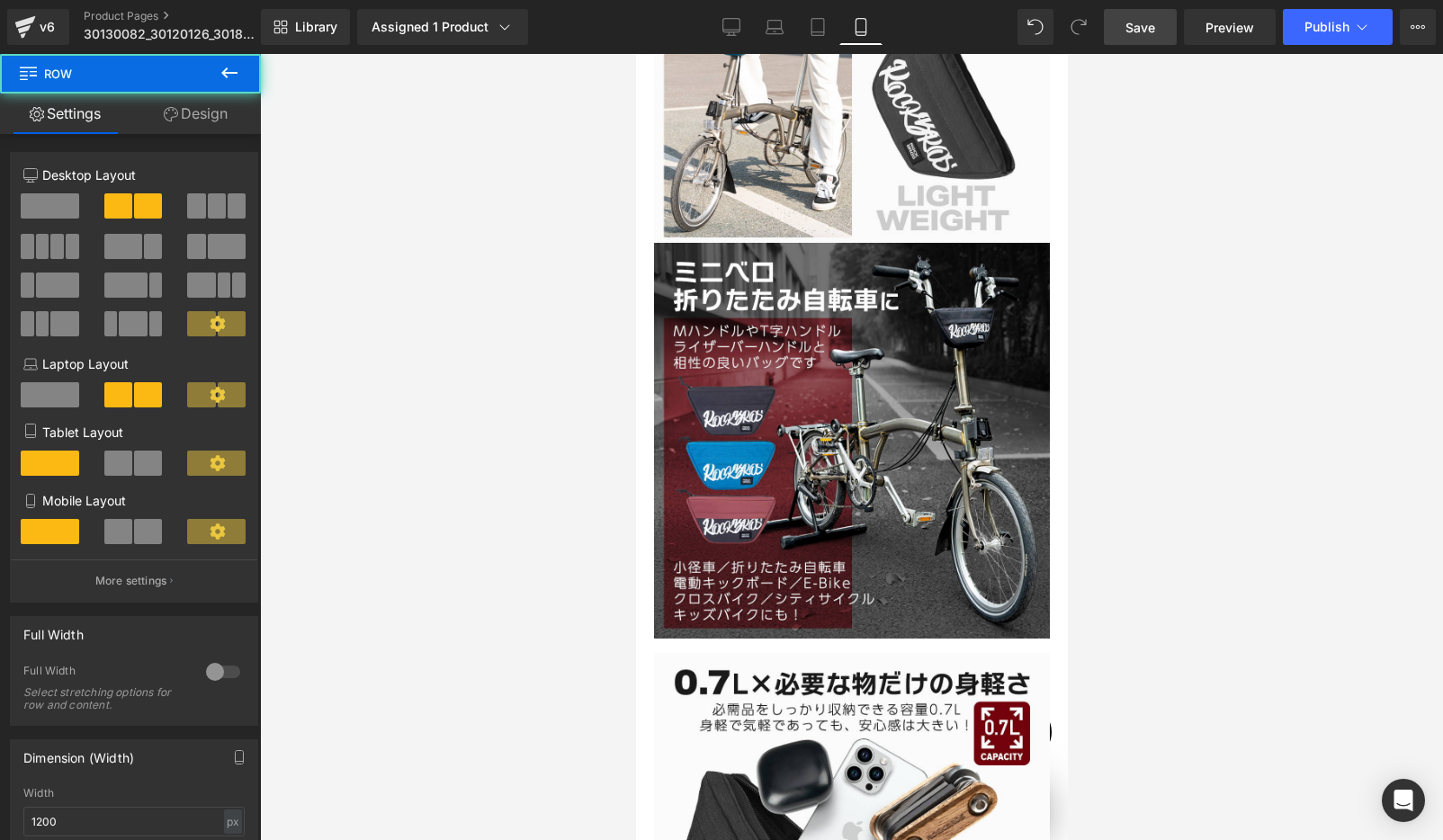
scroll to position [0, 316]
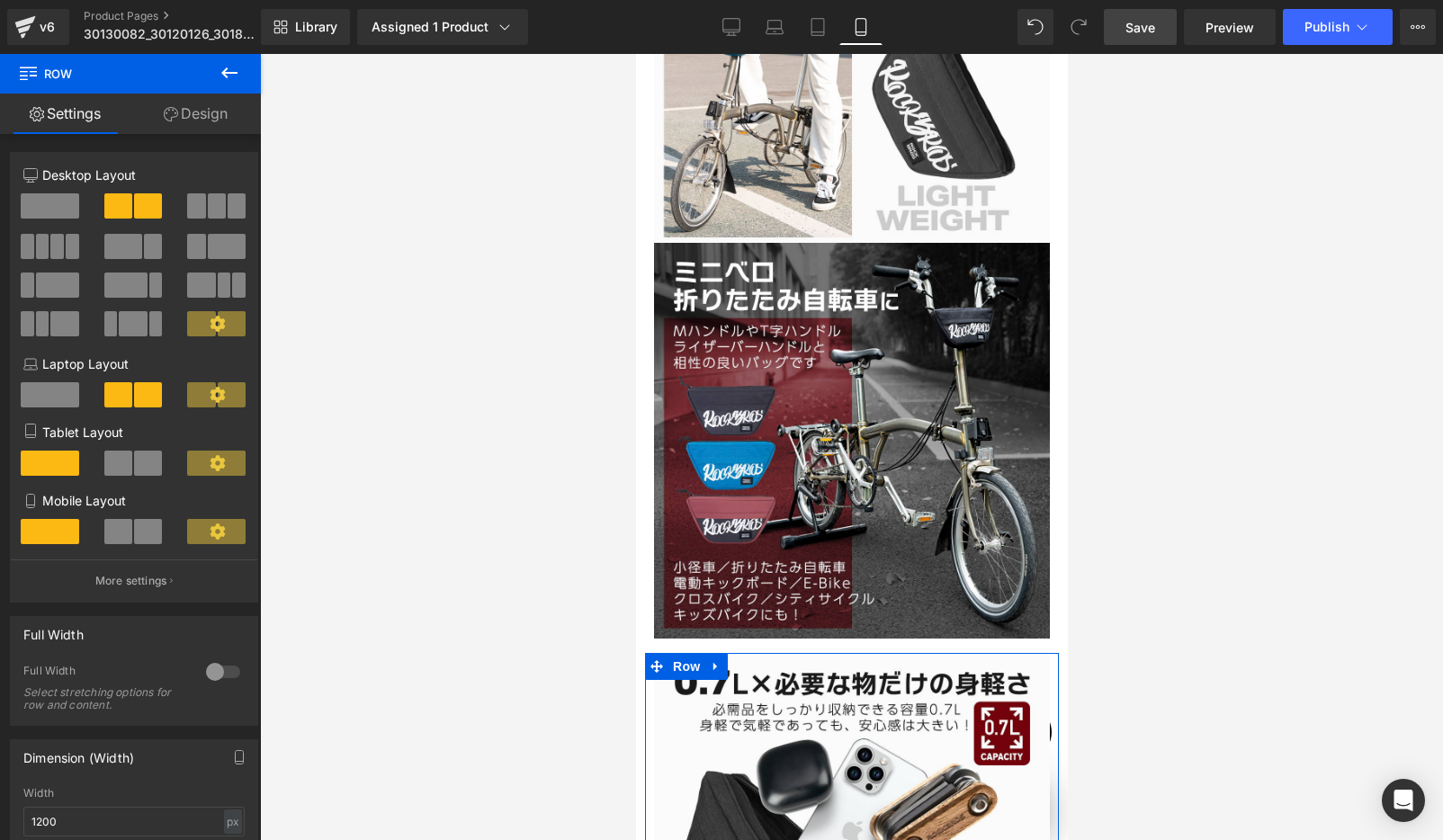
drag, startPoint x: 203, startPoint y: 109, endPoint x: 49, endPoint y: 286, distance: 234.6
click at [203, 110] on link "Design" at bounding box center [195, 113] width 131 height 40
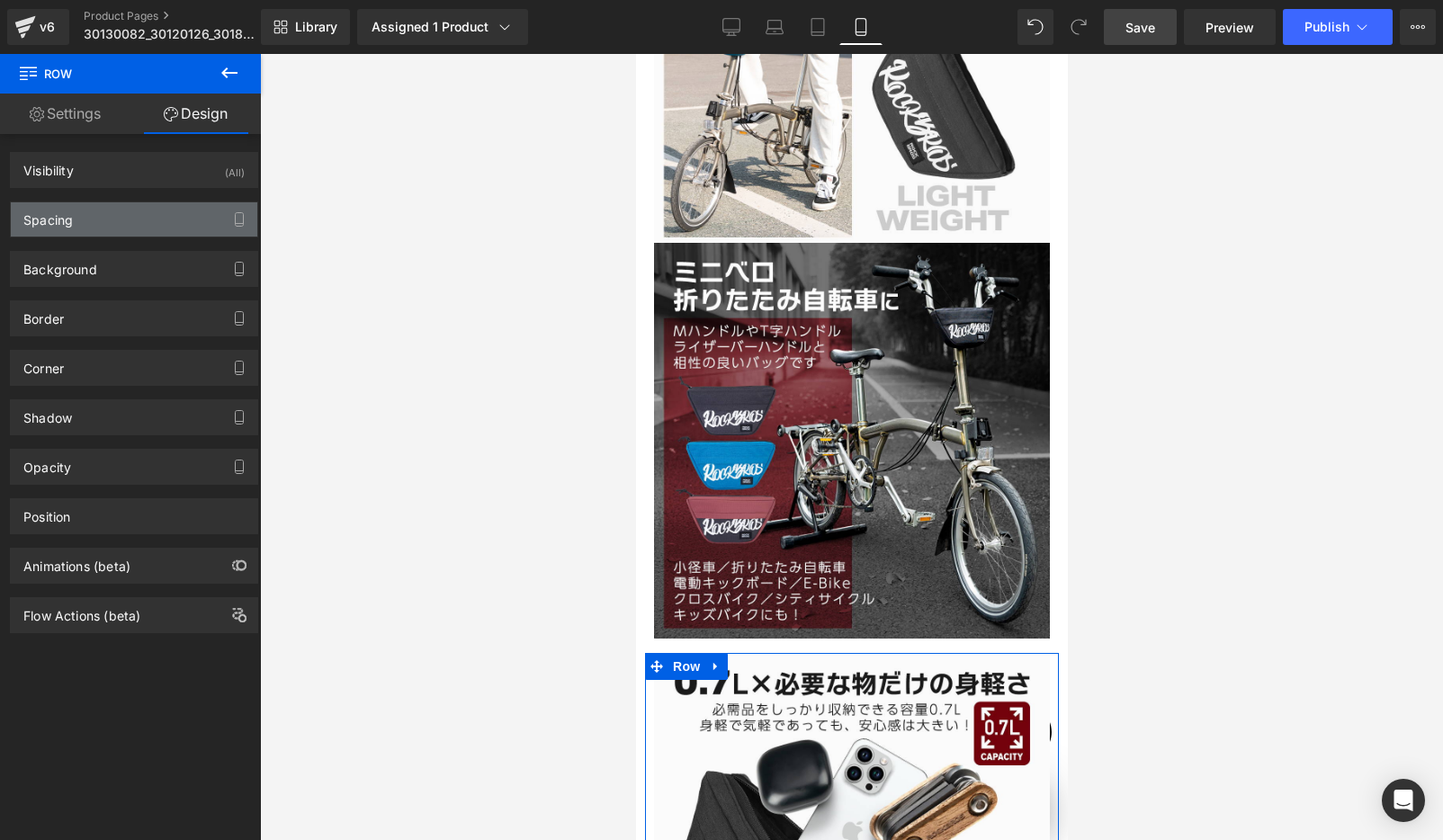
click at [59, 217] on div "Spacing" at bounding box center [48, 215] width 49 height 26
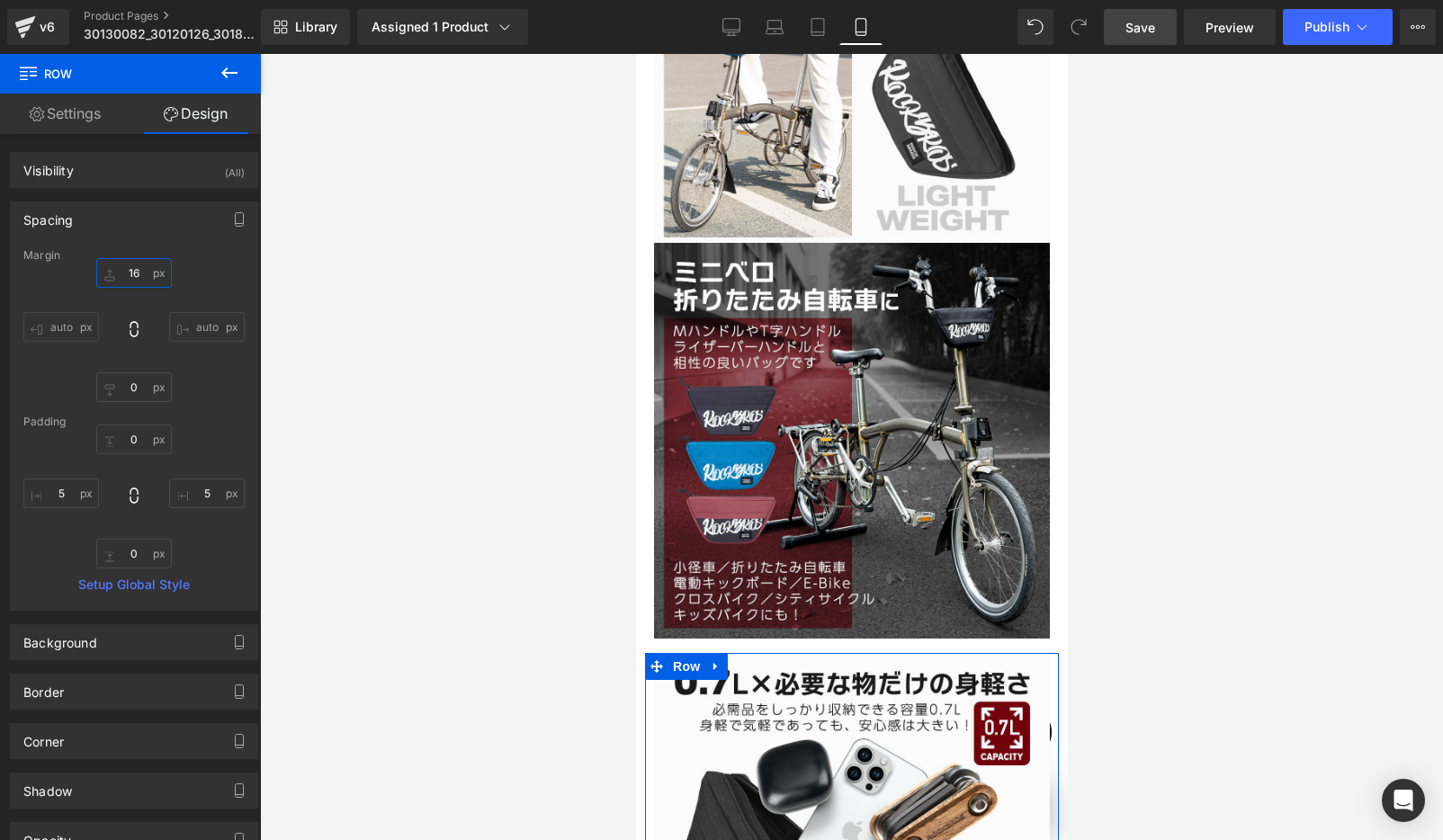
drag, startPoint x: 134, startPoint y: 271, endPoint x: 193, endPoint y: 296, distance: 64.1
click at [134, 272] on input "16" at bounding box center [134, 273] width 76 height 29
type input "0"
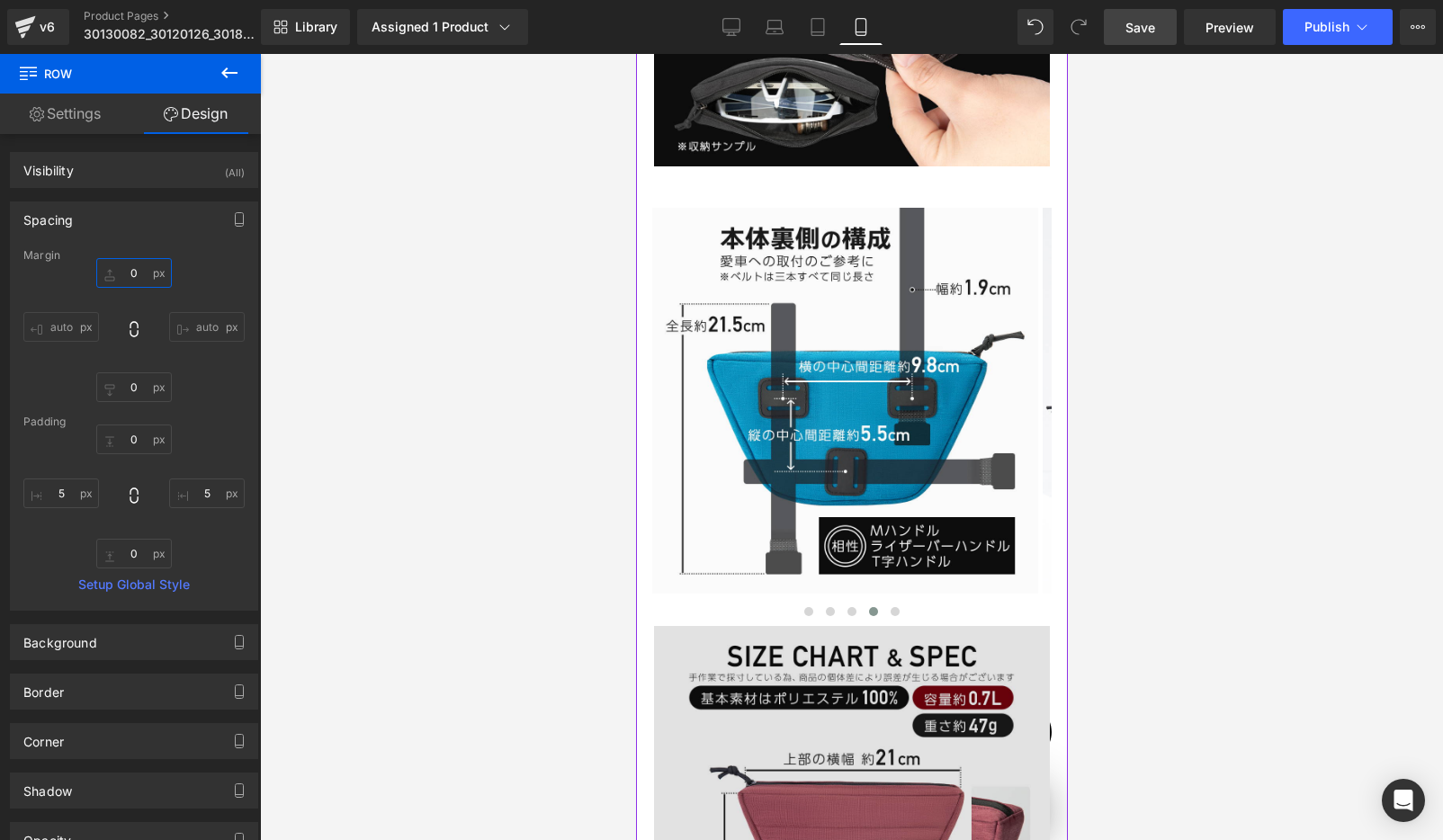
scroll to position [4435, 0]
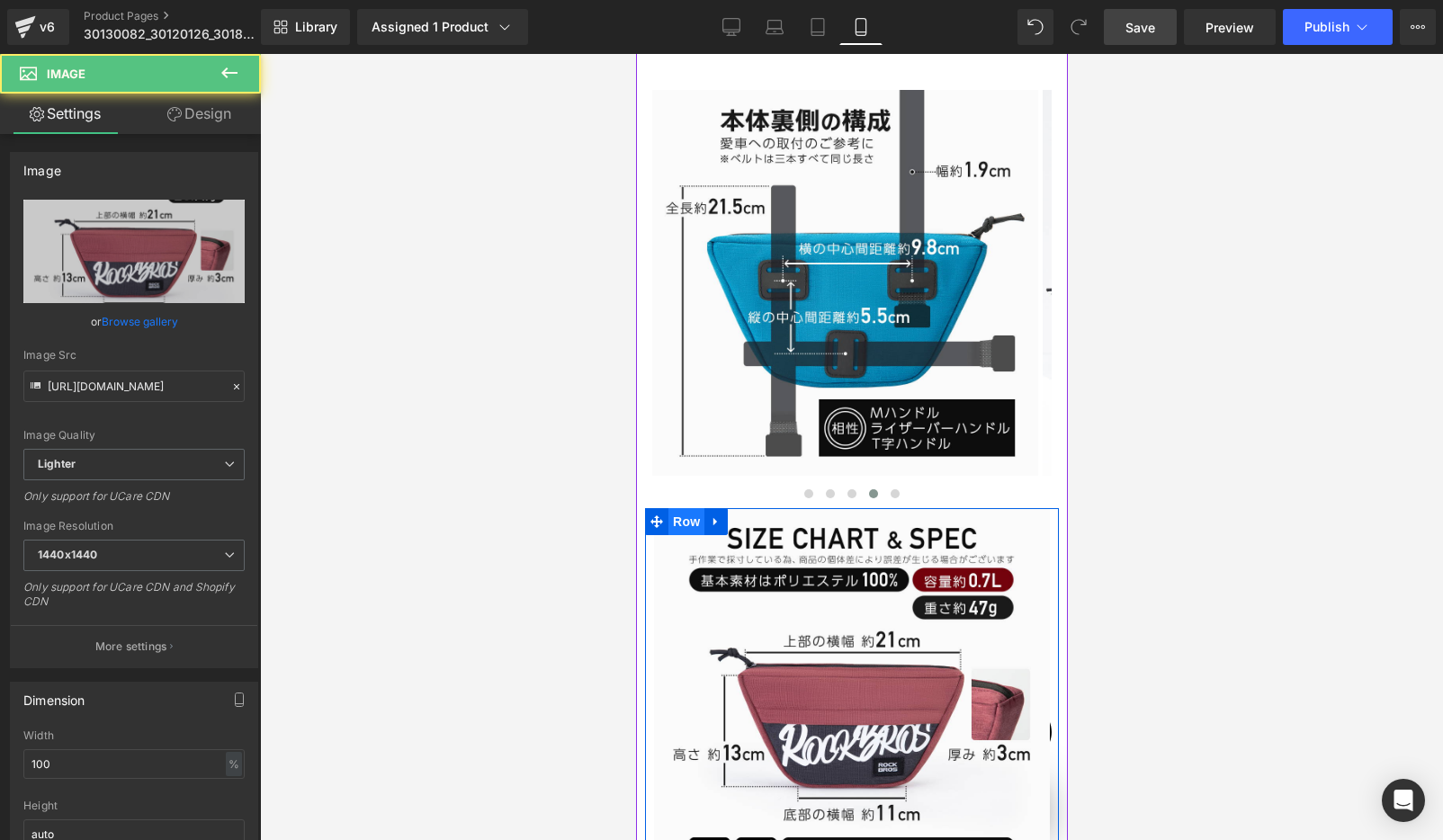
click at [680, 508] on span "Row" at bounding box center [685, 521] width 36 height 26
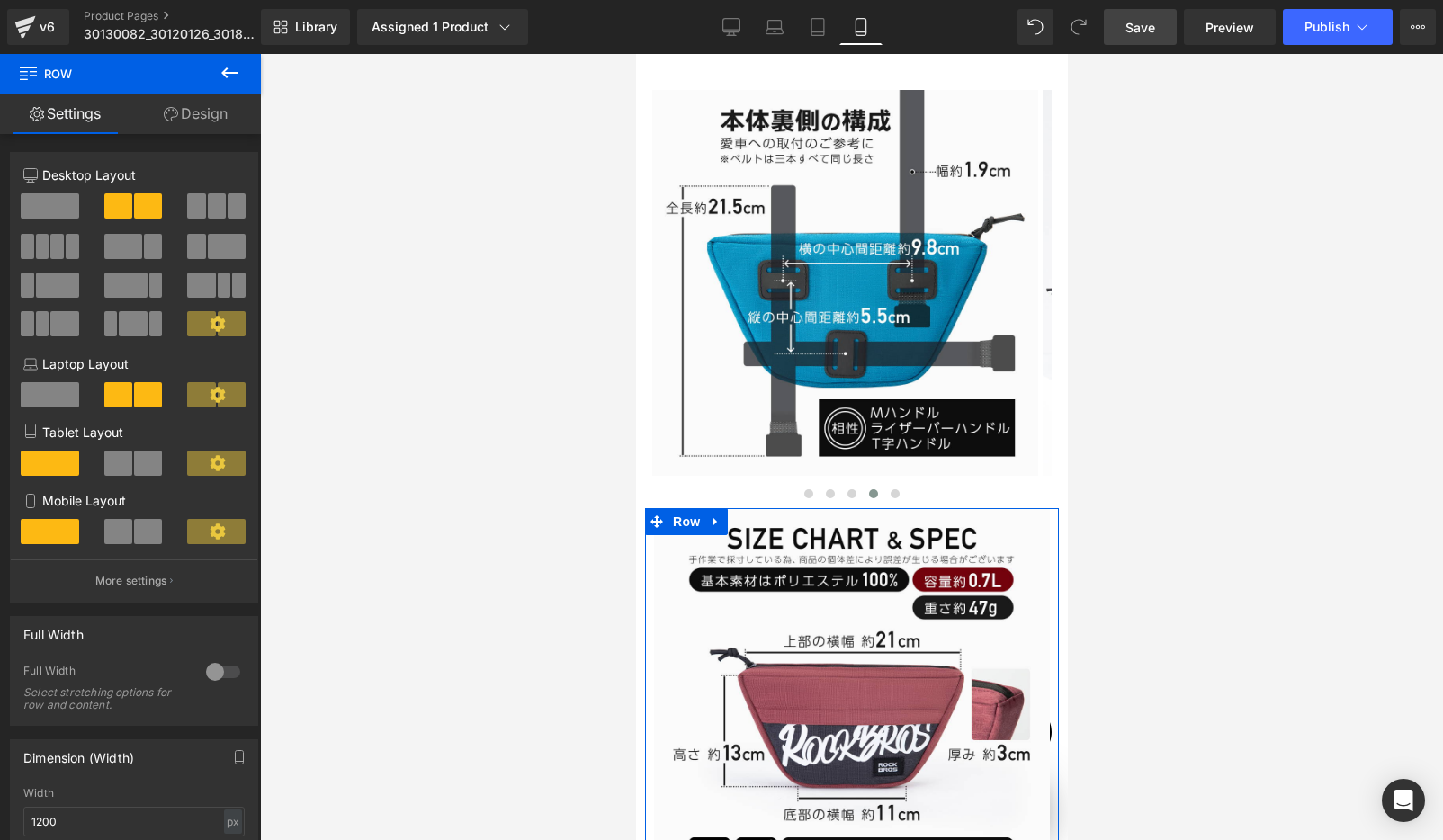
click at [198, 113] on link "Design" at bounding box center [195, 113] width 131 height 40
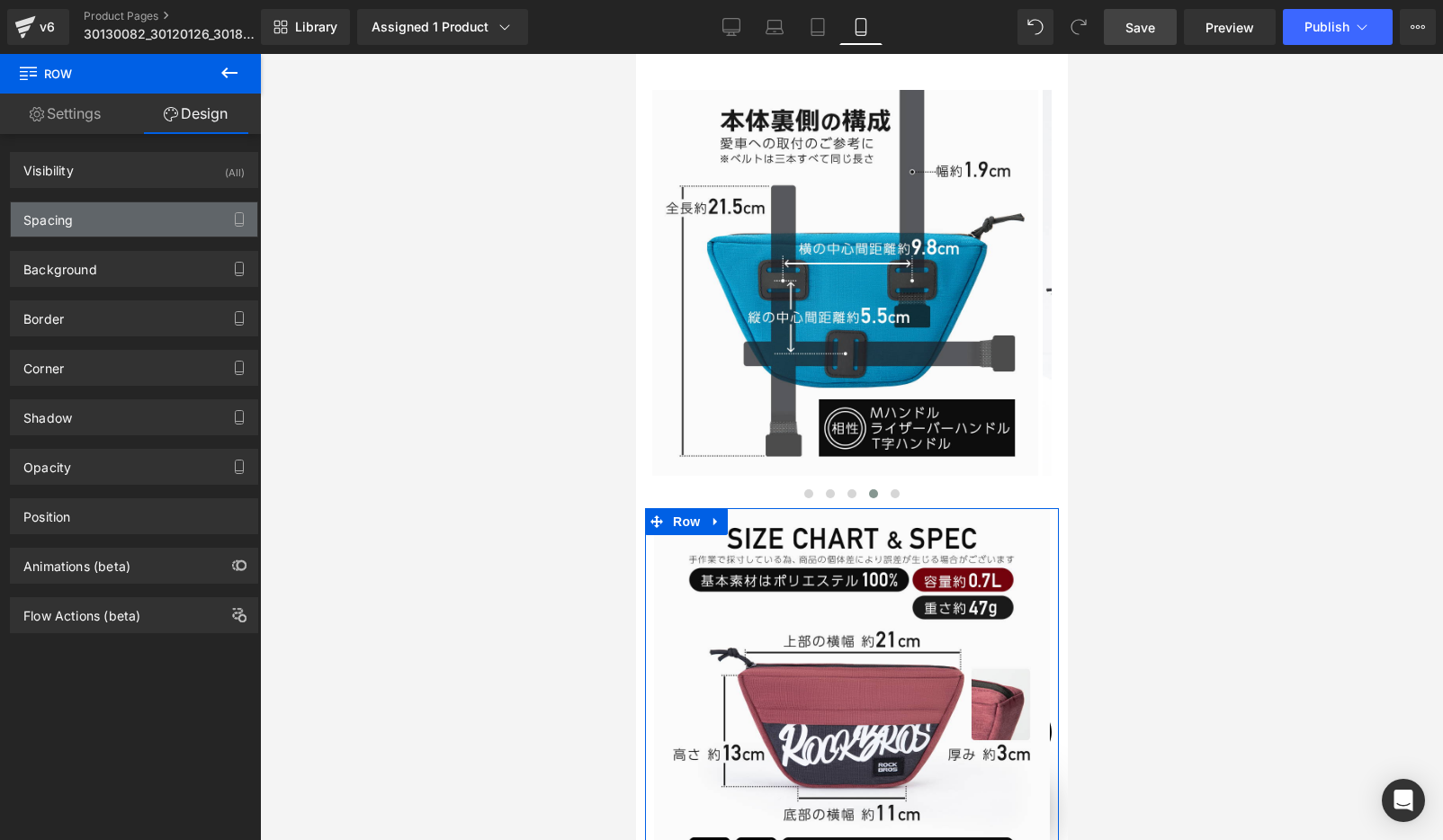
click at [84, 221] on div "Spacing" at bounding box center [134, 219] width 246 height 34
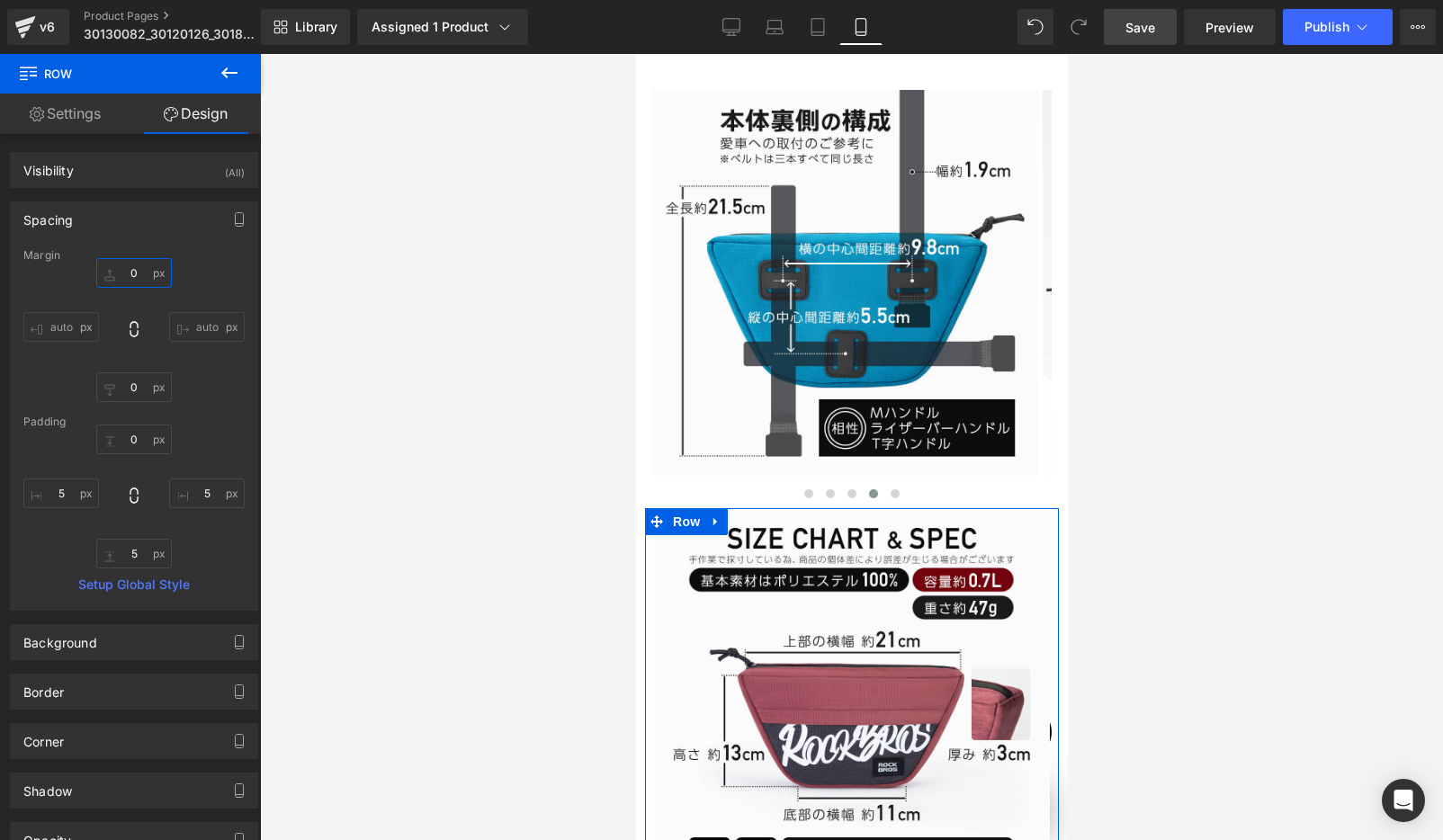
click at [125, 273] on input "0" at bounding box center [134, 273] width 76 height 29
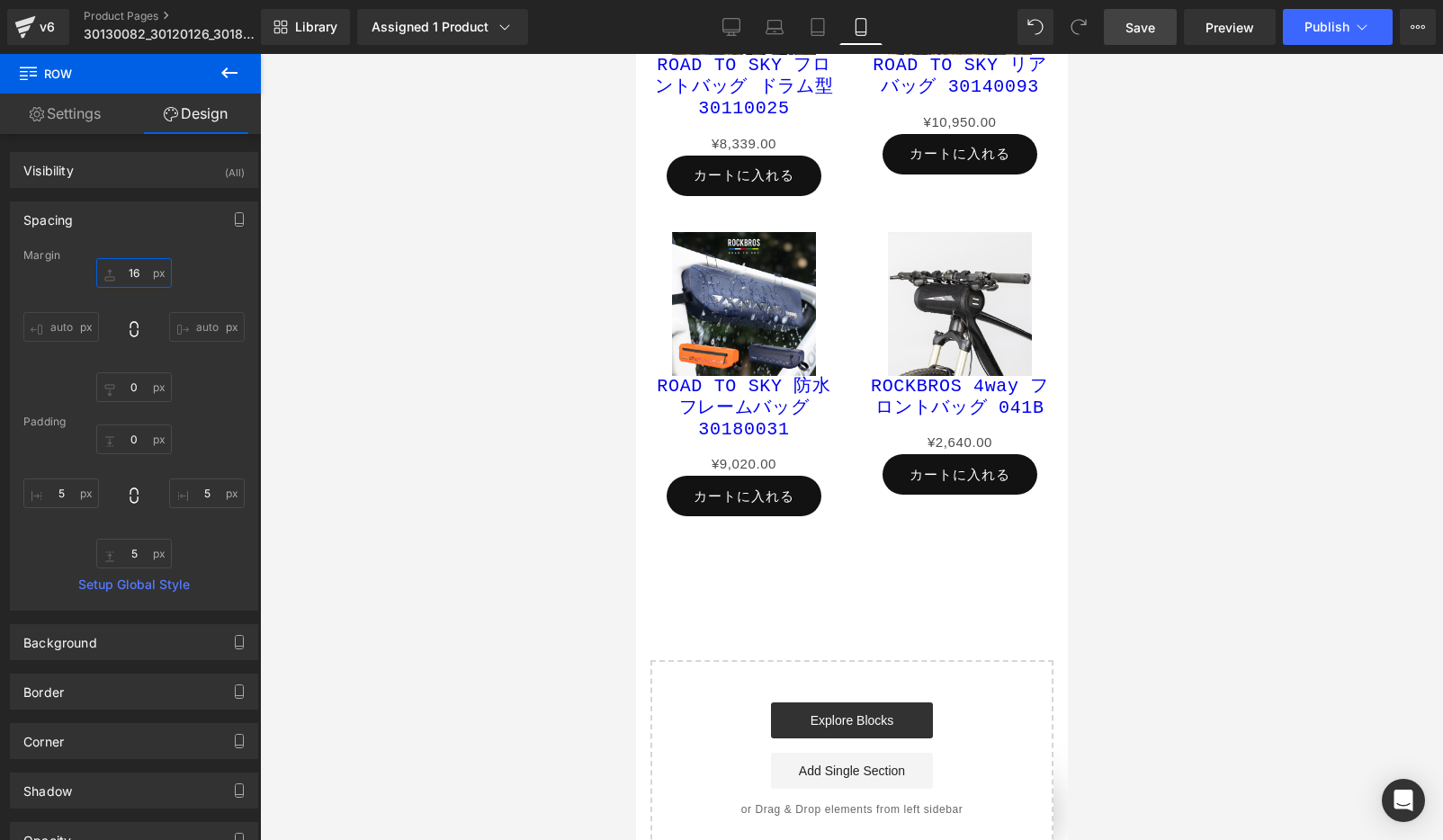
scroll to position [18818, 0]
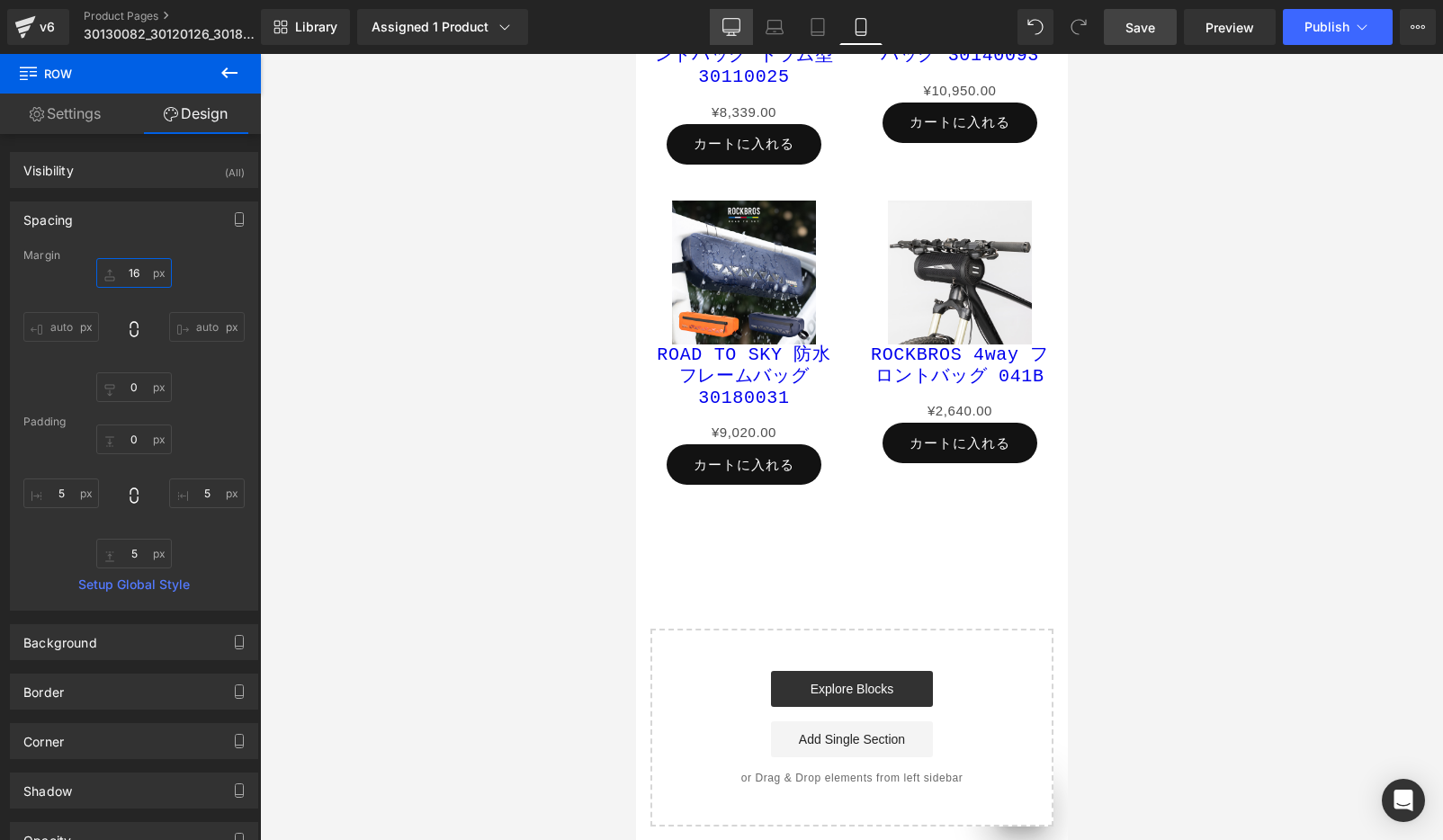
type input "16"
click at [724, 18] on icon at bounding box center [731, 26] width 18 height 18
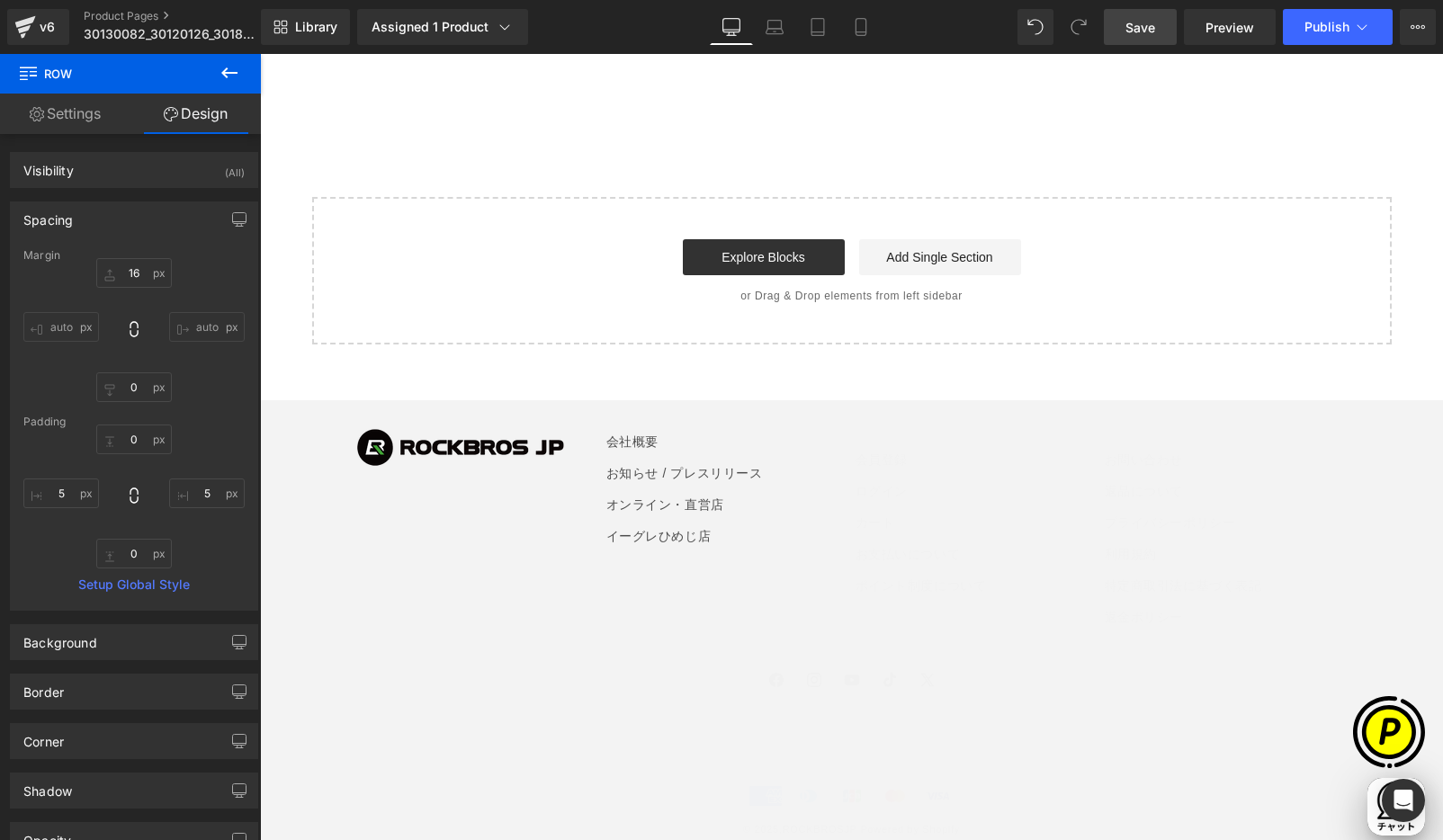
scroll to position [0, 1052]
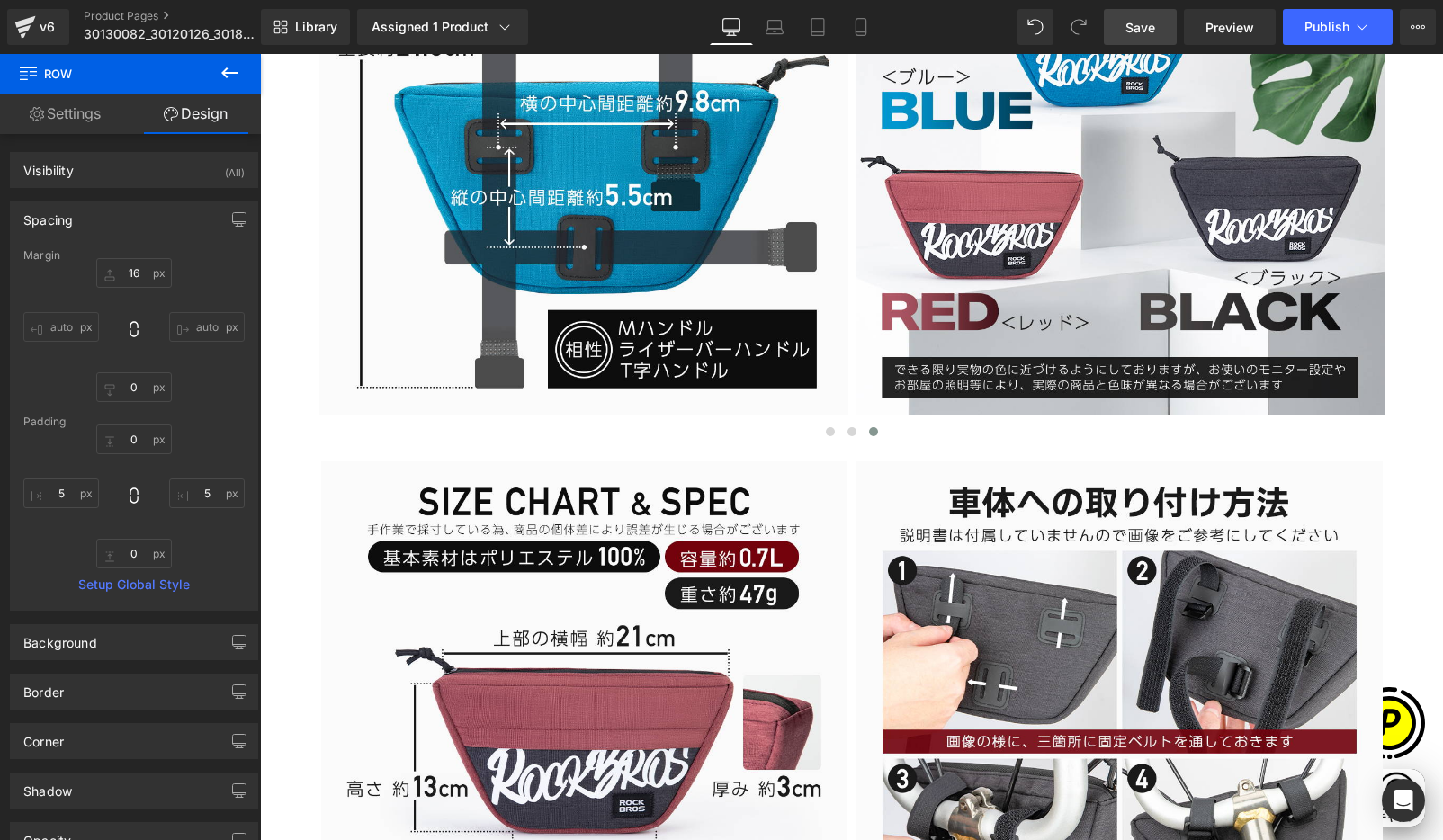
click at [1127, 18] on span "Save" at bounding box center [1140, 26] width 29 height 19
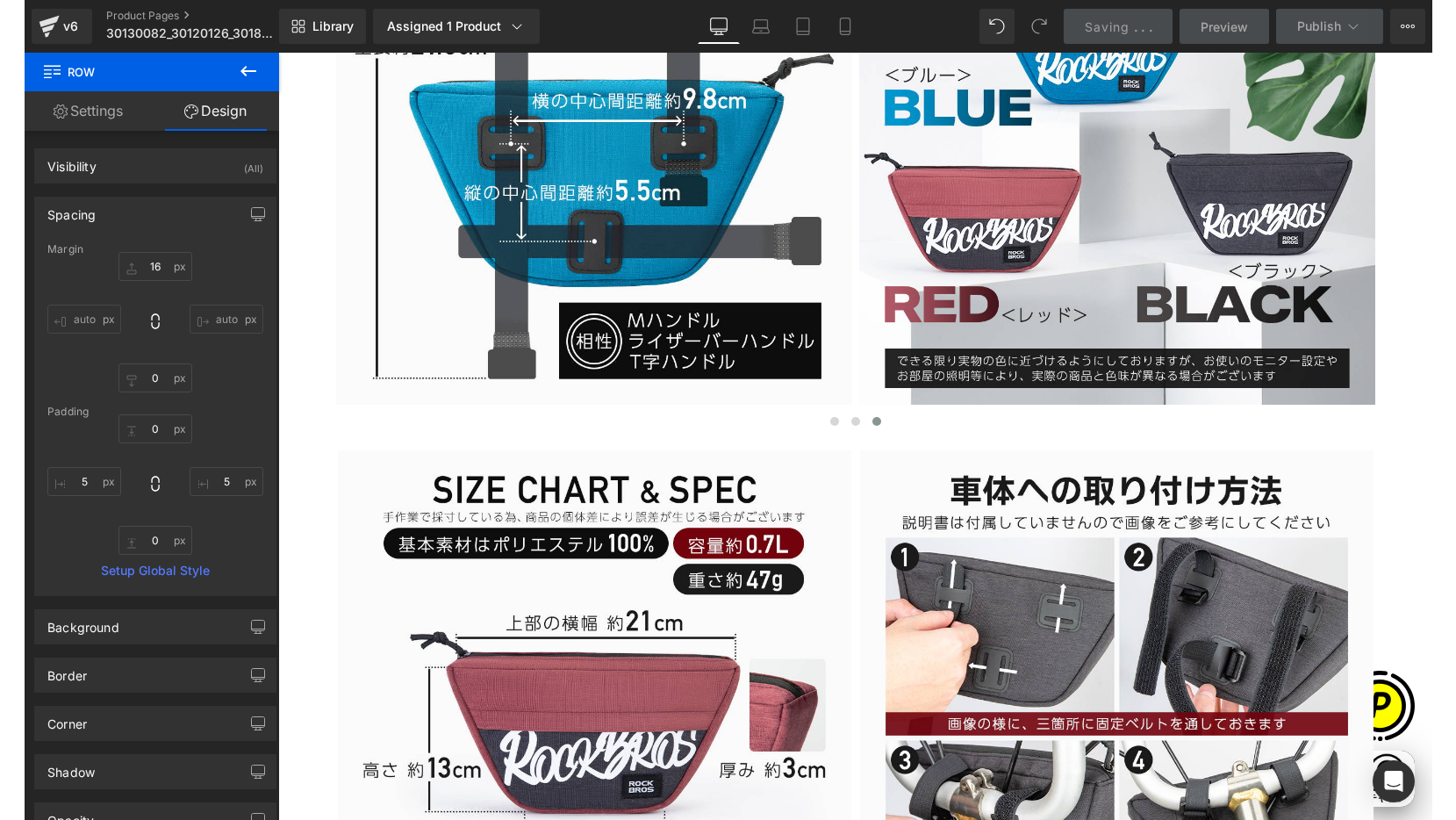
scroll to position [0, 0]
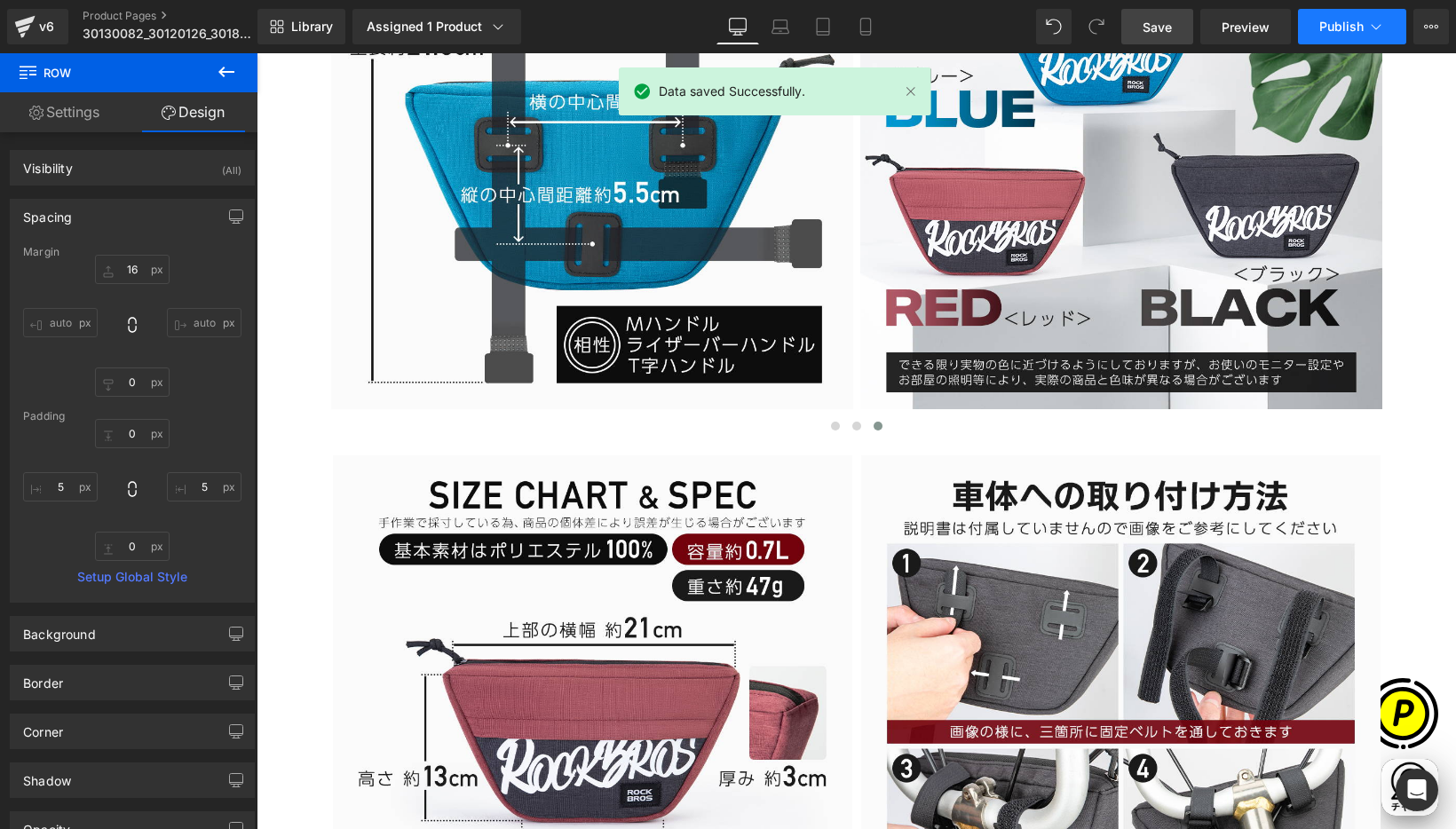
click at [1363, 28] on span "Publish" at bounding box center [1342, 26] width 45 height 15
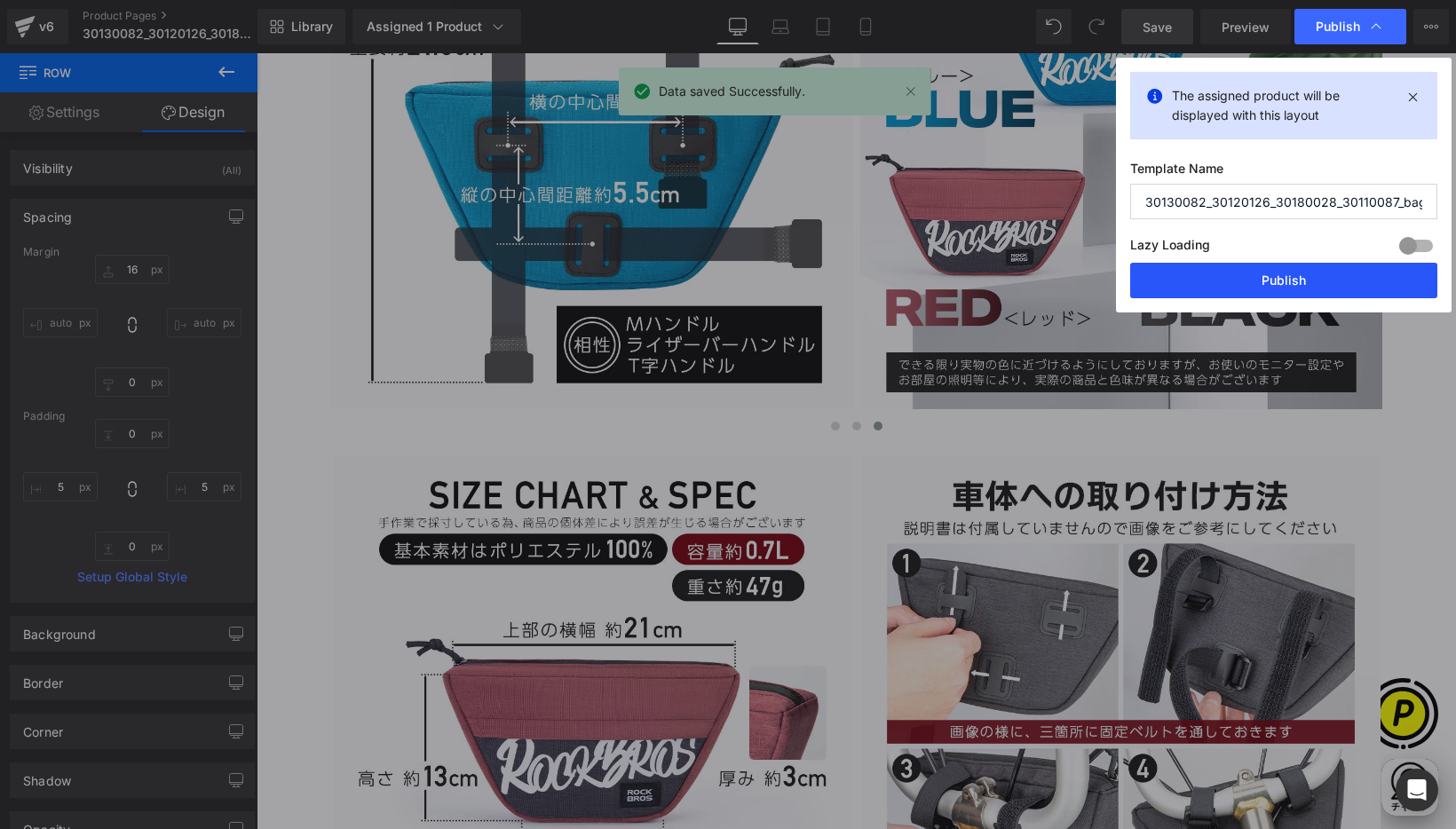
click at [1332, 268] on button "Publish" at bounding box center [1284, 280] width 307 height 36
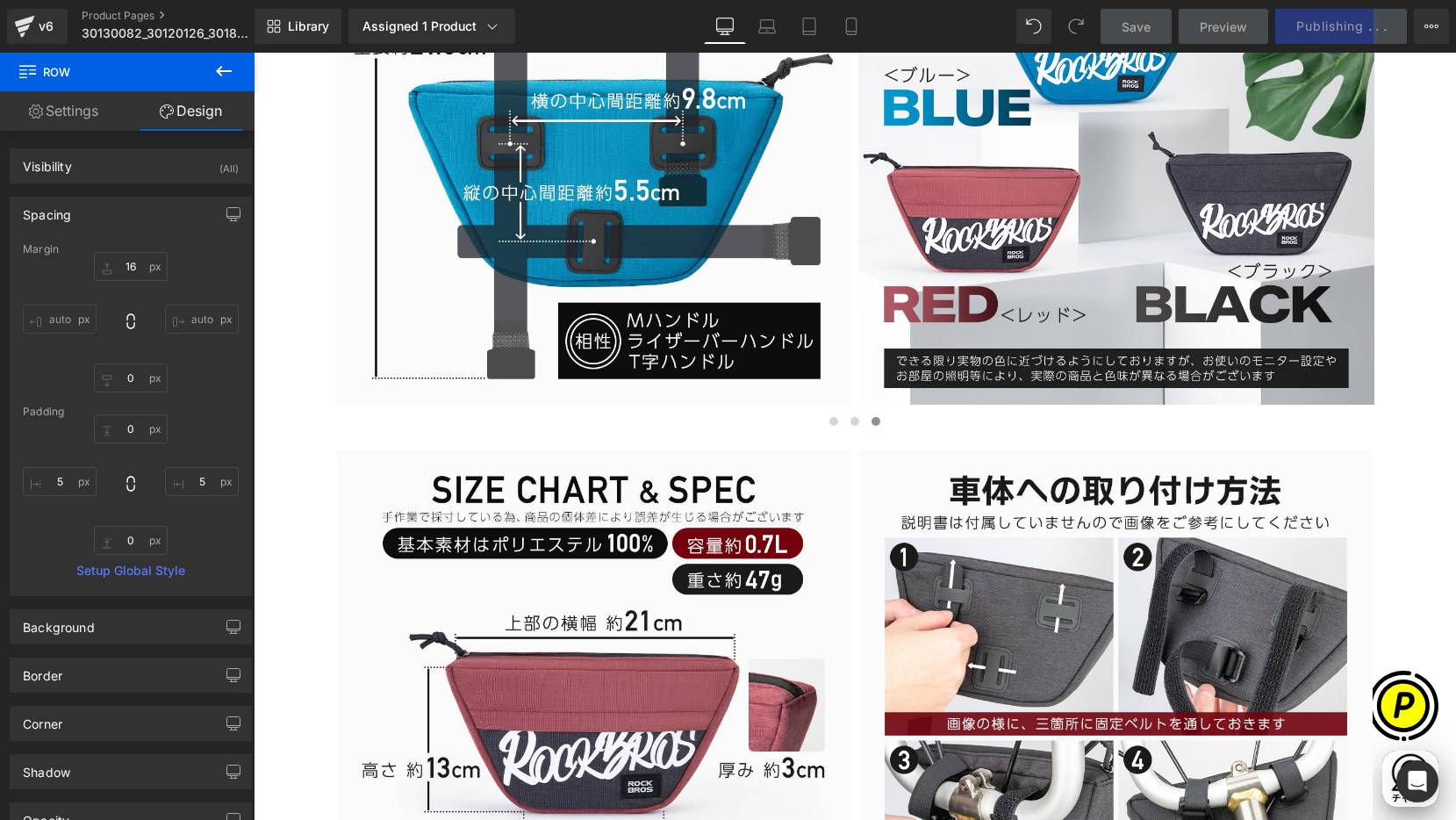
scroll to position [0, 685]
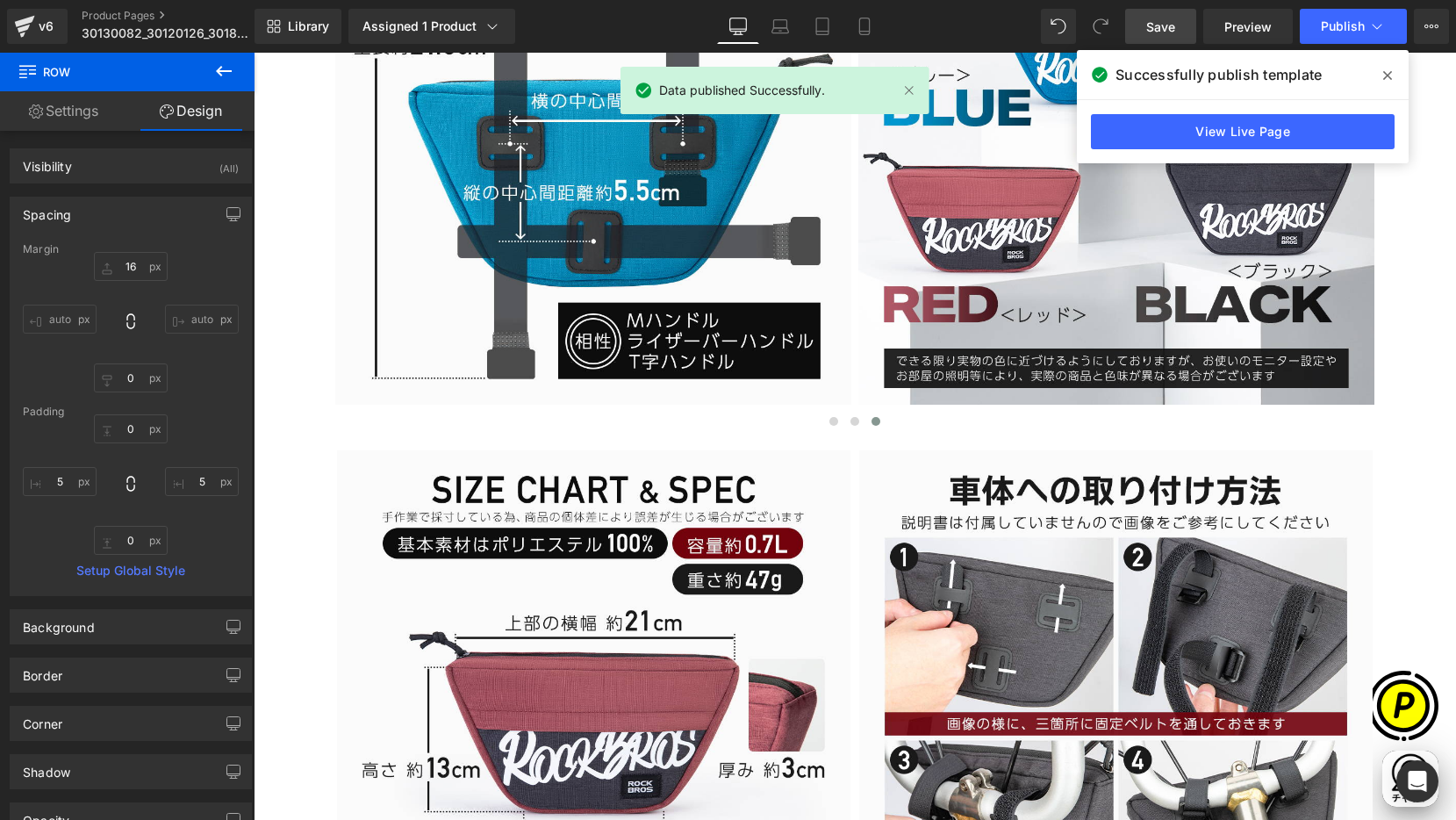
drag, startPoint x: 1387, startPoint y: 78, endPoint x: 1173, endPoint y: 54, distance: 215.3
click at [1350, 78] on icon at bounding box center [1387, 75] width 9 height 14
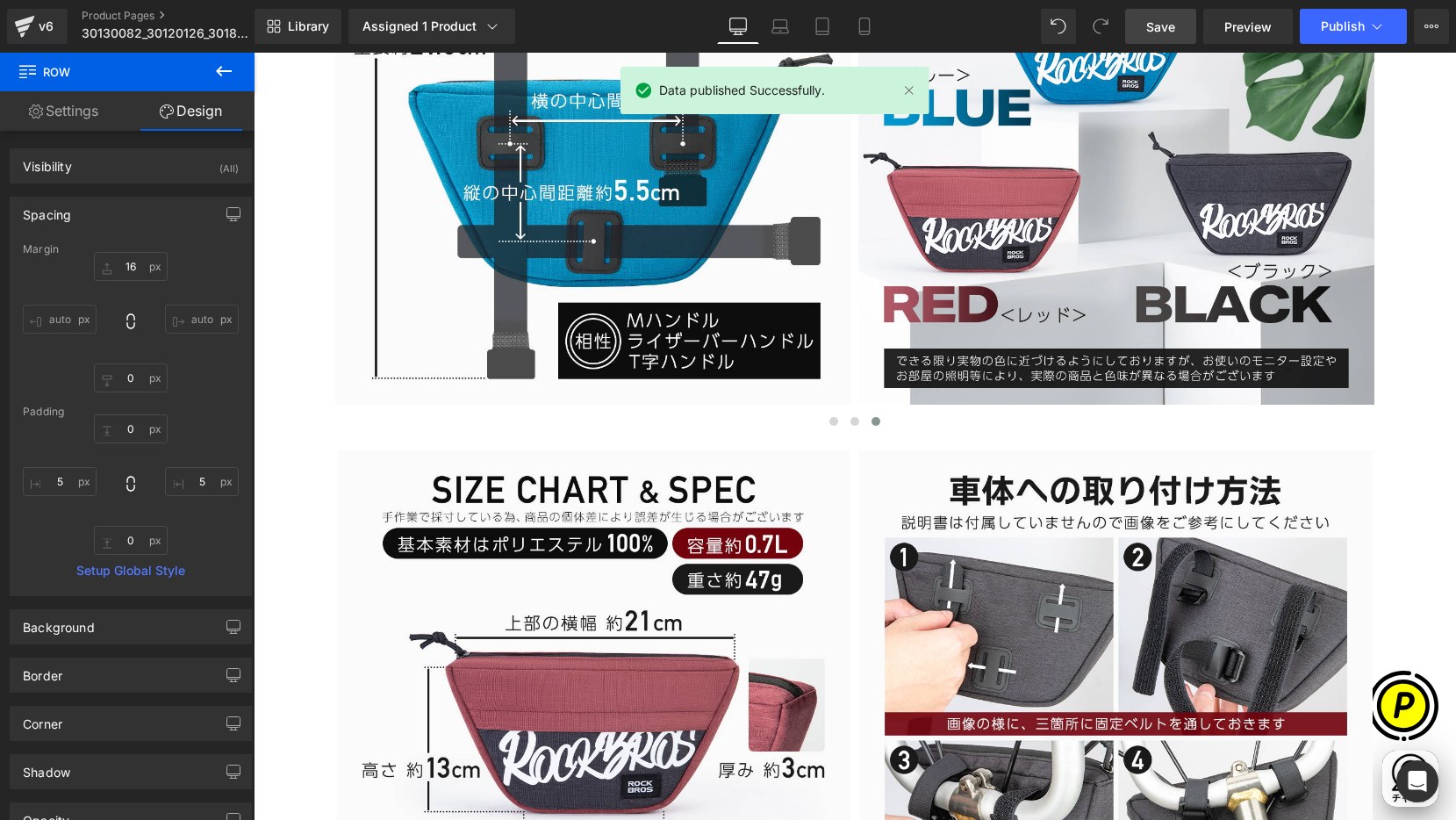
scroll to position [0, 1027]
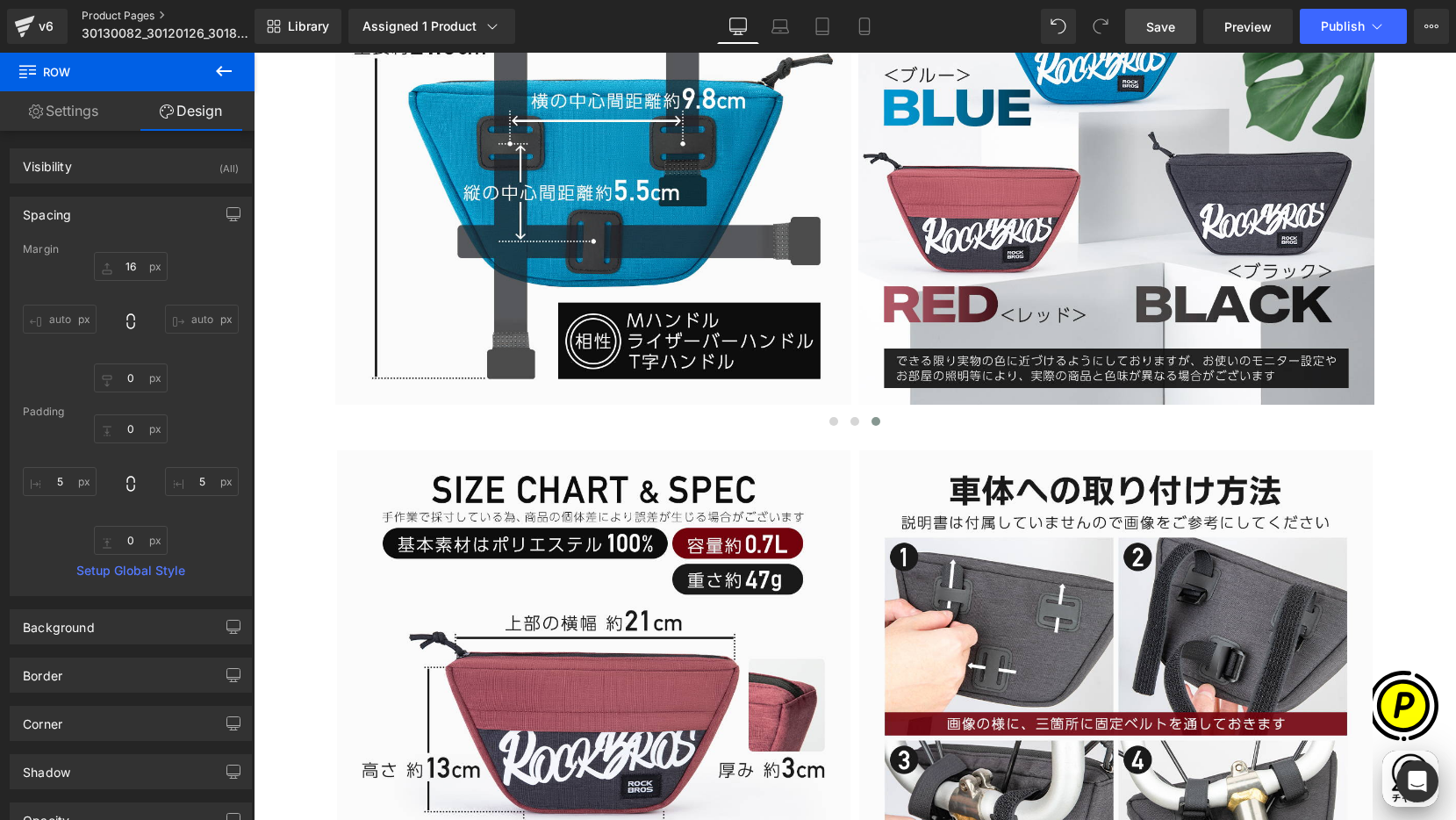
click at [150, 16] on link "Product Pages" at bounding box center [182, 15] width 202 height 14
